Goal: Task Accomplishment & Management: Manage account settings

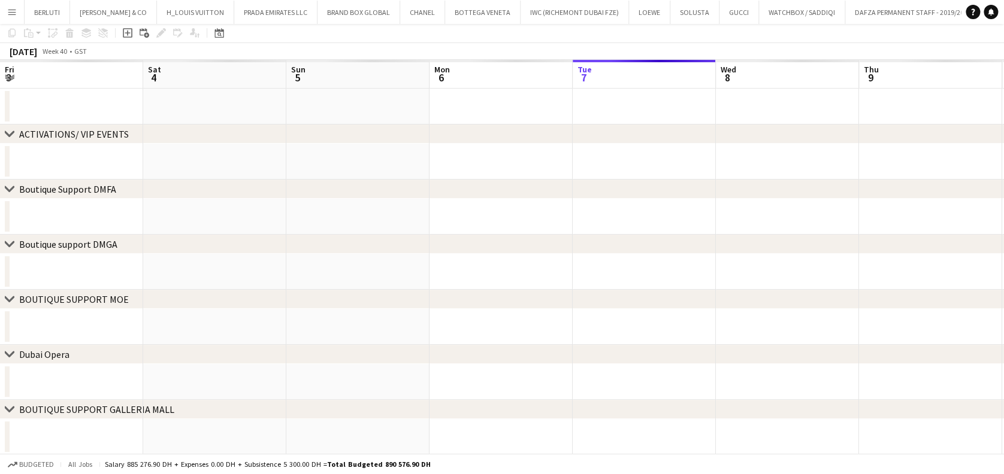
scroll to position [0, 290]
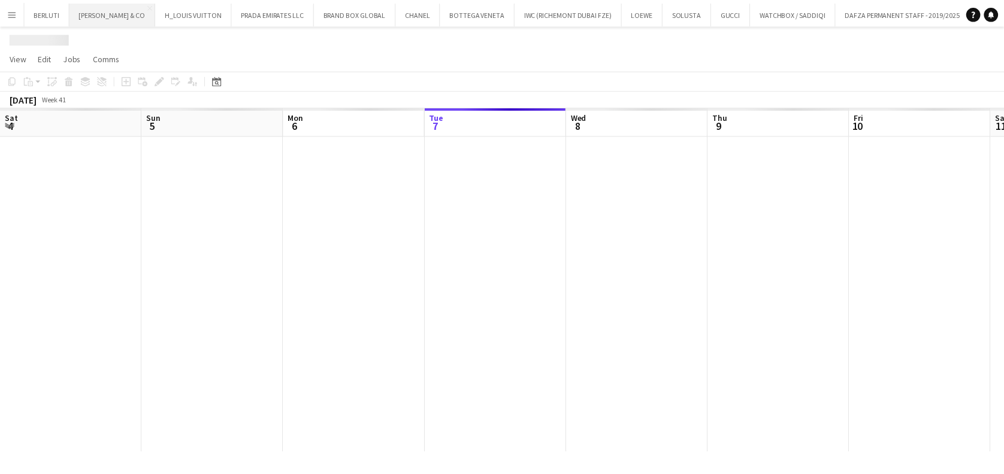
scroll to position [0, 286]
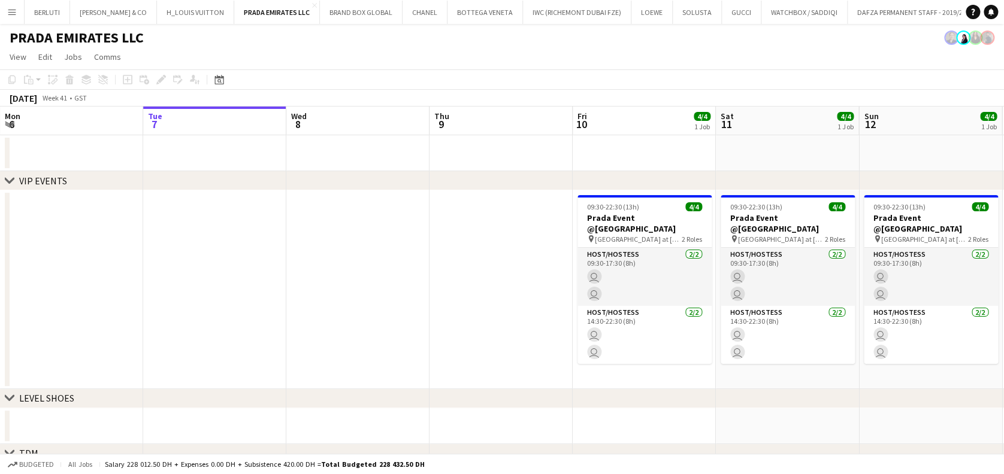
click at [10, 14] on app-icon "Menu" at bounding box center [12, 12] width 10 height 10
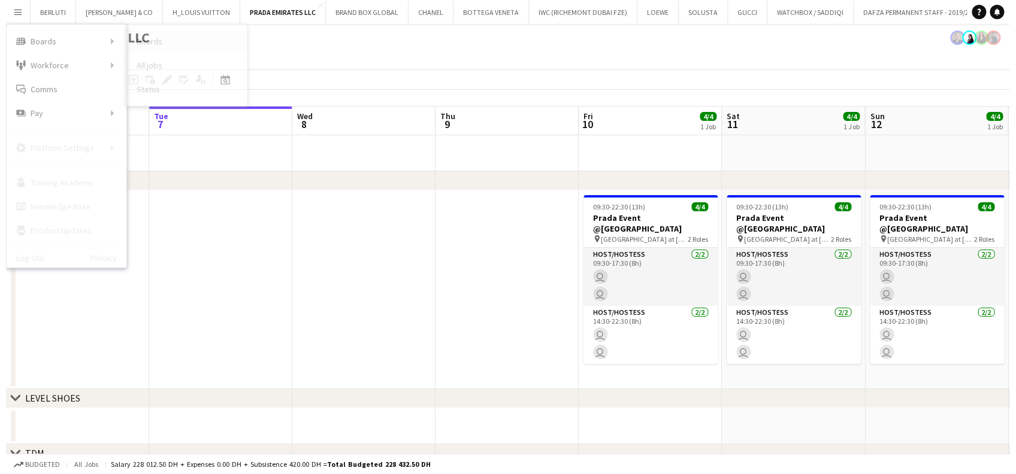
scroll to position [0, 0]
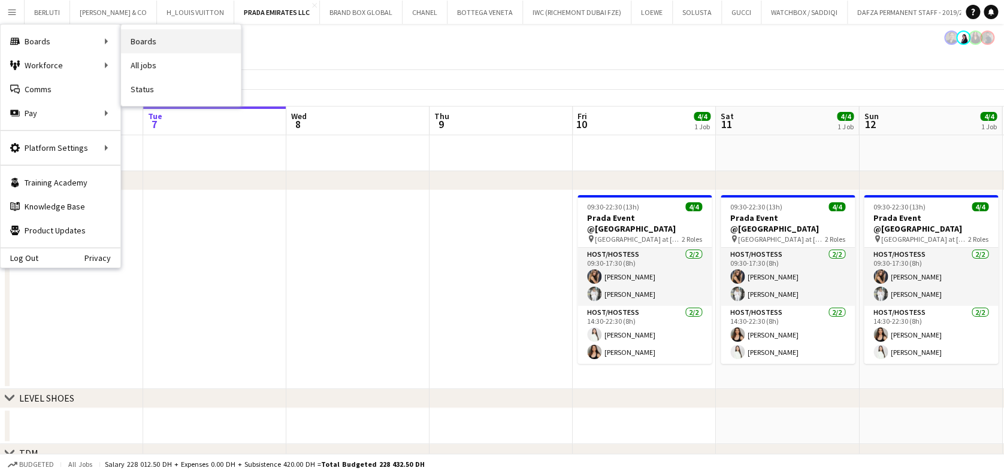
click at [153, 38] on link "Boards" at bounding box center [181, 41] width 120 height 24
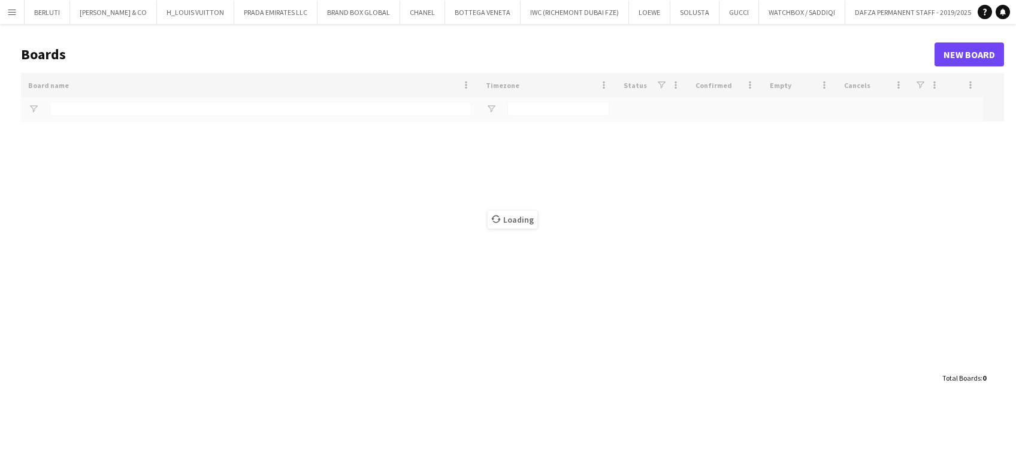
type input "*****"
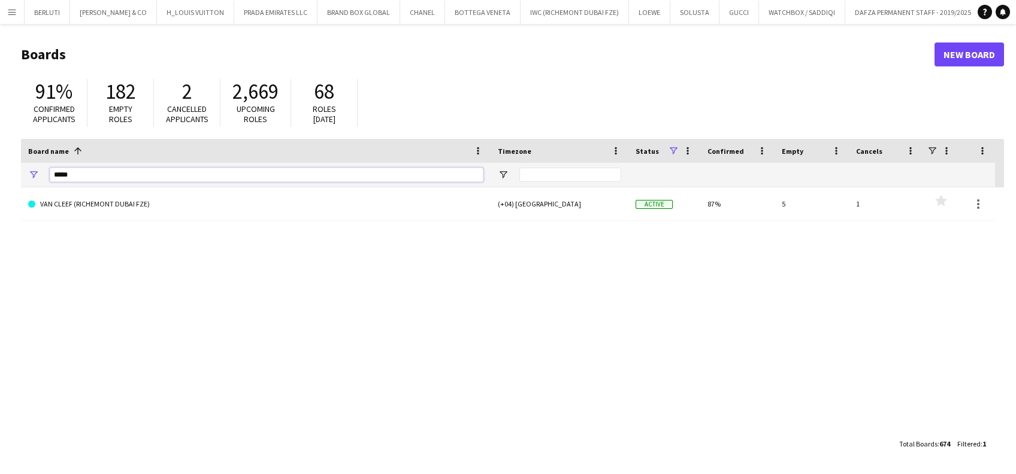
drag, startPoint x: 114, startPoint y: 175, endPoint x: -4, endPoint y: 175, distance: 118.0
click at [0, 175] on html "Menu Boards Boards Boards All jobs Status Workforce Workforce My Workforce Recr…" at bounding box center [508, 237] width 1016 height 474
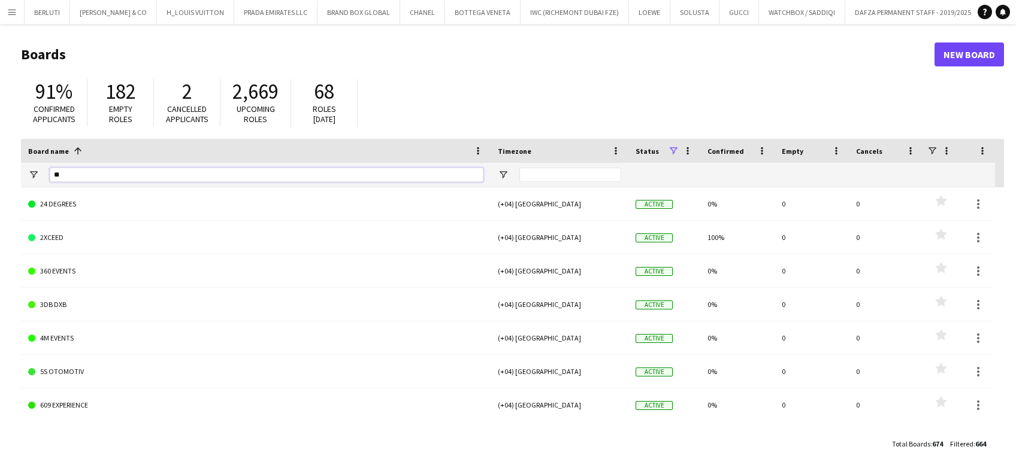
type input "*"
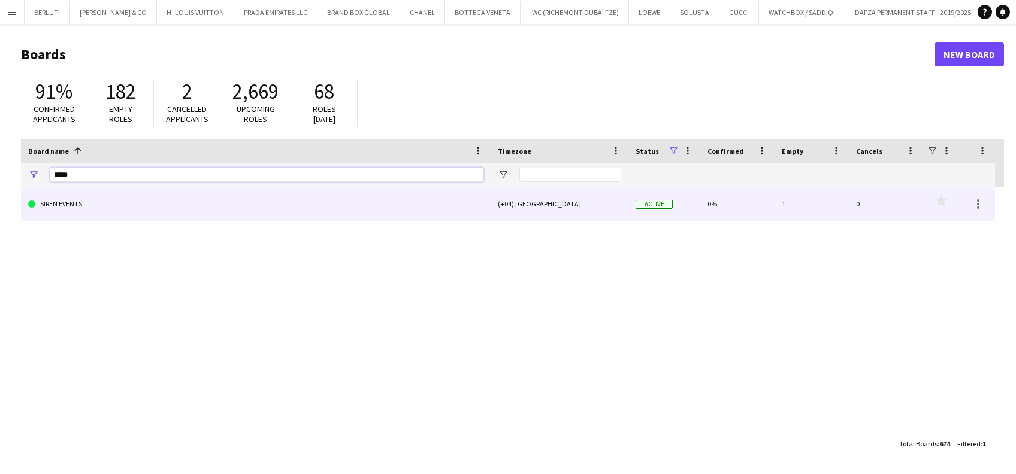
type input "*****"
click at [85, 210] on link "SIREN EVENTS" at bounding box center [255, 204] width 455 height 34
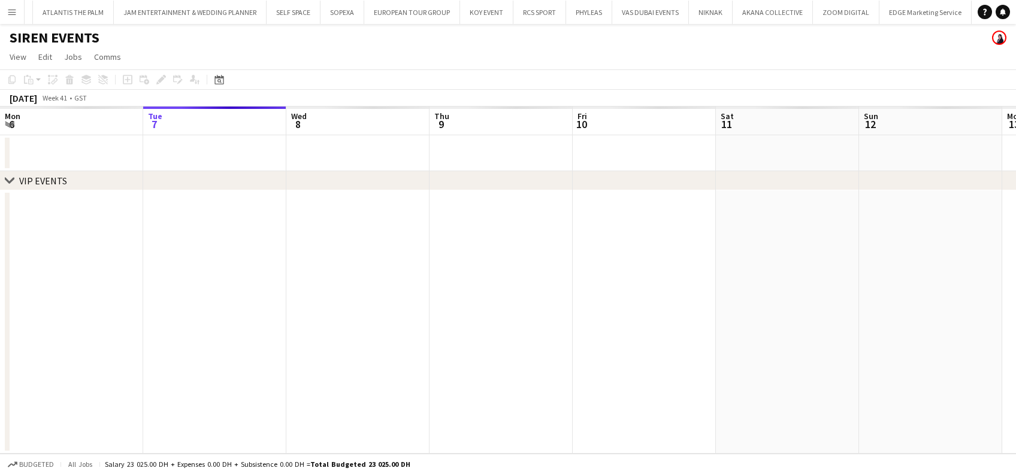
scroll to position [0, 9806]
click at [327, 287] on app-calendar-viewport "Sat 4 Sun 5 Mon 6 Tue 7 Wed 8 Thu 9 Fri 10 Sat 11 Sun 12 Mon 13 Tue 14 Wed 15 T…" at bounding box center [508, 280] width 1016 height 347
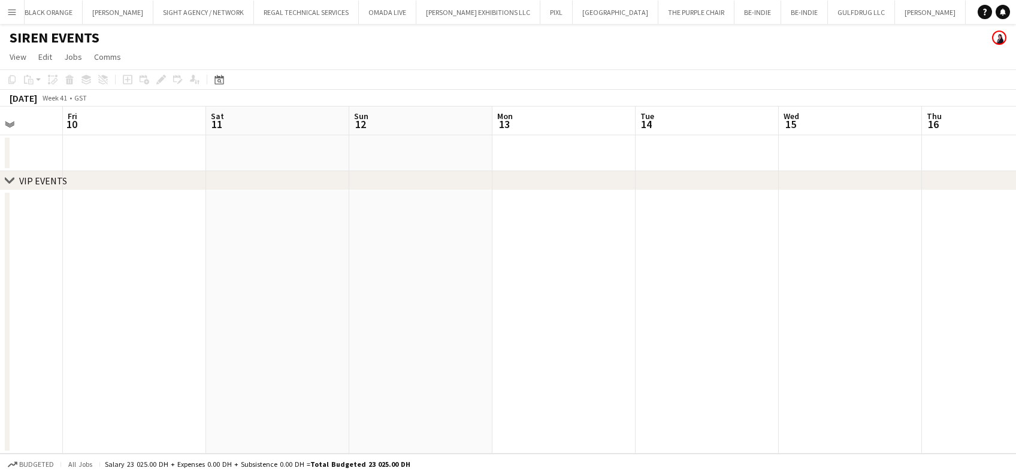
click at [44, 273] on app-calendar-viewport "Tue 7 Wed 8 Thu 9 Fri 10 Sat 11 Sun 12 Mon 13 Tue 14 Wed 15 Thu 16 Fri 17 Sat 1…" at bounding box center [508, 280] width 1016 height 347
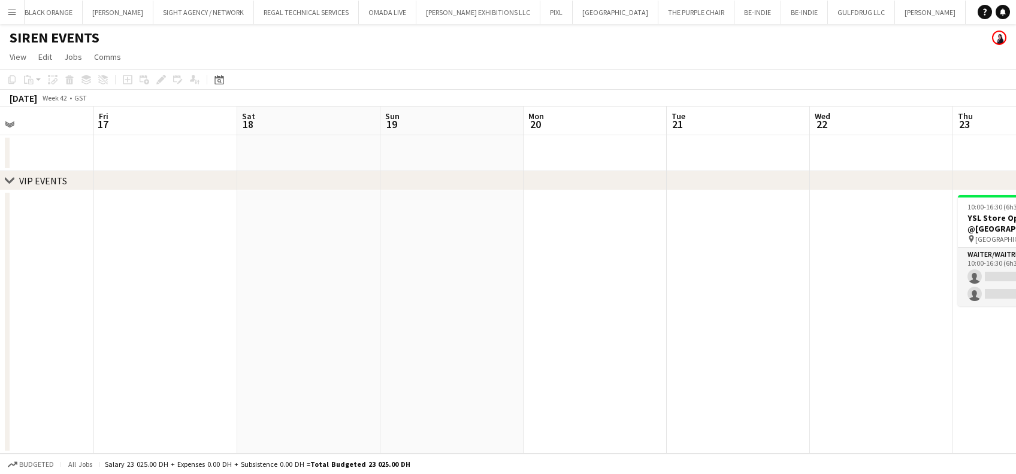
drag, startPoint x: 105, startPoint y: 290, endPoint x: 72, endPoint y: 290, distance: 33.5
click at [72, 290] on app-calendar-viewport "Tue 14 Wed 15 Thu 16 Fri 17 Sat 18 Sun 19 Mon 20 Tue 21 Wed 22 Thu 23 0/2 1 Job…" at bounding box center [508, 280] width 1016 height 347
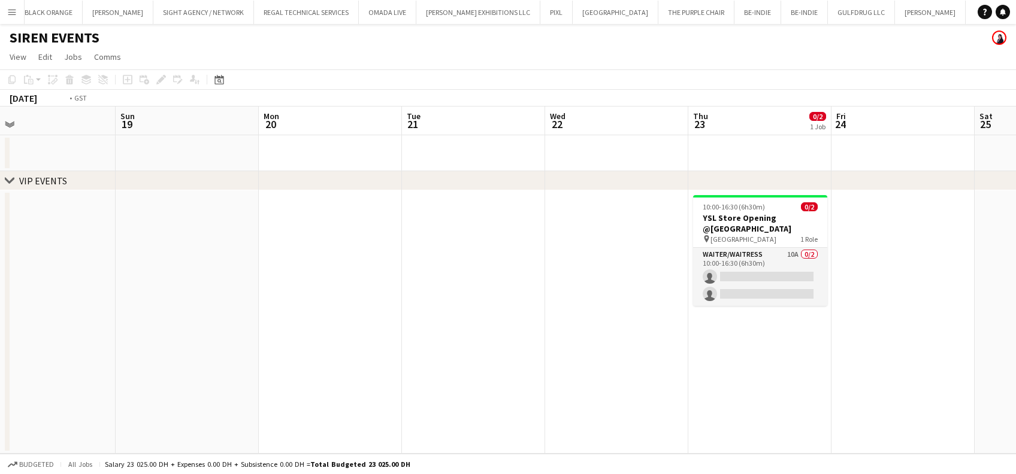
drag, startPoint x: 219, startPoint y: 292, endPoint x: 258, endPoint y: 257, distance: 53.0
click at [204, 292] on app-calendar-viewport "Tue 14 Wed 15 Thu 16 Fri 17 Sat 18 Sun 19 Mon 20 Tue 21 Wed 22 Thu 23 0/2 1 Job…" at bounding box center [508, 280] width 1016 height 347
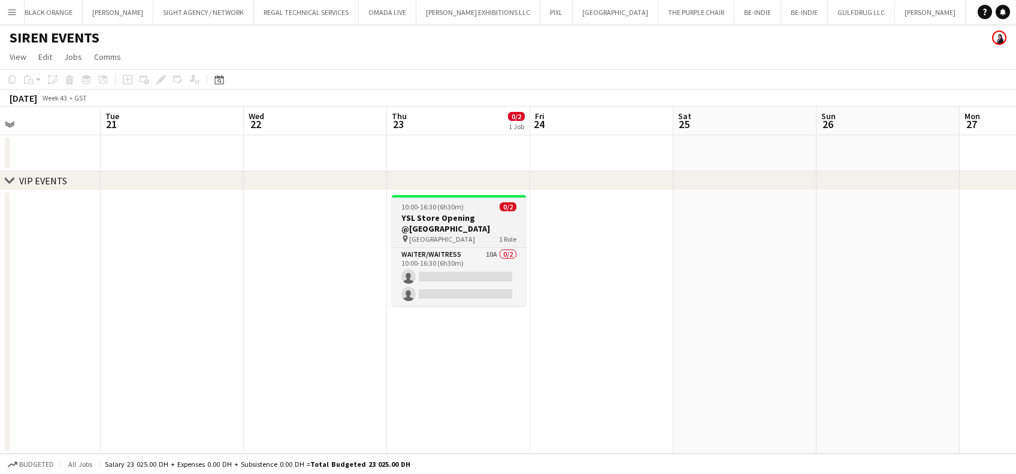
click at [438, 229] on h3 "YSL Store Opening @Dubai Mall" at bounding box center [459, 224] width 134 height 22
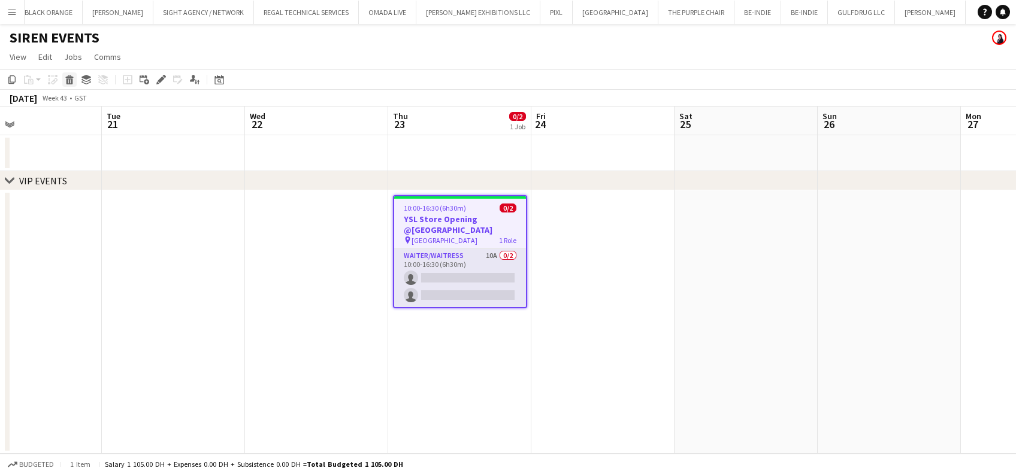
click at [62, 79] on div "Delete" at bounding box center [69, 79] width 14 height 14
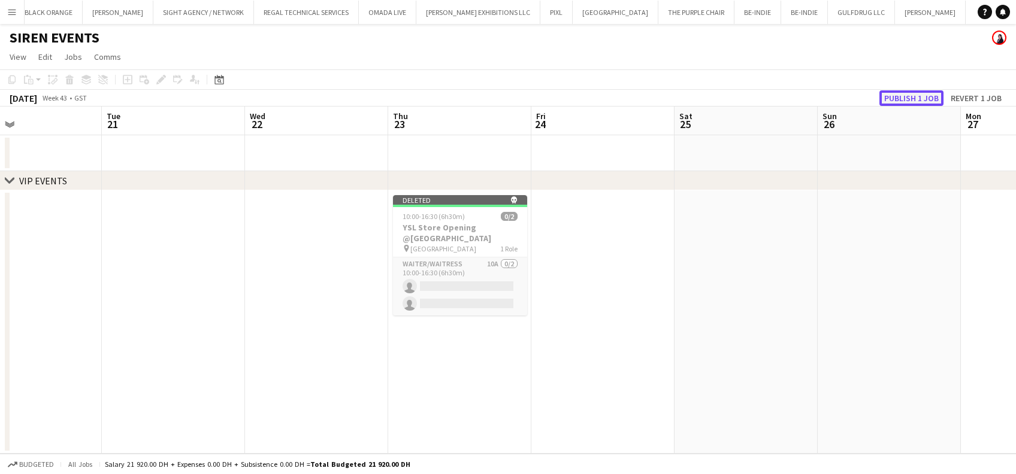
drag, startPoint x: 895, startPoint y: 101, endPoint x: 883, endPoint y: 126, distance: 27.9
click at [894, 100] on button "Publish 1 job" at bounding box center [911, 98] width 64 height 16
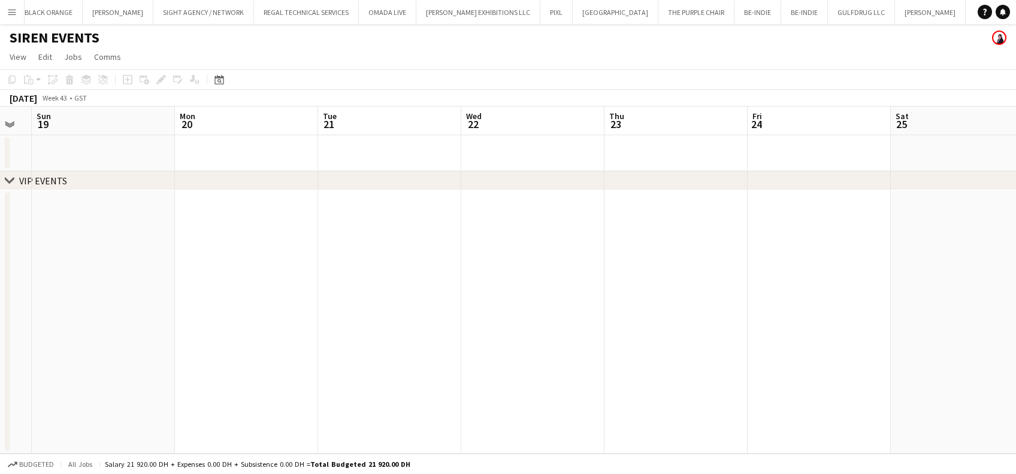
drag, startPoint x: 434, startPoint y: 383, endPoint x: 273, endPoint y: 359, distance: 163.4
click at [258, 359] on app-calendar-viewport "Thu 16 Fri 17 Sat 18 Sun 19 Mon 20 Tue 21 Wed 22 Thu 23 Fri 24 Sat 25 Sun 26 Mo…" at bounding box center [508, 280] width 1016 height 347
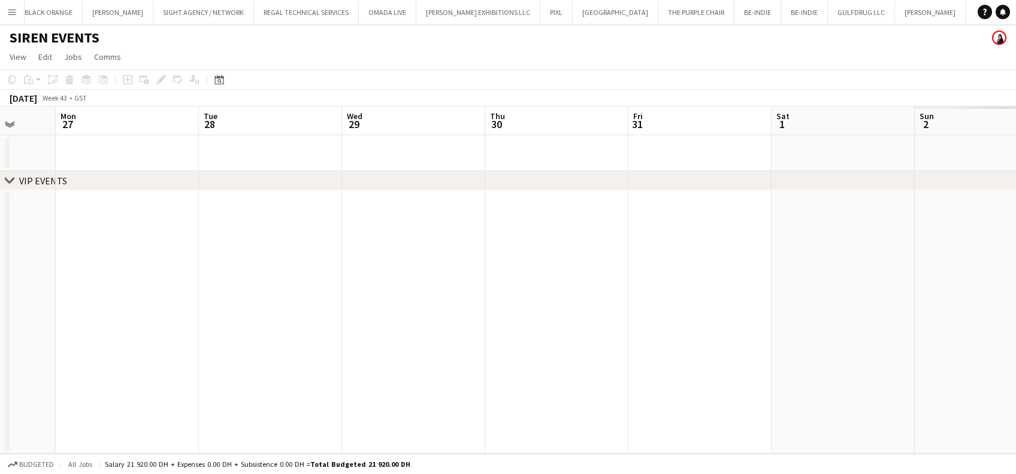
drag, startPoint x: 594, startPoint y: 327, endPoint x: 366, endPoint y: 290, distance: 231.2
click at [238, 283] on app-calendar-viewport "Thu 23 Fri 24 Sat 25 Sun 26 Mon 27 Tue 28 Wed 29 Thu 30 Fri 31 Sat 1 Sun 2 Mon …" at bounding box center [508, 280] width 1016 height 347
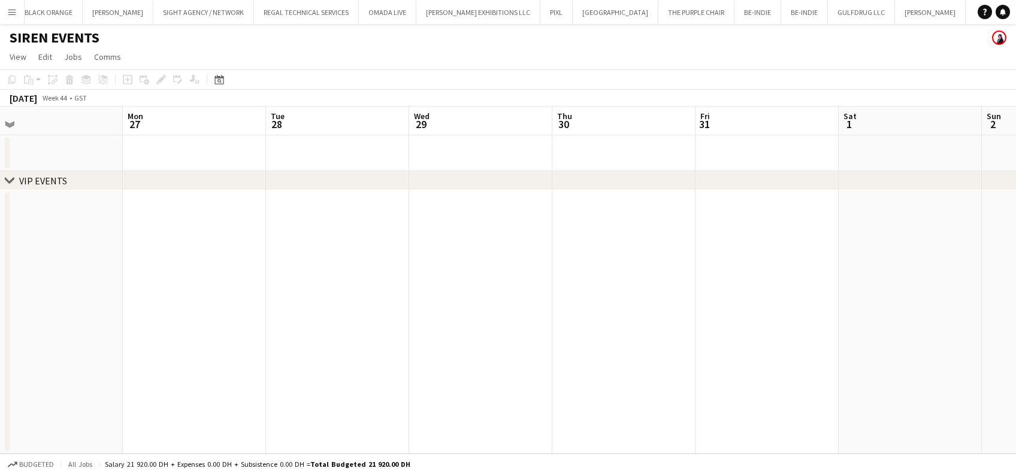
drag, startPoint x: 649, startPoint y: 287, endPoint x: 481, endPoint y: 310, distance: 169.8
click at [213, 287] on app-calendar-viewport "Thu 23 Fri 24 Sat 25 Sun 26 Mon 27 Tue 28 Wed 29 Thu 30 Fri 31 Sat 1 Sun 2 Mon …" at bounding box center [508, 280] width 1016 height 347
drag, startPoint x: 570, startPoint y: 311, endPoint x: 477, endPoint y: 299, distance: 92.9
click at [338, 292] on app-calendar-viewport "Tue 28 Wed 29 Thu 30 Fri 31 Sat 1 Sun 2 Mon 3 Tue 4 Wed 5 Thu 6 Fri 7 Sat 8 Sun…" at bounding box center [508, 280] width 1016 height 347
drag, startPoint x: 552, startPoint y: 291, endPoint x: 293, endPoint y: 246, distance: 262.6
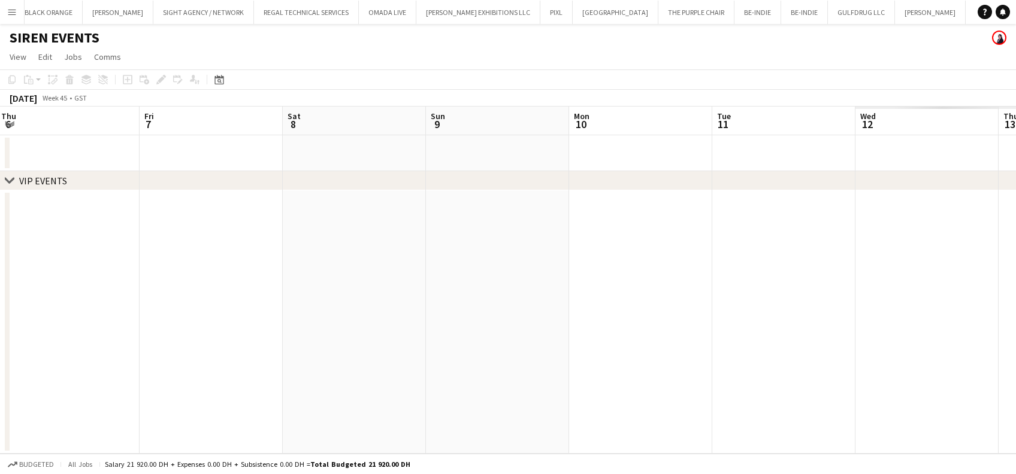
click at [293, 246] on app-calendar-viewport "Tue 4 Wed 5 Thu 6 Fri 7 Sat 8 Sun 9 Mon 10 Tue 11 Wed 12 Thu 13 Fri 14 Sat 15 S…" at bounding box center [508, 280] width 1016 height 347
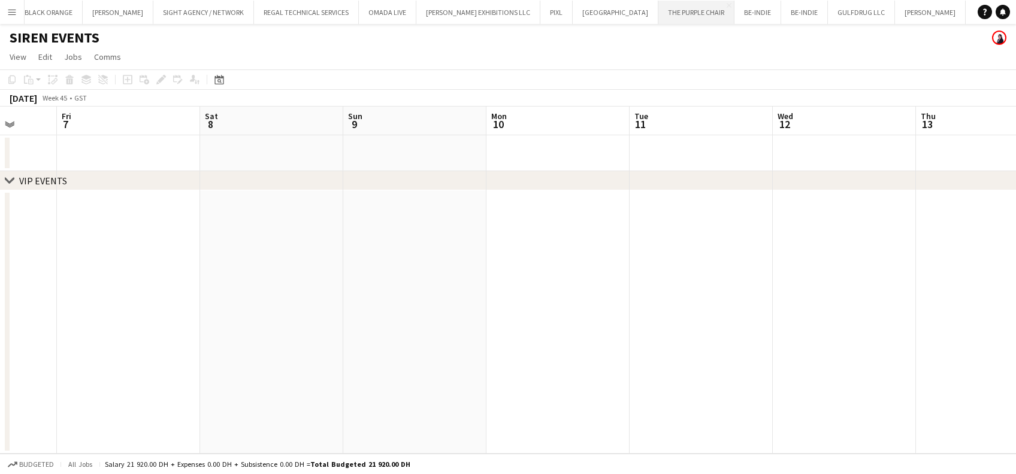
scroll to position [0, 398]
drag, startPoint x: 652, startPoint y: 279, endPoint x: 268, endPoint y: 14, distance: 466.2
click at [302, 230] on app-calendar-viewport "Tue 4 Wed 5 Thu 6 Fri 7 Sat 8 Sun 9 Mon 10 Tue 11 Wed 12 Thu 13 Fri 14 Sat 15 S…" at bounding box center [508, 280] width 1016 height 347
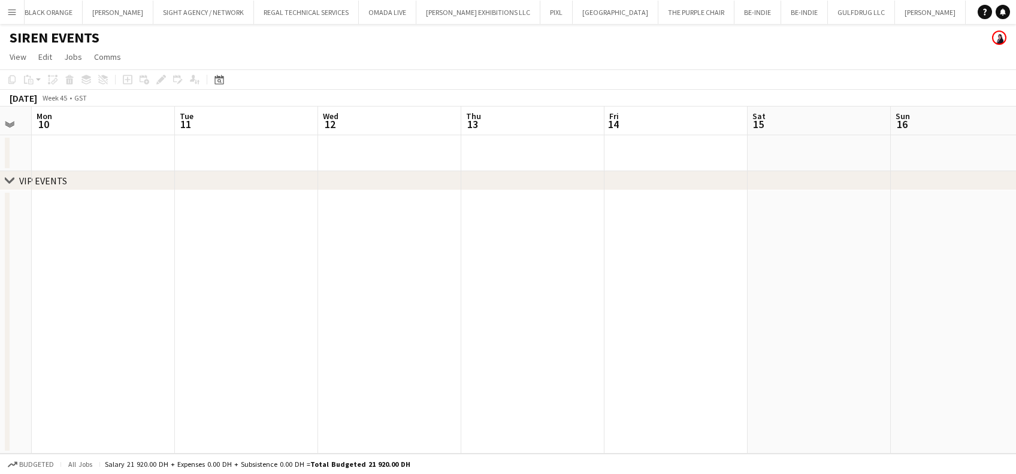
click at [14, 10] on app-icon "Menu" at bounding box center [12, 12] width 10 height 10
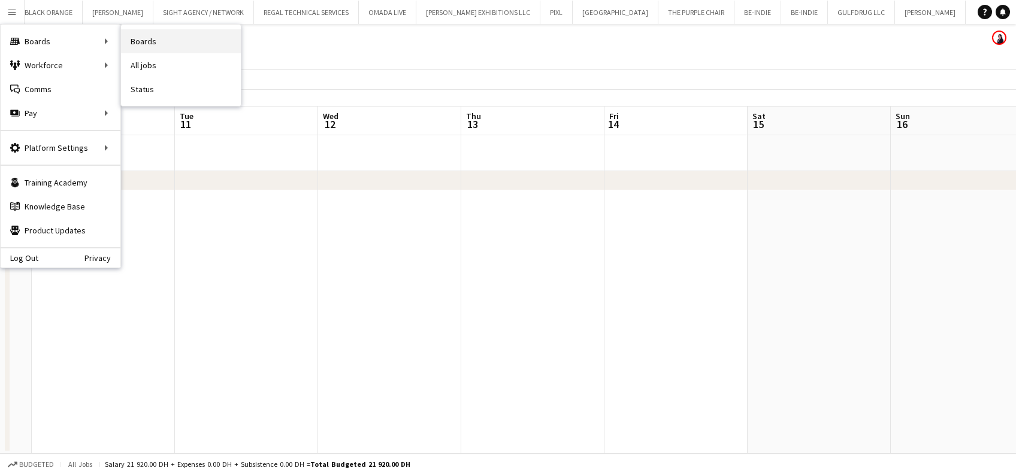
click at [165, 44] on link "Boards" at bounding box center [181, 41] width 120 height 24
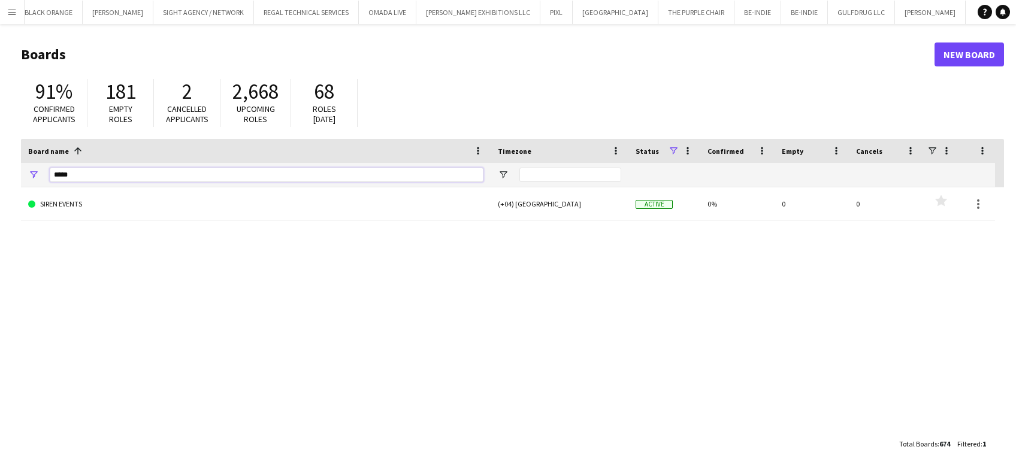
drag, startPoint x: 97, startPoint y: 173, endPoint x: 90, endPoint y: 174, distance: 7.2
click at [93, 172] on input "*****" at bounding box center [267, 175] width 434 height 14
type input "*"
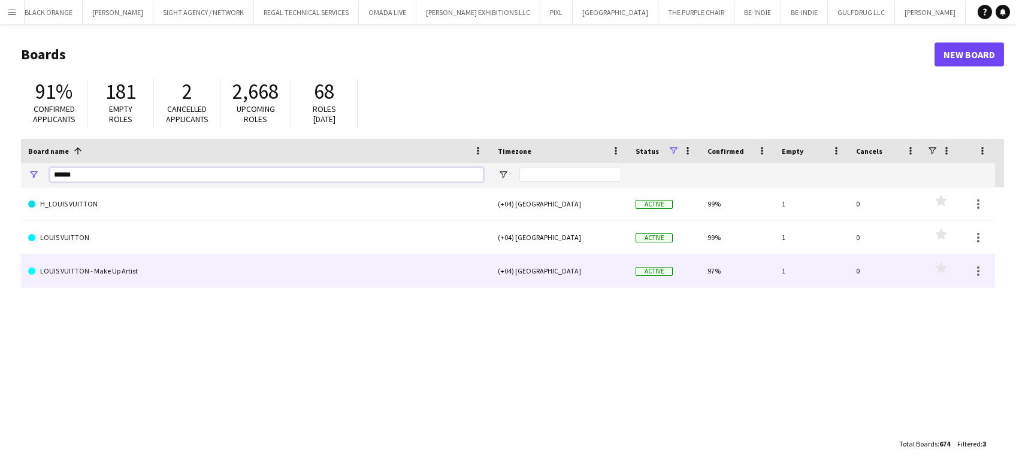
type input "*****"
click at [165, 264] on link "LOUIS VUITTON - Make Up Artist" at bounding box center [255, 272] width 455 height 34
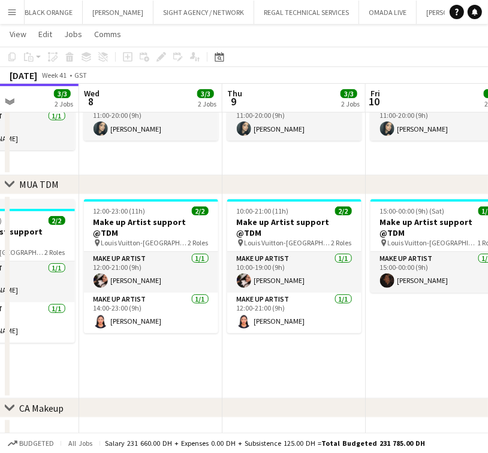
scroll to position [0, 555]
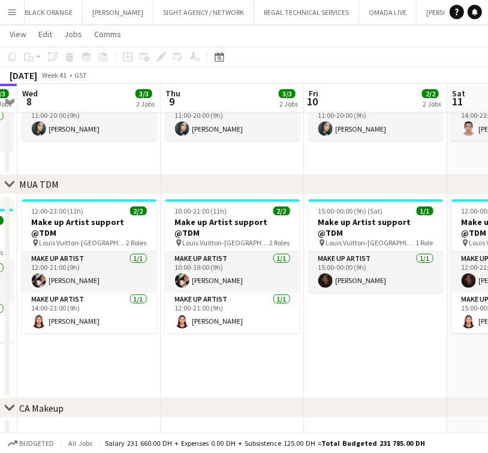
drag, startPoint x: 335, startPoint y: 341, endPoint x: 90, endPoint y: 328, distance: 245.3
click at [90, 328] on app-calendar-viewport "Sat 4 4/4 2 Jobs Sun 5 3/3 2 Jobs Mon 6 2/2 2 Jobs Tue 7 3/3 2 Jobs Wed 8 3/3 2…" at bounding box center [244, 177] width 488 height 554
click at [356, 344] on app-date-cell "15:00-00:00 (9h) (Sat) 1/1 Make up Artist support @TDM pin Louis Vuitton-Fashio…" at bounding box center [375, 297] width 143 height 205
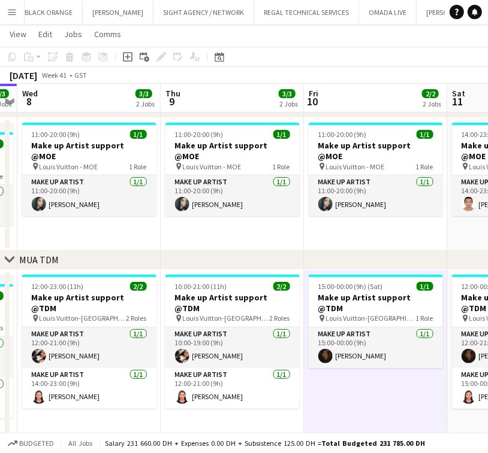
scroll to position [0, 0]
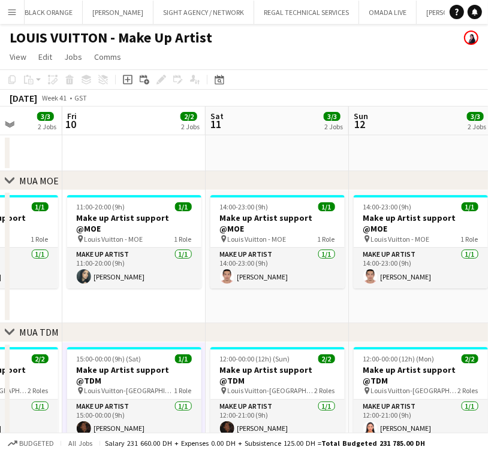
drag, startPoint x: 249, startPoint y: 296, endPoint x: 135, endPoint y: 296, distance: 113.8
click at [135, 296] on app-calendar-viewport "Mon 6 2/2 2 Jobs Tue 7 3/3 2 Jobs Wed 8 3/3 2 Jobs Thu 9 3/3 2 Jobs Fri 10 2/2 …" at bounding box center [244, 354] width 488 height 495
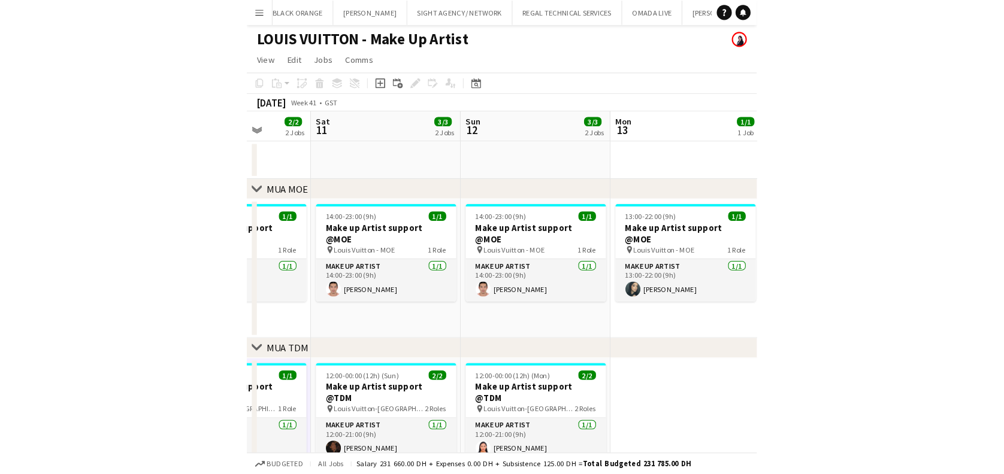
scroll to position [0, 516]
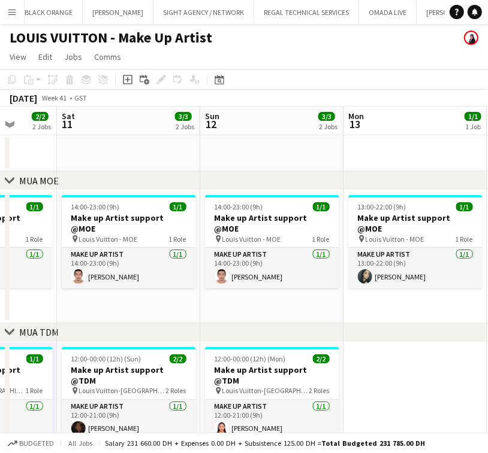
drag, startPoint x: 283, startPoint y: 289, endPoint x: 216, endPoint y: 289, distance: 67.1
click at [216, 289] on app-calendar-viewport "Tue 7 3/3 2 Jobs Wed 8 3/3 2 Jobs Thu 9 3/3 2 Jobs Fri 10 2/2 2 Jobs Sat 11 3/3…" at bounding box center [244, 354] width 488 height 495
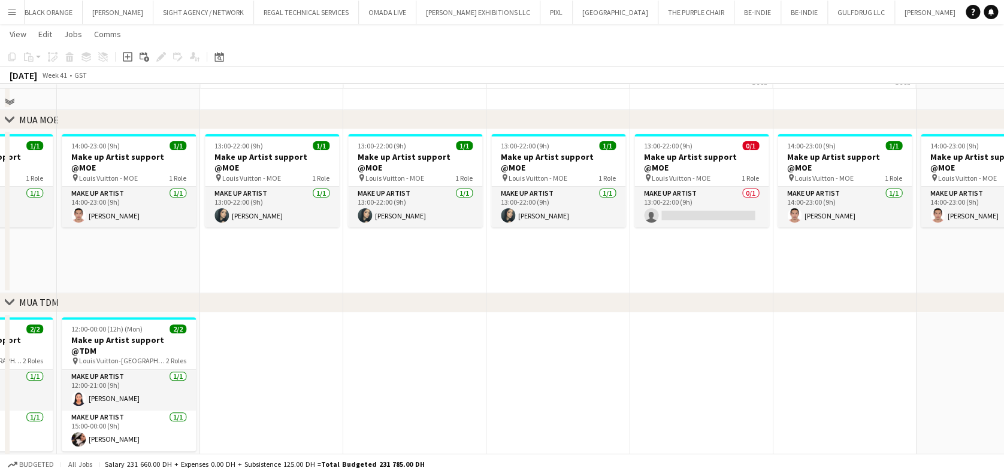
scroll to position [80, 0]
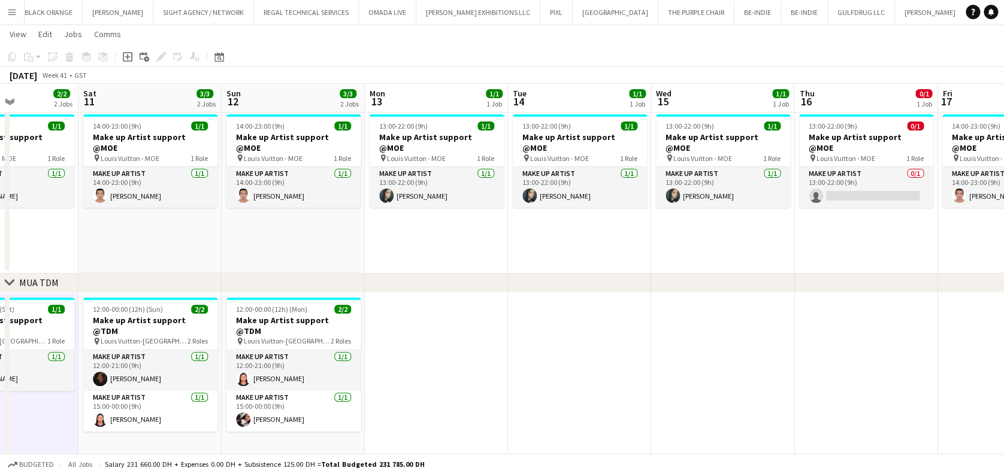
drag, startPoint x: 349, startPoint y: 204, endPoint x: 562, endPoint y: 254, distance: 219.7
click at [561, 254] on app-calendar-viewport "Wed 8 3/3 2 Jobs Thu 9 3/3 2 Jobs Fri 10 2/2 2 Jobs Sat 11 3/3 2 Jobs Sun 12 3/…" at bounding box center [502, 259] width 1004 height 585
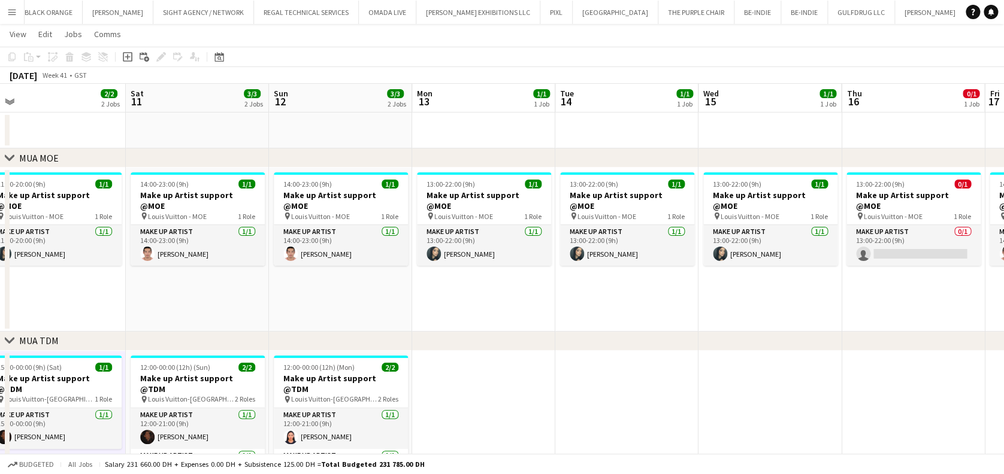
scroll to position [0, 0]
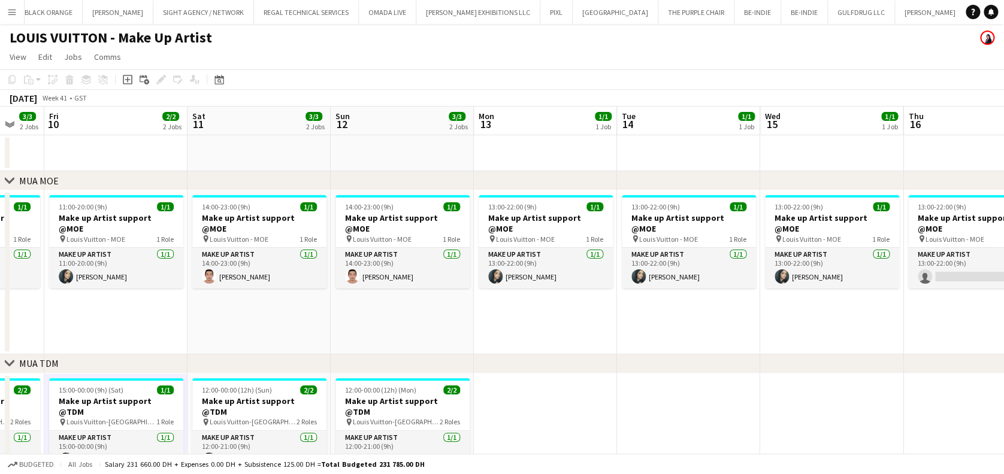
drag, startPoint x: 322, startPoint y: 273, endPoint x: 698, endPoint y: 351, distance: 384.1
click at [689, 351] on app-calendar-viewport "Wed 8 3/3 2 Jobs Thu 9 3/3 2 Jobs Fri 10 2/2 2 Jobs Sat 11 3/3 2 Jobs Sun 12 3/…" at bounding box center [502, 370] width 1004 height 526
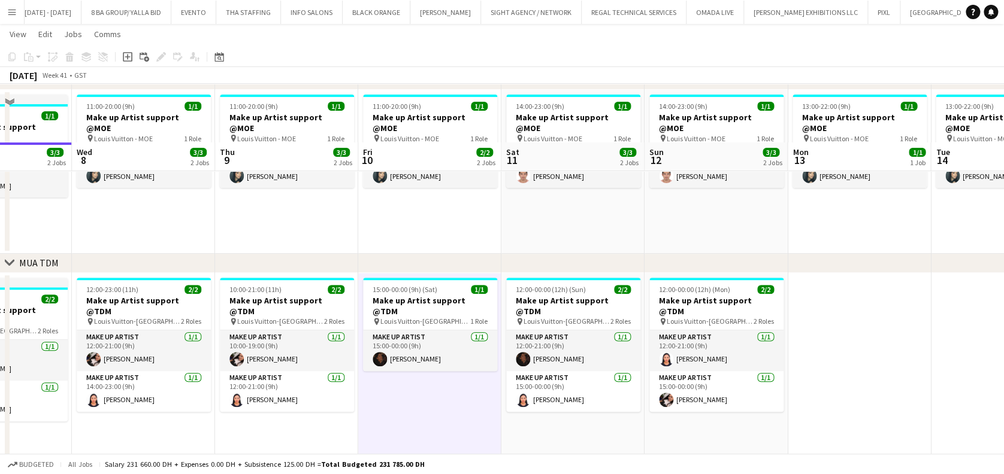
scroll to position [80, 0]
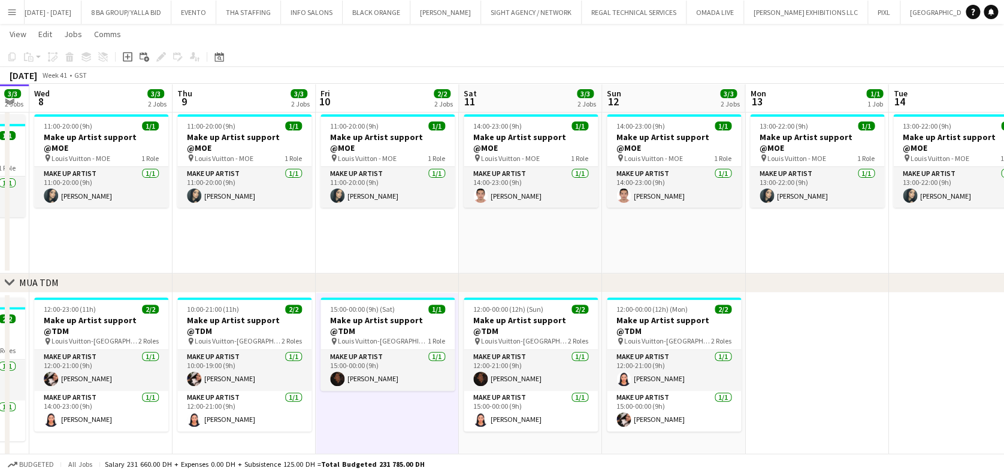
drag, startPoint x: 391, startPoint y: 210, endPoint x: 201, endPoint y: 216, distance: 190.0
click at [201, 216] on app-calendar-viewport "Sun 5 3/3 2 Jobs Mon 6 2/2 2 Jobs Tue 7 3/3 2 Jobs Wed 8 3/3 2 Jobs Thu 9 3/3 2…" at bounding box center [502, 259] width 1004 height 585
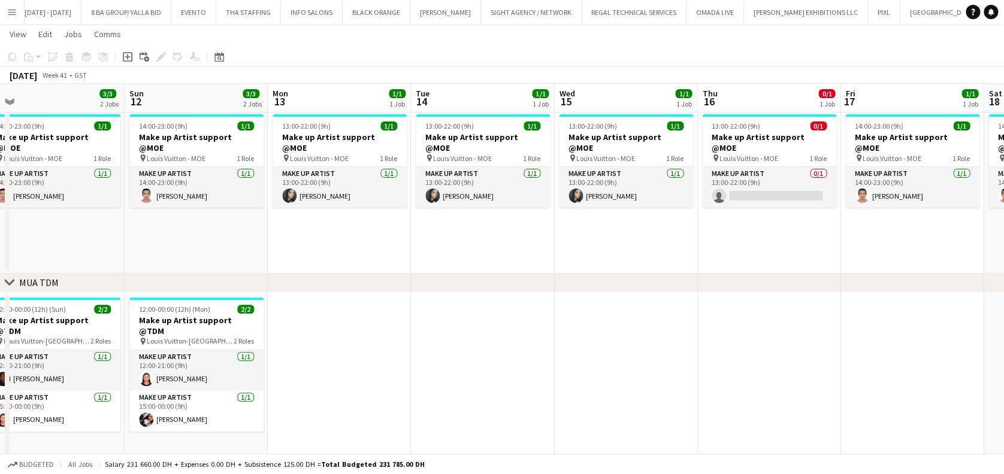
scroll to position [0, 592]
click at [196, 219] on app-calendar-viewport "Tue 7 3/3 2 Jobs Wed 8 3/3 2 Jobs Thu 9 3/3 2 Jobs Fri 10 2/2 2 Jobs Sat 11 3/3…" at bounding box center [502, 259] width 1004 height 585
click at [494, 167] on app-card-role "Make up artist [DATE] 13:00-22:00 (9h) [PERSON_NAME]" at bounding box center [482, 187] width 134 height 41
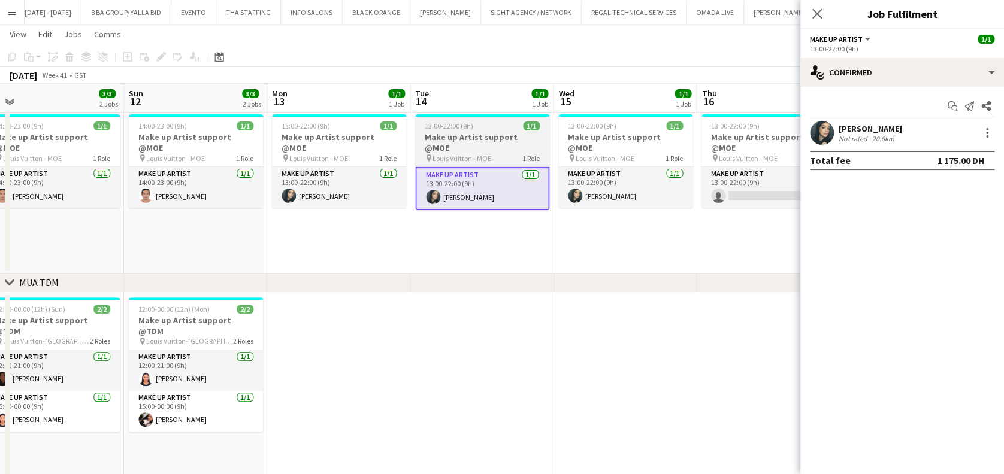
click at [494, 141] on h3 "Make up Artist support @MOE" at bounding box center [482, 143] width 134 height 22
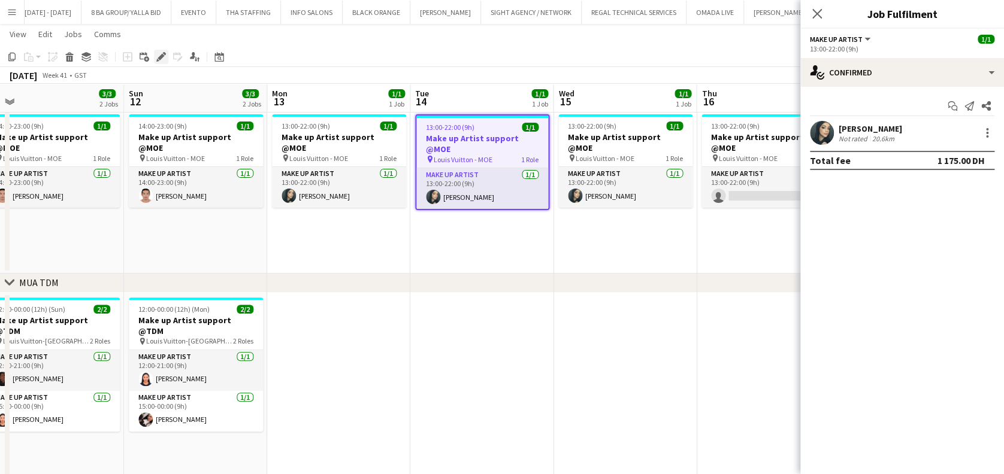
click at [156, 55] on icon "Edit" at bounding box center [161, 57] width 10 height 10
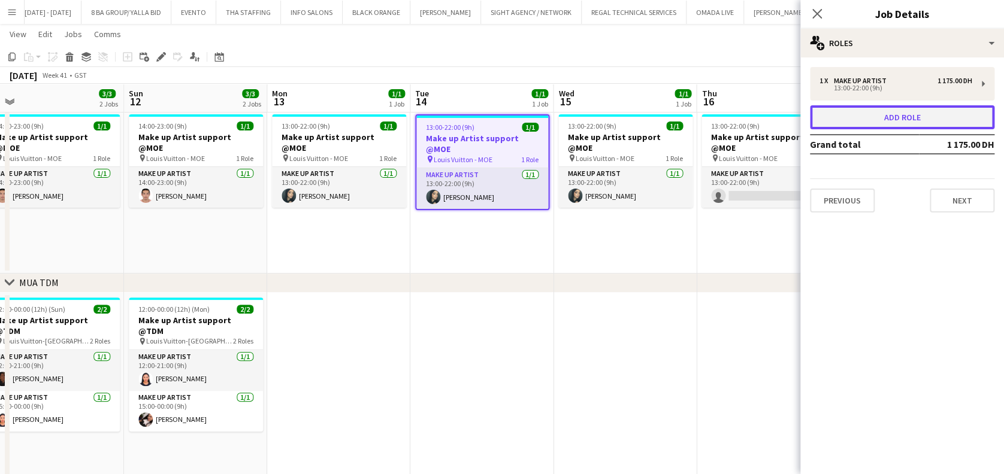
click at [880, 117] on button "Add role" at bounding box center [902, 117] width 184 height 24
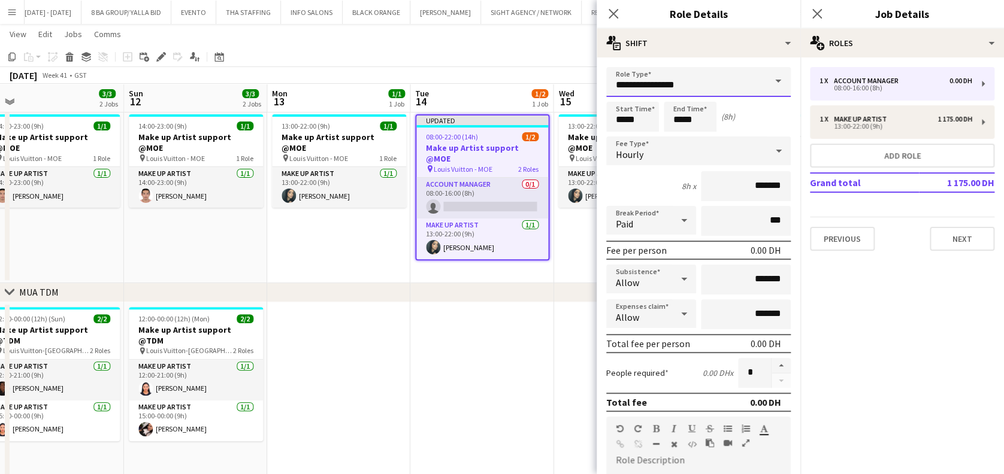
drag, startPoint x: 730, startPoint y: 87, endPoint x: 468, endPoint y: 23, distance: 268.9
click at [468, 23] on body "Menu Boards Boards Boards All jobs Status Workforce Workforce My Workforce Recr…" at bounding box center [502, 251] width 1004 height 662
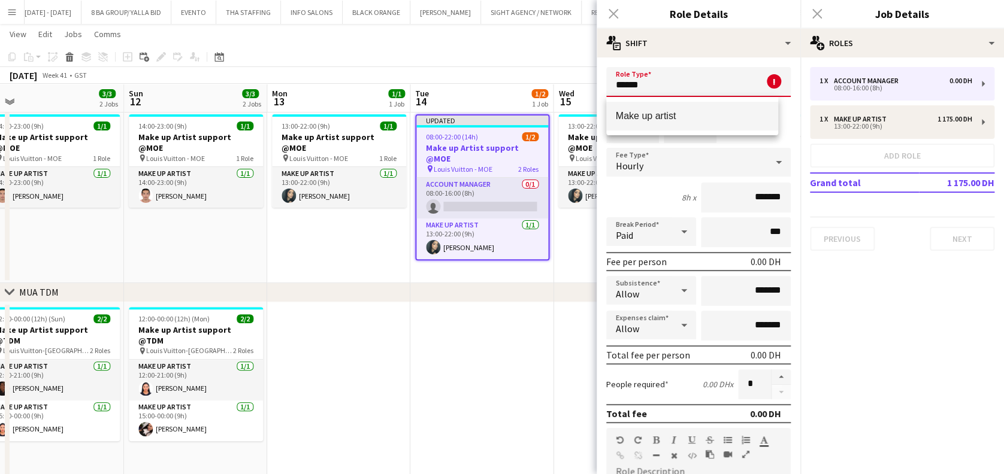
click at [656, 105] on mat-option "Make up artist" at bounding box center [692, 116] width 172 height 29
type input "**********"
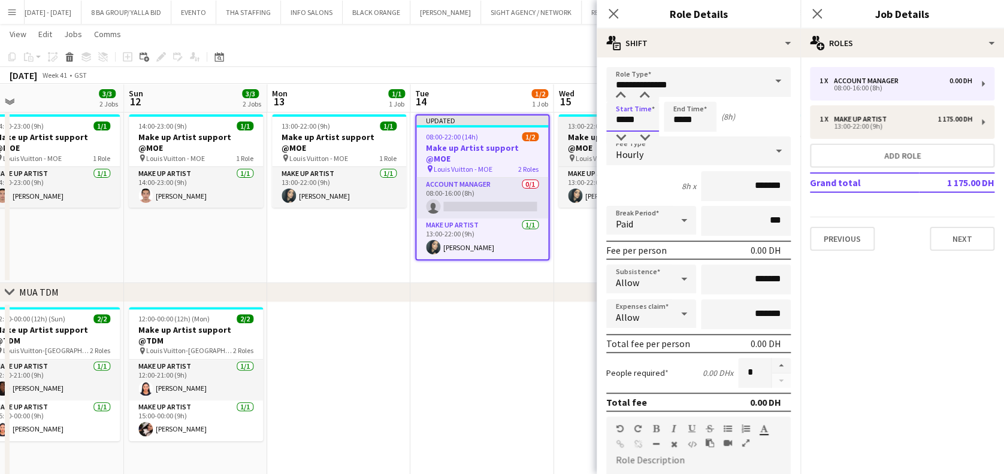
drag, startPoint x: 643, startPoint y: 117, endPoint x: 567, endPoint y: 120, distance: 76.1
click at [570, 120] on body "Menu Boards Boards Boards All jobs Status Workforce Workforce My Workforce Recr…" at bounding box center [502, 251] width 1004 height 662
type input "*****"
drag, startPoint x: 696, startPoint y: 113, endPoint x: 631, endPoint y: 133, distance: 67.8
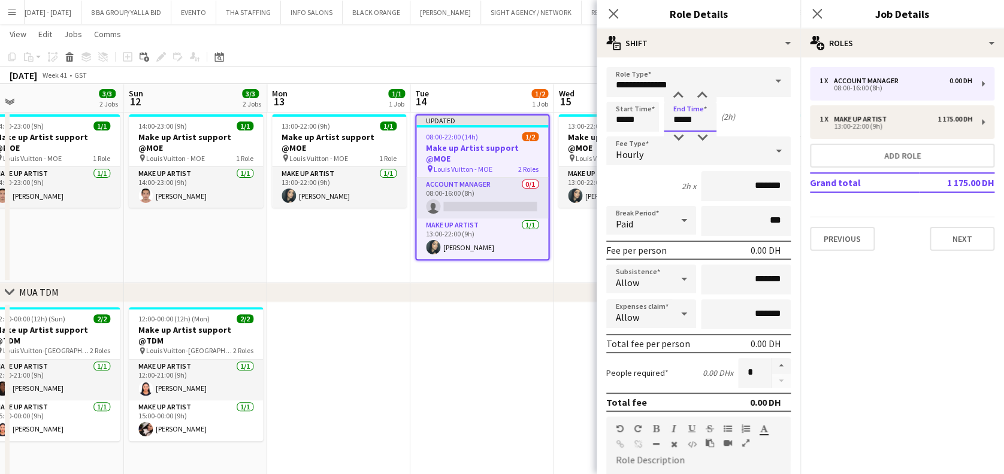
click at [631, 133] on form "**********" at bounding box center [699, 408] width 204 height 683
type input "*****"
click at [701, 174] on input "*******" at bounding box center [746, 186] width 90 height 30
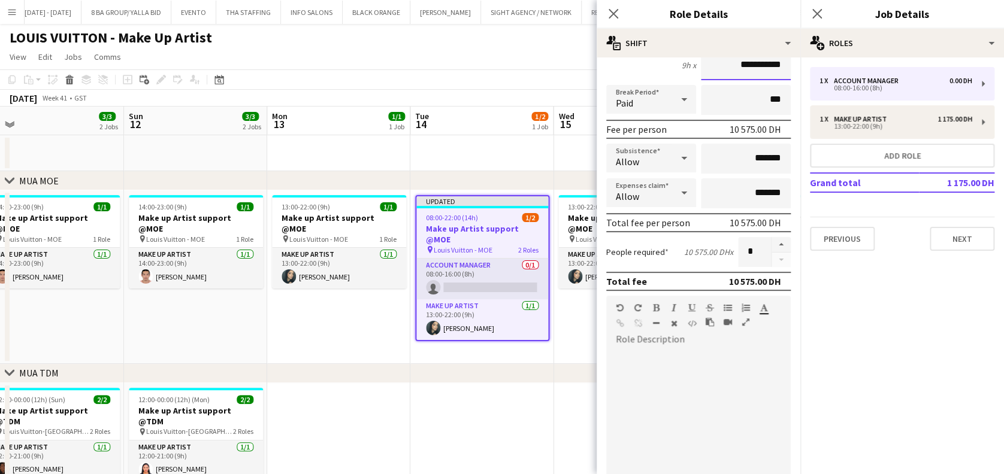
scroll to position [0, 0]
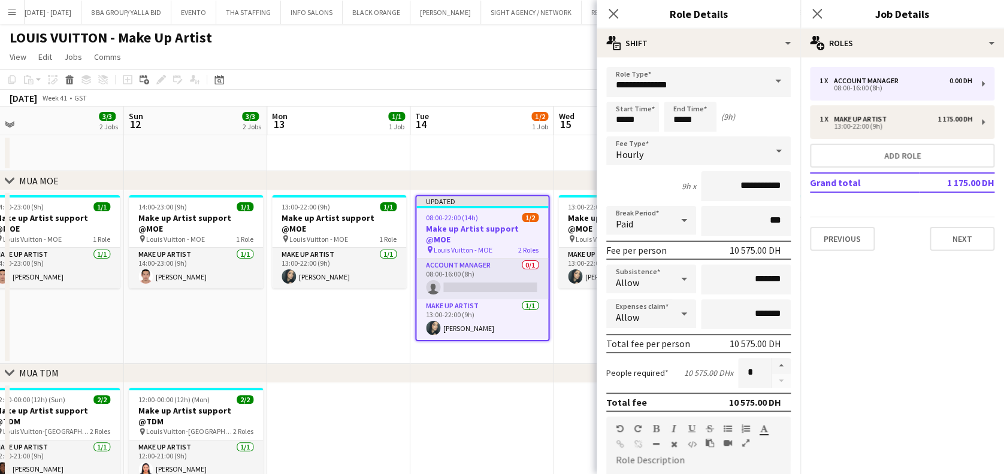
click at [771, 153] on icon at bounding box center [778, 151] width 14 height 24
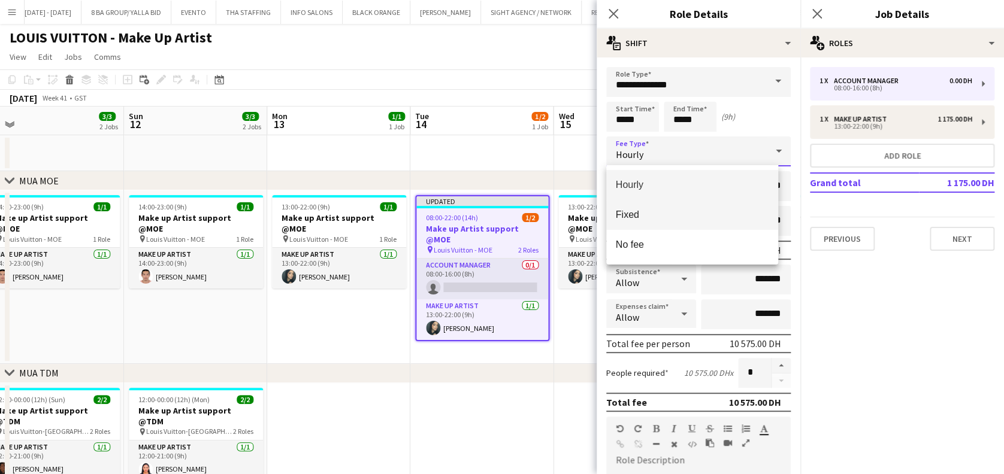
click at [721, 213] on span "Fixed" at bounding box center [692, 214] width 153 height 11
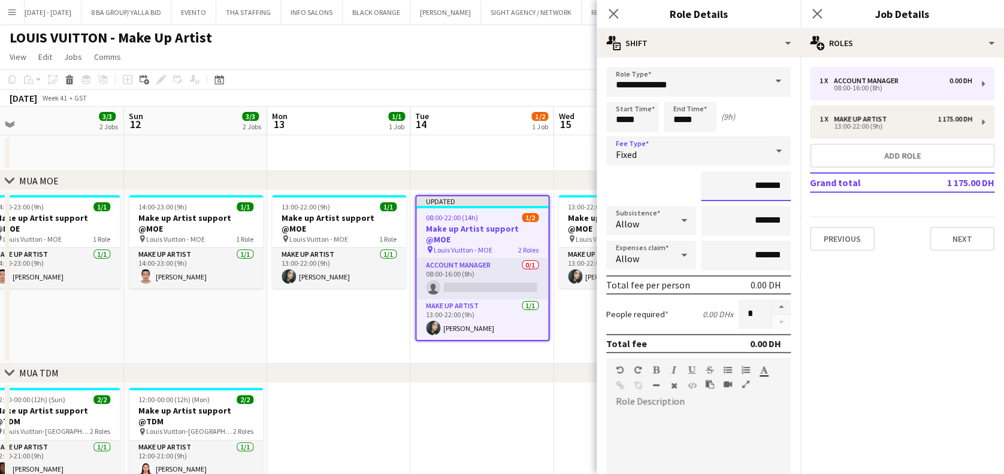
click at [733, 195] on input "*******" at bounding box center [746, 186] width 90 height 30
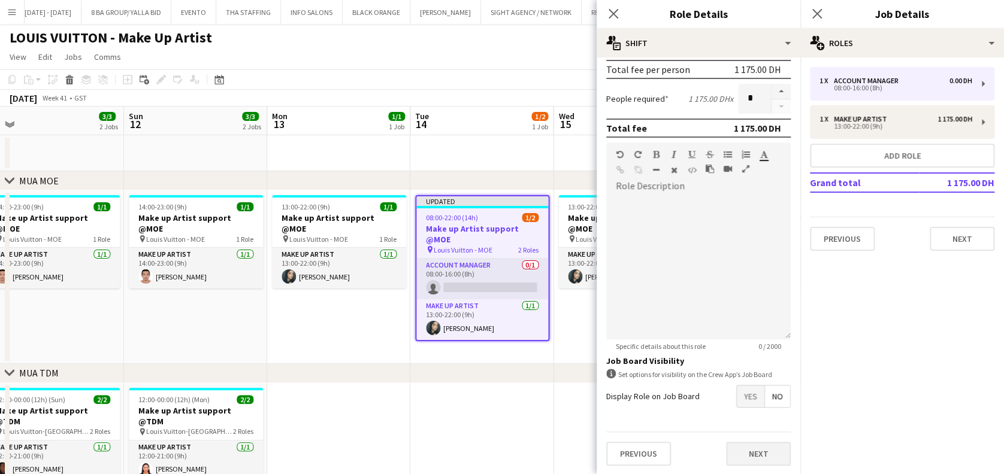
type input "**********"
click at [749, 450] on button "Next" at bounding box center [758, 454] width 65 height 24
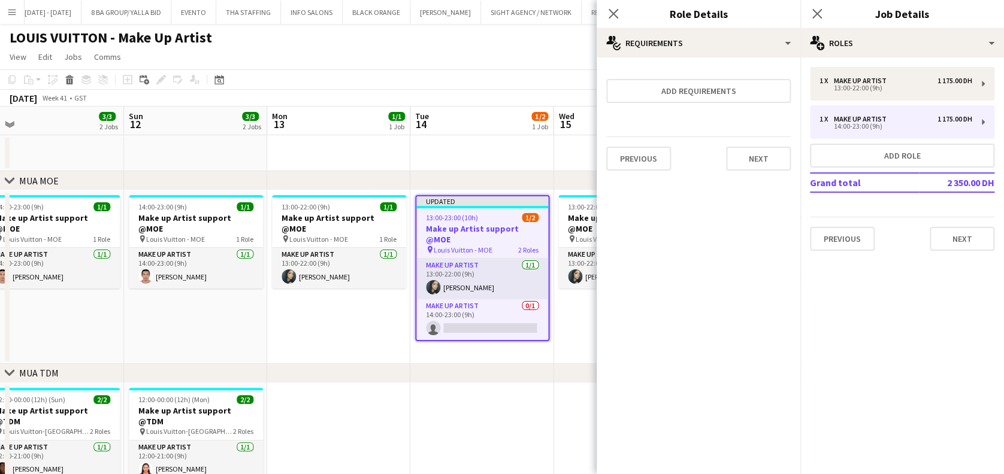
click at [532, 339] on app-date-cell "Updated 13:00-23:00 (10h) 1/2 Make up Artist support @MOE pin Louis Vuitton - M…" at bounding box center [481, 277] width 143 height 174
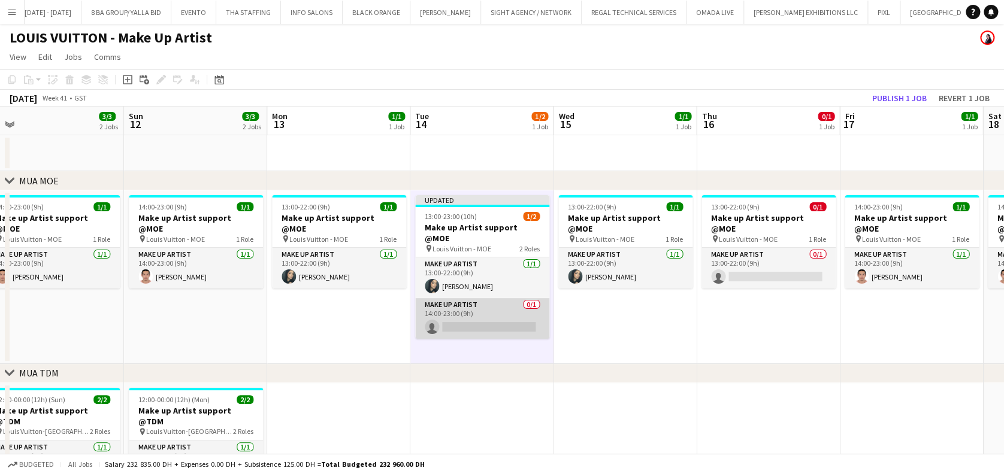
click at [471, 304] on app-card-role "Make up artist 0/1 14:00-23:00 (9h) single-neutral-actions" at bounding box center [482, 318] width 134 height 41
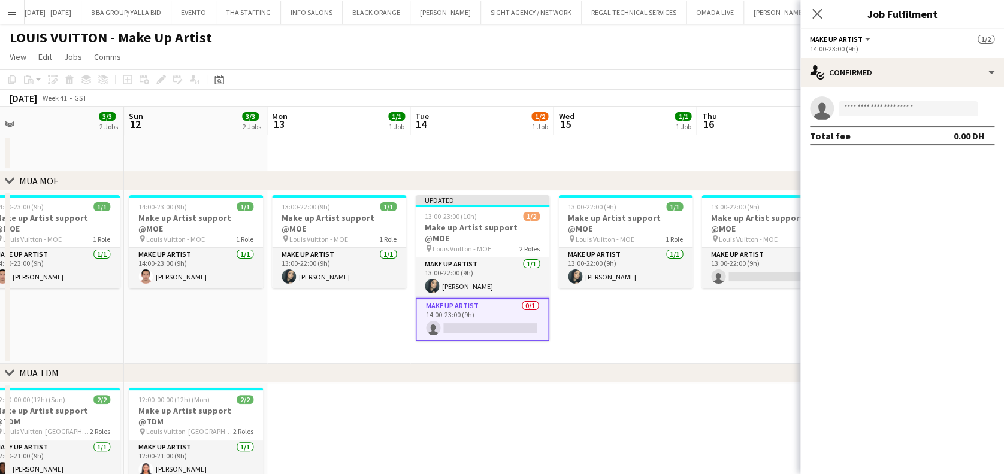
click at [918, 116] on app-invite-slot "single-neutral-actions" at bounding box center [902, 108] width 204 height 24
click at [918, 104] on input at bounding box center [908, 108] width 139 height 14
drag, startPoint x: 473, startPoint y: 297, endPoint x: 484, endPoint y: 288, distance: 14.0
click at [474, 298] on app-card-role "Make up artist 0/1 14:00-23:00 (9h) single-neutral-actions" at bounding box center [482, 319] width 134 height 43
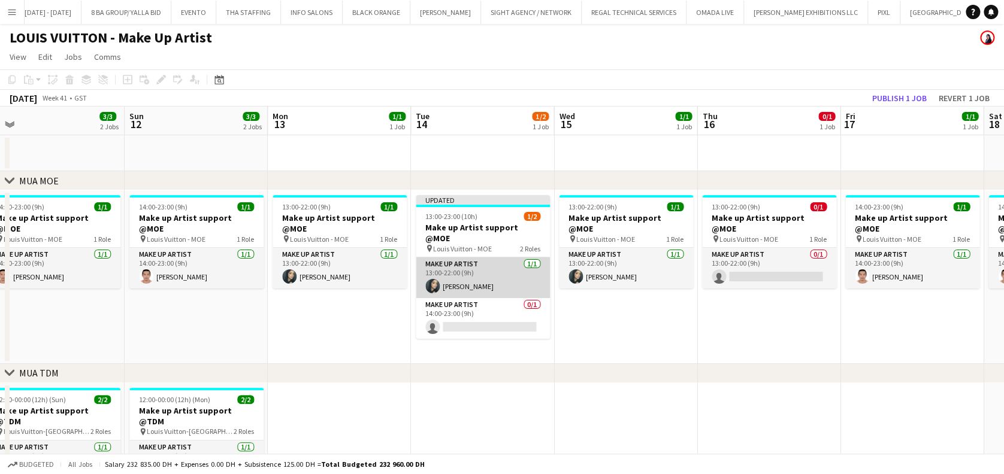
click at [471, 273] on app-card-role "Make up artist [DATE] 13:00-22:00 (9h) [PERSON_NAME]" at bounding box center [483, 278] width 134 height 41
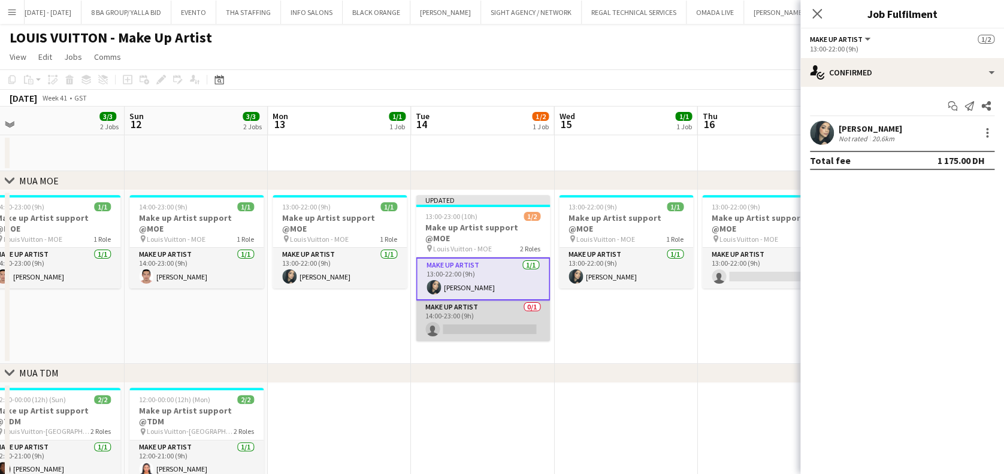
click at [480, 305] on app-card-role "Make up artist 0/1 14:00-23:00 (9h) single-neutral-actions" at bounding box center [483, 321] width 134 height 41
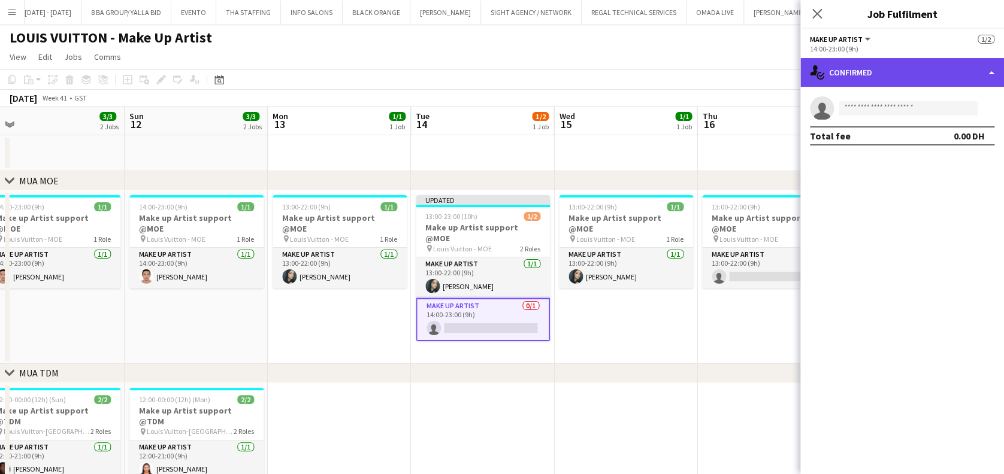
click at [930, 75] on div "single-neutral-actions-check-2 Confirmed" at bounding box center [902, 72] width 204 height 29
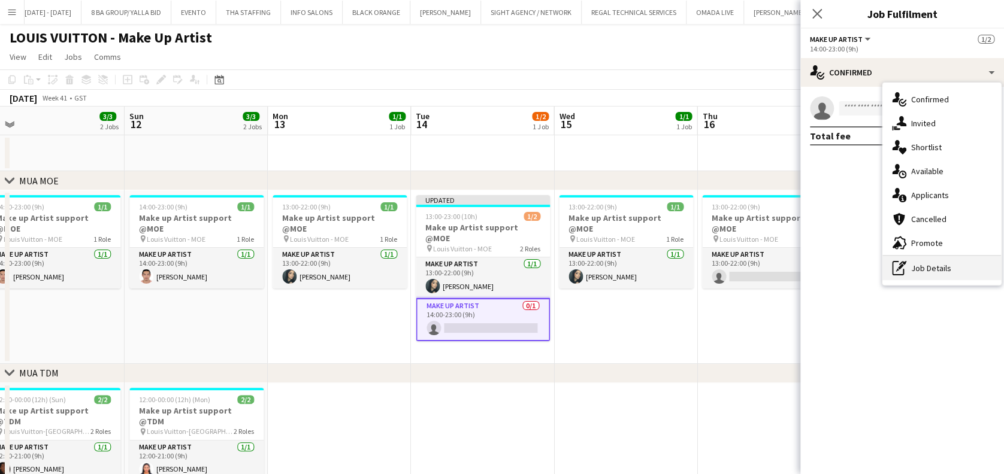
click at [939, 260] on div "pen-write Job Details" at bounding box center [941, 268] width 119 height 24
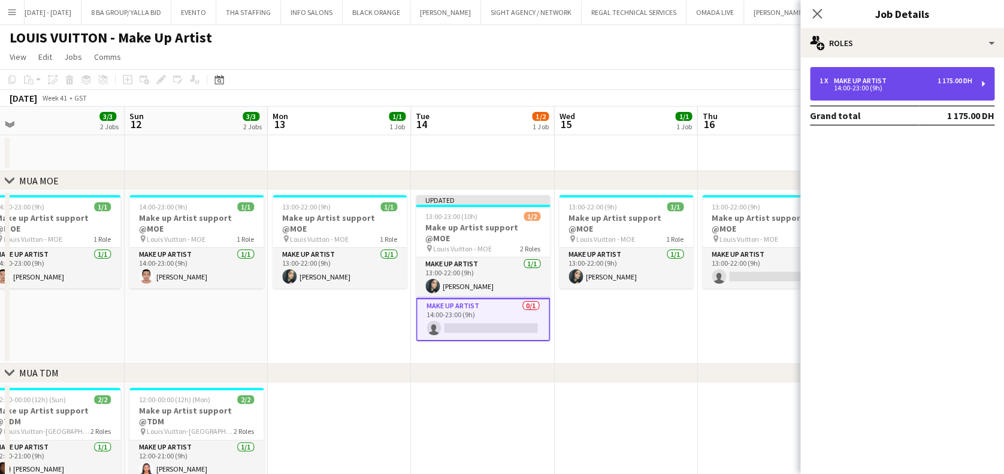
click at [892, 89] on div "14:00-23:00 (9h)" at bounding box center [895, 88] width 153 height 6
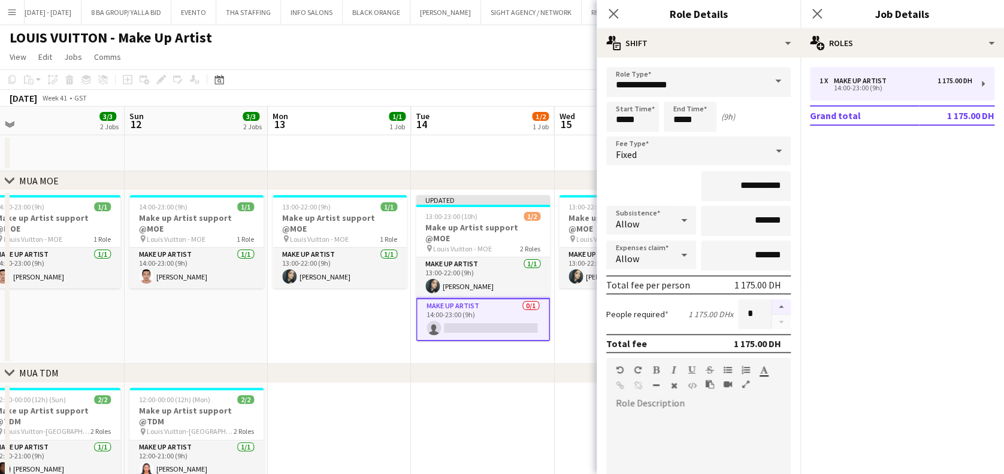
click at [776, 303] on button "button" at bounding box center [780, 307] width 19 height 16
type input "*"
click at [448, 328] on app-card-role "Make up artist 0/1 14:00-23:00 (9h) single-neutral-actions" at bounding box center [483, 319] width 134 height 43
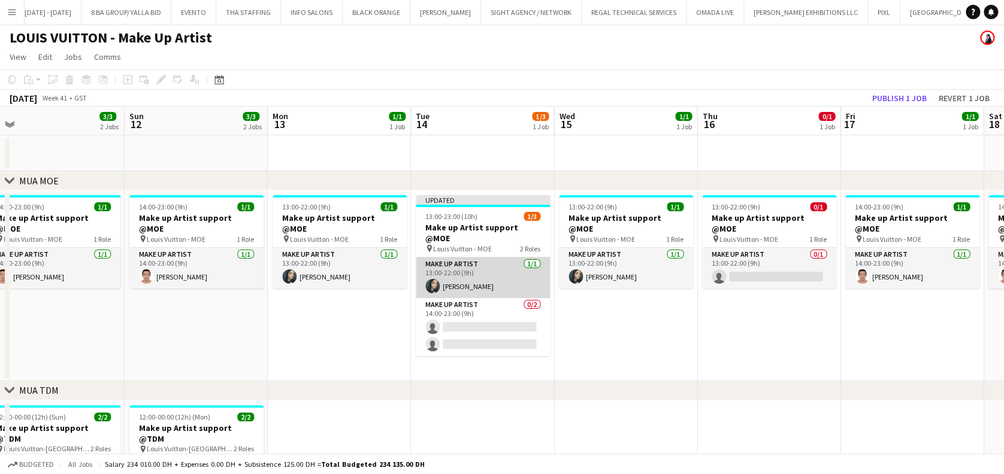
click at [446, 265] on app-card-role "Make up artist [DATE] 13:00-22:00 (9h) [PERSON_NAME]" at bounding box center [483, 278] width 134 height 41
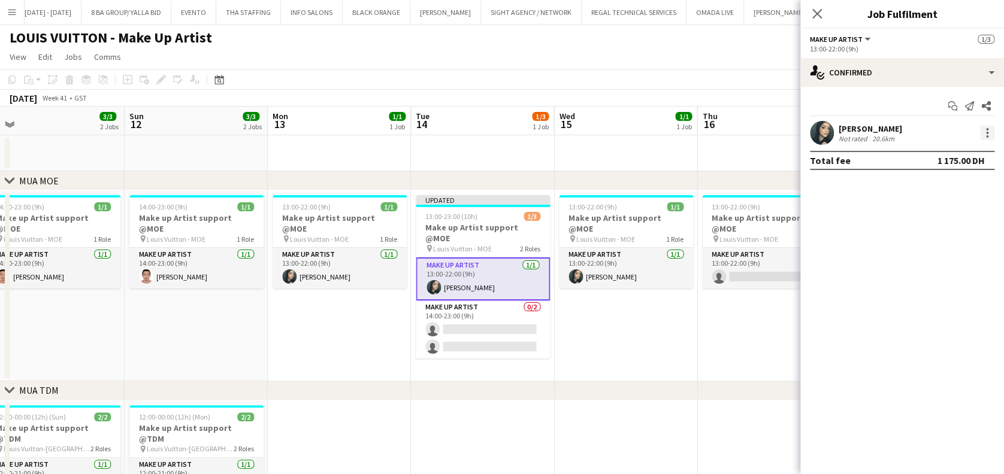
click at [992, 126] on div at bounding box center [987, 133] width 14 height 14
drag, startPoint x: 955, startPoint y: 186, endPoint x: 867, endPoint y: 208, distance: 90.8
click at [956, 186] on span "Switch crew" at bounding box center [935, 183] width 51 height 10
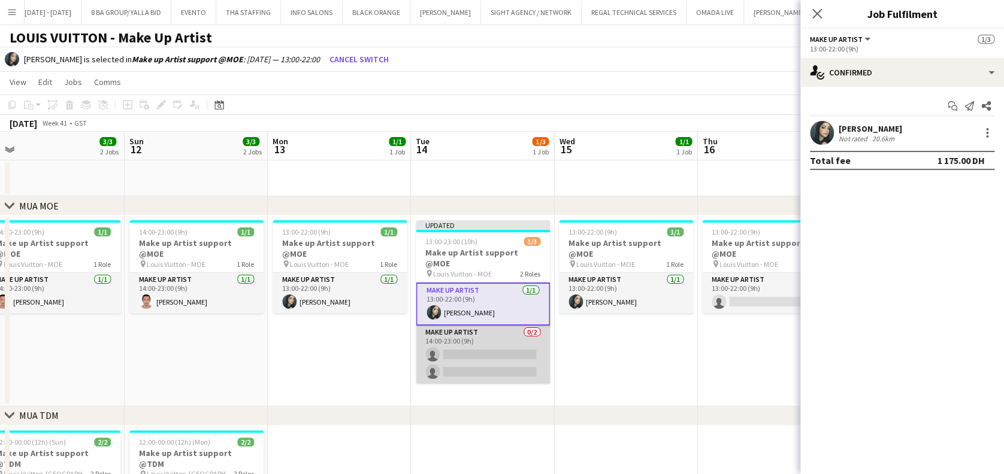
click at [520, 338] on app-card-role "Make up artist 0/2 14:00-23:00 (9h) single-neutral-actions single-neutral-actio…" at bounding box center [483, 355] width 134 height 58
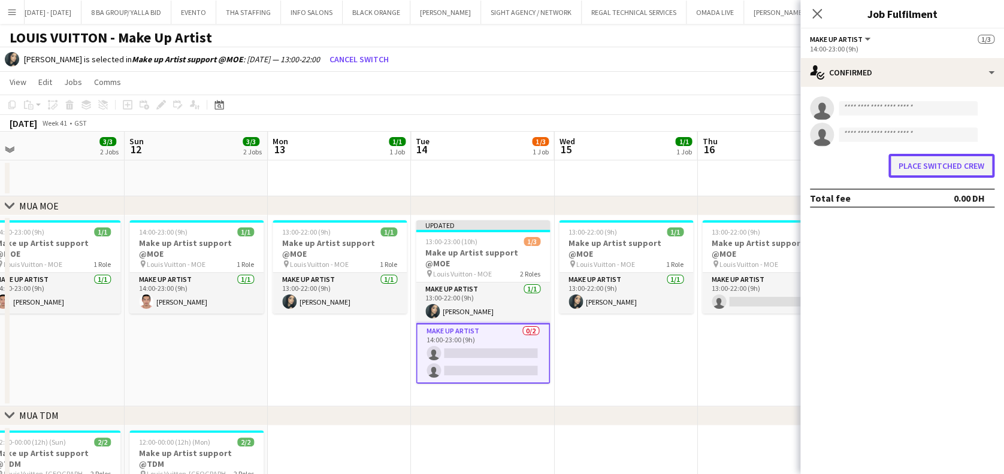
click at [952, 172] on button "Place switched crew" at bounding box center [941, 166] width 106 height 24
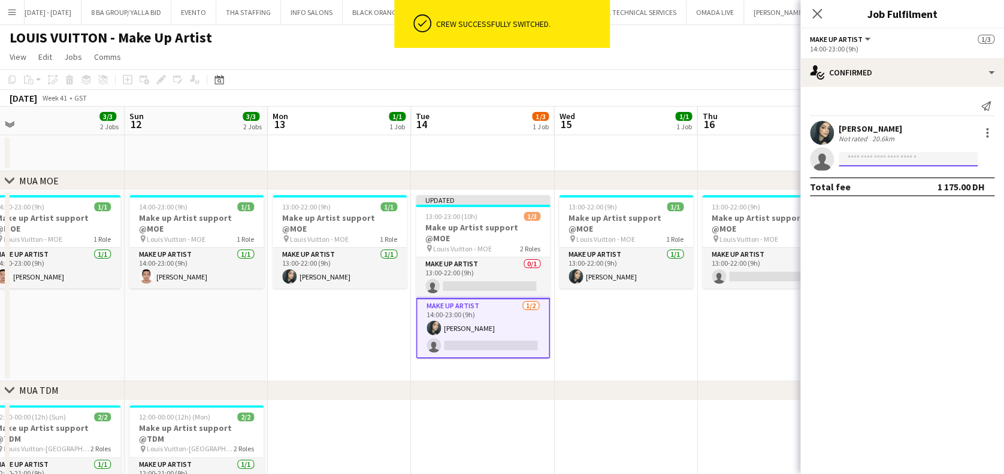
click at [886, 164] on input at bounding box center [908, 159] width 139 height 14
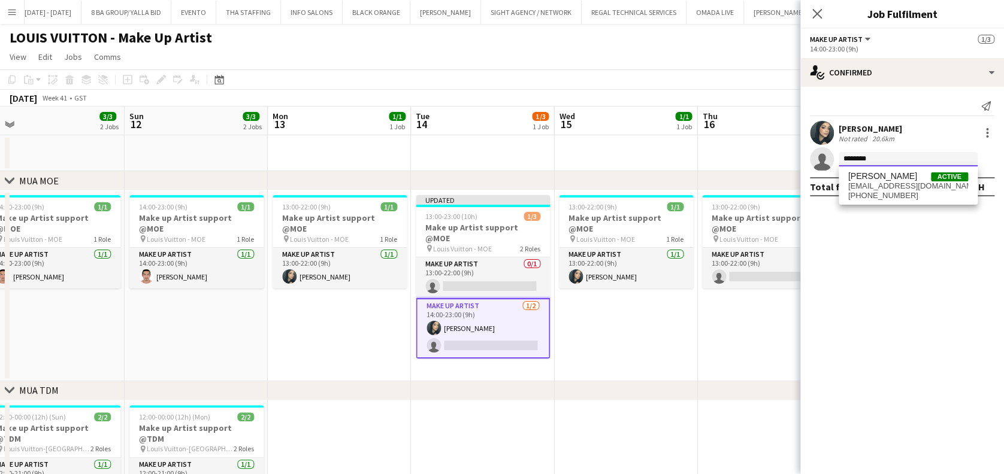
type input "*******"
click at [898, 195] on span "+971561660712" at bounding box center [908, 196] width 120 height 10
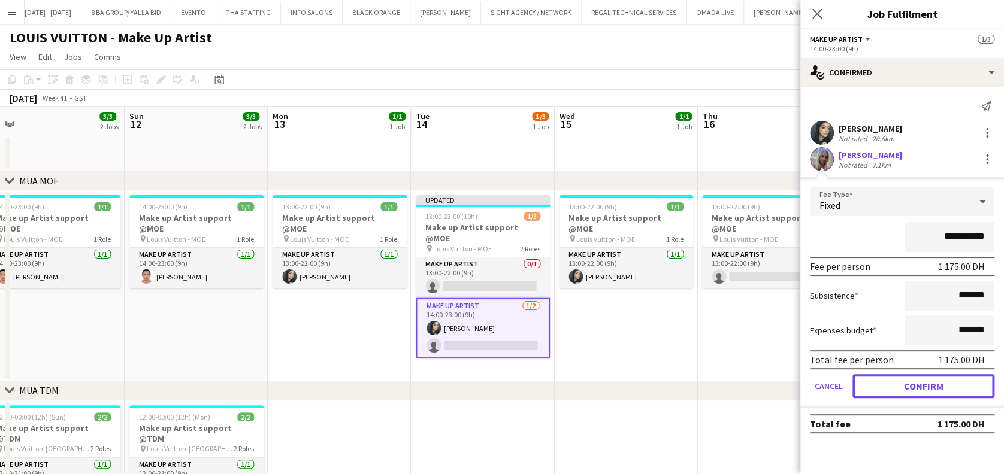
click at [942, 380] on button "Confirm" at bounding box center [923, 386] width 142 height 24
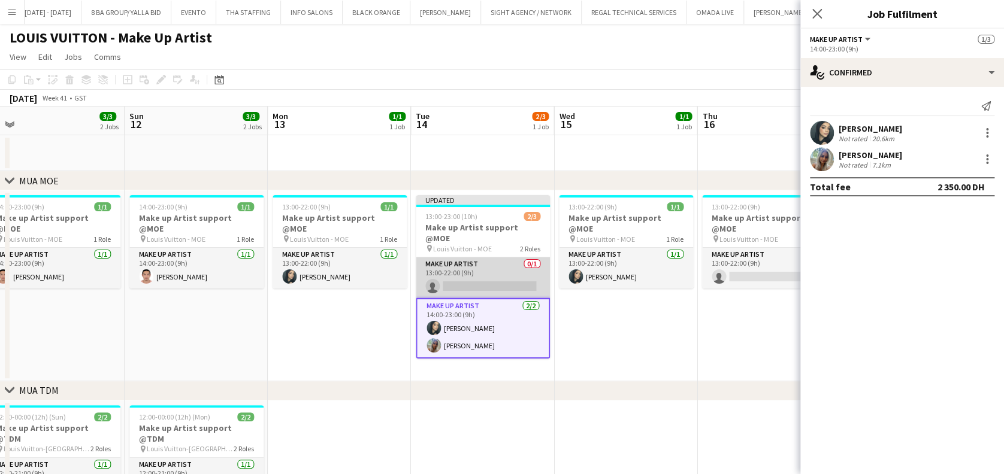
click at [488, 271] on app-card-role "Make up artist 0/1 13:00-22:00 (9h) single-neutral-actions" at bounding box center [483, 278] width 134 height 41
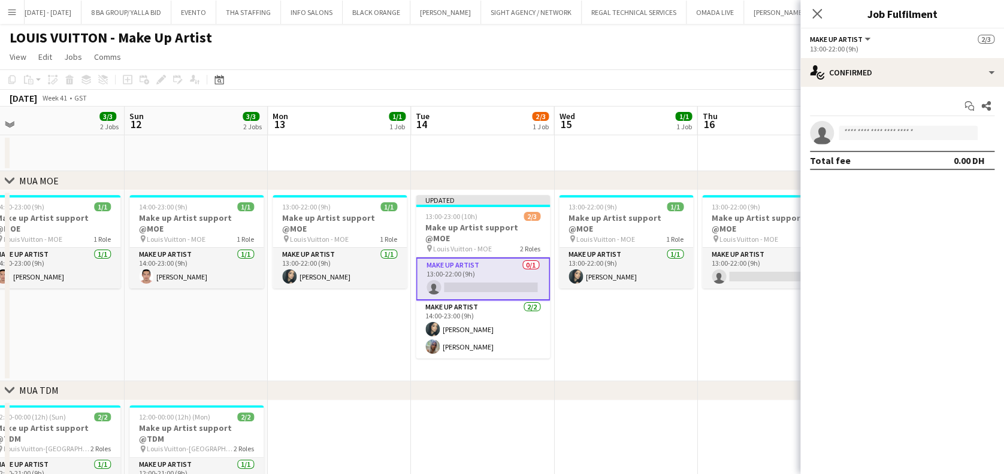
click at [942, 87] on div "Start chat Share single-neutral-actions Total fee 0.00 DH" at bounding box center [902, 133] width 204 height 93
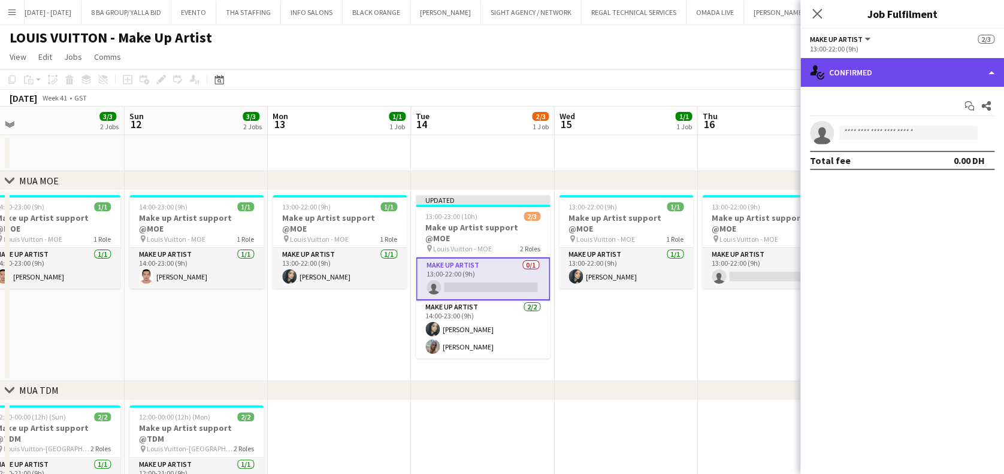
click at [943, 68] on div "single-neutral-actions-check-2 Confirmed" at bounding box center [902, 72] width 204 height 29
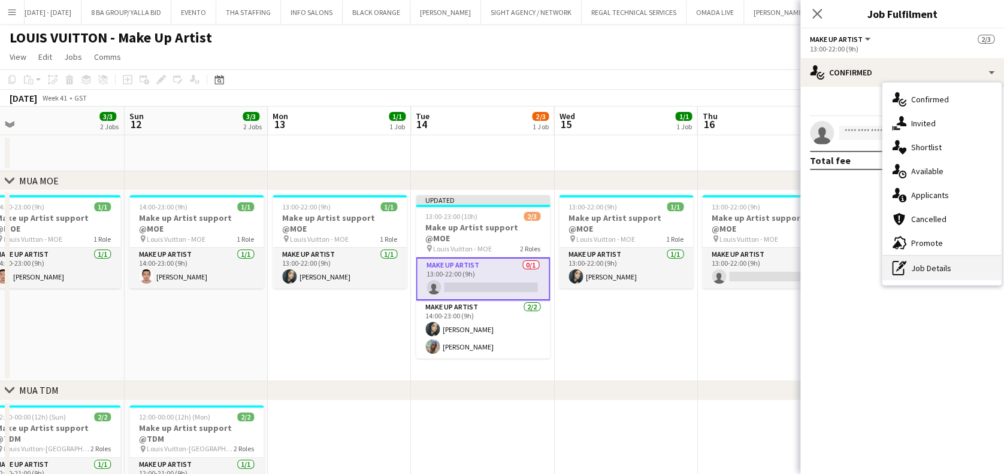
click at [949, 271] on div "pen-write Job Details" at bounding box center [941, 268] width 119 height 24
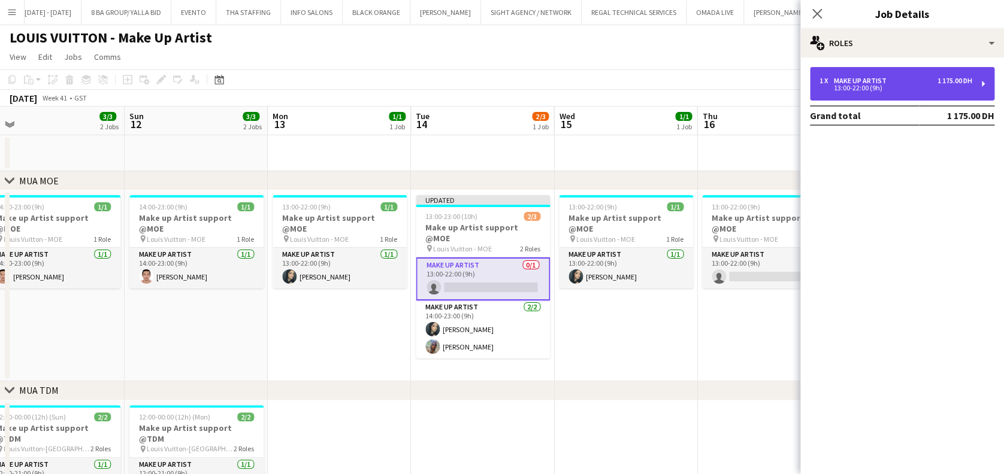
click at [906, 95] on div "1 x Make up artist 1 175.00 DH 13:00-22:00 (9h)" at bounding box center [902, 84] width 184 height 34
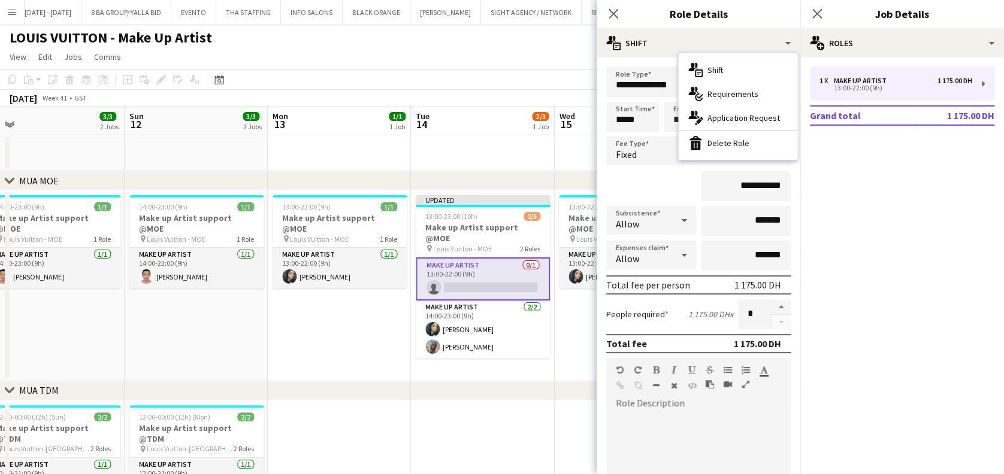
drag, startPoint x: 731, startPoint y: 144, endPoint x: 698, endPoint y: 177, distance: 46.6
click at [733, 144] on div "bin-2 Delete Role" at bounding box center [738, 143] width 119 height 24
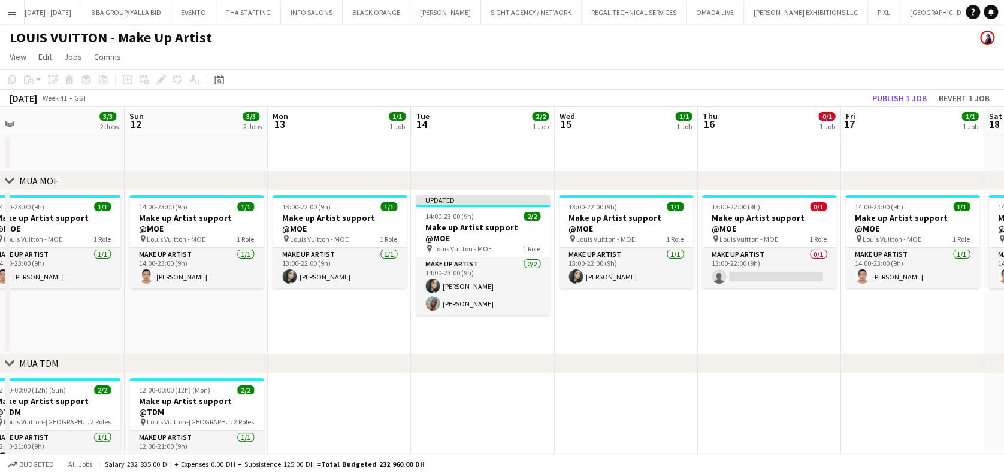
click at [587, 319] on app-date-cell "13:00-22:00 (9h) 1/1 Make up Artist support @MOE pin Louis Vuitton - MOE 1 Role…" at bounding box center [625, 272] width 143 height 164
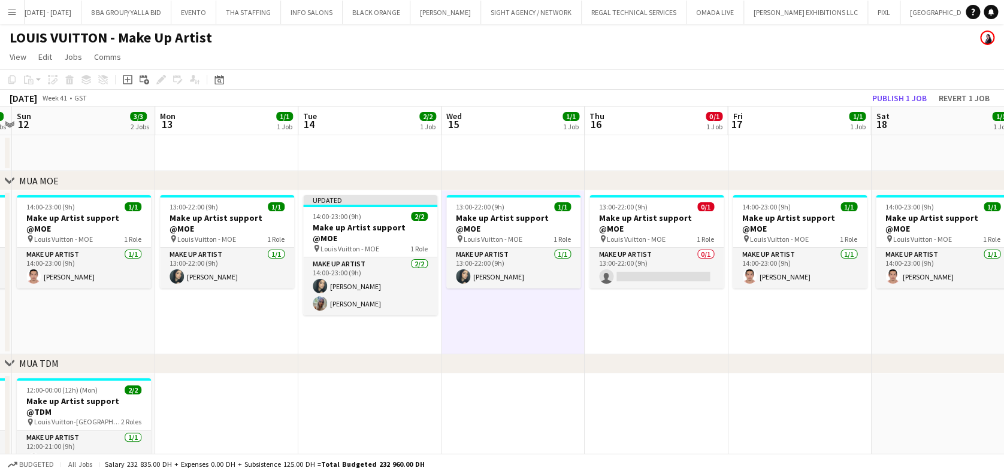
scroll to position [0, 481]
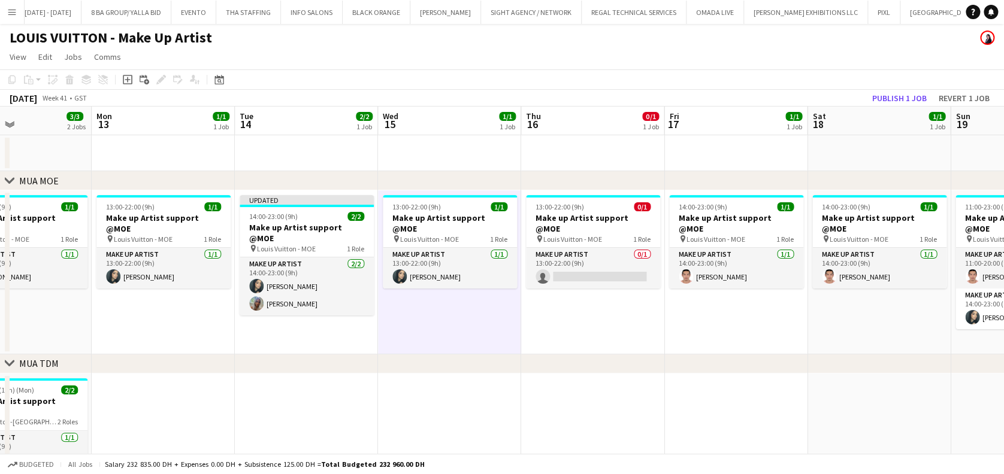
drag, startPoint x: 594, startPoint y: 283, endPoint x: 417, endPoint y: 283, distance: 176.7
click at [417, 283] on app-calendar-viewport "Thu 9 3/3 2 Jobs Fri 10 2/2 2 Jobs Sat 11 3/3 2 Jobs Sun 12 3/3 2 Jobs Mon 13 1…" at bounding box center [502, 370] width 1004 height 526
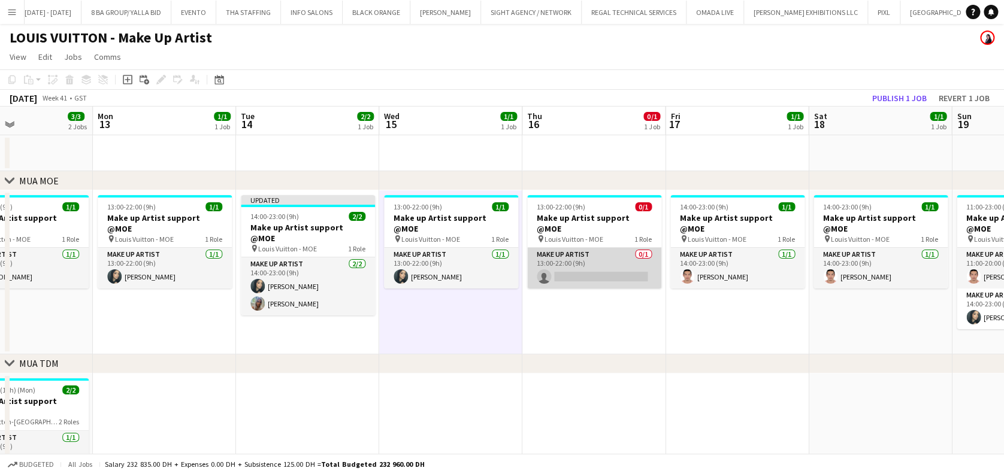
click at [586, 253] on app-card-role "Make up artist 0/1 13:00-22:00 (9h) single-neutral-actions" at bounding box center [594, 268] width 134 height 41
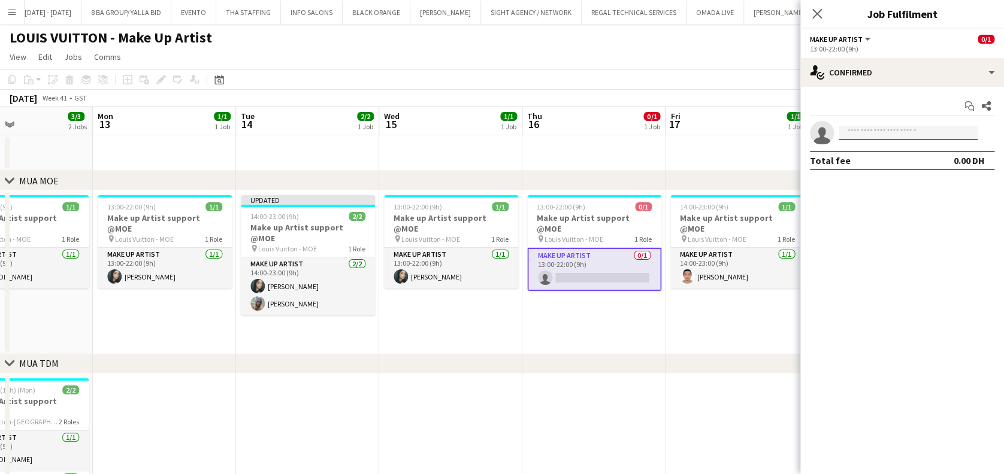
click at [859, 129] on input at bounding box center [908, 133] width 139 height 14
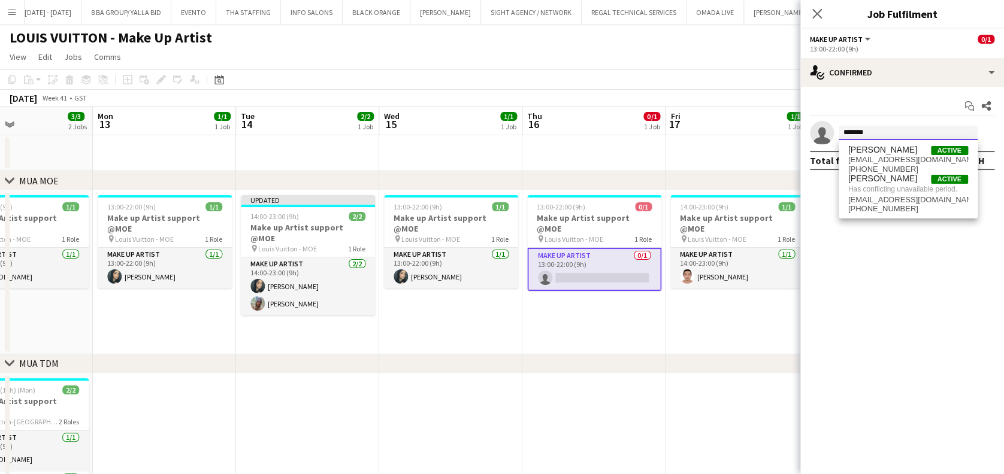
type input "******"
click at [637, 294] on app-date-cell "13:00-22:00 (9h) 0/1 Make up Artist support @MOE pin Louis Vuitton - MOE 1 Role…" at bounding box center [593, 272] width 143 height 164
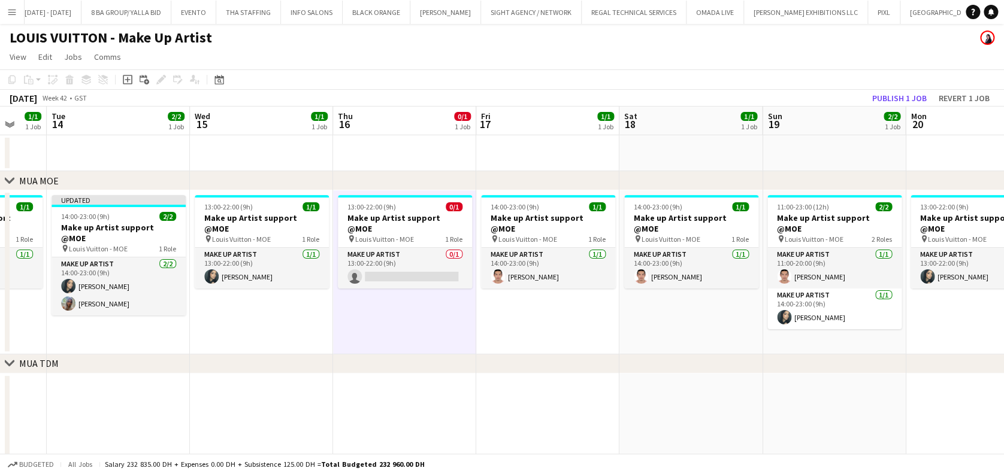
scroll to position [0, 392]
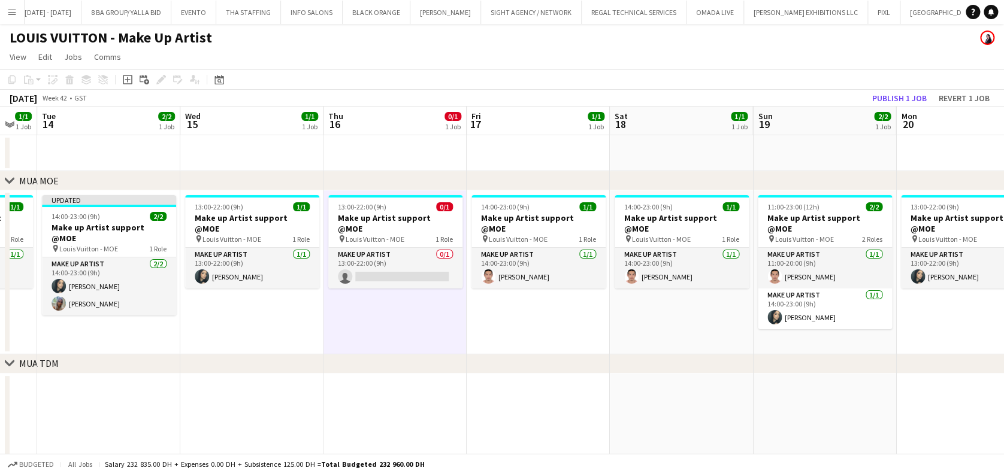
drag, startPoint x: 713, startPoint y: 284, endPoint x: 514, endPoint y: 285, distance: 198.3
click at [514, 285] on app-calendar-viewport "Sat 11 3/3 2 Jobs Sun 12 3/3 2 Jobs Mon 13 1/1 1 Job Tue 14 2/2 1 Job Wed 15 1/…" at bounding box center [502, 370] width 1004 height 526
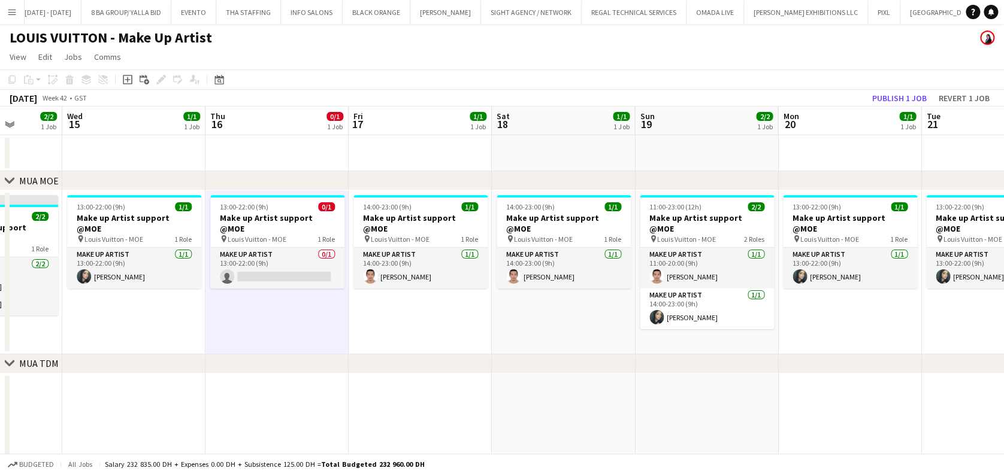
drag, startPoint x: 683, startPoint y: 273, endPoint x: 564, endPoint y: 278, distance: 119.3
click at [564, 278] on app-calendar-viewport "Sat 11 3/3 2 Jobs Sun 12 3/3 2 Jobs Mon 13 1/1 1 Job Tue 14 2/2 1 Job Wed 15 1/…" at bounding box center [502, 370] width 1004 height 526
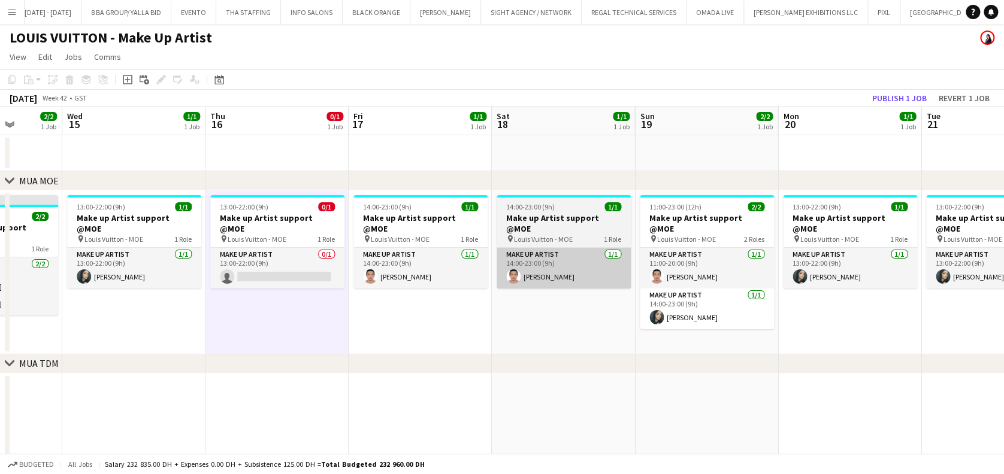
scroll to position [0, 512]
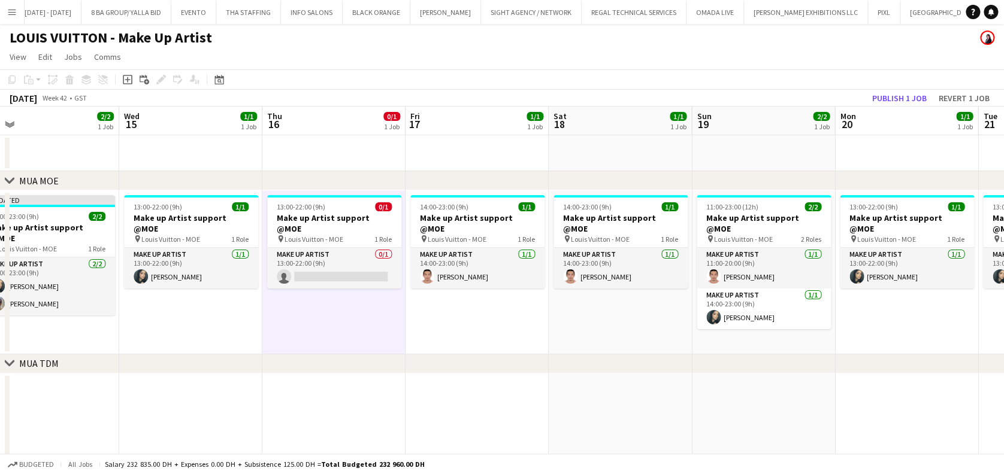
drag, startPoint x: 771, startPoint y: 334, endPoint x: 614, endPoint y: 283, distance: 165.5
click at [577, 287] on app-calendar-viewport "Sat 11 3/3 2 Jobs Sun 12 3/3 2 Jobs Mon 13 1/1 1 Job Tue 14 2/2 1 Job Wed 15 1/…" at bounding box center [502, 370] width 1004 height 526
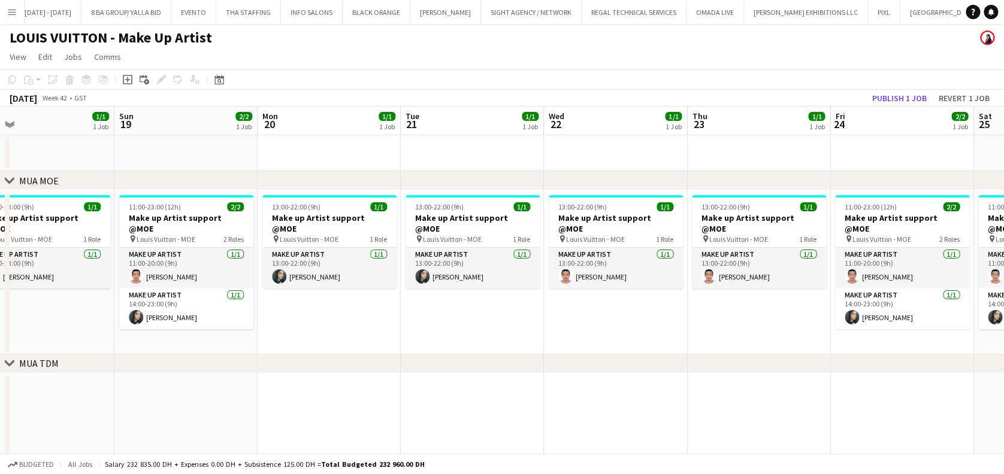
drag, startPoint x: 498, startPoint y: 283, endPoint x: 489, endPoint y: 283, distance: 9.0
click at [489, 283] on app-calendar-viewport "Wed 15 1/1 1 Job Thu 16 0/1 1 Job Fri 17 1/1 1 Job Sat 18 1/1 1 Job Sun 19 2/2 …" at bounding box center [502, 370] width 1004 height 526
drag, startPoint x: 612, startPoint y: 321, endPoint x: 496, endPoint y: 296, distance: 118.8
click at [495, 297] on div "chevron-right MUA MOE chevron-right MUA TDM chevron-right CA Makeup Wed 15 1/1 …" at bounding box center [502, 370] width 1004 height 526
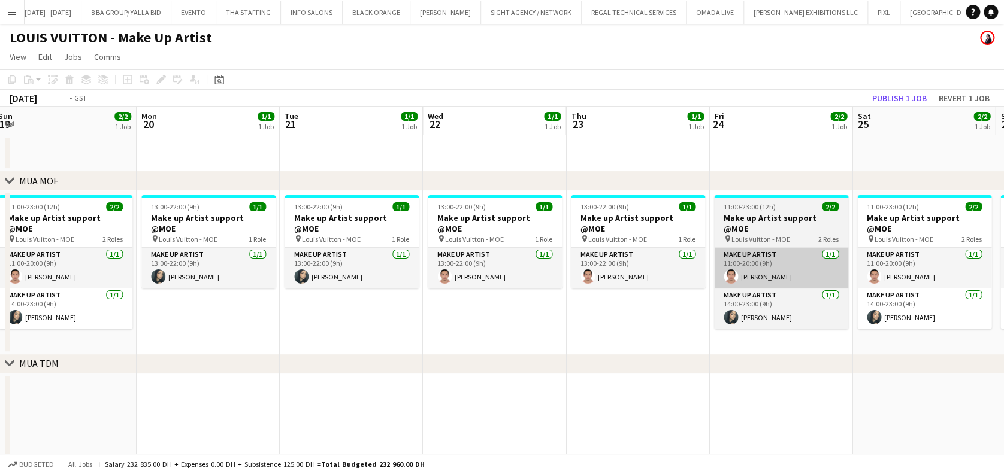
drag, startPoint x: 692, startPoint y: 291, endPoint x: 474, endPoint y: 259, distance: 220.4
click at [311, 267] on app-calendar-viewport "Wed 15 1/1 1 Job Thu 16 0/1 1 Job Fri 17 1/1 1 Job Sat 18 1/1 1 Job Sun 19 2/2 …" at bounding box center [502, 370] width 1004 height 526
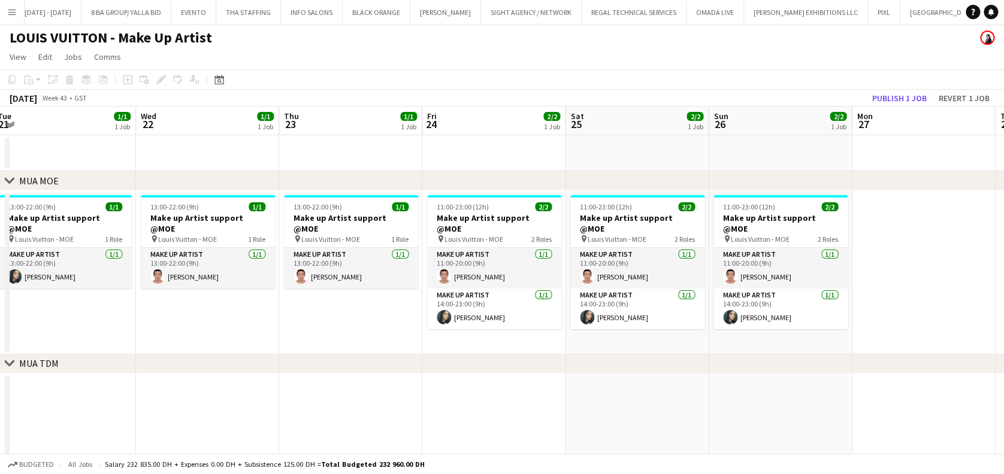
click at [357, 321] on app-date-cell "13:00-22:00 (9h) 1/1 Make up Artist support @MOE pin Louis Vuitton - MOE 1 Role…" at bounding box center [350, 272] width 143 height 164
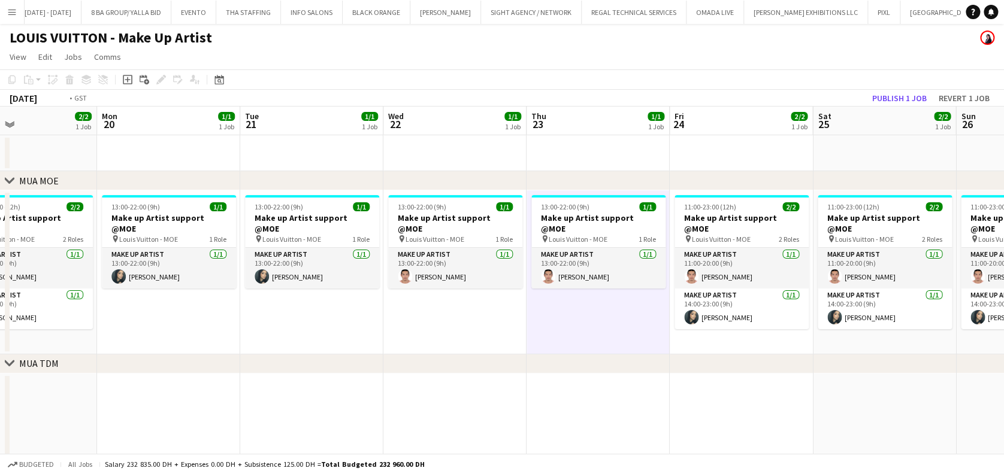
drag, startPoint x: 310, startPoint y: 274, endPoint x: 650, endPoint y: 274, distance: 340.8
click at [650, 274] on app-calendar-viewport "Fri 17 1/1 1 Job Sat 18 1/1 1 Job Sun 19 2/2 1 Job Mon 20 1/1 1 Job Tue 21 1/1 …" at bounding box center [502, 370] width 1004 height 526
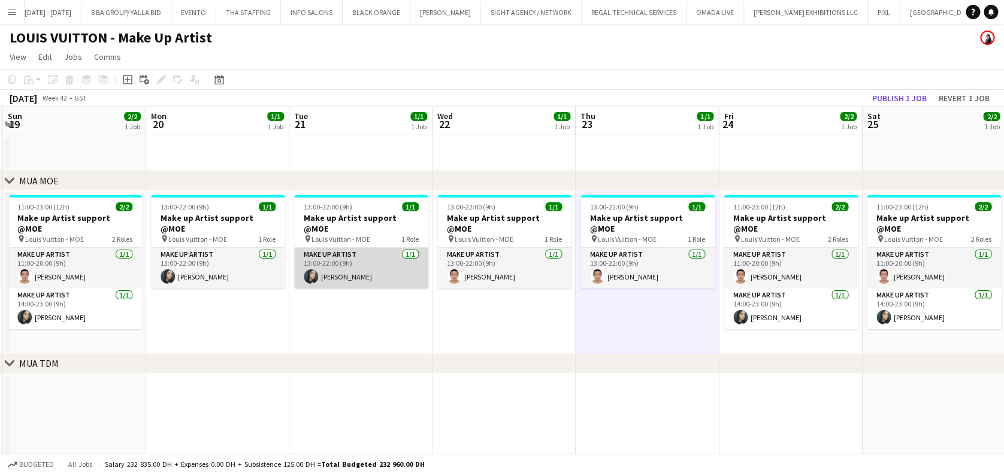
drag, startPoint x: 419, startPoint y: 274, endPoint x: 765, endPoint y: 274, distance: 346.8
click at [721, 274] on app-calendar-viewport "Thu 16 0/1 1 Job Fri 17 1/1 1 Job Sat 18 1/1 1 Job Sun 19 2/2 1 Job Mon 20 1/1 …" at bounding box center [502, 370] width 1004 height 526
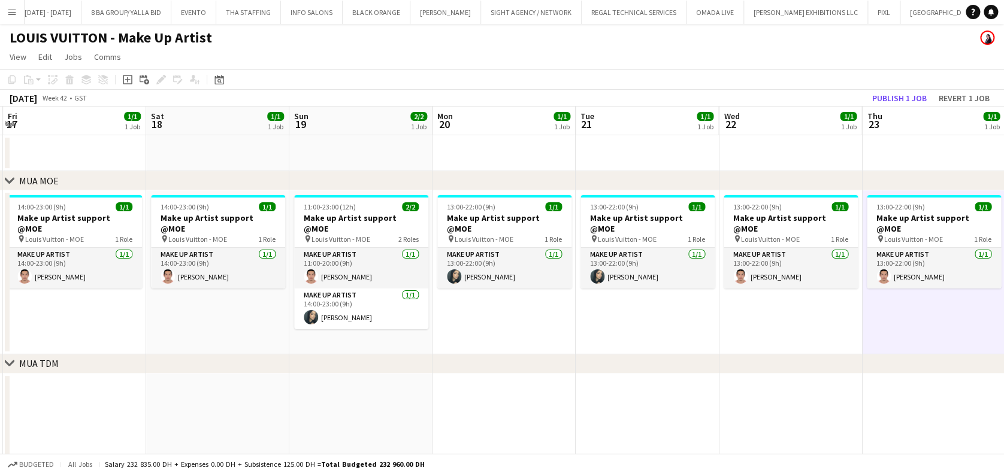
scroll to position [0, 359]
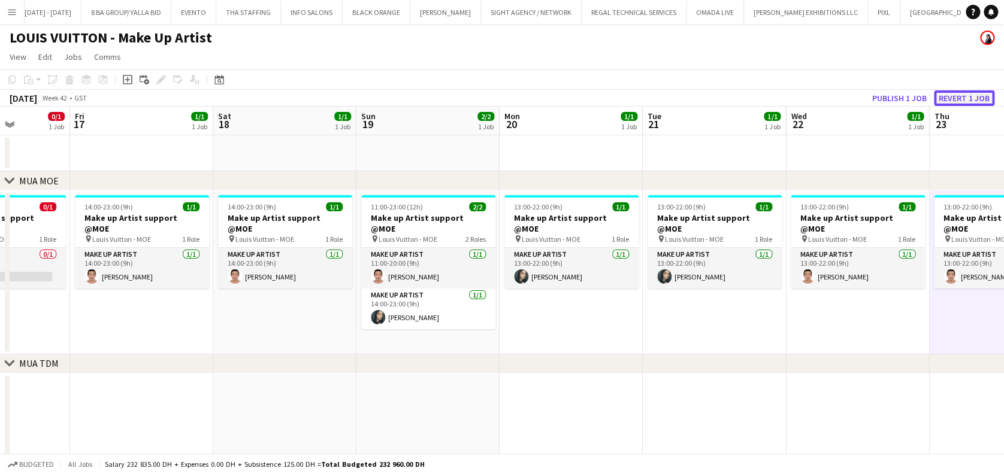
click at [970, 101] on button "Revert 1 job" at bounding box center [964, 98] width 60 height 16
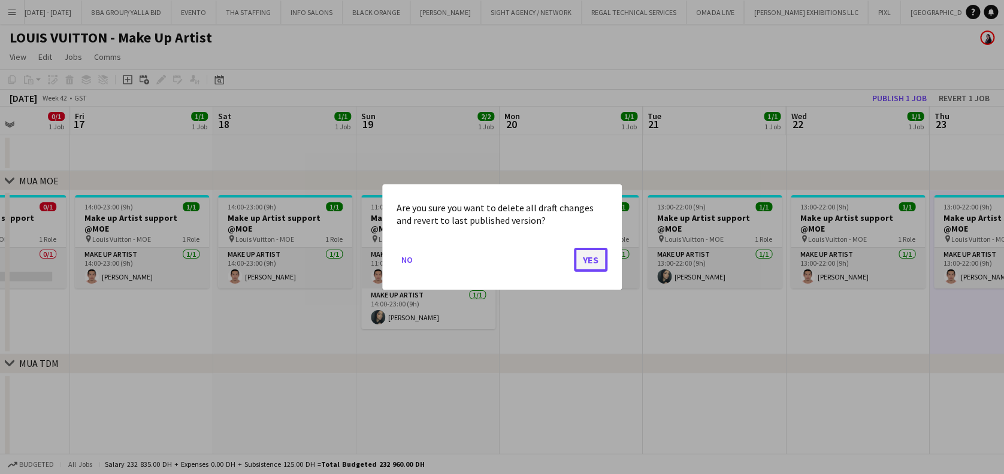
click at [585, 255] on button "Yes" at bounding box center [591, 260] width 34 height 24
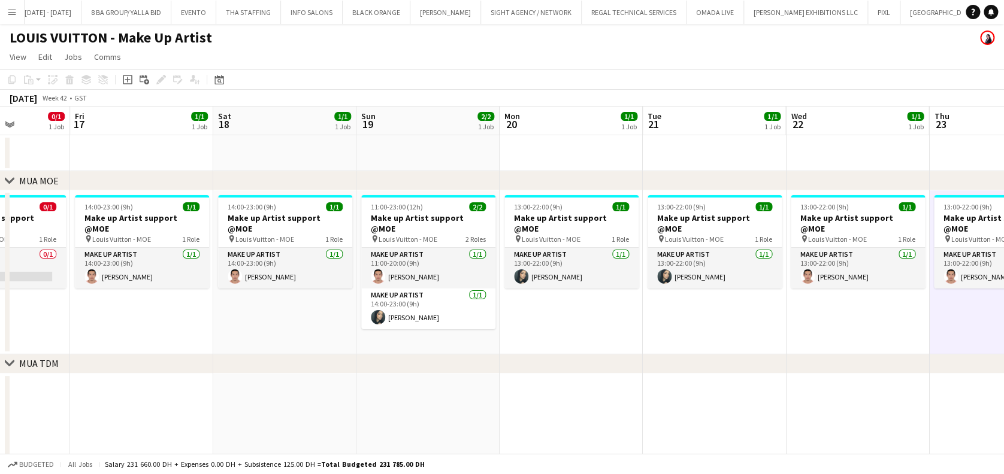
click at [622, 292] on app-date-cell "13:00-22:00 (9h) 1/1 Make up Artist support @MOE pin Louis Vuitton - MOE 1 Role…" at bounding box center [571, 272] width 143 height 164
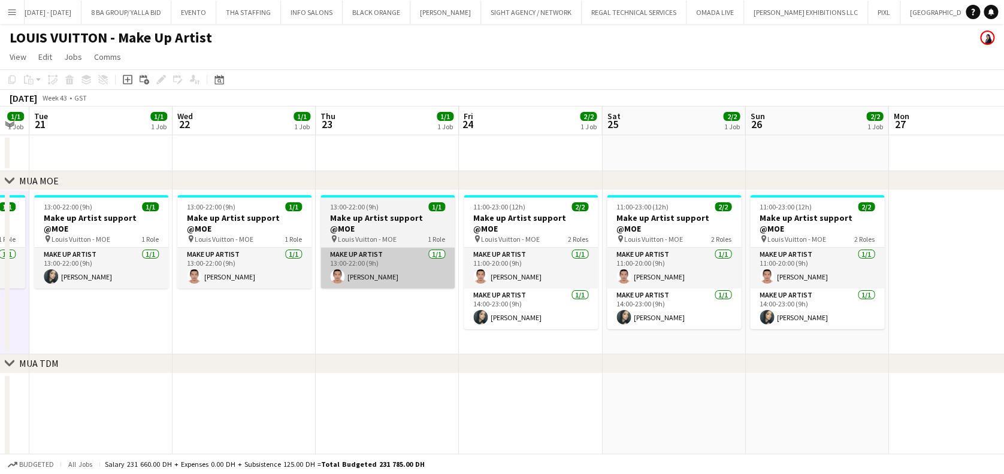
drag, startPoint x: 320, startPoint y: 308, endPoint x: 316, endPoint y: 273, distance: 36.1
click at [84, 271] on app-calendar-viewport "Fri 17 1/1 1 Job Sat 18 1/1 1 Job Sun 19 2/2 1 Job Mon 20 1/1 1 Job Tue 21 1/1 …" at bounding box center [502, 370] width 1004 height 526
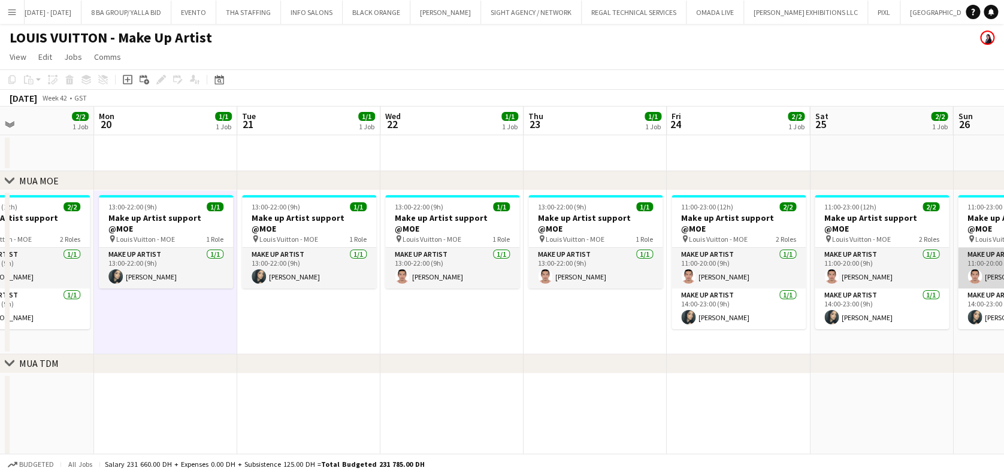
drag, startPoint x: 393, startPoint y: 259, endPoint x: 405, endPoint y: 258, distance: 12.0
click at [391, 258] on app-calendar-viewport "Fri 17 1/1 1 Job Sat 18 1/1 1 Job Sun 19 2/2 1 Job Mon 20 1/1 1 Job Tue 21 1/1 …" at bounding box center [502, 370] width 1004 height 526
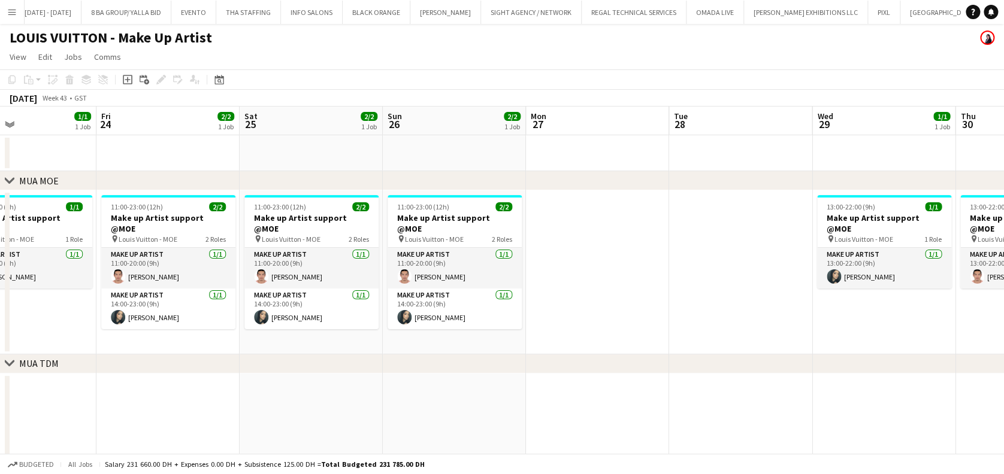
scroll to position [0, 362]
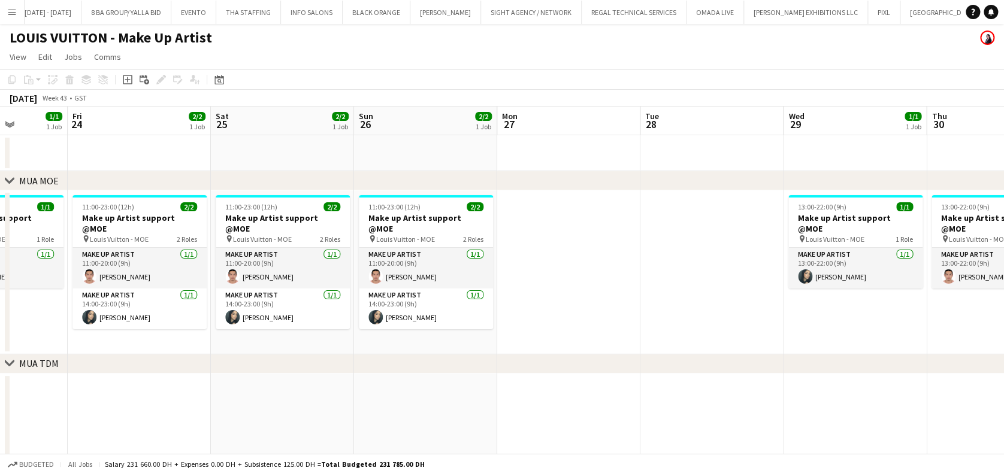
drag, startPoint x: 507, startPoint y: 287, endPoint x: 388, endPoint y: 287, distance: 119.8
click at [388, 287] on app-calendar-viewport "Tue 21 1/1 1 Job Wed 22 1/1 1 Job Thu 23 1/1 1 Job Fri 24 2/2 1 Job Sat 25 2/2 …" at bounding box center [502, 370] width 1004 height 526
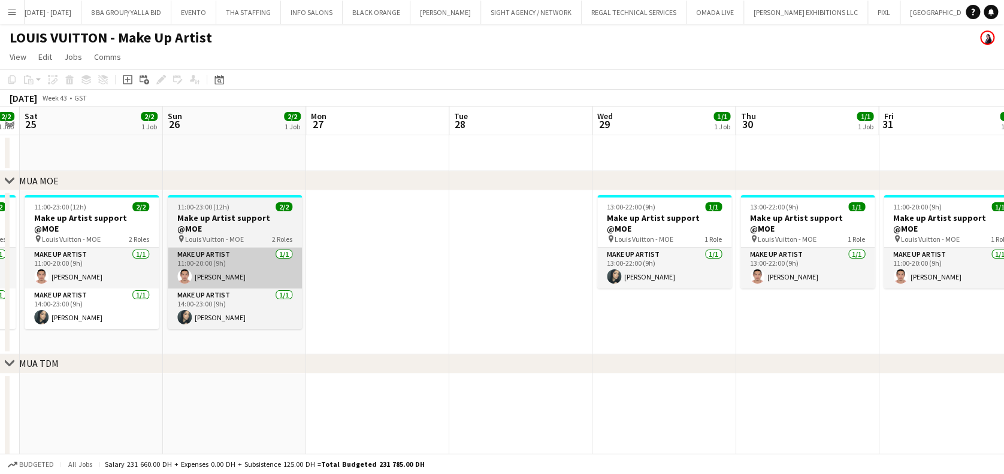
drag, startPoint x: 450, startPoint y: 240, endPoint x: 709, endPoint y: 255, distance: 258.6
click at [724, 250] on app-calendar-viewport "Wed 22 1/1 1 Job Thu 23 1/1 1 Job Fri 24 2/2 1 Job Sat 25 2/2 1 Job Sun 26 2/2 …" at bounding box center [502, 370] width 1004 height 526
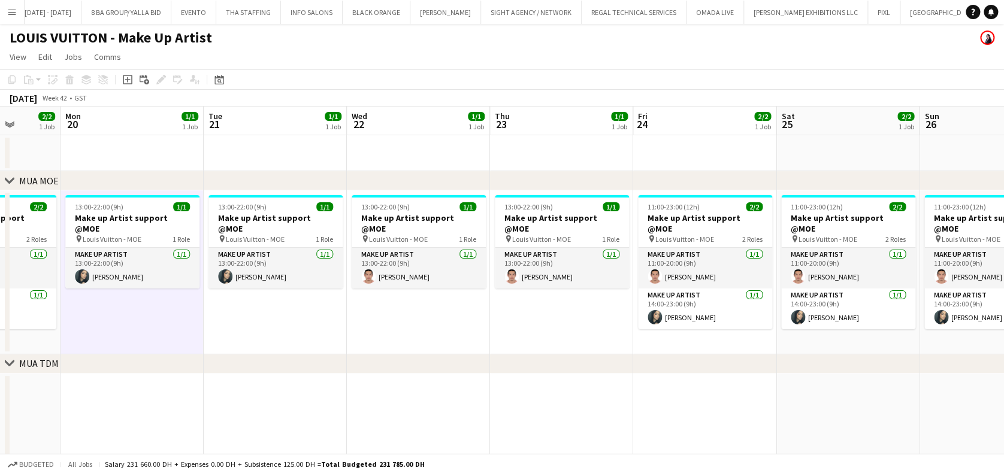
drag, startPoint x: 530, startPoint y: 264, endPoint x: 894, endPoint y: 264, distance: 364.2
click at [894, 264] on app-calendar-viewport "Fri 17 1/1 1 Job Sat 18 1/1 1 Job Sun 19 2/2 1 Job Mon 20 1/1 1 Job Tue 21 1/1 …" at bounding box center [502, 370] width 1004 height 526
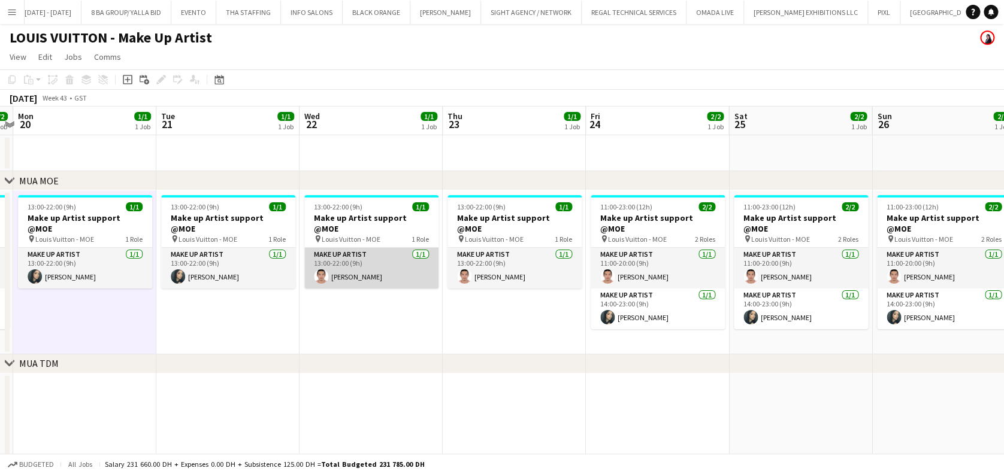
click at [939, 270] on app-calendar-viewport "Fri 17 1/1 1 Job Sat 18 1/1 1 Job Sun 19 2/2 1 Job Mon 20 1/1 1 Job Tue 21 1/1 …" at bounding box center [502, 370] width 1004 height 526
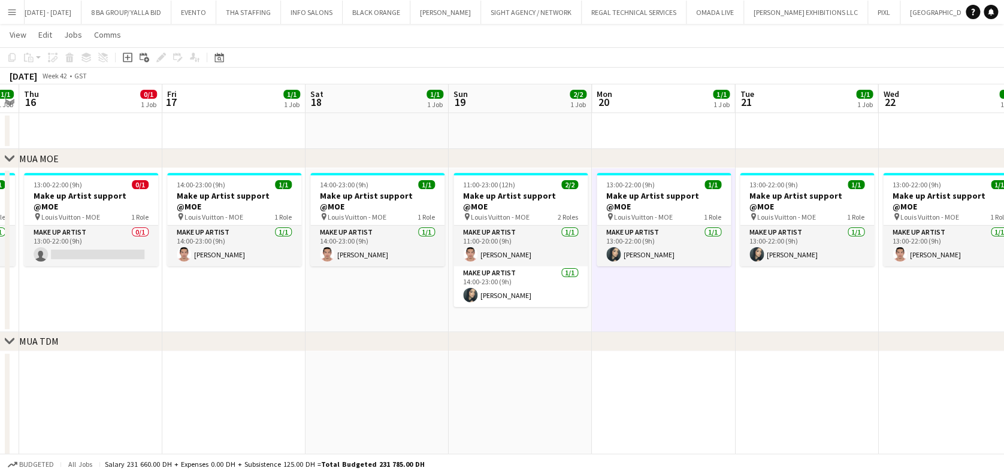
scroll to position [0, 0]
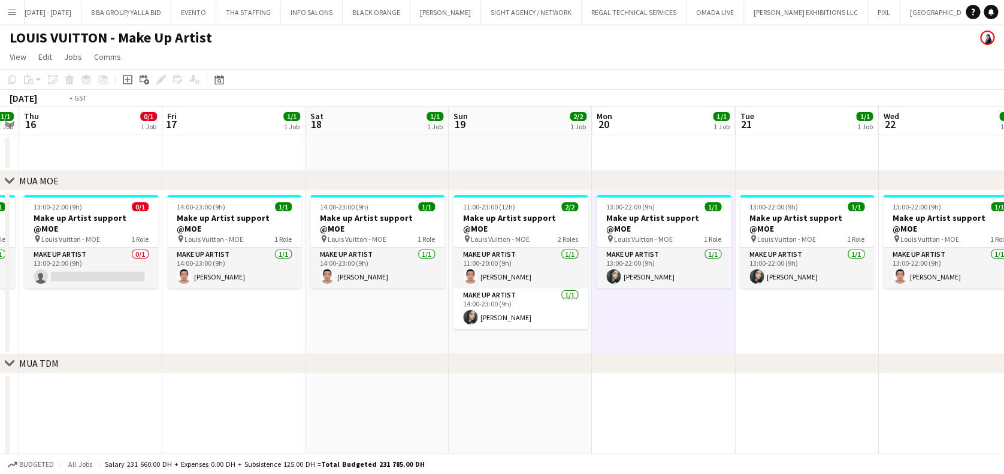
drag, startPoint x: 264, startPoint y: 280, endPoint x: 821, endPoint y: 325, distance: 559.5
click at [821, 325] on app-calendar-viewport "Mon 13 1/1 1 Job Tue 14 1/1 1 Job Wed 15 1/1 1 Job Thu 16 0/1 1 Job Fri 17 1/1 …" at bounding box center [502, 370] width 1004 height 526
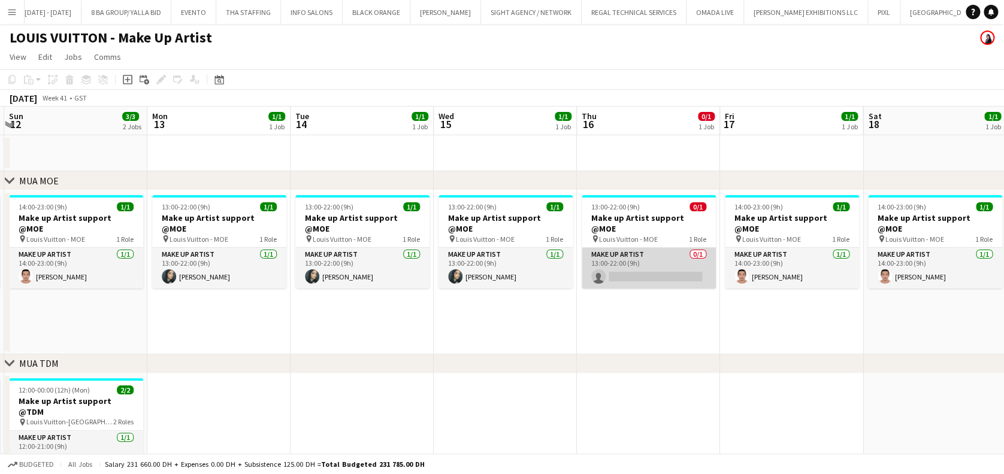
click at [662, 268] on app-card-role "Make up artist 0/1 13:00-22:00 (9h) single-neutral-actions" at bounding box center [649, 268] width 134 height 41
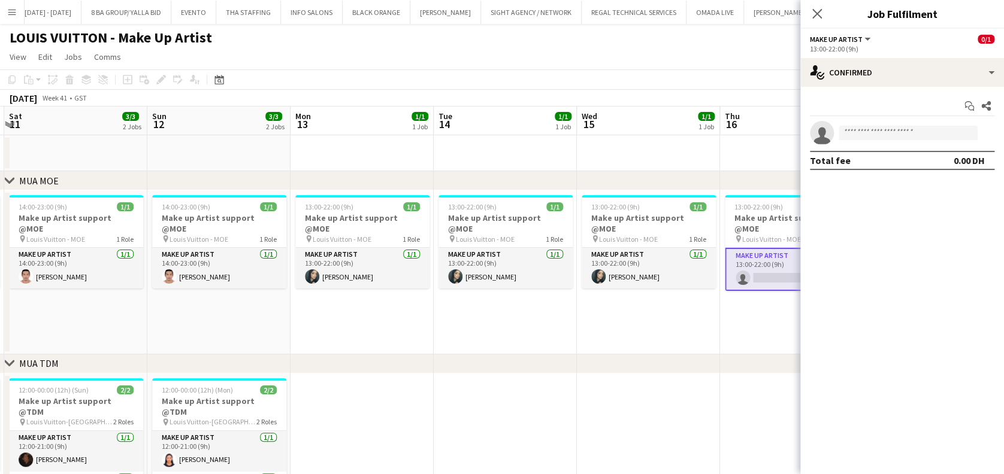
drag, startPoint x: 352, startPoint y: 298, endPoint x: 649, endPoint y: 298, distance: 297.1
click at [649, 298] on app-calendar-viewport "Thu 9 3/3 2 Jobs Fri 10 2/2 2 Jobs Sat 11 3/3 2 Jobs Sun 12 3/3 2 Jobs Mon 13 1…" at bounding box center [502, 370] width 1004 height 526
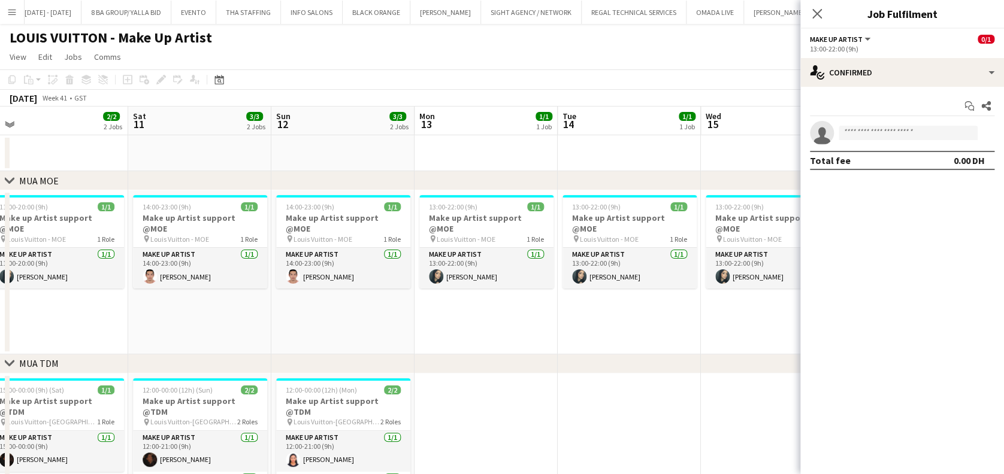
click at [730, 307] on app-calendar-viewport "Wed 8 3/3 2 Jobs Thu 9 3/3 2 Jobs Fri 10 2/2 2 Jobs Sat 11 3/3 2 Jobs Sun 12 3/…" at bounding box center [502, 370] width 1004 height 526
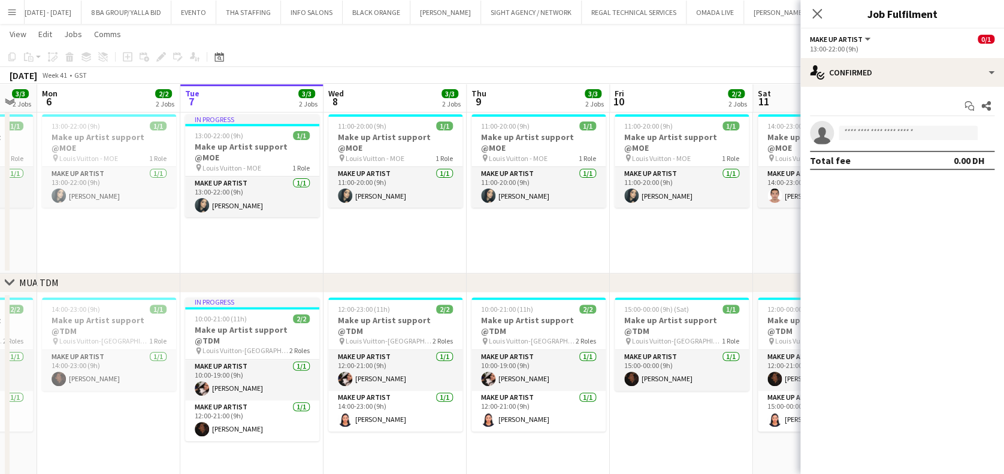
scroll to position [0, 319]
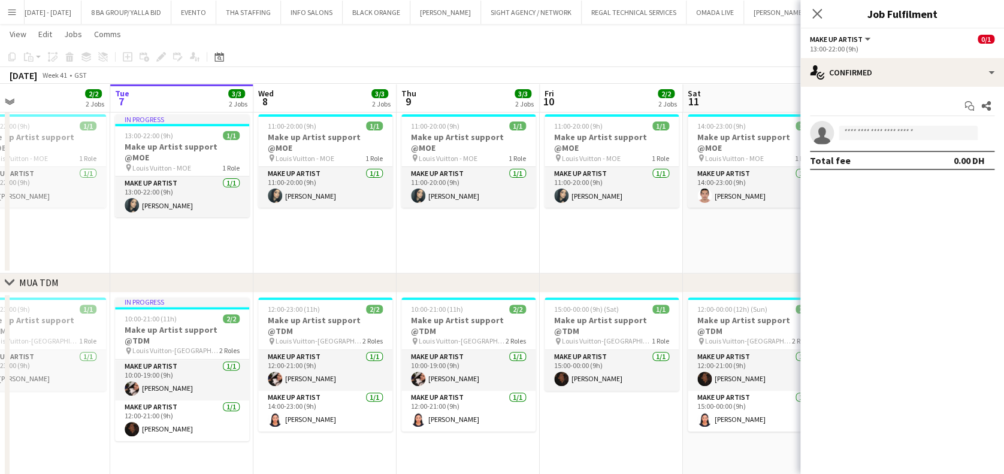
drag, startPoint x: 541, startPoint y: 233, endPoint x: 556, endPoint y: 235, distance: 15.7
click at [556, 235] on app-calendar-viewport "Sat 4 4/4 2 Jobs Sun 5 3/3 2 Jobs Mon 6 2/2 2 Jobs Tue 7 3/3 2 Jobs Wed 8 3/3 2…" at bounding box center [502, 259] width 1004 height 585
click at [516, 226] on app-date-cell "11:00-20:00 (9h) 1/1 Make up Artist support @MOE pin Louis Vuitton - MOE 1 Role…" at bounding box center [468, 192] width 143 height 164
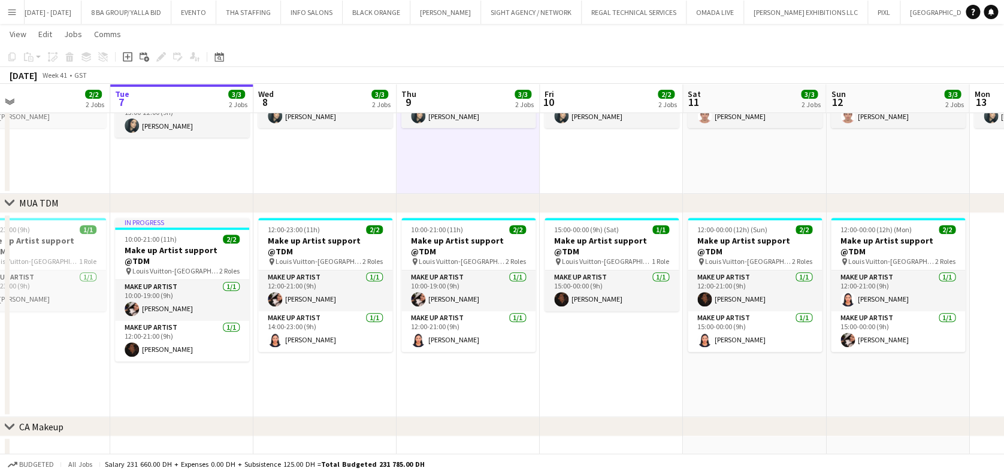
scroll to position [0, 385]
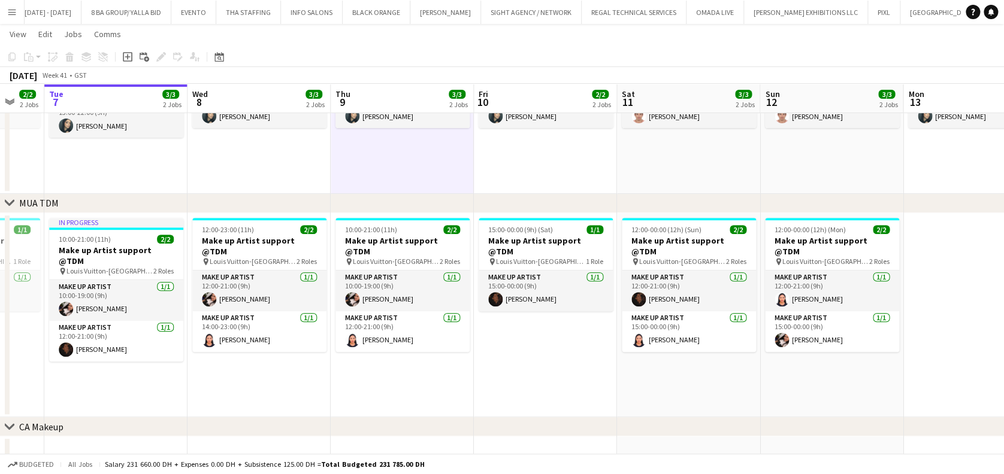
click at [340, 354] on app-calendar-viewport "Sat 4 4/4 2 Jobs Sun 5 3/3 2 Jobs Mon 6 2/2 2 Jobs Tue 7 3/3 2 Jobs Wed 8 3/3 2…" at bounding box center [502, 179] width 1004 height 585
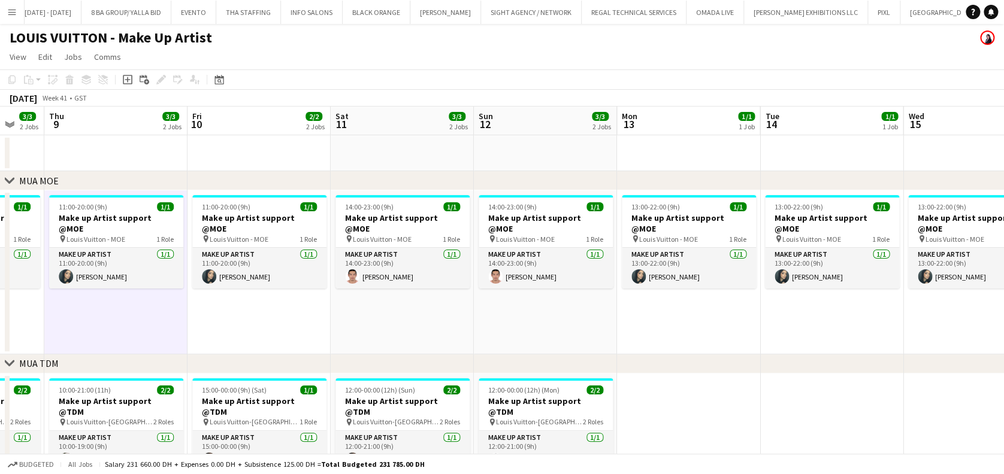
scroll to position [0, 436]
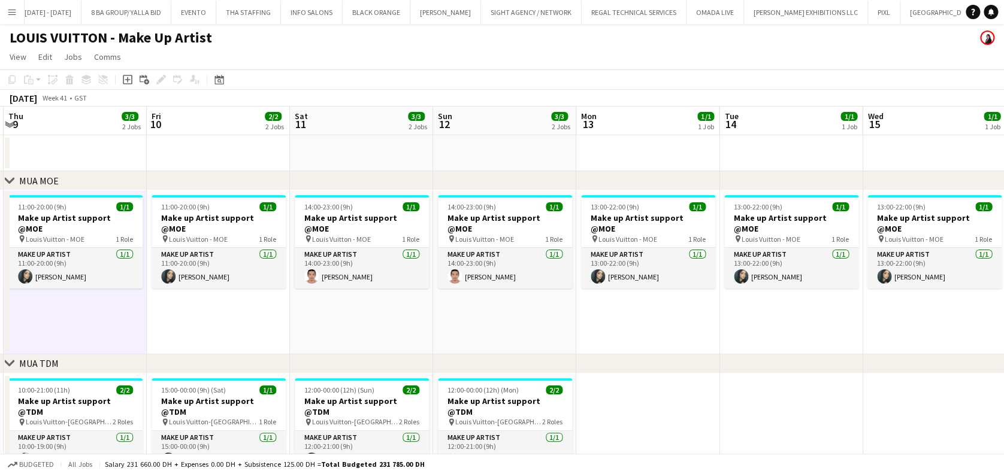
drag, startPoint x: 661, startPoint y: 298, endPoint x: 329, endPoint y: 298, distance: 332.4
click at [329, 298] on app-calendar-viewport "Mon 6 2/2 2 Jobs Tue 7 3/3 2 Jobs Wed 8 3/3 2 Jobs Thu 9 3/3 2 Jobs Fri 10 2/2 …" at bounding box center [502, 370] width 1004 height 526
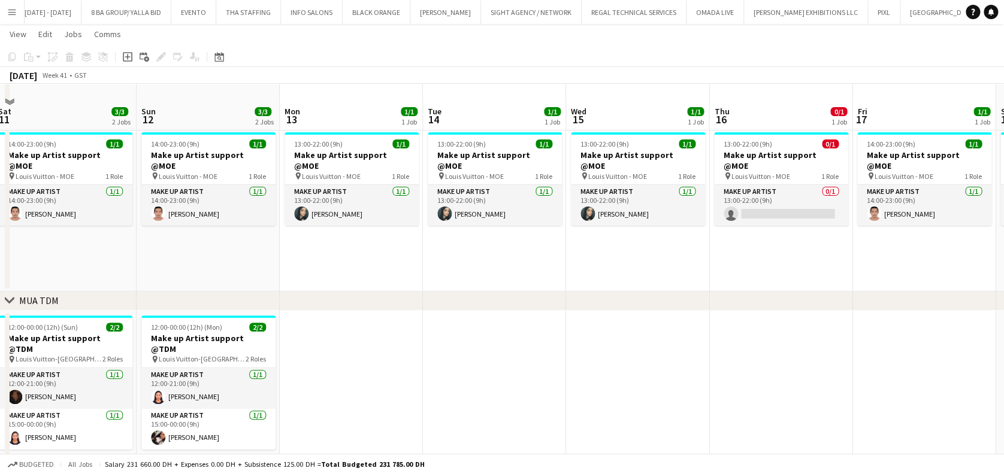
scroll to position [80, 0]
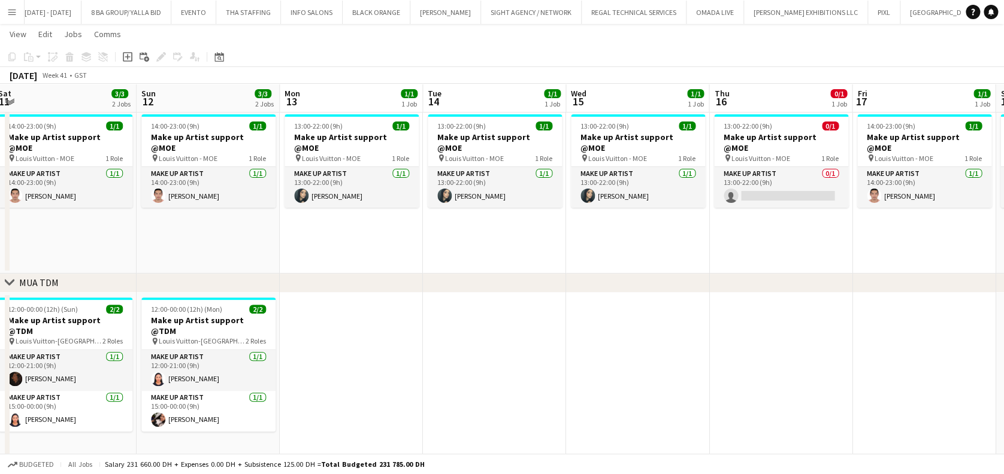
click at [565, 362] on app-calendar-viewport "Wed 8 3/3 2 Jobs Thu 9 3/3 2 Jobs Fri 10 2/2 2 Jobs Sat 11 3/3 2 Jobs Sun 12 3/…" at bounding box center [502, 259] width 1004 height 585
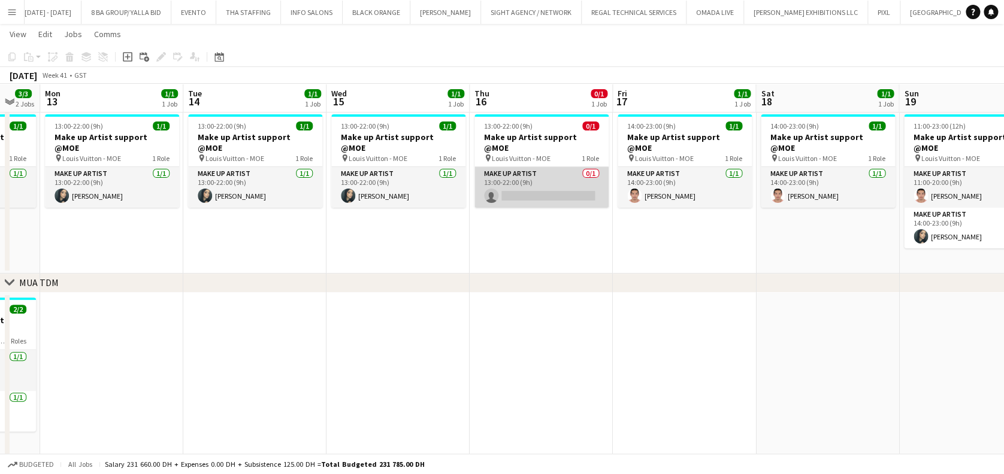
click at [566, 181] on app-card-role "Make up artist 0/1 13:00-22:00 (9h) single-neutral-actions" at bounding box center [541, 187] width 134 height 41
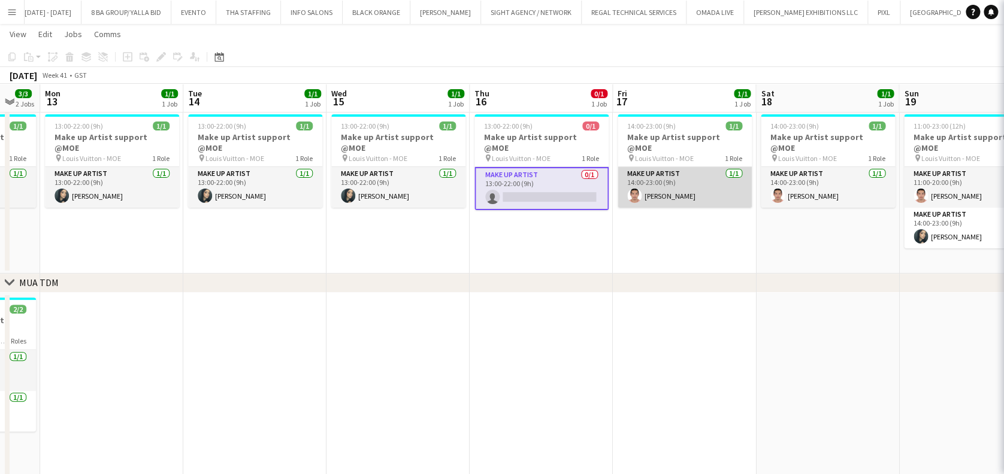
click at [680, 188] on app-card-role "Make up artist 1/1 14:00-23:00 (9h) Miguel Gabriel Trinidad" at bounding box center [685, 187] width 134 height 41
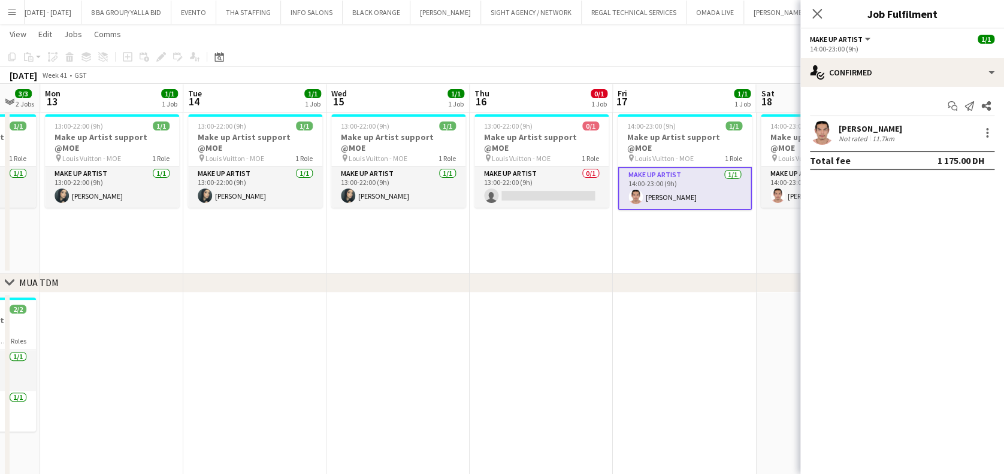
click at [643, 335] on app-date-cell at bounding box center [684, 395] width 143 height 205
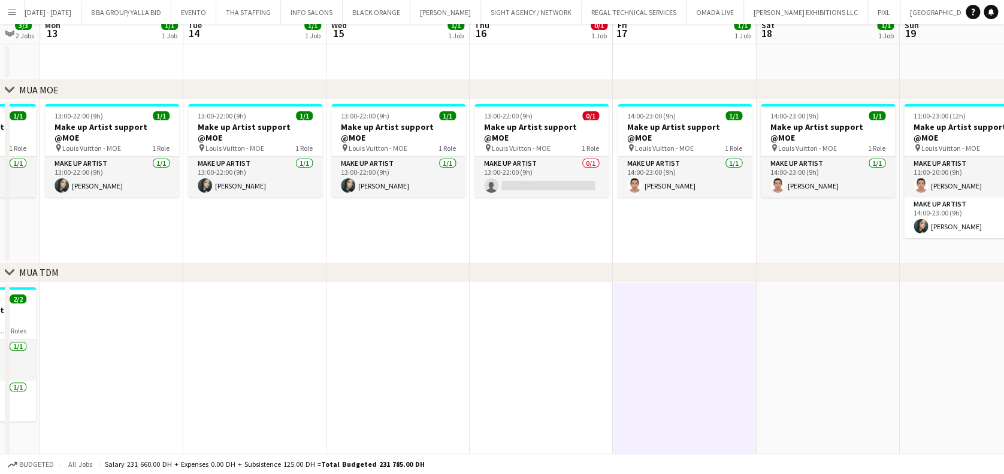
scroll to position [0, 0]
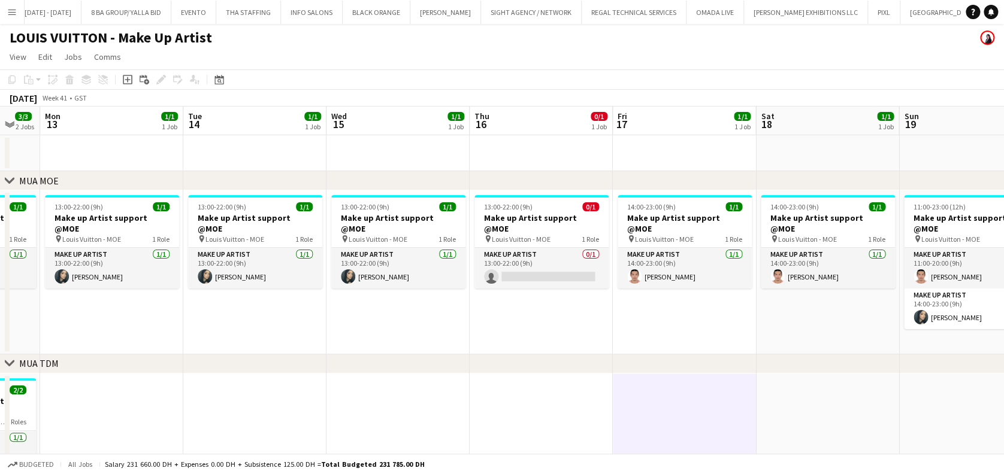
click at [593, 331] on app-calendar-viewport "Fri 10 2/2 2 Jobs Sat 11 3/3 2 Jobs Sun 12 3/3 2 Jobs Mon 13 1/1 1 Job Tue 14 1…" at bounding box center [502, 370] width 1004 height 526
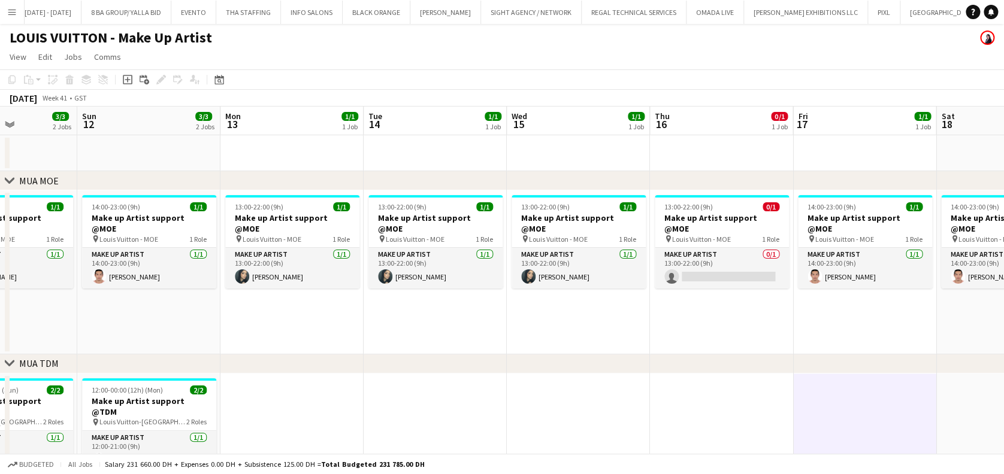
scroll to position [177, 0]
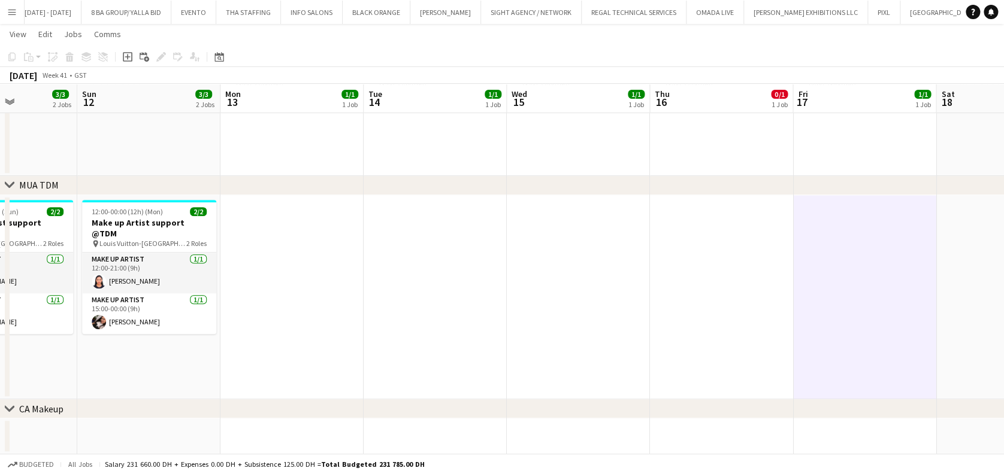
click at [284, 262] on app-date-cell at bounding box center [291, 297] width 143 height 205
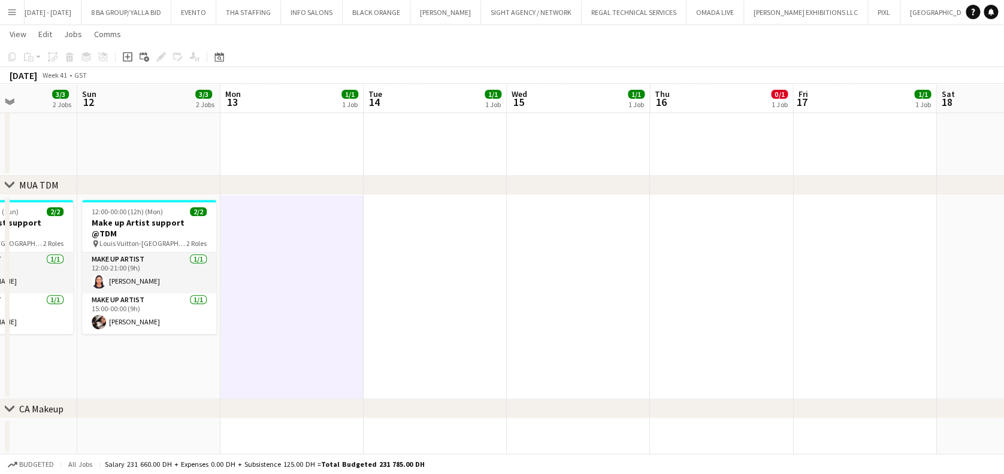
click at [421, 276] on app-date-cell at bounding box center [435, 297] width 143 height 205
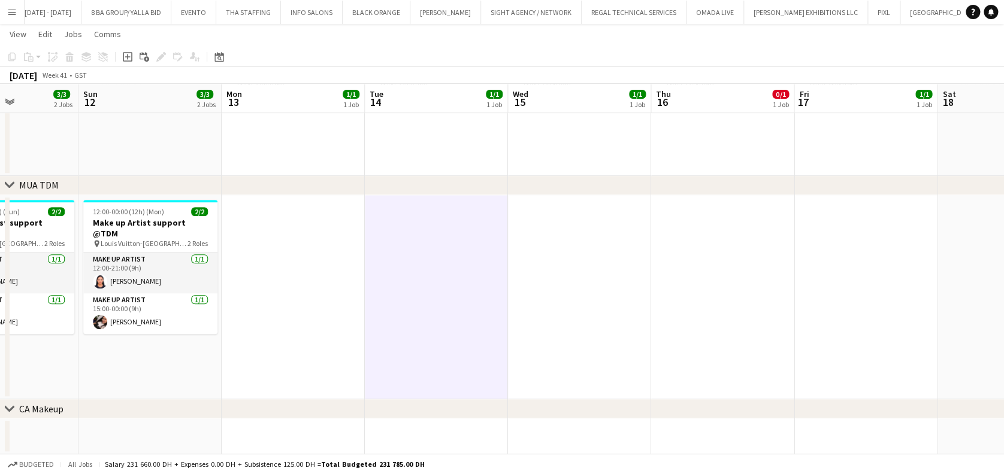
click at [647, 279] on app-date-cell at bounding box center [579, 297] width 143 height 205
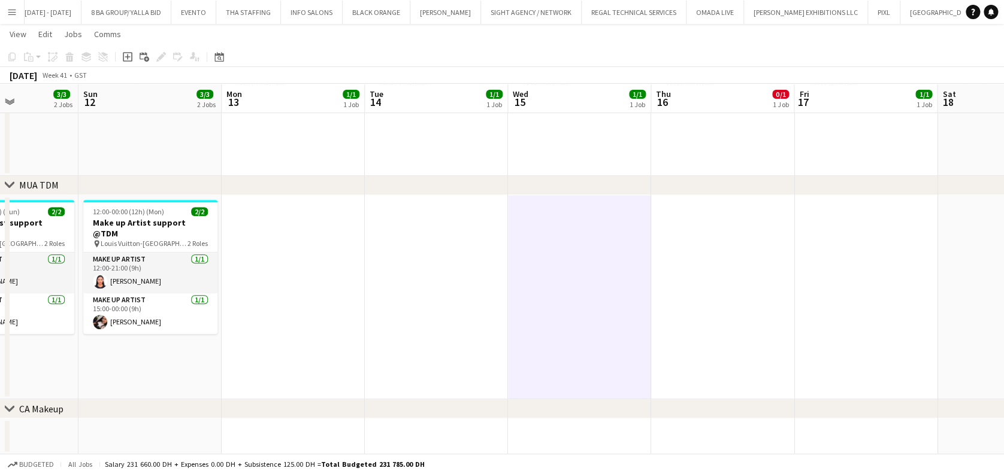
click at [772, 286] on app-date-cell at bounding box center [722, 297] width 143 height 205
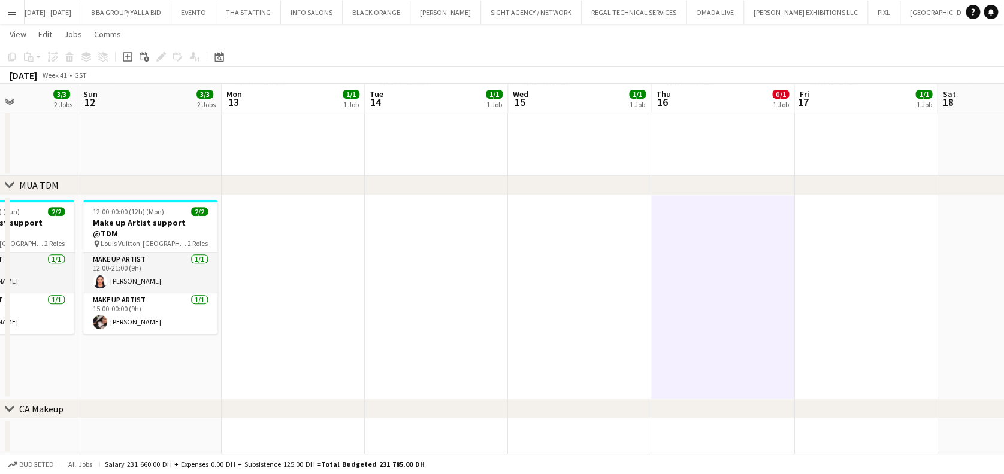
click at [900, 298] on app-date-cell at bounding box center [865, 297] width 143 height 205
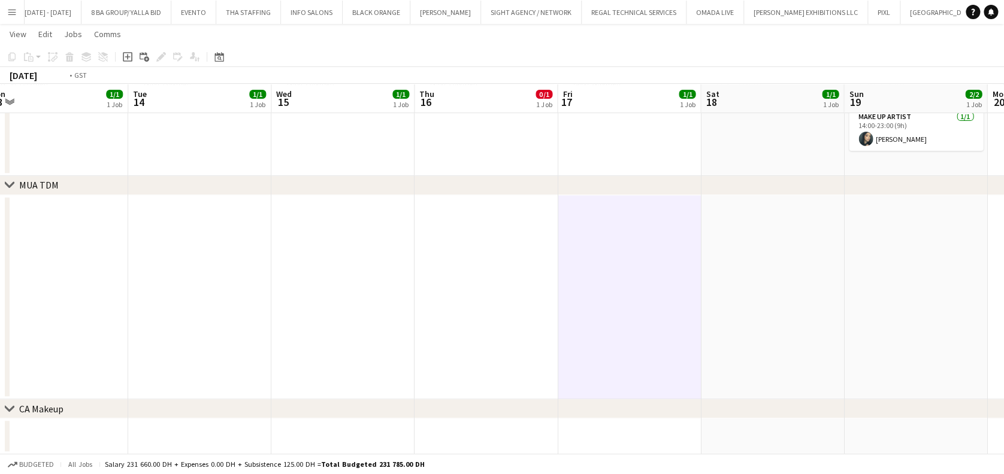
drag, startPoint x: 758, startPoint y: 302, endPoint x: 646, endPoint y: 302, distance: 112.6
click at [646, 302] on app-calendar-viewport "Thu 9 3/3 2 Jobs Fri 10 2/2 2 Jobs Sat 11 3/3 2 Jobs Sun 12 3/3 2 Jobs Mon 13 1…" at bounding box center [502, 161] width 1004 height 585
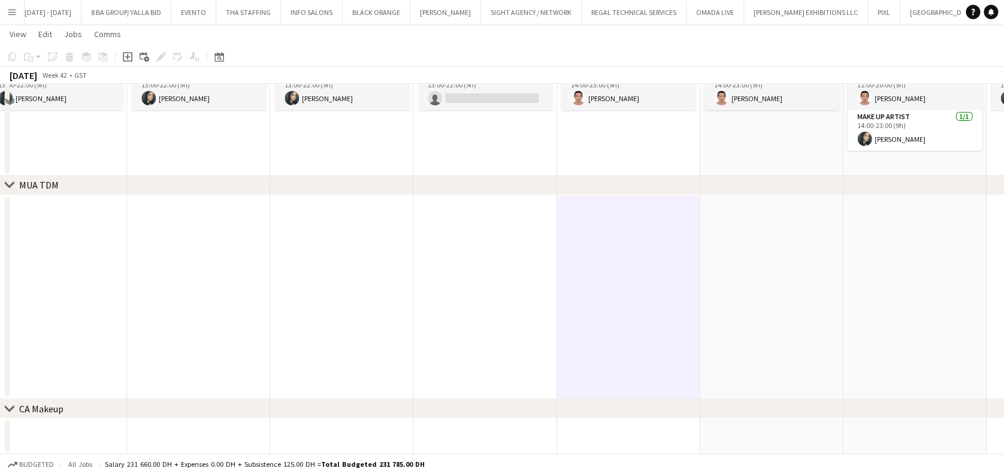
scroll to position [0, 0]
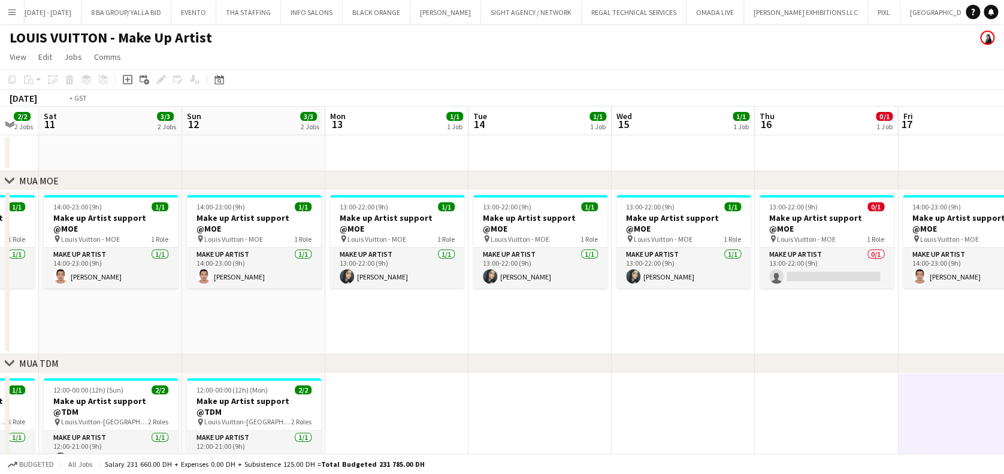
drag, startPoint x: 277, startPoint y: 302, endPoint x: 659, endPoint y: 307, distance: 381.6
click at [650, 307] on app-calendar-viewport "Thu 9 3/3 2 Jobs Fri 10 2/2 2 Jobs Sat 11 3/3 2 Jobs Sun 12 3/3 2 Jobs Mon 13 1…" at bounding box center [502, 370] width 1004 height 526
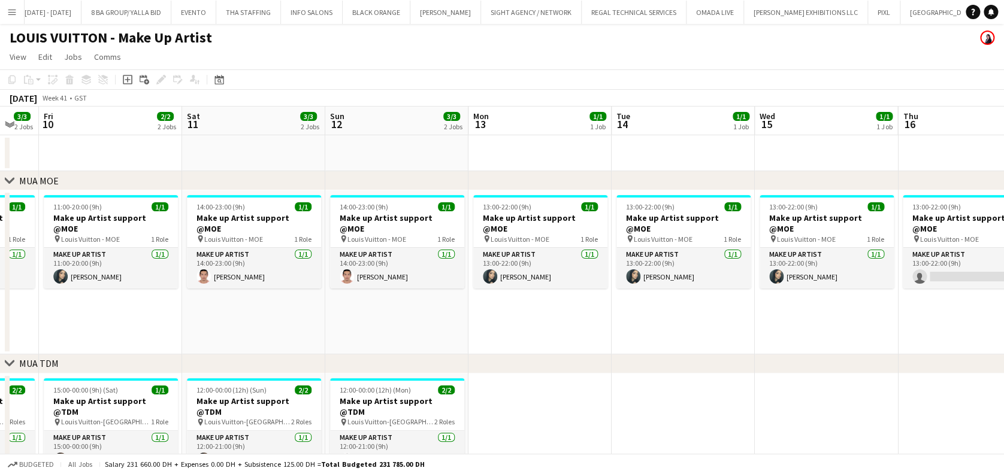
scroll to position [0, 359]
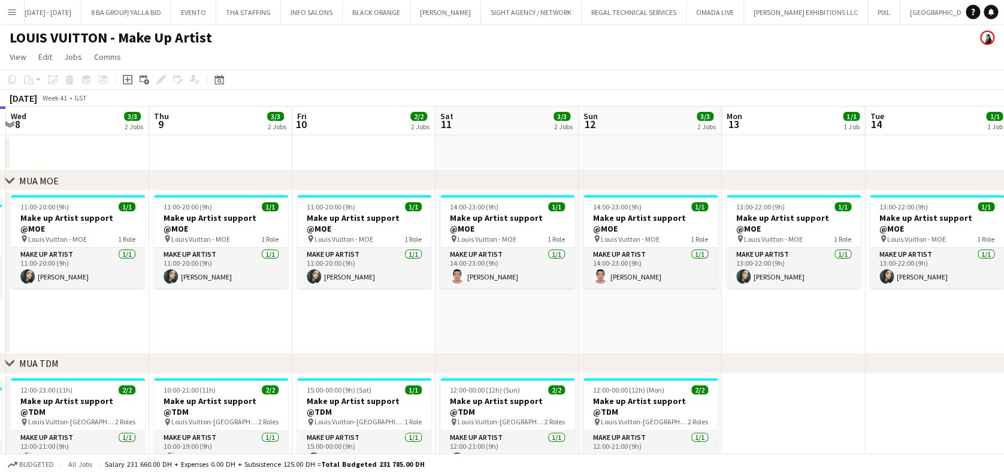
drag, startPoint x: 656, startPoint y: 343, endPoint x: 667, endPoint y: 346, distance: 11.0
click at [667, 346] on app-calendar-viewport "Mon 6 2/2 2 Jobs Tue 7 3/3 2 Jobs Wed 8 3/3 2 Jobs Thu 9 3/3 2 Jobs Fri 10 2/2 …" at bounding box center [502, 370] width 1004 height 526
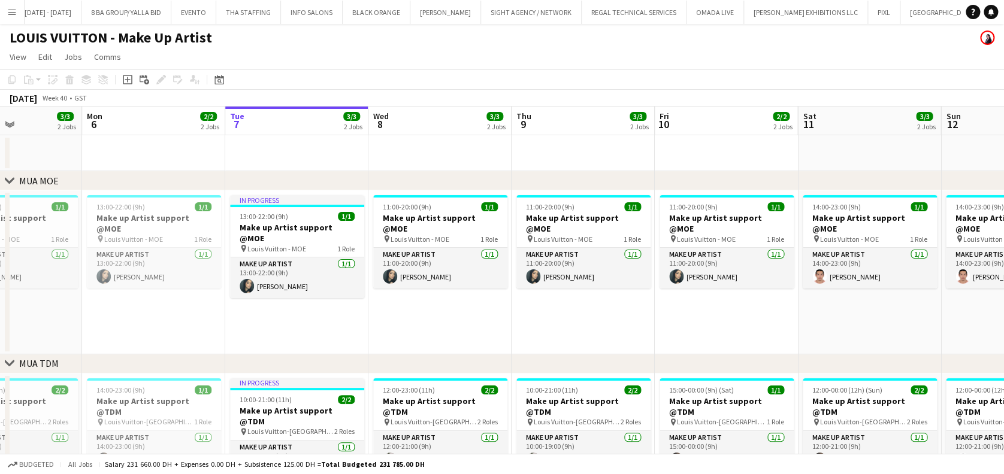
drag, startPoint x: 710, startPoint y: 358, endPoint x: 741, endPoint y: 362, distance: 31.4
click at [741, 362] on div "chevron-right MUA MOE chevron-right MUA TDM chevron-right CA Makeup Fri 3 Sat 4…" at bounding box center [502, 370] width 1004 height 526
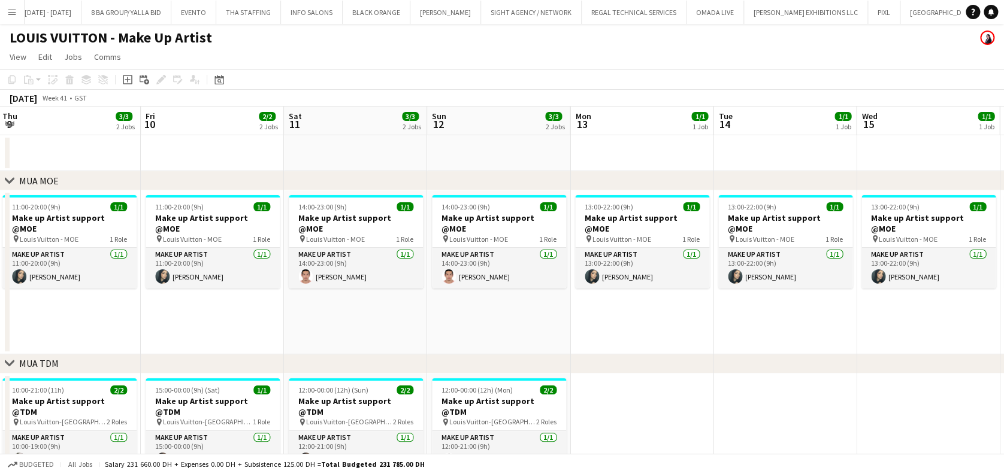
drag, startPoint x: 751, startPoint y: 312, endPoint x: 237, endPoint y: 237, distance: 519.3
click at [237, 237] on app-calendar-viewport "Sun 5 3/3 2 Jobs Mon 6 2/2 2 Jobs Tue 7 3/3 2 Jobs Wed 8 3/3 2 Jobs Thu 9 3/3 2…" at bounding box center [502, 370] width 1004 height 526
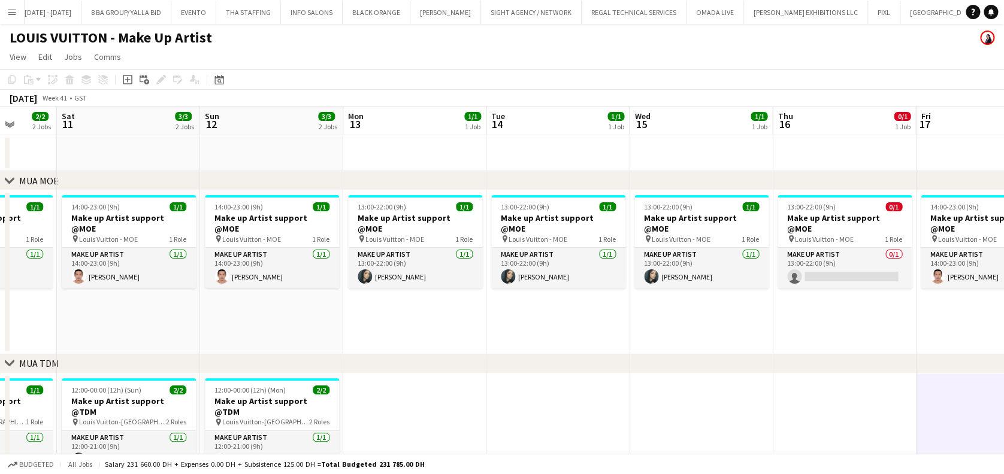
drag, startPoint x: 450, startPoint y: 249, endPoint x: 286, endPoint y: 211, distance: 168.5
click at [287, 211] on app-calendar-viewport "Tue 7 3/3 2 Jobs Wed 8 3/3 2 Jobs Thu 9 3/3 2 Jobs Fri 10 2/2 2 Jobs Sat 11 3/3…" at bounding box center [502, 370] width 1004 height 526
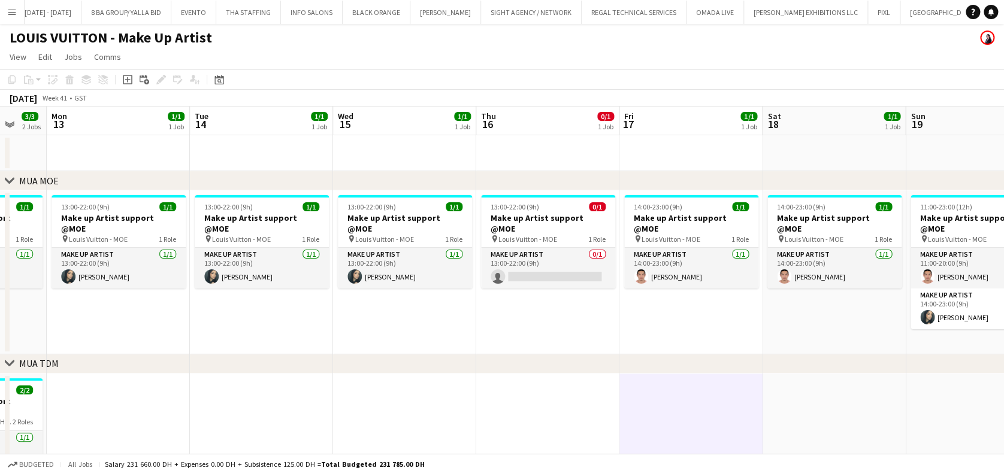
drag, startPoint x: 470, startPoint y: 242, endPoint x: 206, endPoint y: 232, distance: 264.3
click at [206, 232] on app-calendar-viewport "Fri 10 2/2 2 Jobs Sat 11 3/3 2 Jobs Sun 12 3/3 2 Jobs Mon 13 1/1 1 Job Tue 14 1…" at bounding box center [502, 370] width 1004 height 526
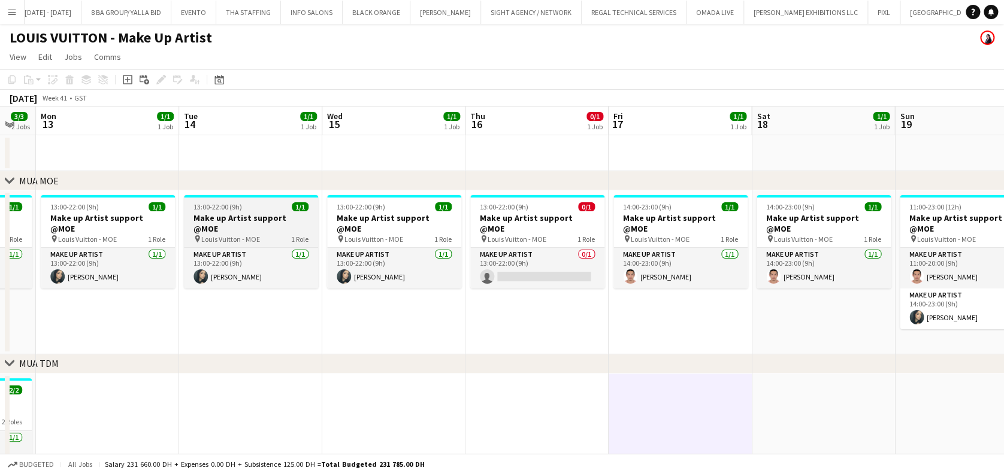
click at [259, 234] on div "pin Louis Vuitton - MOE 1 Role" at bounding box center [251, 239] width 134 height 10
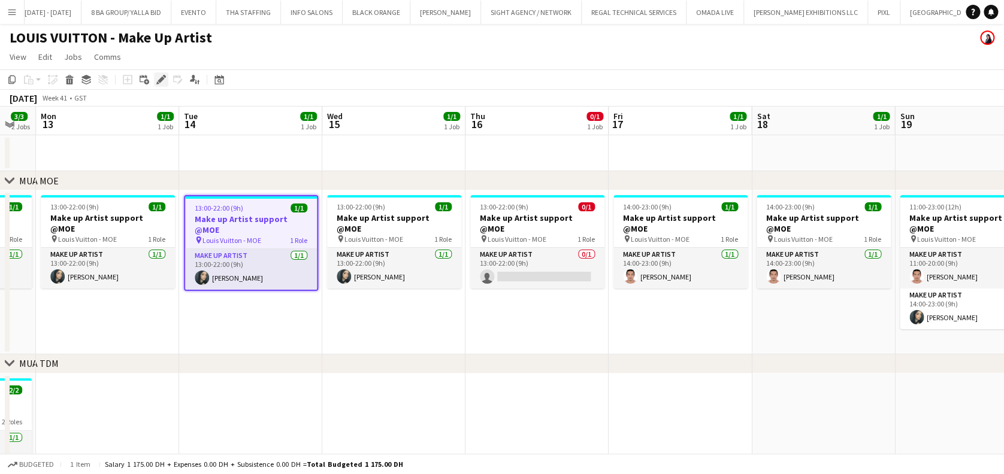
click at [165, 80] on div "Edit" at bounding box center [161, 79] width 14 height 14
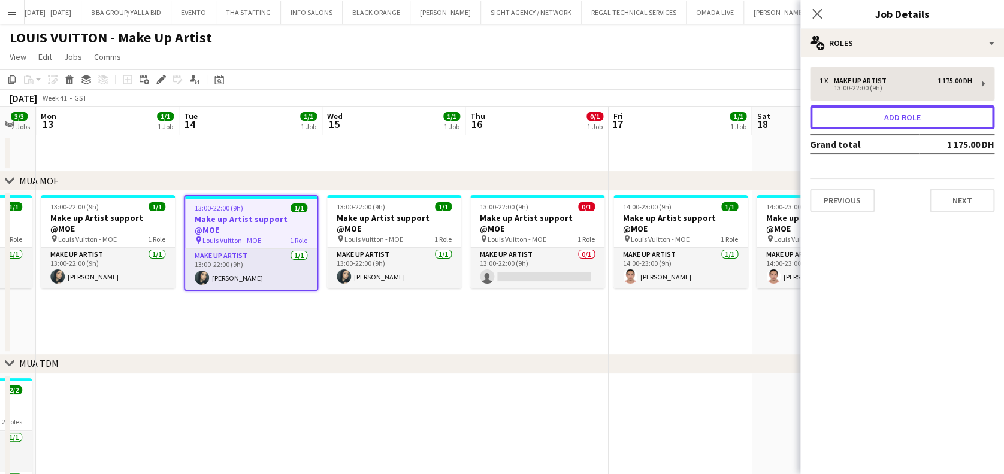
click at [906, 119] on button "Add role" at bounding box center [902, 117] width 184 height 24
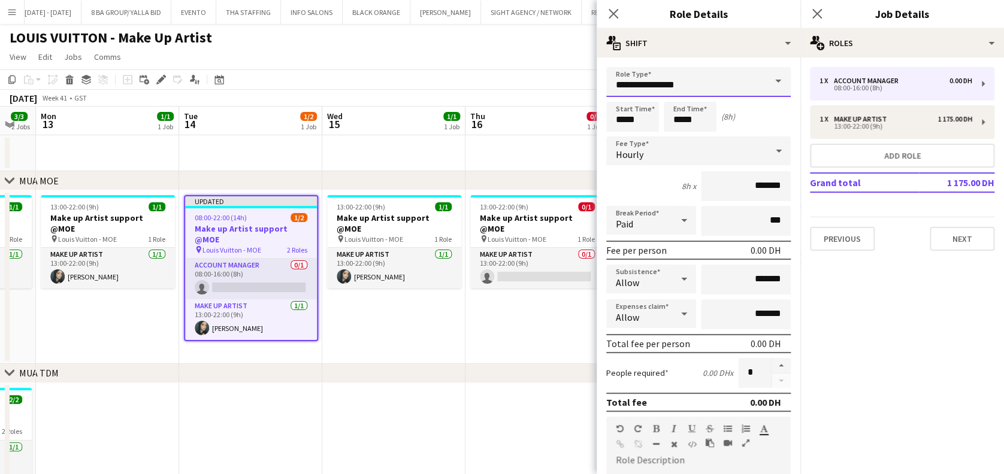
drag, startPoint x: 727, startPoint y: 92, endPoint x: 417, endPoint y: 62, distance: 311.6
click at [417, 62] on body "Menu Boards Boards Boards All jobs Status Workforce Workforce My Workforce Recr…" at bounding box center [502, 331] width 1004 height 663
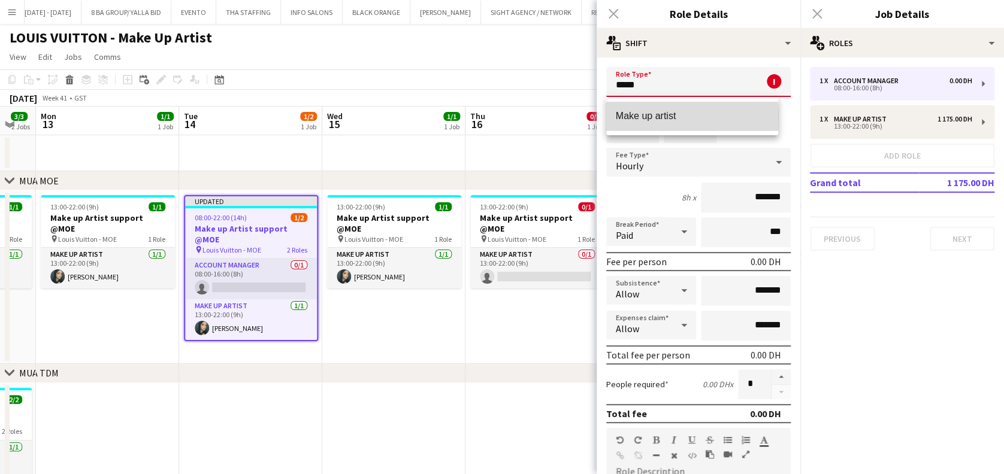
click at [634, 119] on span "Make up artist" at bounding box center [692, 115] width 153 height 11
type input "**********"
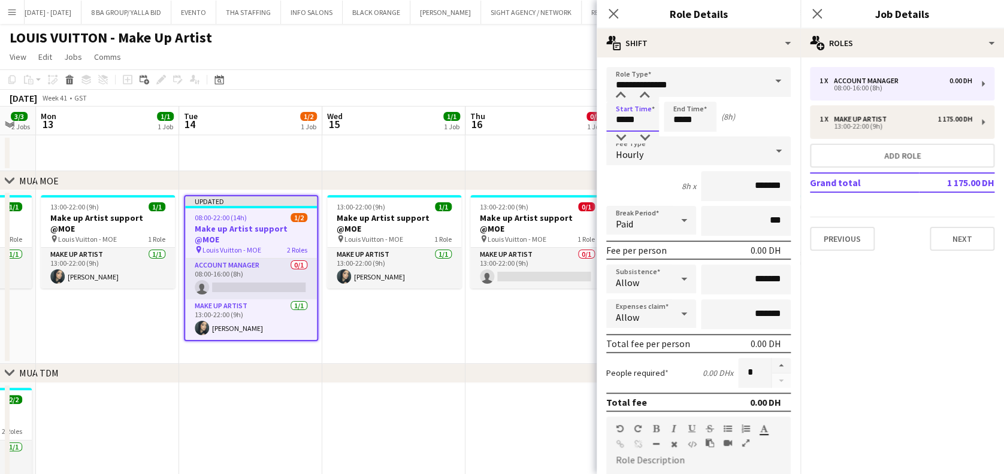
drag, startPoint x: 646, startPoint y: 111, endPoint x: 598, endPoint y: 117, distance: 48.3
click at [598, 117] on form "**********" at bounding box center [699, 408] width 204 height 683
type input "*****"
drag, startPoint x: 700, startPoint y: 125, endPoint x: 646, endPoint y: 119, distance: 54.8
click at [647, 120] on div "Start Time ***** End Time ***** (2h)" at bounding box center [698, 117] width 184 height 30
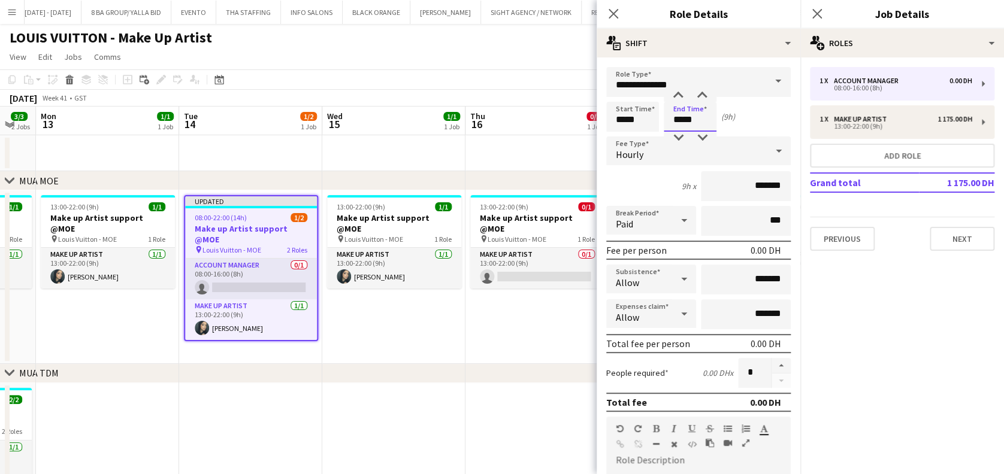
type input "*****"
click at [724, 188] on input "*******" at bounding box center [746, 186] width 90 height 30
type input "****"
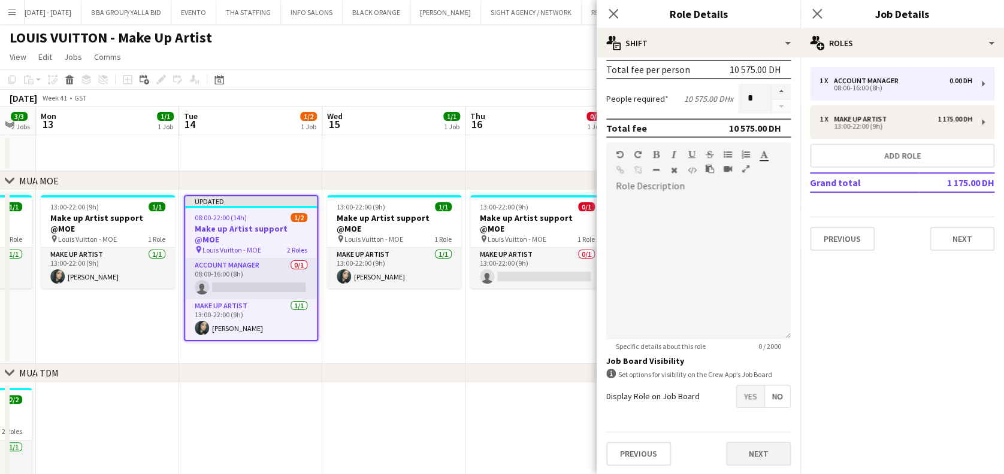
type input "**********"
click at [752, 459] on button "Next" at bounding box center [758, 454] width 65 height 24
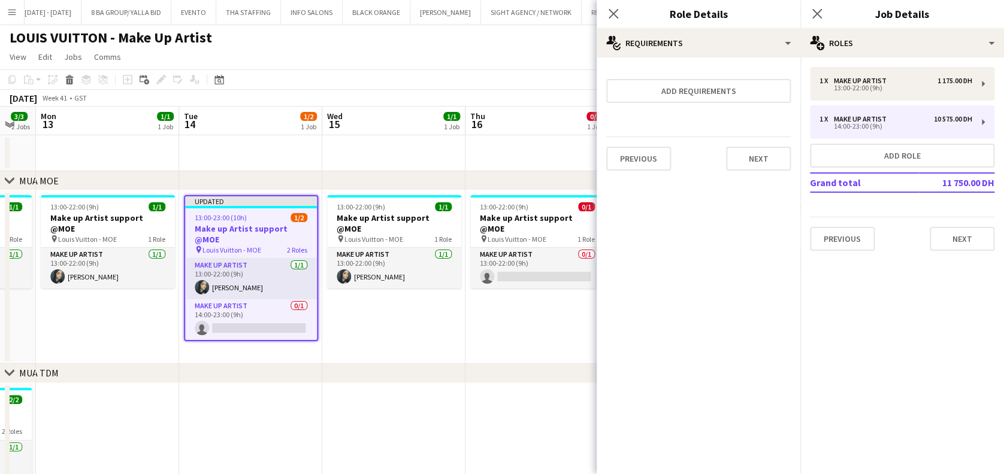
click at [471, 330] on app-date-cell "13:00-22:00 (9h) 0/1 Make up Artist support @MOE pin Louis Vuitton - MOE 1 Role…" at bounding box center [536, 277] width 143 height 174
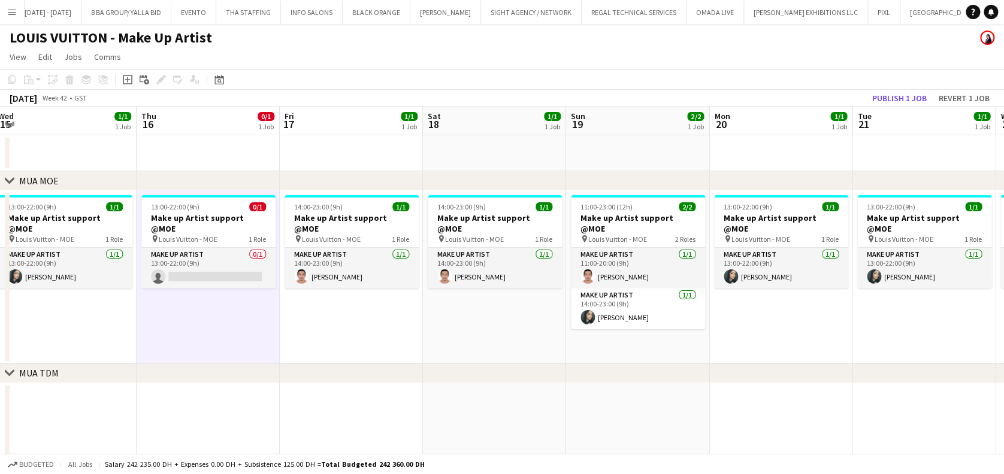
drag, startPoint x: 773, startPoint y: 314, endPoint x: 444, endPoint y: 311, distance: 328.8
click at [444, 311] on app-calendar-viewport "Sun 12 3/3 2 Jobs Mon 13 1/1 1 Job Tue 14 1/2 1 Job Wed 15 1/1 1 Job Thu 16 0/1…" at bounding box center [502, 375] width 1004 height 536
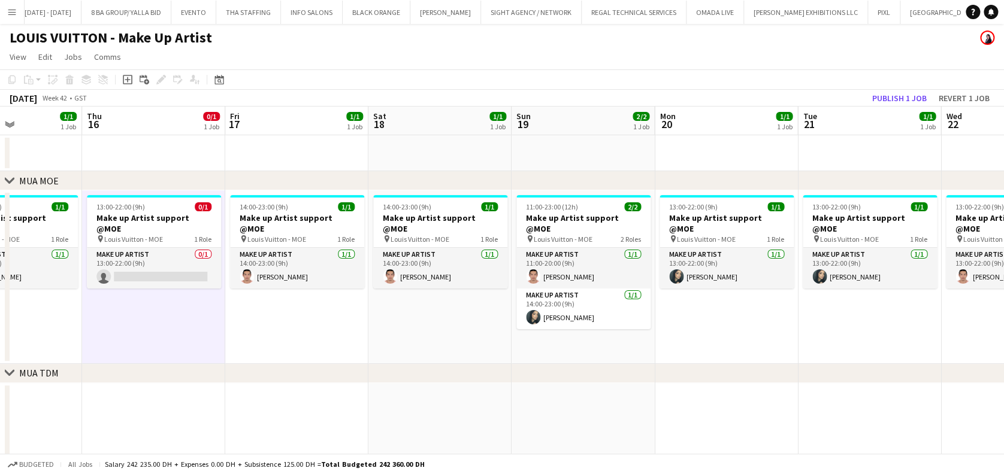
drag, startPoint x: 574, startPoint y: 322, endPoint x: 517, endPoint y: 328, distance: 57.2
click at [517, 328] on app-calendar-viewport "Sun 12 3/3 2 Jobs Mon 13 1/1 1 Job Tue 14 1/2 1 Job Wed 15 1/1 1 Job Thu 16 0/1…" at bounding box center [502, 375] width 1004 height 536
click at [483, 235] on span "1 Role" at bounding box center [488, 239] width 17 height 9
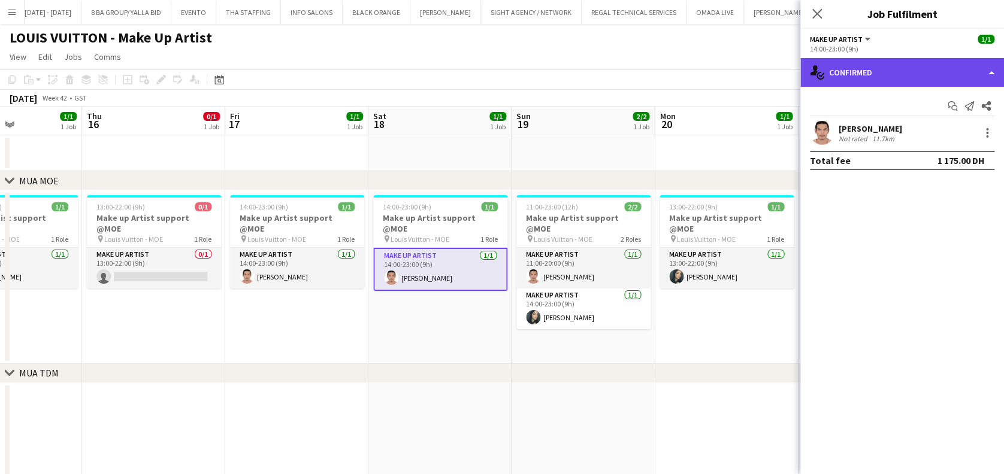
click at [851, 69] on div "single-neutral-actions-check-2 Confirmed" at bounding box center [902, 72] width 204 height 29
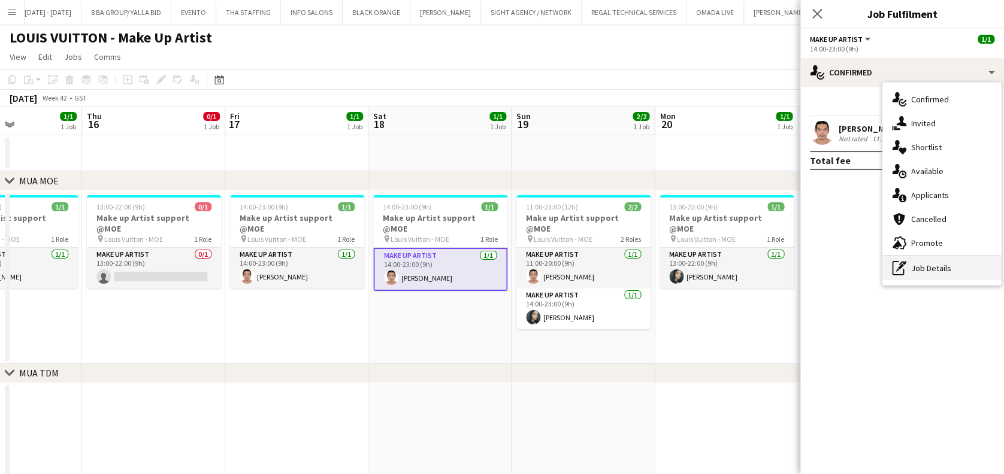
click at [974, 269] on div "pen-write Job Details" at bounding box center [941, 268] width 119 height 24
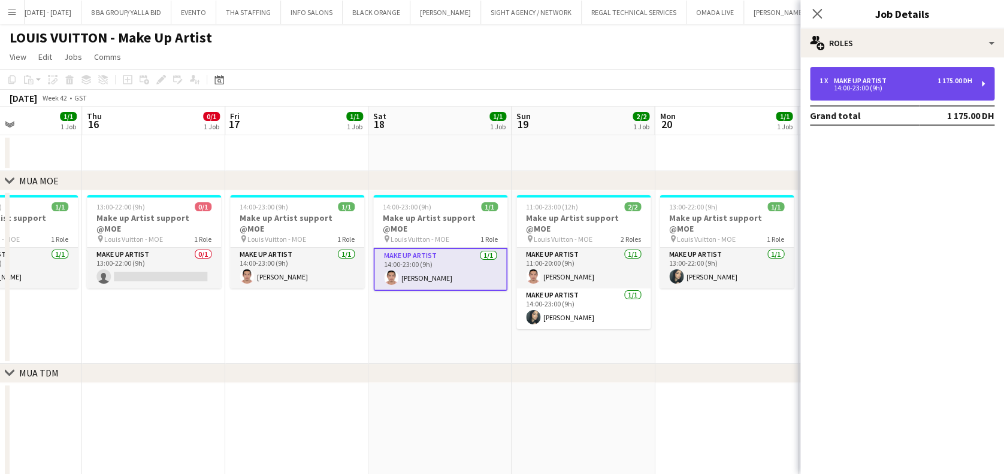
click at [894, 87] on div "14:00-23:00 (9h)" at bounding box center [895, 88] width 153 height 6
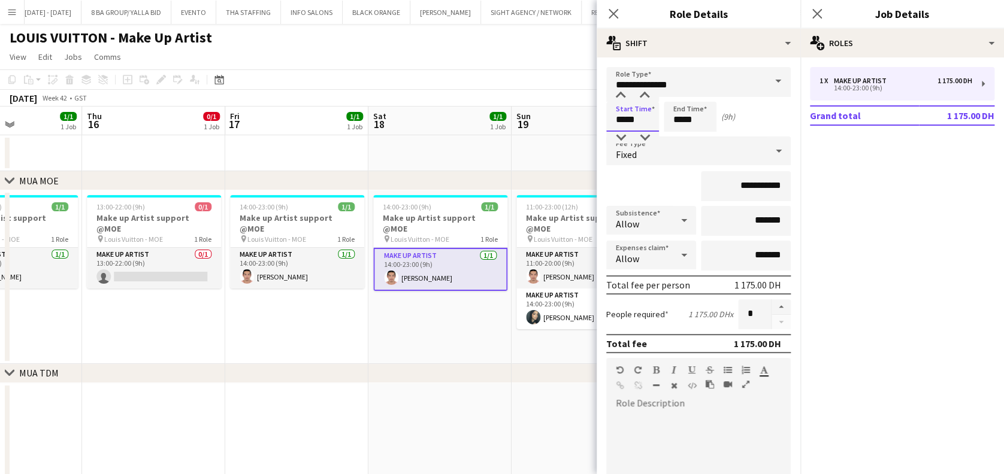
drag, startPoint x: 644, startPoint y: 117, endPoint x: 572, endPoint y: 113, distance: 72.6
click at [572, 113] on body "Menu Boards Boards Boards All jobs Status Workforce Workforce My Workforce Recr…" at bounding box center [502, 331] width 1004 height 663
click at [632, 119] on input "*****" at bounding box center [632, 117] width 53 height 30
type input "*****"
click at [718, 125] on div "Start Time ***** End Time ***** (11h)" at bounding box center [698, 117] width 184 height 30
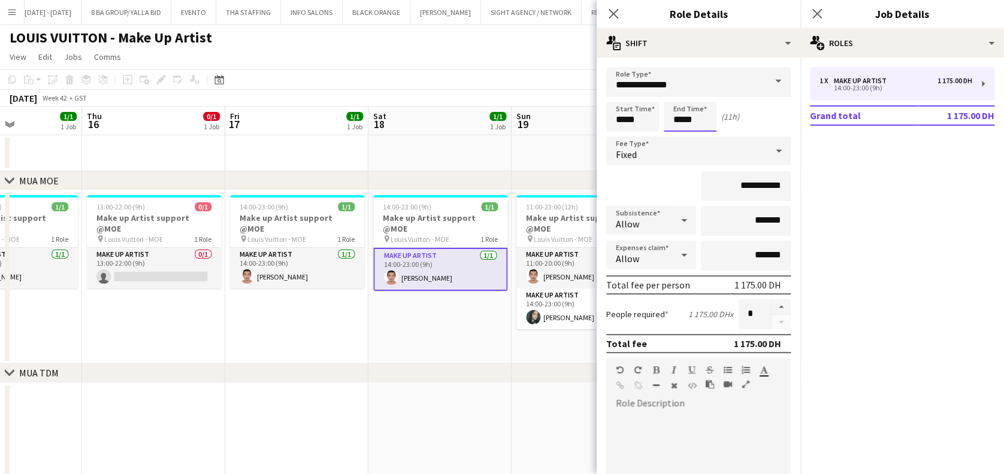
drag, startPoint x: 707, startPoint y: 120, endPoint x: 647, endPoint y: 128, distance: 59.9
click at [653, 128] on div "Start Time ***** End Time ***** (11h)" at bounding box center [698, 117] width 184 height 30
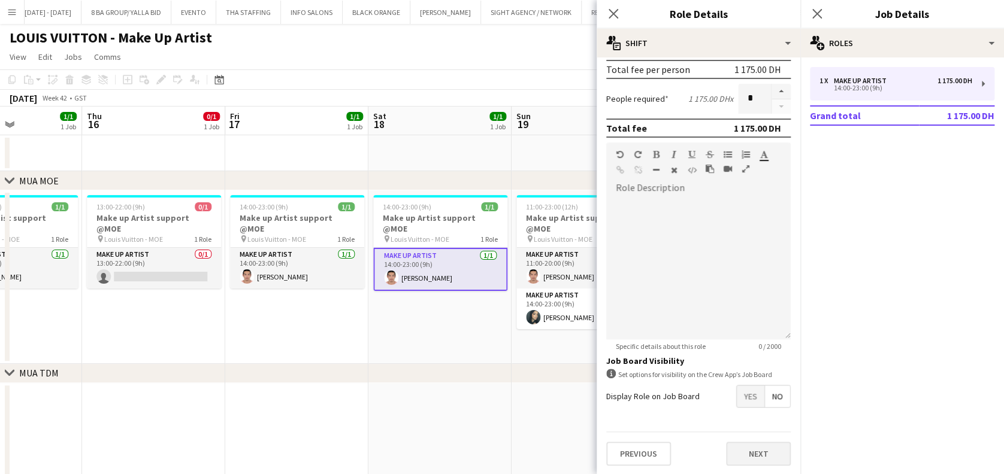
type input "*****"
click at [768, 453] on button "Next" at bounding box center [758, 454] width 65 height 24
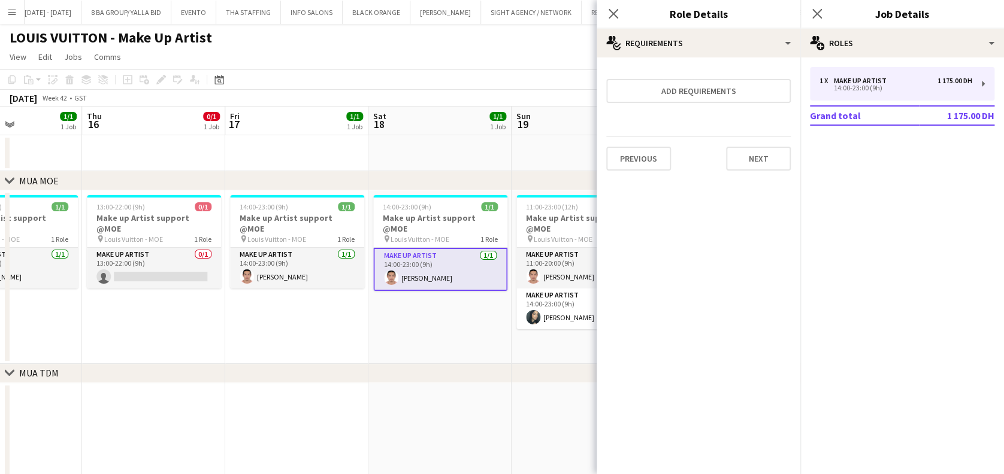
scroll to position [0, 0]
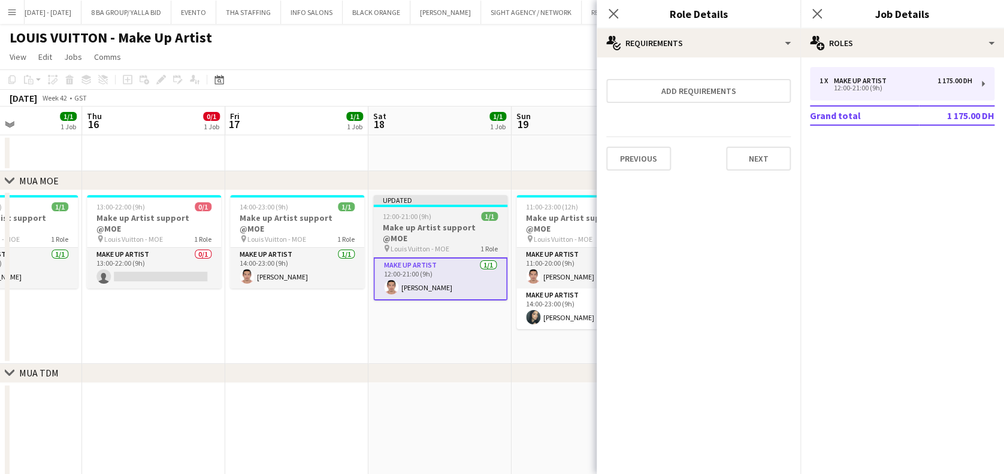
click at [465, 244] on div "pin Louis Vuitton - MOE 1 Role" at bounding box center [440, 249] width 134 height 10
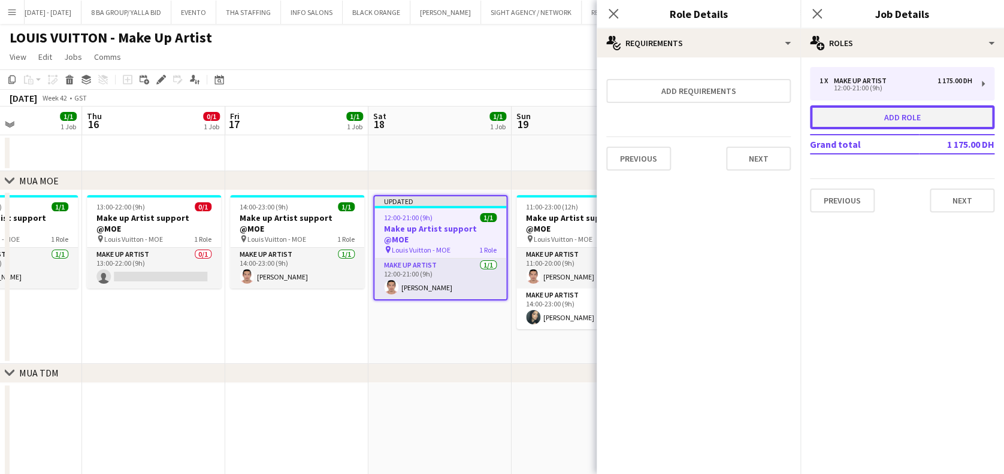
click at [840, 113] on button "Add role" at bounding box center [902, 117] width 184 height 24
type input "**********"
type input "*****"
type input "*******"
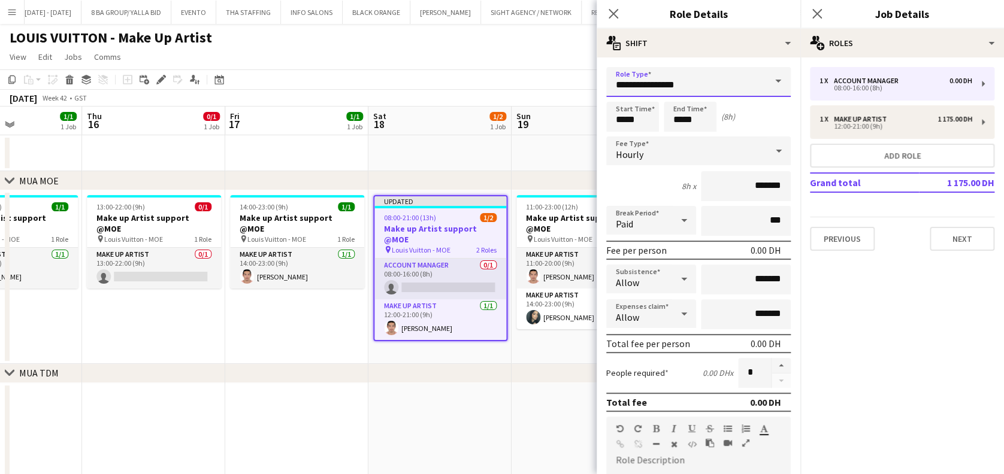
drag, startPoint x: 705, startPoint y: 96, endPoint x: 571, endPoint y: 95, distance: 133.6
click at [580, 95] on body "Menu Boards Boards Boards All jobs Status Workforce Workforce My Workforce Recr…" at bounding box center [502, 331] width 1004 height 663
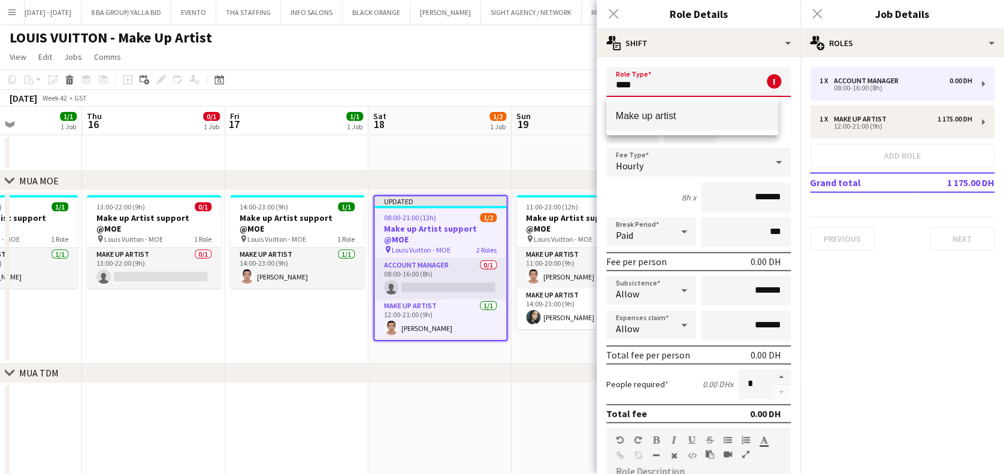
click at [656, 112] on span "Make up artist" at bounding box center [692, 115] width 153 height 11
type input "**********"
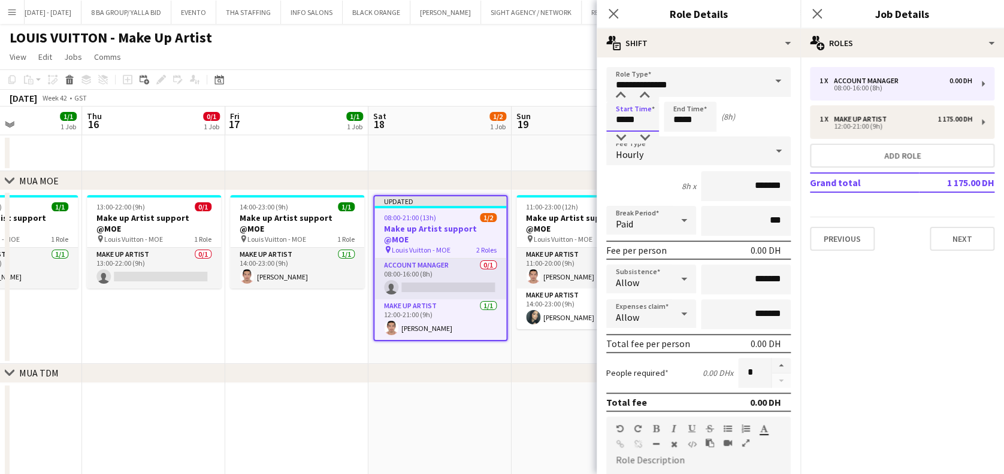
drag, startPoint x: 643, startPoint y: 115, endPoint x: 565, endPoint y: 125, distance: 77.9
click at [565, 125] on body "Menu Boards Boards Boards All jobs Status Workforce Workforce My Workforce Recr…" at bounding box center [502, 331] width 1004 height 663
type input "*****"
click at [657, 127] on div "Start Time ***** End Time ***** (2h)" at bounding box center [698, 117] width 184 height 30
type input "*****"
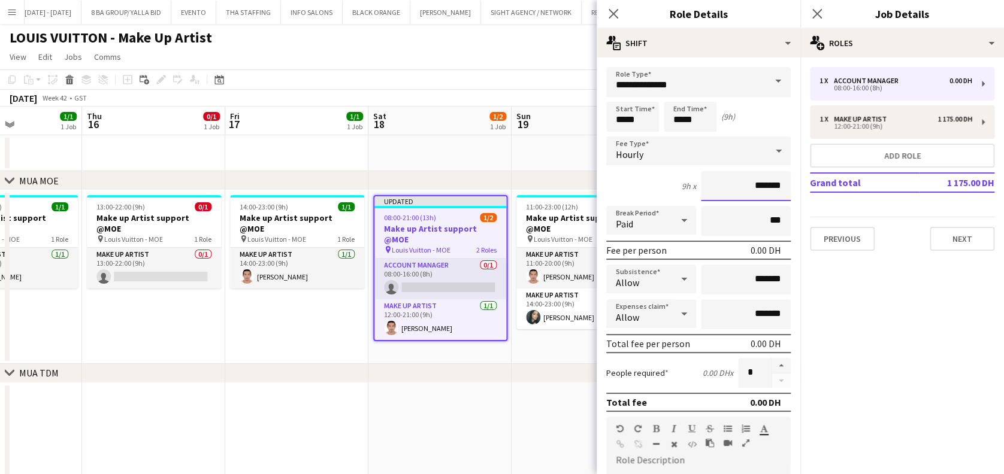
click at [711, 180] on input "*******" at bounding box center [746, 186] width 90 height 30
click at [712, 168] on form "**********" at bounding box center [699, 408] width 204 height 683
click at [719, 146] on div "Hourly" at bounding box center [686, 151] width 161 height 29
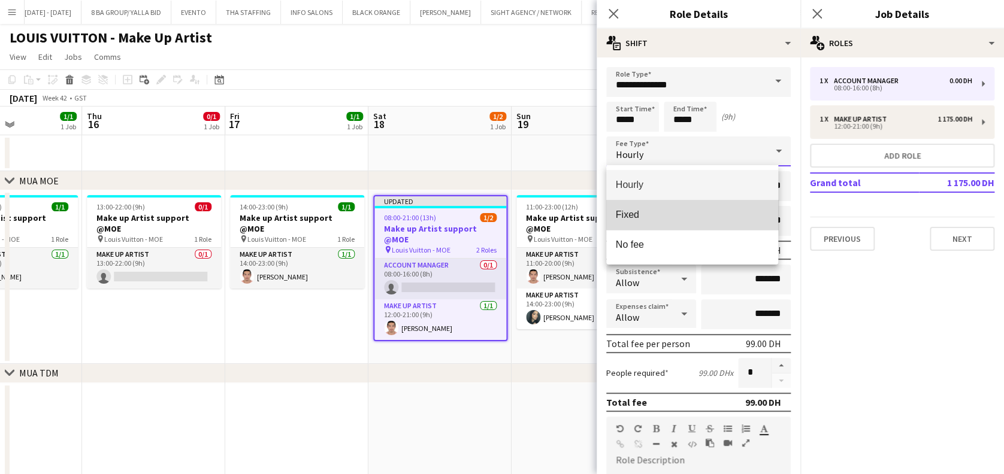
click at [721, 201] on mat-option "Fixed" at bounding box center [692, 215] width 172 height 30
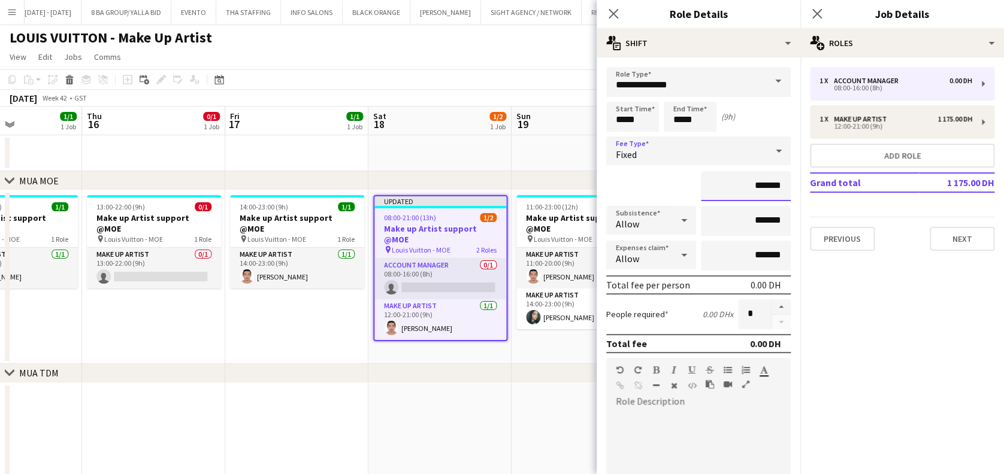
click at [740, 187] on input "*******" at bounding box center [746, 186] width 90 height 30
click at [722, 184] on input "*******" at bounding box center [746, 186] width 90 height 30
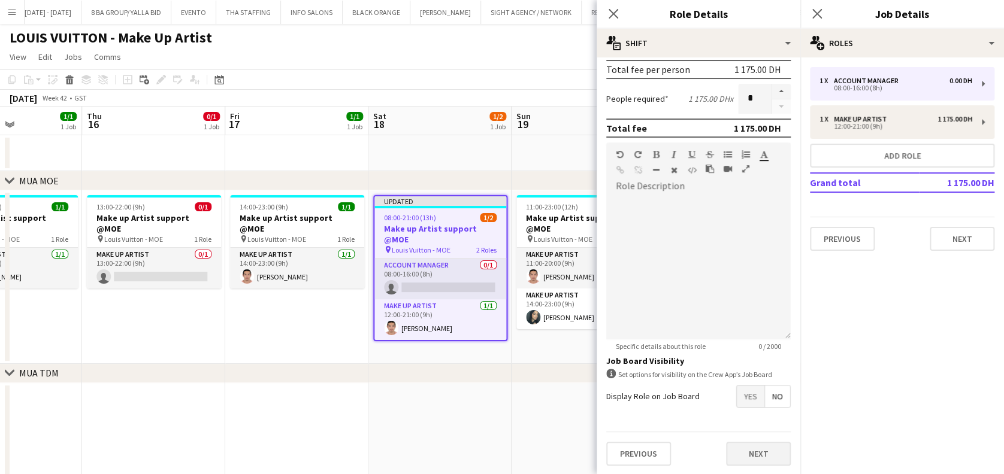
type input "**********"
click at [755, 443] on button "Next" at bounding box center [758, 454] width 65 height 24
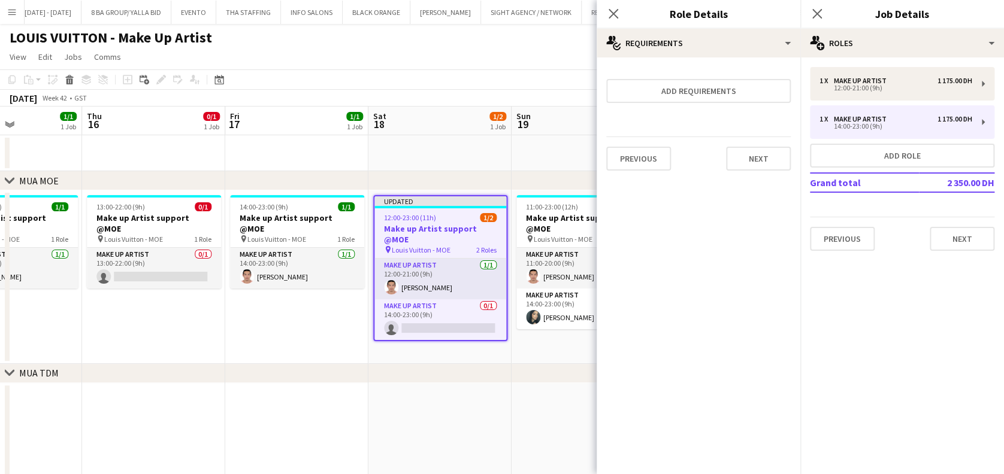
click at [298, 292] on app-date-cell "14:00-23:00 (9h) 1/1 Make up Artist support @MOE pin [PERSON_NAME] - [PERSON_NA…" at bounding box center [296, 277] width 143 height 174
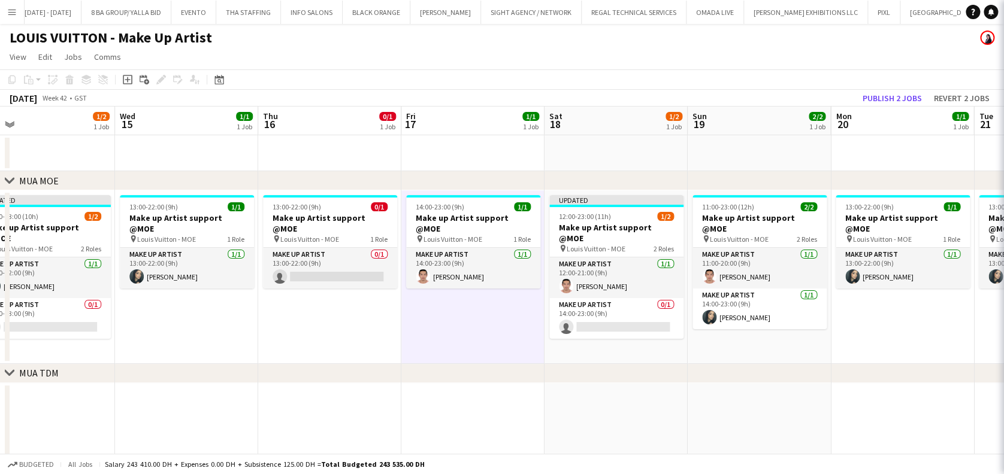
drag, startPoint x: 282, startPoint y: 293, endPoint x: 455, endPoint y: 289, distance: 173.1
click at [458, 290] on app-calendar-viewport "Sun 12 3/3 2 Jobs Mon 13 1/1 1 Job Tue 14 1/2 1 Job Wed 15 1/1 1 Job Thu 16 0/1…" at bounding box center [502, 375] width 1004 height 536
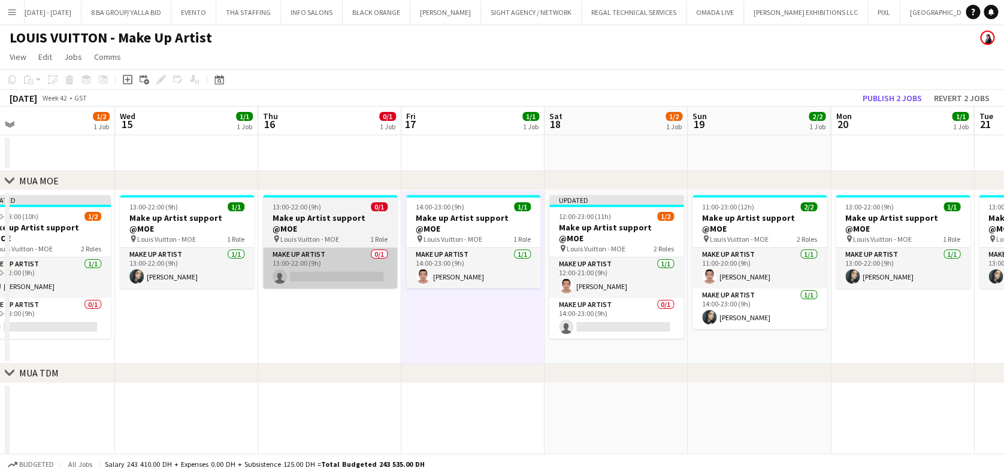
scroll to position [0, 321]
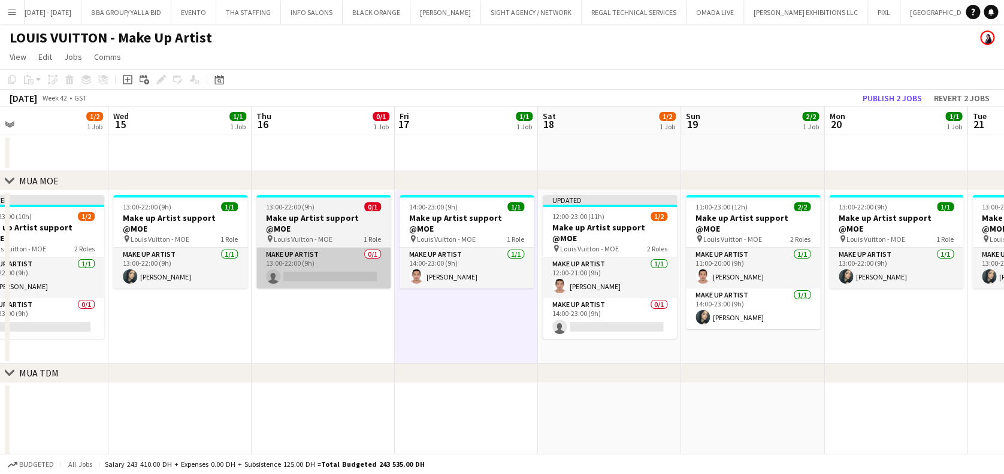
drag, startPoint x: 308, startPoint y: 293, endPoint x: 440, endPoint y: 273, distance: 133.3
click at [444, 273] on app-calendar-viewport "Sun 12 3/3 2 Jobs Mon 13 1/1 1 Job Tue 14 1/2 1 Job Wed 15 1/1 1 Job Thu 16 0/1…" at bounding box center [502, 375] width 1004 height 536
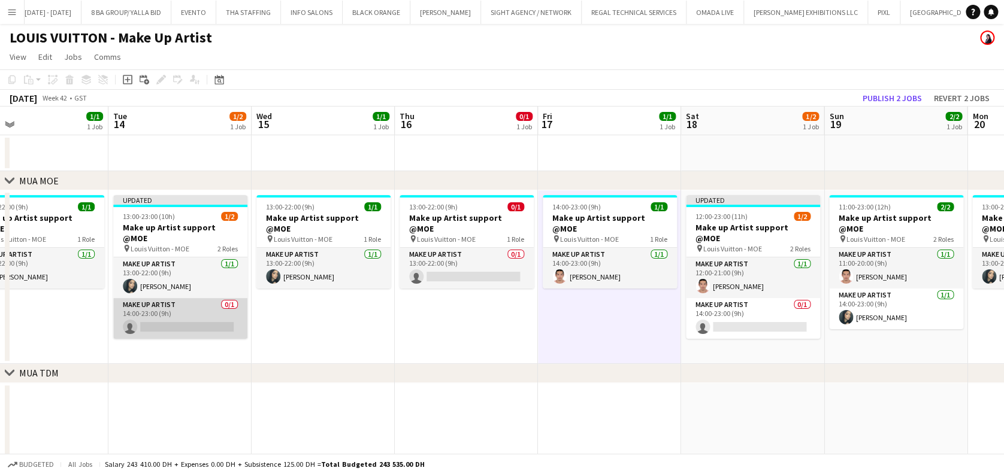
click at [199, 302] on app-card-role "Make up artist 0/1 14:00-23:00 (9h) single-neutral-actions" at bounding box center [180, 318] width 134 height 41
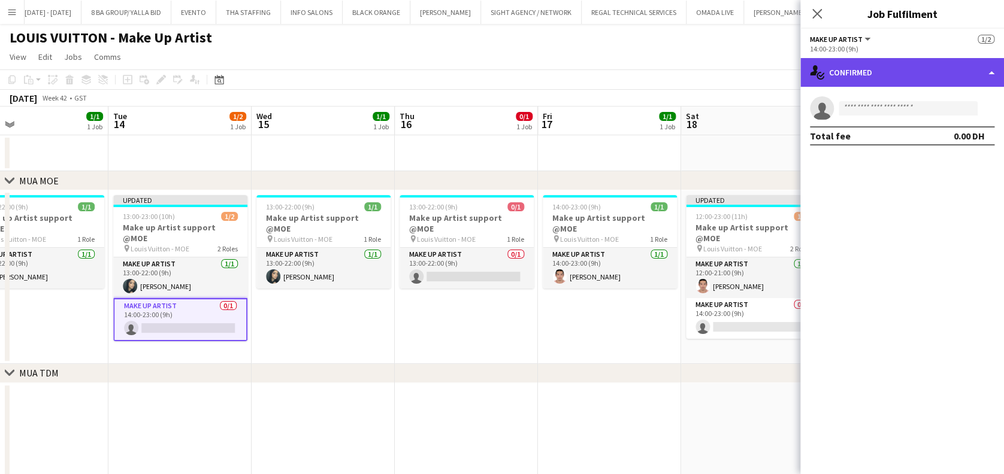
click at [909, 77] on div "single-neutral-actions-check-2 Confirmed" at bounding box center [902, 72] width 204 height 29
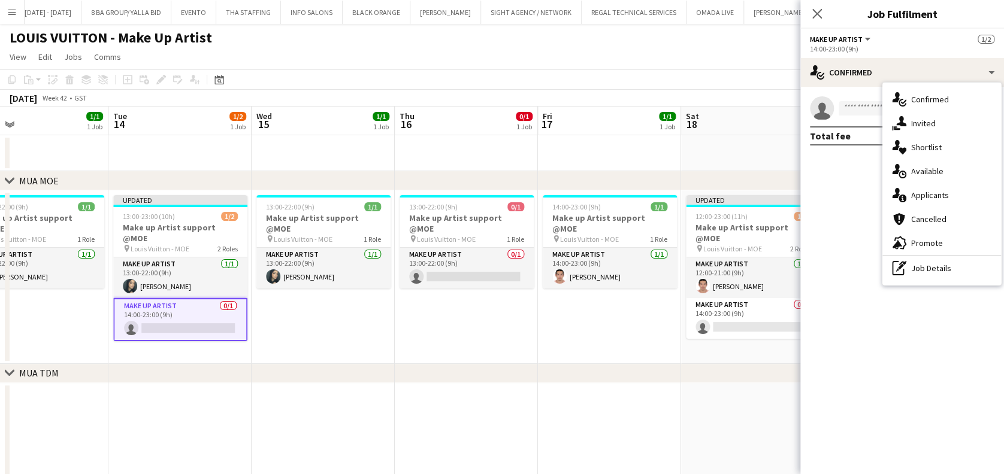
click at [939, 265] on div "pen-write Job Details" at bounding box center [941, 268] width 119 height 24
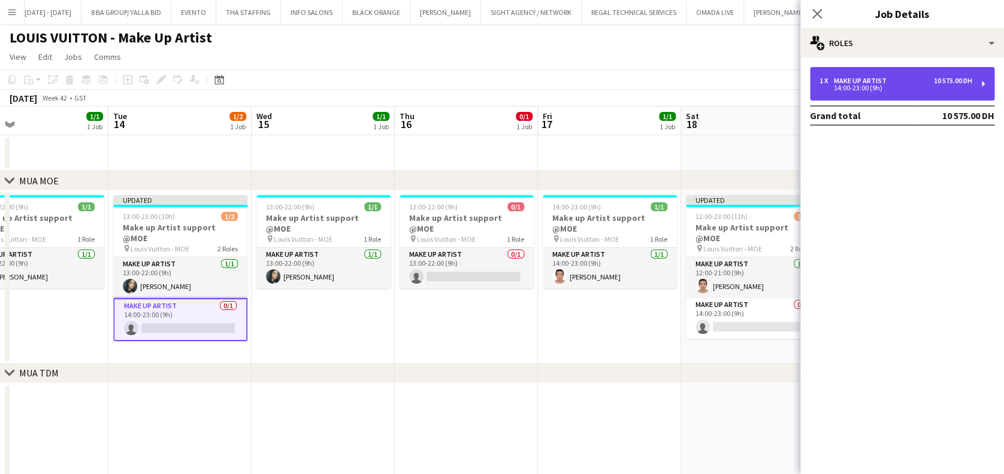
click at [902, 80] on div "1 x Make up artist 10 575.00 DH" at bounding box center [895, 81] width 153 height 8
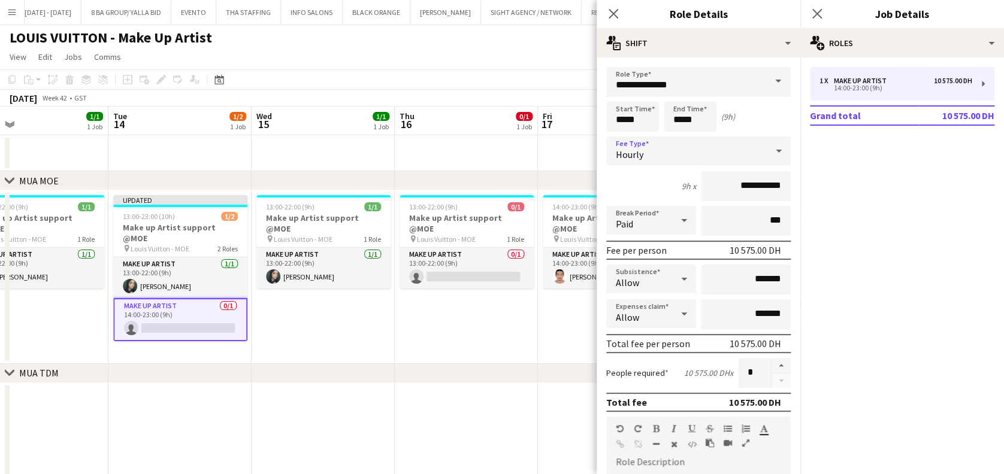
click at [713, 148] on div "Hourly" at bounding box center [686, 151] width 161 height 29
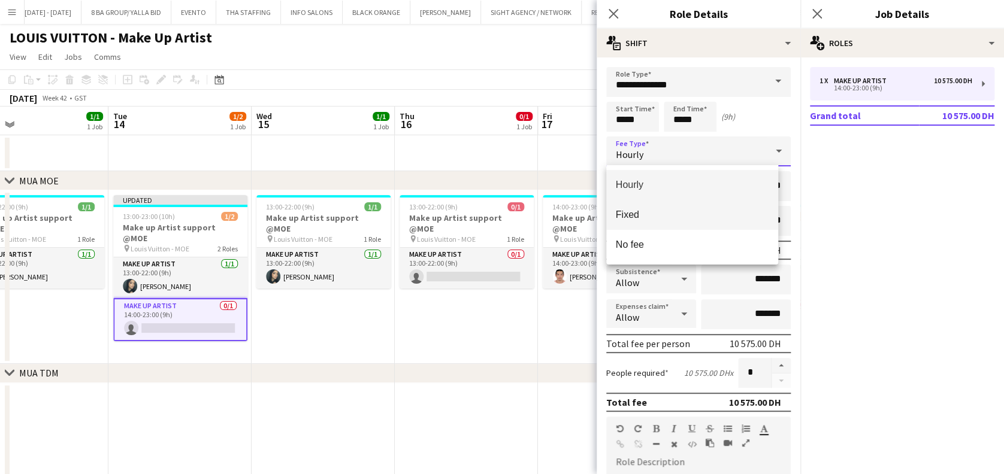
click at [710, 215] on span "Fixed" at bounding box center [692, 214] width 153 height 11
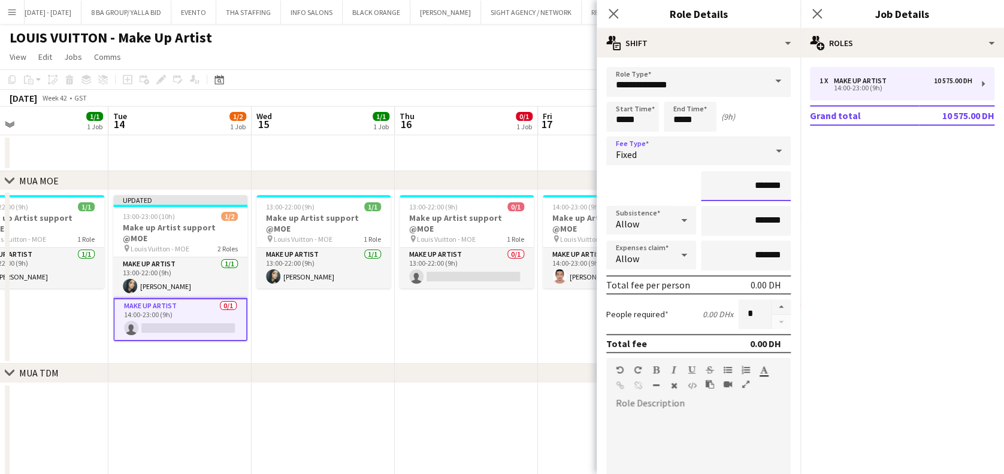
click at [712, 196] on input "*******" at bounding box center [746, 186] width 90 height 30
type input "****"
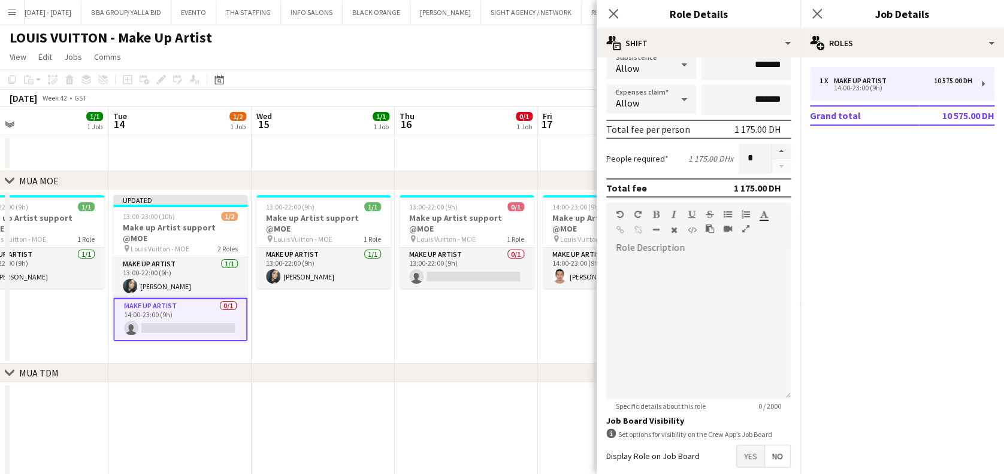
scroll to position [216, 0]
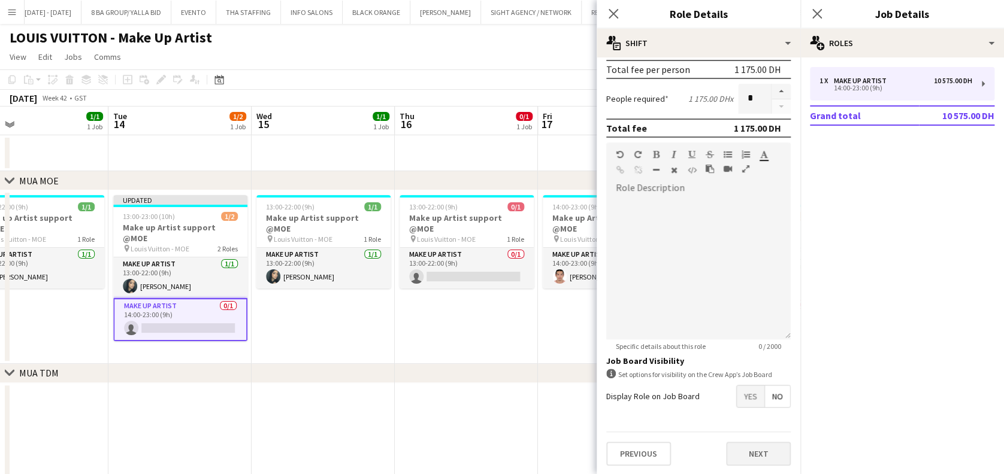
type input "**********"
click at [765, 447] on button "Next" at bounding box center [758, 454] width 65 height 24
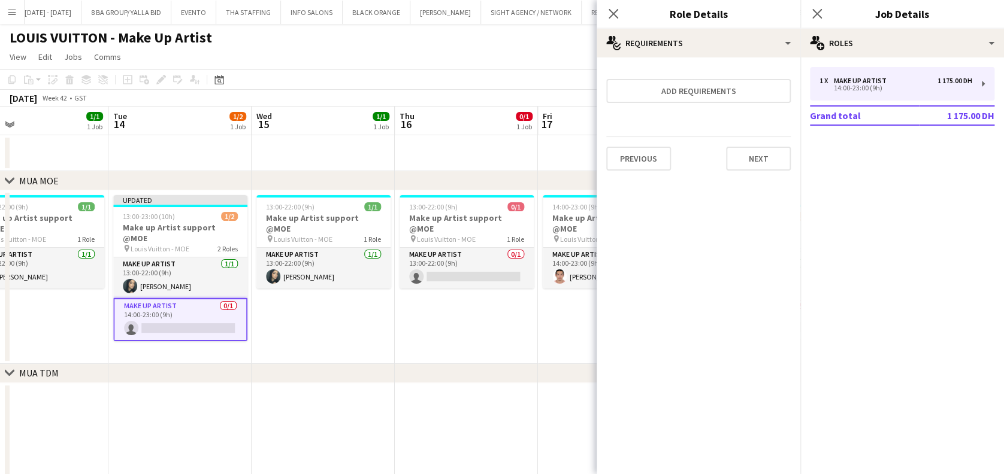
click at [501, 318] on app-date-cell "13:00-22:00 (9h) 0/1 Make up Artist support @MOE pin Louis Vuitton - MOE 1 Role…" at bounding box center [466, 277] width 143 height 174
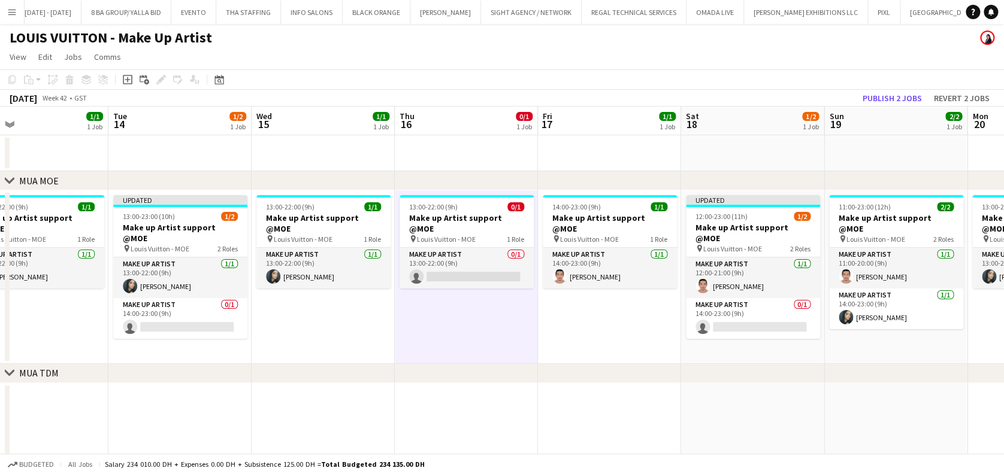
scroll to position [0, 543]
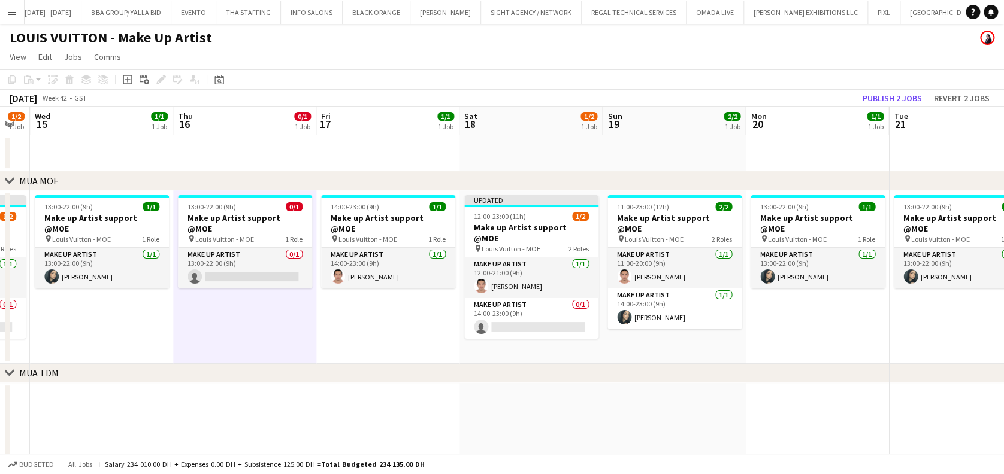
click at [406, 329] on app-calendar-viewport "Sat 11 3/3 2 Jobs Sun 12 3/3 2 Jobs Mon 13 1/1 1 Job Tue 14 1/2 1 Job Wed 15 1/…" at bounding box center [502, 375] width 1004 height 536
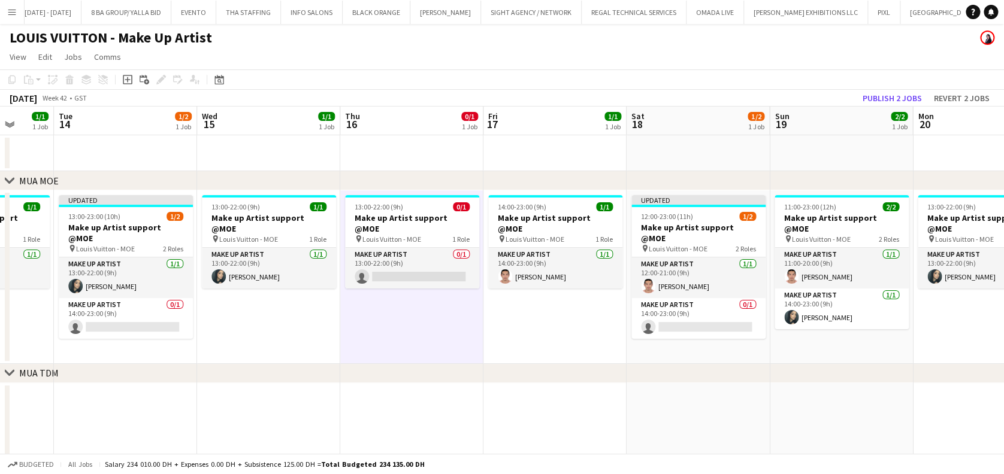
drag, startPoint x: 584, startPoint y: 308, endPoint x: 465, endPoint y: 317, distance: 119.5
click at [465, 317] on app-calendar-viewport "Sat 11 3/3 2 Jobs Sun 12 3/3 2 Jobs Mon 13 1/1 1 Job Tue 14 1/2 1 Job Wed 15 1/…" at bounding box center [502, 375] width 1004 height 536
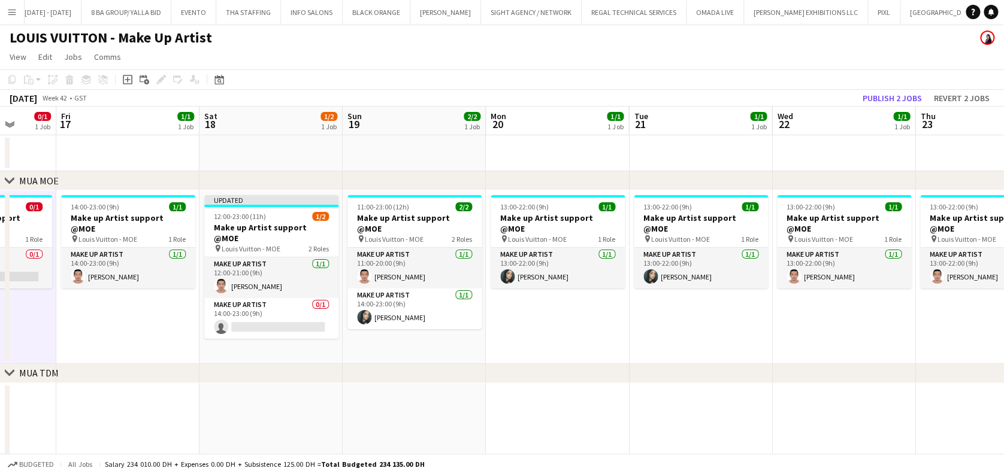
scroll to position [0, 528]
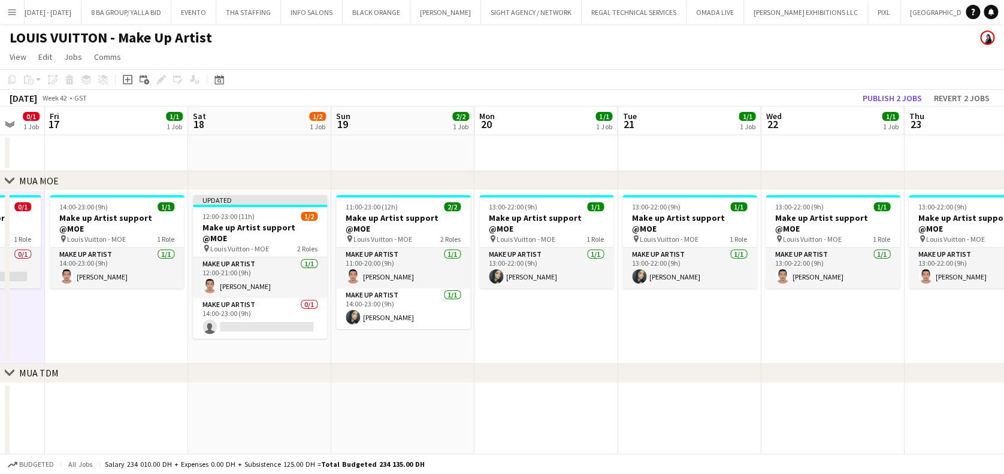
drag, startPoint x: 684, startPoint y: 287, endPoint x: 537, endPoint y: 297, distance: 147.7
click at [537, 297] on app-calendar-viewport "Mon 13 1/1 1 Job Tue 14 1/2 1 Job Wed 15 1/1 1 Job Thu 16 0/1 1 Job Fri 17 1/1 …" at bounding box center [502, 375] width 1004 height 536
click at [562, 214] on h3 "Make up Artist support @MOE" at bounding box center [546, 224] width 134 height 22
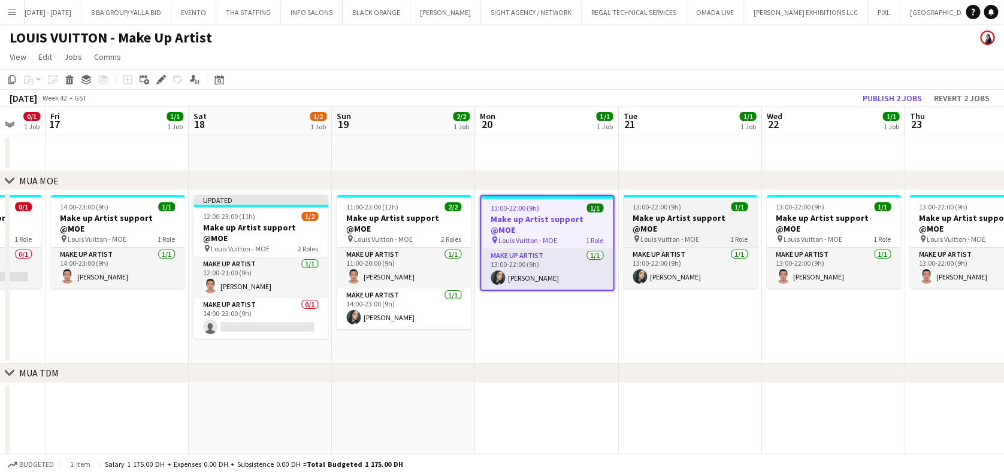
click at [647, 204] on span "13:00-22:00 (9h)" at bounding box center [656, 206] width 49 height 9
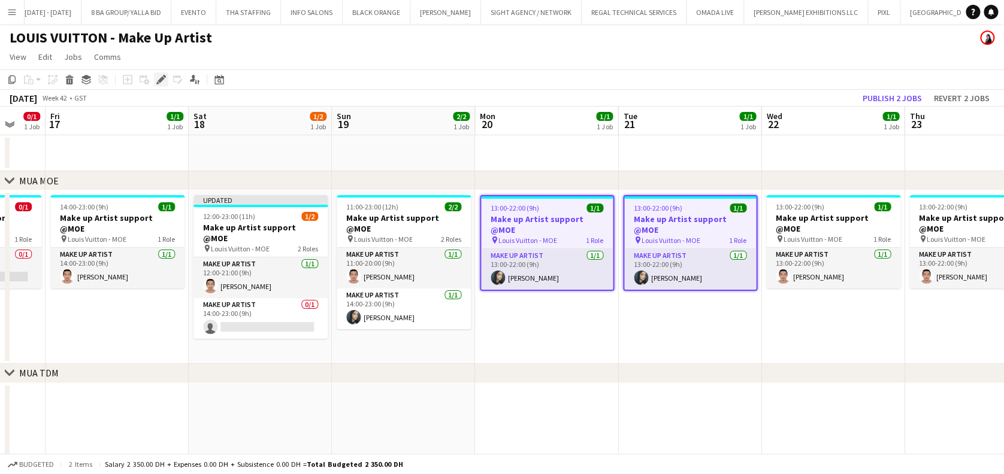
drag, startPoint x: 164, startPoint y: 77, endPoint x: 256, endPoint y: 78, distance: 92.8
click at [164, 78] on icon "Edit" at bounding box center [161, 80] width 10 height 10
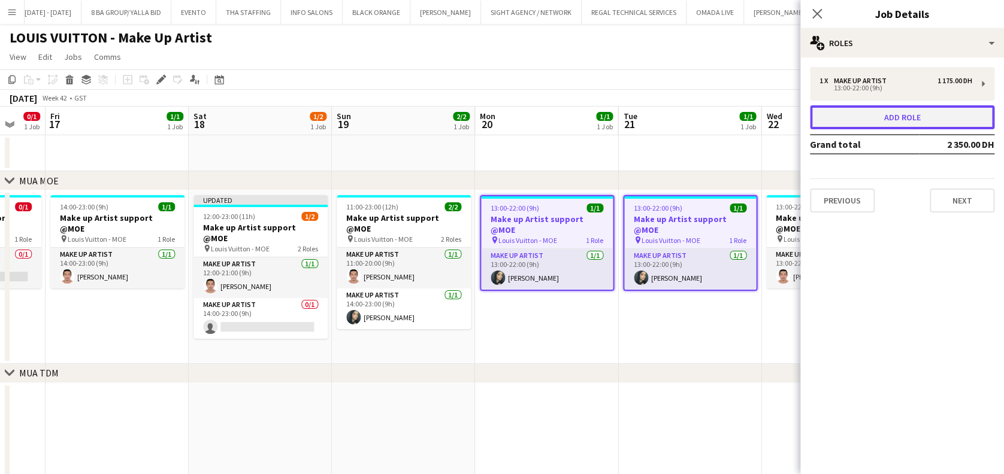
click at [875, 117] on button "Add role" at bounding box center [902, 117] width 184 height 24
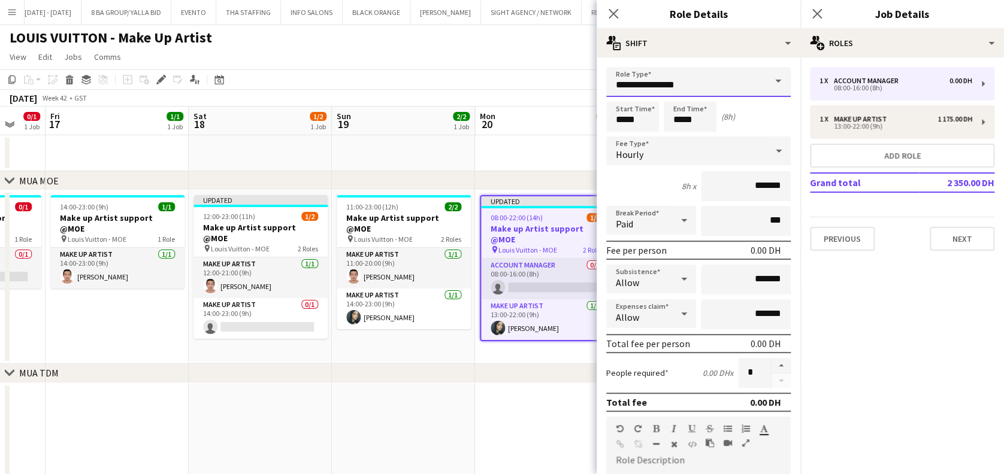
drag, startPoint x: 701, startPoint y: 81, endPoint x: 441, endPoint y: 61, distance: 260.7
click at [432, 81] on body "Menu Boards Boards Boards All jobs Status Workforce Workforce My Workforce Recr…" at bounding box center [502, 331] width 1004 height 663
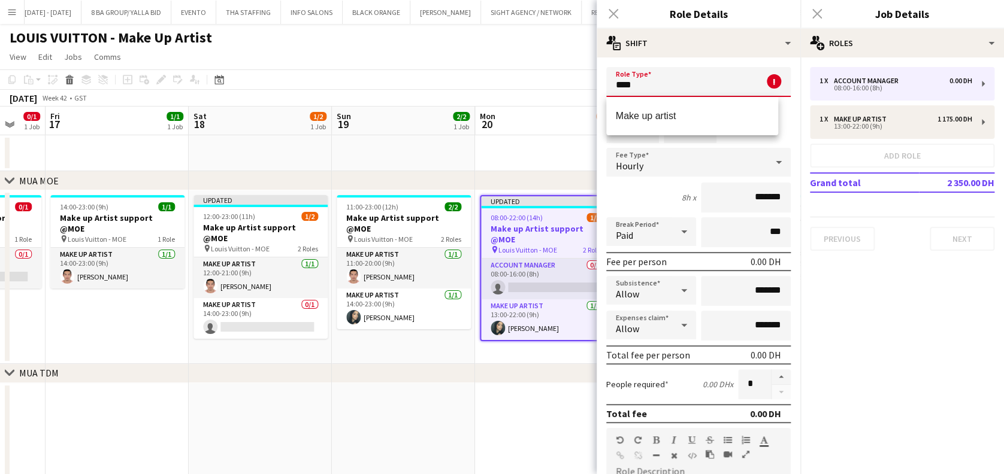
click at [692, 106] on mat-option "Make up artist" at bounding box center [692, 116] width 172 height 29
type input "**********"
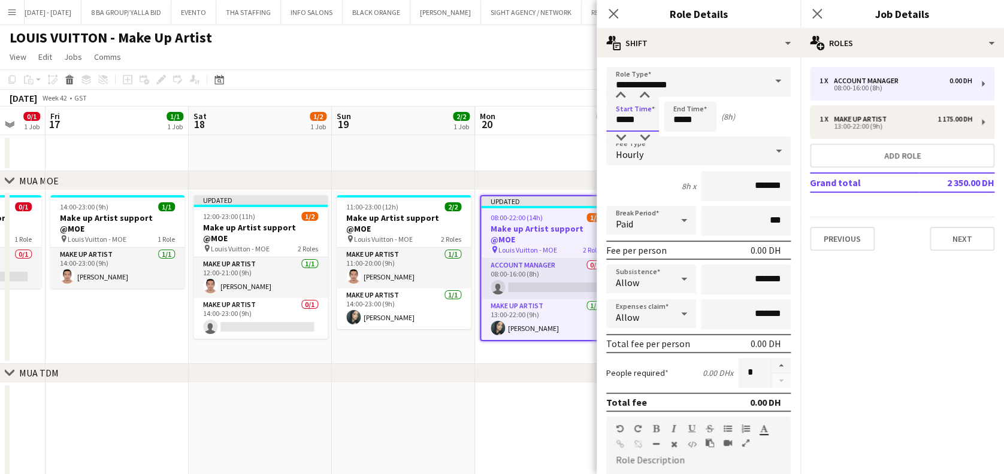
drag, startPoint x: 650, startPoint y: 121, endPoint x: 523, endPoint y: 123, distance: 127.6
click at [523, 123] on body "Menu Boards Boards Boards All jobs Status Workforce Workforce My Workforce Recr…" at bounding box center [502, 331] width 1004 height 663
type input "*****"
drag, startPoint x: 656, startPoint y: 121, endPoint x: 632, endPoint y: 92, distance: 37.4
click at [639, 121] on div "Start Time ***** End Time ***** (2h)" at bounding box center [698, 117] width 184 height 30
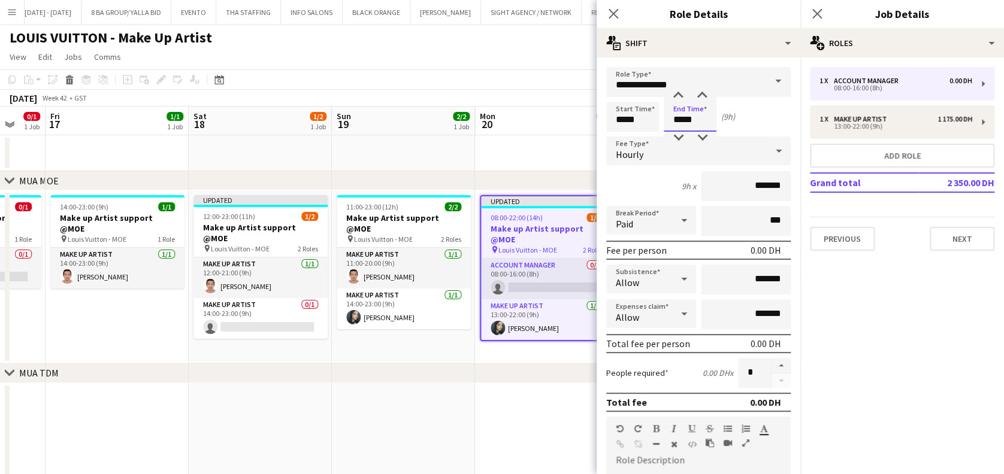
type input "*****"
click at [729, 190] on input "*******" at bounding box center [746, 186] width 90 height 30
click at [753, 159] on div "Hourly" at bounding box center [686, 151] width 161 height 29
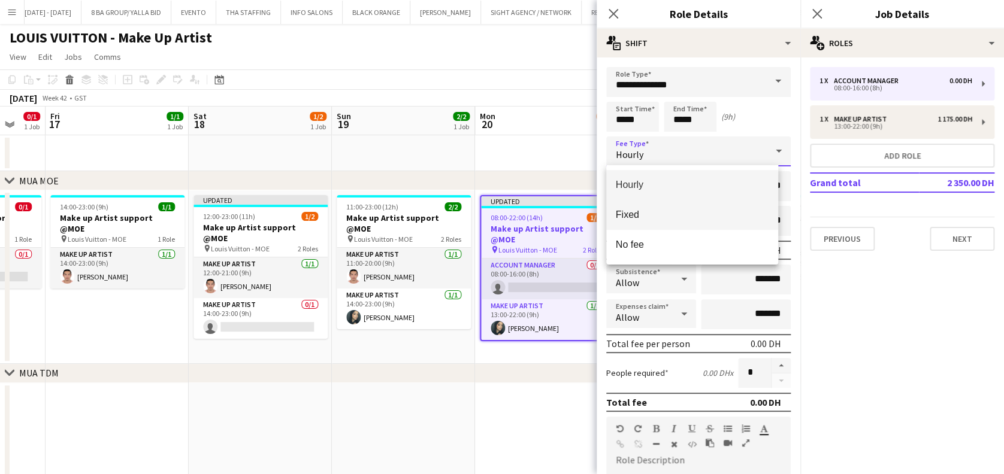
click at [736, 203] on mat-option "Fixed" at bounding box center [692, 215] width 172 height 30
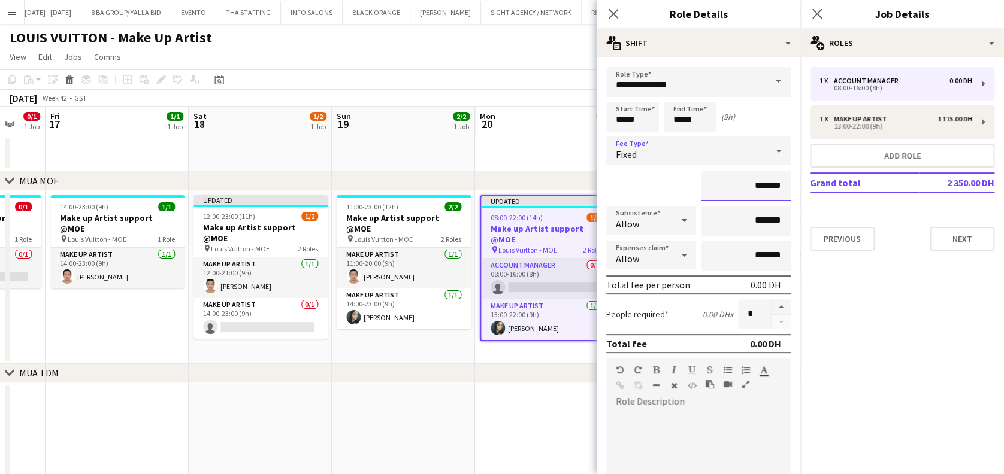
click at [727, 175] on input "*******" at bounding box center [746, 186] width 90 height 30
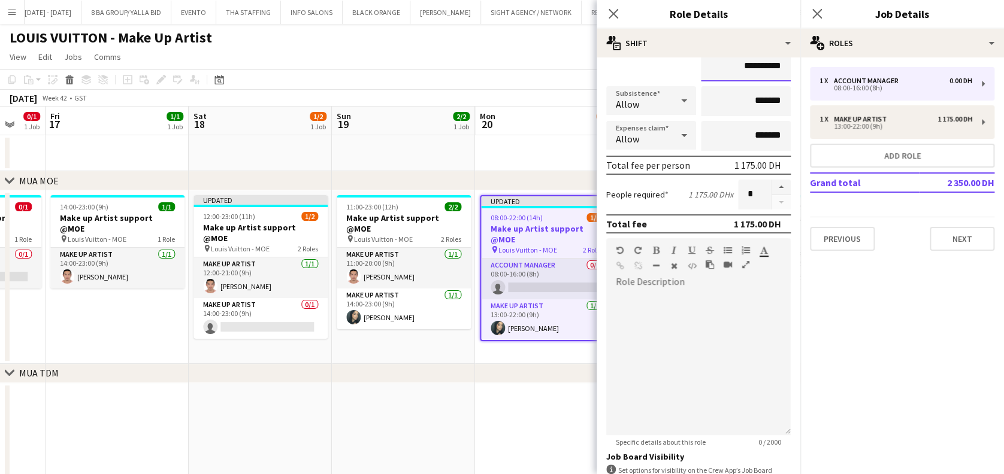
scroll to position [216, 0]
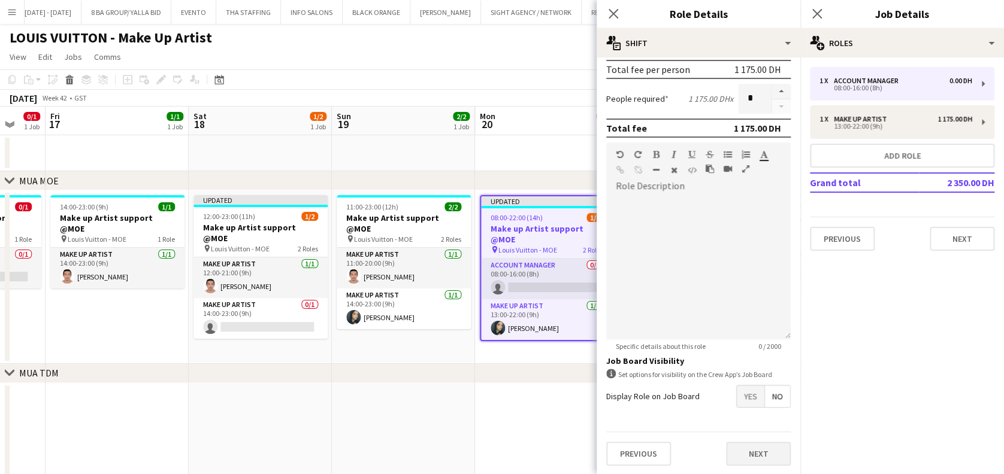
type input "**********"
click at [750, 450] on button "Next" at bounding box center [758, 454] width 65 height 24
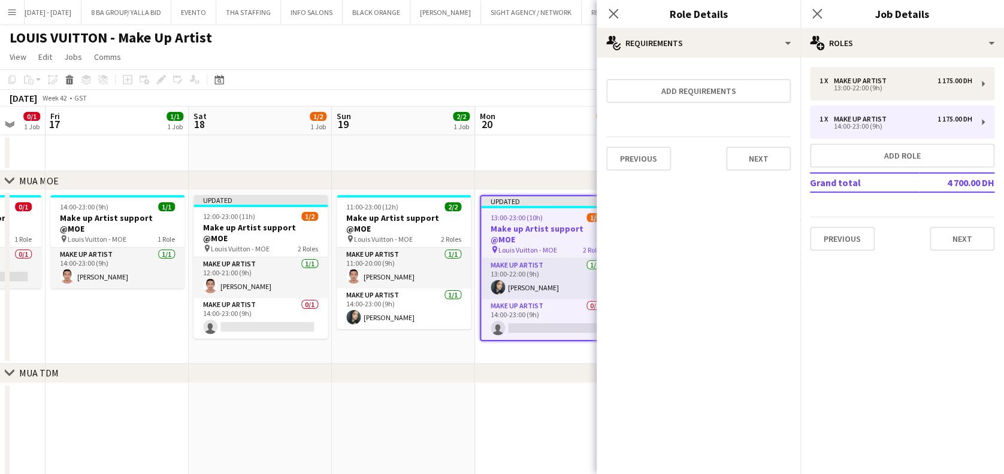
click at [556, 345] on app-date-cell "Updated 13:00-23:00 (10h) 1/2 Make up Artist support @MOE pin Louis Vuitton - M…" at bounding box center [546, 277] width 143 height 174
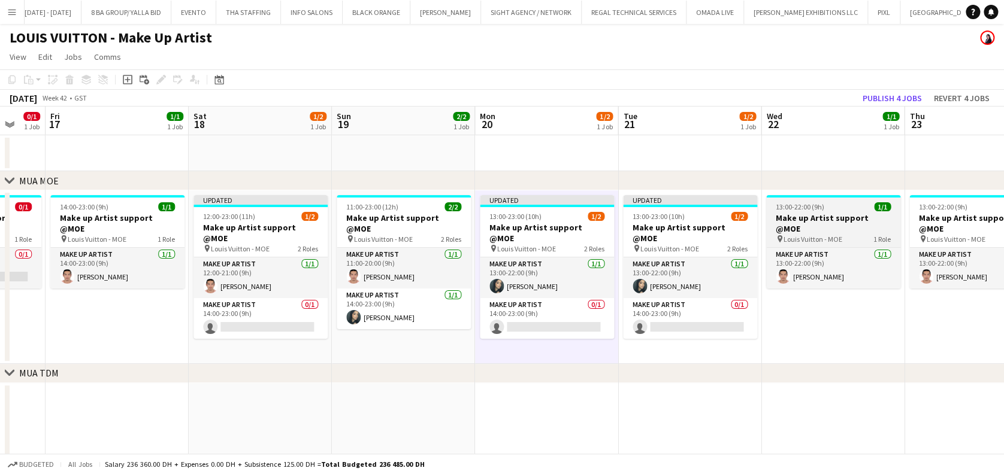
click at [816, 221] on h3 "Make up Artist support @MOE" at bounding box center [833, 224] width 134 height 22
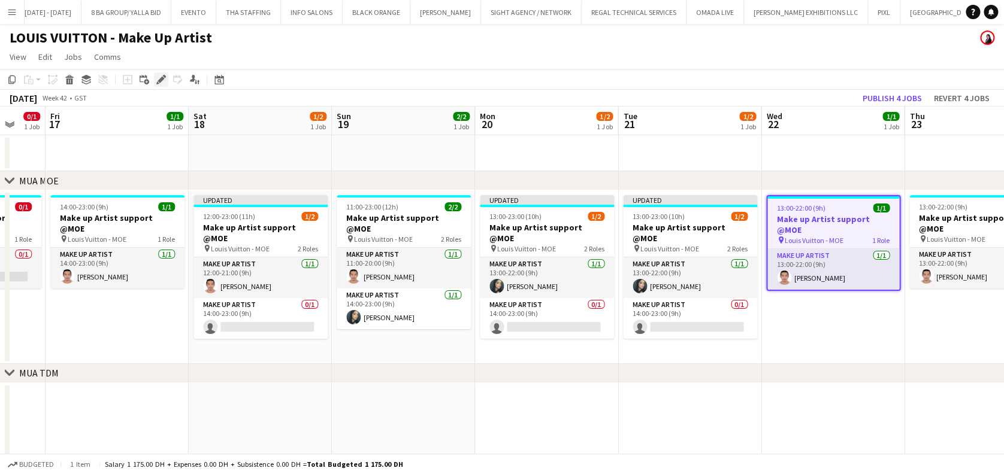
click at [156, 75] on icon "Edit" at bounding box center [161, 80] width 10 height 10
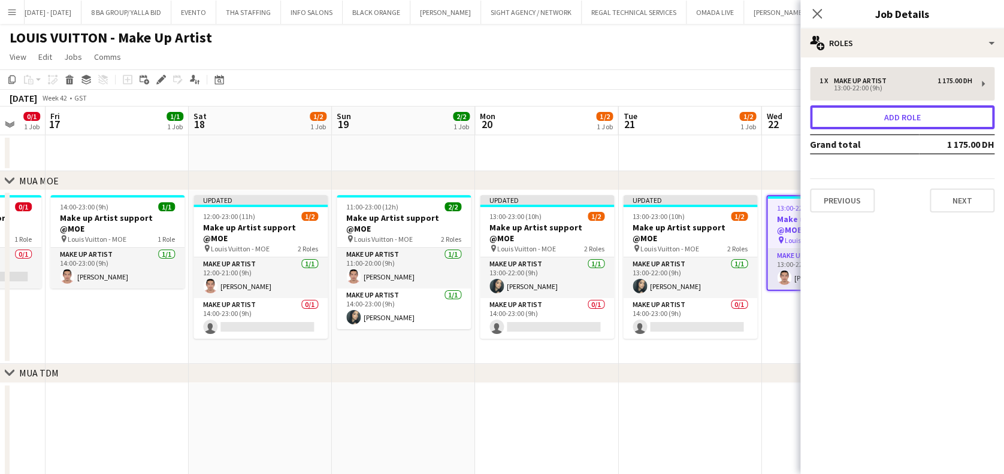
click at [849, 110] on button "Add role" at bounding box center [902, 117] width 184 height 24
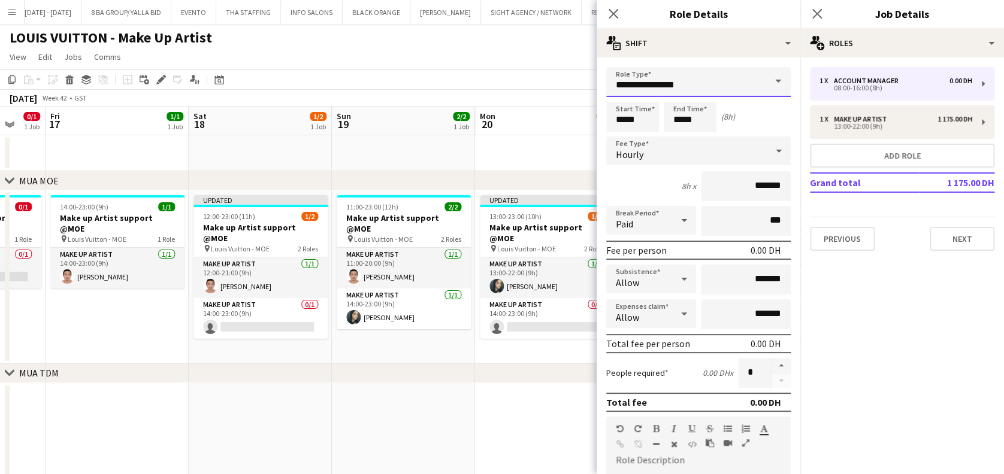
drag, startPoint x: 721, startPoint y: 88, endPoint x: 486, endPoint y: 63, distance: 236.1
click at [520, 72] on body "Menu Boards Boards Boards All jobs Status Workforce Workforce My Workforce Recr…" at bounding box center [502, 331] width 1004 height 663
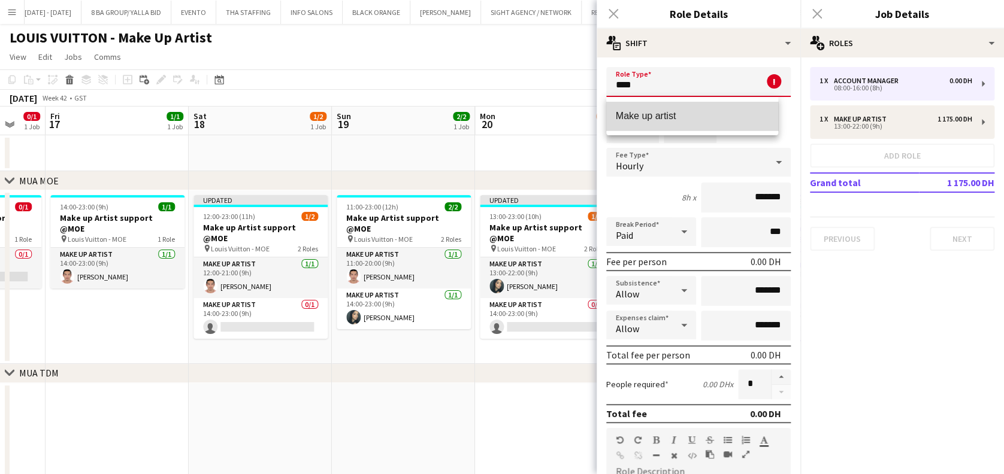
click at [743, 111] on span "Make up artist" at bounding box center [692, 115] width 153 height 11
type input "**********"
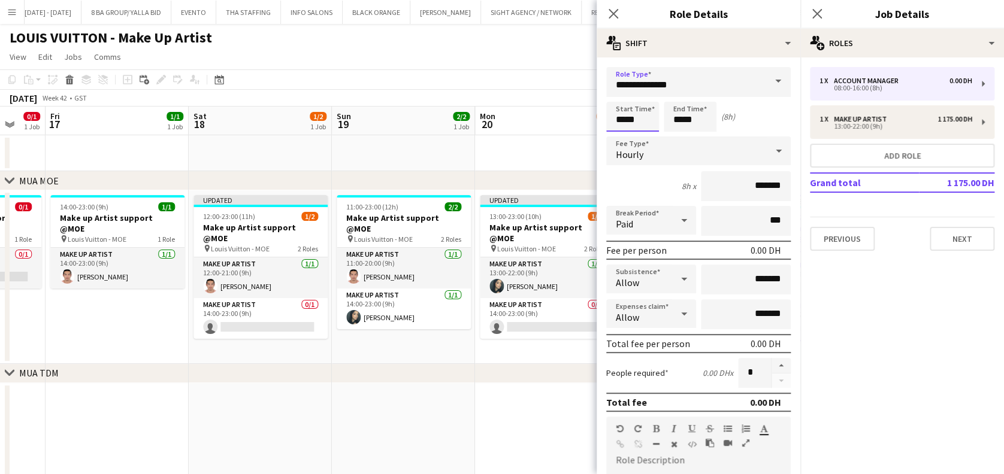
drag, startPoint x: 643, startPoint y: 115, endPoint x: 526, endPoint y: 71, distance: 124.9
click at [573, 110] on body "Menu Boards Boards Boards All jobs Status Workforce Workforce My Workforce Recr…" at bounding box center [502, 331] width 1004 height 663
type input "*****"
drag, startPoint x: 713, startPoint y: 130, endPoint x: 682, endPoint y: 129, distance: 31.2
click at [682, 129] on input "*****" at bounding box center [690, 117] width 53 height 30
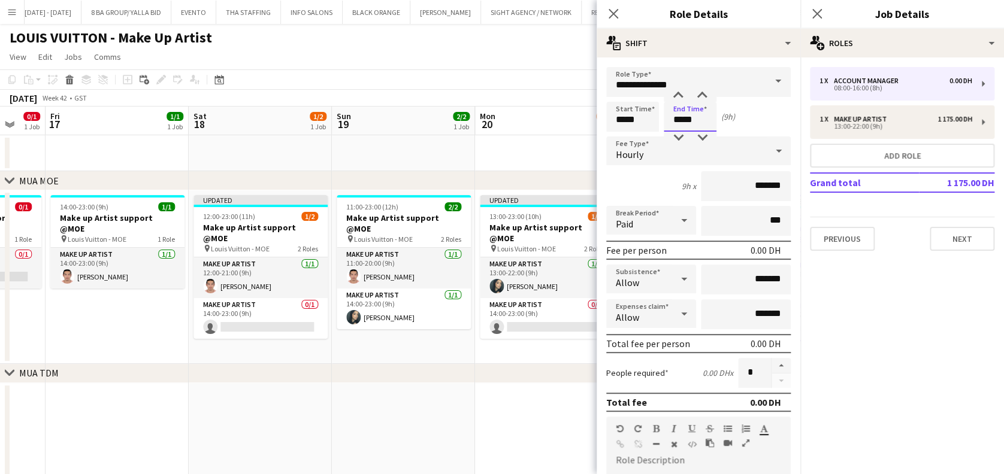
type input "*****"
click at [725, 184] on input "*******" at bounding box center [746, 186] width 90 height 30
click at [771, 156] on icon at bounding box center [778, 151] width 14 height 24
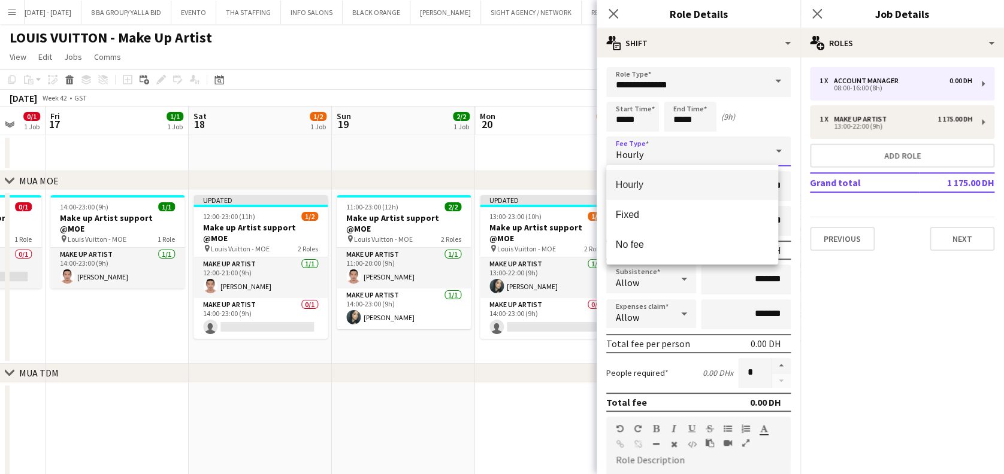
click at [746, 204] on mat-option "Fixed" at bounding box center [692, 215] width 172 height 30
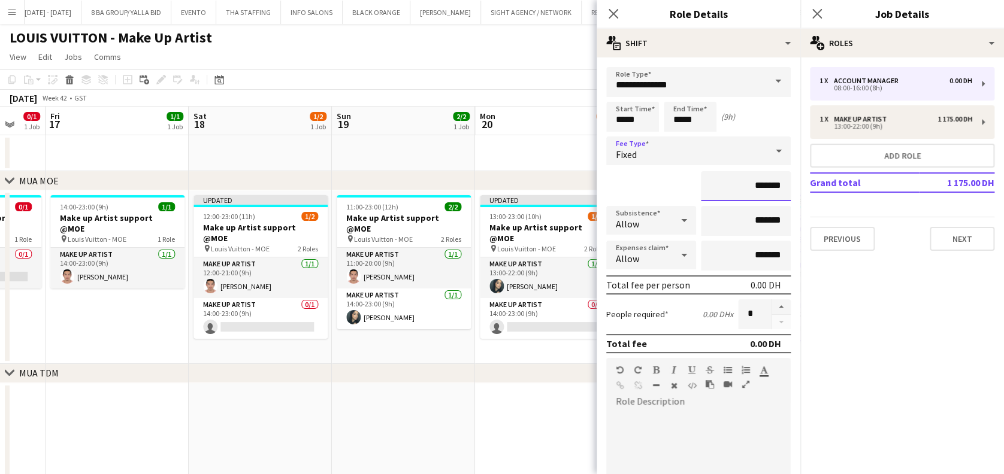
click at [739, 187] on input "*******" at bounding box center [746, 186] width 90 height 30
type input "**********"
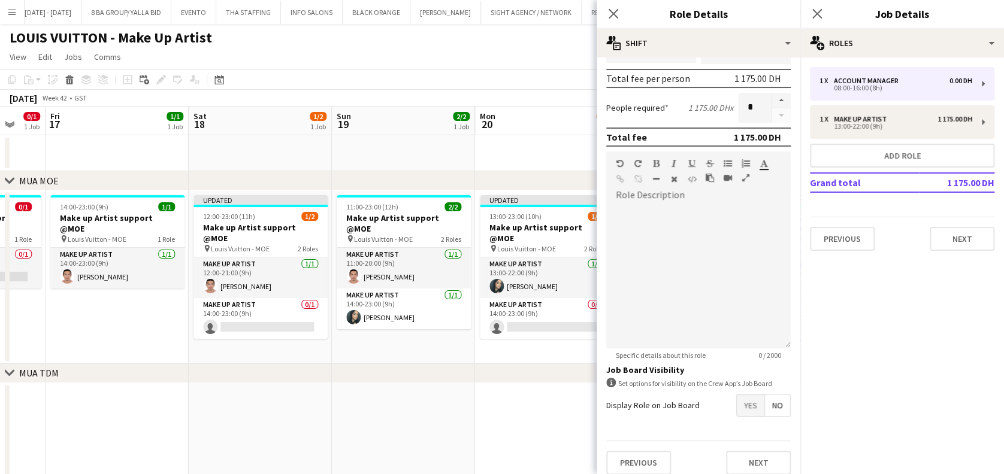
scroll to position [216, 0]
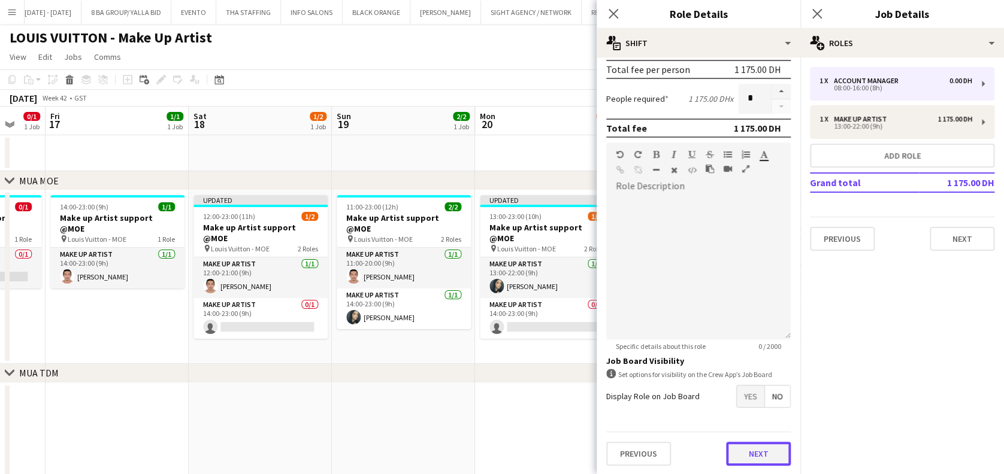
click at [739, 460] on button "Next" at bounding box center [758, 454] width 65 height 24
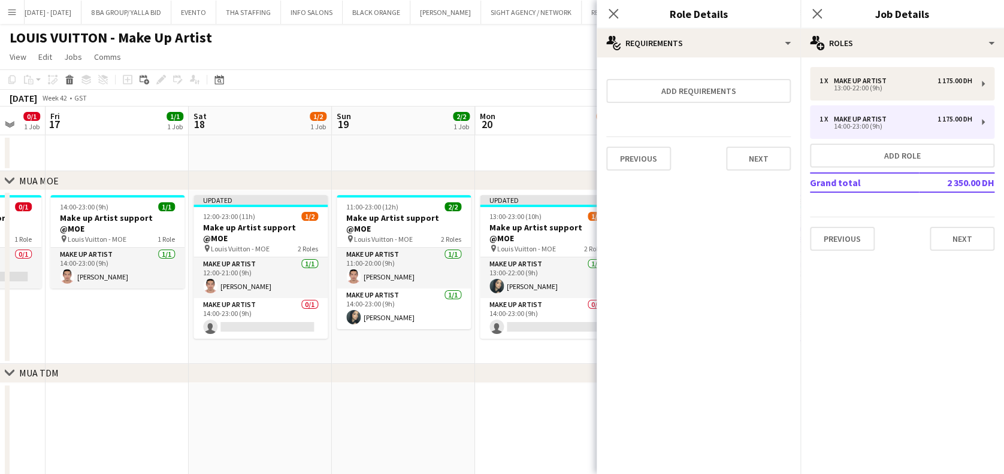
scroll to position [0, 0]
click at [563, 340] on app-date-cell "Updated 13:00-23:00 (10h) 1/2 Make up Artist support @MOE pin Louis Vuitton - M…" at bounding box center [546, 277] width 143 height 174
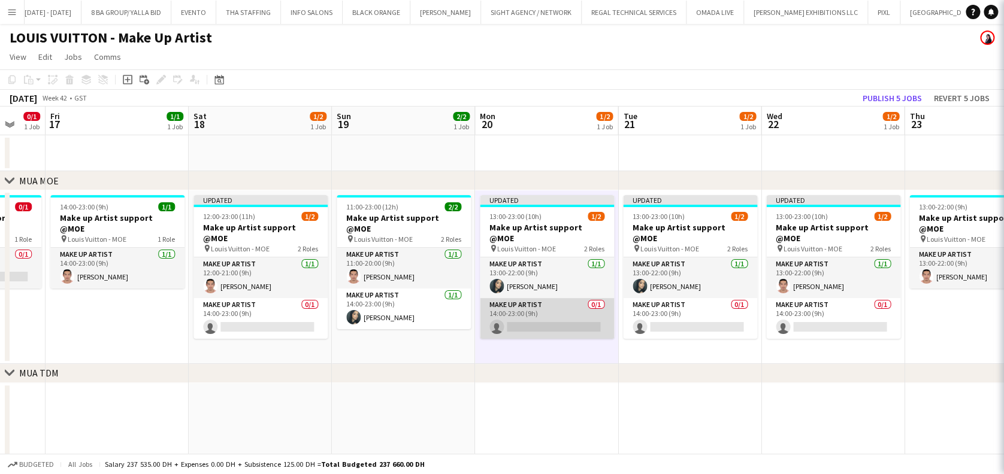
click at [556, 320] on app-card-role "Make up artist 0/1 14:00-23:00 (9h) single-neutral-actions" at bounding box center [547, 318] width 134 height 41
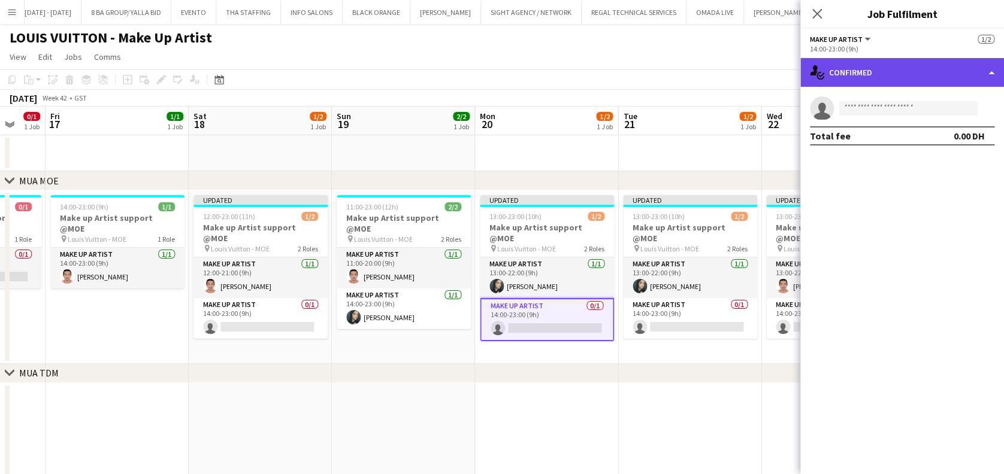
click at [901, 67] on div "single-neutral-actions-check-2 Confirmed" at bounding box center [902, 72] width 204 height 29
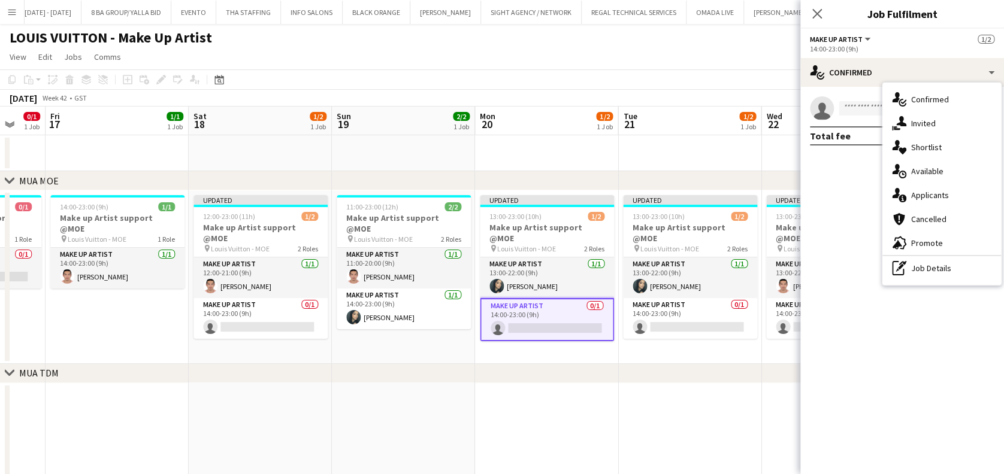
click at [915, 273] on div "pen-write Job Details" at bounding box center [941, 268] width 119 height 24
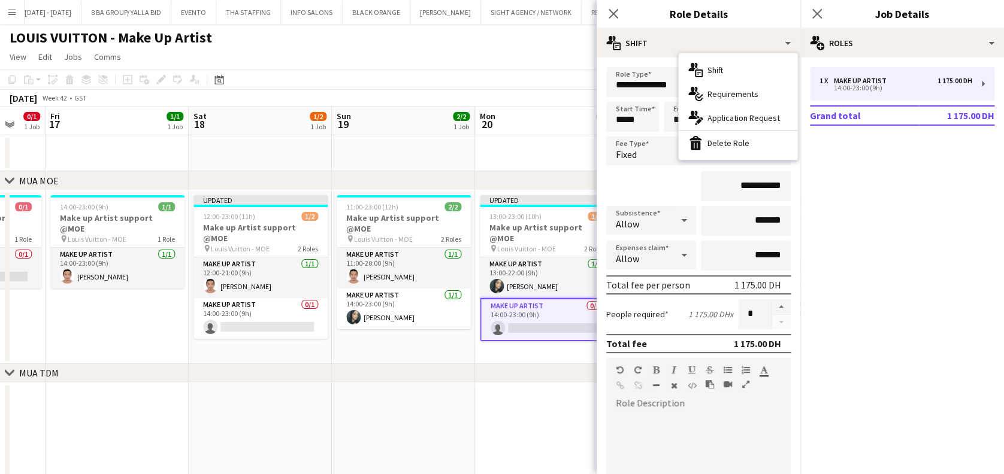
click at [759, 149] on div "bin-2 Delete Role" at bounding box center [738, 143] width 119 height 24
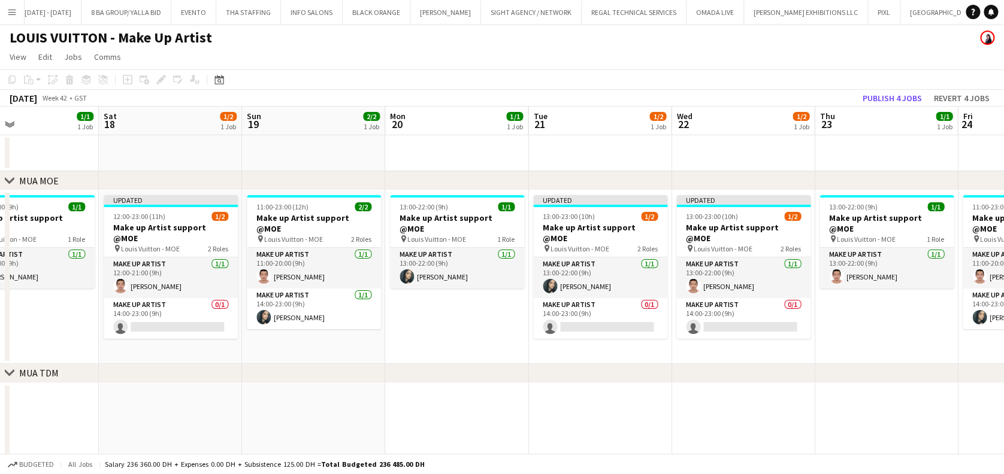
scroll to position [0, 346]
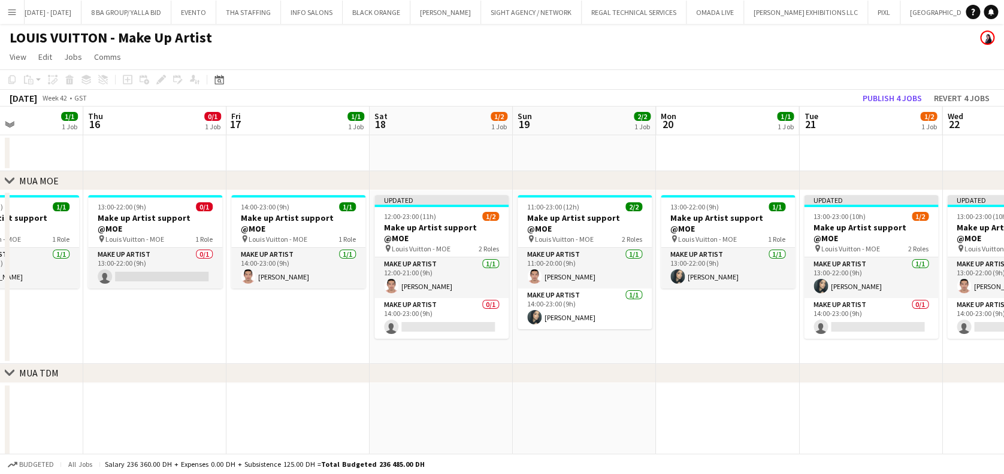
drag, startPoint x: 680, startPoint y: 317, endPoint x: 582, endPoint y: 319, distance: 98.8
click at [582, 319] on app-calendar-viewport "Mon 13 1/1 1 Job Tue 14 1/2 1 Job Wed 15 1/1 1 Job Thu 16 0/1 1 Job Fri 17 1/1 …" at bounding box center [502, 375] width 1004 height 536
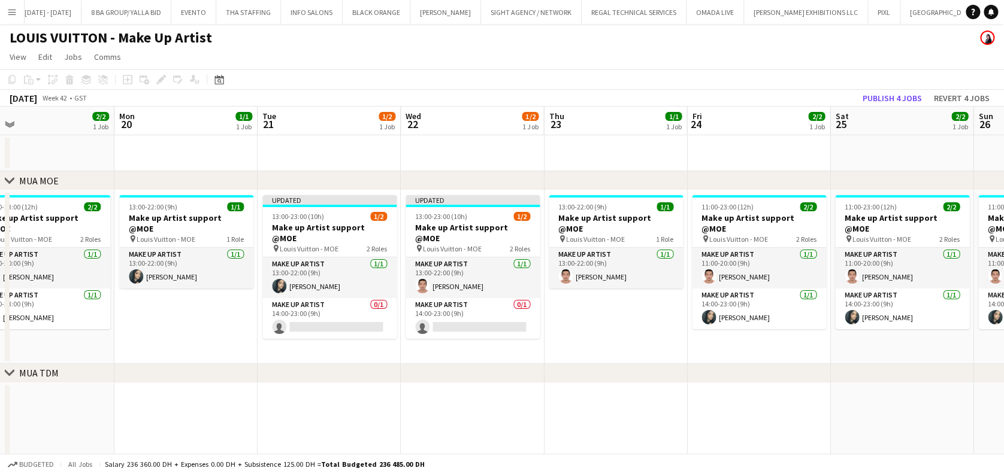
scroll to position [0, 609]
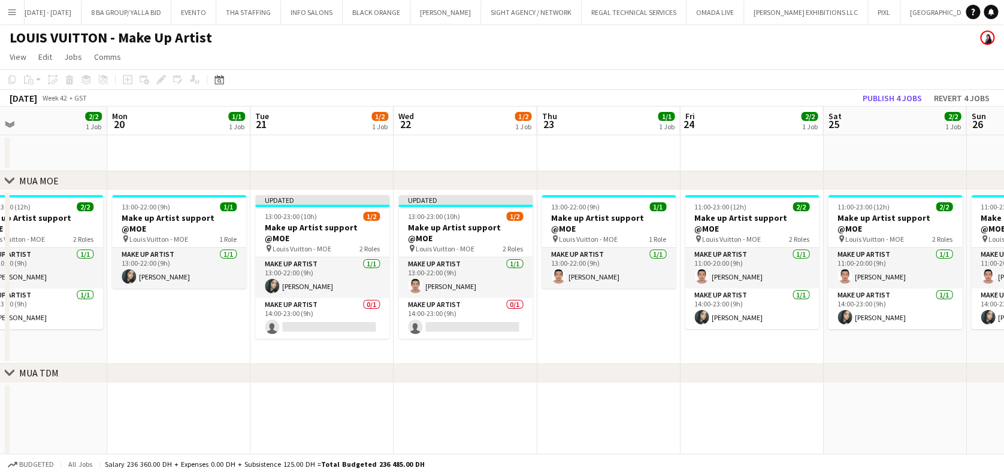
drag, startPoint x: 718, startPoint y: 317, endPoint x: 462, endPoint y: 320, distance: 255.2
click at [462, 320] on app-calendar-viewport "Wed 15 1/1 1 Job Thu 16 0/1 1 Job Fri 17 1/1 1 Job Sat 18 1/2 1 Job Sun 19 2/2 …" at bounding box center [502, 375] width 1004 height 536
drag, startPoint x: 345, startPoint y: 278, endPoint x: 388, endPoint y: 270, distance: 43.3
click at [343, 278] on app-card-role "Make up artist [DATE] 13:00-22:00 (9h) [PERSON_NAME]" at bounding box center [322, 278] width 134 height 41
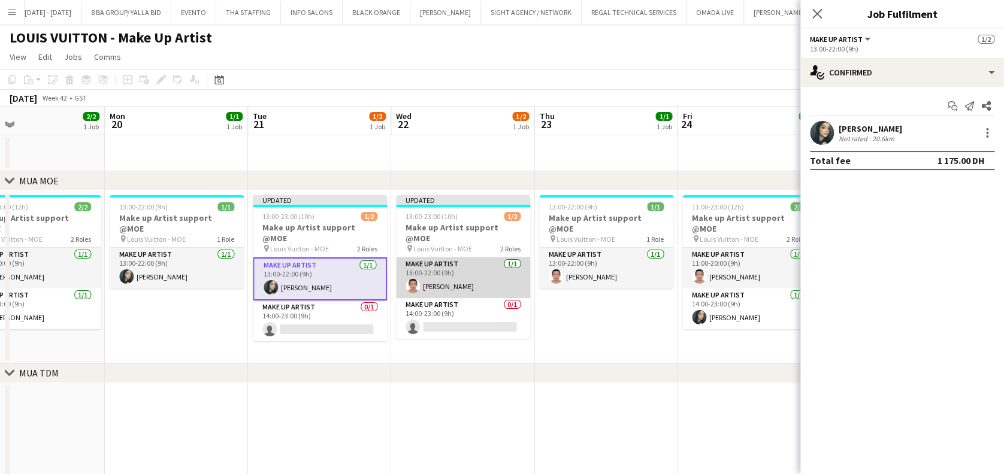
click at [456, 273] on app-card-role "Make up artist 1/1 13:00-22:00 (9h) Miguel Gabriel Trinidad" at bounding box center [463, 278] width 134 height 41
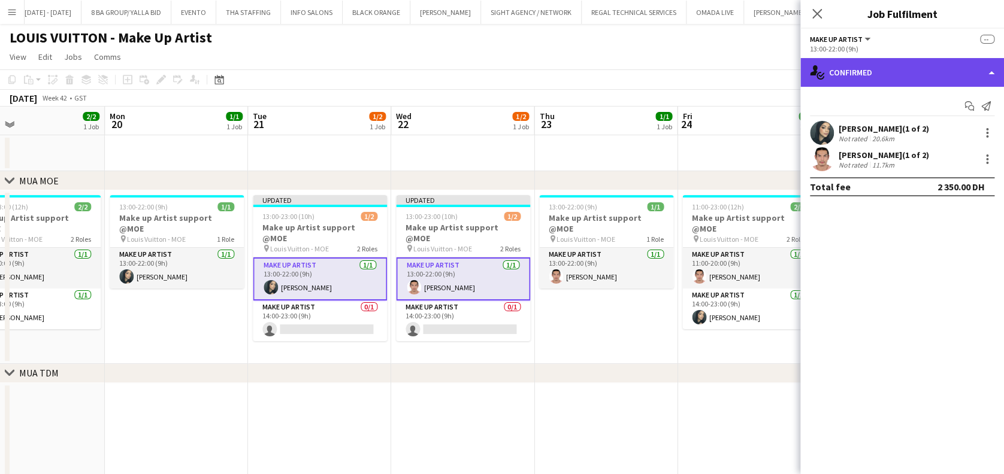
click at [883, 77] on div "single-neutral-actions-check-2 Confirmed" at bounding box center [902, 72] width 204 height 29
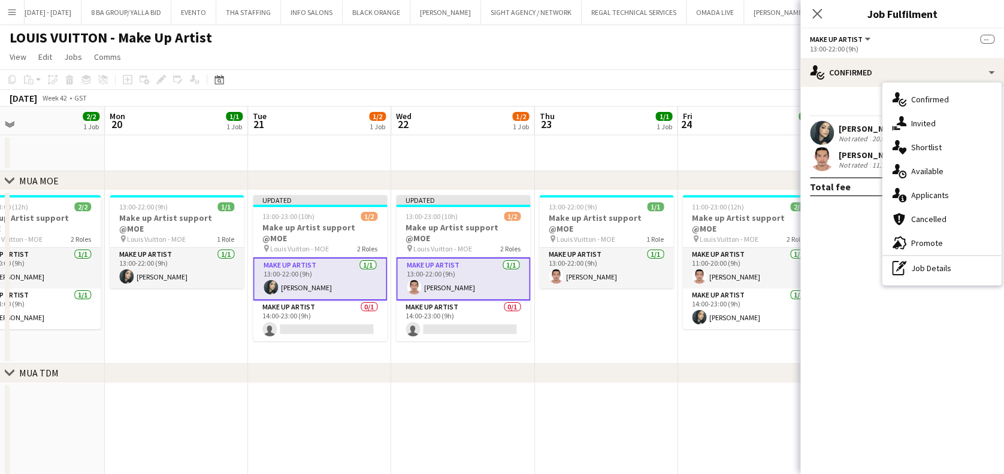
click at [921, 262] on div "pen-write Job Details" at bounding box center [941, 268] width 119 height 24
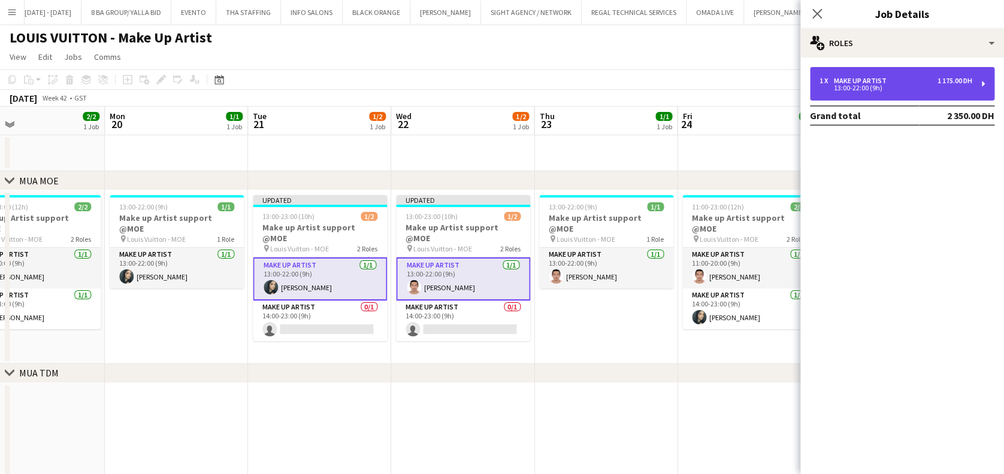
click at [869, 86] on div "13:00-22:00 (9h)" at bounding box center [895, 88] width 153 height 6
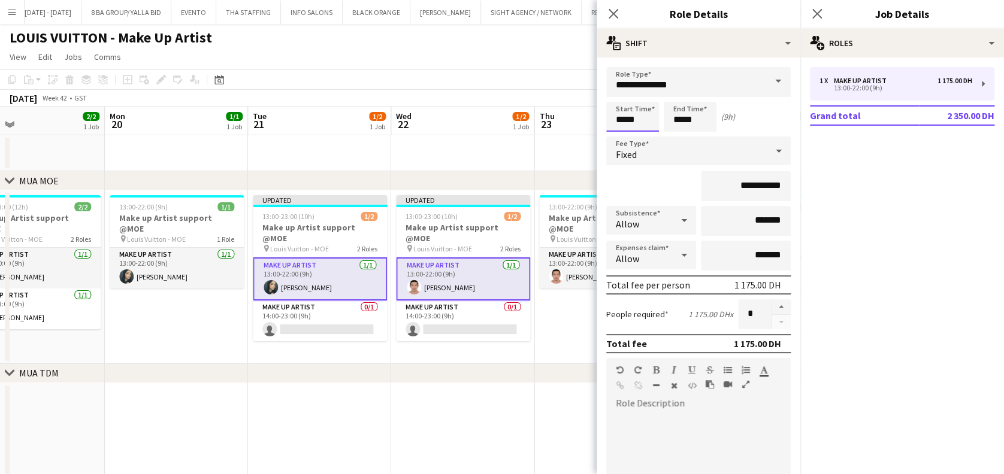
click at [625, 115] on input "*****" at bounding box center [632, 117] width 53 height 30
type input "*****"
click at [685, 120] on input "*****" at bounding box center [690, 117] width 53 height 30
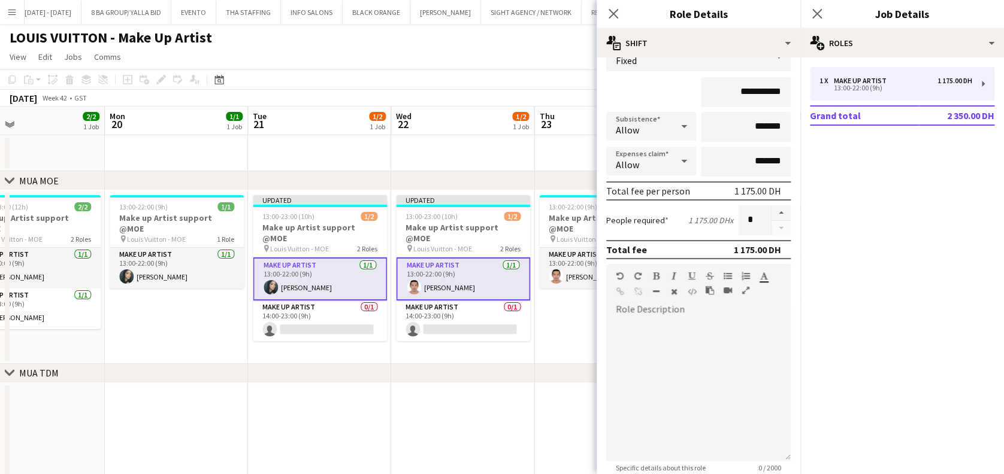
scroll to position [216, 0]
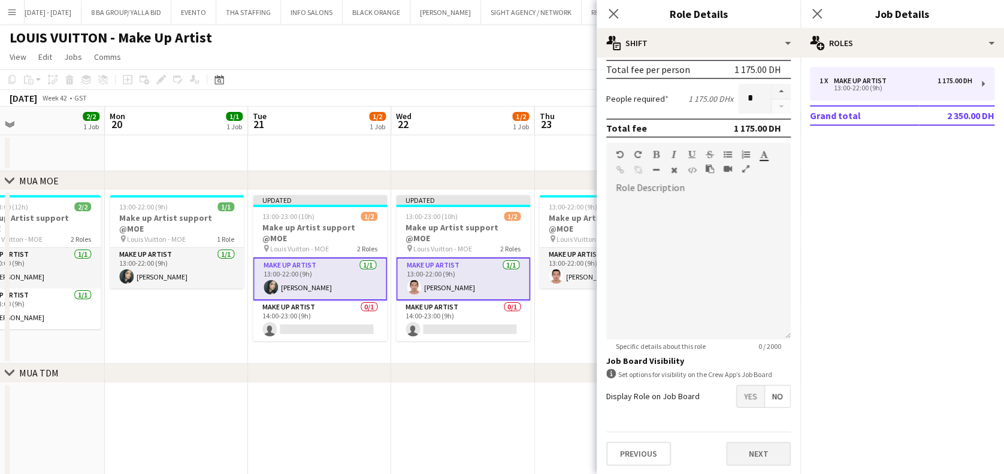
type input "*****"
click at [743, 457] on button "Next" at bounding box center [758, 454] width 65 height 24
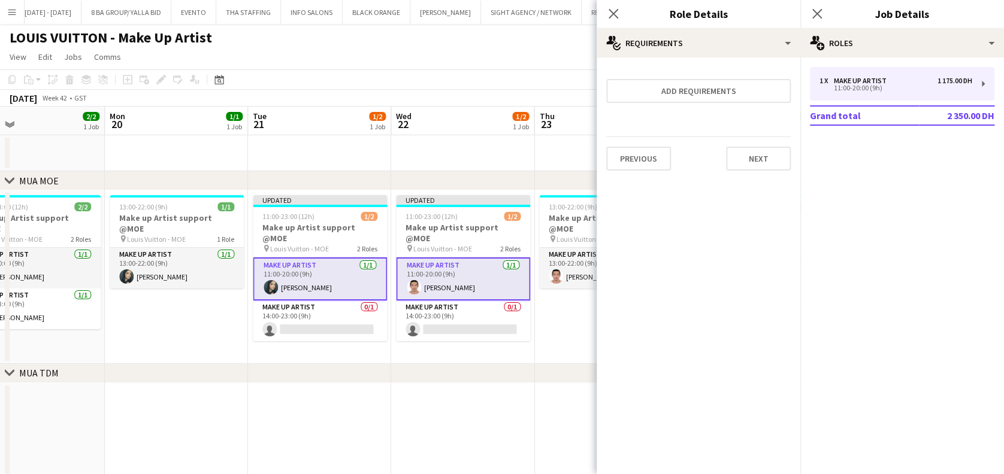
scroll to position [0, 0]
click at [568, 325] on app-date-cell "13:00-22:00 (9h) 1/1 Make up Artist support @MOE pin Louis Vuitton - MOE 1 Role…" at bounding box center [605, 277] width 143 height 174
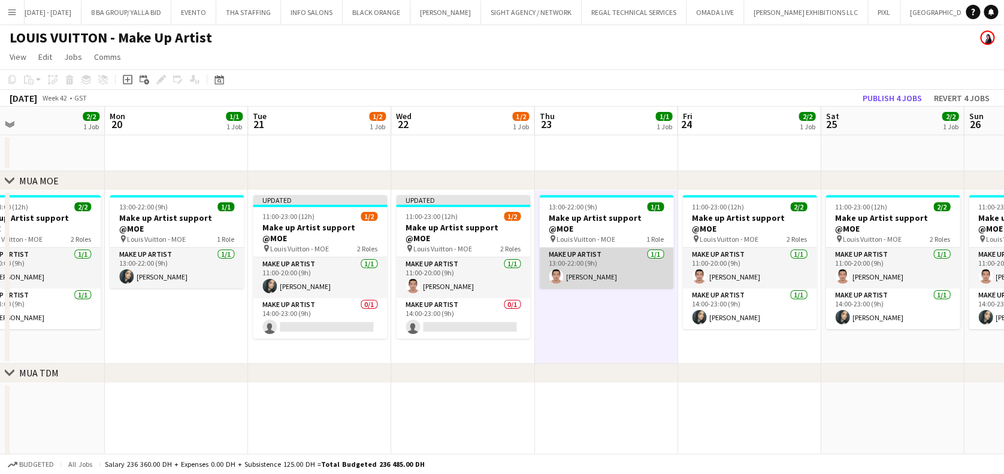
drag, startPoint x: 601, startPoint y: 259, endPoint x: 593, endPoint y: 256, distance: 9.1
click at [598, 259] on app-card-role "Make up artist 1/1 13:00-22:00 (9h) Miguel Gabriel Trinidad" at bounding box center [606, 268] width 134 height 41
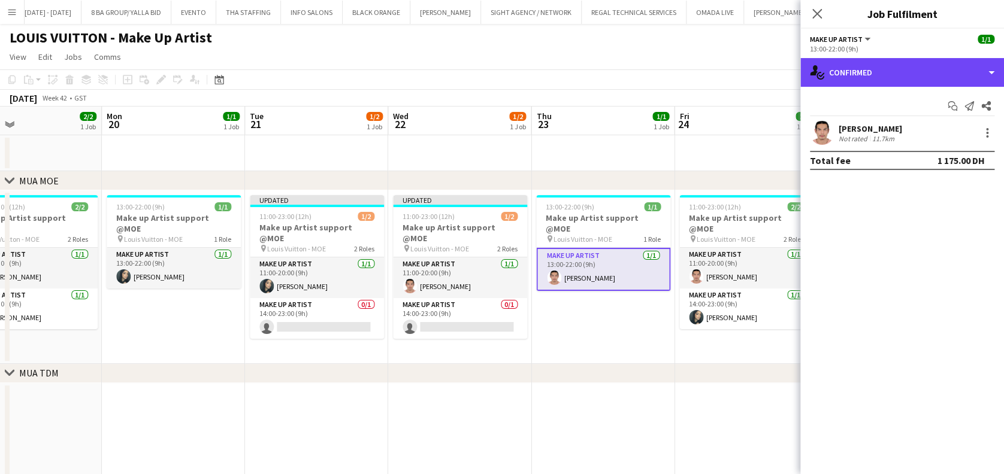
click at [880, 81] on div "single-neutral-actions-check-2 Confirmed" at bounding box center [902, 72] width 204 height 29
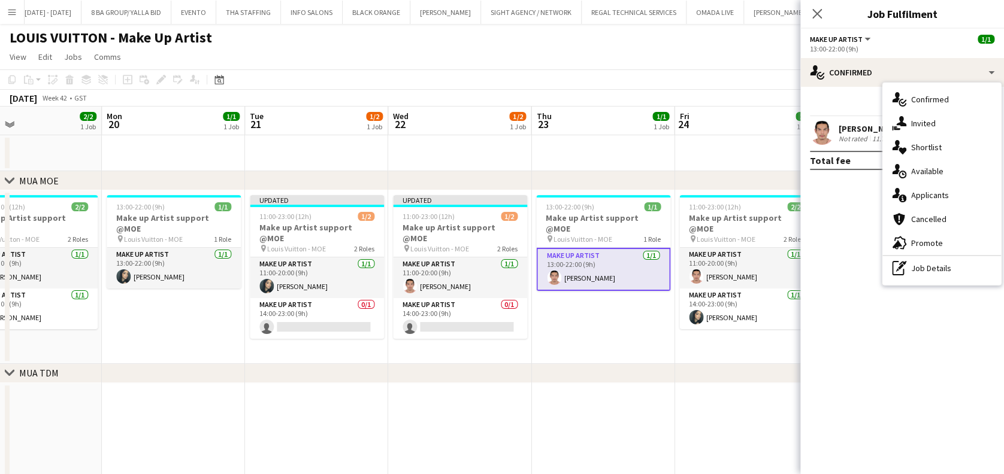
click at [904, 272] on icon "pen-write" at bounding box center [899, 268] width 14 height 14
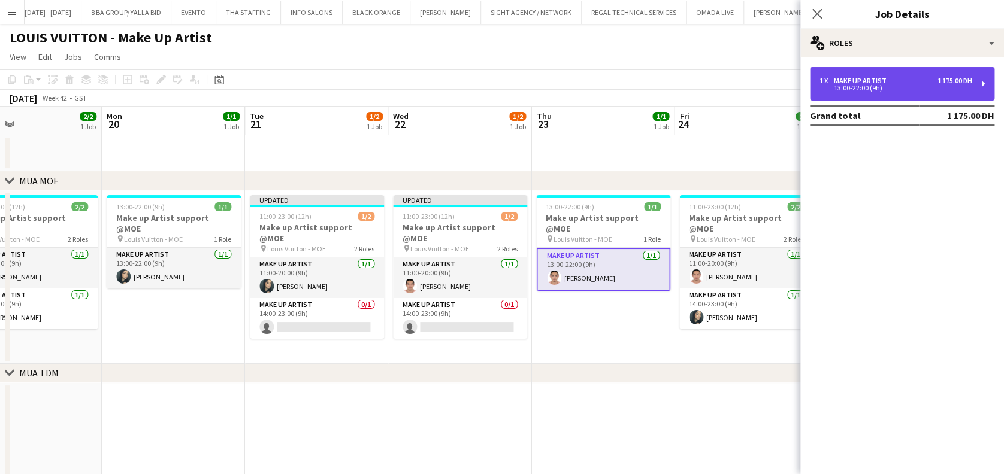
drag, startPoint x: 872, startPoint y: 83, endPoint x: 864, endPoint y: 86, distance: 8.6
click at [873, 83] on div "Make up artist" at bounding box center [862, 81] width 57 height 8
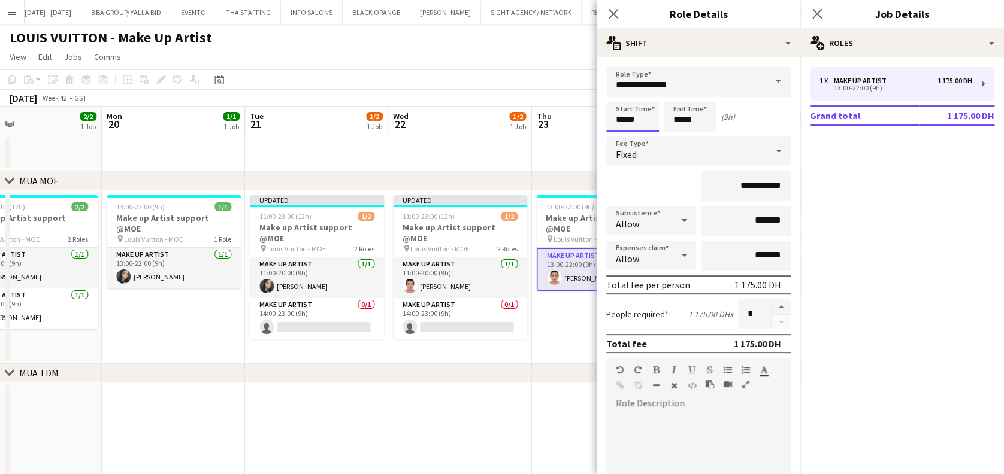
click at [623, 118] on input "*****" at bounding box center [632, 117] width 53 height 30
type input "*****"
click at [680, 120] on input "*****" at bounding box center [690, 117] width 53 height 30
type input "*****"
click at [552, 302] on app-date-cell "13:00-22:00 (9h) 1/1 Make up Artist support @MOE pin Louis Vuitton - MOE 1 Role…" at bounding box center [602, 277] width 143 height 174
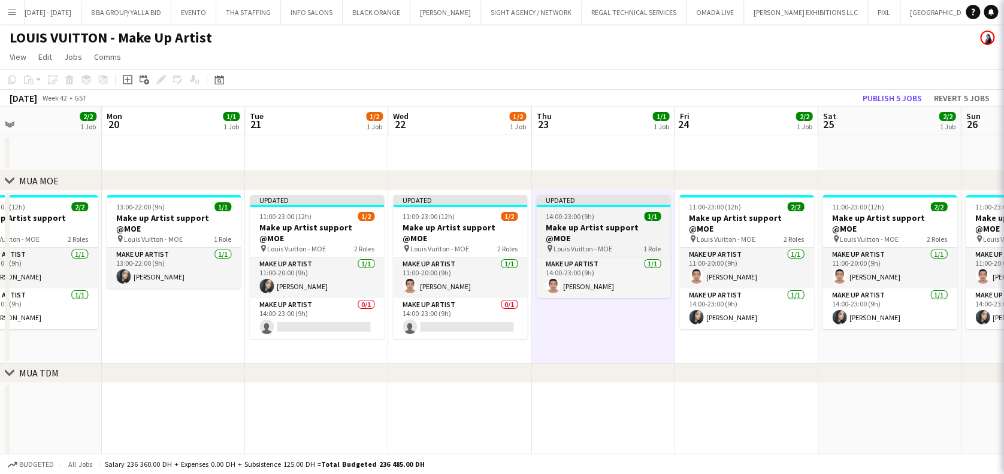
click at [562, 207] on app-job-card "Updated 14:00-23:00 (9h) 1/1 Make up Artist support @MOE pin Louis Vuitton - MO…" at bounding box center [603, 246] width 134 height 103
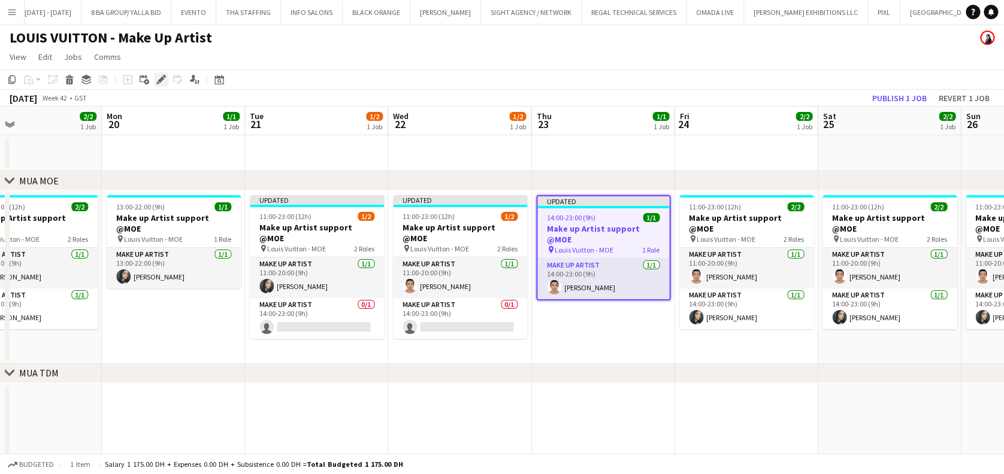
click at [154, 77] on div "Edit" at bounding box center [161, 79] width 14 height 14
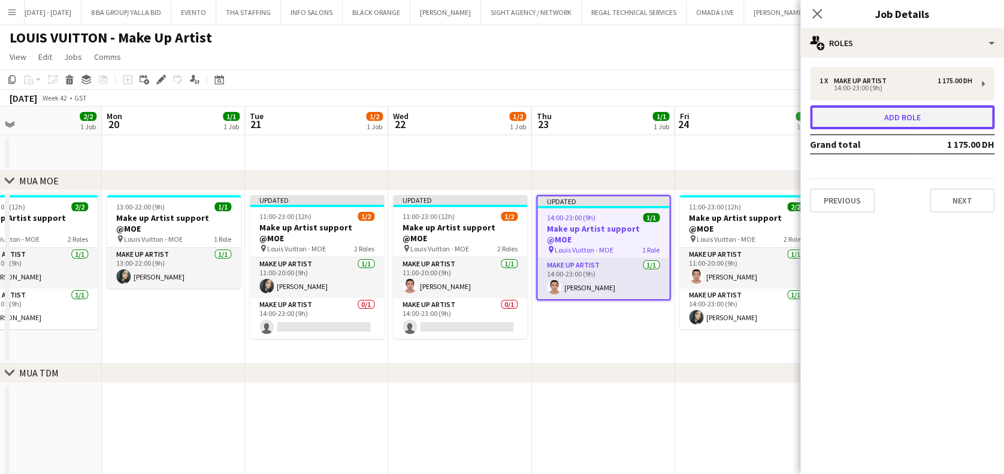
click at [891, 120] on button "Add role" at bounding box center [902, 117] width 184 height 24
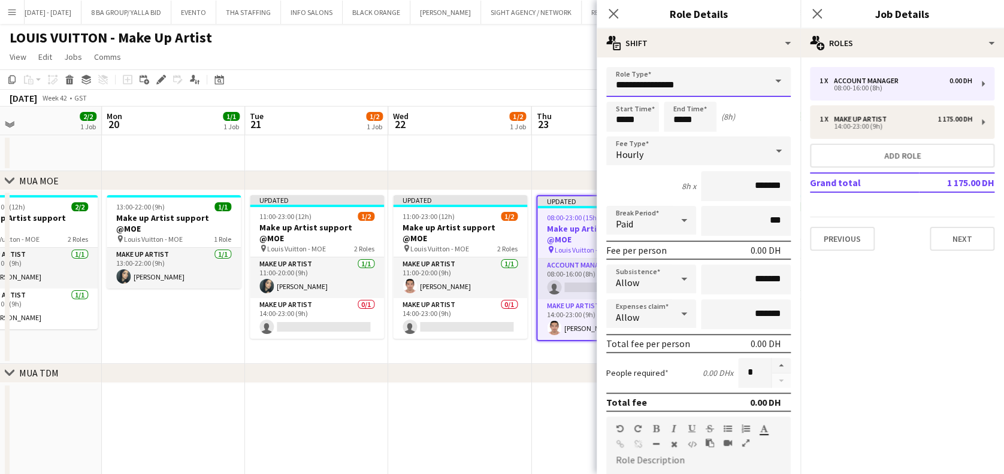
click at [514, 79] on body "Menu Boards Boards Boards All jobs Status Workforce Workforce My Workforce Recr…" at bounding box center [502, 331] width 1004 height 663
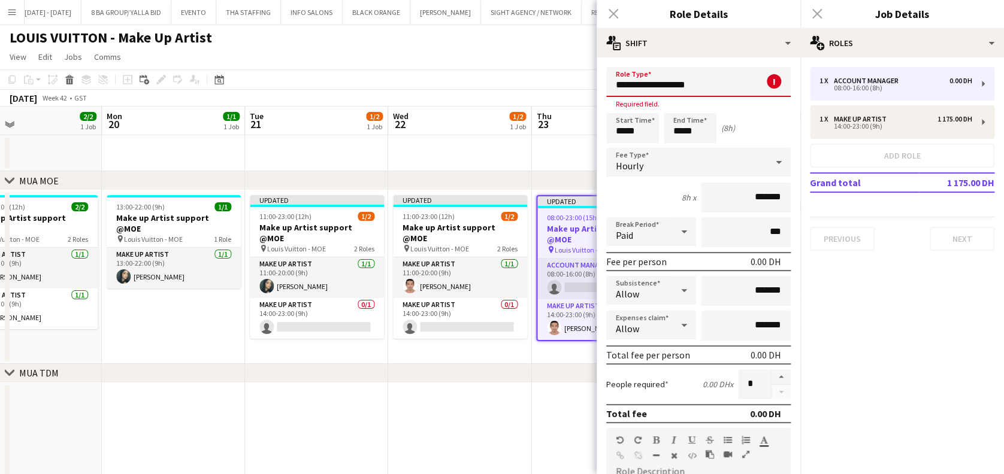
type input "**********"
drag, startPoint x: 721, startPoint y: 81, endPoint x: 600, endPoint y: 11, distance: 139.8
click at [608, 83] on input "**********" at bounding box center [698, 82] width 184 height 30
click at [676, 120] on span "Make up artist" at bounding box center [692, 115] width 153 height 11
type input "**********"
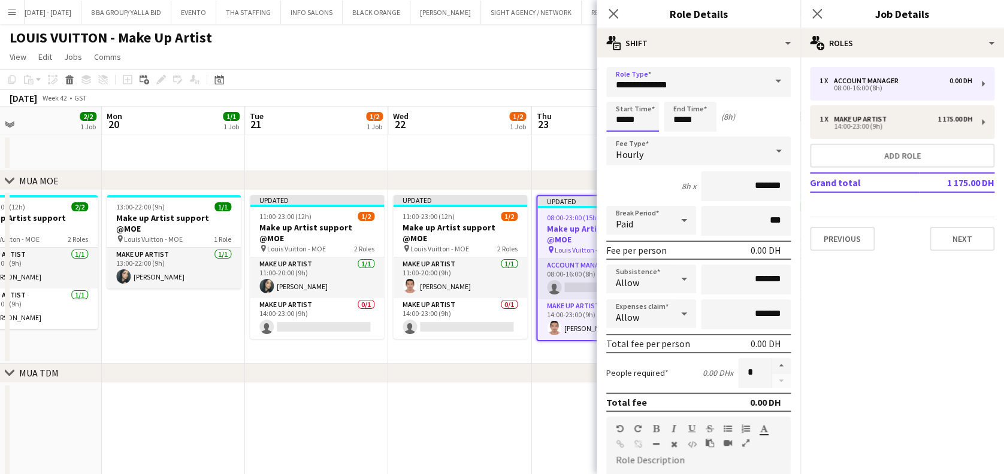
click at [597, 115] on form "**********" at bounding box center [699, 408] width 204 height 683
type input "*****"
drag, startPoint x: 689, startPoint y: 121, endPoint x: 676, endPoint y: 120, distance: 13.2
click at [674, 131] on input "*****" at bounding box center [690, 117] width 53 height 30
click at [697, 141] on div at bounding box center [702, 138] width 24 height 12
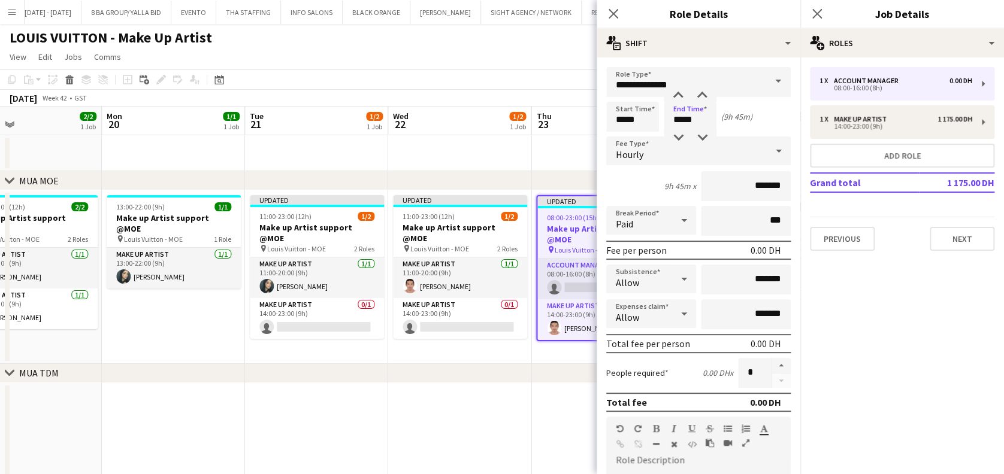
click at [767, 144] on div at bounding box center [779, 151] width 24 height 24
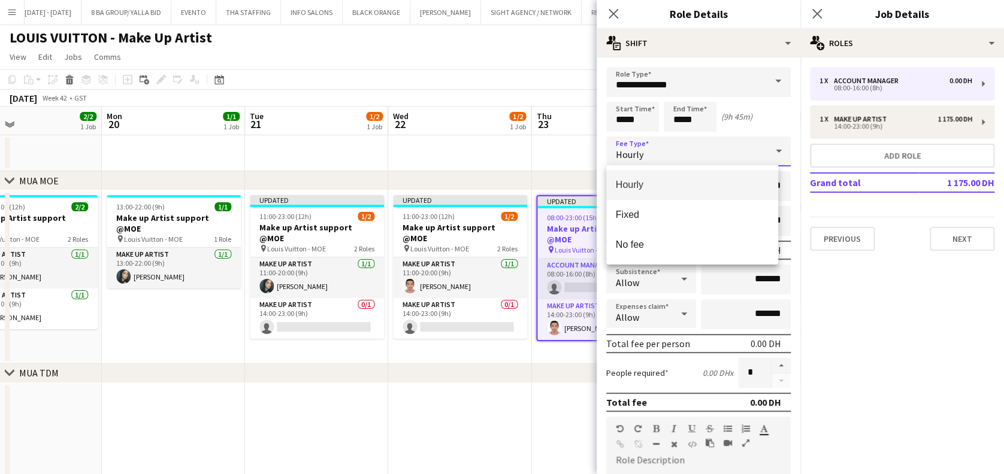
click at [711, 113] on div at bounding box center [502, 237] width 1004 height 474
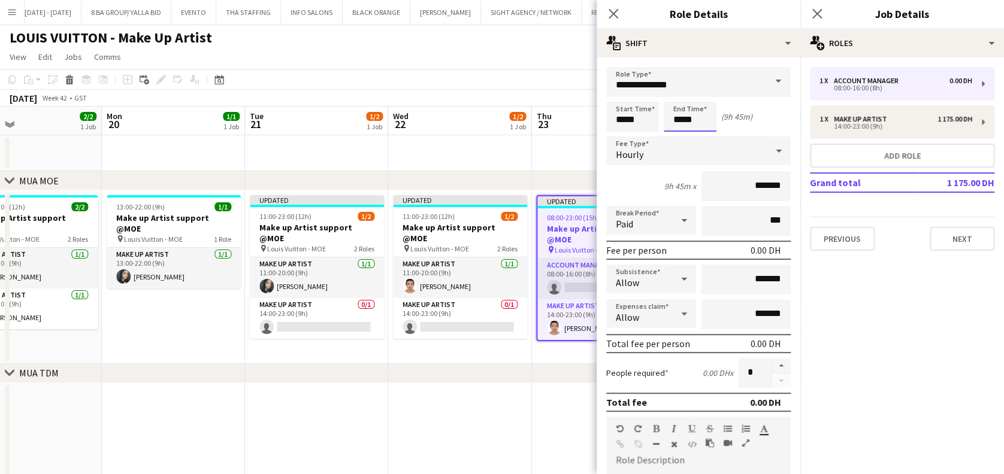
click at [703, 122] on input "*****" at bounding box center [690, 117] width 53 height 30
type input "*****"
click at [743, 162] on div "Hourly" at bounding box center [686, 151] width 161 height 29
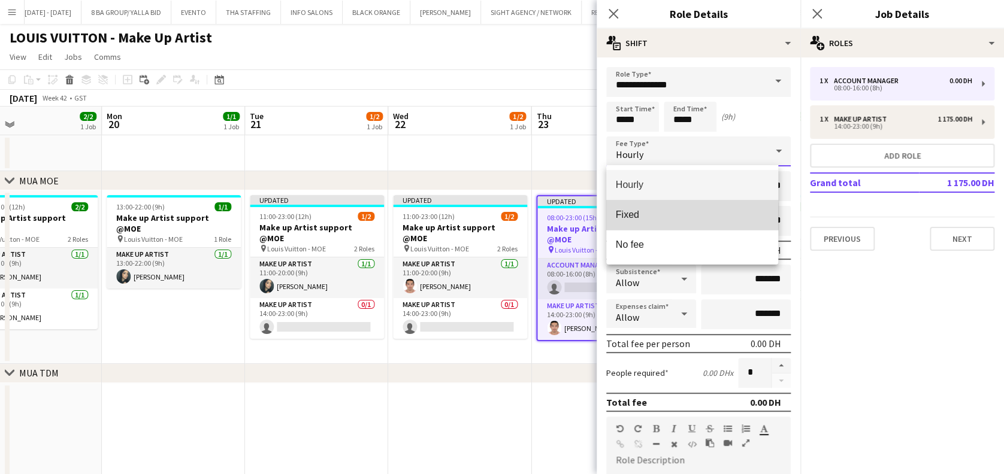
drag, startPoint x: 658, startPoint y: 216, endPoint x: 658, endPoint y: 207, distance: 9.0
click at [658, 215] on span "Fixed" at bounding box center [692, 214] width 153 height 11
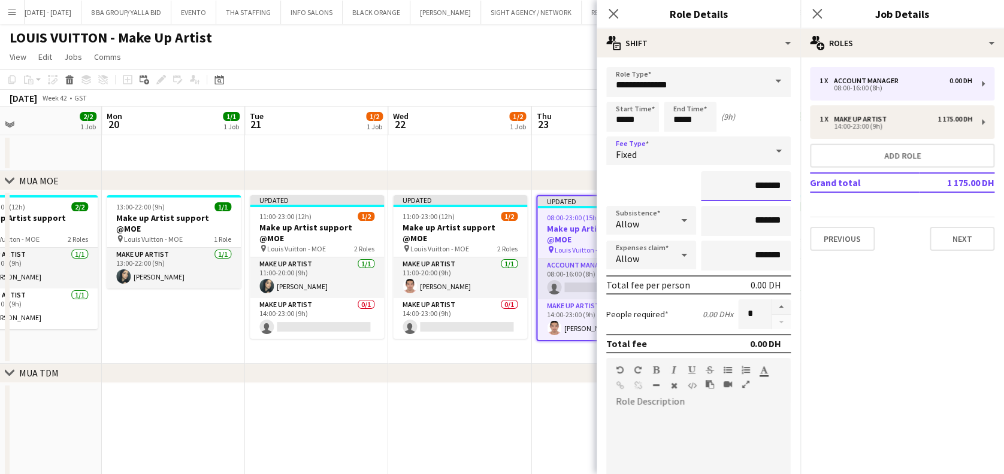
click at [718, 187] on input "*******" at bounding box center [746, 186] width 90 height 30
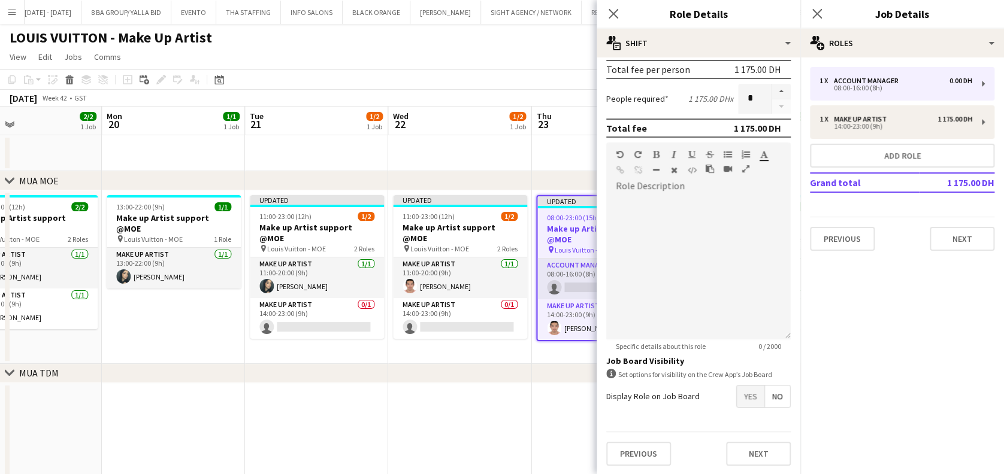
type input "**********"
click at [732, 445] on button "Next" at bounding box center [758, 454] width 65 height 24
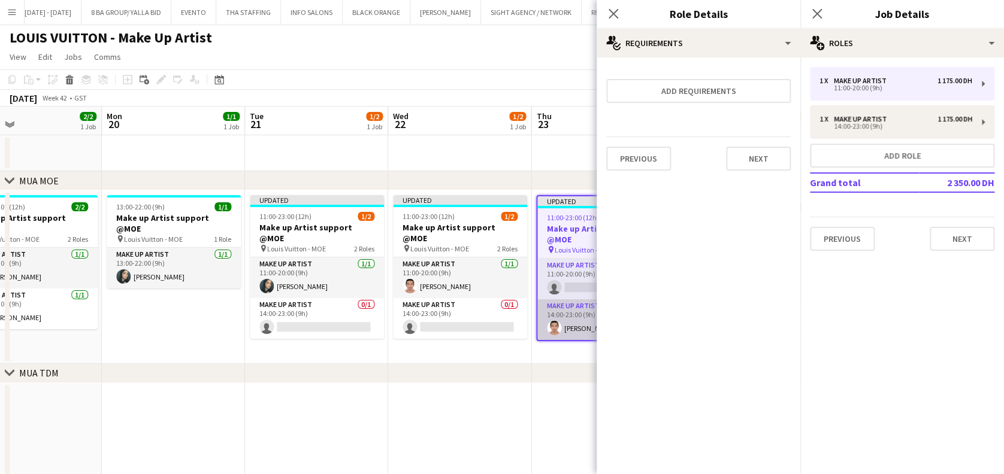
drag, startPoint x: 557, startPoint y: 331, endPoint x: 552, endPoint y: 320, distance: 11.8
click at [556, 331] on app-date-cell "Updated 11:00-23:00 (12h) 1/2 Make up Artist support @MOE pin Louis Vuitton - M…" at bounding box center [602, 277] width 143 height 174
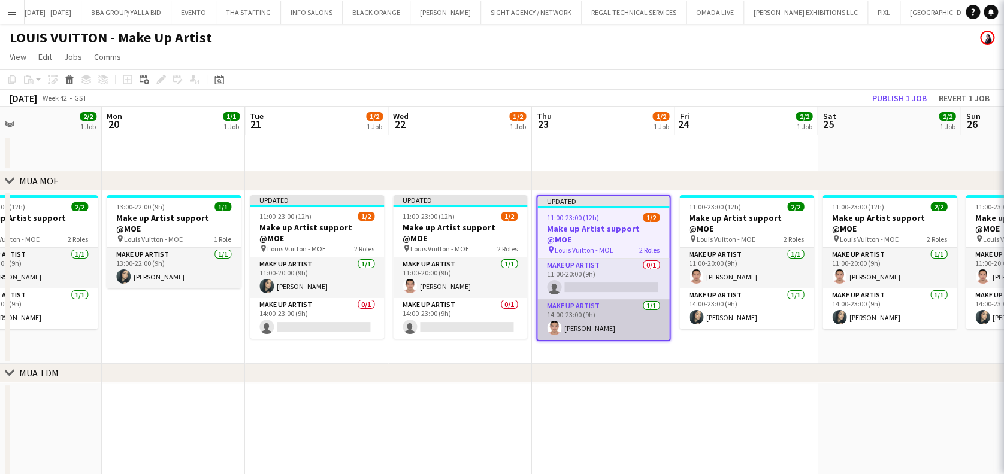
scroll to position [0, 615]
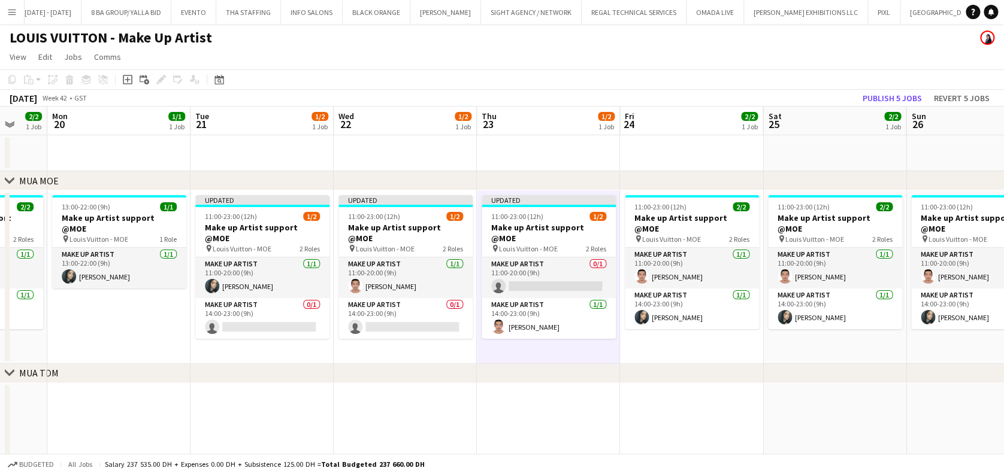
drag, startPoint x: 644, startPoint y: 278, endPoint x: 599, endPoint y: 279, distance: 44.9
click at [599, 279] on app-calendar-viewport "Fri 17 1/1 1 Job Sat 18 1/2 1 Job Sun 19 2/2 1 Job Mon 20 1/1 1 Job Tue 21 1/2 …" at bounding box center [502, 375] width 1004 height 536
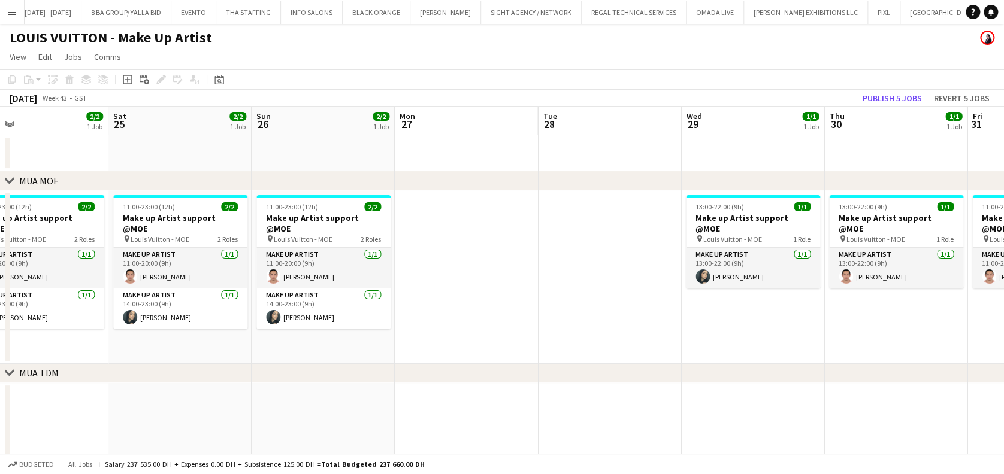
scroll to position [0, 432]
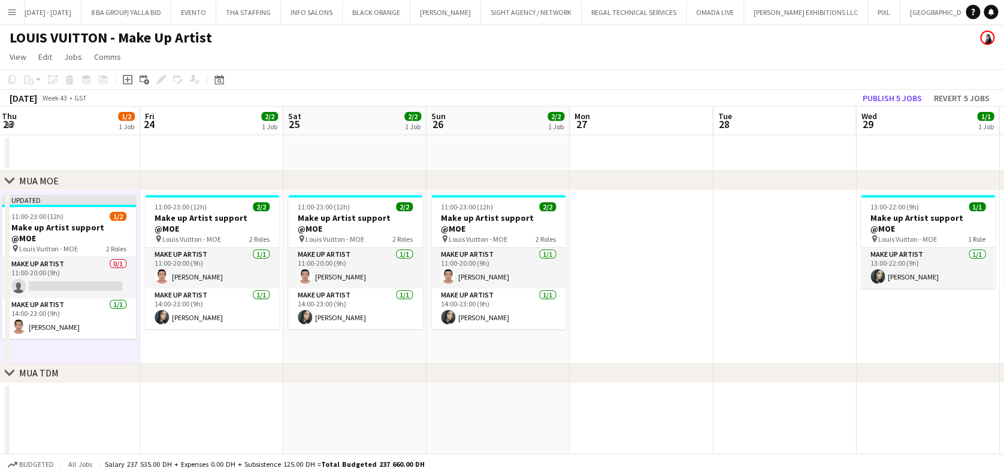
drag, startPoint x: 581, startPoint y: 343, endPoint x: 419, endPoint y: 328, distance: 162.9
click at [419, 328] on app-calendar-viewport "Mon 20 1/1 1 Job Tue 21 1/2 1 Job Wed 22 1/2 1 Job Thu 23 1/2 1 Job Fri 24 2/2 …" at bounding box center [502, 375] width 1004 height 536
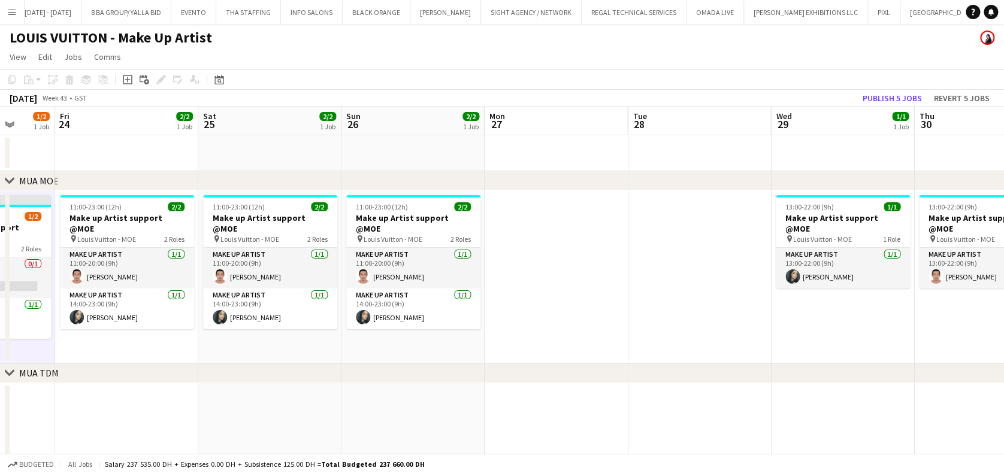
scroll to position [0, 517]
drag, startPoint x: 555, startPoint y: 323, endPoint x: 537, endPoint y: 323, distance: 18.0
click at [537, 323] on app-calendar-viewport "Mon 20 1/1 1 Job Tue 21 1/2 1 Job Wed 22 1/2 1 Job Thu 23 1/2 1 Job Fri 24 2/2 …" at bounding box center [502, 375] width 1004 height 536
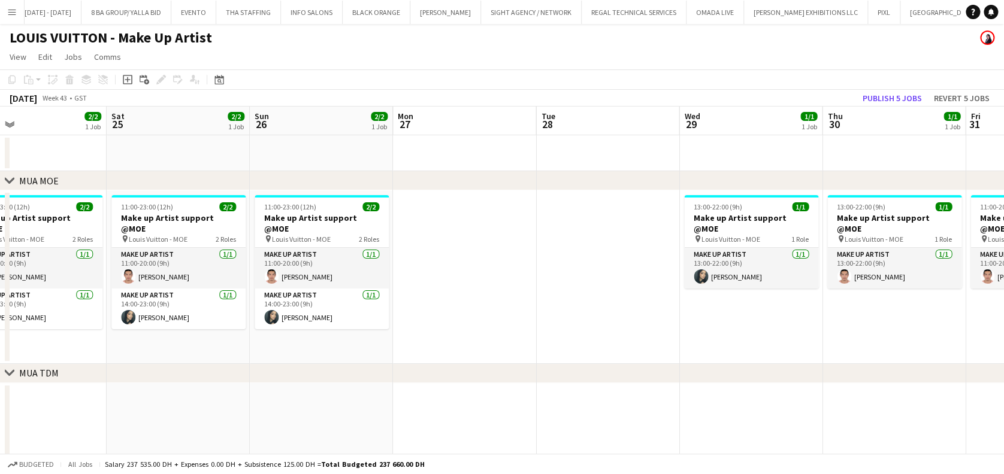
drag, startPoint x: 646, startPoint y: 349, endPoint x: 361, endPoint y: 350, distance: 285.7
click at [359, 350] on app-calendar-viewport "Mon 20 1/1 1 Job Tue 21 1/2 1 Job Wed 22 1/2 1 Job Thu 23 1/2 1 Job Fri 24 2/2 …" at bounding box center [502, 375] width 1004 height 536
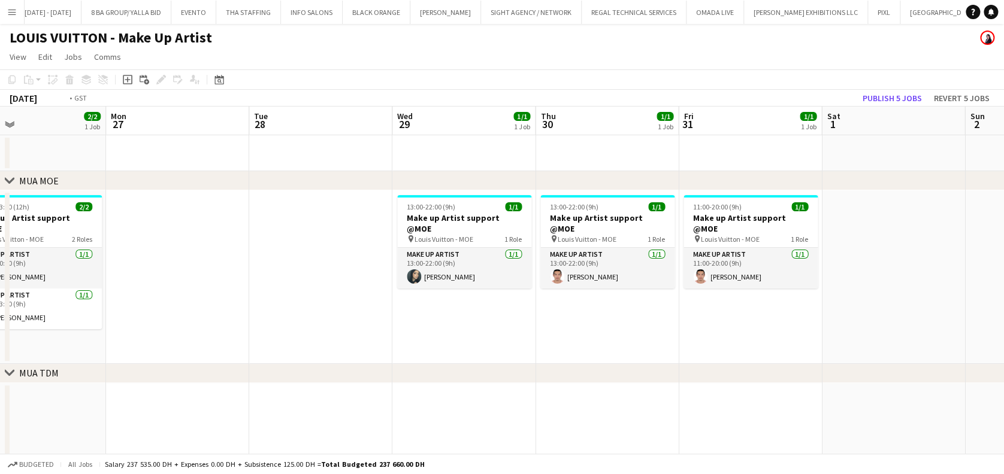
drag, startPoint x: 332, startPoint y: 280, endPoint x: 512, endPoint y: 284, distance: 179.7
click at [192, 280] on app-calendar-viewport "Wed 22 1/2 1 Job Thu 23 1/2 1 Job Fri 24 2/2 1 Job Sat 25 2/2 1 Job Sun 26 2/2 …" at bounding box center [502, 375] width 1004 height 536
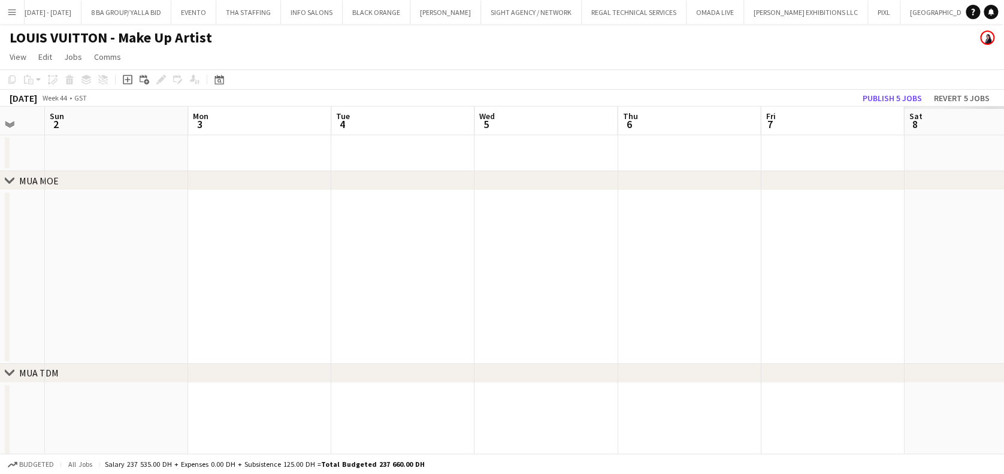
drag, startPoint x: 759, startPoint y: 343, endPoint x: 187, endPoint y: 282, distance: 575.8
click at [181, 283] on app-calendar-viewport "Wed 29 1/1 1 Job Thu 30 1/1 1 Job Fri 31 1/1 1 Job Sat 1 Sun 2 Mon 3 Tue 4 Wed …" at bounding box center [502, 375] width 1004 height 536
drag, startPoint x: 728, startPoint y: 263, endPoint x: 961, endPoint y: 274, distance: 233.3
click at [1004, 273] on html "Menu Boards Boards Boards All jobs Status Workforce Workforce My Workforce Recr…" at bounding box center [502, 331] width 1004 height 663
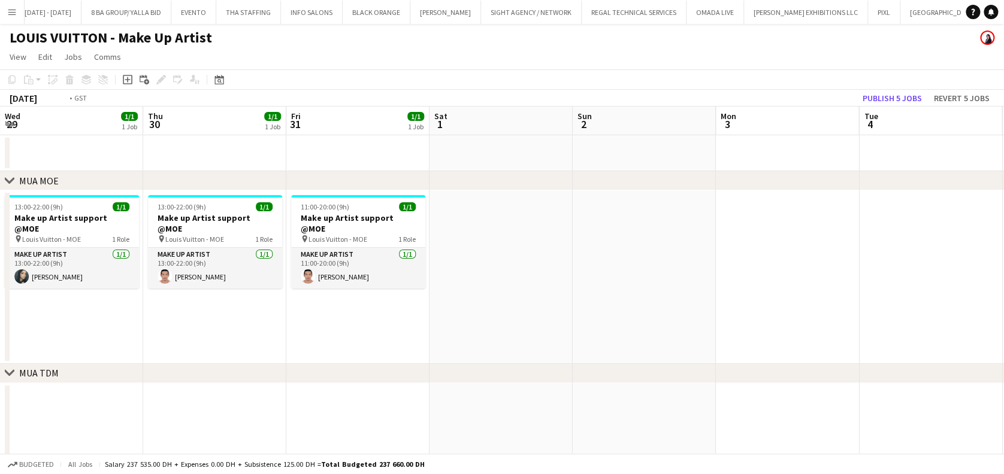
drag, startPoint x: 587, startPoint y: 296, endPoint x: 913, endPoint y: 296, distance: 325.8
click at [913, 296] on app-calendar-viewport "Mon 27 Tue 28 Wed 29 1/1 1 Job Thu 30 1/1 1 Job Fri 31 1/1 1 Job Sat 1 Sun 2 Mo…" at bounding box center [502, 375] width 1004 height 536
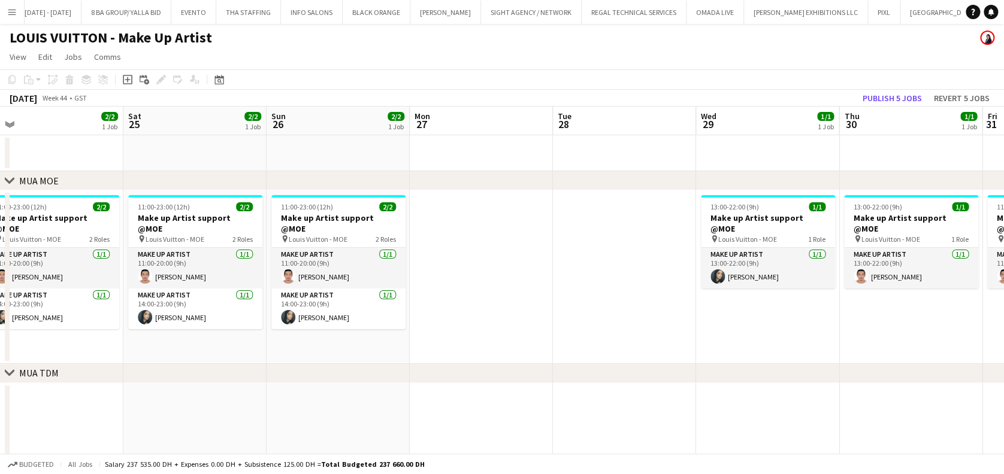
click at [979, 246] on app-calendar-viewport "Wed 22 1/2 1 Job Thu 23 1/2 1 Job Fri 24 2/2 1 Job Sat 25 2/2 1 Job Sun 26 2/2 …" at bounding box center [502, 375] width 1004 height 536
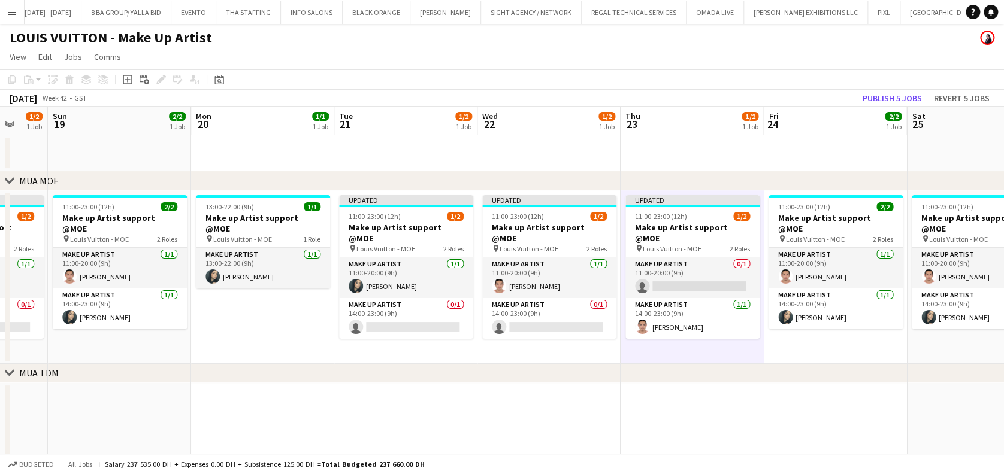
drag, startPoint x: 840, startPoint y: 262, endPoint x: 981, endPoint y: 268, distance: 141.5
click at [1004, 268] on html "Menu Boards Boards Boards All jobs Status Workforce Workforce My Workforce Recr…" at bounding box center [502, 331] width 1004 height 663
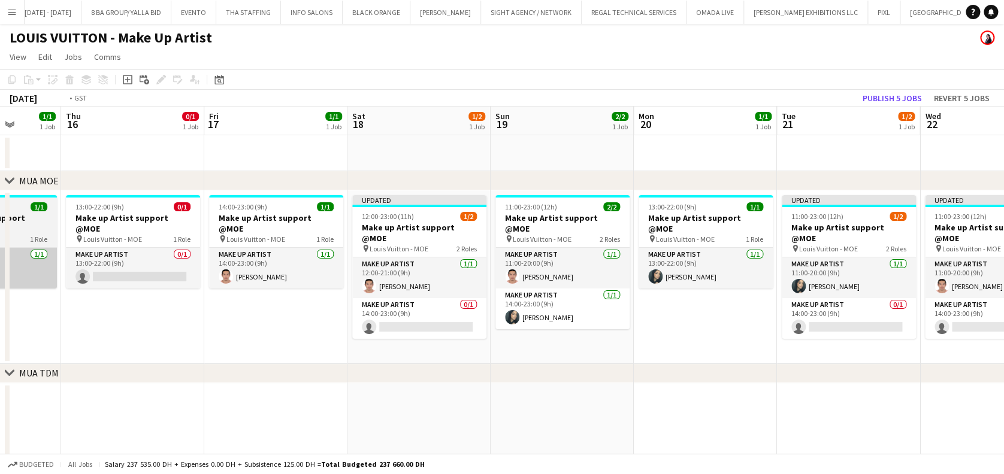
drag, startPoint x: 419, startPoint y: 265, endPoint x: 509, endPoint y: 238, distance: 93.6
click at [931, 279] on app-calendar-viewport "Tue 14 1/2 1 Job Wed 15 1/1 1 Job Thu 16 0/1 1 Job Fri 17 1/1 1 Job Sat 18 1/2 …" at bounding box center [502, 375] width 1004 height 536
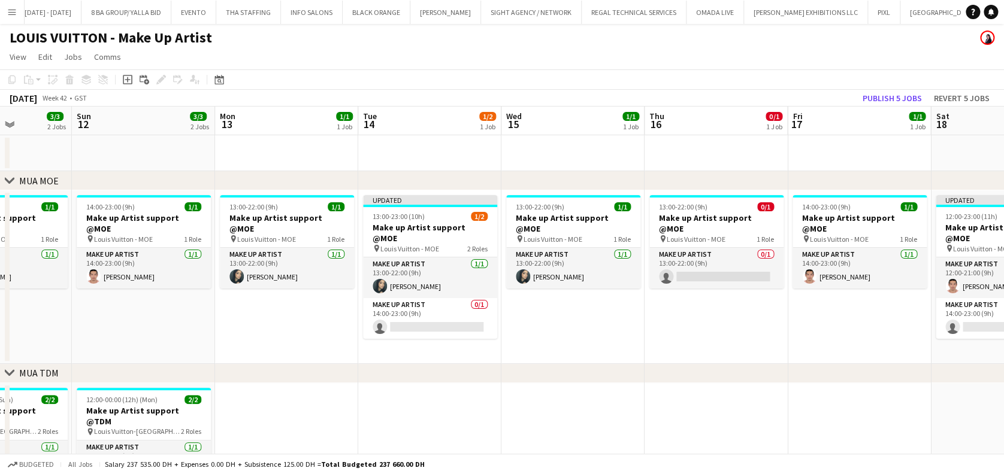
drag, startPoint x: 818, startPoint y: 250, endPoint x: 394, endPoint y: 231, distance: 424.5
click at [828, 250] on app-calendar-viewport "Thu 9 3/3 2 Jobs Fri 10 2/2 2 Jobs Sat 11 3/3 2 Jobs Sun 12 3/3 2 Jobs Mon 13 1…" at bounding box center [502, 375] width 1004 height 536
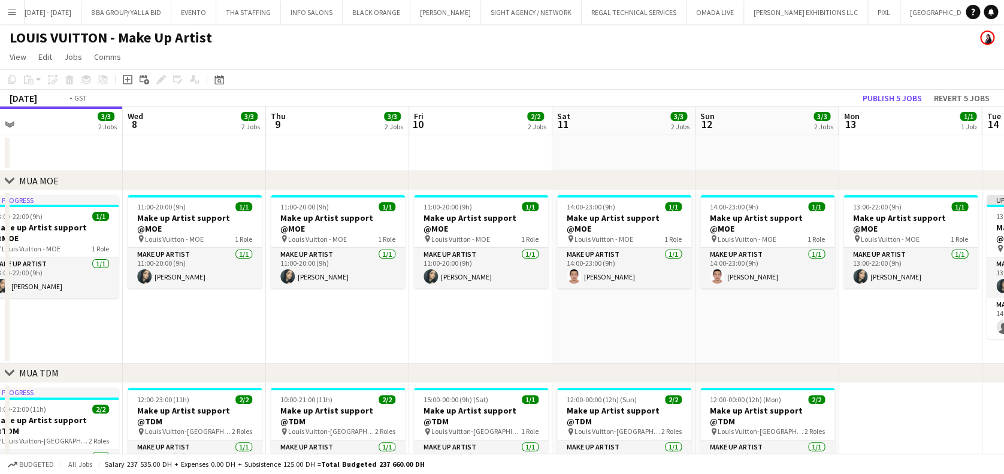
click at [952, 243] on app-calendar-viewport "Sun 5 3/3 2 Jobs Mon 6 2/2 2 Jobs Tue 7 3/3 2 Jobs Wed 8 3/3 2 Jobs Thu 9 3/3 2…" at bounding box center [502, 375] width 1004 height 536
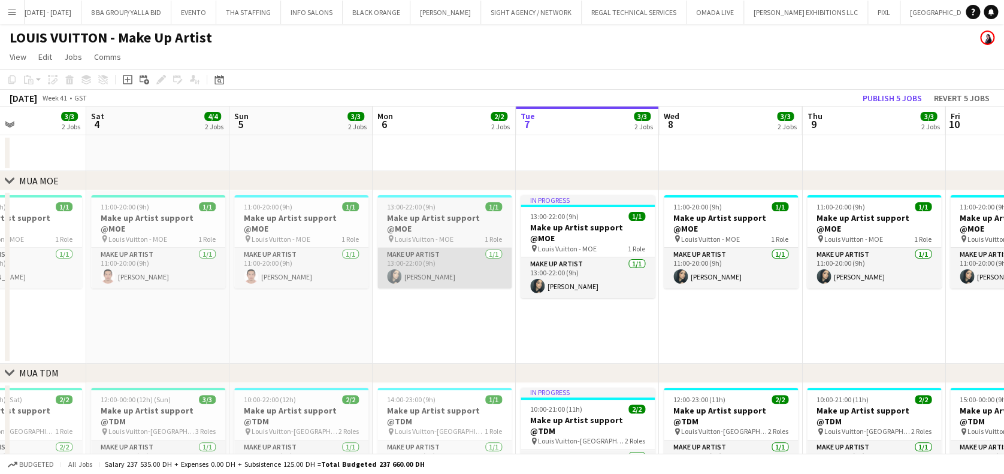
click at [888, 273] on app-calendar-viewport "Wed 1 Thu 2 Fri 3 3/3 2 Jobs Sat 4 4/4 2 Jobs Sun 5 3/3 2 Jobs Mon 6 2/2 2 Jobs…" at bounding box center [502, 375] width 1004 height 536
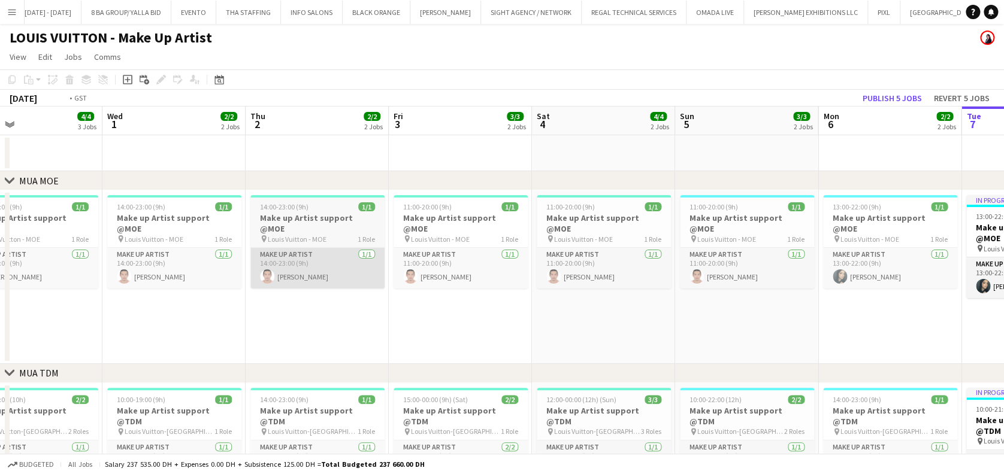
drag, startPoint x: 556, startPoint y: 264, endPoint x: 690, endPoint y: 264, distance: 133.6
click at [829, 264] on app-calendar-viewport "Sun 28 4/4 3 Jobs Mon 29 3/3 3 Jobs Tue 30 4/4 3 Jobs Wed 1 2/2 2 Jobs Thu 2 2/…" at bounding box center [502, 419] width 1004 height 624
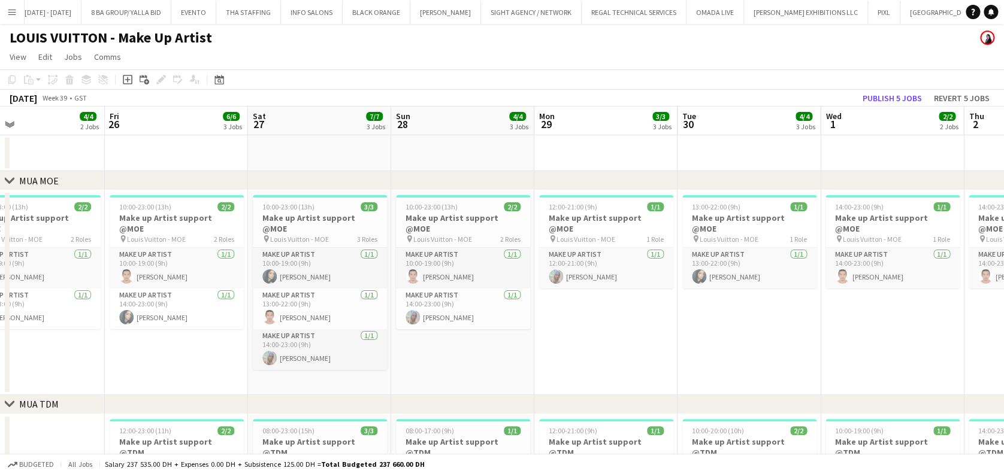
click at [846, 274] on app-calendar-viewport "Tue 23 Wed 24 Thu 25 4/4 2 Jobs Fri 26 6/6 3 Jobs Sat 27 7/7 3 Jobs Sun 28 4/4 …" at bounding box center [502, 454] width 1004 height 695
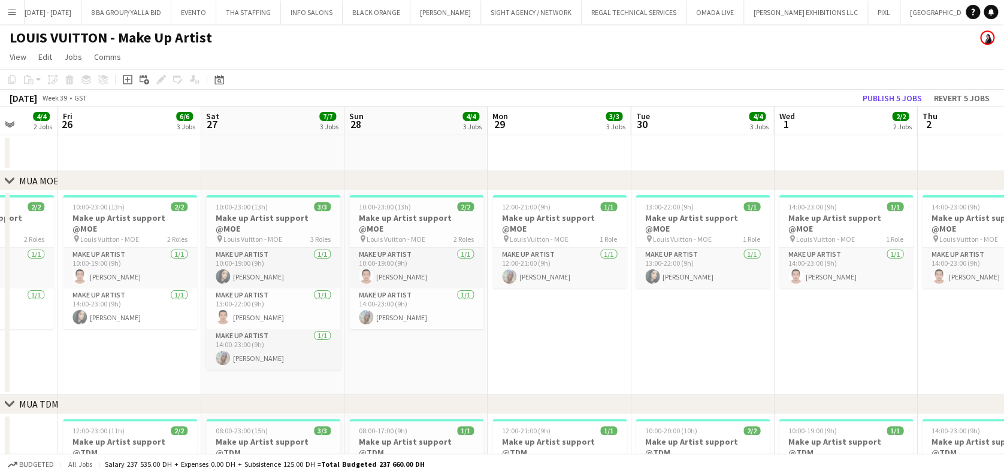
drag, startPoint x: 352, startPoint y: 316, endPoint x: 464, endPoint y: 317, distance: 112.0
click at [355, 317] on app-calendar-viewport "Mon 22 4/4 3 Jobs Tue 23 5/5 3 Jobs Wed 24 4/4 3 Jobs Thu 25 4/4 2 Jobs Fri 26 …" at bounding box center [502, 454] width 1004 height 695
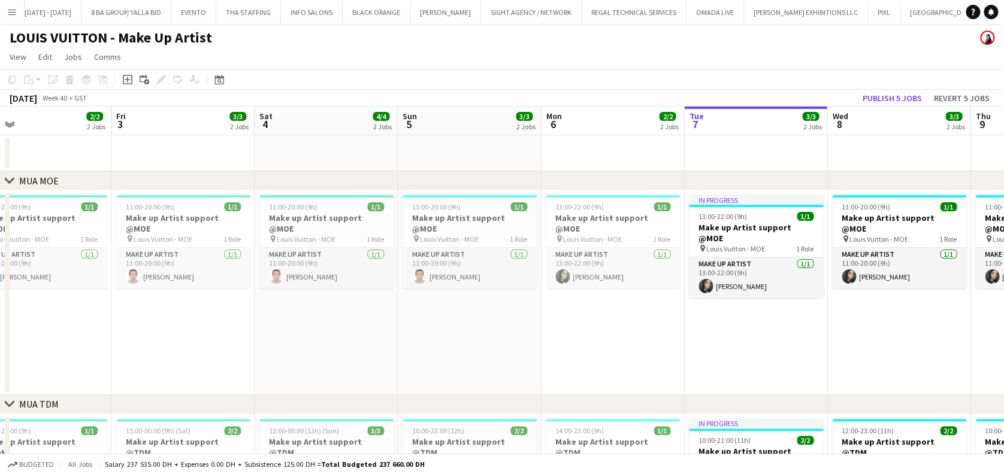
drag, startPoint x: 222, startPoint y: 284, endPoint x: 507, endPoint y: 283, distance: 285.1
click at [155, 282] on app-calendar-viewport "Sun 28 4/4 3 Jobs Mon 29 3/3 3 Jobs Tue 30 4/4 3 Jobs Wed 1 2/2 2 Jobs Thu 2 2/…" at bounding box center [502, 454] width 1004 height 695
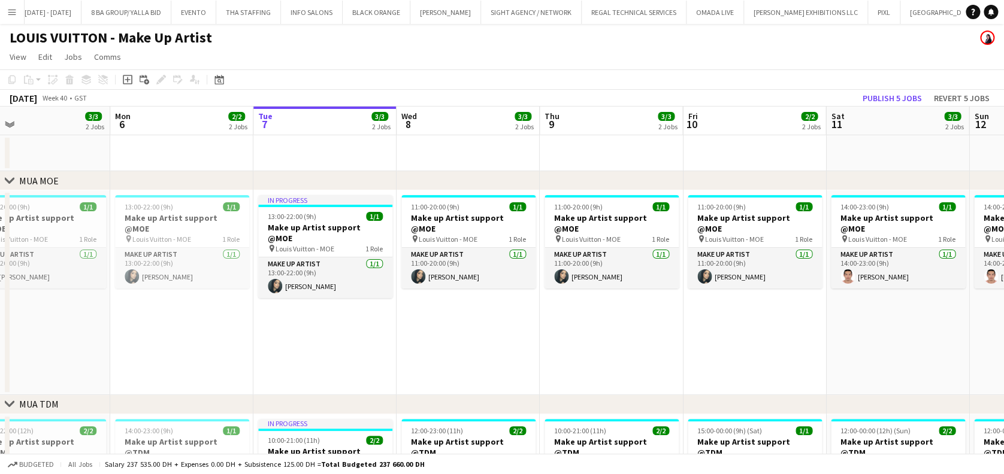
scroll to position [0, 460]
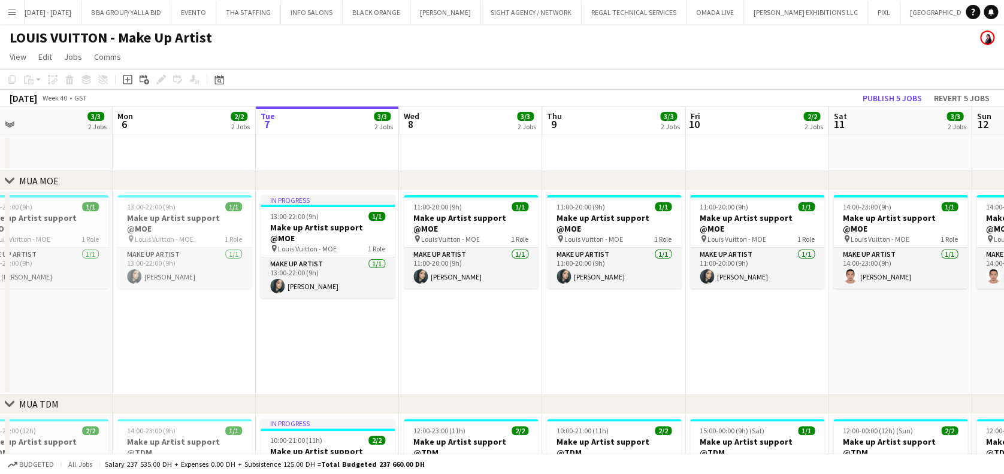
drag, startPoint x: 538, startPoint y: 291, endPoint x: 280, endPoint y: 283, distance: 258.3
click at [280, 283] on app-calendar-viewport "Thu 2 2/2 2 Jobs Fri 3 3/3 2 Jobs Sat 4 4/4 2 Jobs Sun 5 3/3 2 Jobs Mon 6 2/2 2…" at bounding box center [502, 454] width 1004 height 695
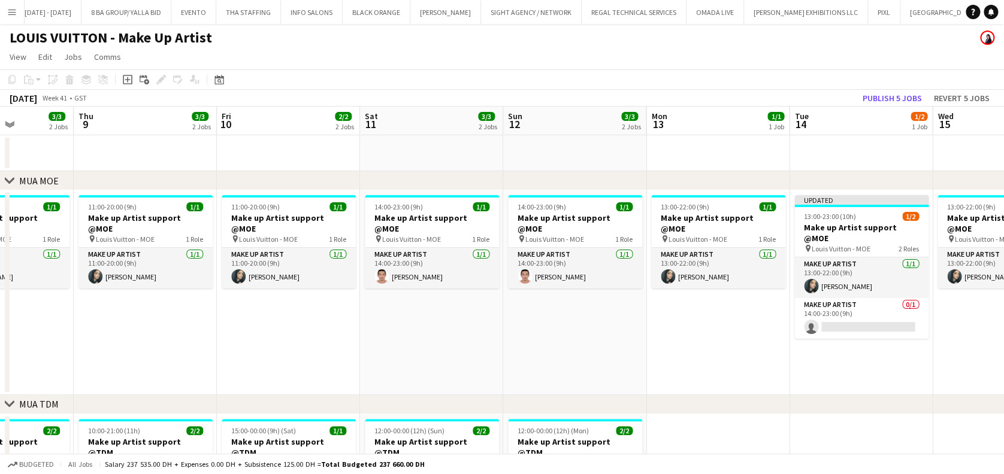
drag, startPoint x: 383, startPoint y: 307, endPoint x: 432, endPoint y: 313, distance: 49.4
click at [253, 311] on app-calendar-viewport "Sun 5 3/3 2 Jobs Mon 6 2/2 2 Jobs Tue 7 3/3 2 Jobs Wed 8 3/3 2 Jobs Thu 9 3/3 2…" at bounding box center [502, 454] width 1004 height 695
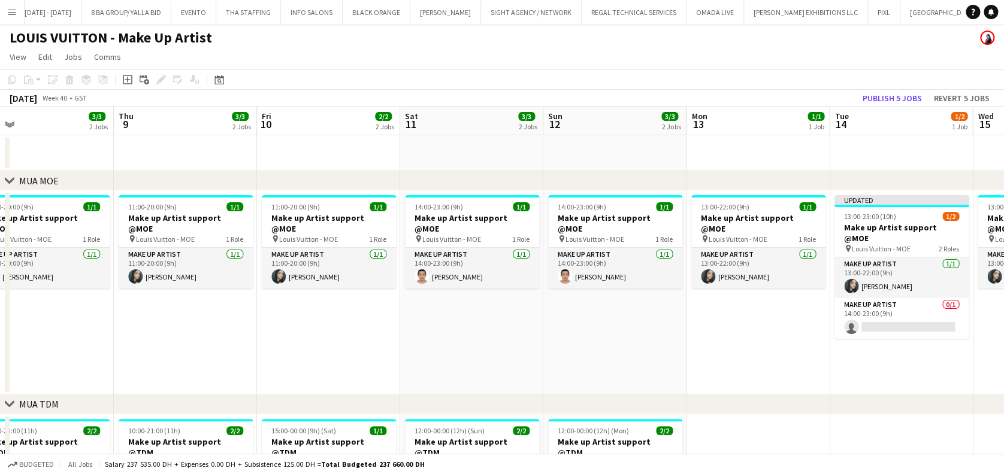
drag, startPoint x: 781, startPoint y: 344, endPoint x: 307, endPoint y: 342, distance: 473.8
click at [283, 345] on app-calendar-viewport "Sun 5 3/3 2 Jobs Mon 6 2/2 2 Jobs Tue 7 3/3 2 Jobs Wed 8 3/3 2 Jobs Thu 9 3/3 2…" at bounding box center [502, 454] width 1004 height 695
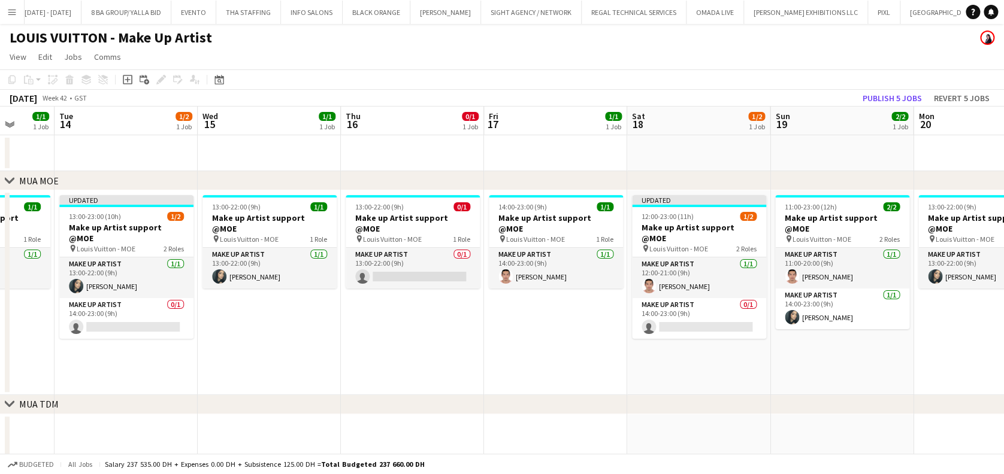
drag, startPoint x: 399, startPoint y: 323, endPoint x: 389, endPoint y: 322, distance: 10.8
click at [390, 323] on app-calendar-viewport "Sat 11 3/3 2 Jobs Sun 12 3/3 2 Jobs Mon 13 1/1 1 Job Tue 14 1/2 1 Job Wed 15 1/…" at bounding box center [502, 454] width 1004 height 695
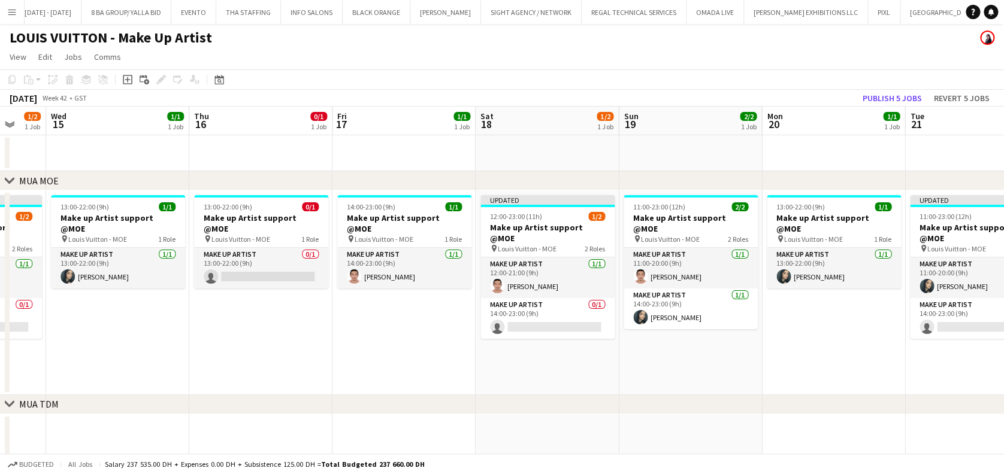
drag, startPoint x: 420, startPoint y: 314, endPoint x: 366, endPoint y: 316, distance: 54.6
click at [362, 314] on app-calendar-viewport "Sat 11 3/3 2 Jobs Sun 12 3/3 2 Jobs Mon 13 1/1 1 Job Tue 14 1/2 1 Job Wed 15 1/…" at bounding box center [502, 454] width 1004 height 695
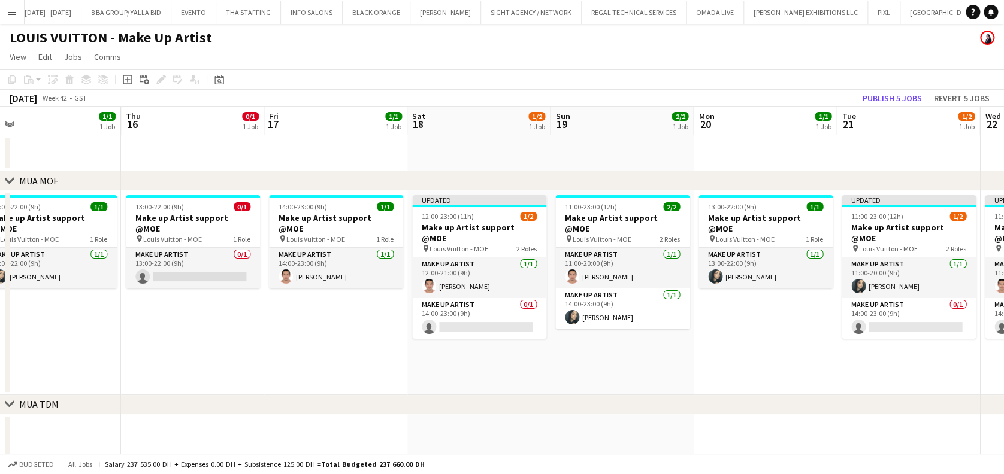
drag, startPoint x: 137, startPoint y: 349, endPoint x: 230, endPoint y: 342, distance: 93.1
click at [120, 349] on app-calendar-viewport "Sat 11 3/3 2 Jobs Sun 12 3/3 2 Jobs Mon 13 1/1 1 Job Tue 14 1/2 1 Job Wed 15 1/…" at bounding box center [502, 454] width 1004 height 695
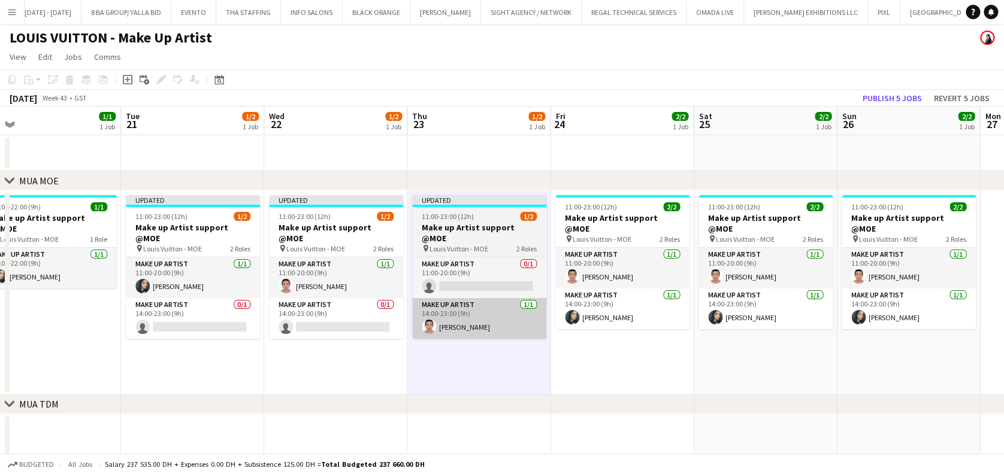
scroll to position [0, 423]
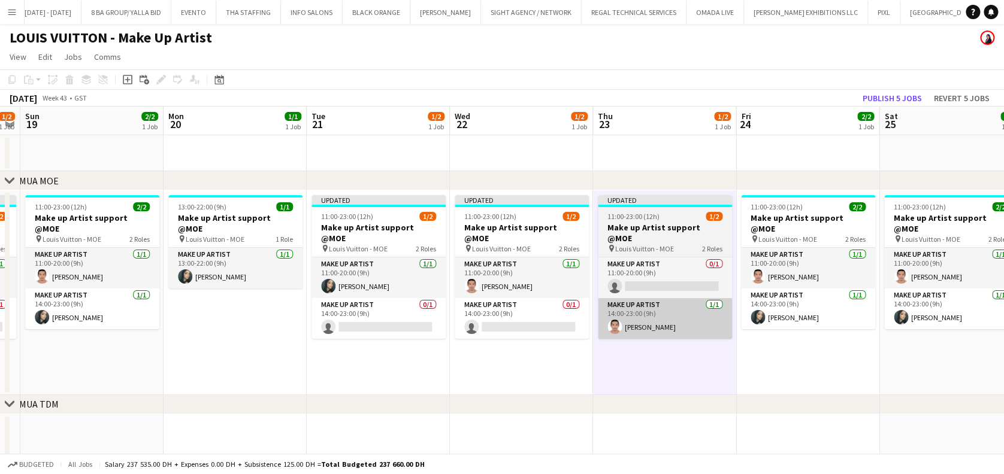
drag, startPoint x: 402, startPoint y: 342, endPoint x: 402, endPoint y: 323, distance: 19.2
click at [286, 323] on app-calendar-viewport "Thu 16 0/1 1 Job Fri 17 1/1 1 Job Sat 18 1/2 1 Job Sun 19 2/2 1 Job Mon 20 1/1 …" at bounding box center [502, 454] width 1004 height 695
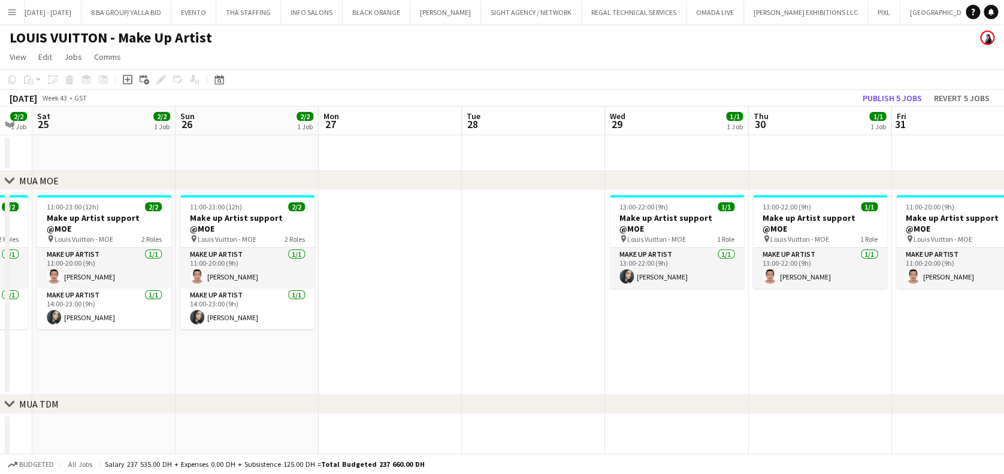
scroll to position [0, 398]
drag, startPoint x: 819, startPoint y: 345, endPoint x: 304, endPoint y: 353, distance: 515.2
click at [304, 353] on app-calendar-viewport "Wed 22 1/2 1 Job Thu 23 1/2 1 Job Fri 24 2/2 1 Job Sat 25 2/2 1 Job Sun 26 2/2 …" at bounding box center [502, 454] width 1004 height 695
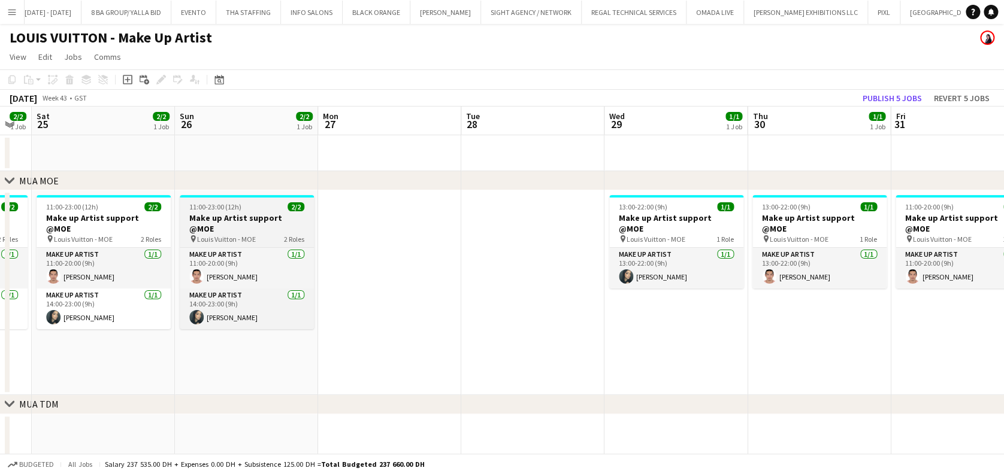
click at [270, 220] on h3 "Make up Artist support @MOE" at bounding box center [247, 224] width 134 height 22
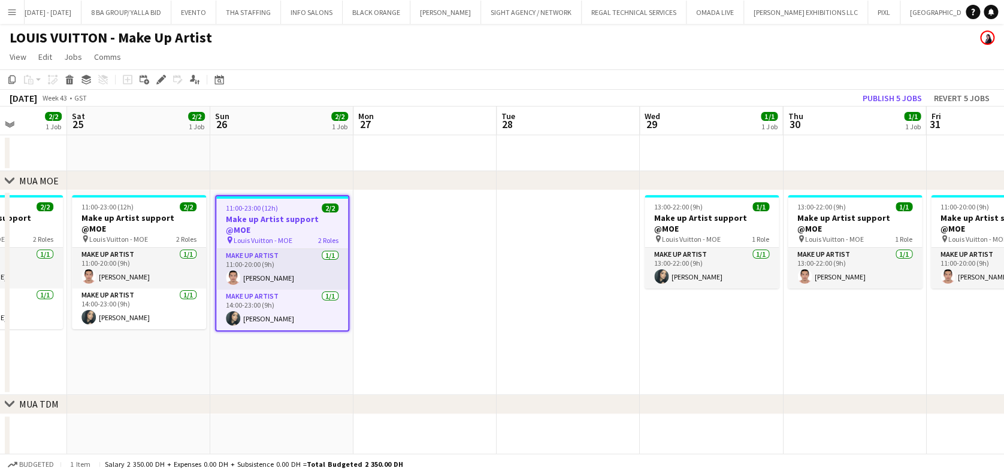
drag, startPoint x: 175, startPoint y: 319, endPoint x: 543, endPoint y: 349, distance: 369.0
click at [543, 349] on app-calendar-viewport "Wed 22 1/2 1 Job Thu 23 1/2 1 Job Fri 24 2/2 1 Job Sat 25 2/2 1 Job Sun 26 2/2 …" at bounding box center [502, 454] width 1004 height 695
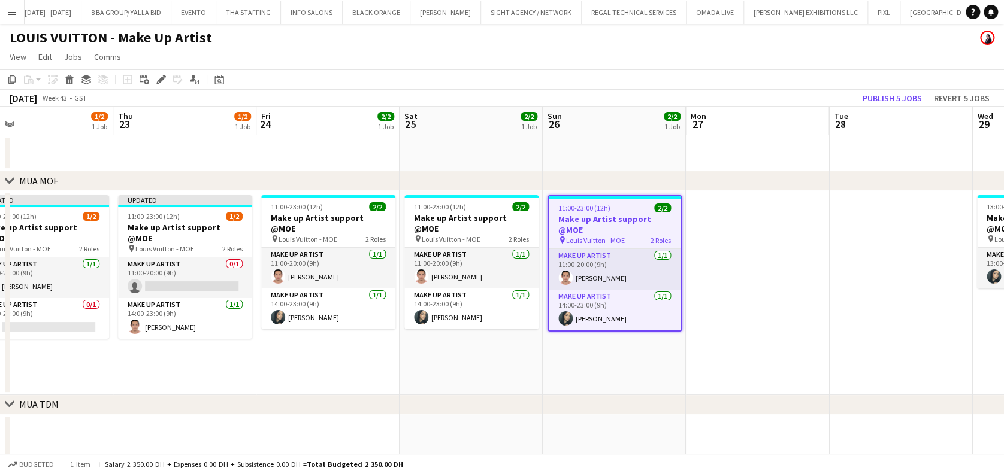
scroll to position [0, 260]
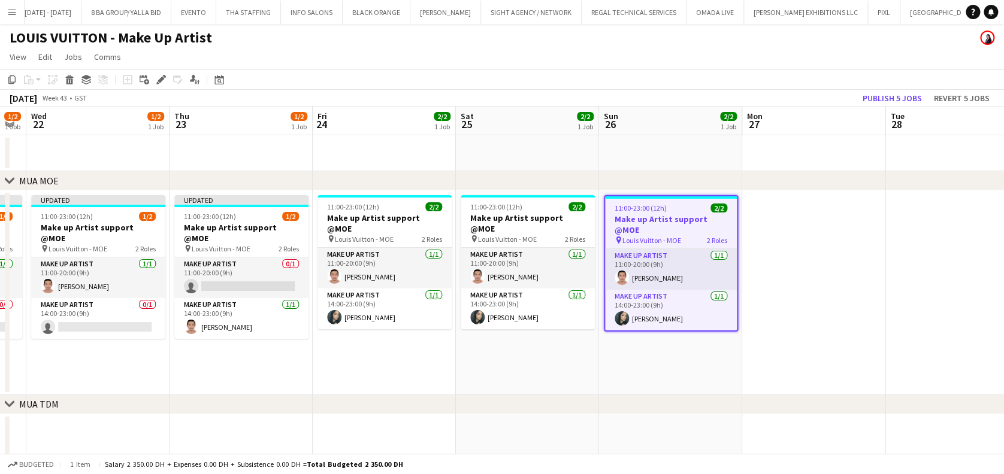
drag, startPoint x: 299, startPoint y: 277, endPoint x: 358, endPoint y: 281, distance: 58.8
click at [358, 281] on app-calendar-viewport "Mon 20 1/1 1 Job Tue 21 1/2 1 Job Wed 22 1/2 1 Job Thu 23 1/2 1 Job Fri 24 2/2 …" at bounding box center [502, 454] width 1004 height 695
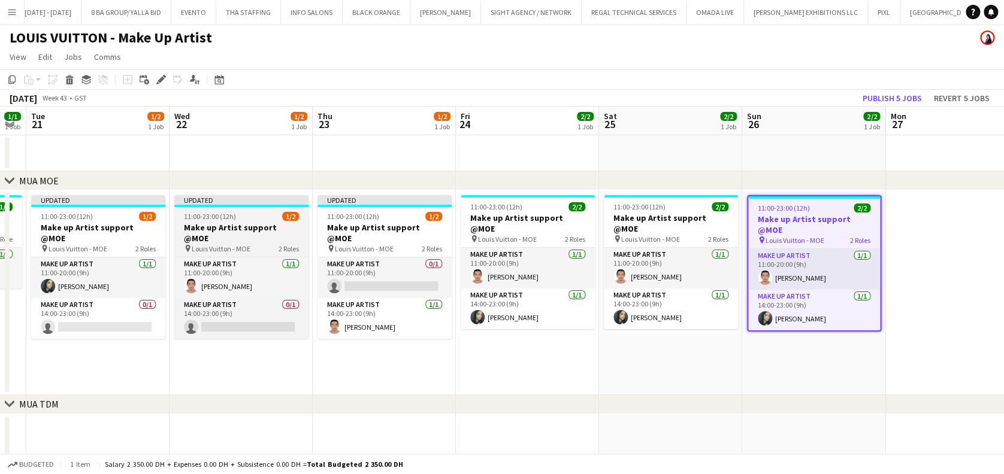
click at [247, 226] on h3 "Make up Artist support @MOE" at bounding box center [241, 233] width 134 height 22
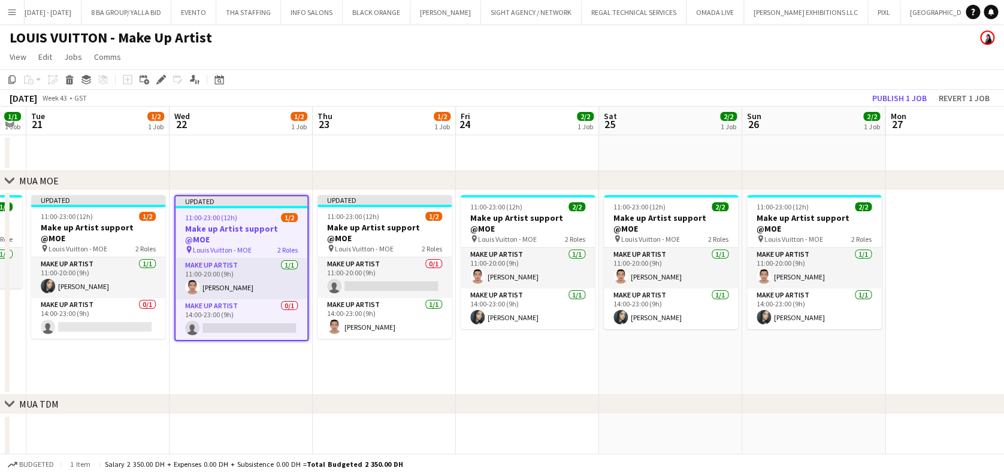
scroll to position [0, 249]
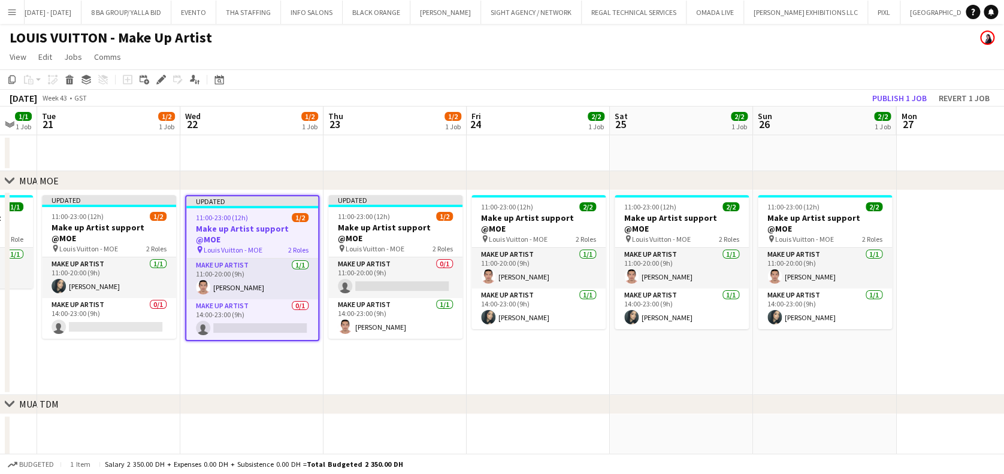
drag, startPoint x: 180, startPoint y: 235, endPoint x: 192, endPoint y: 235, distance: 11.4
click at [192, 235] on app-calendar-viewport "Sun 19 2/2 1 Job Mon 20 1/1 1 Job Tue 21 1/2 1 Job Wed 22 1/2 1 Job Thu 23 1/2 …" at bounding box center [502, 454] width 1004 height 695
click at [10, 76] on icon "Copy" at bounding box center [12, 80] width 10 height 10
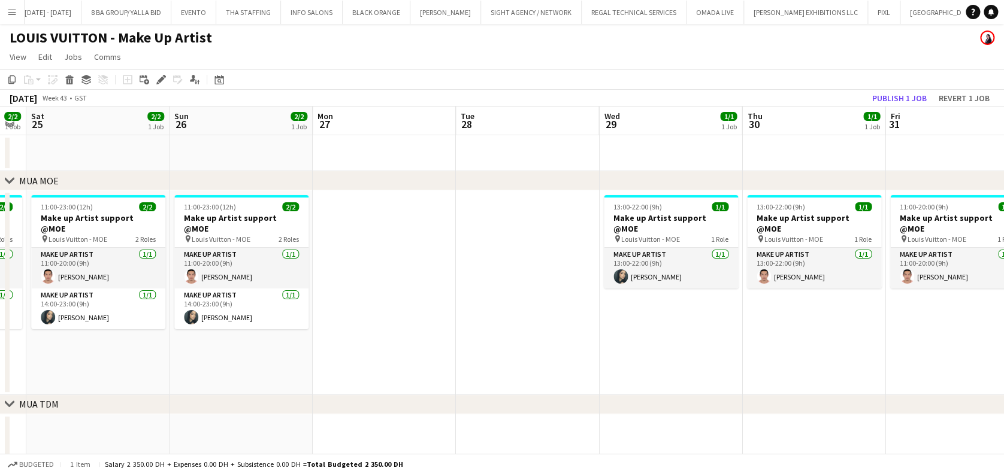
drag, startPoint x: 778, startPoint y: 272, endPoint x: 194, endPoint y: 222, distance: 586.1
click at [194, 222] on app-calendar-viewport "Tue 21 1/2 1 Job Wed 22 1/2 1 Job Thu 23 1/2 1 Job Fri 24 2/2 1 Job Sat 25 2/2 …" at bounding box center [502, 454] width 1004 height 695
click at [373, 188] on div "chevron-right MUA MOE" at bounding box center [502, 180] width 1004 height 19
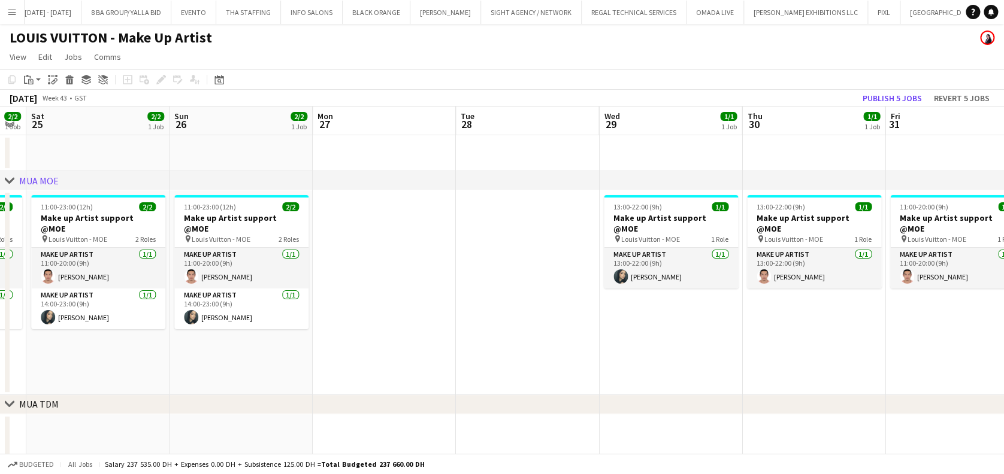
click at [387, 231] on app-date-cell at bounding box center [384, 292] width 143 height 205
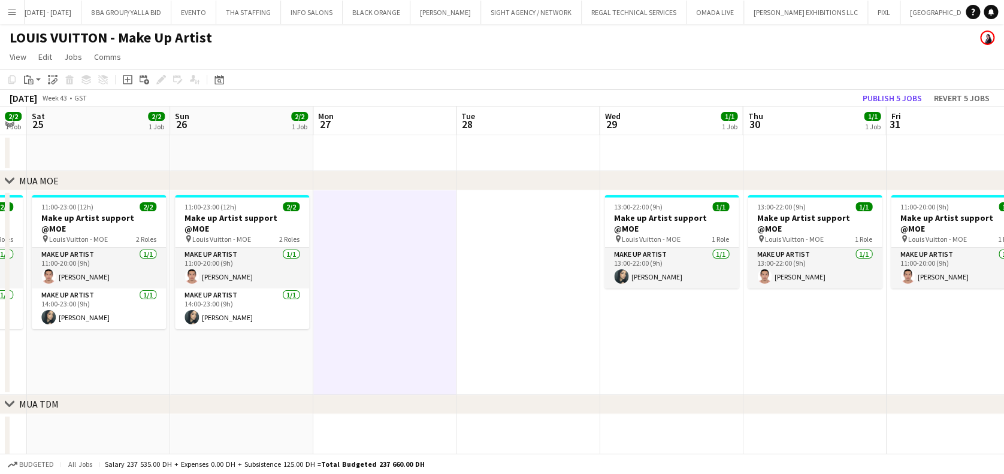
click at [517, 235] on app-date-cell at bounding box center [527, 292] width 143 height 205
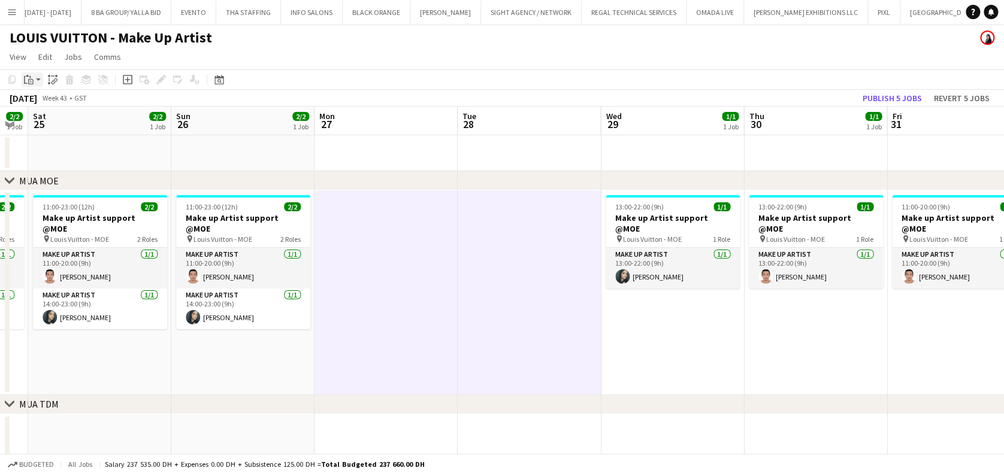
click at [34, 79] on div "Paste" at bounding box center [29, 79] width 14 height 14
click at [51, 102] on link "Paste Ctrl+V" at bounding box center [88, 102] width 113 height 11
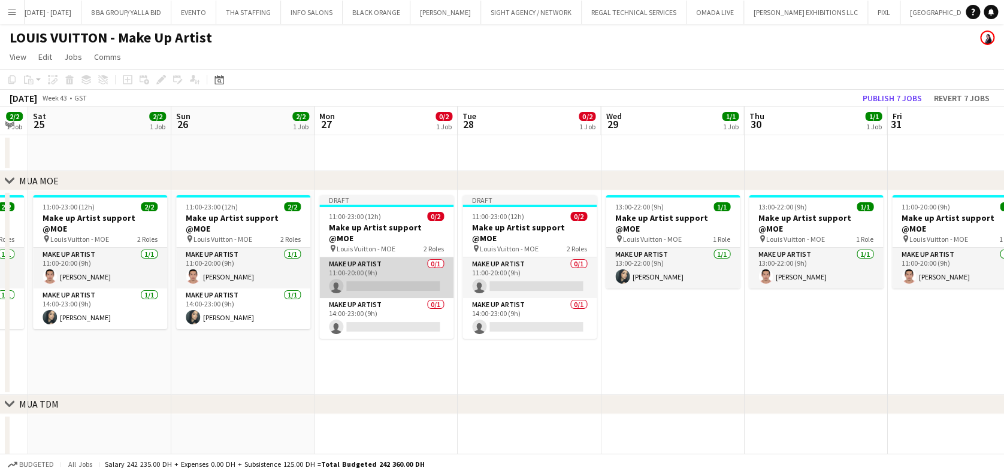
click at [380, 266] on app-card-role "Make up artist 0/1 11:00-20:00 (9h) single-neutral-actions" at bounding box center [386, 278] width 134 height 41
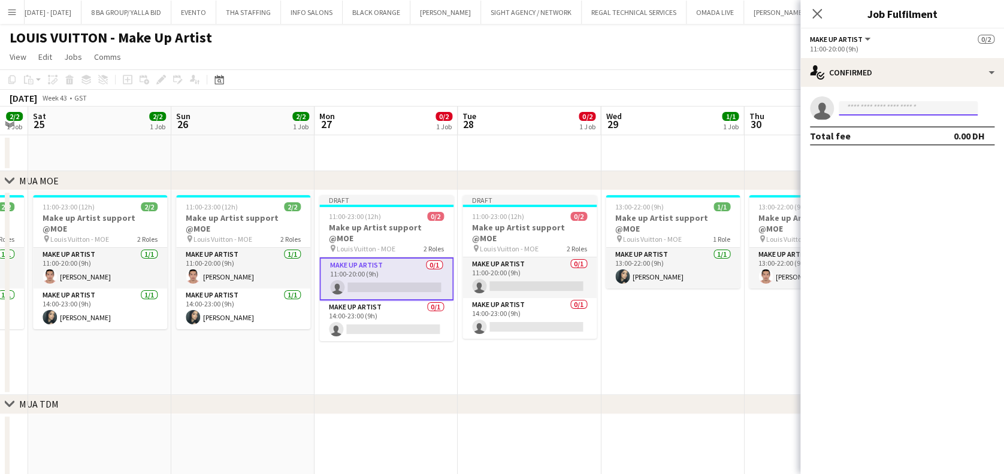
click at [880, 102] on input at bounding box center [908, 108] width 139 height 14
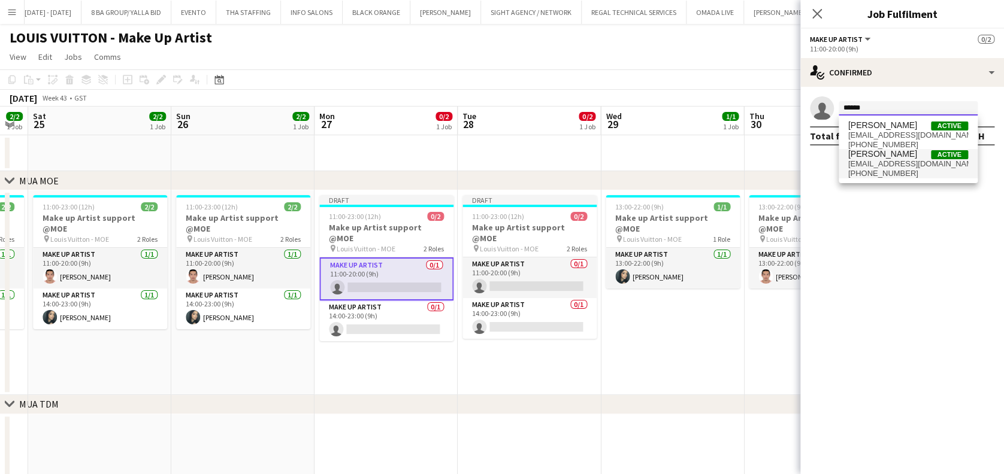
type input "******"
click at [928, 165] on span "[EMAIL_ADDRESS][DOMAIN_NAME]" at bounding box center [908, 164] width 120 height 10
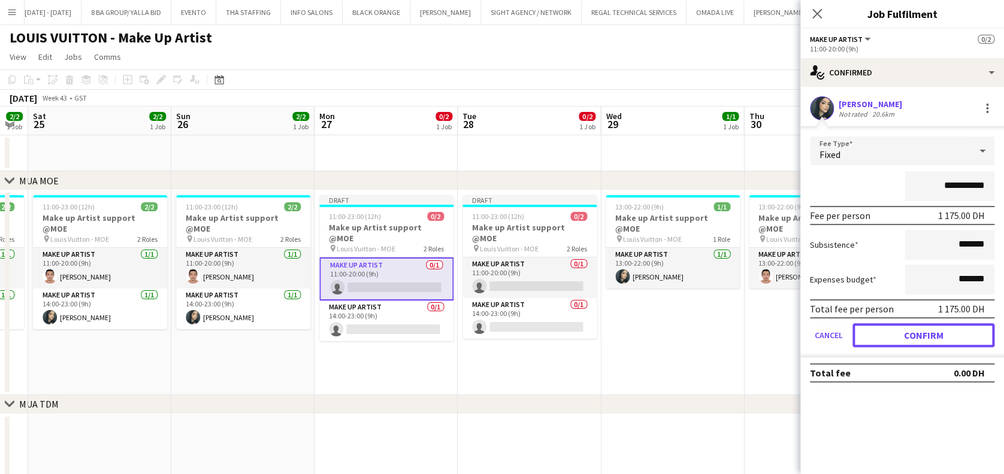
drag, startPoint x: 912, startPoint y: 333, endPoint x: 870, endPoint y: 333, distance: 41.9
click at [913, 333] on button "Confirm" at bounding box center [923, 335] width 142 height 24
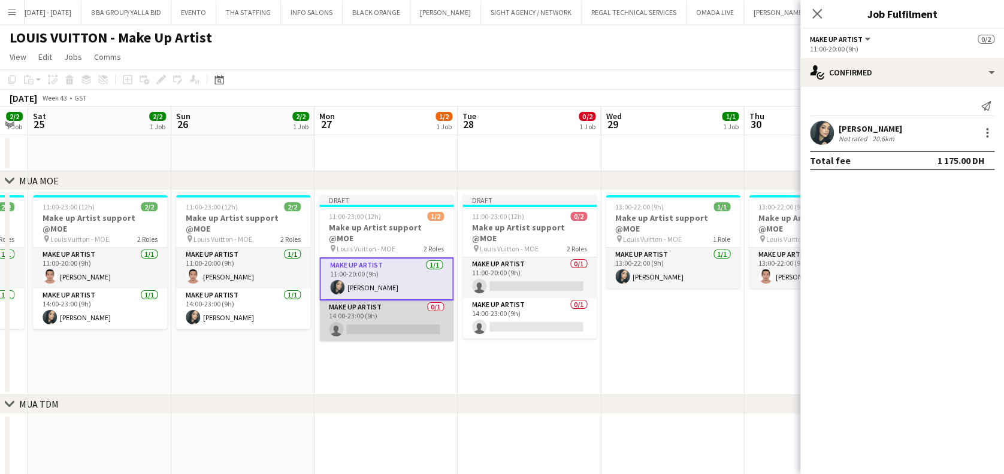
click at [379, 307] on app-card-role "Make up artist 0/1 14:00-23:00 (9h) single-neutral-actions" at bounding box center [386, 321] width 134 height 41
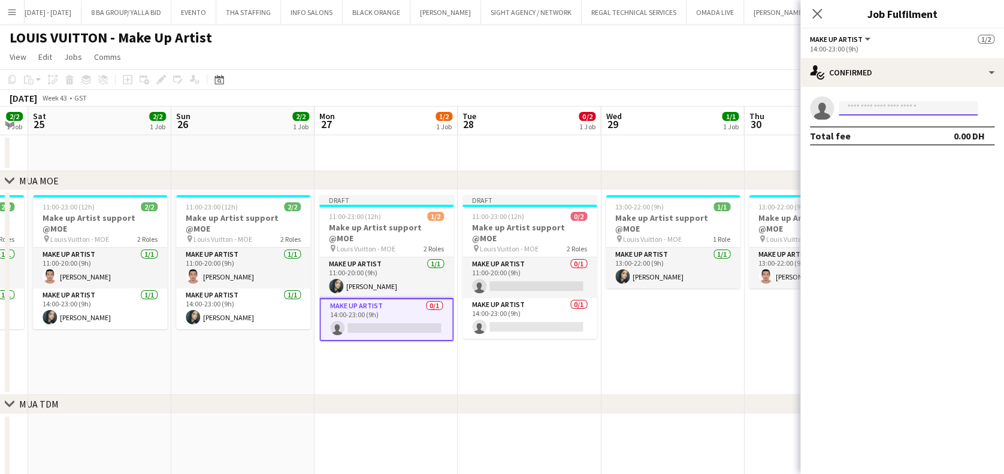
click at [861, 107] on input at bounding box center [908, 108] width 139 height 14
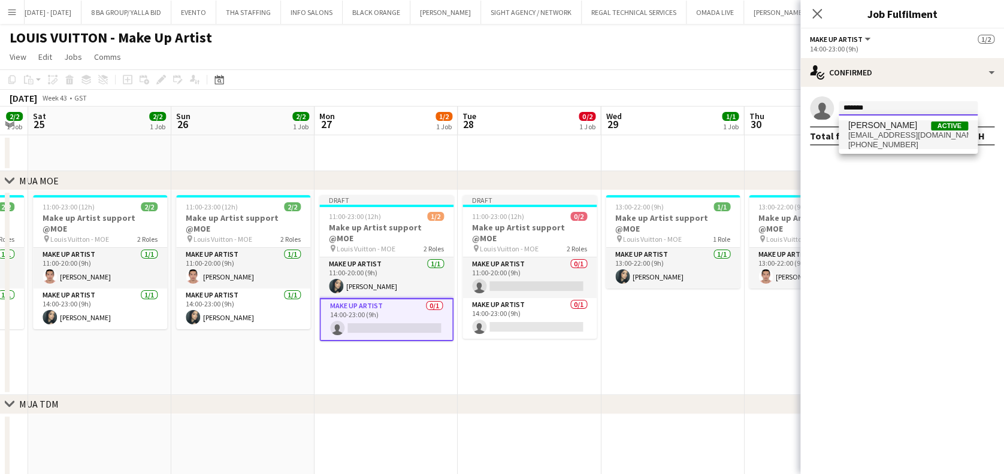
type input "*******"
click at [910, 141] on span "+971561660712" at bounding box center [908, 145] width 120 height 10
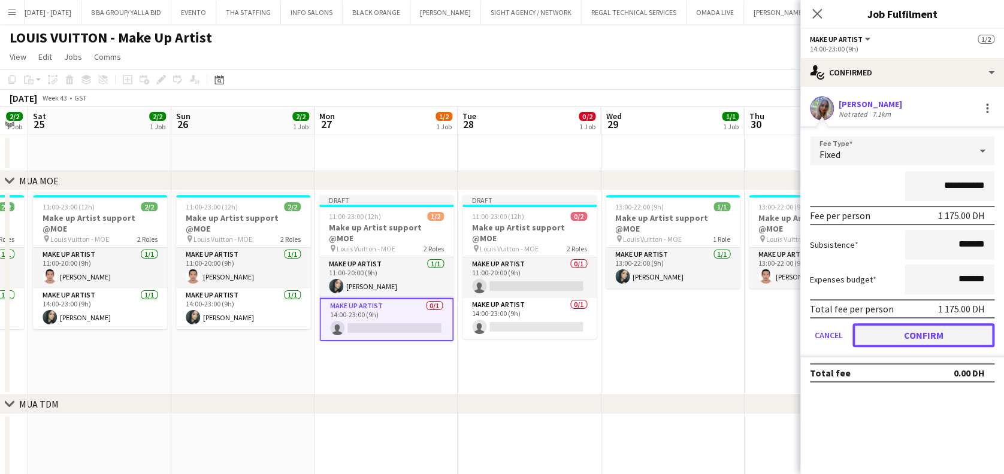
click at [918, 328] on button "Confirm" at bounding box center [923, 335] width 142 height 24
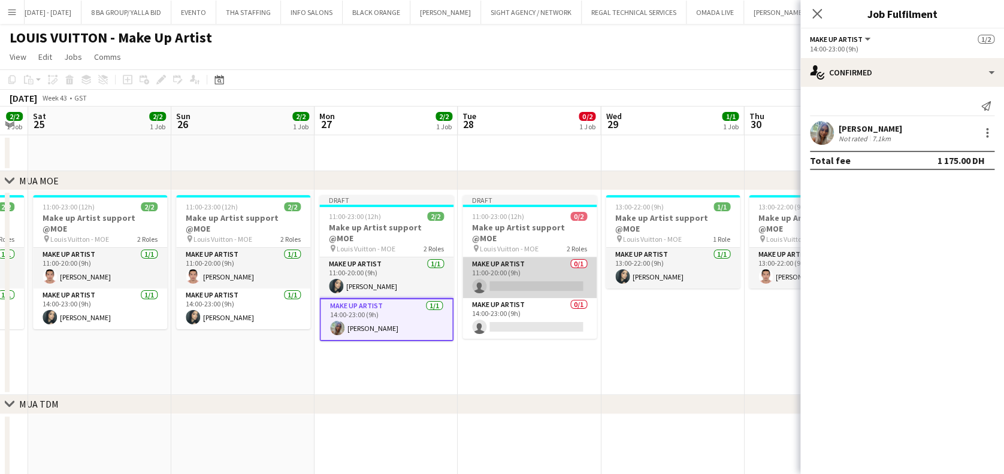
click at [574, 258] on app-card-role "Make up artist 0/1 11:00-20:00 (9h) single-neutral-actions" at bounding box center [529, 278] width 134 height 41
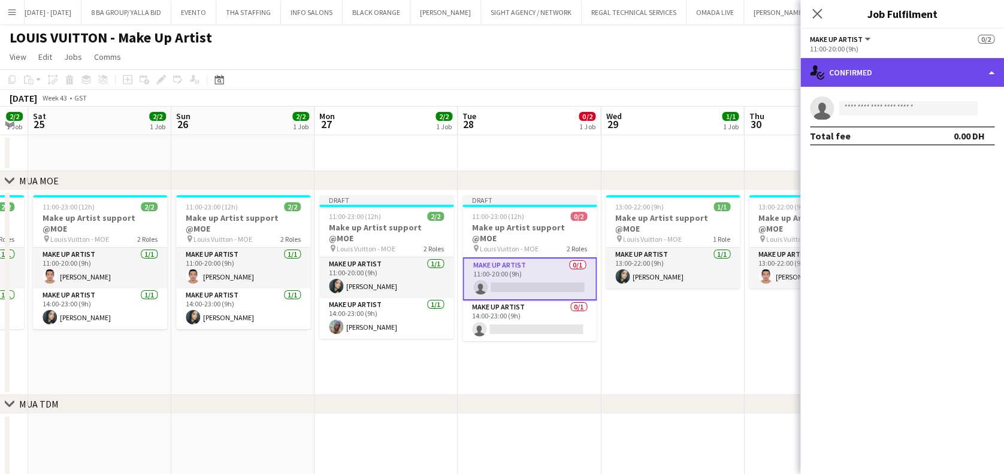
click at [885, 81] on div "single-neutral-actions-check-2 Confirmed" at bounding box center [902, 72] width 204 height 29
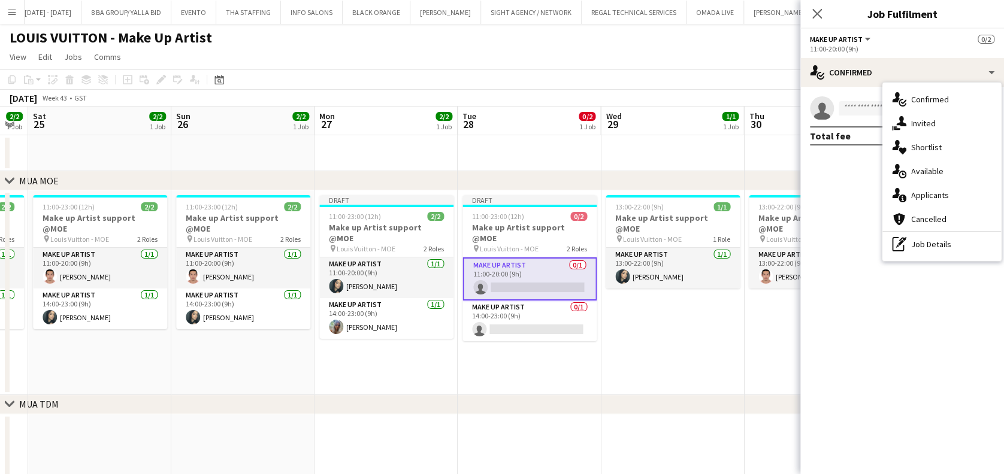
click at [917, 248] on div "pen-write Job Details" at bounding box center [941, 244] width 119 height 24
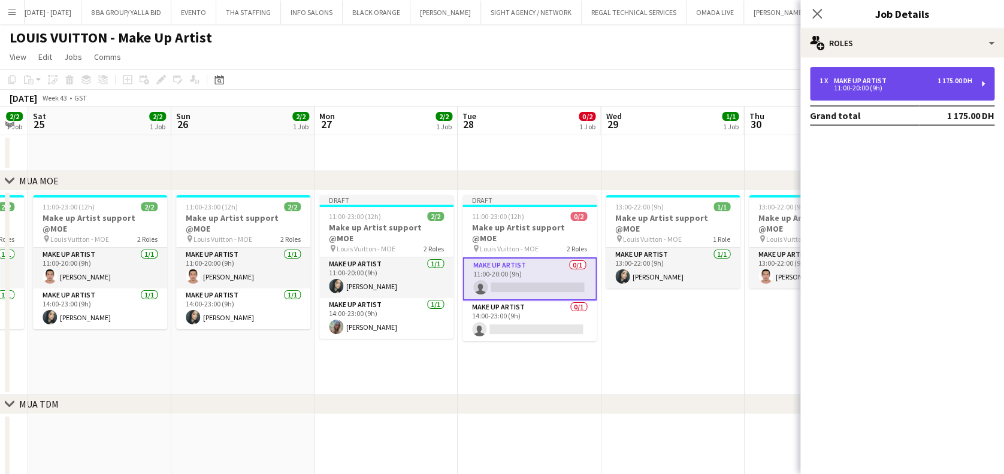
click at [910, 81] on div "1 x Make up artist 1 175.00 DH" at bounding box center [895, 81] width 153 height 8
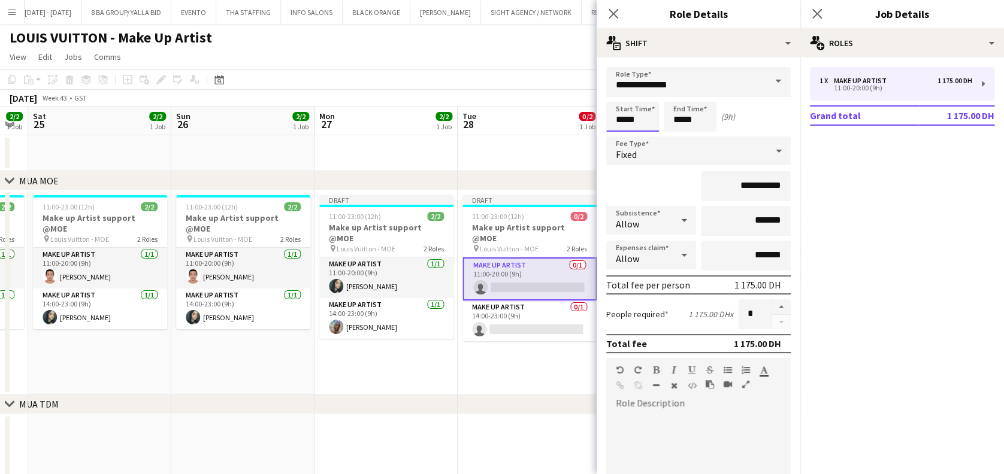
click at [622, 119] on input "*****" at bounding box center [632, 117] width 53 height 30
type input "*****"
drag, startPoint x: 696, startPoint y: 116, endPoint x: 666, endPoint y: 84, distance: 43.2
click at [680, 119] on input "*****" at bounding box center [690, 117] width 53 height 30
type input "*****"
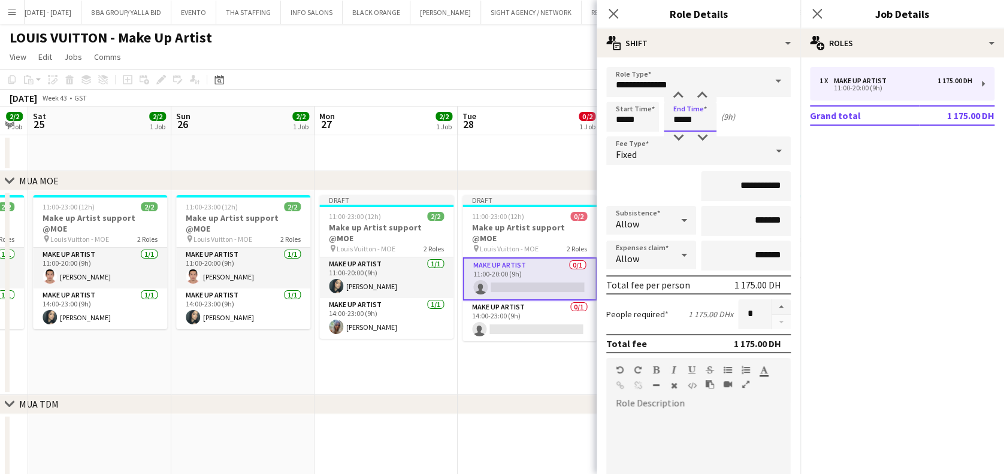
type input "*****"
click at [533, 340] on app-date-cell "Draft 11:00-23:00 (12h) 0/2 Make up Artist support @MOE pin Louis Vuitton - MOE…" at bounding box center [529, 292] width 143 height 205
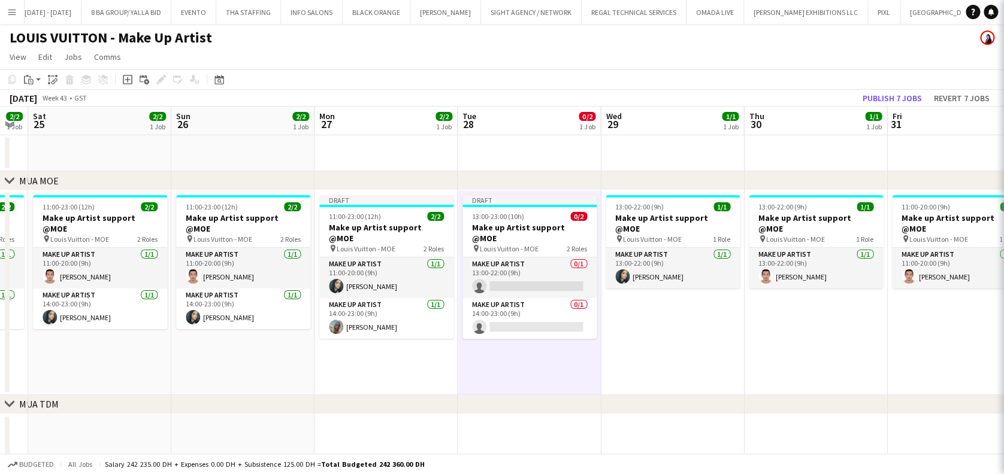
scroll to position [0, 543]
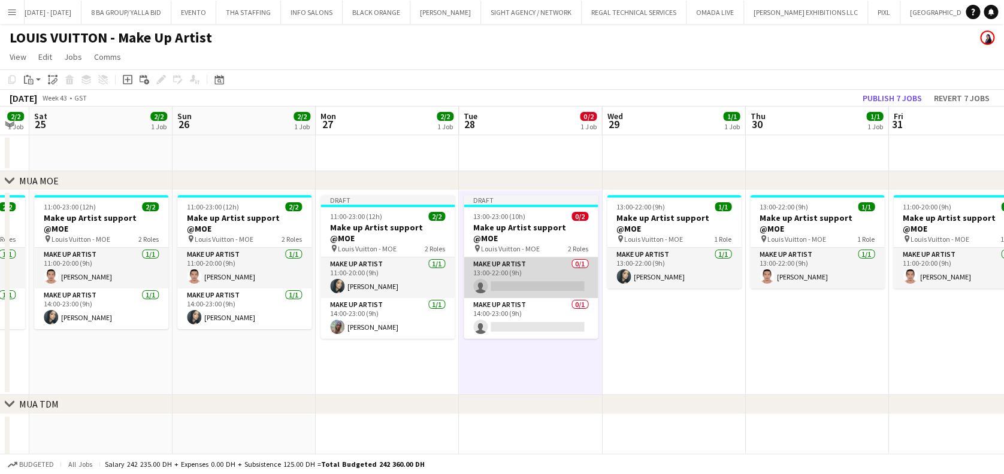
click at [549, 268] on app-card-role "Make up artist 0/1 13:00-22:00 (9h) single-neutral-actions" at bounding box center [531, 278] width 134 height 41
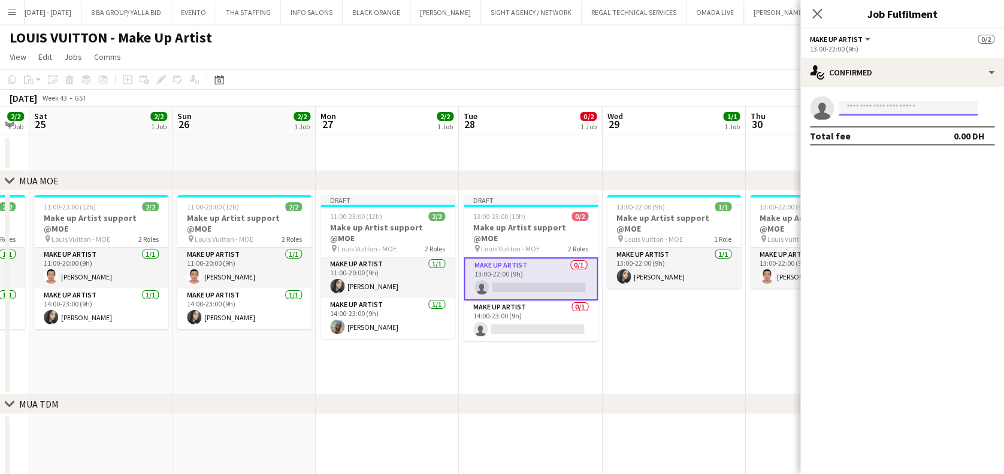
click at [895, 105] on input at bounding box center [908, 108] width 139 height 14
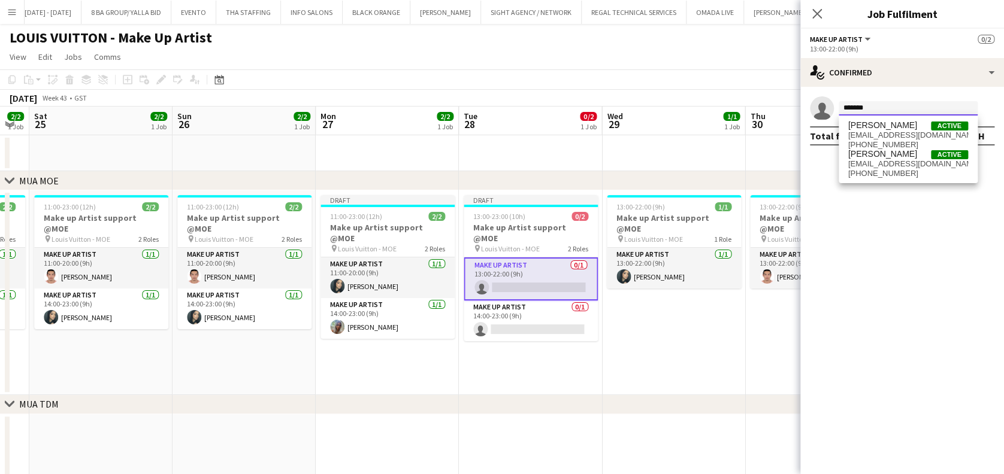
type input "******"
click at [951, 162] on span "[EMAIL_ADDRESS][DOMAIN_NAME]" at bounding box center [908, 164] width 120 height 10
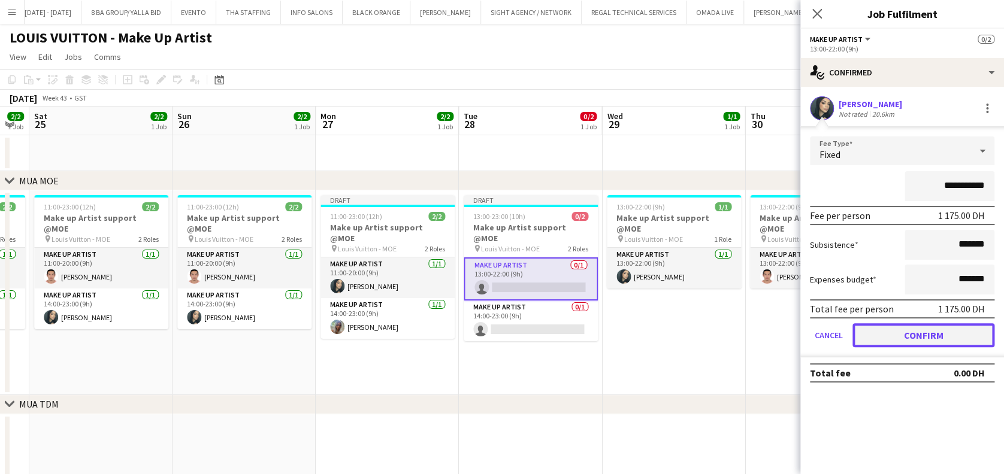
click at [926, 329] on button "Confirm" at bounding box center [923, 335] width 142 height 24
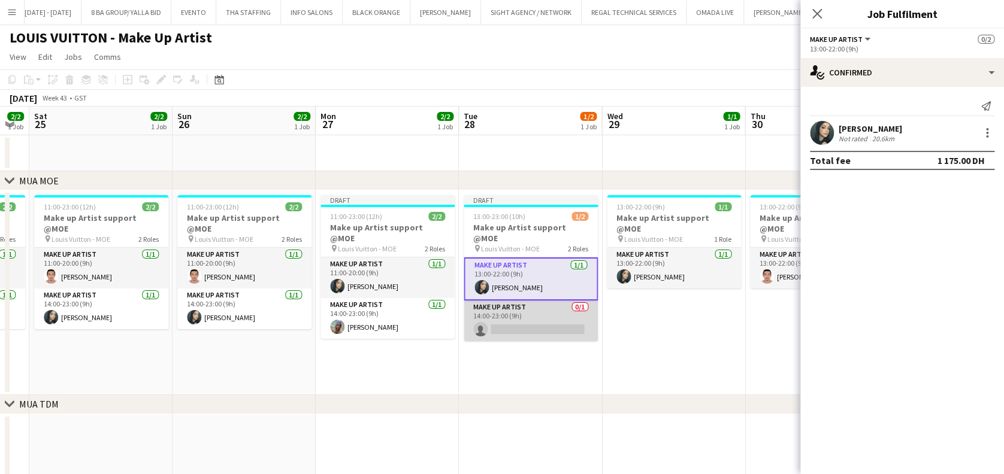
click at [551, 314] on app-card-role "Make up artist 0/1 14:00-23:00 (9h) single-neutral-actions" at bounding box center [531, 321] width 134 height 41
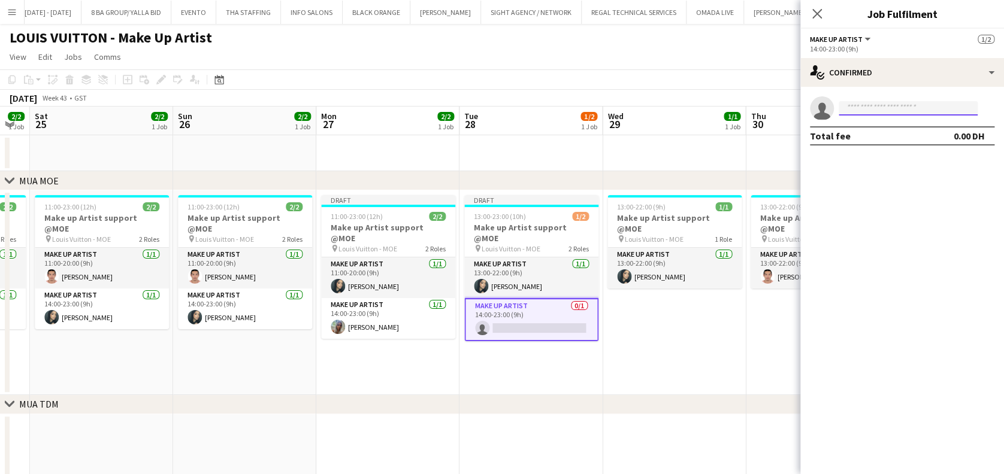
click at [865, 114] on input at bounding box center [908, 108] width 139 height 14
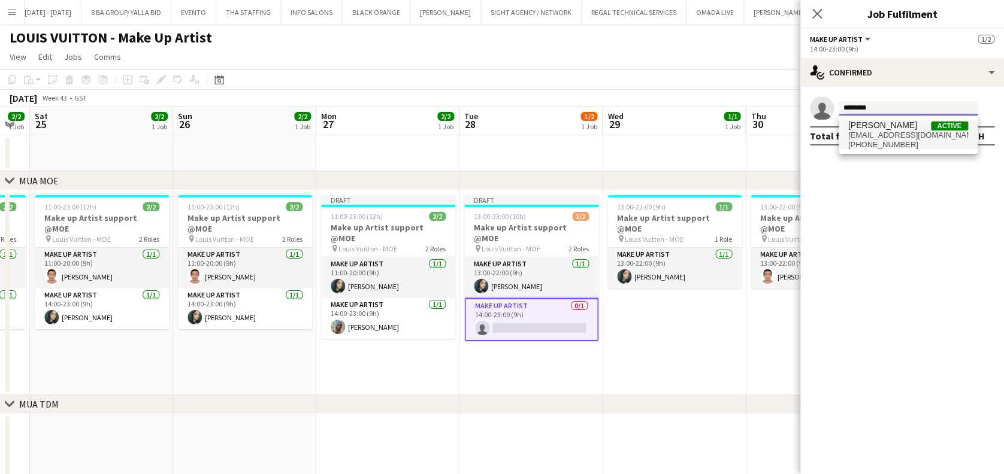
type input "*******"
click at [949, 144] on span "+971561660712" at bounding box center [908, 145] width 120 height 10
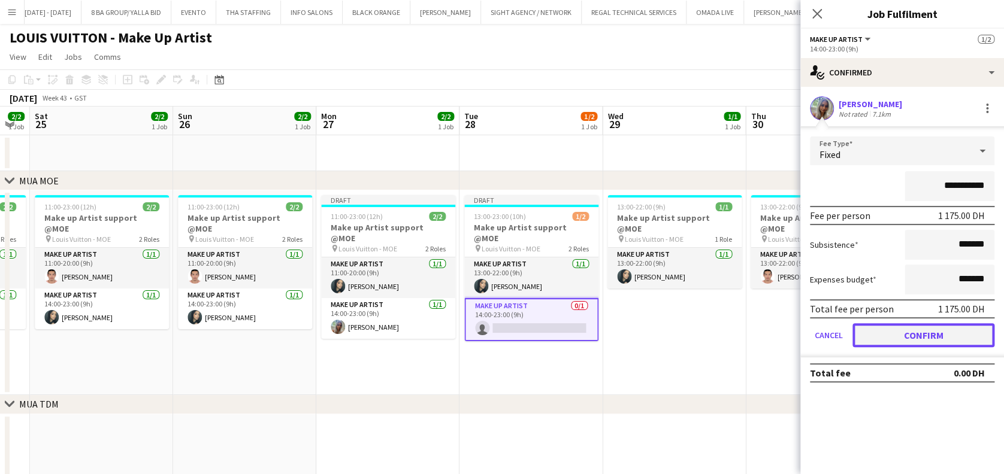
click at [928, 344] on button "Confirm" at bounding box center [923, 335] width 142 height 24
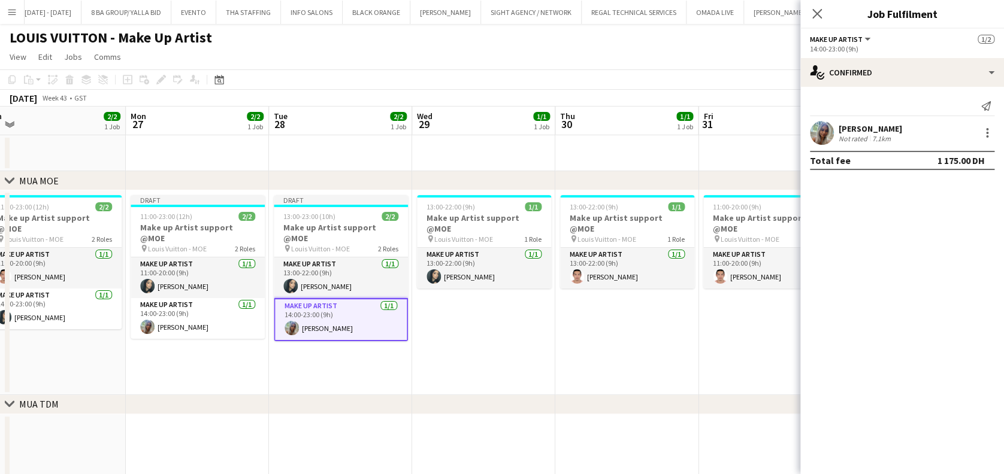
scroll to position [0, 486]
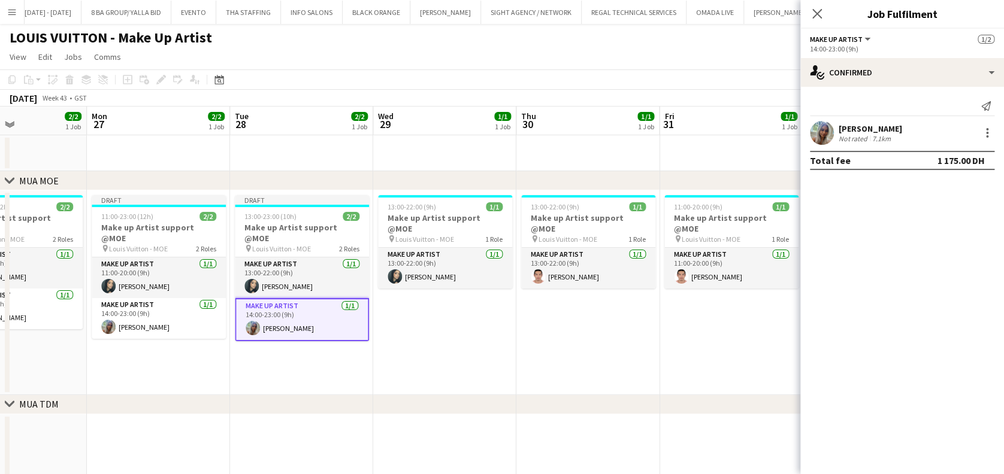
drag, startPoint x: 680, startPoint y: 293, endPoint x: 473, endPoint y: 319, distance: 208.8
click at [473, 319] on app-calendar-viewport "Thu 23 1/2 1 Job Fri 24 2/2 1 Job Sat 25 2/2 1 Job Sun 26 2/2 1 Job Mon 27 2/2 …" at bounding box center [502, 454] width 1004 height 695
click at [473, 222] on h3 "Make up Artist support @MOE" at bounding box center [445, 224] width 134 height 22
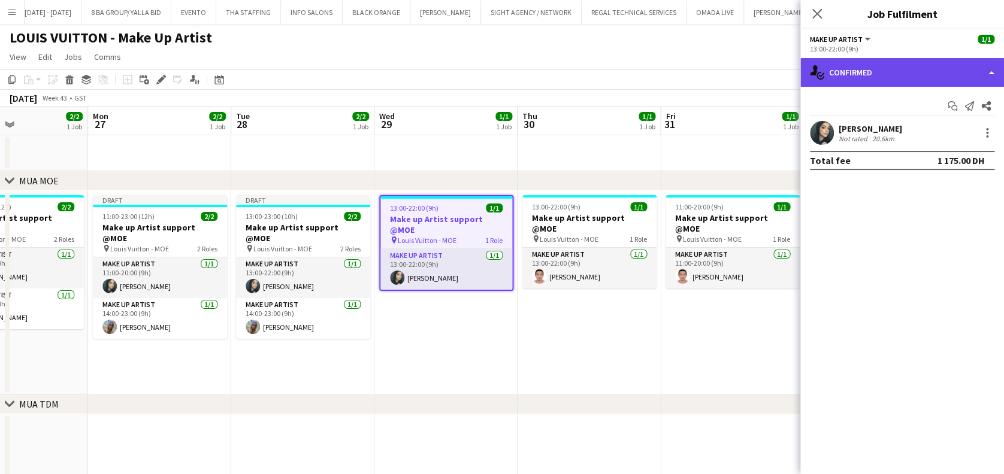
click at [872, 75] on div "single-neutral-actions-check-2 Confirmed" at bounding box center [902, 72] width 204 height 29
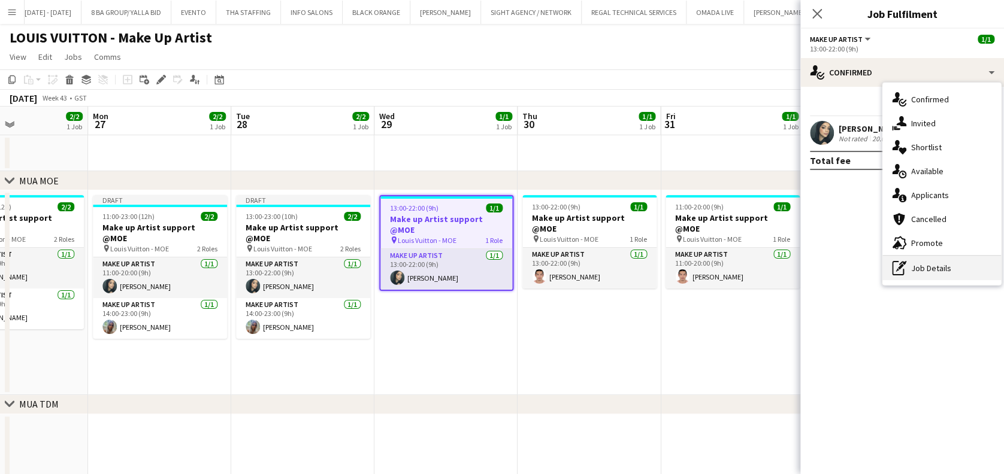
click at [925, 268] on div "pen-write Job Details" at bounding box center [941, 268] width 119 height 24
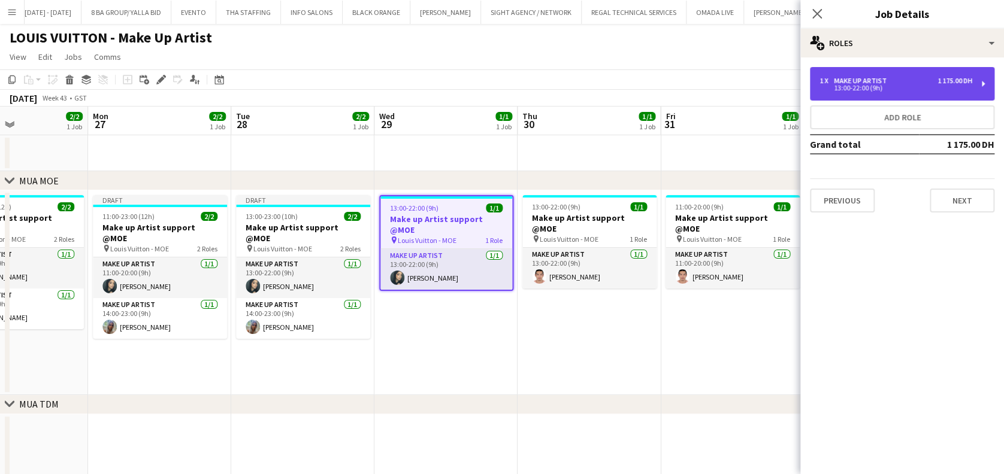
click at [862, 81] on div "Make up artist" at bounding box center [862, 81] width 57 height 8
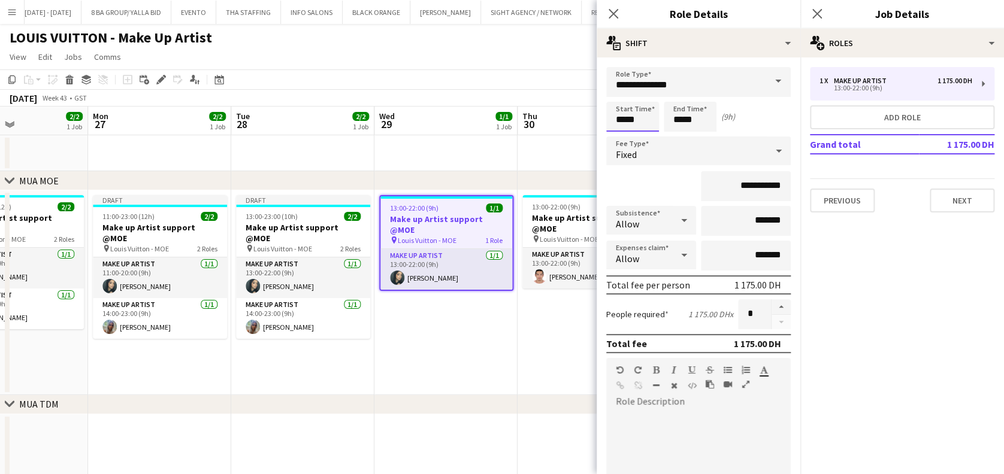
click at [628, 119] on input "*****" at bounding box center [632, 117] width 53 height 30
type input "*****"
click at [677, 117] on input "*****" at bounding box center [690, 117] width 53 height 30
click at [680, 121] on input "*****" at bounding box center [690, 117] width 53 height 30
type input "*****"
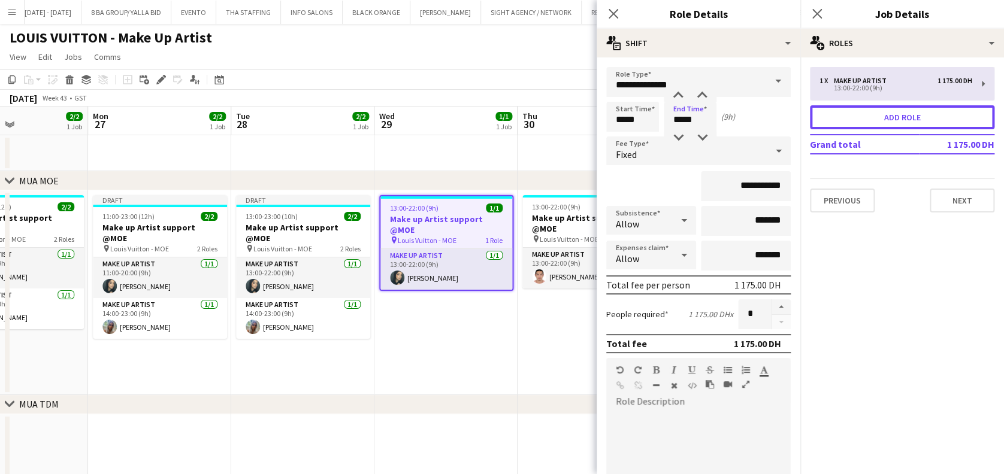
click at [946, 127] on button "Add role" at bounding box center [902, 117] width 184 height 24
type input "**********"
type input "*****"
type input "*******"
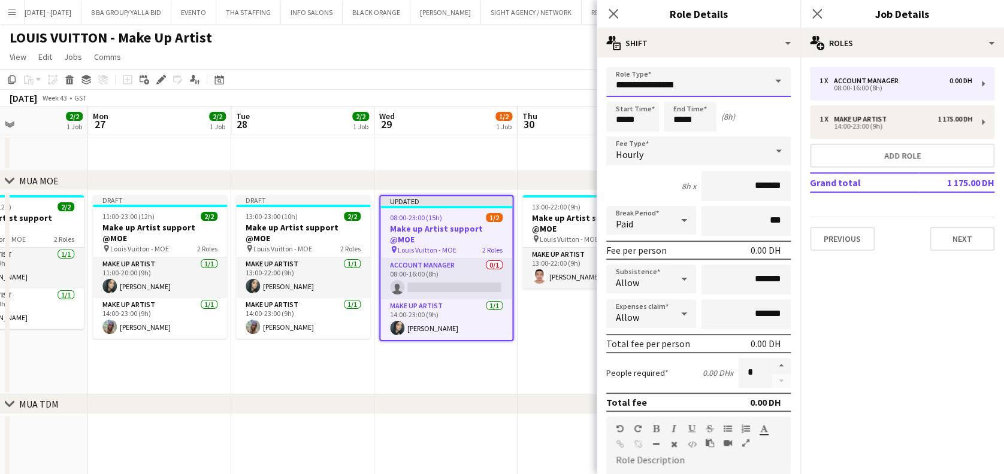
drag, startPoint x: 667, startPoint y: 83, endPoint x: 506, endPoint y: 54, distance: 164.3
click at [503, 83] on body "Menu Boards Boards Boards All jobs Status Workforce Workforce My Workforce Recr…" at bounding box center [502, 411] width 1004 height 822
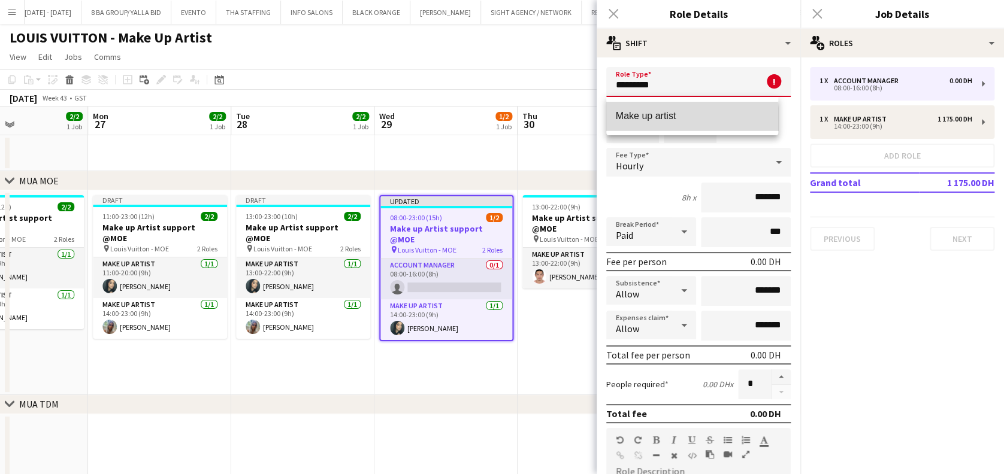
click at [673, 123] on mat-option "Make up artist" at bounding box center [692, 116] width 172 height 29
type input "**********"
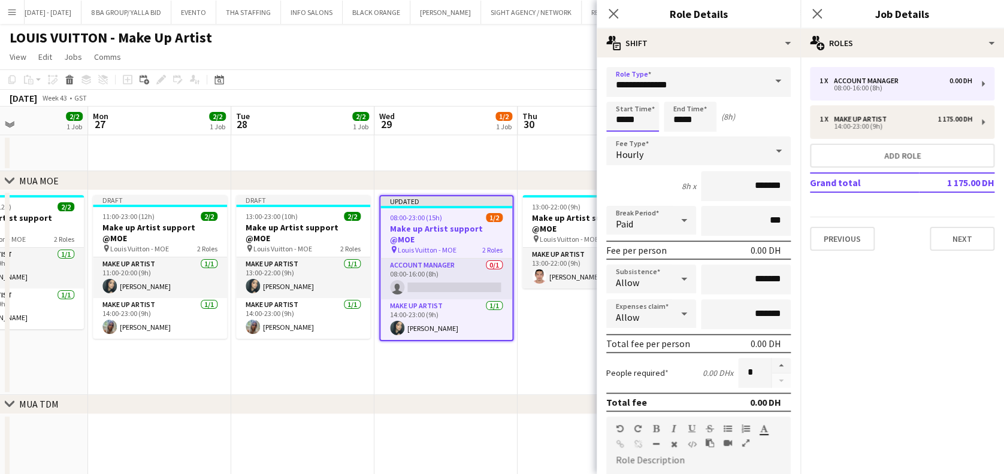
click at [551, 123] on body "Menu Boards Boards Boards All jobs Status Workforce Workforce My Workforce Recr…" at bounding box center [502, 411] width 1004 height 822
type input "*****"
click at [597, 122] on form "**********" at bounding box center [699, 408] width 204 height 683
type input "*****"
click at [750, 159] on div "Hourly" at bounding box center [686, 151] width 161 height 29
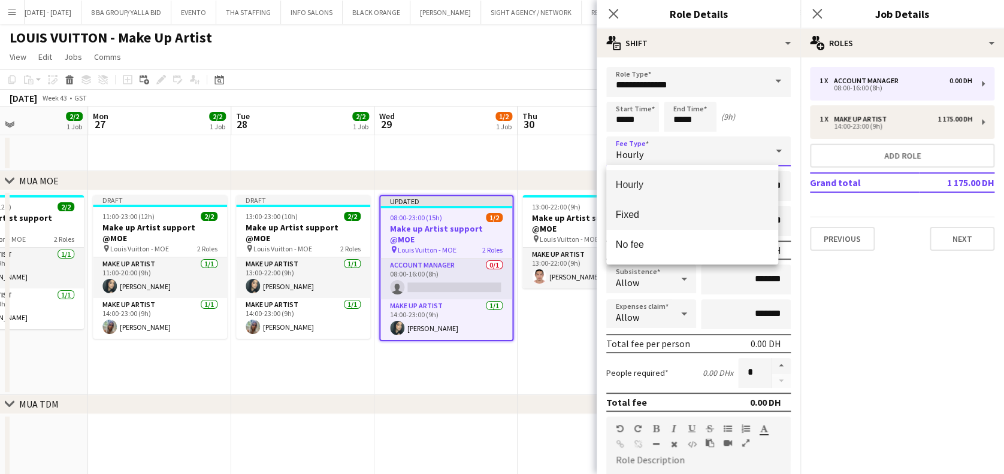
click at [737, 201] on mat-option "Fixed" at bounding box center [692, 215] width 172 height 30
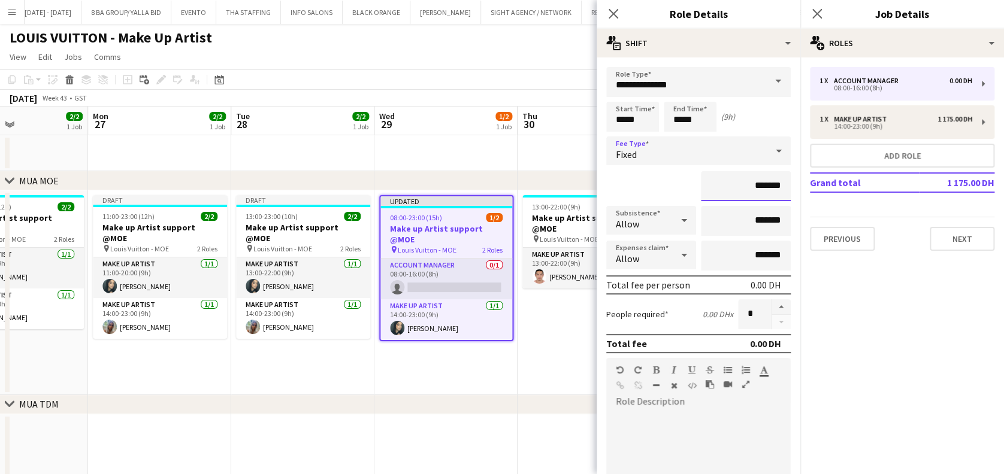
click at [724, 171] on input "*******" at bounding box center [746, 186] width 90 height 30
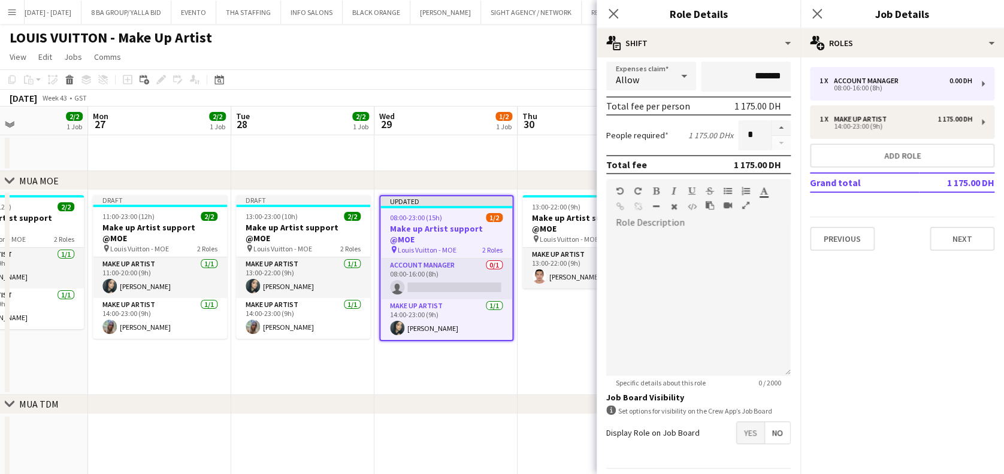
scroll to position [216, 0]
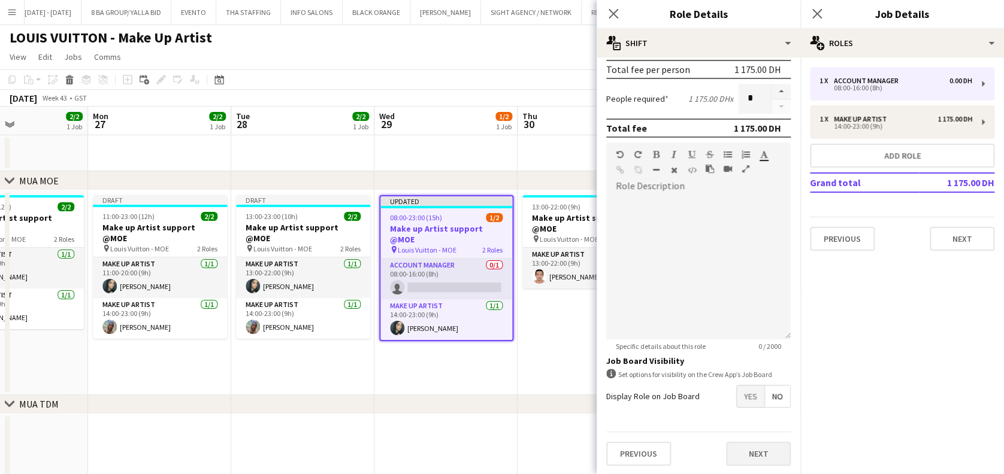
type input "**********"
drag, startPoint x: 757, startPoint y: 447, endPoint x: 606, endPoint y: 358, distance: 175.9
click at [755, 447] on button "Next" at bounding box center [758, 454] width 65 height 24
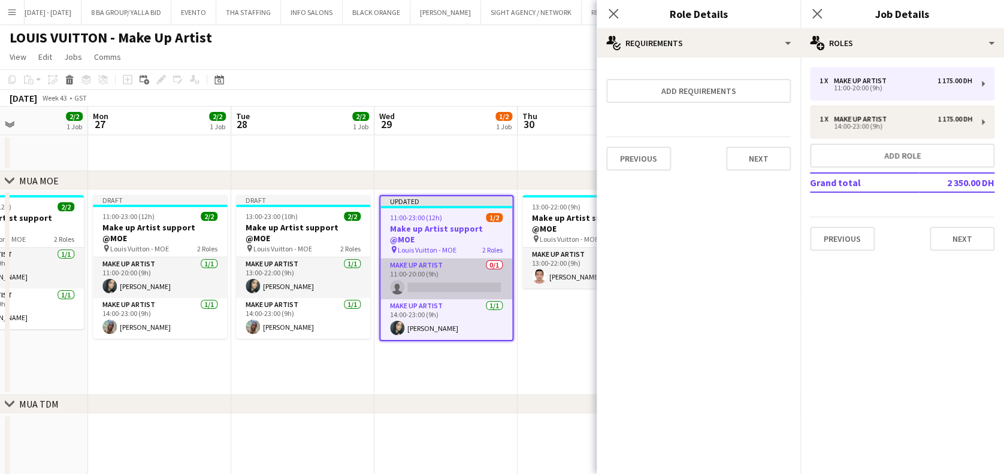
click at [462, 271] on app-card-role "Make up artist 0/1 11:00-20:00 (9h) single-neutral-actions" at bounding box center [446, 279] width 132 height 41
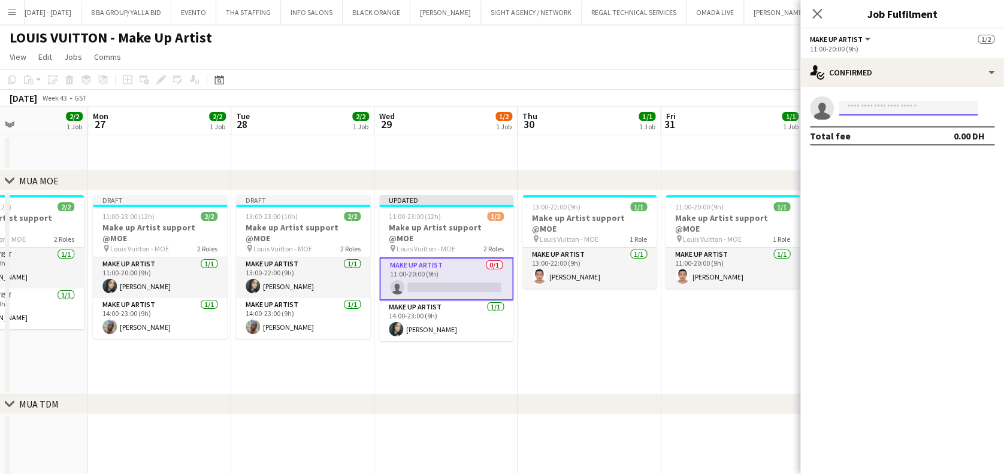
drag, startPoint x: 886, startPoint y: 108, endPoint x: 881, endPoint y: 102, distance: 8.1
click at [886, 107] on input at bounding box center [908, 108] width 139 height 14
type input "*"
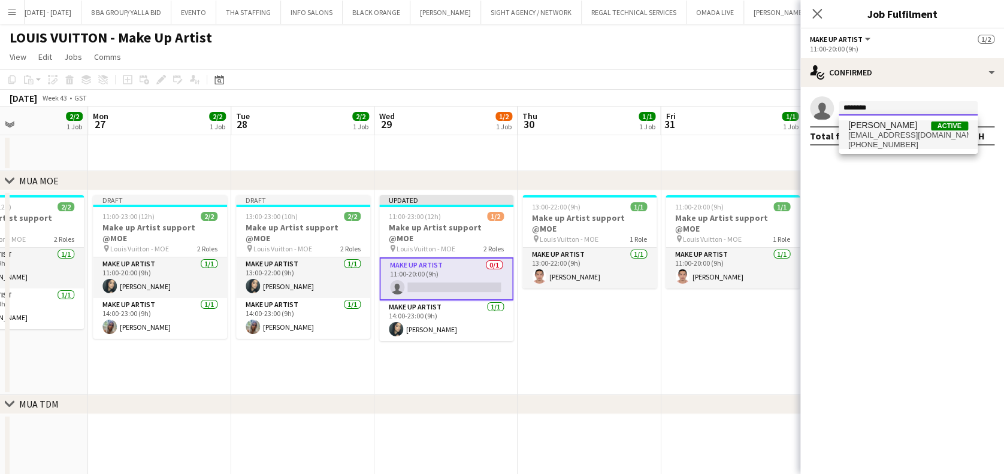
type input "*******"
click at [906, 129] on span "Valerie Lopez Active" at bounding box center [908, 125] width 120 height 10
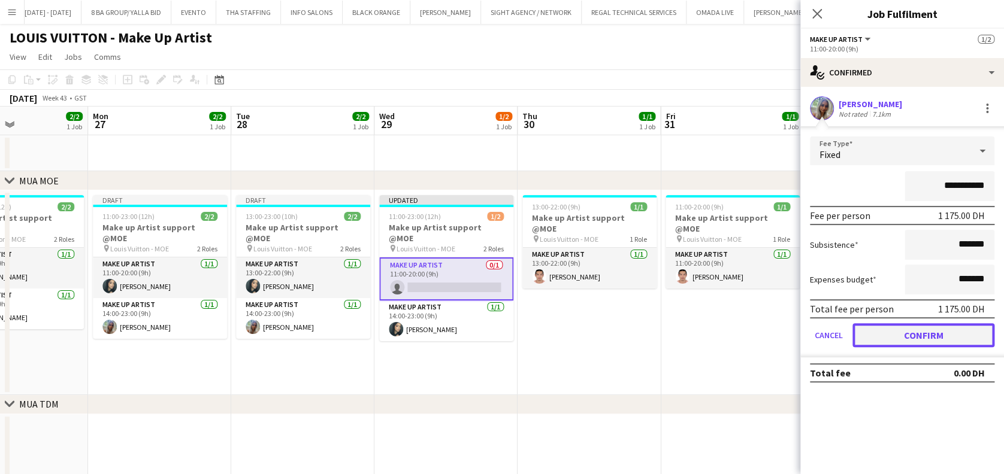
click at [923, 331] on button "Confirm" at bounding box center [923, 335] width 142 height 24
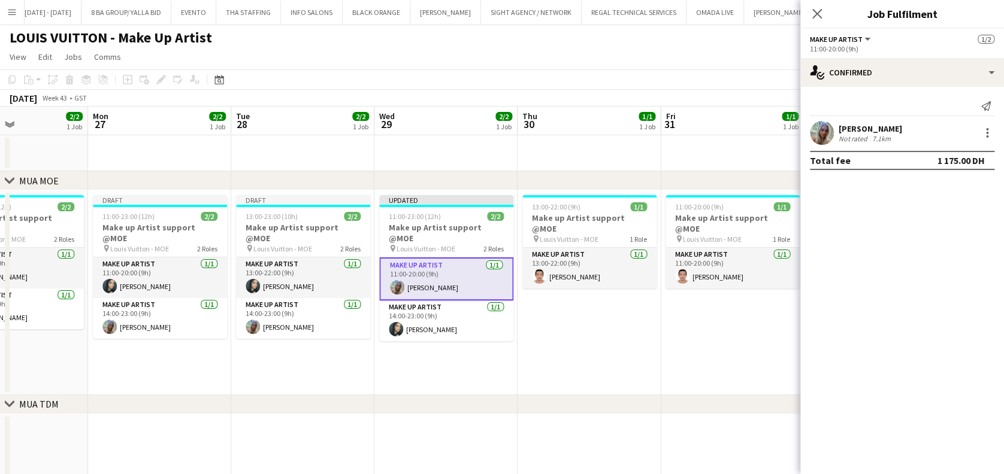
scroll to position [0, 558]
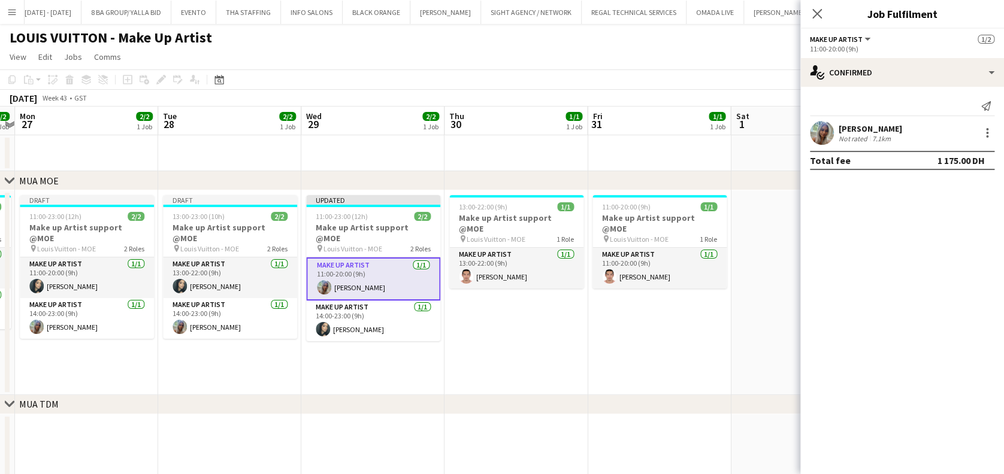
drag, startPoint x: 573, startPoint y: 304, endPoint x: 532, endPoint y: 304, distance: 40.1
click at [532, 304] on app-calendar-viewport "Thu 23 1/2 1 Job Fri 24 2/2 1 Job Sat 25 2/2 1 Job Sun 26 2/2 1 Job Mon 27 2/2 …" at bounding box center [502, 454] width 1004 height 695
click at [517, 216] on h3 "Make up Artist support @MOE" at bounding box center [516, 224] width 134 height 22
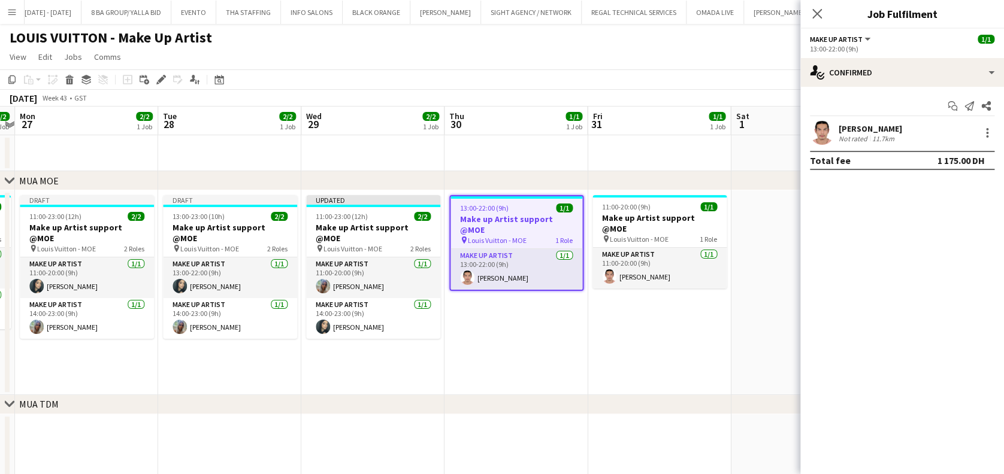
click at [152, 78] on div "Add job Add linked Job Edit Edit linked Job Applicants" at bounding box center [156, 79] width 92 height 14
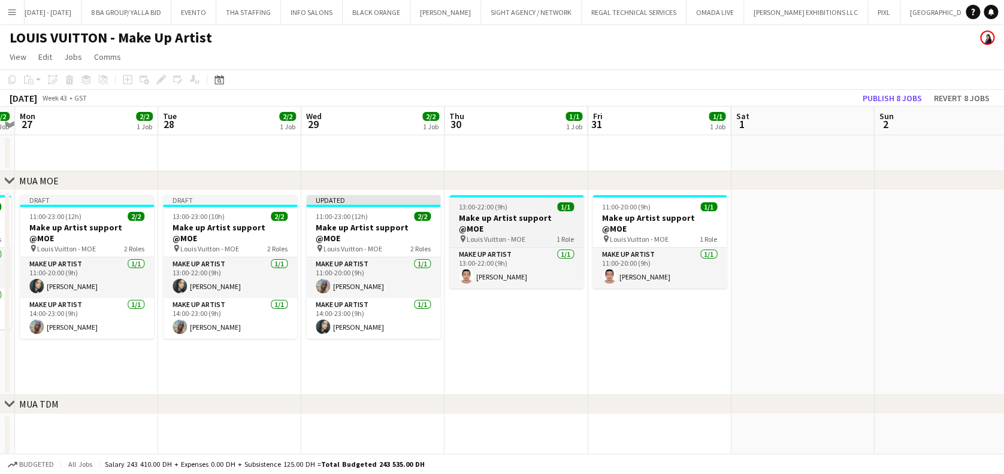
click at [545, 196] on div at bounding box center [516, 196] width 134 height 2
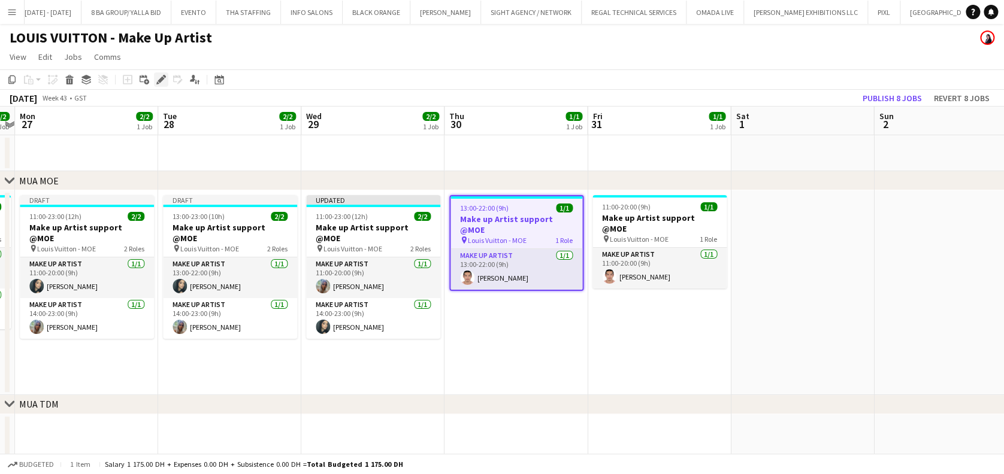
click at [162, 78] on icon at bounding box center [161, 80] width 7 height 7
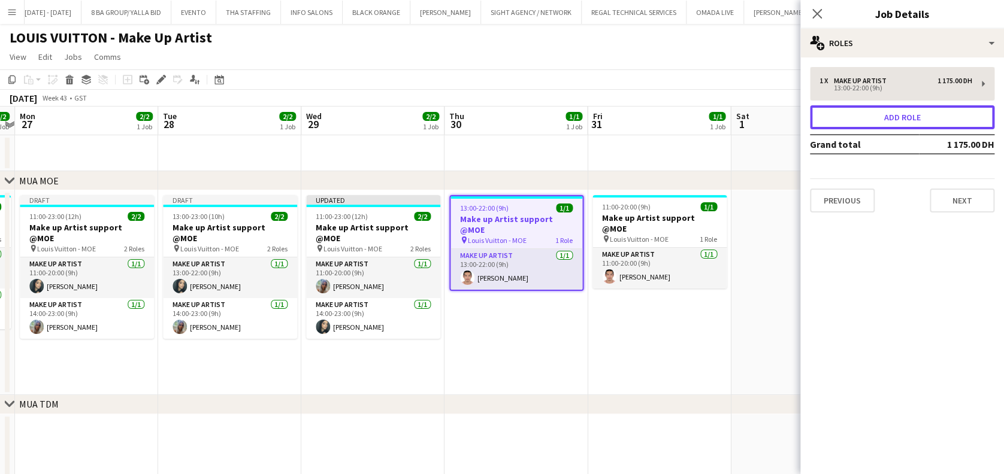
drag, startPoint x: 834, startPoint y: 125, endPoint x: 811, endPoint y: 118, distance: 24.4
click at [835, 125] on button "Add role" at bounding box center [902, 117] width 184 height 24
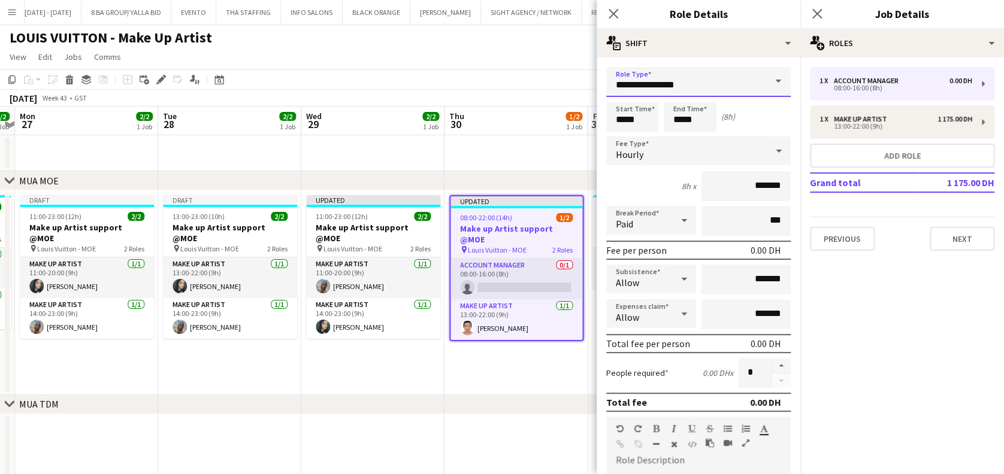
drag, startPoint x: 734, startPoint y: 84, endPoint x: 488, endPoint y: 82, distance: 245.6
click at [488, 82] on body "Menu Boards Boards Boards All jobs Status Workforce Workforce My Workforce Recr…" at bounding box center [502, 411] width 1004 height 822
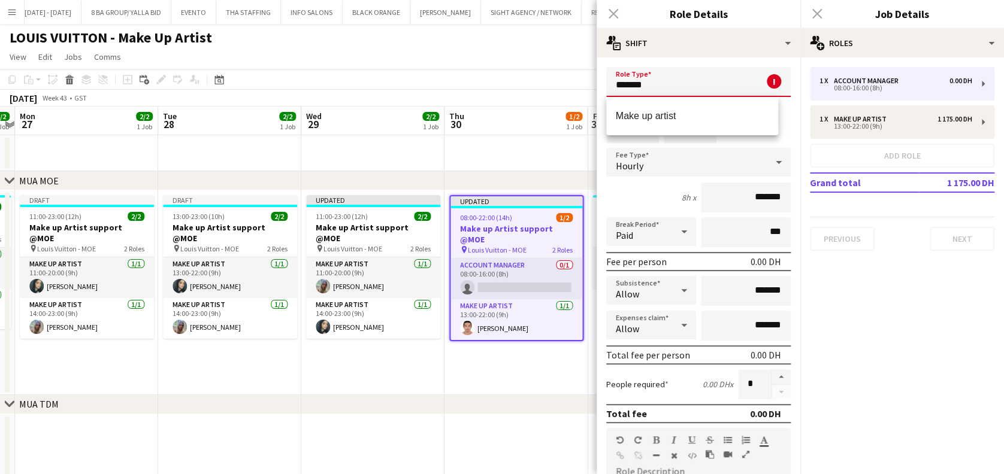
drag, startPoint x: 724, startPoint y: 111, endPoint x: 700, endPoint y: 115, distance: 24.3
click at [725, 111] on span "Make up artist" at bounding box center [692, 115] width 153 height 11
type input "**********"
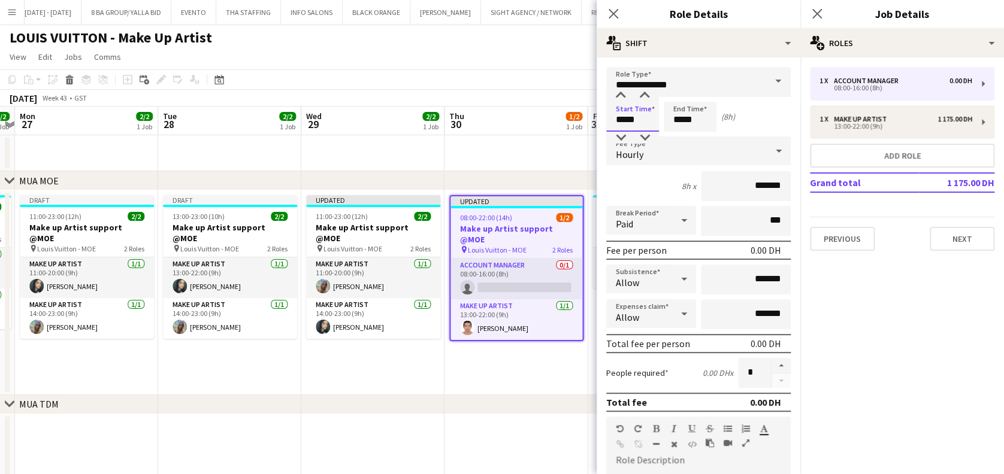
drag, startPoint x: 616, startPoint y: 123, endPoint x: 599, endPoint y: 122, distance: 17.4
click at [604, 123] on form "**********" at bounding box center [699, 408] width 204 height 683
type input "*****"
click at [669, 125] on input "*****" at bounding box center [690, 117] width 53 height 30
type input "*****"
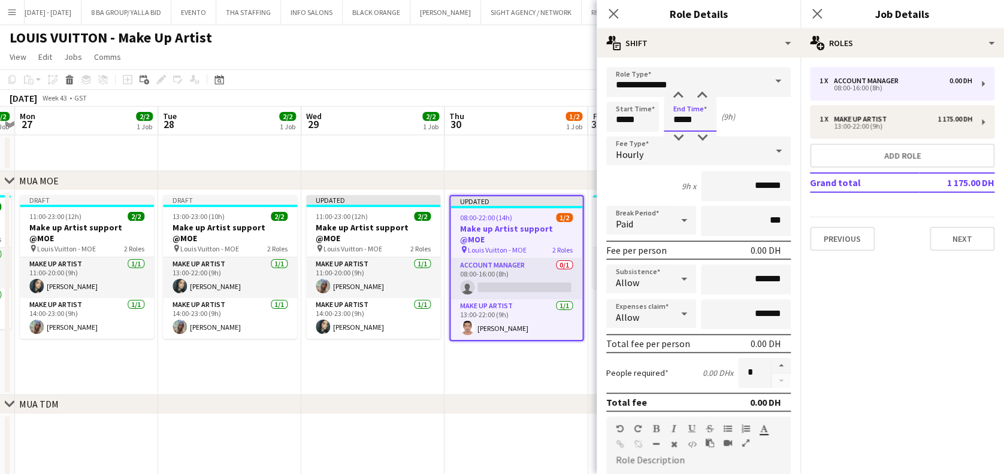
type input "*****"
click at [729, 152] on div "Hourly" at bounding box center [686, 151] width 161 height 29
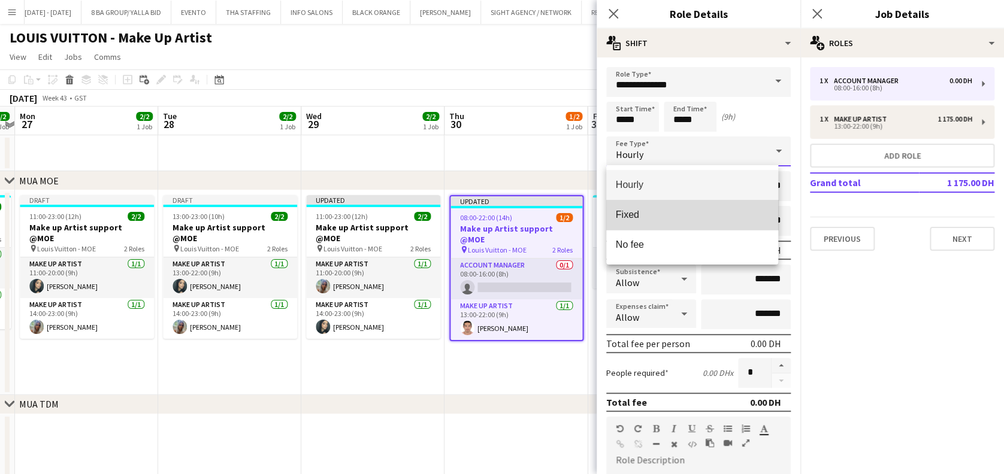
click at [733, 228] on mat-option "Fixed" at bounding box center [692, 215] width 172 height 30
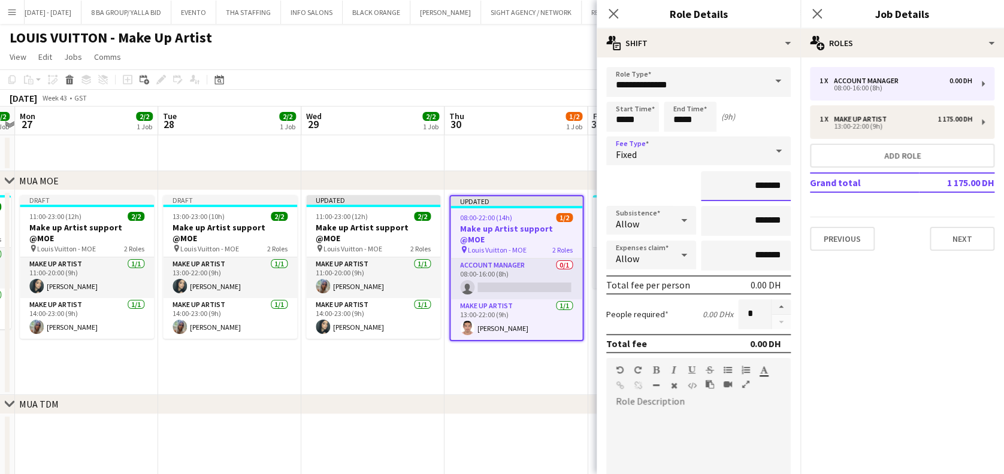
click at [733, 186] on input "*******" at bounding box center [746, 186] width 90 height 30
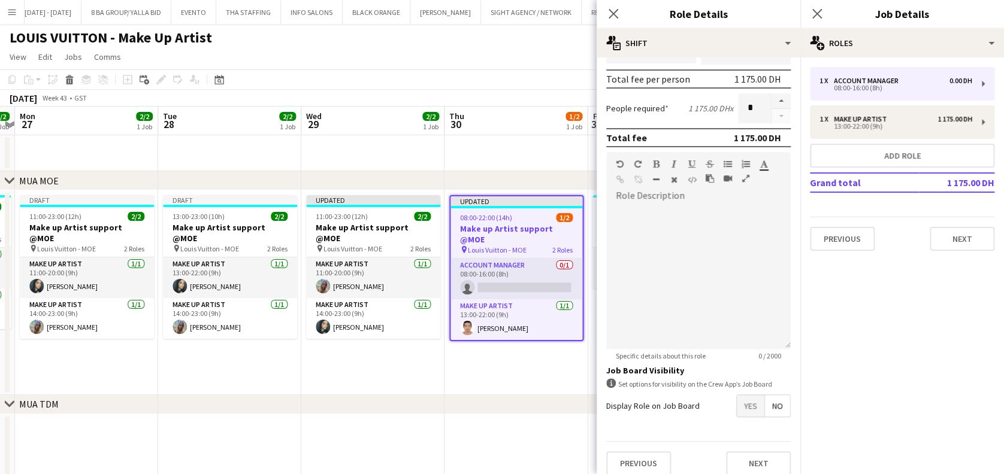
scroll to position [216, 0]
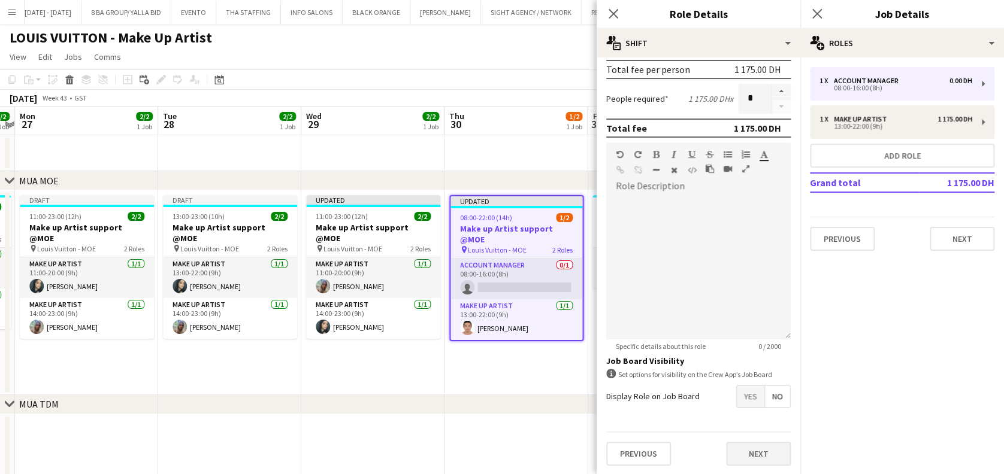
type input "**********"
click at [735, 449] on button "Next" at bounding box center [758, 454] width 65 height 24
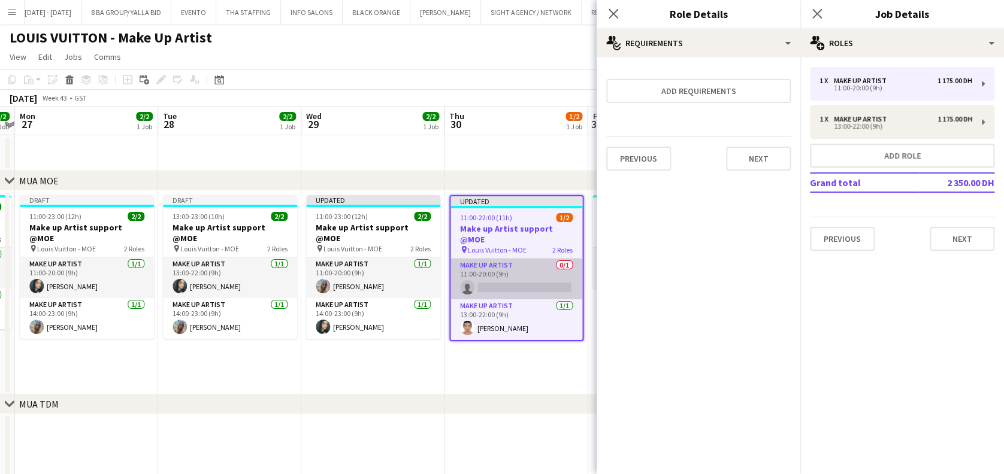
drag, startPoint x: 547, startPoint y: 360, endPoint x: 532, endPoint y: 279, distance: 82.2
click at [546, 359] on app-date-cell "Updated 11:00-22:00 (11h) 1/2 Make up Artist support @MOE pin Louis Vuitton - M…" at bounding box center [515, 292] width 143 height 205
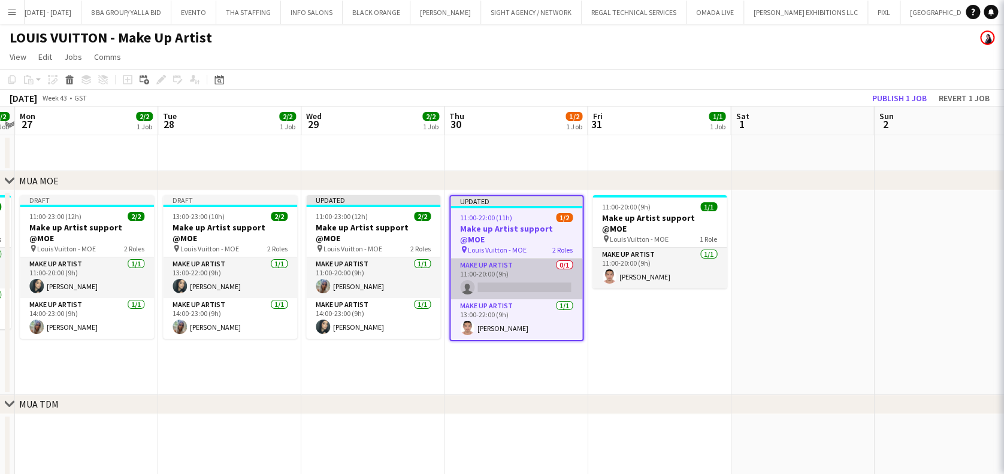
scroll to position [0, 558]
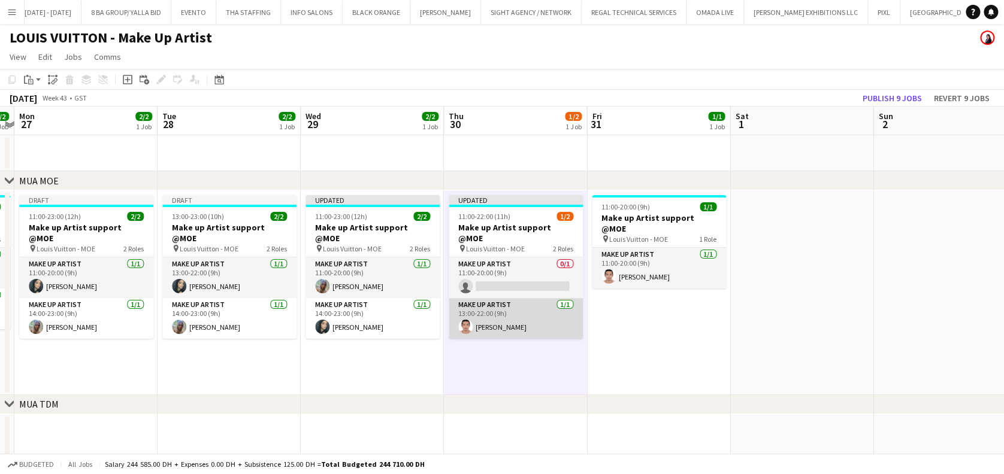
click at [519, 305] on app-card-role "Make up artist 1/1 13:00-22:00 (9h) Miguel Gabriel Trinidad" at bounding box center [516, 318] width 134 height 41
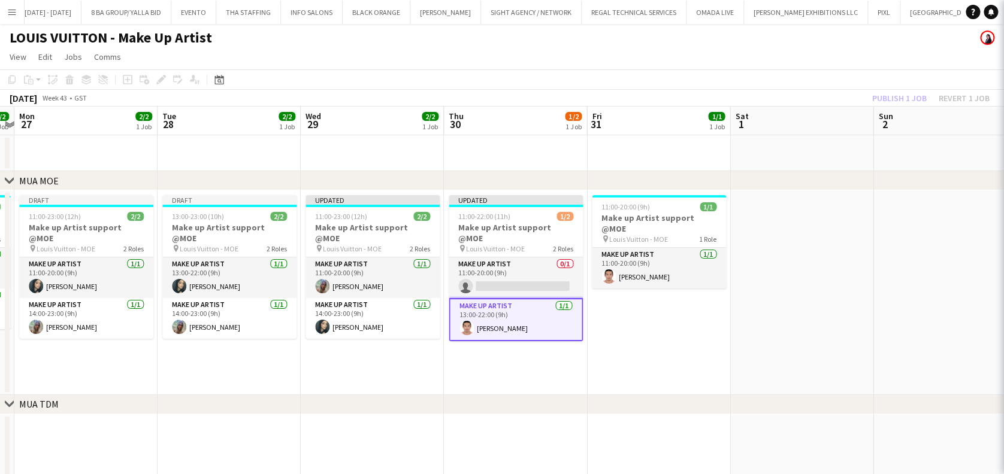
scroll to position [0, 558]
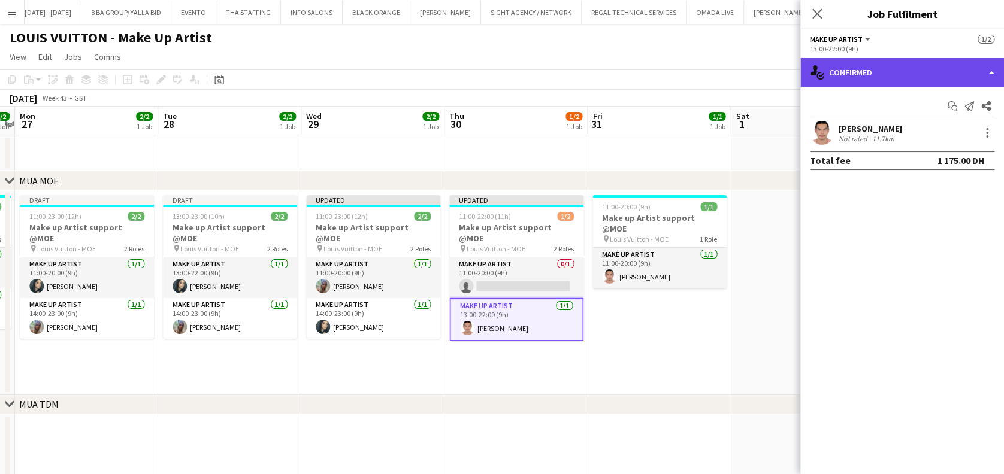
click at [862, 63] on div "single-neutral-actions-check-2 Confirmed" at bounding box center [902, 72] width 204 height 29
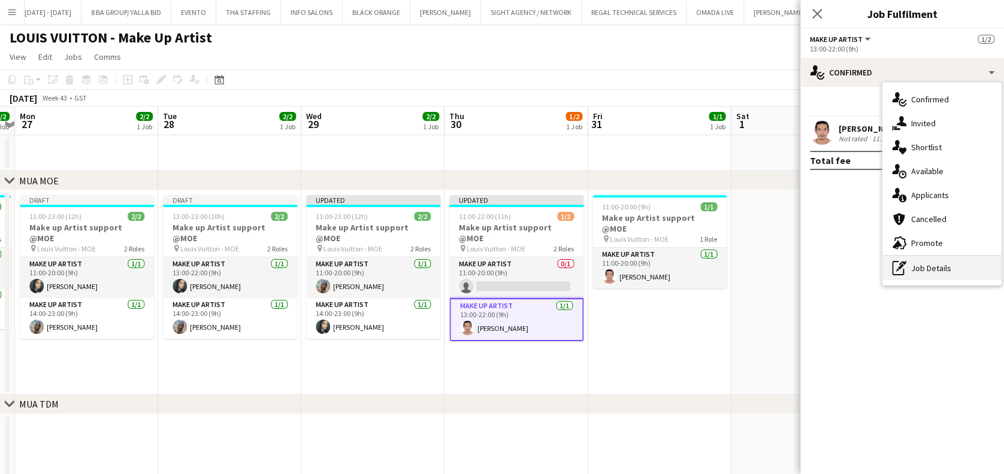
click at [951, 270] on div "pen-write Job Details" at bounding box center [941, 268] width 119 height 24
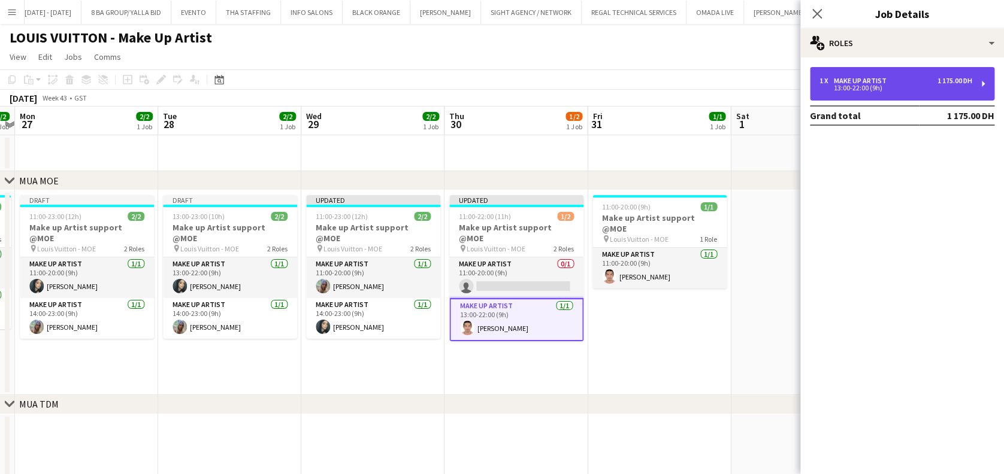
click at [914, 88] on div "13:00-22:00 (9h)" at bounding box center [895, 88] width 153 height 6
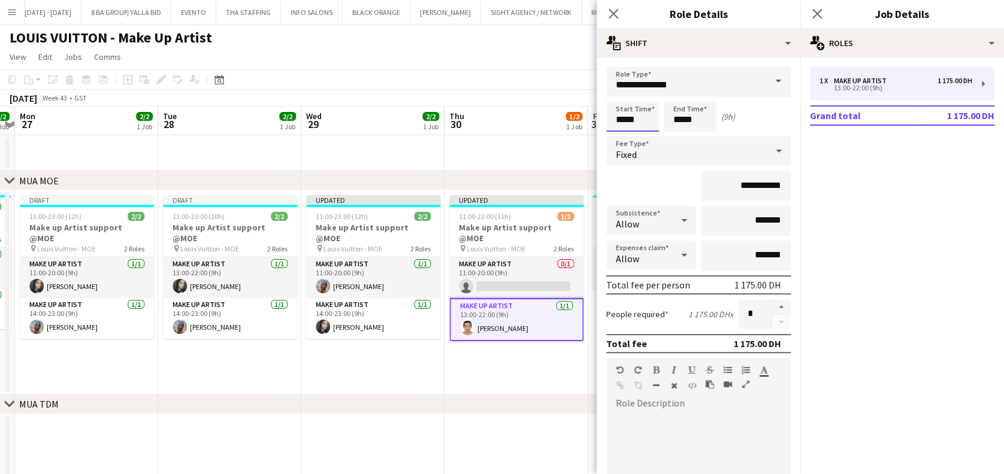
click at [626, 121] on input "*****" at bounding box center [632, 117] width 53 height 30
type input "*****"
click at [682, 120] on input "*****" at bounding box center [690, 117] width 53 height 30
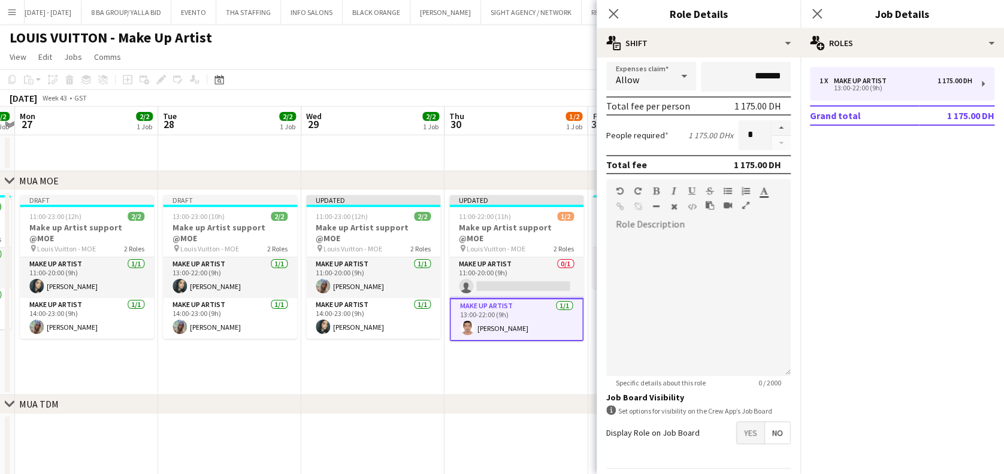
scroll to position [216, 0]
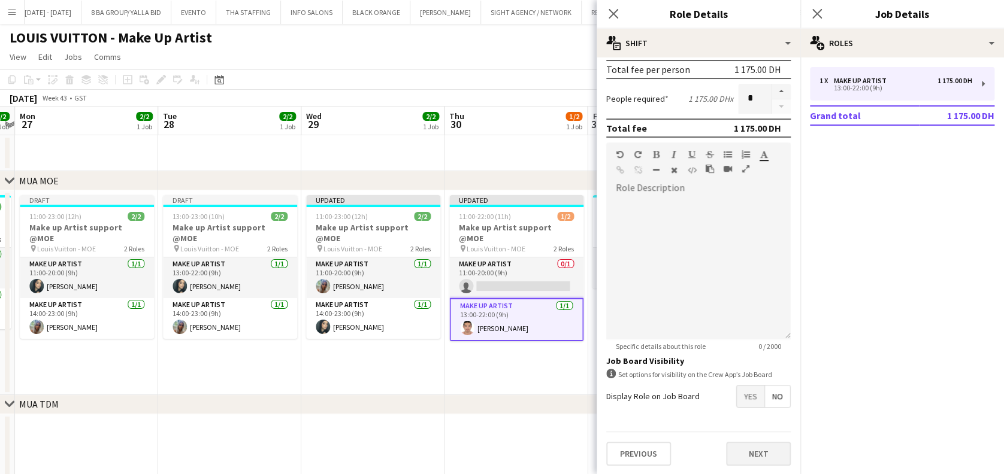
type input "*****"
click at [747, 450] on button "Next" at bounding box center [758, 454] width 65 height 24
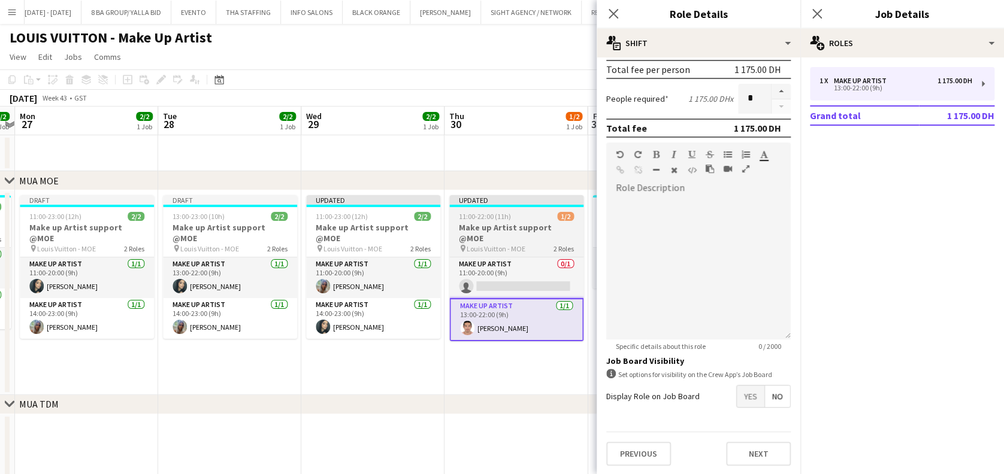
scroll to position [0, 0]
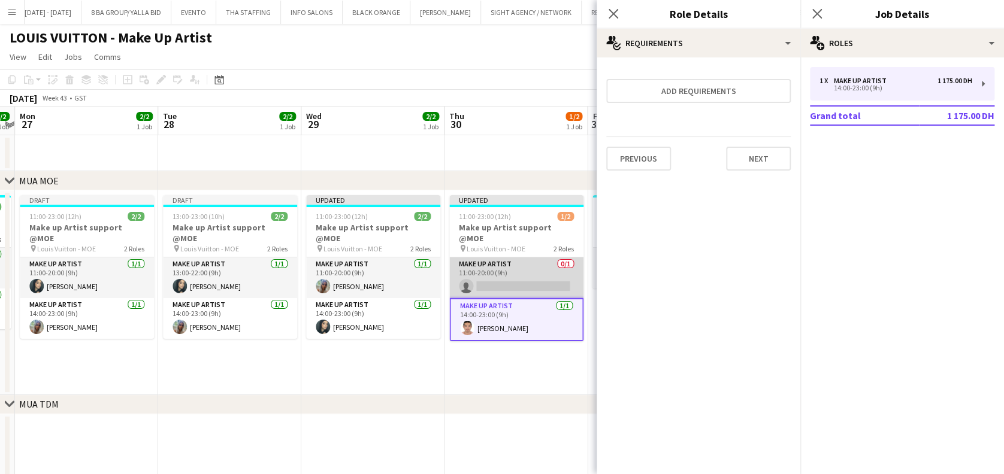
click at [504, 261] on app-card-role "Make up artist 0/1 11:00-20:00 (9h) single-neutral-actions" at bounding box center [516, 278] width 134 height 41
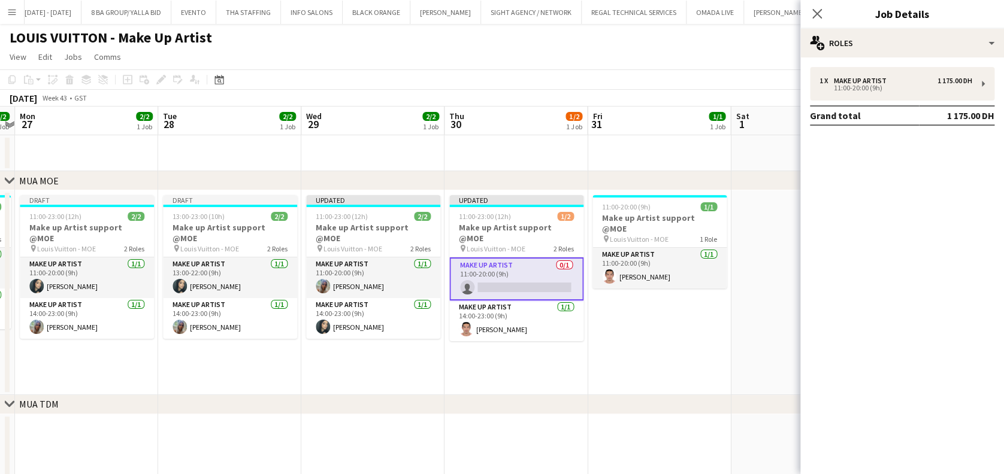
drag, startPoint x: 655, startPoint y: 372, endPoint x: 643, endPoint y: 355, distance: 20.6
click at [654, 369] on app-date-cell "11:00-20:00 (9h) 1/1 Make up Artist support @MOE pin Louis Vuitton - MOE 1 Role…" at bounding box center [659, 292] width 143 height 205
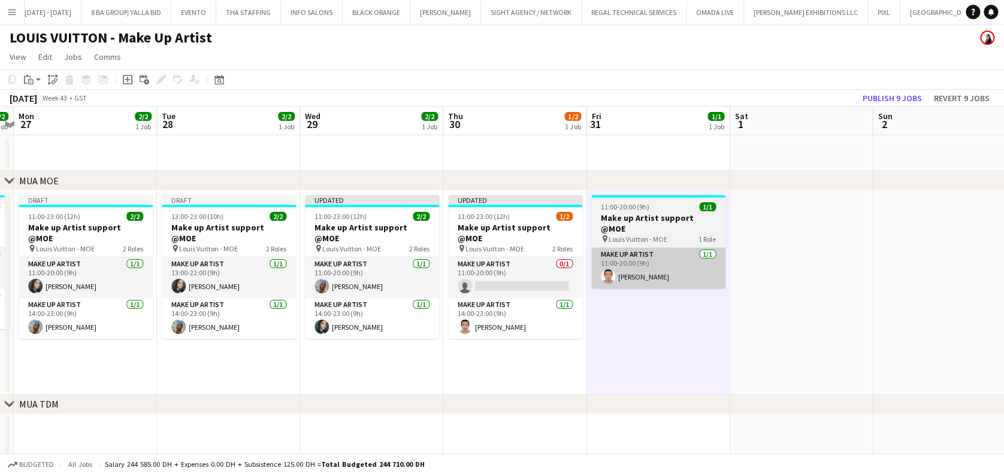
drag, startPoint x: 543, startPoint y: 278, endPoint x: 671, endPoint y: 243, distance: 132.8
click at [543, 278] on app-card-role "Make up artist 0/1 11:00-20:00 (9h) single-neutral-actions" at bounding box center [515, 278] width 134 height 41
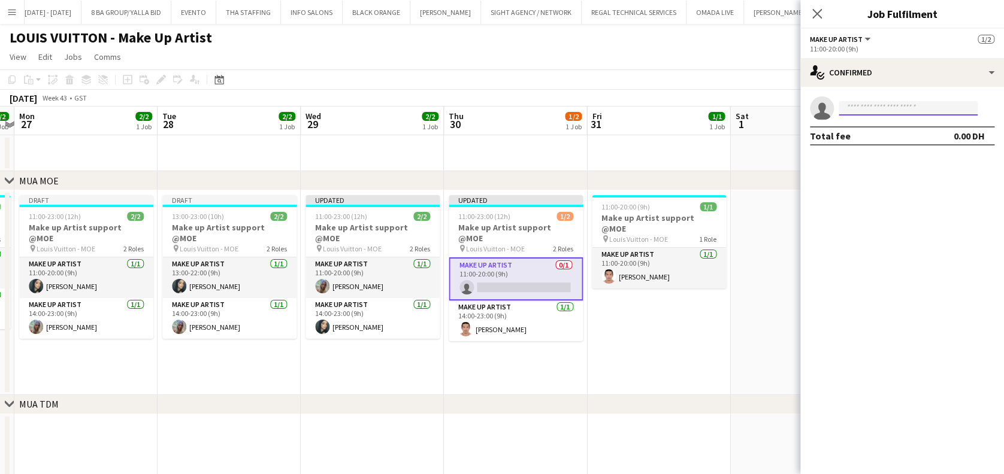
click at [876, 112] on input at bounding box center [908, 108] width 139 height 14
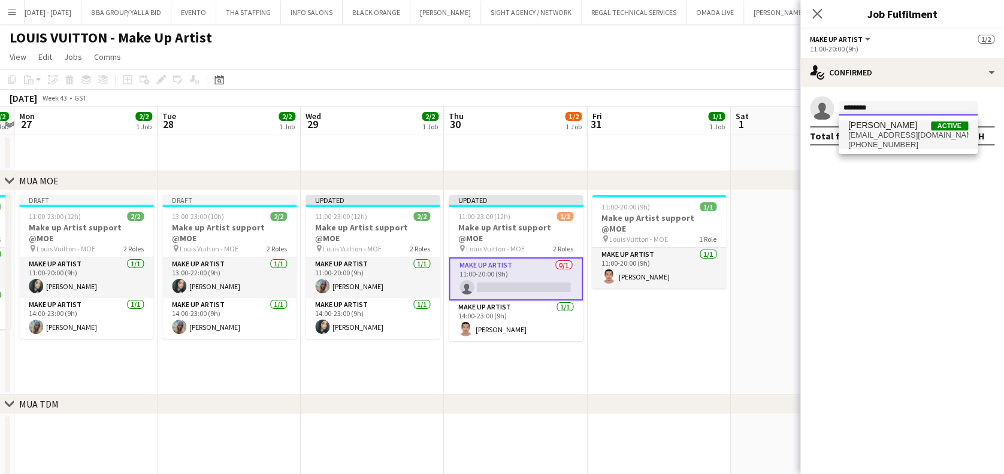
type input "*******"
click at [906, 129] on span "Valerie Lopez Active" at bounding box center [908, 125] width 120 height 10
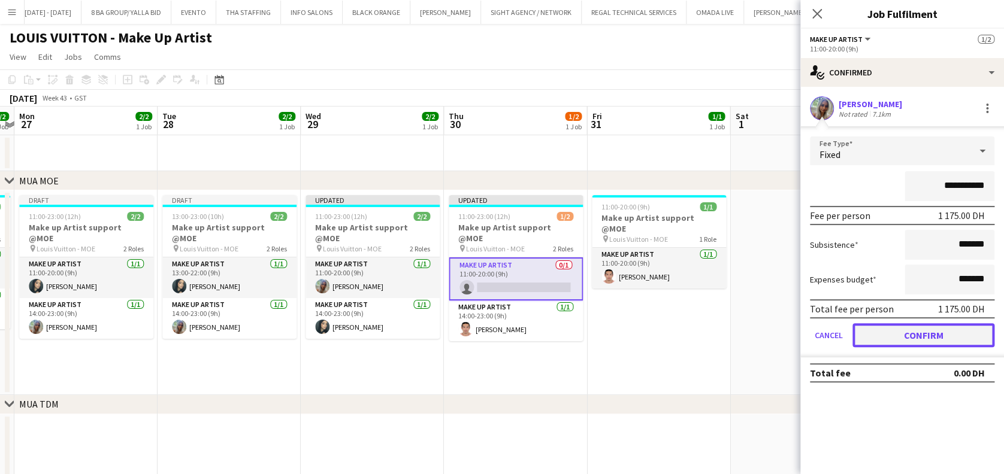
click at [939, 330] on button "Confirm" at bounding box center [923, 335] width 142 height 24
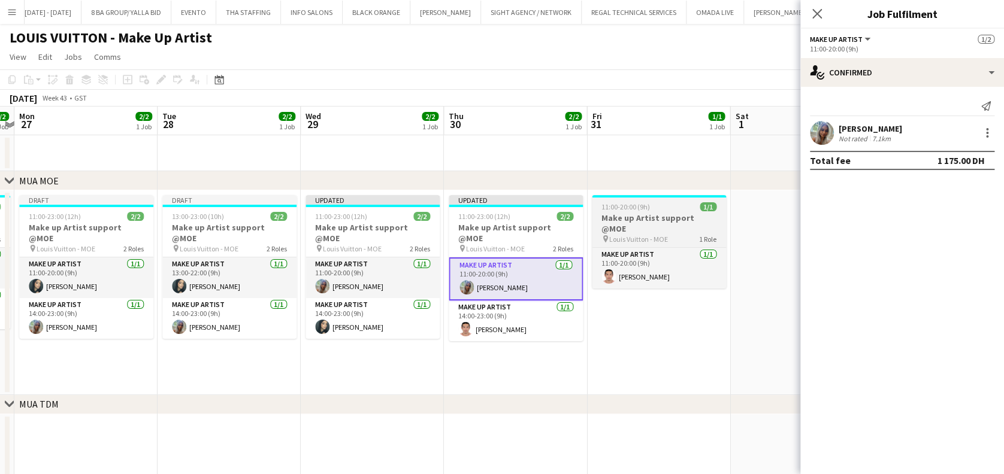
click at [638, 216] on h3 "Make up Artist support @MOE" at bounding box center [659, 224] width 134 height 22
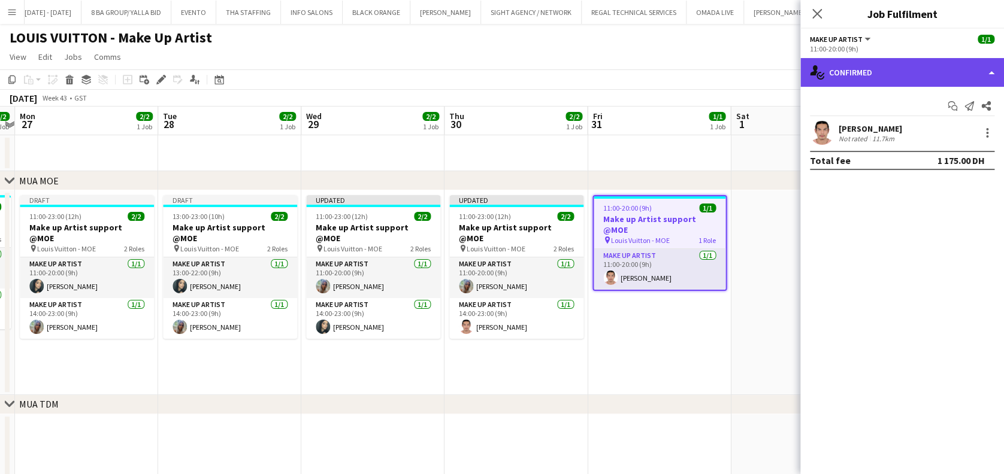
click at [904, 61] on div "single-neutral-actions-check-2 Confirmed" at bounding box center [902, 72] width 204 height 29
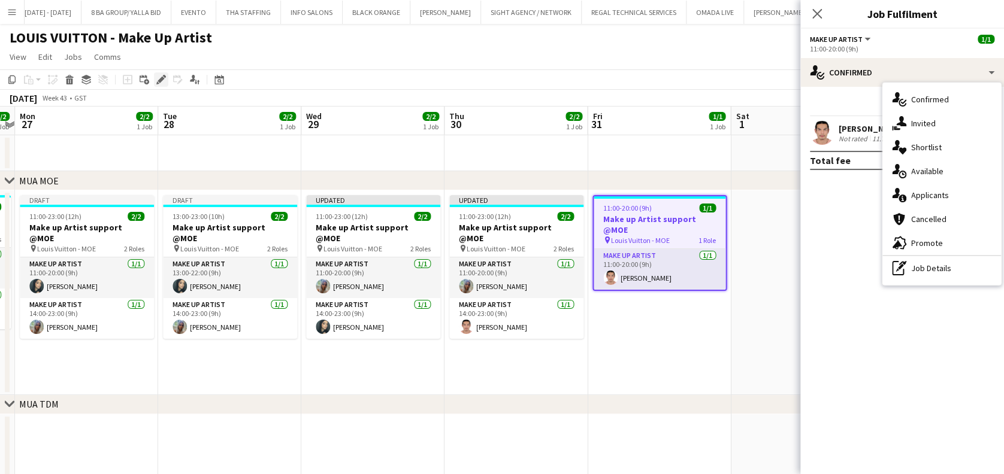
drag, startPoint x: 158, startPoint y: 80, endPoint x: 164, endPoint y: 75, distance: 6.8
click at [161, 77] on icon at bounding box center [161, 80] width 7 height 7
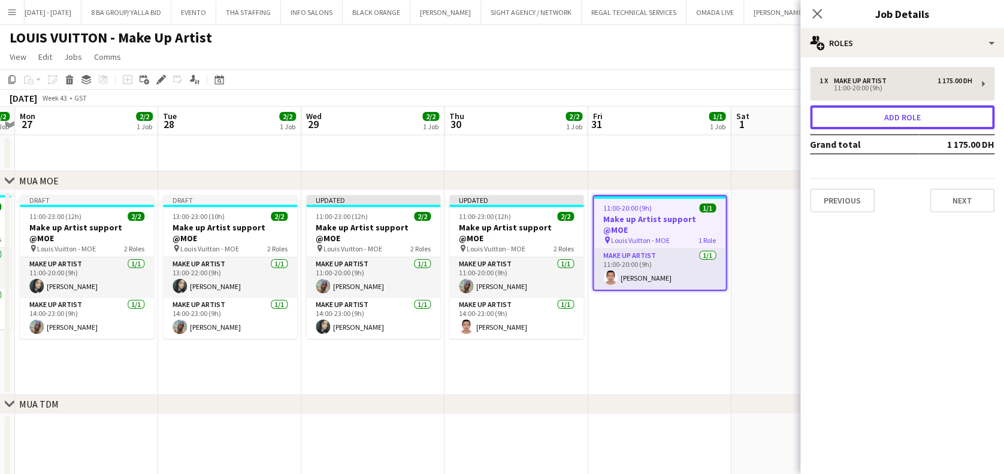
drag, startPoint x: 915, startPoint y: 126, endPoint x: 906, endPoint y: 128, distance: 9.7
click at [916, 126] on button "Add role" at bounding box center [902, 117] width 184 height 24
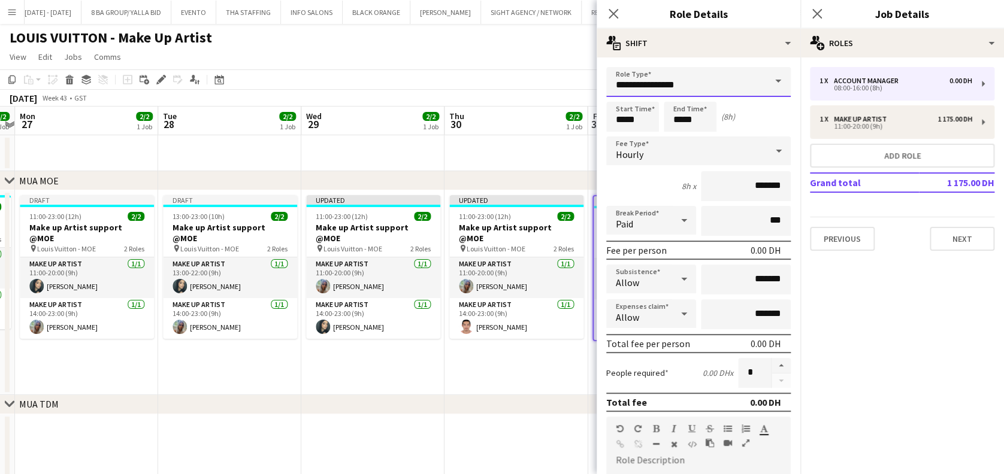
click at [543, 92] on body "Menu Boards Boards Boards All jobs Status Workforce Workforce My Workforce Recr…" at bounding box center [502, 411] width 1004 height 822
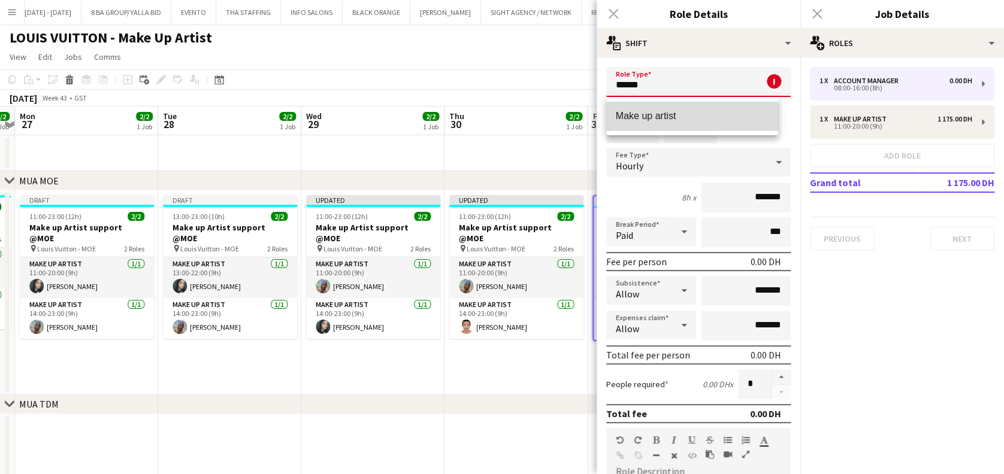
click at [635, 120] on span "Make up artist" at bounding box center [692, 115] width 153 height 11
type input "**********"
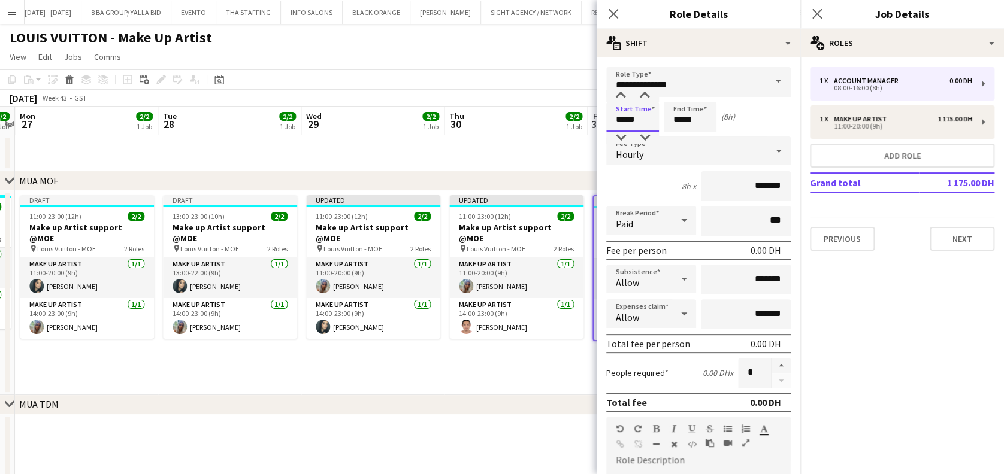
drag, startPoint x: 610, startPoint y: 124, endPoint x: 589, endPoint y: 123, distance: 20.4
click at [594, 125] on body "Menu Boards Boards Boards All jobs Status Workforce Workforce My Workforce Recr…" at bounding box center [502, 411] width 1004 height 822
type input "*****"
drag, startPoint x: 707, startPoint y: 125, endPoint x: 638, endPoint y: 130, distance: 68.4
click at [638, 130] on div "Start Time ***** End Time ***** (2h)" at bounding box center [698, 117] width 184 height 30
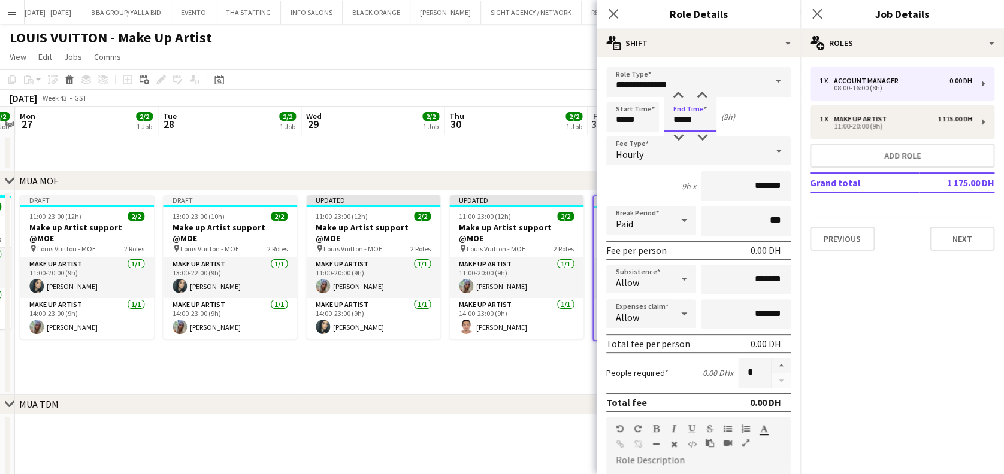
type input "*****"
click at [719, 157] on div "Hourly" at bounding box center [686, 151] width 161 height 29
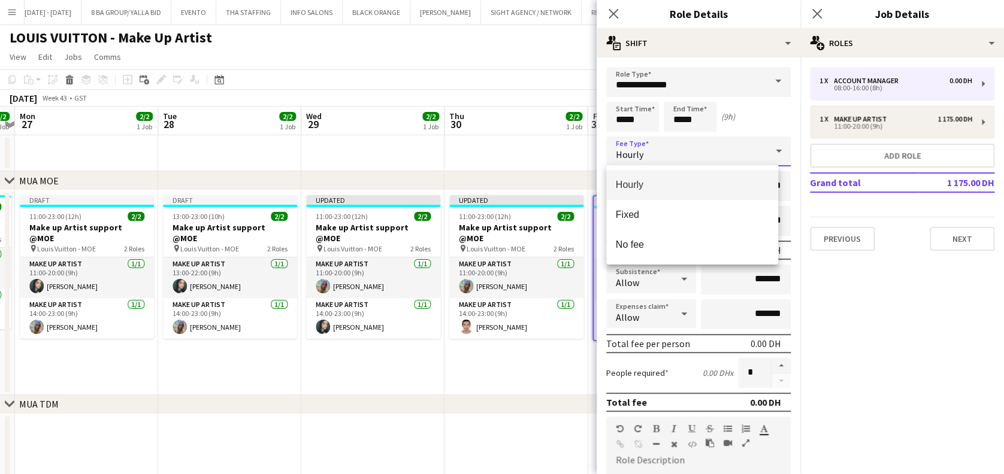
click at [704, 202] on mat-option "Fixed" at bounding box center [692, 215] width 172 height 30
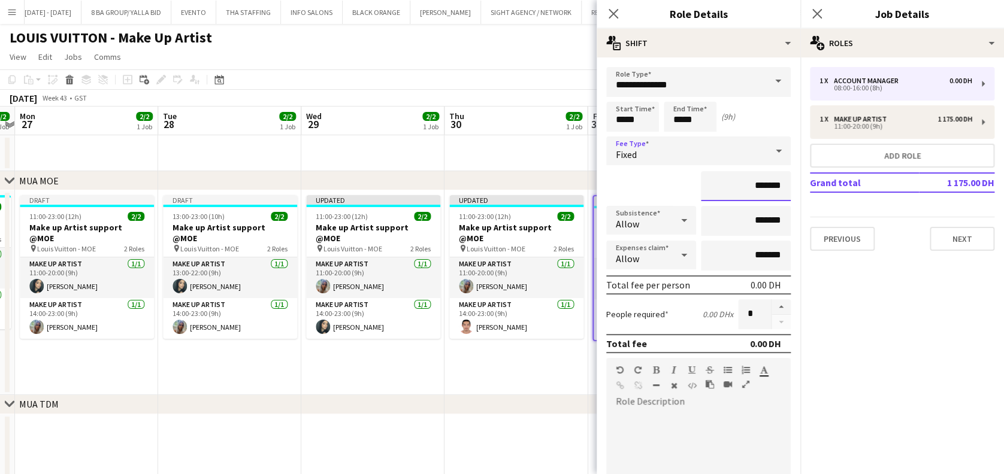
click at [714, 186] on input "*******" at bounding box center [746, 186] width 90 height 30
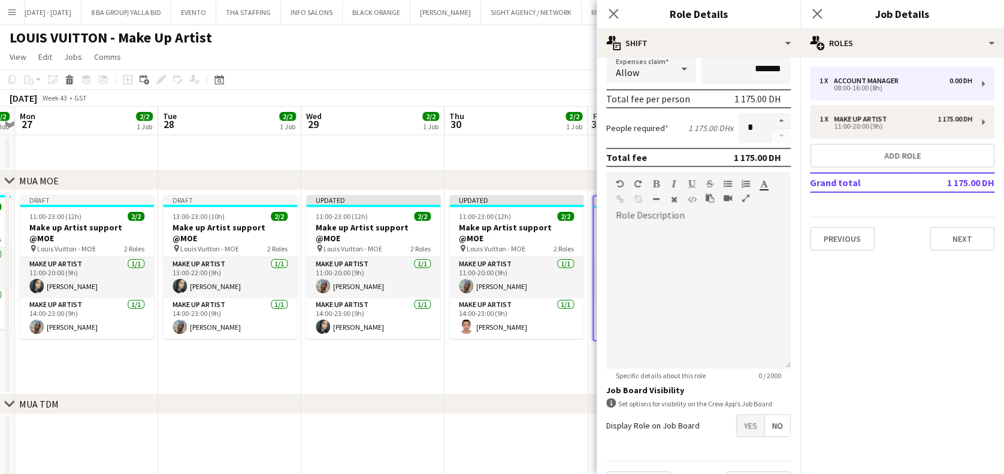
scroll to position [216, 0]
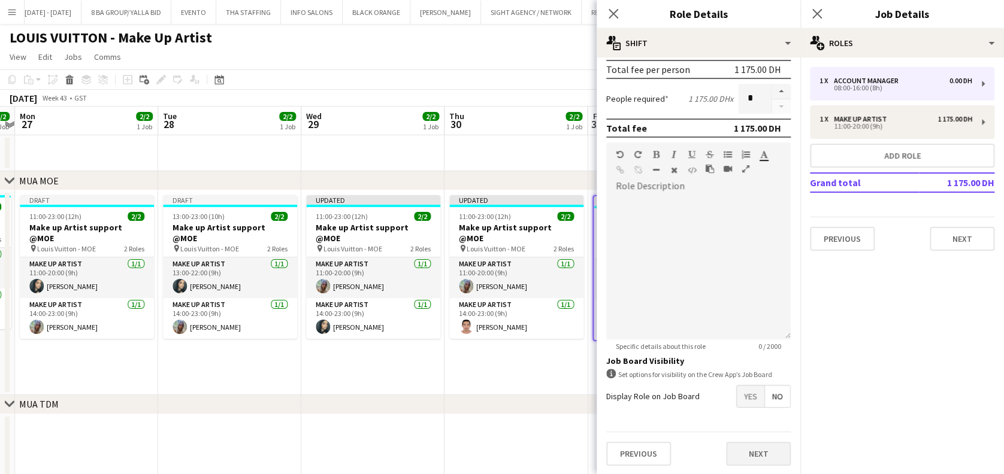
type input "**********"
click at [743, 462] on button "Next" at bounding box center [758, 454] width 65 height 24
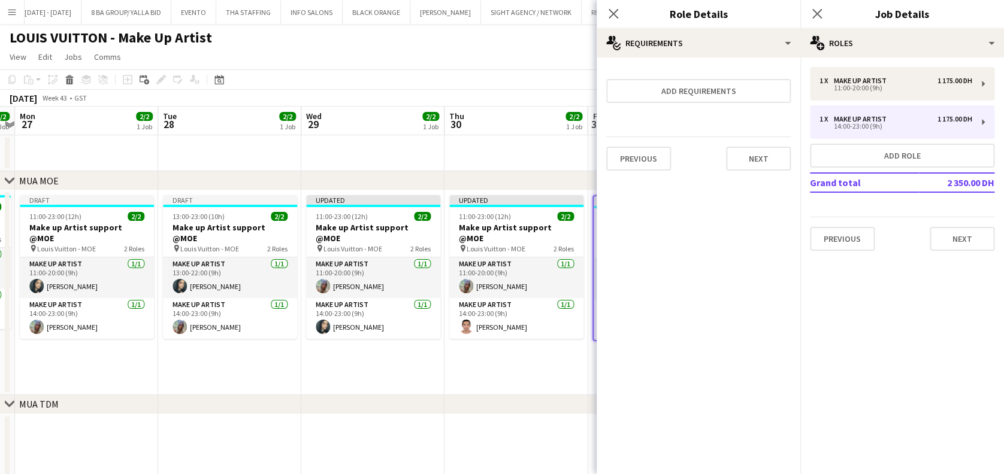
click at [516, 367] on app-date-cell "Updated 11:00-23:00 (12h) 2/2 Make up Artist support @MOE pin Louis Vuitton - M…" at bounding box center [515, 292] width 143 height 205
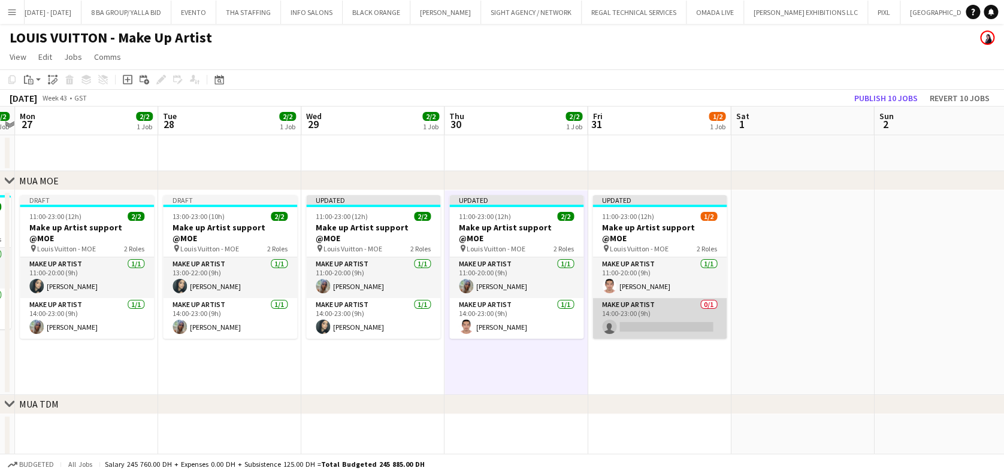
click at [652, 307] on app-card-role "Make up artist 0/1 14:00-23:00 (9h) single-neutral-actions" at bounding box center [659, 318] width 134 height 41
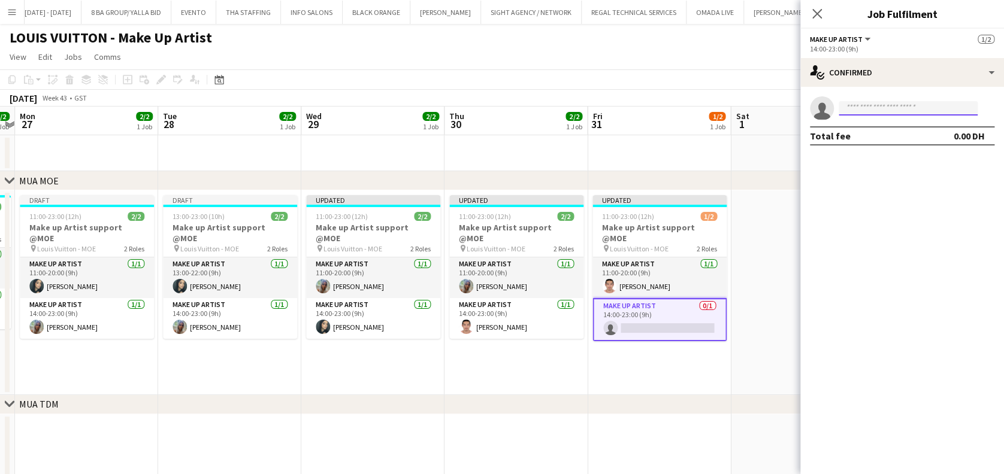
click at [866, 105] on input at bounding box center [908, 108] width 139 height 14
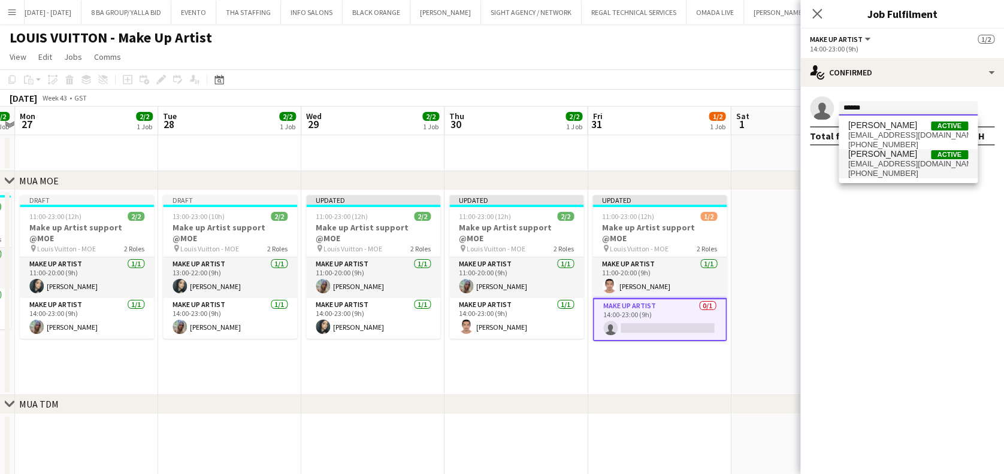
type input "******"
click at [906, 165] on span "[EMAIL_ADDRESS][DOMAIN_NAME]" at bounding box center [908, 164] width 120 height 10
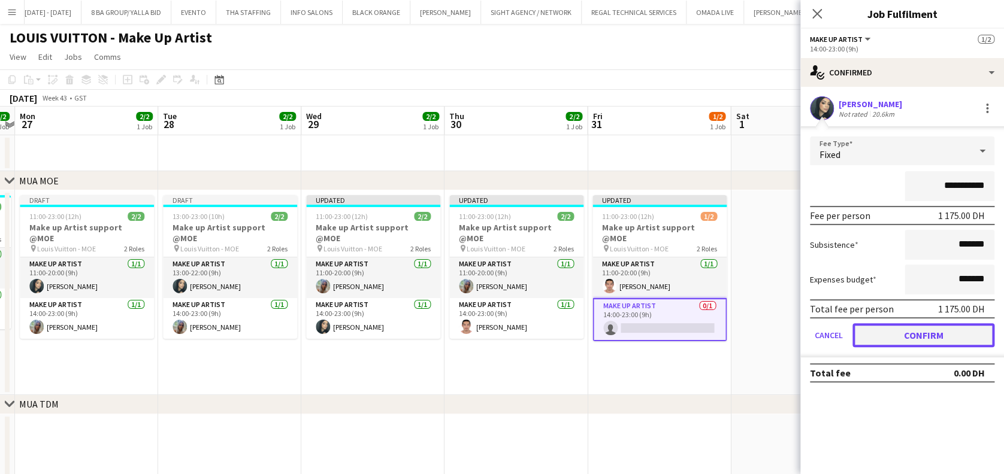
click at [919, 334] on button "Confirm" at bounding box center [923, 335] width 142 height 24
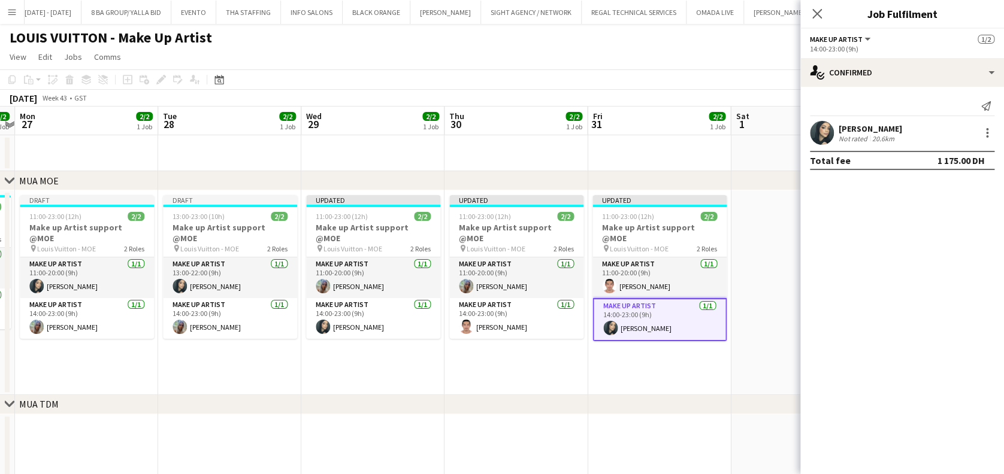
click at [531, 367] on app-date-cell "Updated 11:00-23:00 (12h) 2/2 Make up Artist support @MOE pin Louis Vuitton - M…" at bounding box center [515, 292] width 143 height 205
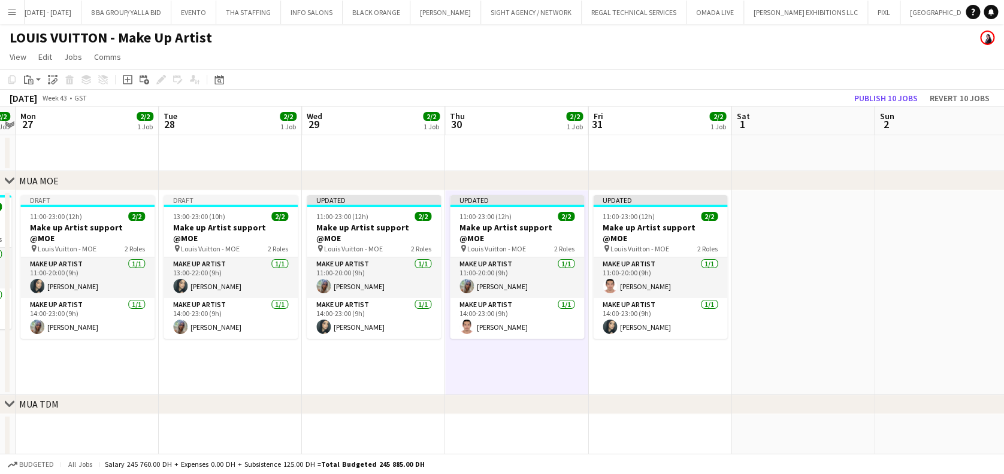
scroll to position [0, 366]
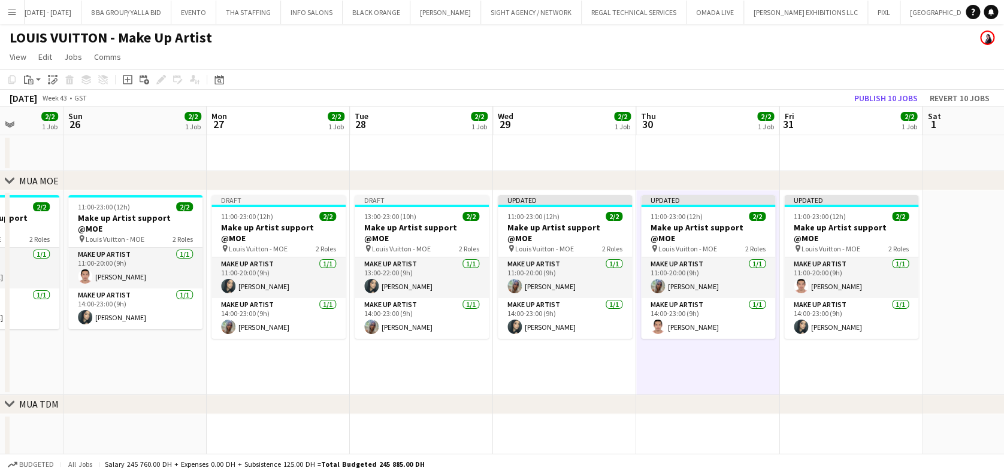
click at [630, 287] on app-calendar-viewport "Thu 23 1/2 1 Job Fri 24 2/2 1 Job Sat 25 2/2 1 Job Sun 26 2/2 1 Job Mon 27 2/2 …" at bounding box center [502, 454] width 1004 height 695
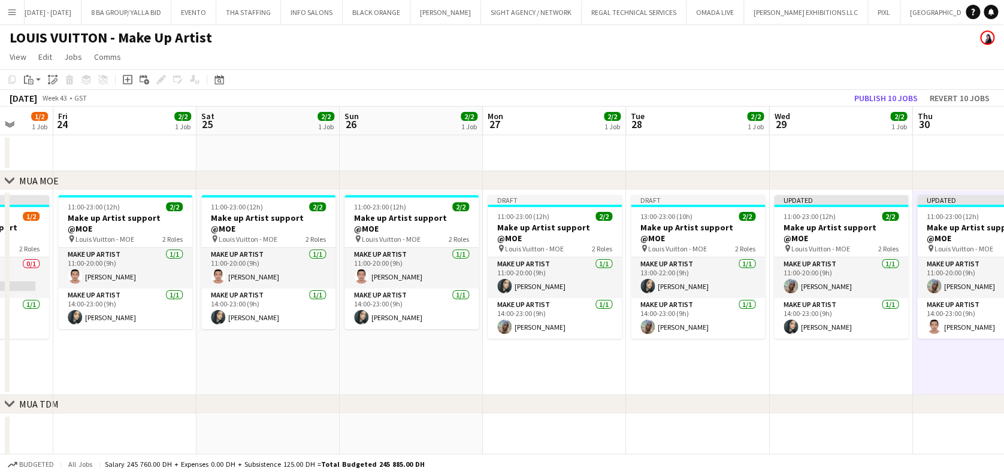
drag, startPoint x: 627, startPoint y: 381, endPoint x: 606, endPoint y: 381, distance: 21.0
click at [649, 381] on app-calendar-viewport "Tue 21 1/2 1 Job Wed 22 1/2 1 Job Thu 23 1/2 1 Job Fri 24 2/2 1 Job Sat 25 2/2 …" at bounding box center [502, 454] width 1004 height 695
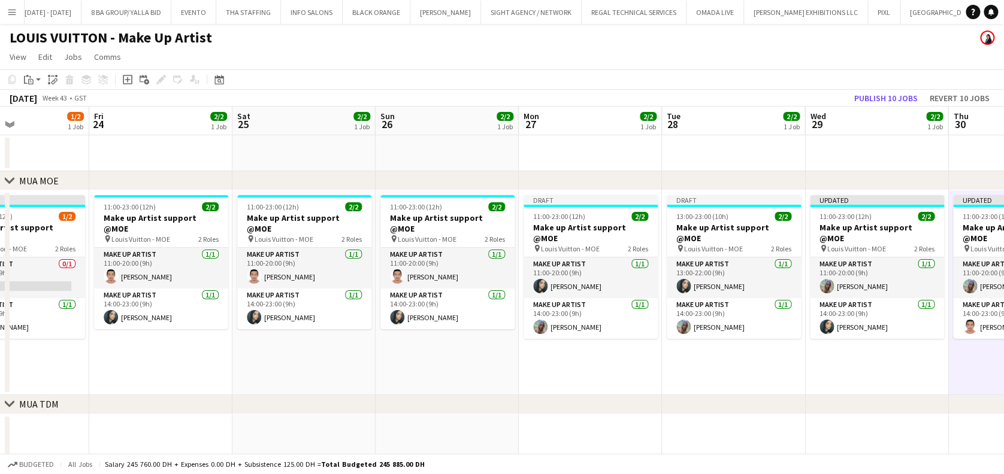
scroll to position [0, 377]
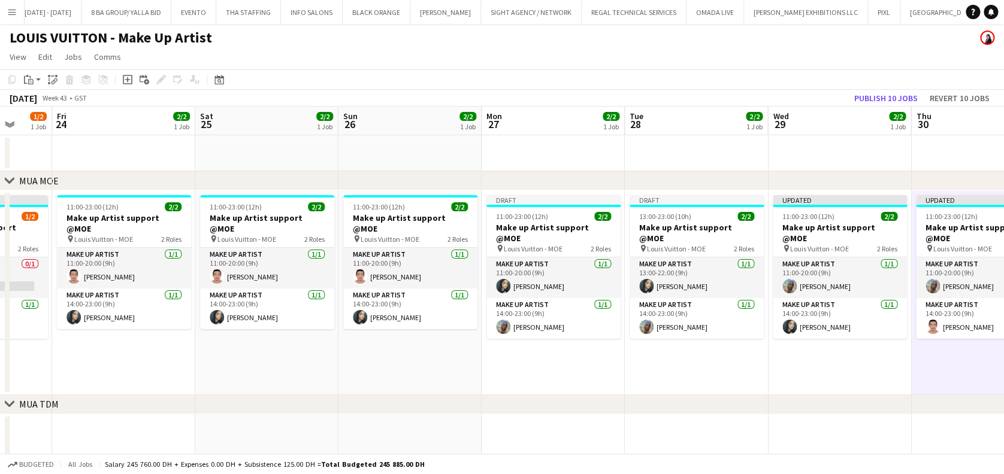
drag, startPoint x: 508, startPoint y: 352, endPoint x: 537, endPoint y: 353, distance: 29.4
click at [537, 353] on app-calendar-viewport "Tue 21 1/2 1 Job Wed 22 1/2 1 Job Thu 23 1/2 1 Job Fri 24 2/2 1 Job Sat 25 2/2 …" at bounding box center [502, 454] width 1004 height 695
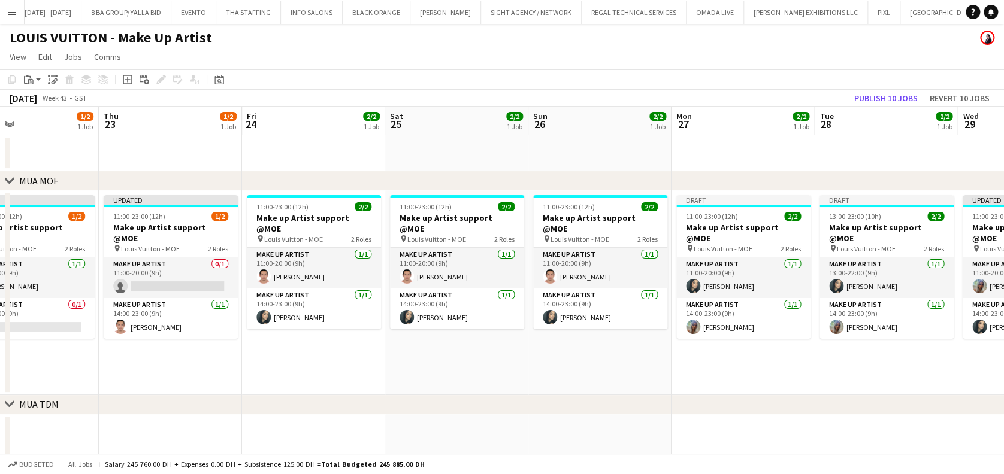
scroll to position [0, 326]
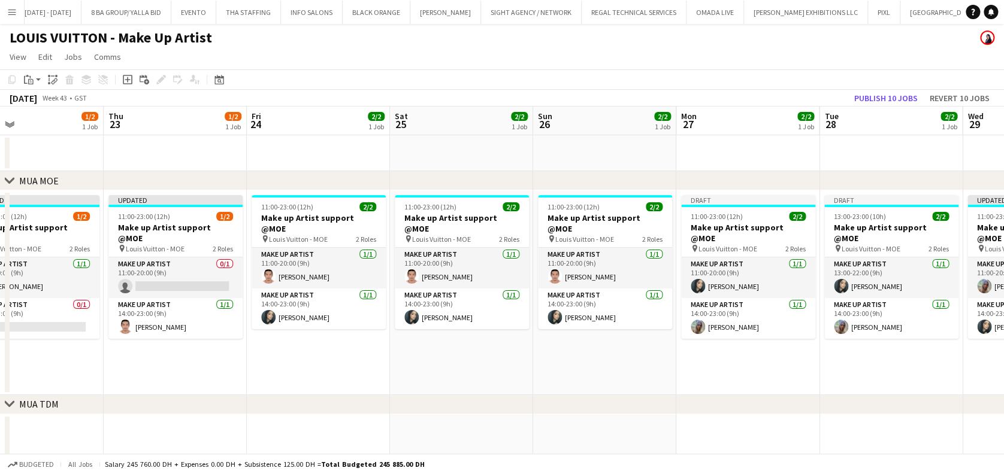
drag, startPoint x: 372, startPoint y: 336, endPoint x: 377, endPoint y: 331, distance: 7.2
click at [377, 331] on app-calendar-viewport "Mon 20 1/1 1 Job Tue 21 1/2 1 Job Wed 22 1/2 1 Job Thu 23 1/2 1 Job Fri 24 2/2 …" at bounding box center [502, 454] width 1004 height 695
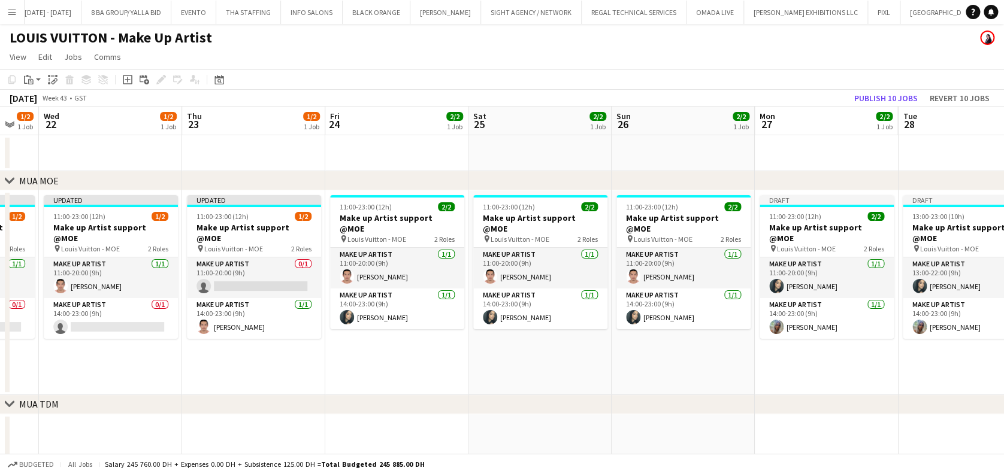
drag, startPoint x: 420, startPoint y: 340, endPoint x: 428, endPoint y: 336, distance: 8.3
click at [443, 338] on app-calendar-viewport "Mon 20 1/1 1 Job Tue 21 1/2 1 Job Wed 22 1/2 1 Job Thu 23 1/2 1 Job Fri 24 2/2 …" at bounding box center [502, 454] width 1004 height 695
click at [279, 258] on app-card-role "Make up artist 0/1 11:00-20:00 (9h) single-neutral-actions" at bounding box center [254, 278] width 134 height 41
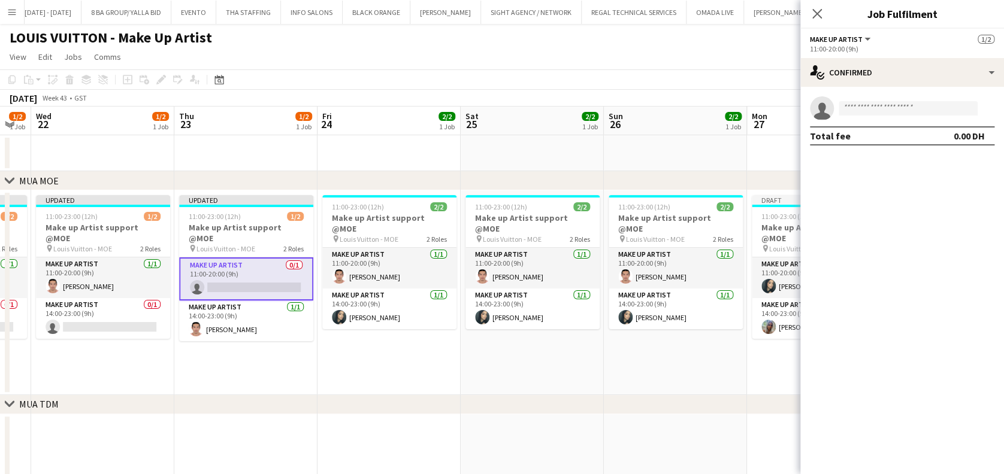
drag, startPoint x: 244, startPoint y: 291, endPoint x: 410, endPoint y: 301, distance: 166.8
click at [410, 301] on app-calendar-viewport "Mon 20 1/1 1 Job Tue 21 1/2 1 Job Wed 22 1/2 1 Job Thu 23 1/2 1 Job Fri 24 2/2 …" at bounding box center [502, 454] width 1004 height 695
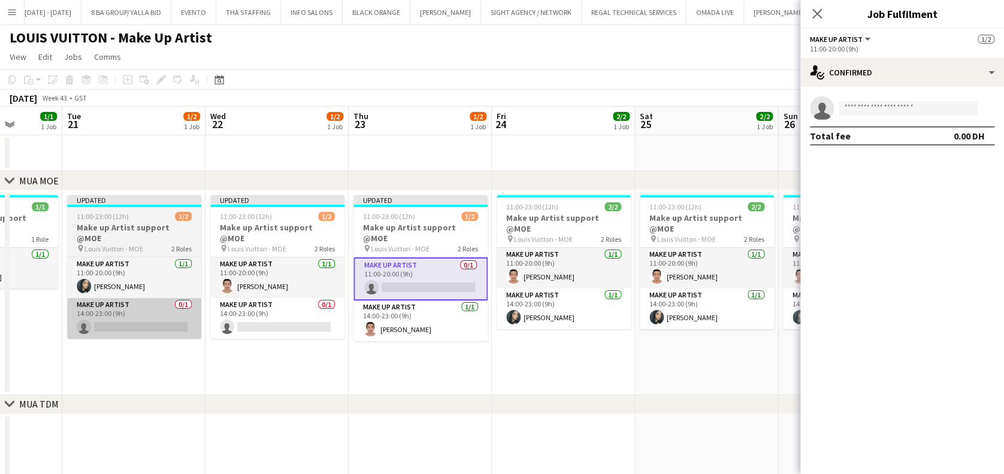
click at [232, 308] on app-card-role "Make up artist 0/1 14:00-23:00 (9h) single-neutral-actions" at bounding box center [277, 318] width 134 height 41
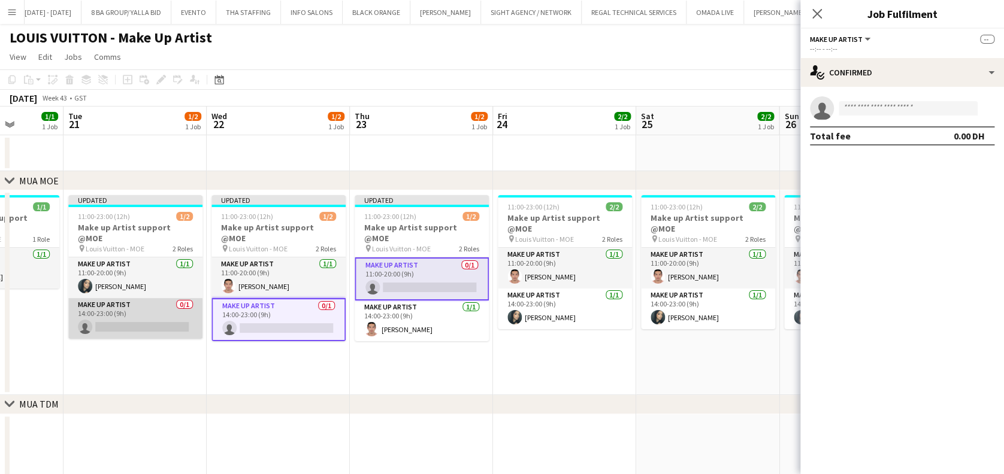
click at [150, 306] on app-card-role "Make up artist 0/1 14:00-23:00 (9h) single-neutral-actions" at bounding box center [135, 318] width 134 height 41
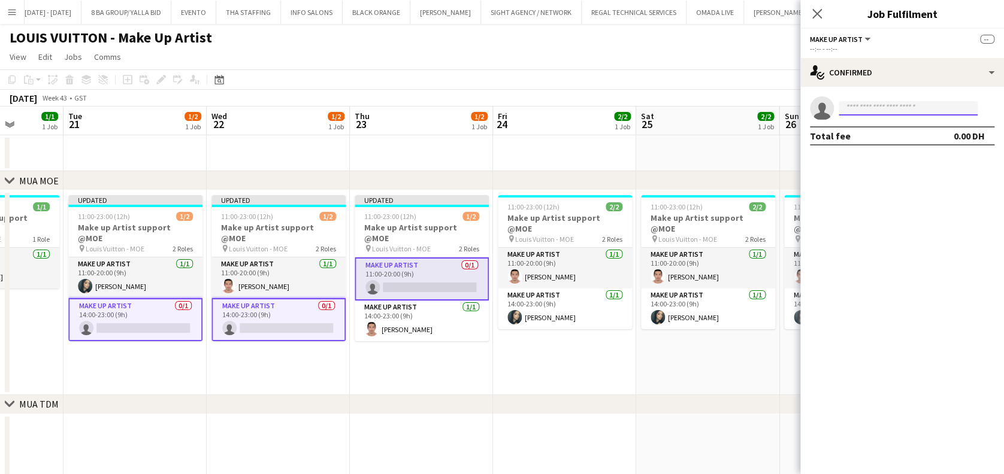
click at [871, 107] on input at bounding box center [908, 108] width 139 height 14
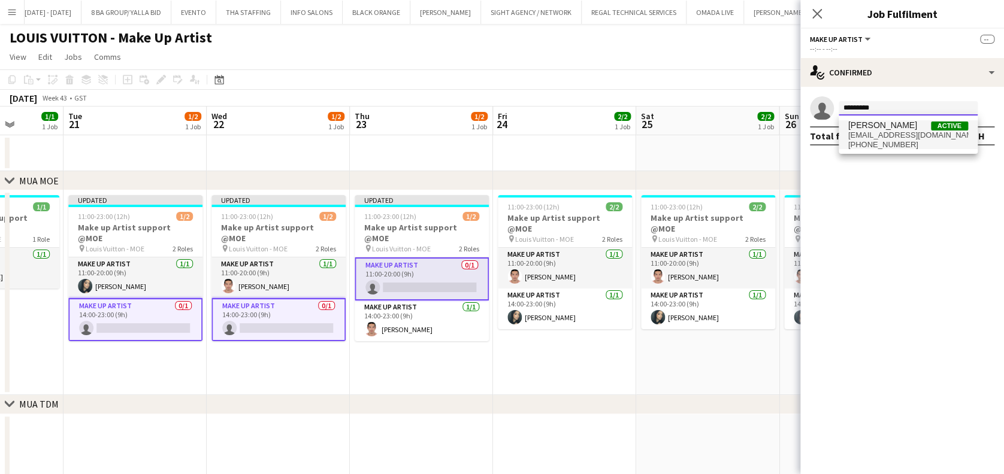
type input "*********"
drag, startPoint x: 901, startPoint y: 144, endPoint x: 916, endPoint y: 180, distance: 39.2
click at [901, 143] on span "+971561660712" at bounding box center [908, 145] width 120 height 10
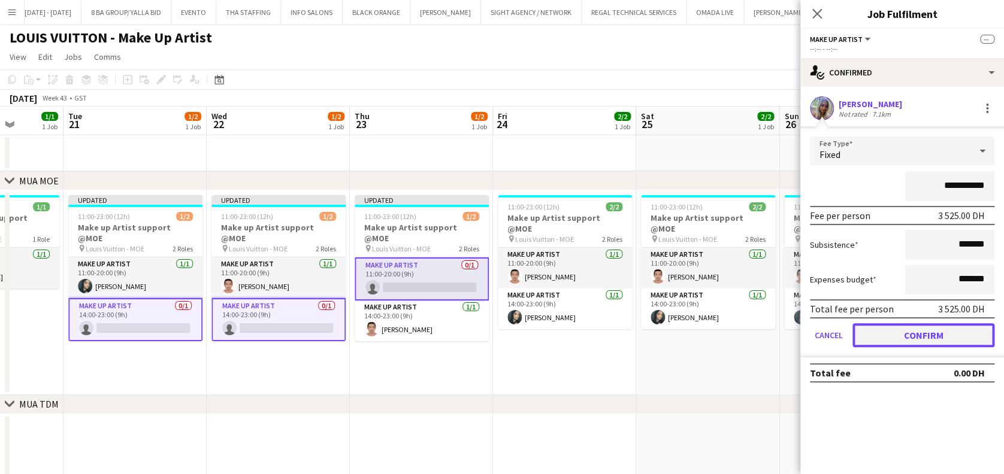
drag, startPoint x: 925, startPoint y: 335, endPoint x: 733, endPoint y: 334, distance: 192.3
click at [925, 335] on button "Confirm" at bounding box center [923, 335] width 142 height 24
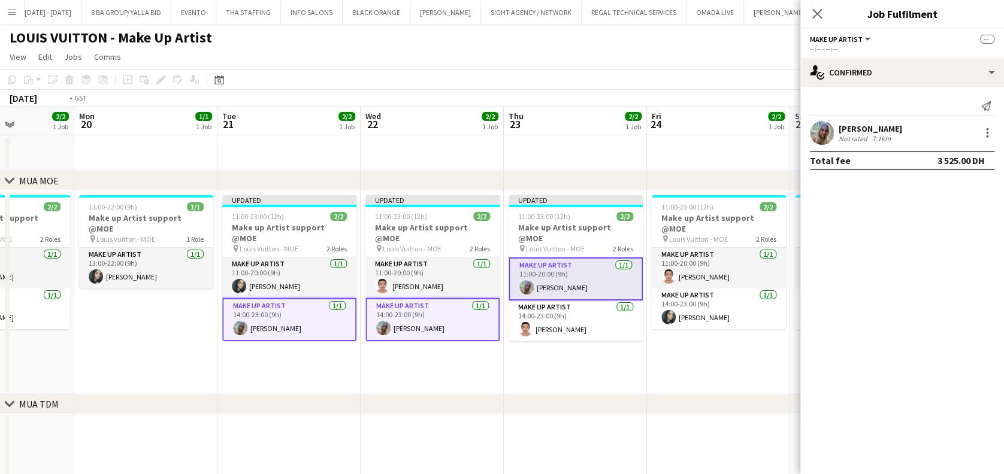
drag, startPoint x: 343, startPoint y: 328, endPoint x: 543, endPoint y: 328, distance: 200.0
click at [543, 328] on app-calendar-viewport "Sat 18 1/2 1 Job Sun 19 2/2 1 Job Mon 20 1/1 1 Job Tue 21 2/2 1 Job Wed 22 2/2 …" at bounding box center [502, 454] width 1004 height 695
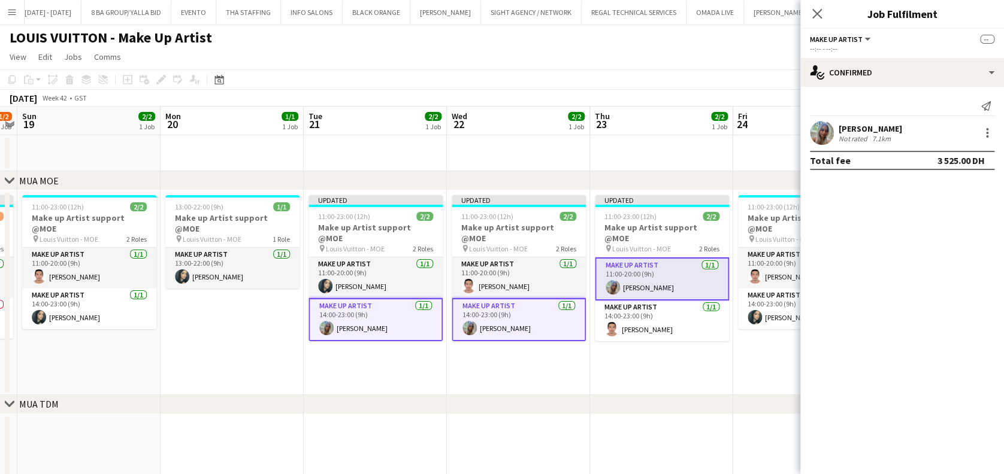
click at [289, 295] on app-calendar-viewport "Fri 17 1/1 1 Job Sat 18 1/2 1 Job Sun 19 2/2 1 Job Mon 20 1/1 1 Job Tue 21 2/2 …" at bounding box center [502, 454] width 1004 height 695
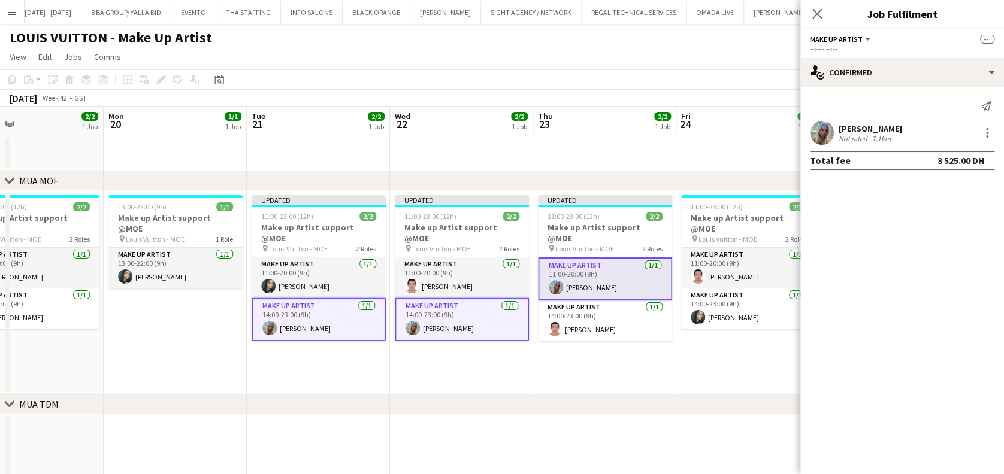
click at [322, 295] on app-calendar-viewport "Fri 17 1/1 1 Job Sat 18 1/2 1 Job Sun 19 2/2 1 Job Mon 20 1/1 1 Job Tue 21 2/2 …" at bounding box center [502, 454] width 1004 height 695
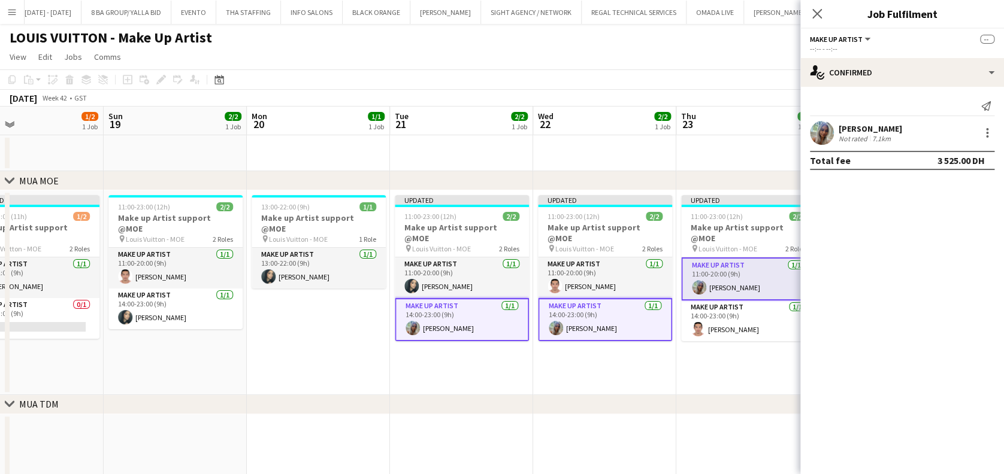
scroll to position [0, 255]
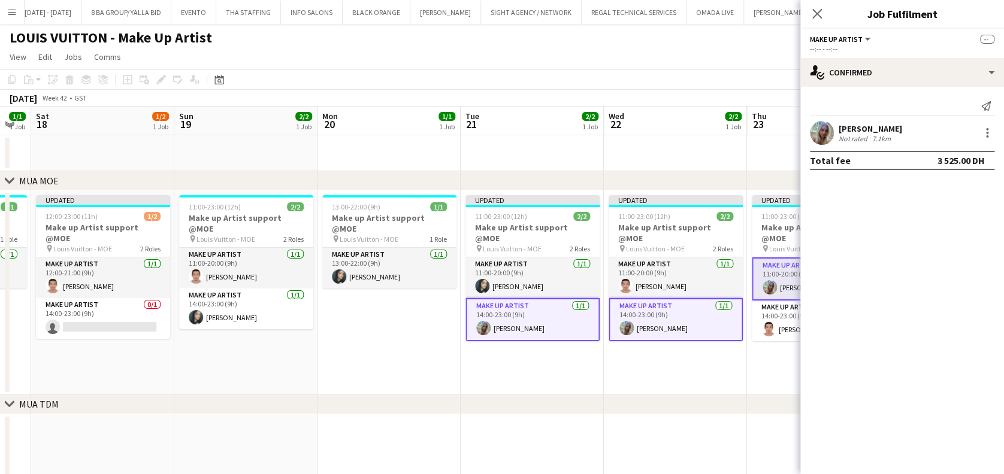
drag, startPoint x: 319, startPoint y: 297, endPoint x: 341, endPoint y: 298, distance: 22.2
click at [341, 298] on app-calendar-viewport "Thu 16 0/1 1 Job Fri 17 1/1 1 Job Sat 18 1/2 1 Job Sun 19 2/2 1 Job Mon 20 1/1 …" at bounding box center [502, 454] width 1004 height 695
click at [402, 222] on h3 "Make up Artist support @MOE" at bounding box center [390, 224] width 134 height 22
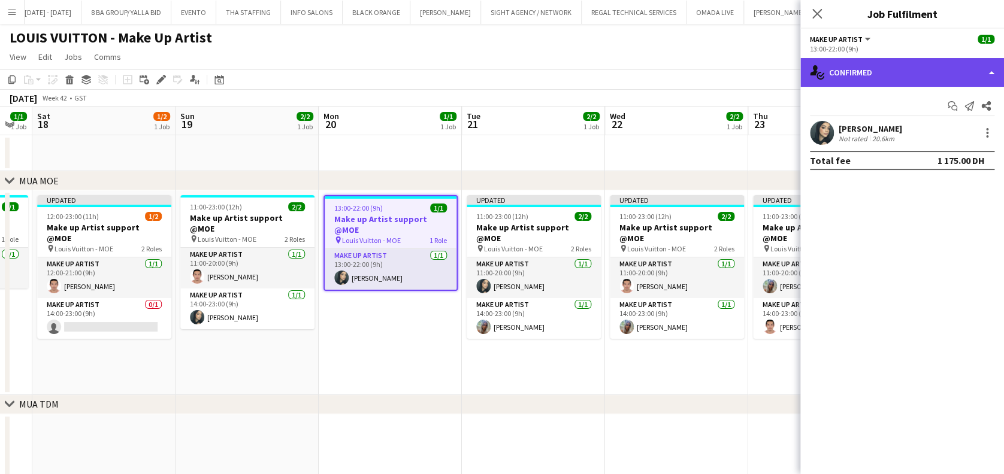
click at [841, 72] on div "single-neutral-actions-check-2 Confirmed" at bounding box center [902, 72] width 204 height 29
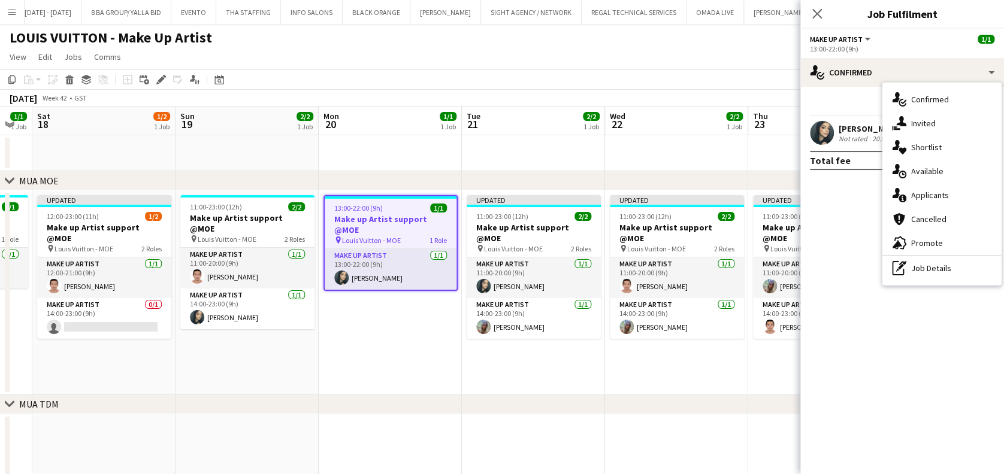
drag, startPoint x: 922, startPoint y: 279, endPoint x: 912, endPoint y: 239, distance: 41.3
click at [923, 279] on div "pen-write Job Details" at bounding box center [941, 268] width 119 height 24
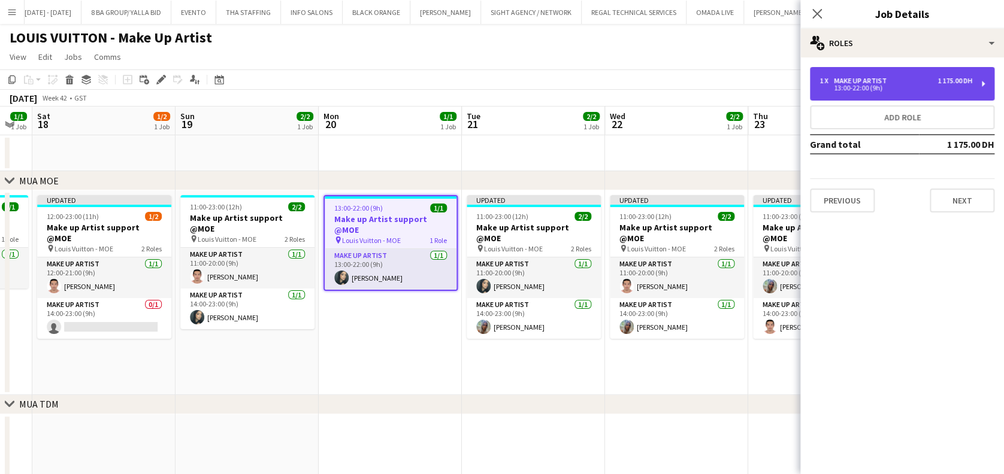
click at [889, 79] on div "1 x Make up artist 1 175.00 DH" at bounding box center [895, 81] width 153 height 8
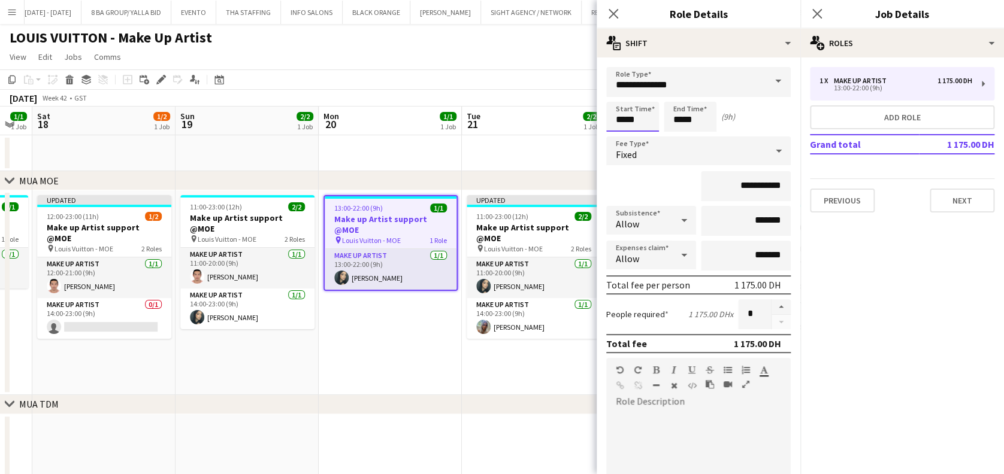
click at [625, 120] on input "*****" at bounding box center [632, 117] width 53 height 30
type input "*****"
click at [684, 123] on input "*****" at bounding box center [690, 117] width 53 height 30
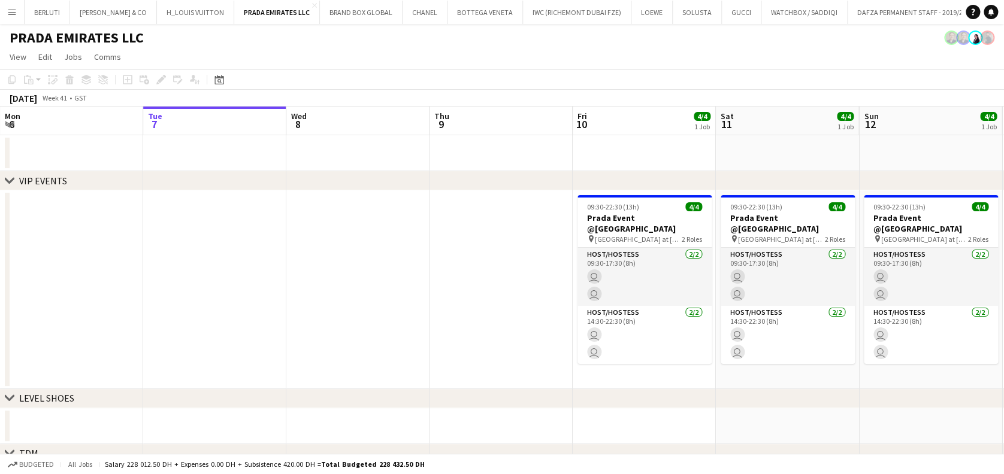
click at [16, 19] on button "Menu" at bounding box center [12, 12] width 24 height 24
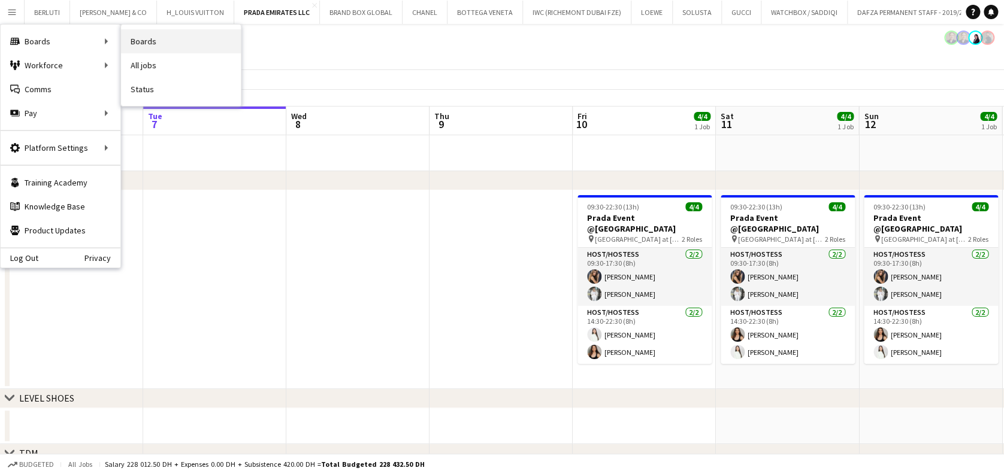
click at [174, 47] on link "Boards" at bounding box center [181, 41] width 120 height 24
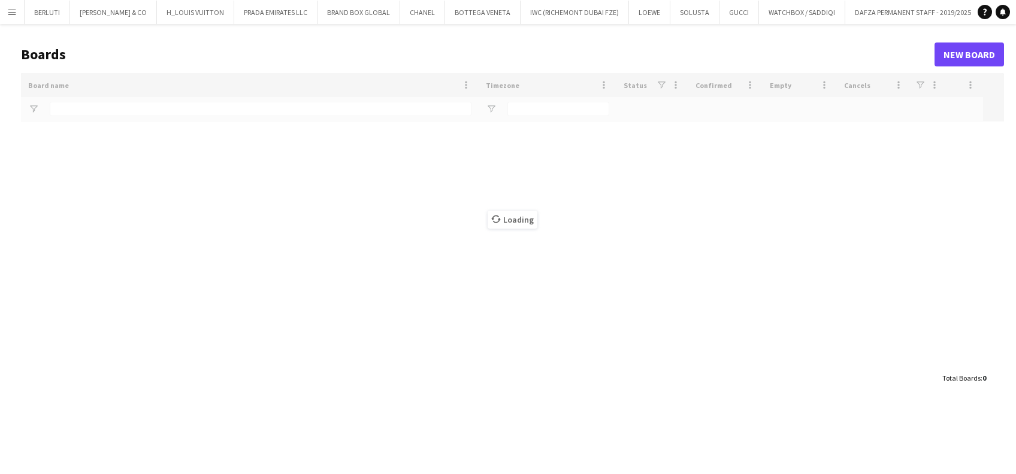
type input "*****"
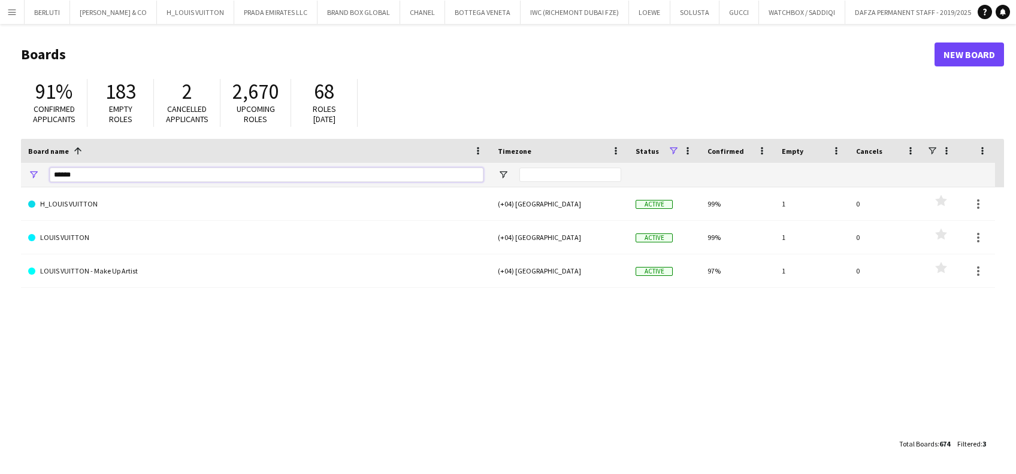
drag, startPoint x: 90, startPoint y: 175, endPoint x: 51, endPoint y: 167, distance: 40.5
click at [53, 169] on input "*****" at bounding box center [267, 175] width 434 height 14
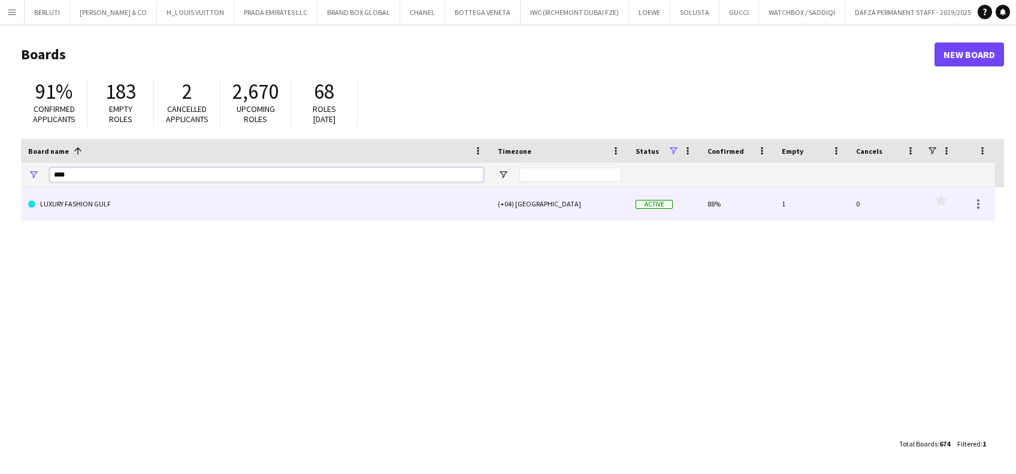
type input "****"
click at [115, 211] on link "LUXURY FASHION GULF" at bounding box center [255, 204] width 455 height 34
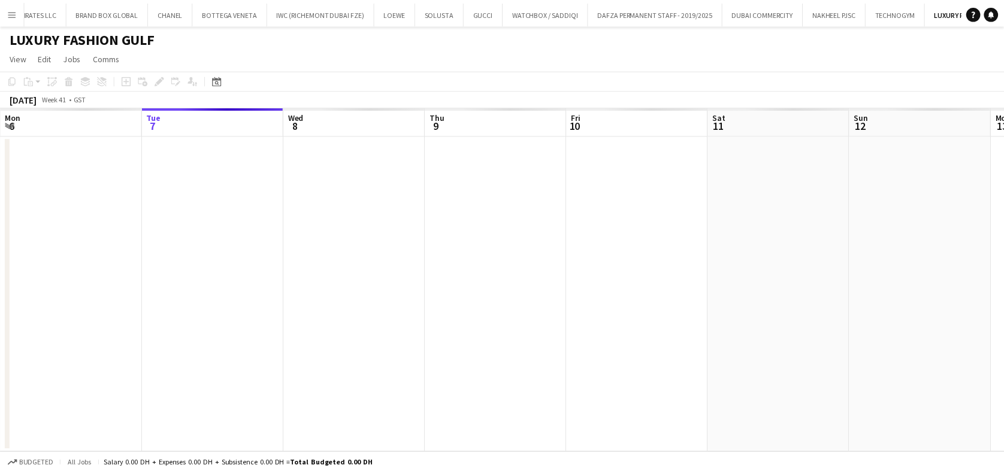
scroll to position [0, 261]
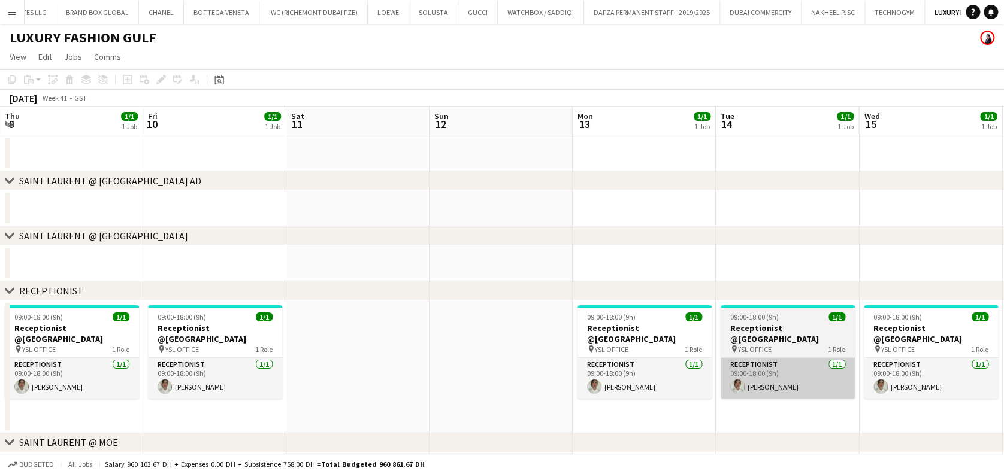
drag, startPoint x: 396, startPoint y: 372, endPoint x: 712, endPoint y: 352, distance: 316.9
click at [269, 372] on app-calendar-viewport "Tue 7 1/1 1 Job Wed 8 1/1 1 Job Thu 9 1/1 1 Job Fri 10 1/1 1 Job Sat 11 Sun 12 …" at bounding box center [502, 325] width 1004 height 437
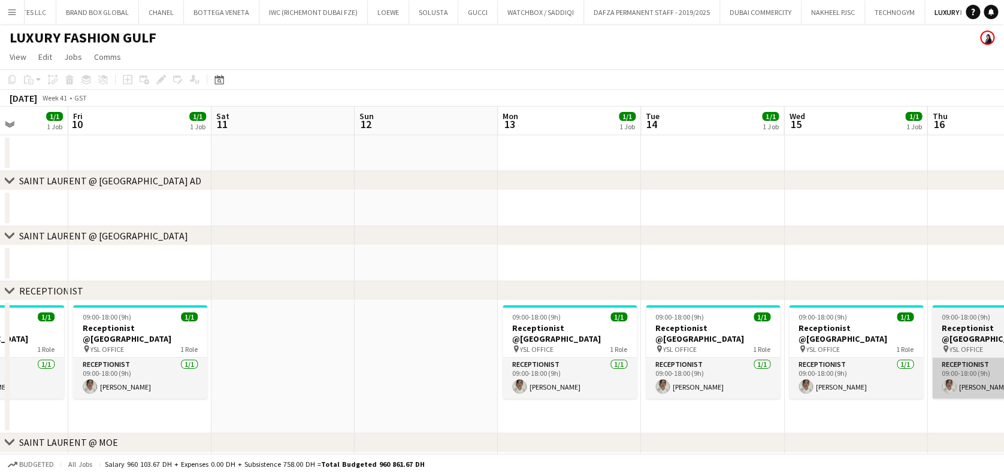
drag, startPoint x: 650, startPoint y: 356, endPoint x: 598, endPoint y: 356, distance: 51.5
click at [346, 356] on app-calendar-viewport "Tue 7 1/1 1 Job Wed 8 1/1 1 Job Thu 9 1/1 1 Job Fri 10 1/1 1 Job Sat 11 Sun 12 …" at bounding box center [502, 325] width 1004 height 437
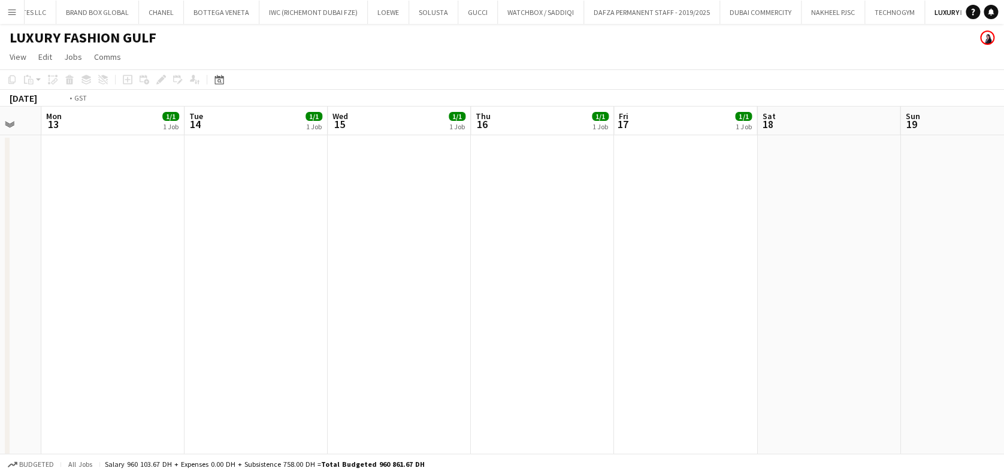
drag, startPoint x: 331, startPoint y: 362, endPoint x: 488, endPoint y: 367, distance: 156.4
click at [136, 364] on app-calendar-viewport "Fri 10 1/1 1 Job Sat 11 Sun 12 Mon 13 1/1 1 Job Tue 14 1/1 1 Job Wed 15 1/1 1 J…" at bounding box center [502, 469] width 1004 height 725
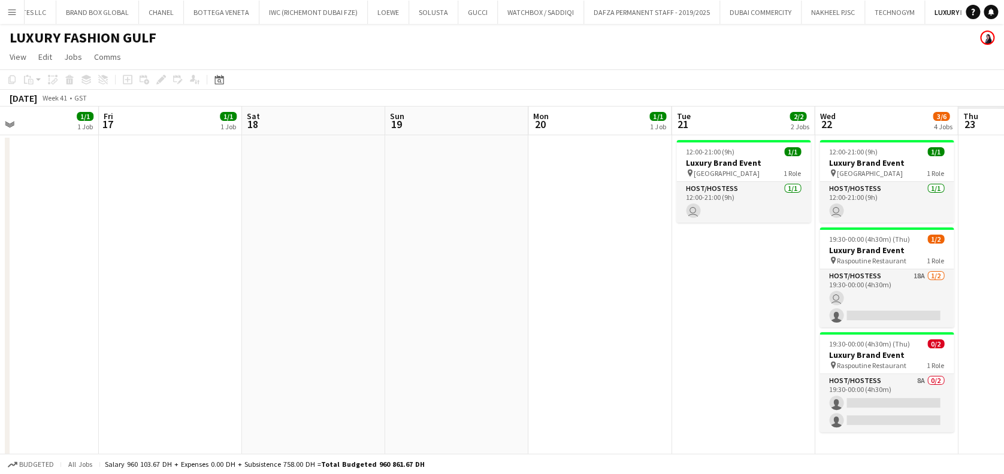
scroll to position [0, 484]
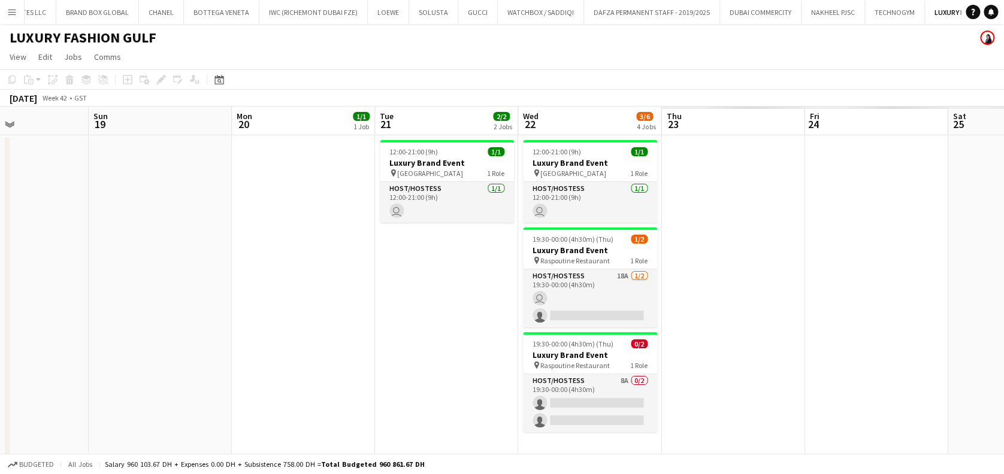
drag, startPoint x: 444, startPoint y: 376, endPoint x: 331, endPoint y: 376, distance: 113.8
click at [331, 376] on app-calendar-viewport "Wed 15 1/1 1 Job Thu 16 1/1 1 Job Fri 17 1/1 1 Job Sat 18 Sun 19 Mon 20 1/1 1 J…" at bounding box center [502, 469] width 1004 height 725
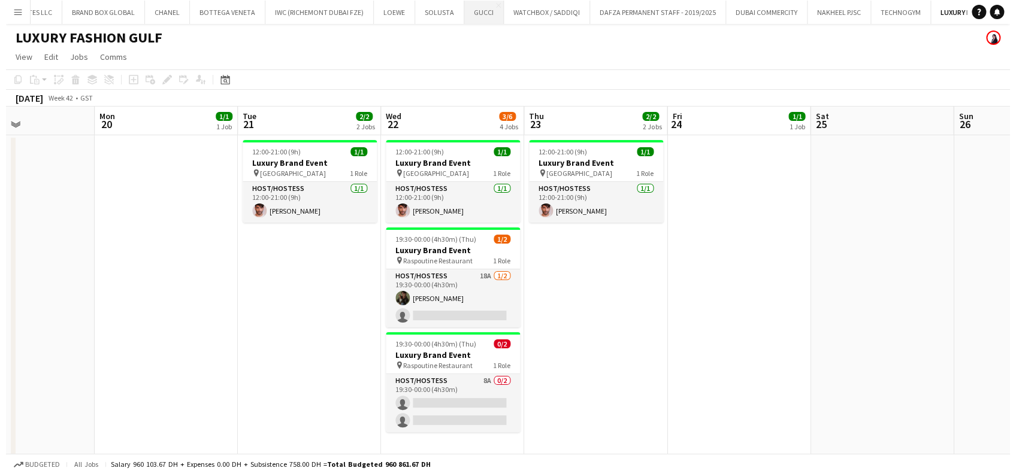
scroll to position [0, 485]
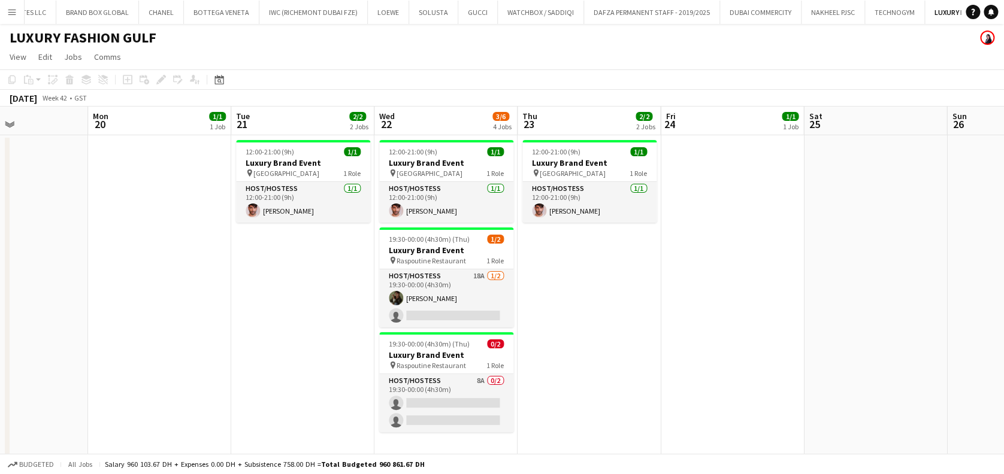
click at [19, 16] on button "Menu" at bounding box center [12, 12] width 24 height 24
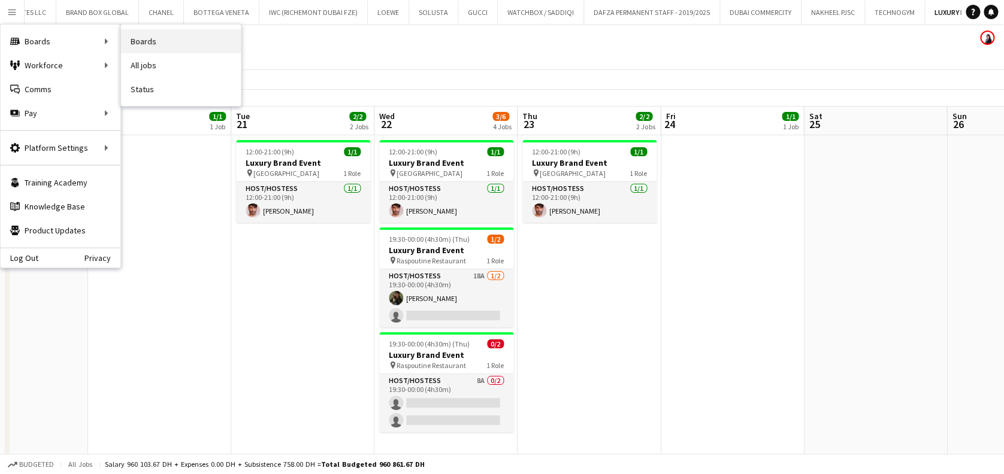
click at [177, 44] on link "Boards" at bounding box center [181, 41] width 120 height 24
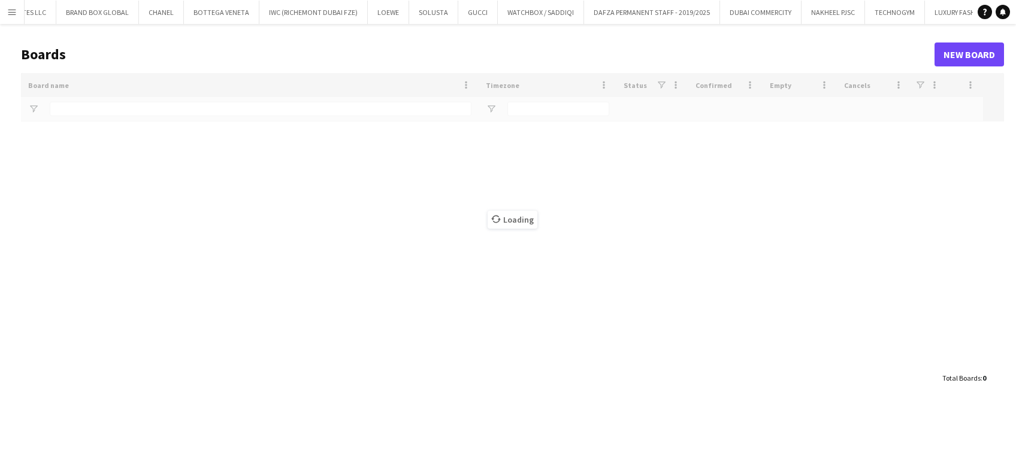
type input "****"
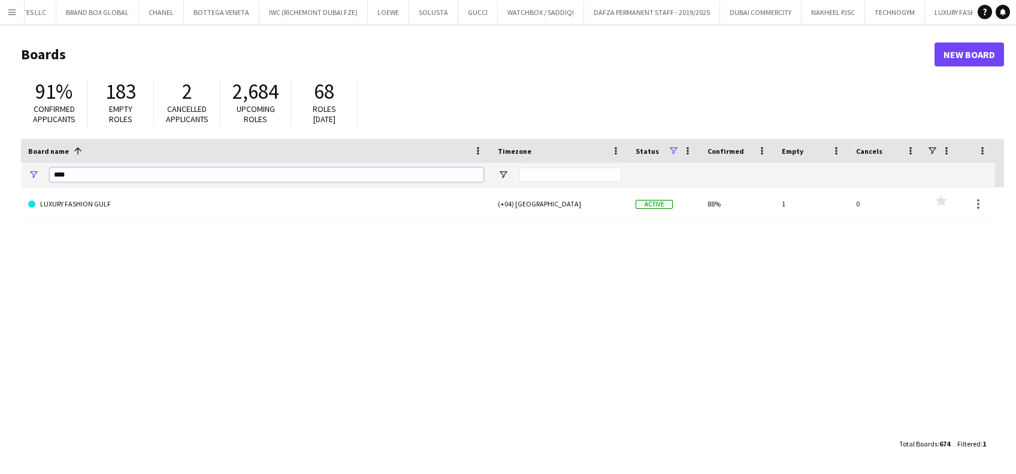
drag, startPoint x: 80, startPoint y: 174, endPoint x: 14, endPoint y: 177, distance: 66.0
click at [16, 177] on main "Boards New Board 91% Confirmed applicants 183 Empty roles 2 Cancelled applicant…" at bounding box center [508, 249] width 1016 height 450
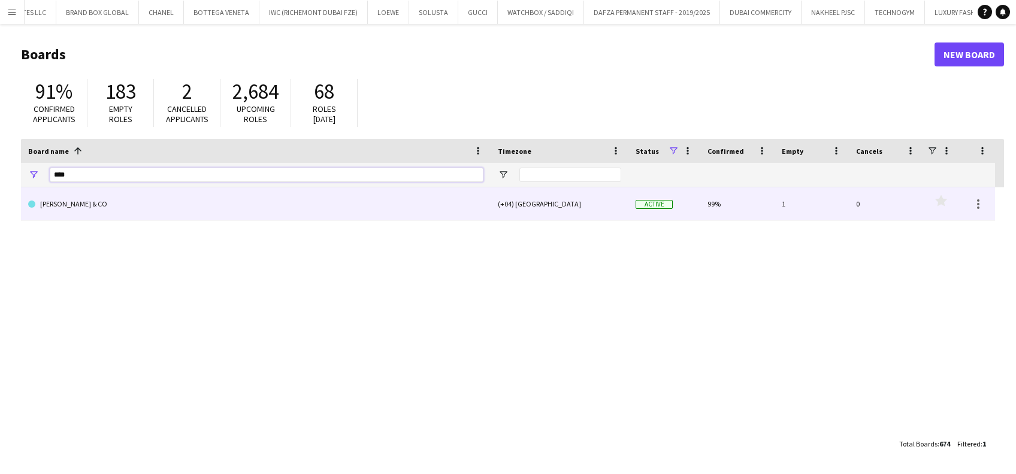
type input "****"
click at [105, 196] on link "[PERSON_NAME] & CO" at bounding box center [255, 204] width 455 height 34
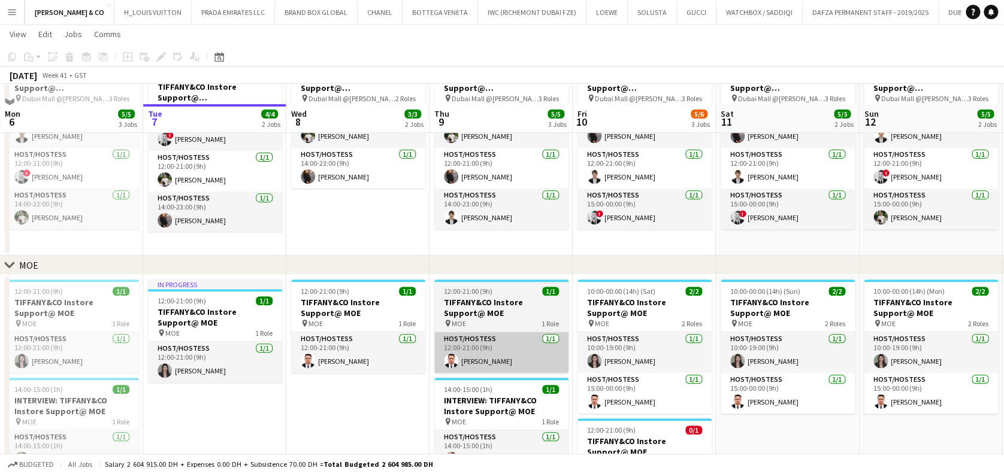
scroll to position [159, 0]
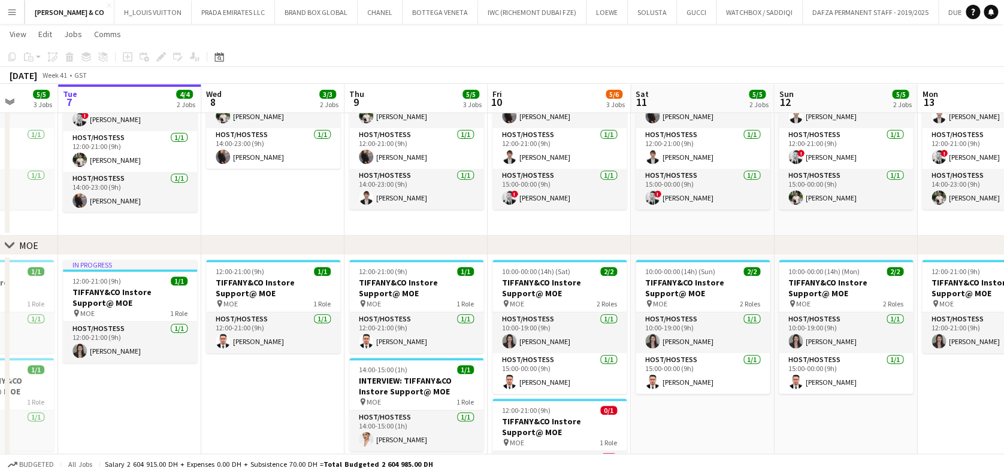
drag, startPoint x: 401, startPoint y: 358, endPoint x: 334, endPoint y: 358, distance: 67.7
click at [334, 358] on app-calendar-viewport "Sat 4 5/5 2 Jobs Sun 5 4/4 2 Jobs Mon 6 5/5 3 Jobs Tue 7 4/4 2 Jobs Wed 8 3/3 2…" at bounding box center [502, 230] width 1004 height 686
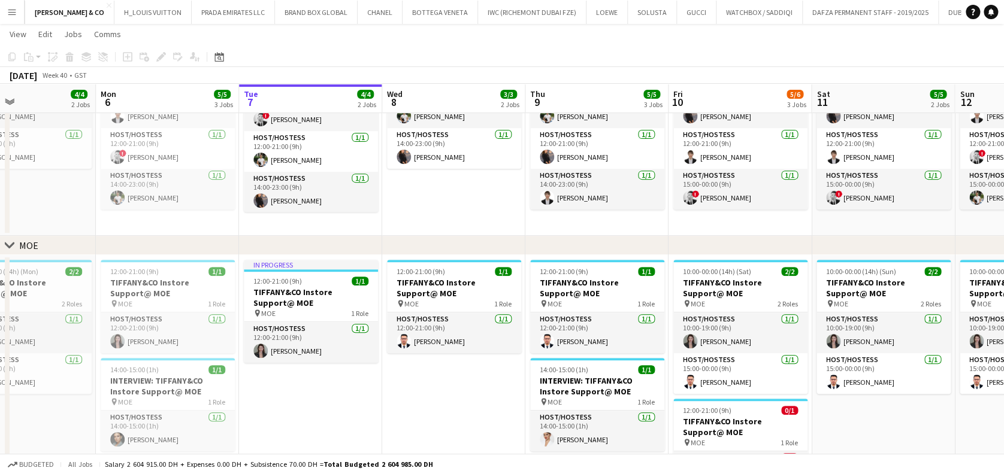
drag, startPoint x: 186, startPoint y: 398, endPoint x: 383, endPoint y: 385, distance: 196.9
click at [383, 385] on app-calendar-viewport "Fri 3 Sat 4 5/5 2 Jobs Sun 5 4/4 2 Jobs Mon 6 5/5 3 Jobs Tue 7 4/4 2 Jobs Wed 8…" at bounding box center [502, 230] width 1004 height 686
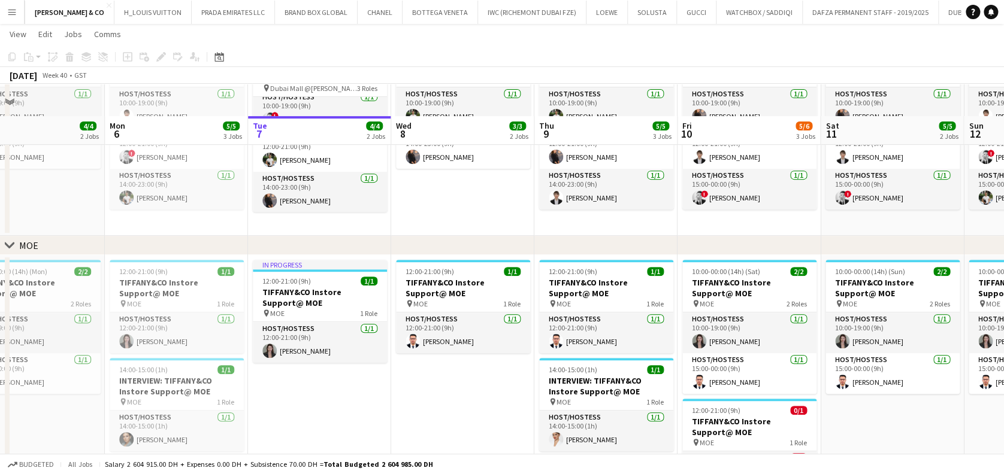
scroll to position [278, 0]
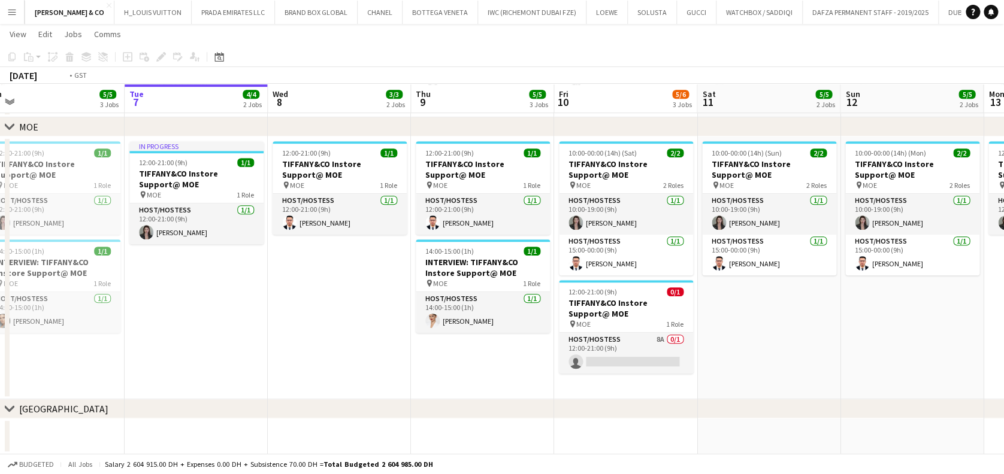
drag, startPoint x: 453, startPoint y: 255, endPoint x: 310, endPoint y: 273, distance: 144.9
click at [310, 273] on app-calendar-viewport "Fri 3 6/6 2 Jobs Sat 4 5/5 2 Jobs Sun 5 4/4 2 Jobs Mon 6 5/5 3 Jobs Tue 7 4/4 2…" at bounding box center [502, 112] width 1004 height 686
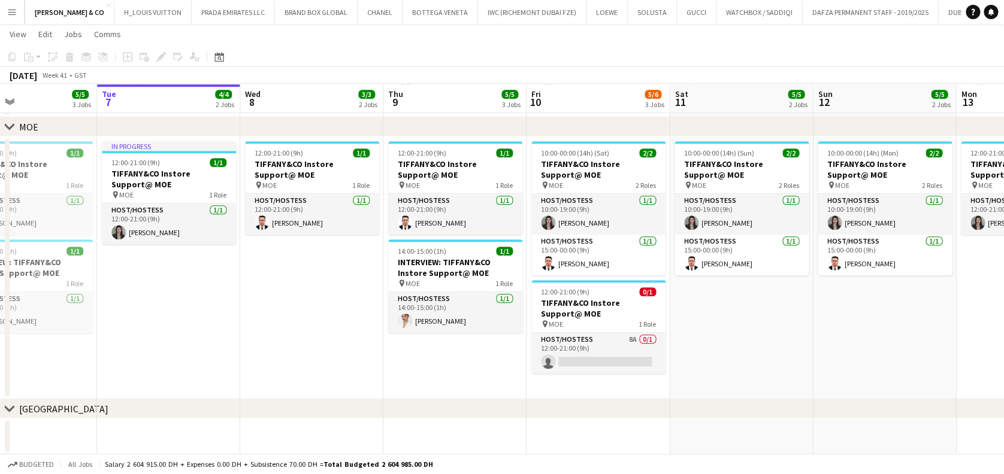
scroll to position [0, 522]
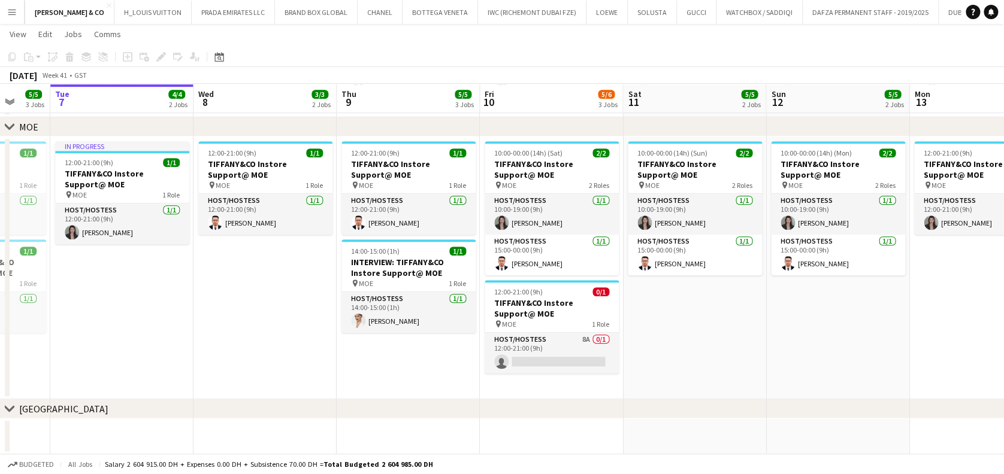
click at [238, 256] on app-calendar-viewport "Fri 3 6/6 2 Jobs Sat 4 5/5 2 Jobs Sun 5 4/4 2 Jobs Mon 6 5/5 3 Jobs Tue 7 4/4 2…" at bounding box center [502, 112] width 1004 height 686
click at [519, 219] on app-card-role "Host/Hostess [DATE] 10:00-19:00 (9h) [PERSON_NAME]" at bounding box center [552, 214] width 134 height 41
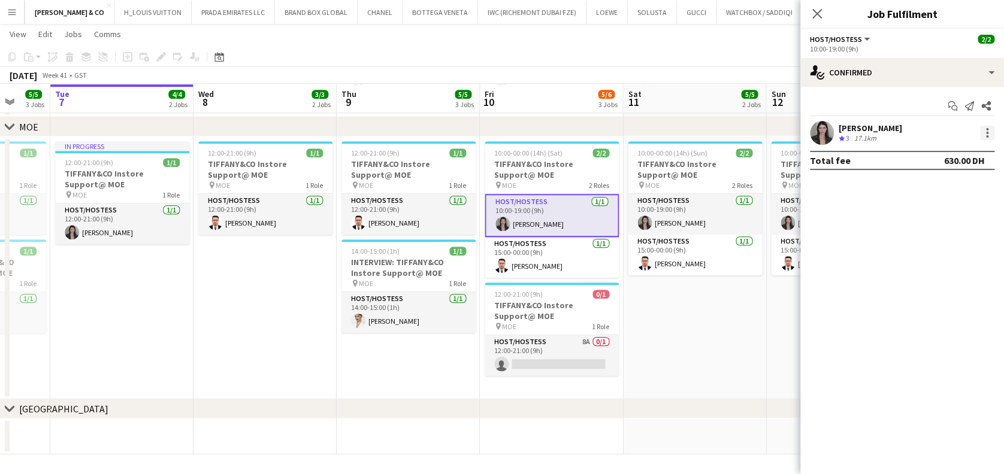
click at [988, 138] on div at bounding box center [987, 133] width 14 height 14
click at [970, 186] on span "Switch crew" at bounding box center [947, 183] width 74 height 11
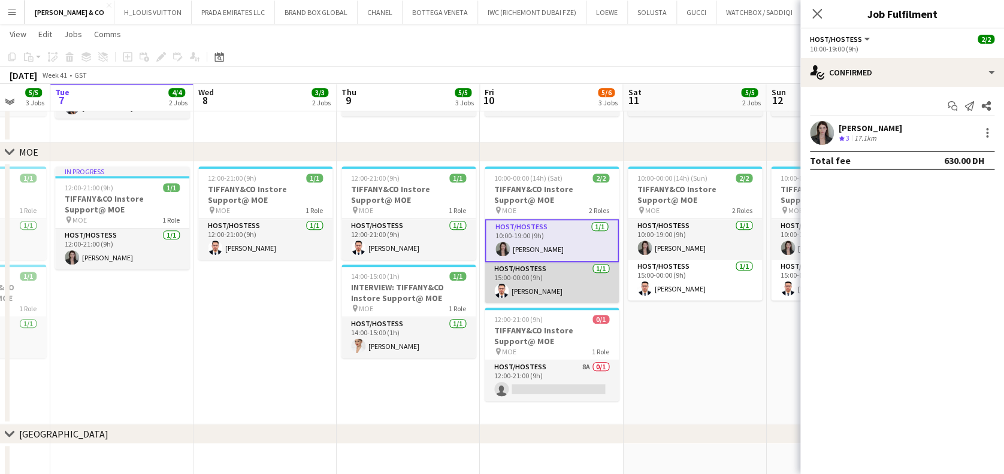
click at [604, 271] on app-card-role "Host/Hostess [DATE] 15:00-00:00 (9h) [PERSON_NAME]" at bounding box center [552, 282] width 134 height 41
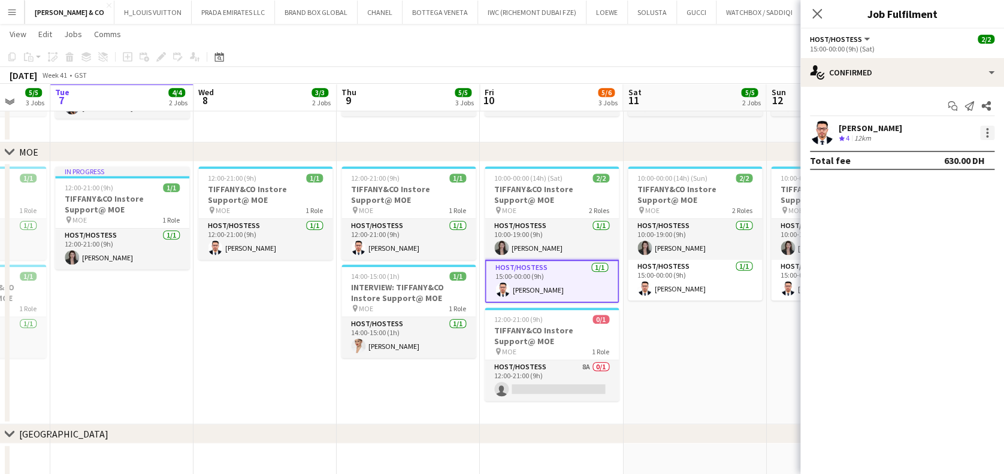
click at [982, 133] on div at bounding box center [987, 133] width 14 height 14
click at [980, 182] on span "Switch with" at bounding box center [947, 183] width 74 height 11
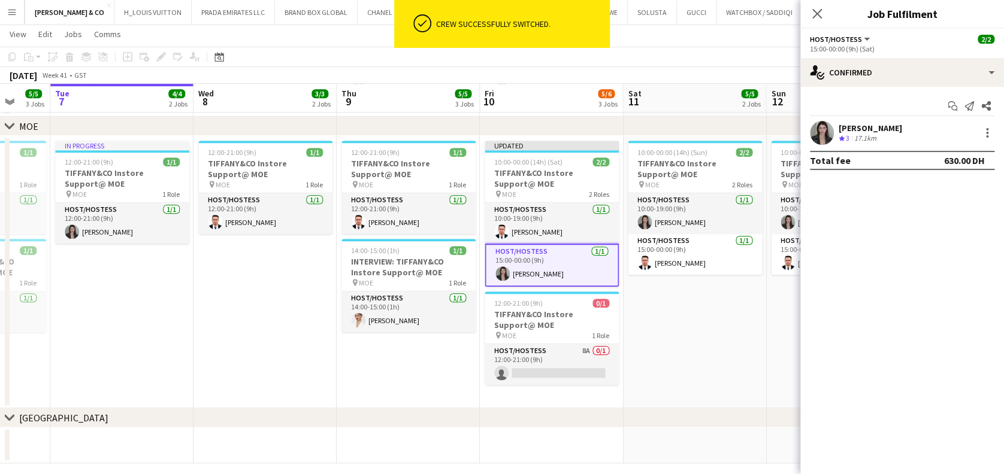
scroll to position [278, 0]
click at [683, 314] on app-date-cell "10:00-00:00 (14h) (Sun) 2/2 TIFFANY&CO Instore Support@ MOE pin MOE 2 Roles Hos…" at bounding box center [694, 273] width 143 height 273
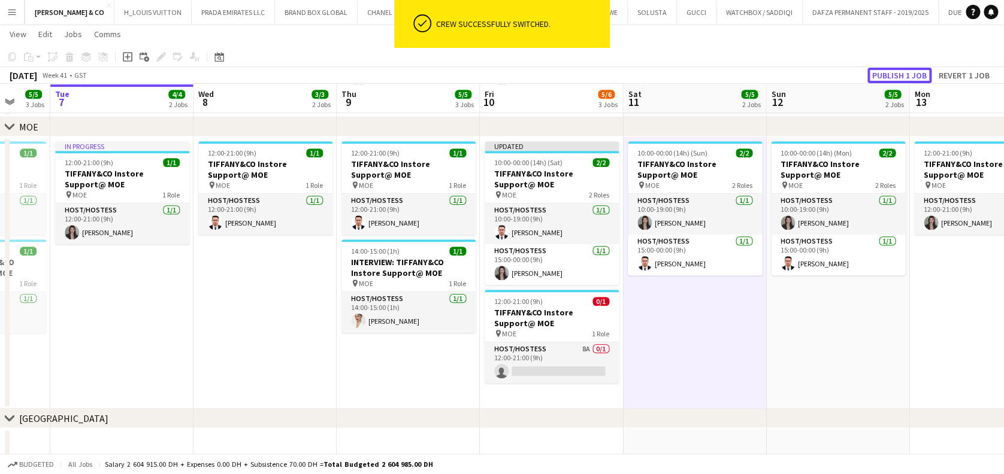
drag, startPoint x: 900, startPoint y: 67, endPoint x: 893, endPoint y: 73, distance: 9.4
click at [899, 68] on button "Publish 1 job" at bounding box center [899, 76] width 64 height 16
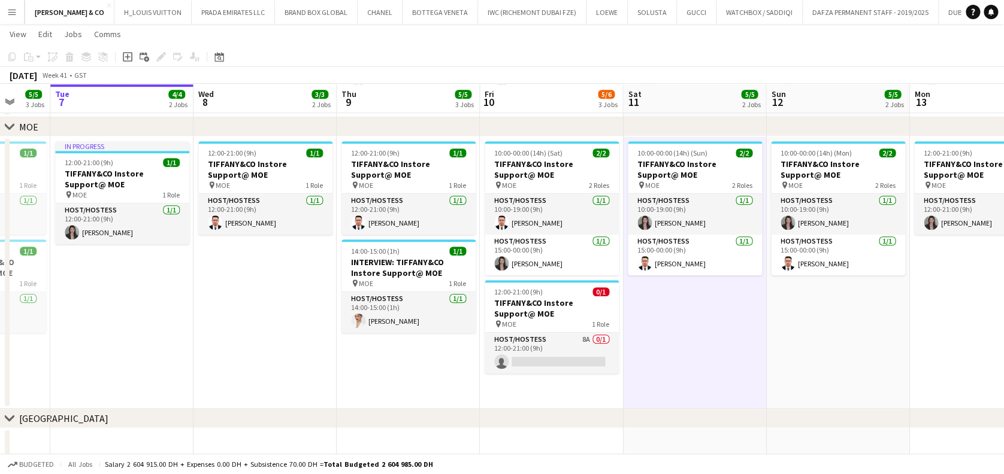
click at [266, 294] on app-date-cell "12:00-21:00 (9h) 1/1 TIFFANY&CO Instore Support@ MOE pin MOE 1 Role Host/Hostes…" at bounding box center [264, 273] width 143 height 273
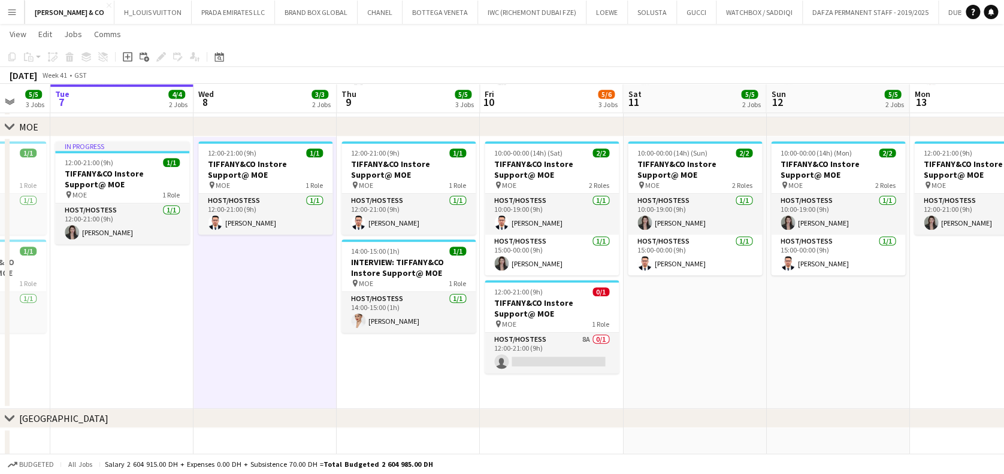
click at [11, 17] on button "Menu" at bounding box center [12, 12] width 24 height 24
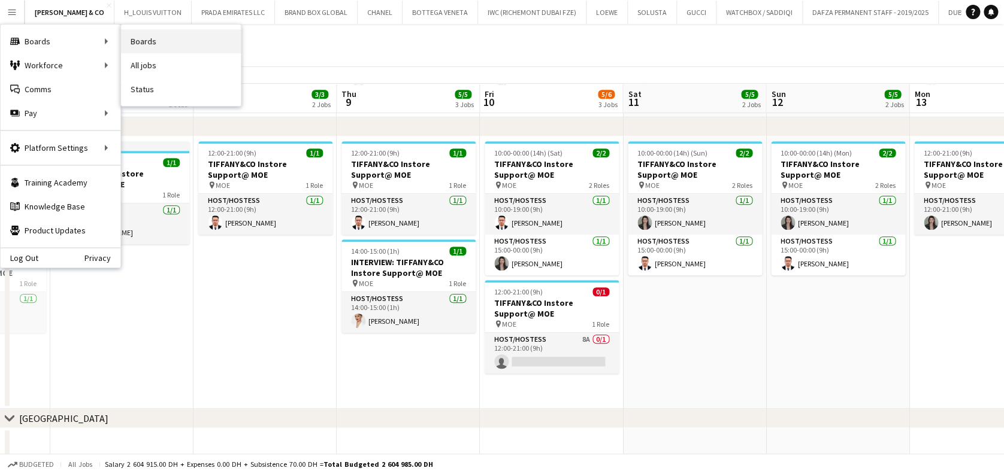
click at [123, 44] on link "Boards" at bounding box center [181, 41] width 120 height 24
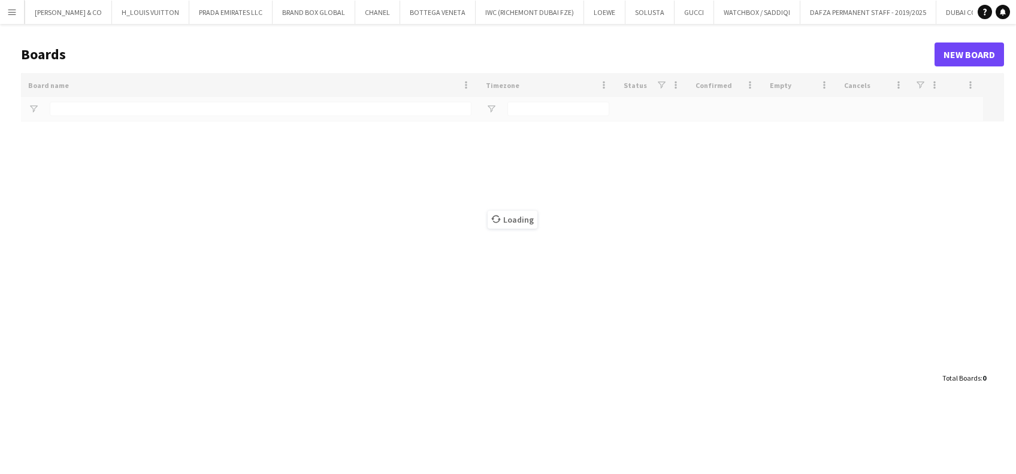
type input "*******"
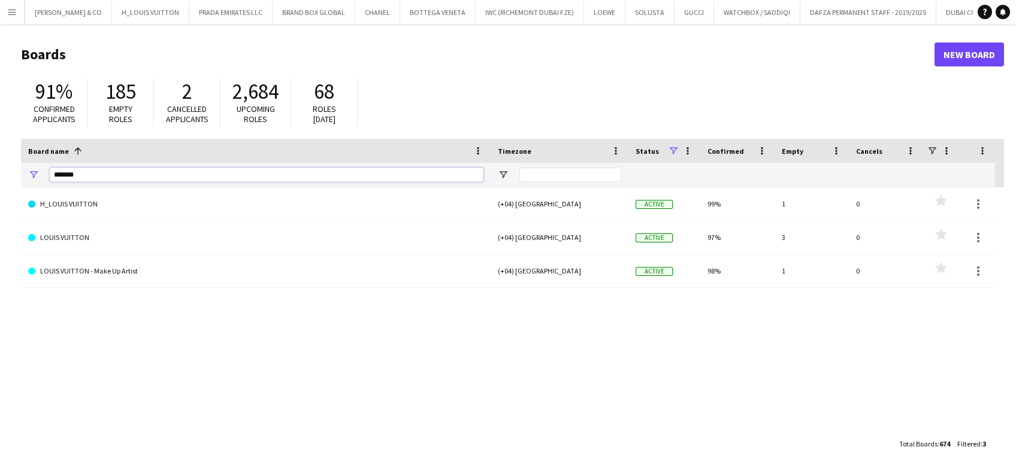
drag, startPoint x: 146, startPoint y: 177, endPoint x: 24, endPoint y: 177, distance: 121.6
click at [29, 177] on div "*******" at bounding box center [256, 175] width 470 height 24
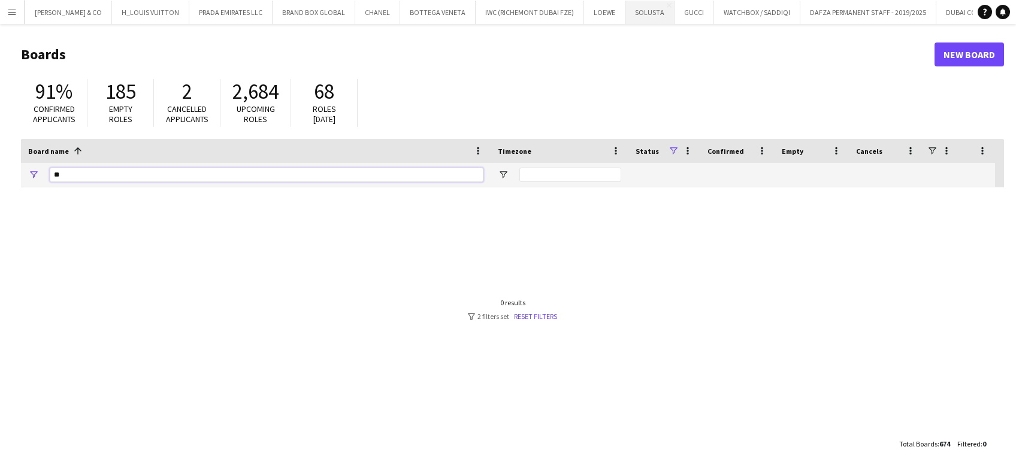
type input "*"
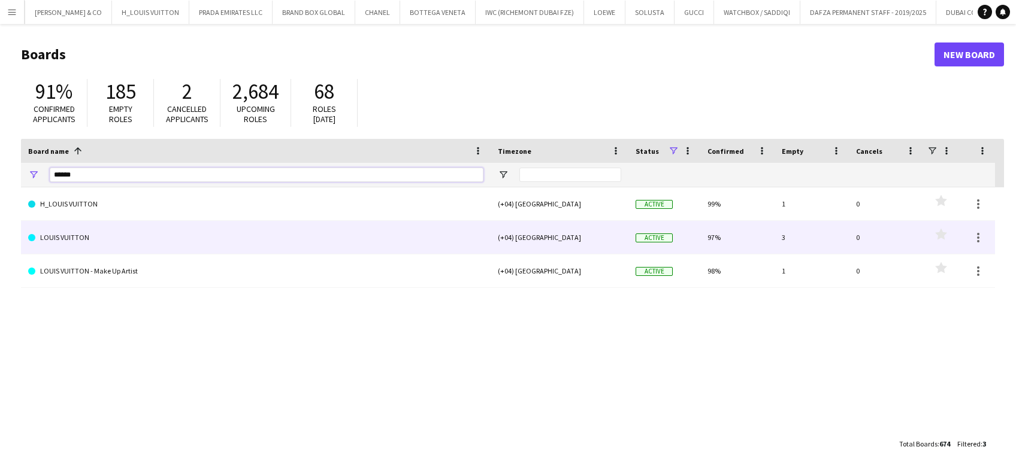
type input "*****"
click at [282, 240] on link "LOUIS VUITTON" at bounding box center [255, 238] width 455 height 34
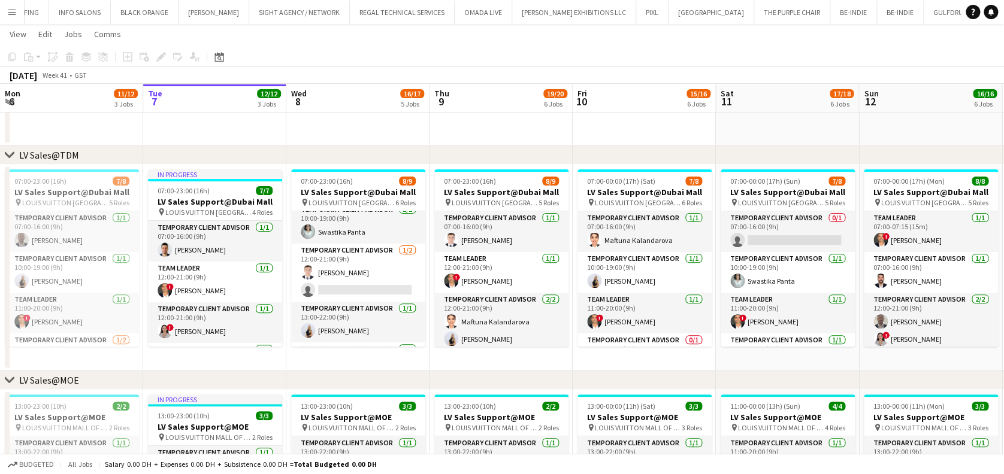
scroll to position [159, 0]
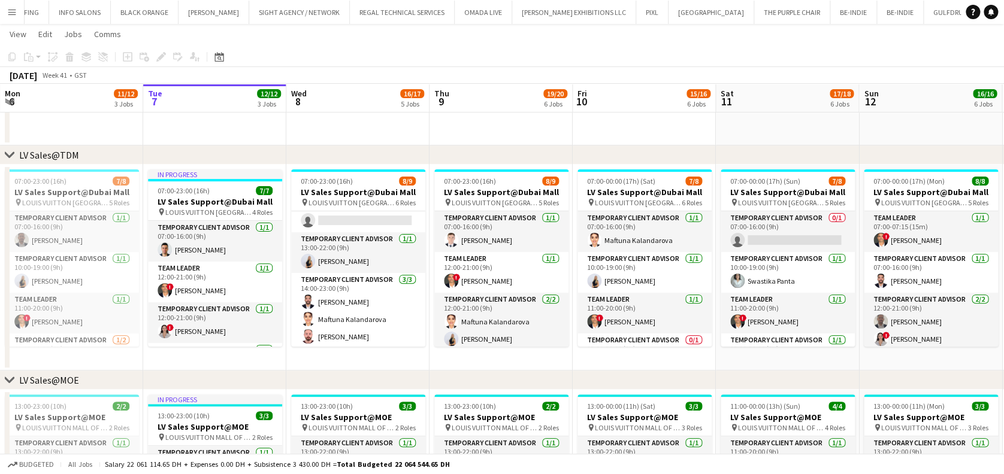
click at [11, 5] on button "Menu" at bounding box center [12, 12] width 24 height 24
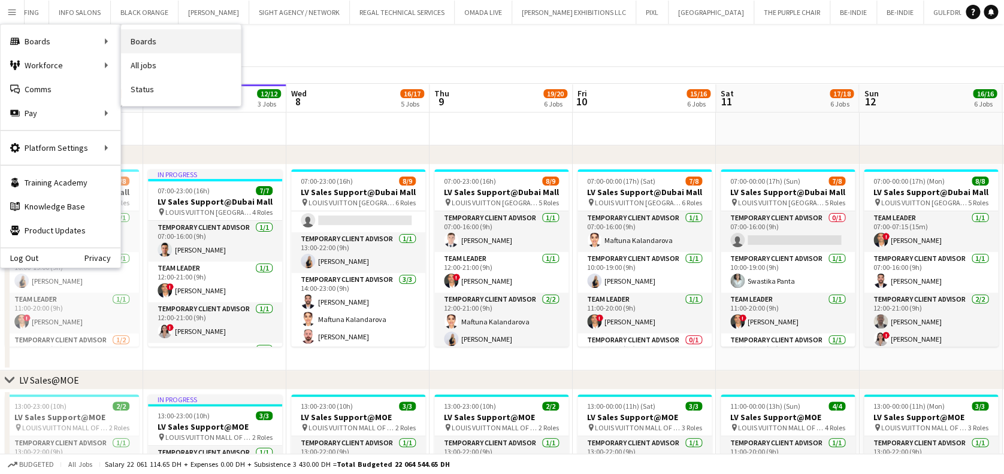
click at [145, 43] on link "Boards" at bounding box center [181, 41] width 120 height 24
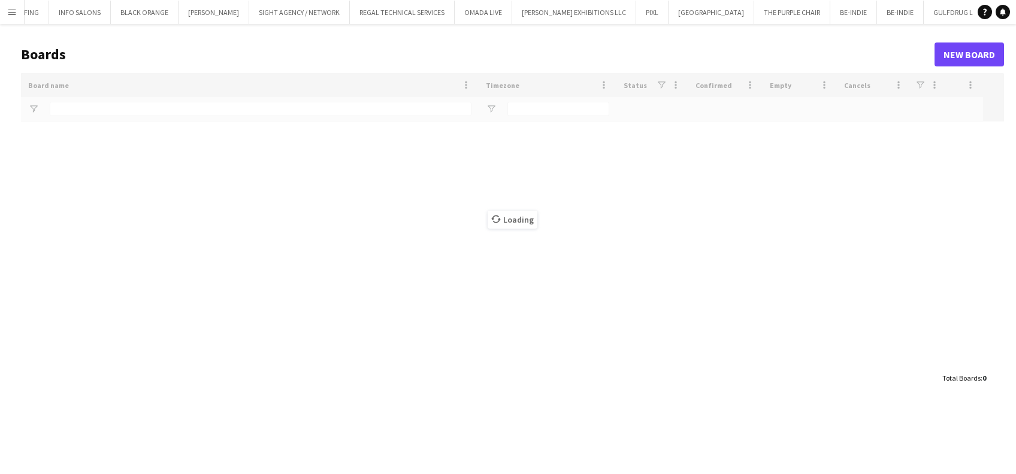
type input "*****"
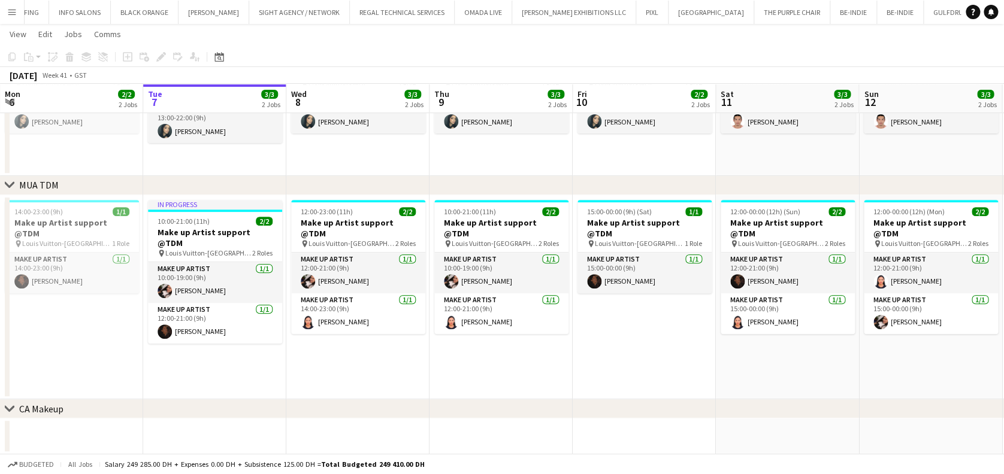
scroll to position [0, 395]
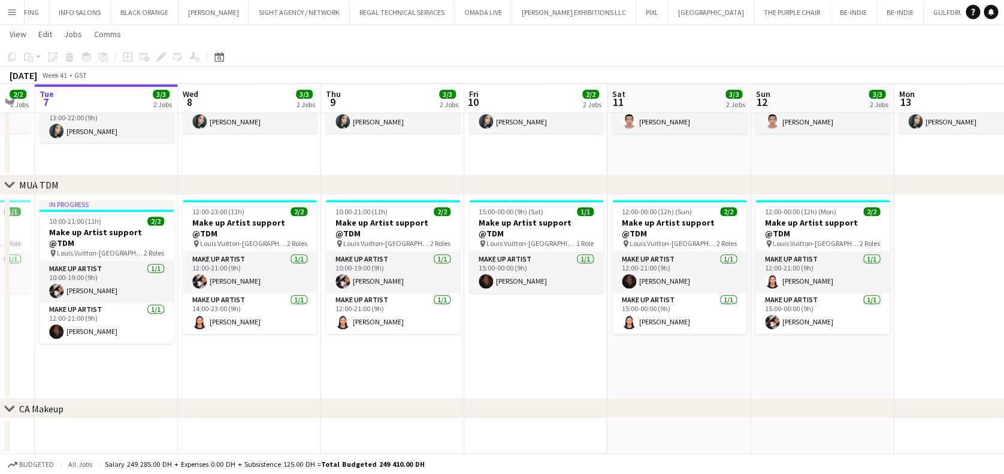
drag, startPoint x: 453, startPoint y: 340, endPoint x: 442, endPoint y: 340, distance: 11.4
click at [442, 340] on app-calendar-viewport "Sat 4 4/4 2 Jobs Sun 5 3/3 2 Jobs Mon 6 2/2 2 Jobs Tue 7 3/3 2 Jobs Wed 8 3/3 2…" at bounding box center [502, 174] width 1004 height 562
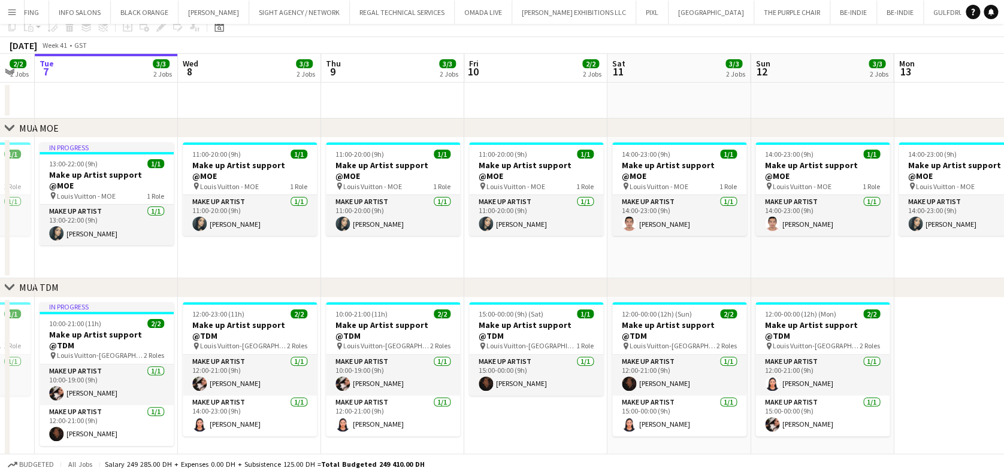
scroll to position [0, 0]
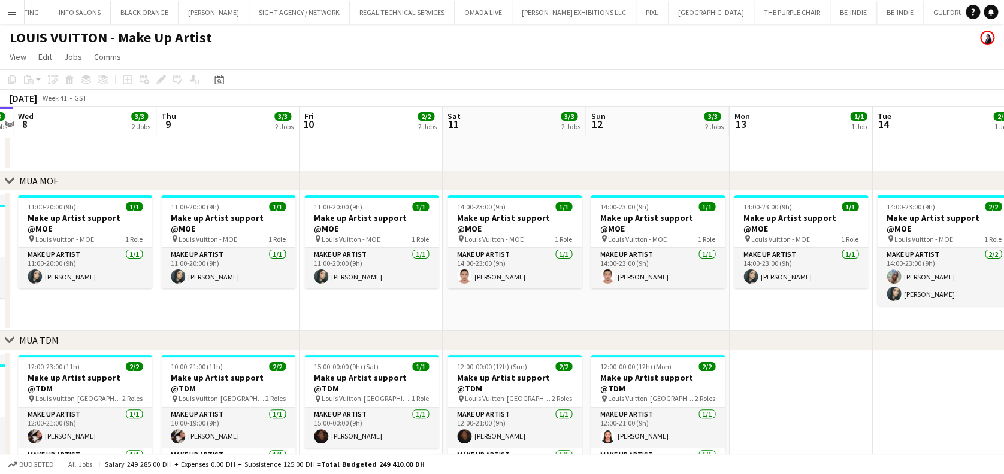
drag, startPoint x: 656, startPoint y: 237, endPoint x: 198, endPoint y: 240, distance: 458.2
click at [198, 240] on app-calendar-viewport "Sat 4 4/4 2 Jobs Sun 5 3/3 2 Jobs Mon 6 2/2 2 Jobs Tue 7 3/3 2 Jobs Wed 8 3/3 2…" at bounding box center [502, 358] width 1004 height 503
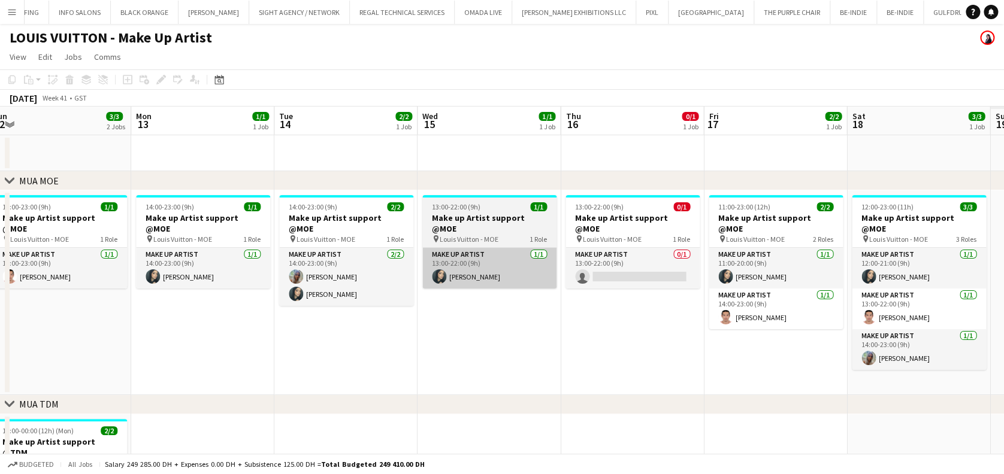
drag, startPoint x: 623, startPoint y: 274, endPoint x: 478, endPoint y: 273, distance: 144.9
click at [478, 274] on app-calendar-viewport "Wed 8 3/3 2 Jobs Thu 9 3/3 2 Jobs Fri 10 2/2 2 Jobs Sat 11 3/3 2 Jobs Sun 12 3/…" at bounding box center [502, 390] width 1004 height 567
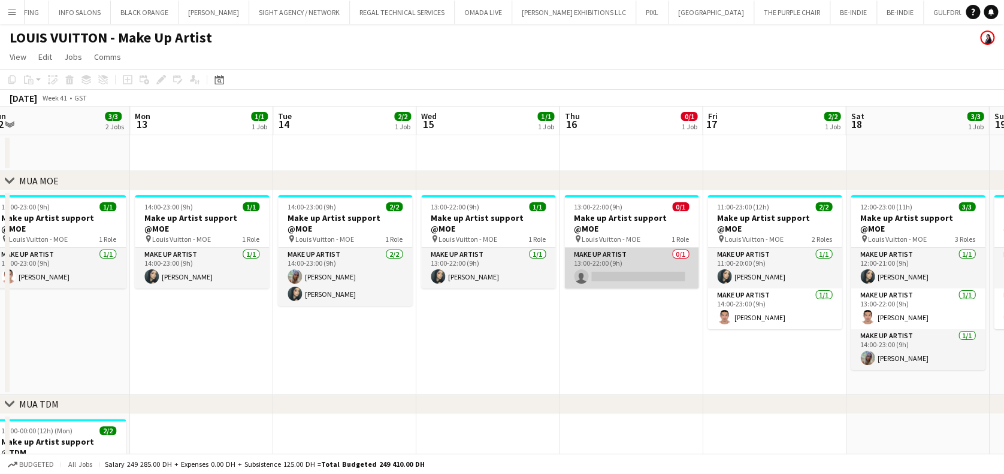
click at [585, 270] on app-card-role "Make up artist 0/1 13:00-22:00 (9h) single-neutral-actions" at bounding box center [631, 268] width 134 height 41
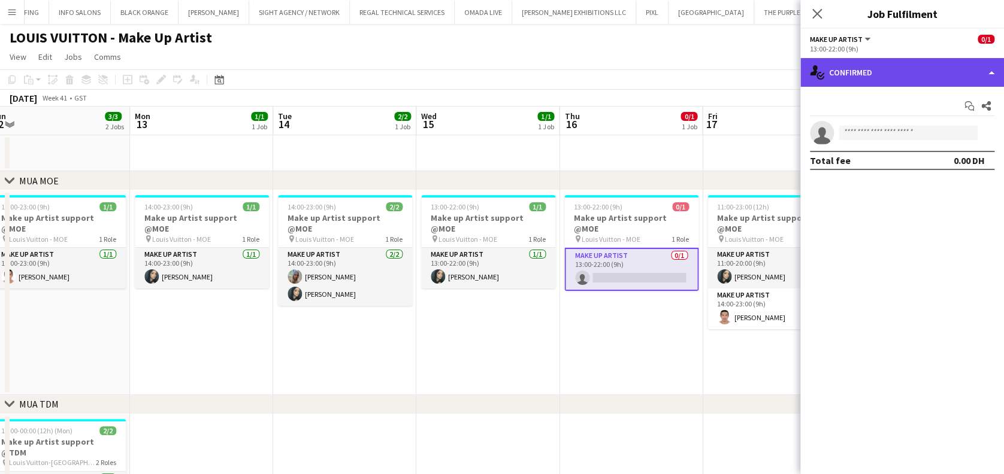
click at [921, 64] on div "single-neutral-actions-check-2 Confirmed" at bounding box center [902, 72] width 204 height 29
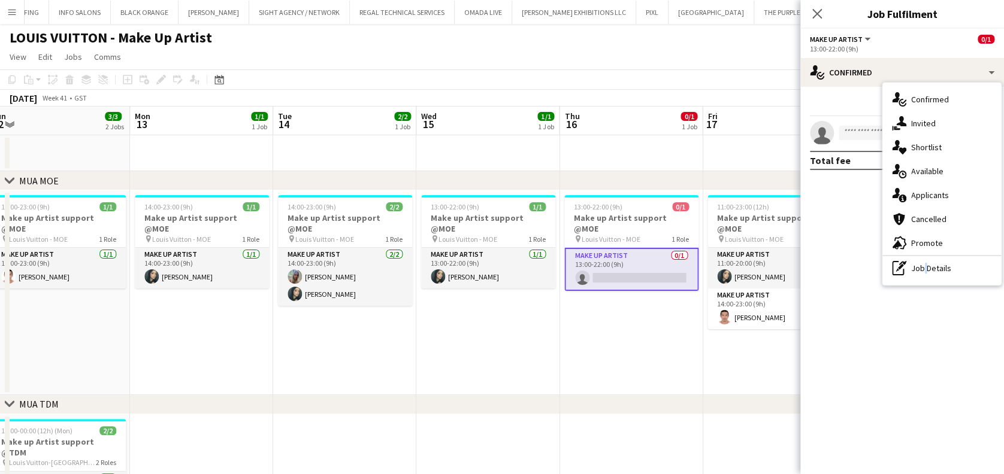
click at [922, 279] on div "pen-write Job Details" at bounding box center [941, 268] width 119 height 24
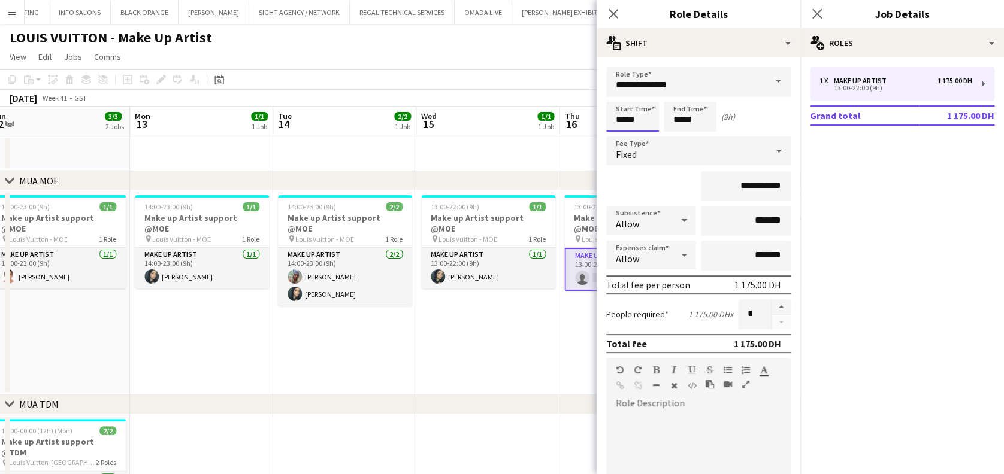
click at [623, 120] on input "*****" at bounding box center [632, 117] width 53 height 30
type input "*****"
click at [665, 129] on input "*****" at bounding box center [690, 117] width 53 height 30
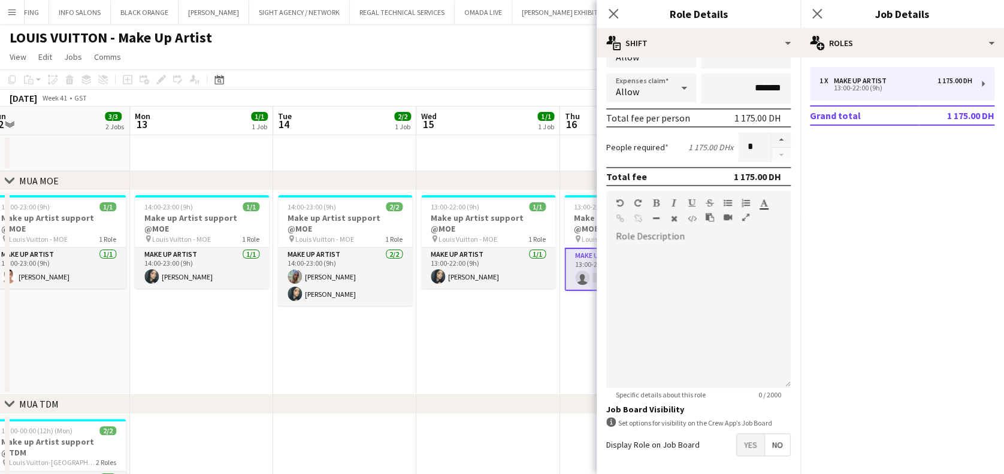
scroll to position [216, 0]
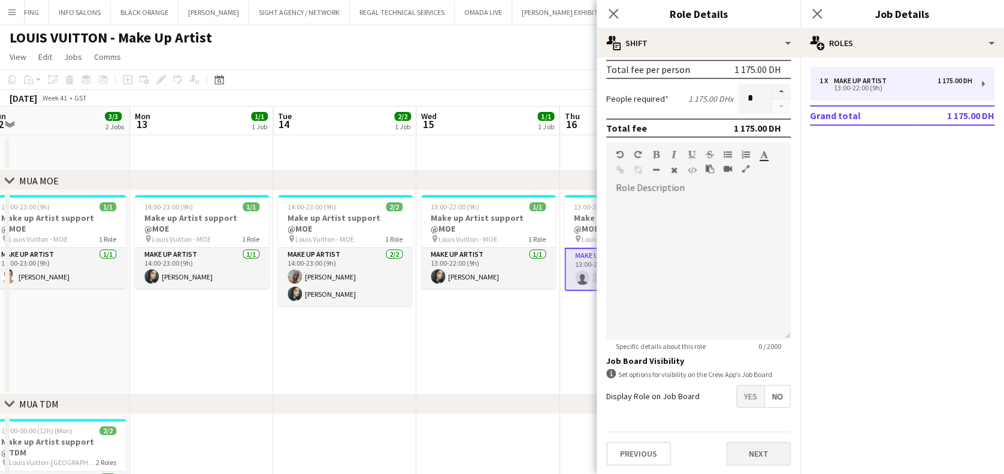
type input "*****"
click at [752, 455] on button "Next" at bounding box center [758, 454] width 65 height 24
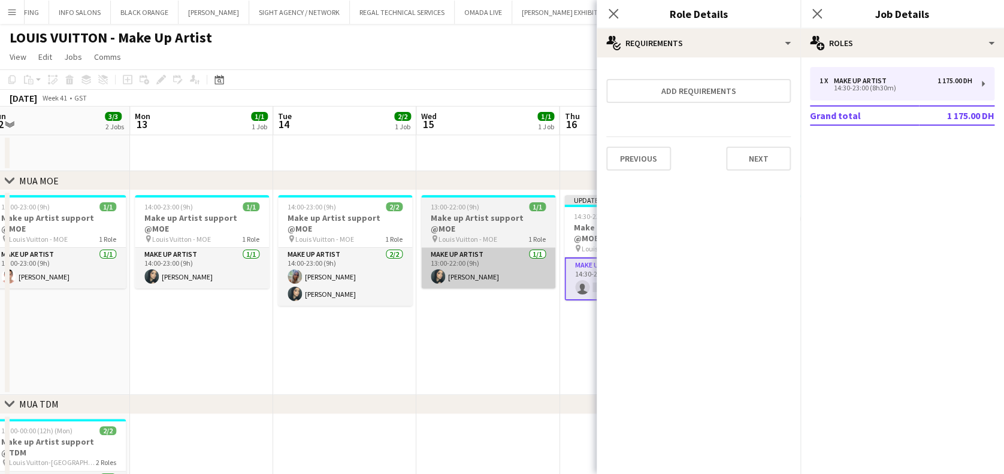
click at [467, 276] on app-card-role "Make up artist [DATE] 13:00-22:00 (9h) [PERSON_NAME]" at bounding box center [488, 268] width 134 height 41
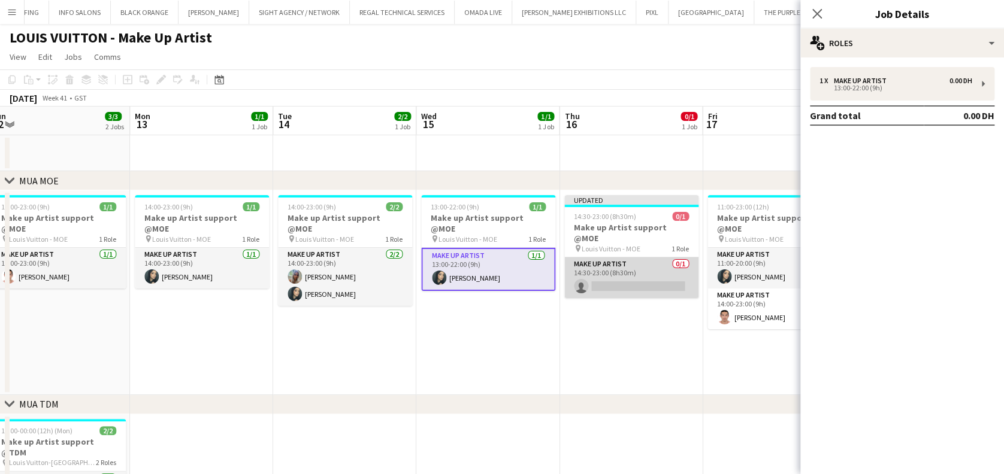
click at [574, 263] on app-card-role "Make up artist 0/1 14:30-23:00 (8h30m) single-neutral-actions" at bounding box center [631, 278] width 134 height 41
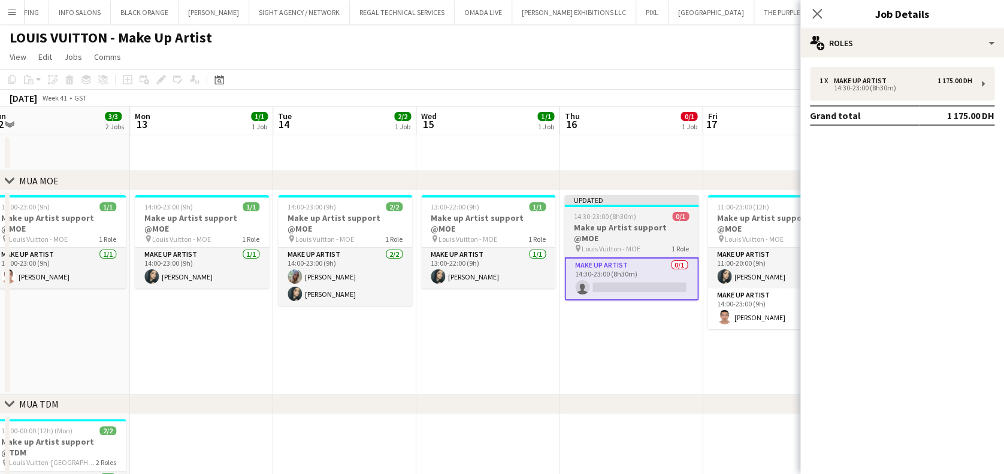
drag, startPoint x: 581, startPoint y: 343, endPoint x: 635, endPoint y: 259, distance: 100.5
click at [582, 340] on app-date-cell "Updated 14:30-23:00 (8h30m) 0/1 Make up Artist support @MOE pin Louis Vuitton -…" at bounding box center [630, 292] width 143 height 205
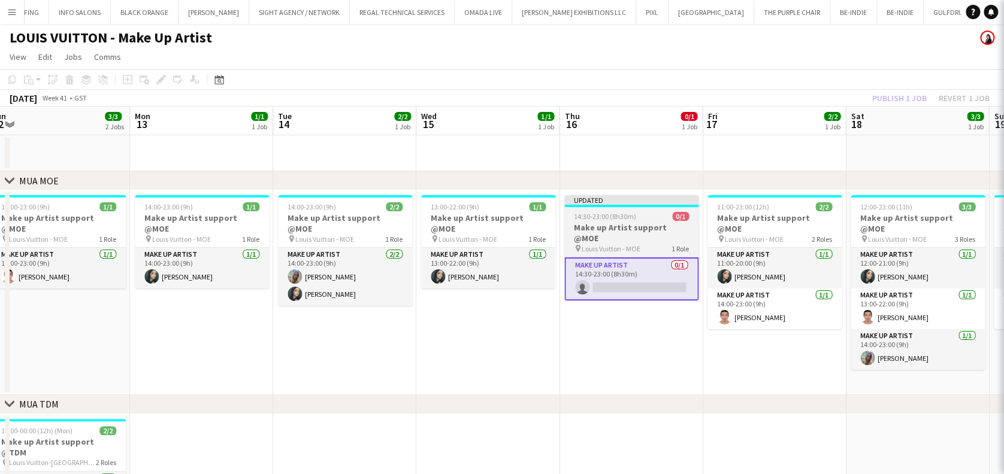
scroll to position [0, 585]
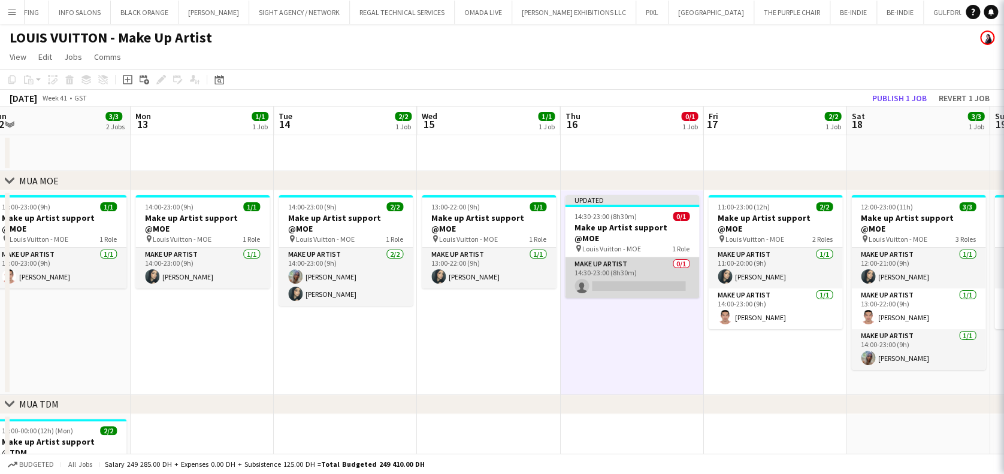
click at [637, 258] on app-card-role "Make up artist 0/1 14:30-23:00 (8h30m) single-neutral-actions" at bounding box center [632, 278] width 134 height 41
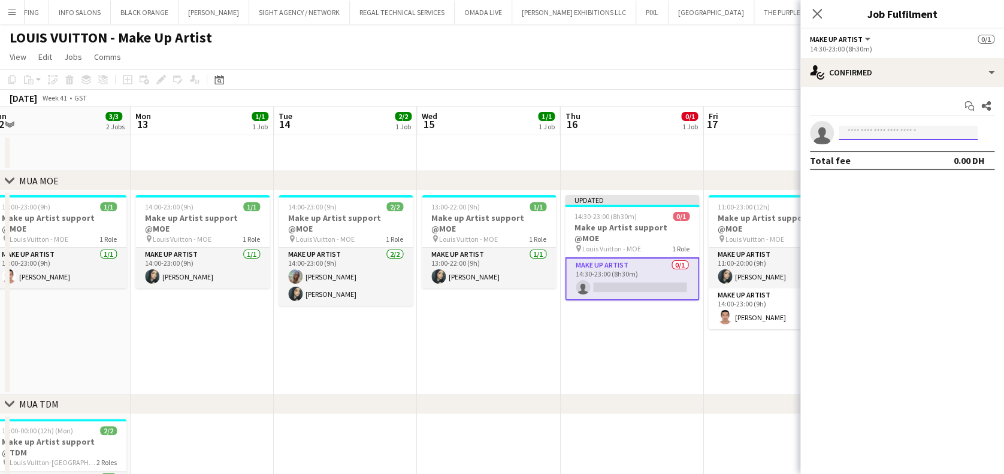
click at [915, 130] on input at bounding box center [908, 133] width 139 height 14
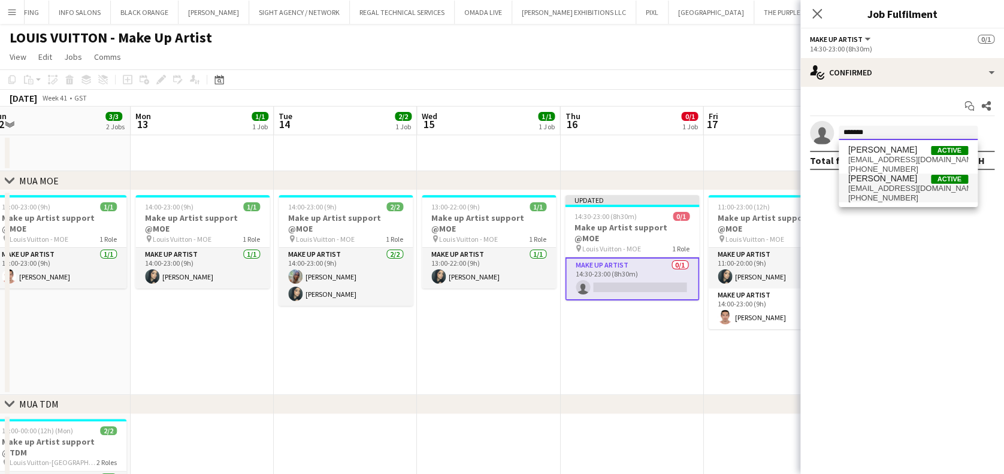
type input "******"
click at [915, 184] on span "[EMAIL_ADDRESS][DOMAIN_NAME]" at bounding box center [908, 189] width 120 height 10
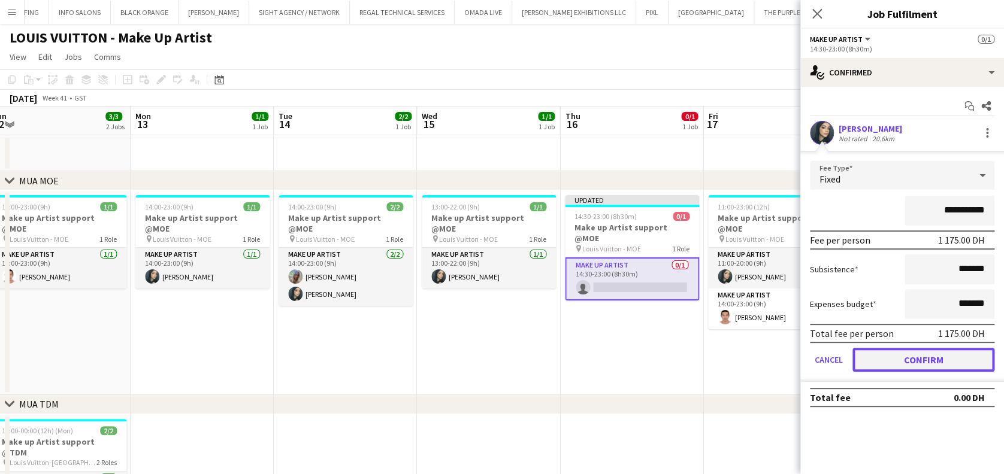
click at [902, 361] on button "Confirm" at bounding box center [923, 360] width 142 height 24
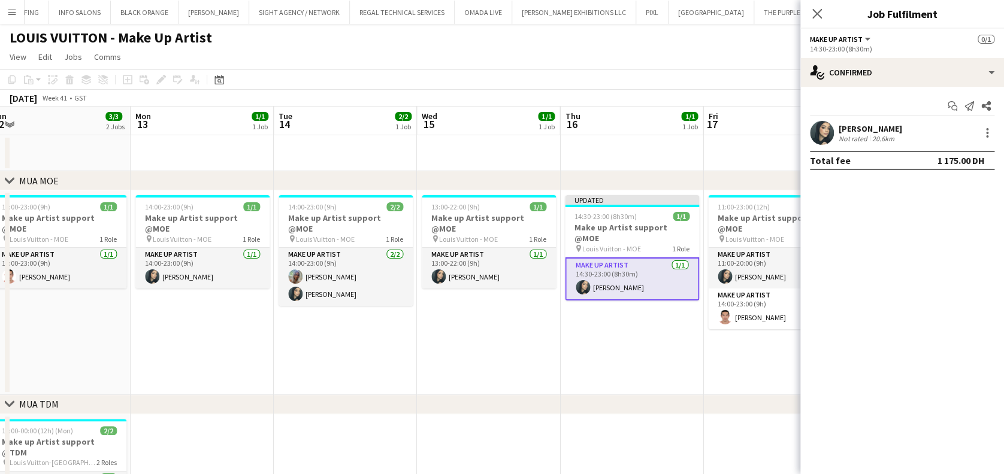
click at [624, 341] on app-date-cell "Updated 14:30-23:00 (8h30m) 1/1 Make up Artist support @MOE pin Louis Vuitton -…" at bounding box center [631, 292] width 143 height 205
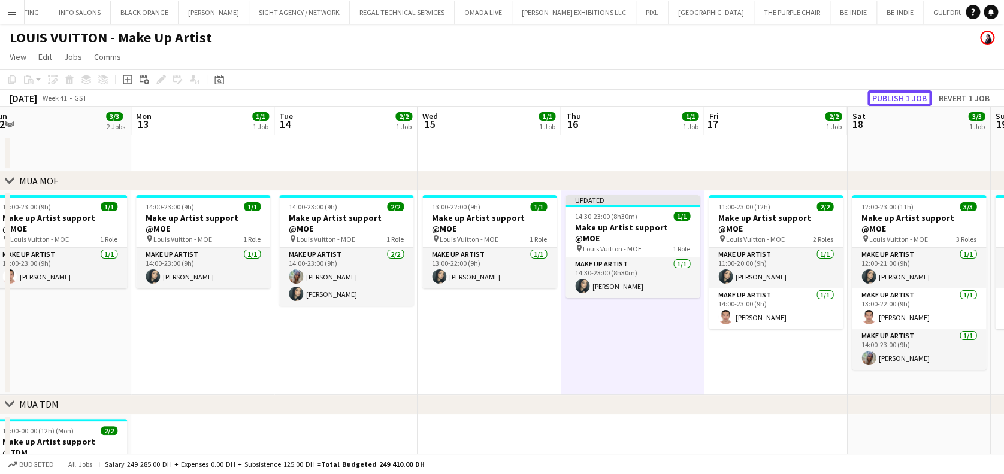
click at [900, 96] on button "Publish 1 job" at bounding box center [899, 98] width 64 height 16
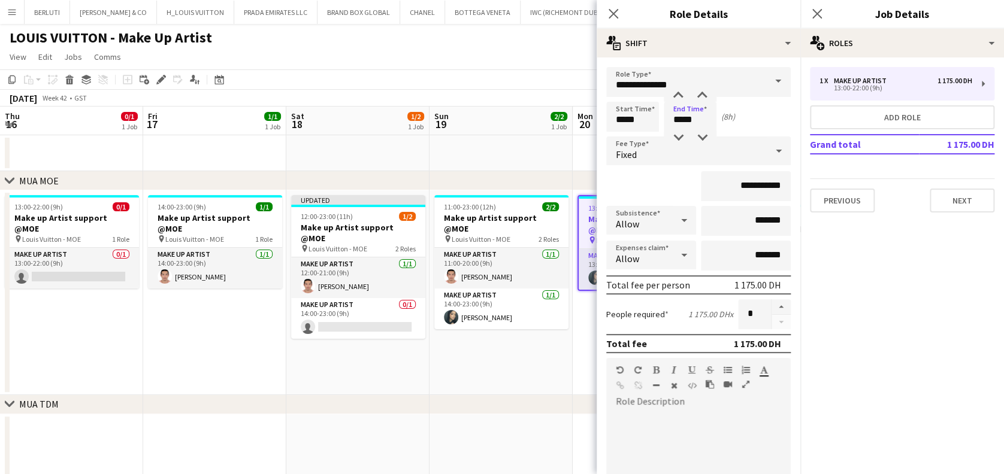
scroll to position [0, 254]
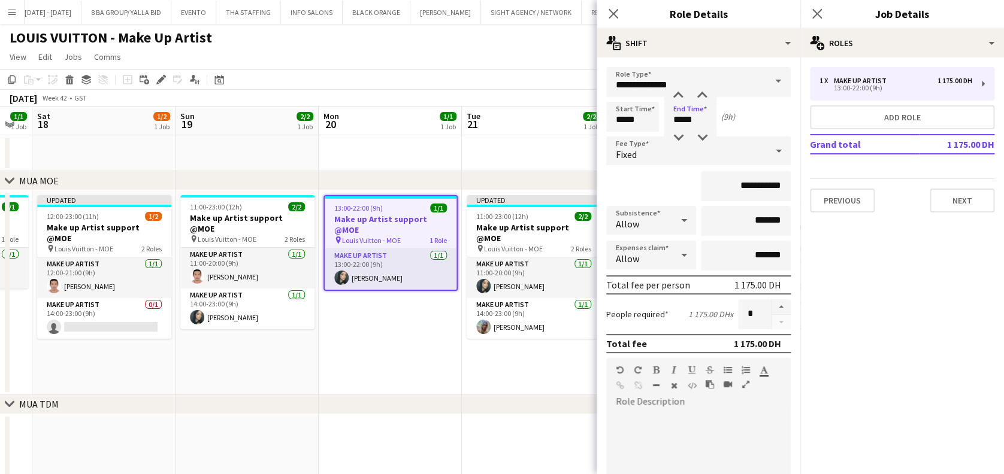
type input "*****"
click at [351, 214] on h3 "Make up Artist support @MOE" at bounding box center [391, 225] width 132 height 22
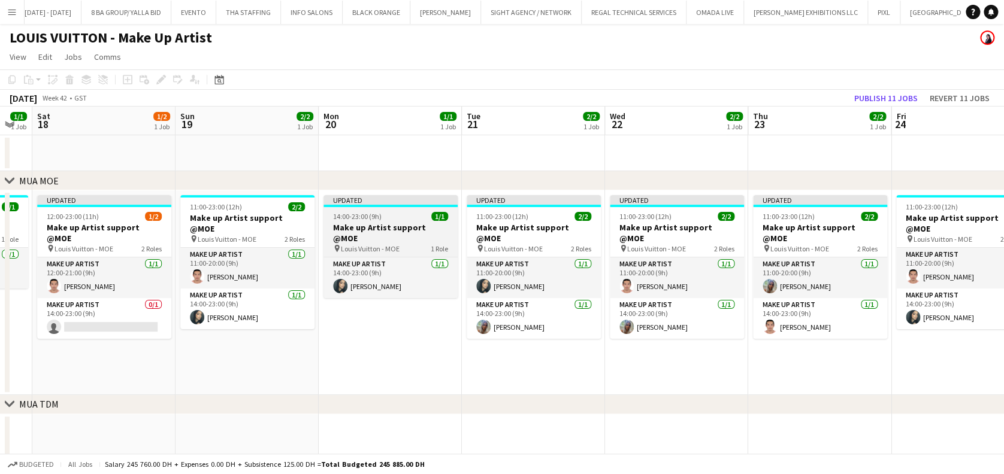
click at [349, 218] on span "14:00-23:00 (9h)" at bounding box center [357, 216] width 49 height 9
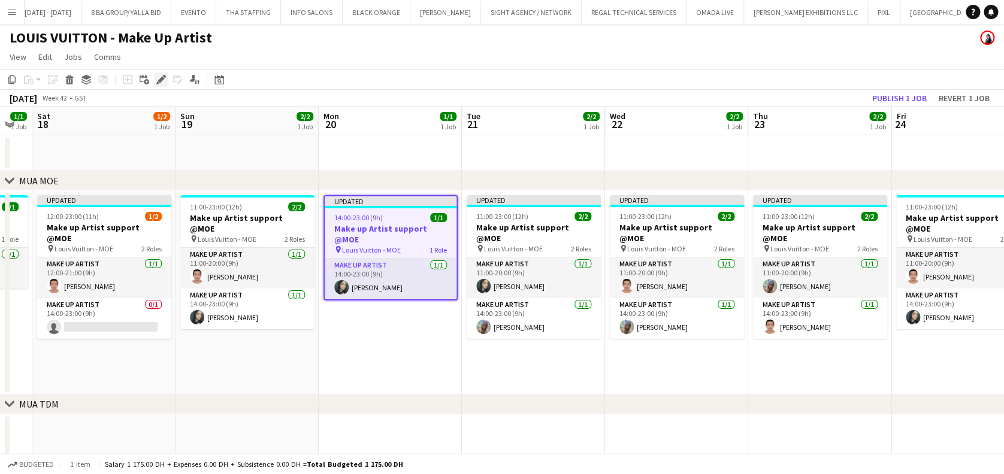
click at [156, 78] on icon "Edit" at bounding box center [161, 80] width 10 height 10
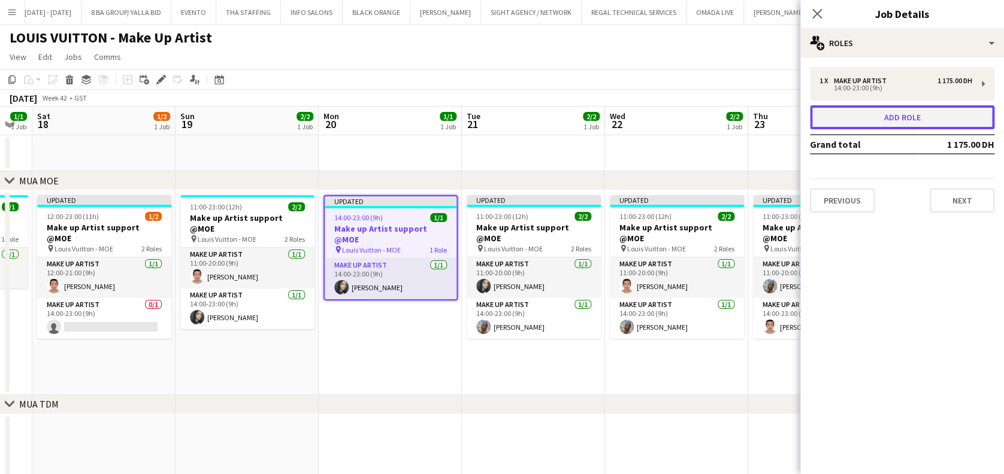
click at [833, 120] on button "Add role" at bounding box center [902, 117] width 184 height 24
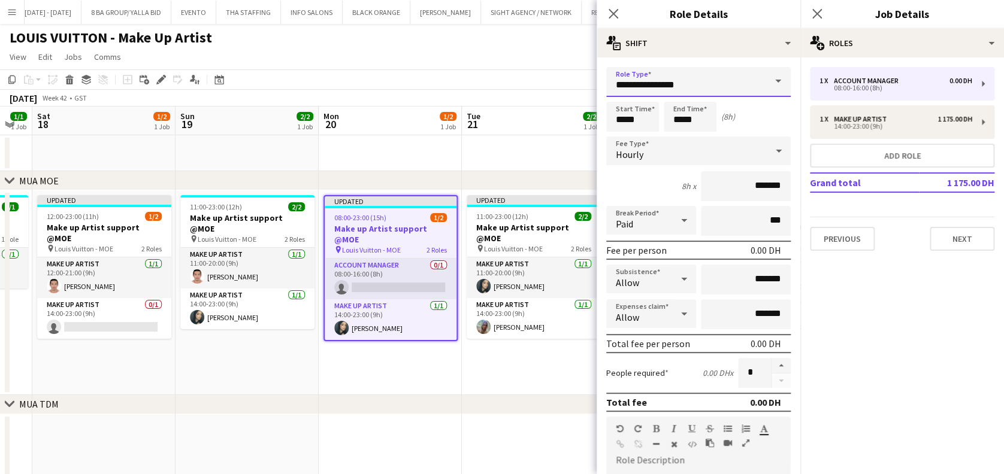
drag, startPoint x: 679, startPoint y: 76, endPoint x: 515, endPoint y: 10, distance: 176.3
click at [521, 30] on body "Menu Boards Boards Boards All jobs Status Workforce Workforce My Workforce Recr…" at bounding box center [502, 411] width 1004 height 822
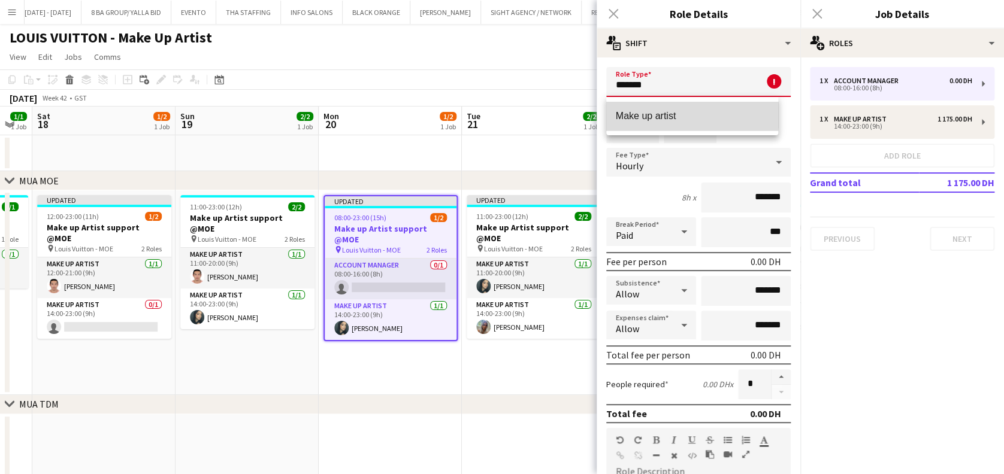
click at [671, 112] on span "Make up artist" at bounding box center [692, 115] width 153 height 11
type input "**********"
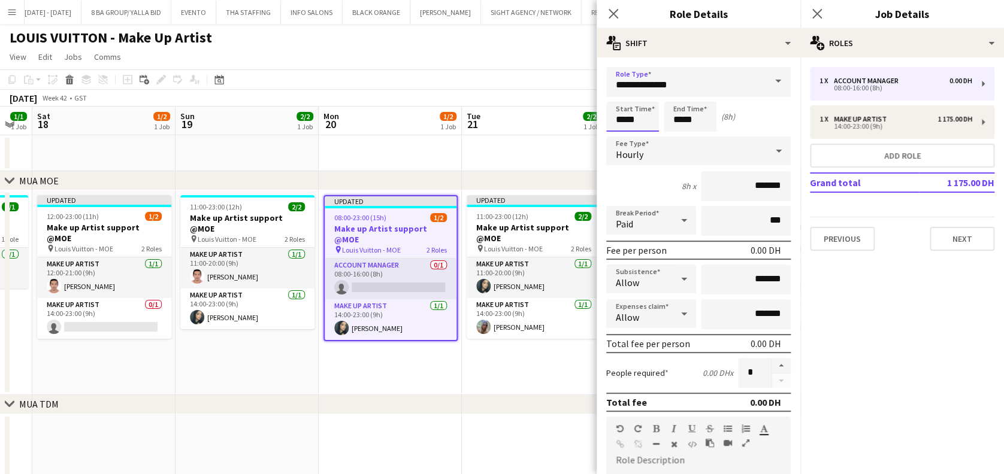
click at [606, 113] on input "*****" at bounding box center [632, 117] width 53 height 30
type input "*****"
drag, startPoint x: 700, startPoint y: 123, endPoint x: 620, endPoint y: 123, distance: 79.7
click at [620, 123] on div "Start Time ***** End Time ***** (5h)" at bounding box center [698, 117] width 184 height 30
type input "*****"
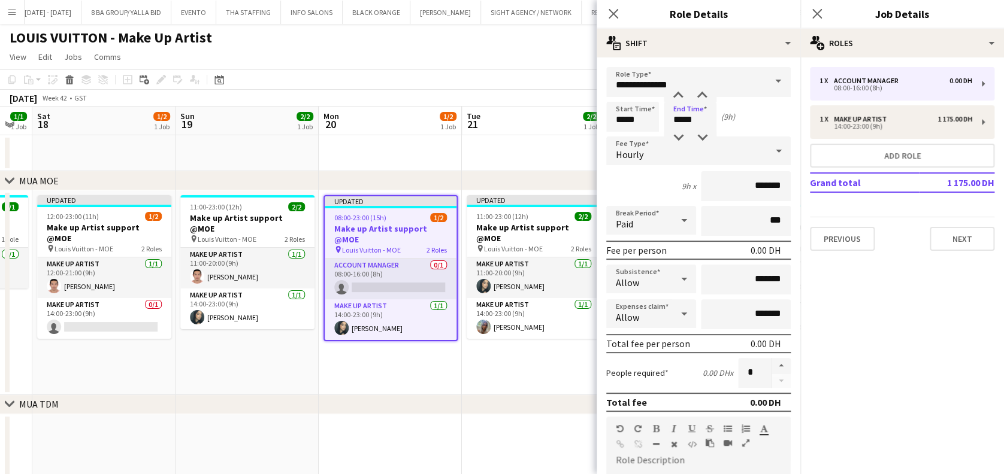
click at [740, 151] on div "Hourly" at bounding box center [686, 151] width 161 height 29
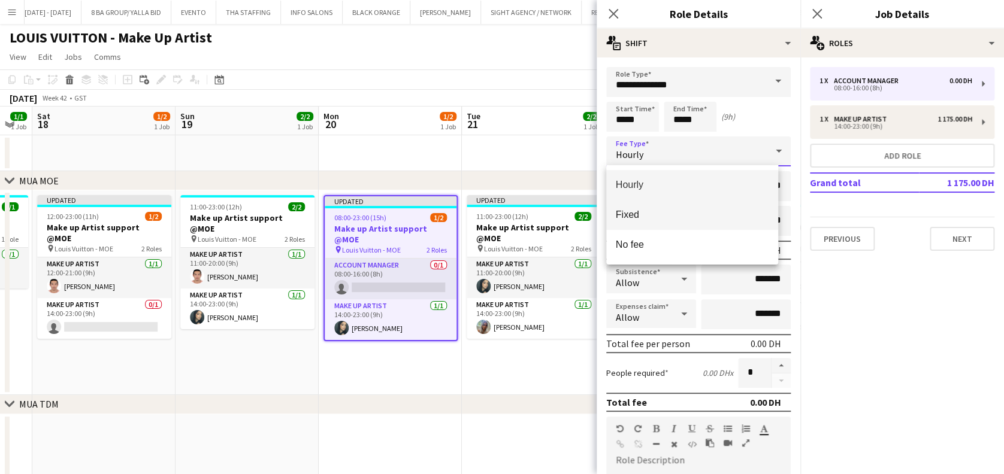
click at [694, 215] on span "Fixed" at bounding box center [692, 214] width 153 height 11
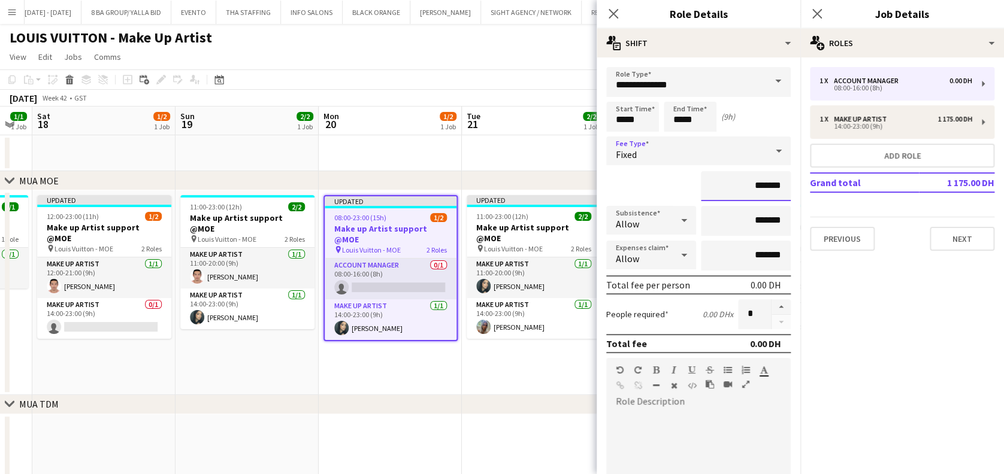
click at [705, 192] on input "*******" at bounding box center [746, 186] width 90 height 30
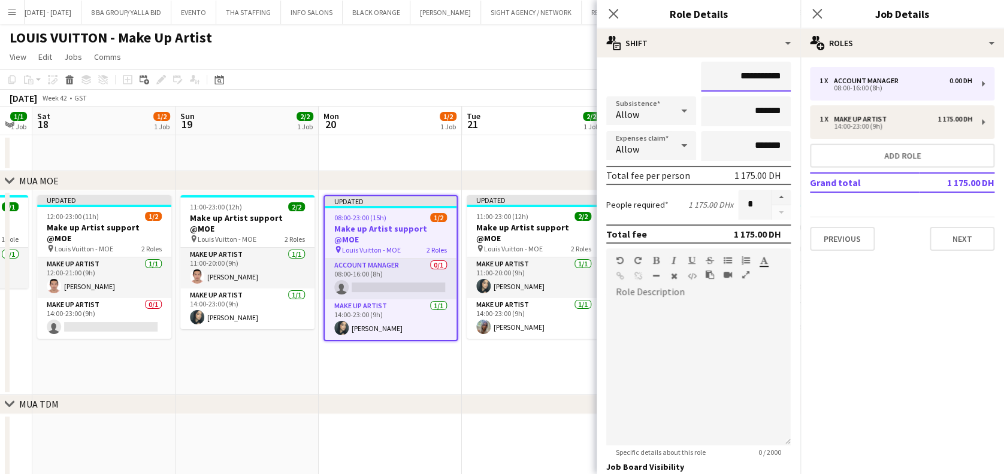
scroll to position [216, 0]
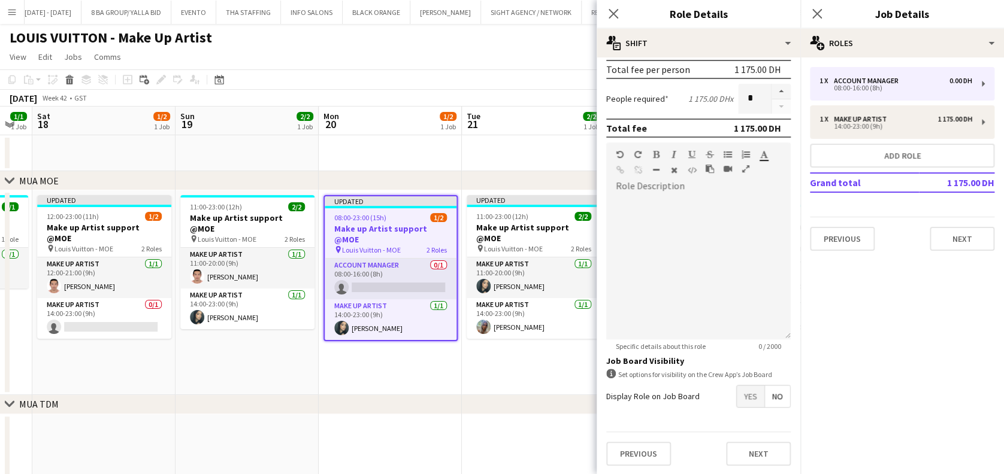
type input "**********"
click at [752, 449] on button "Next" at bounding box center [758, 454] width 65 height 24
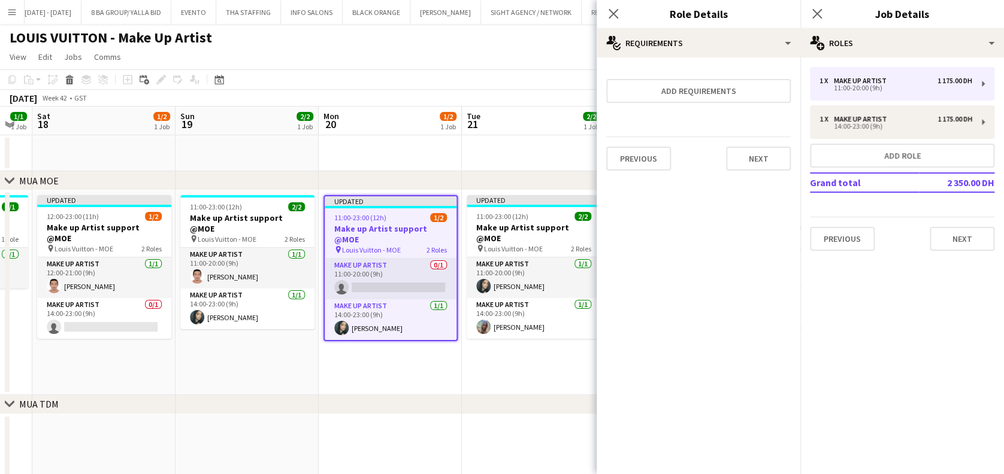
click at [528, 358] on app-date-cell "Updated 11:00-23:00 (12h) 2/2 Make up Artist support @MOE pin Louis Vuitton - M…" at bounding box center [533, 292] width 143 height 205
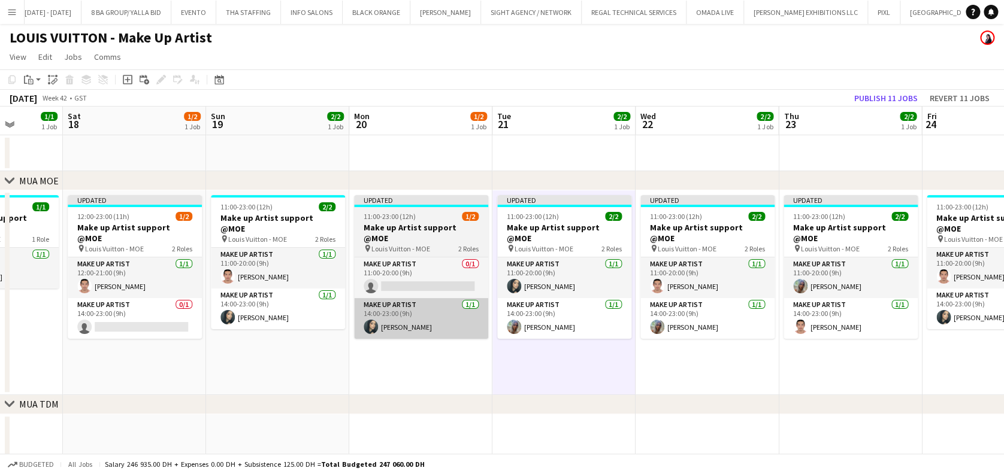
drag, startPoint x: 339, startPoint y: 331, endPoint x: 355, endPoint y: 324, distance: 17.5
click at [358, 325] on app-calendar-viewport "Wed 15 1/1 1 Job Thu 16 0/1 1 Job Fri 17 1/1 1 Job Sat 18 1/2 1 Job Sun 19 2/2 …" at bounding box center [502, 454] width 1004 height 695
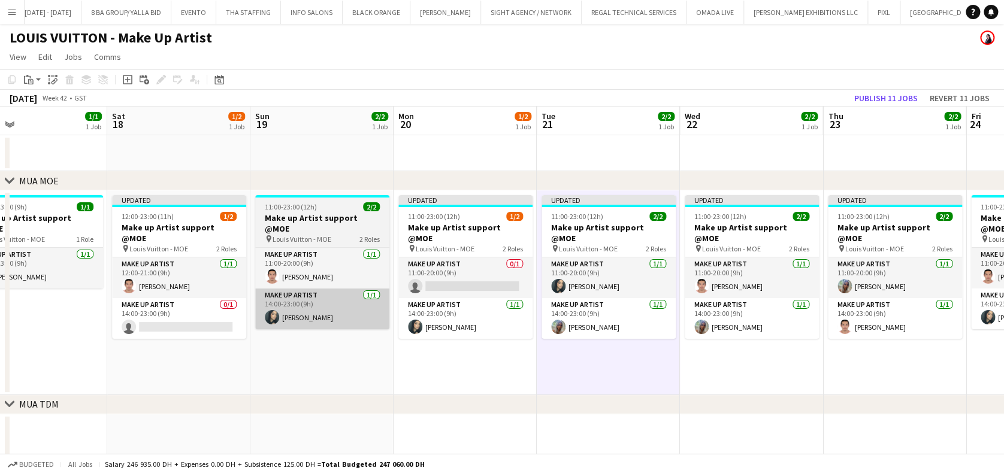
drag, startPoint x: 350, startPoint y: 323, endPoint x: 343, endPoint y: 316, distance: 10.2
click at [346, 320] on app-calendar-viewport "Wed 15 1/1 1 Job Thu 16 0/1 1 Job Fri 17 1/1 1 Job Sat 18 1/2 1 Job Sun 19 2/2 …" at bounding box center [502, 454] width 1004 height 695
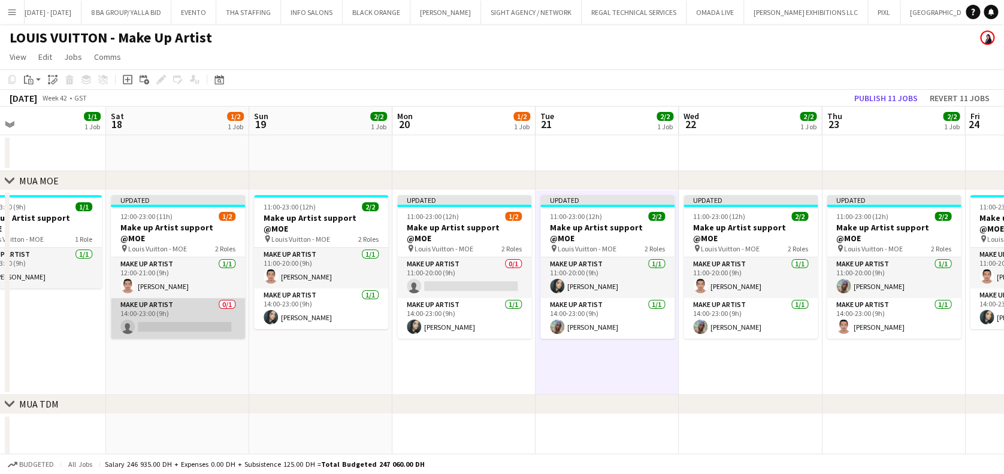
click at [212, 305] on app-card-role "Make up artist 0/1 14:00-23:00 (9h) single-neutral-actions" at bounding box center [178, 318] width 134 height 41
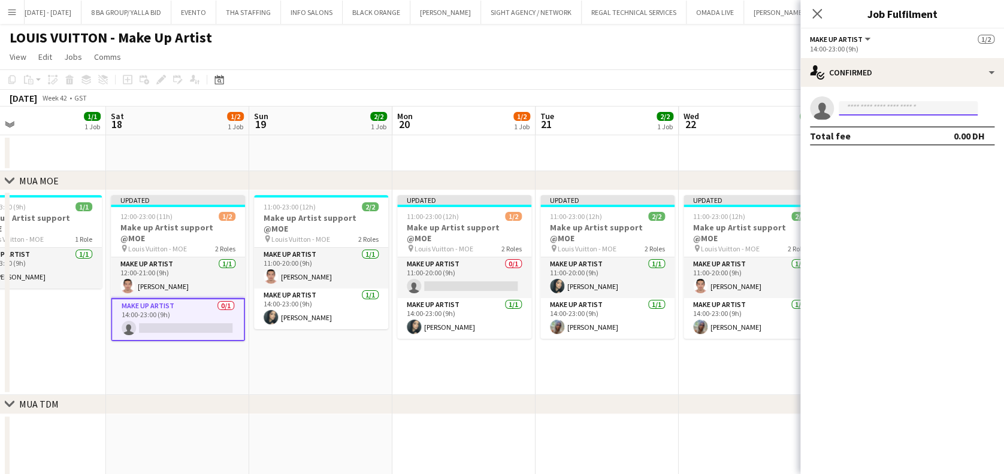
click at [919, 105] on input at bounding box center [908, 108] width 139 height 14
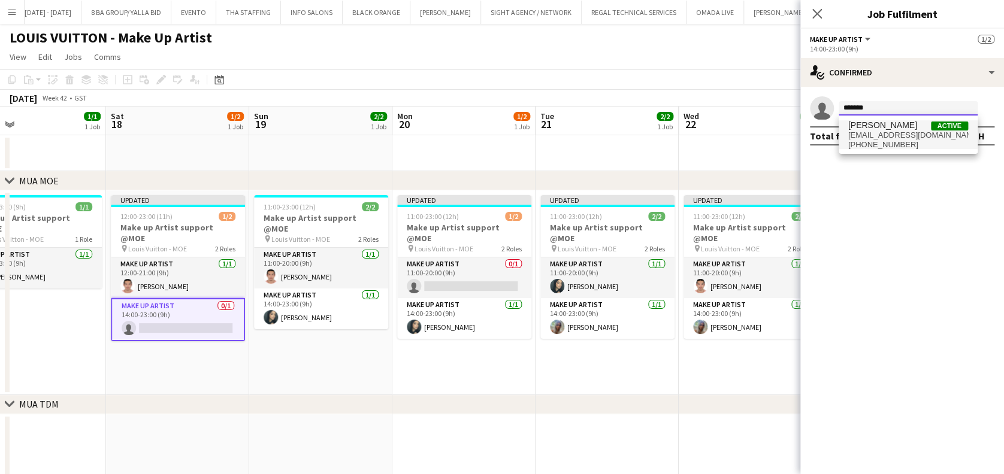
type input "*******"
click at [871, 137] on span "valerielopezmua@gmail.com" at bounding box center [908, 136] width 120 height 10
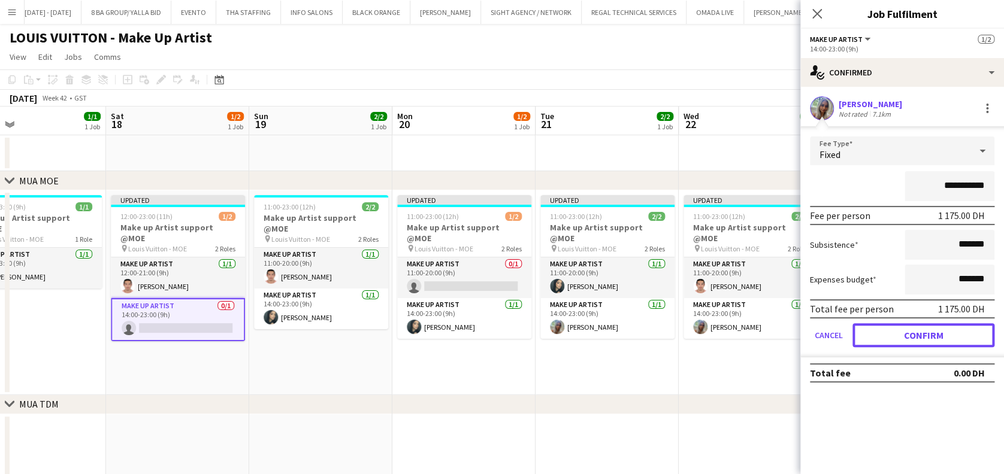
drag, startPoint x: 924, startPoint y: 333, endPoint x: 891, endPoint y: 329, distance: 33.8
click at [921, 332] on button "Confirm" at bounding box center [923, 335] width 142 height 24
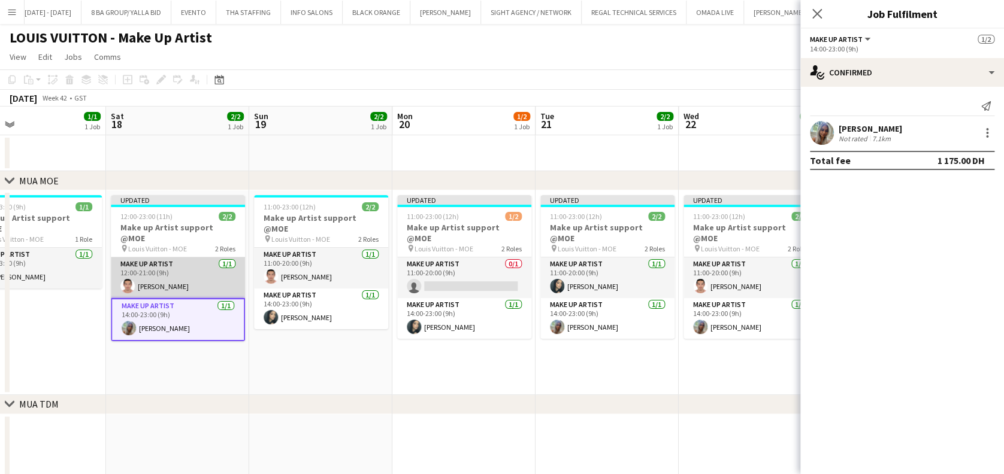
click at [209, 268] on app-card-role "Make up artist 1/1 12:00-21:00 (9h) Miguel Gabriel Trinidad" at bounding box center [178, 278] width 134 height 41
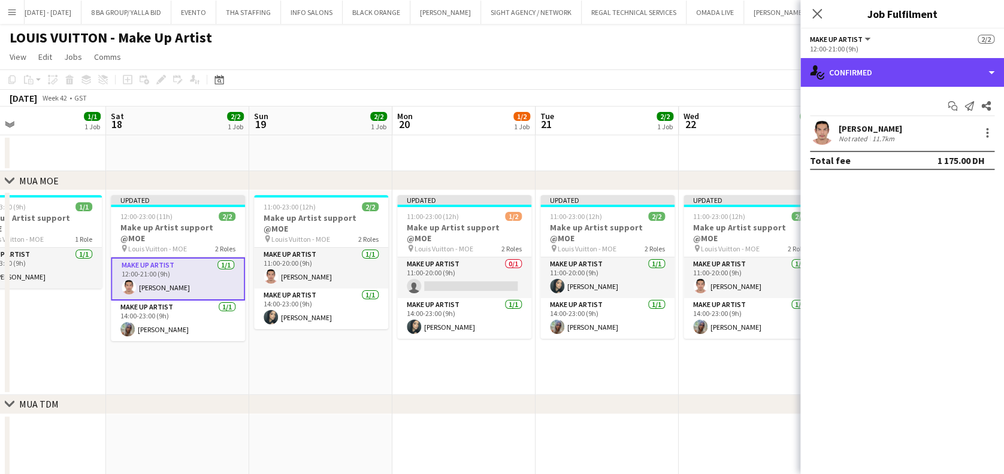
drag, startPoint x: 920, startPoint y: 69, endPoint x: 941, endPoint y: 226, distance: 157.7
click at [920, 72] on div "single-neutral-actions-check-2 Confirmed" at bounding box center [902, 72] width 204 height 29
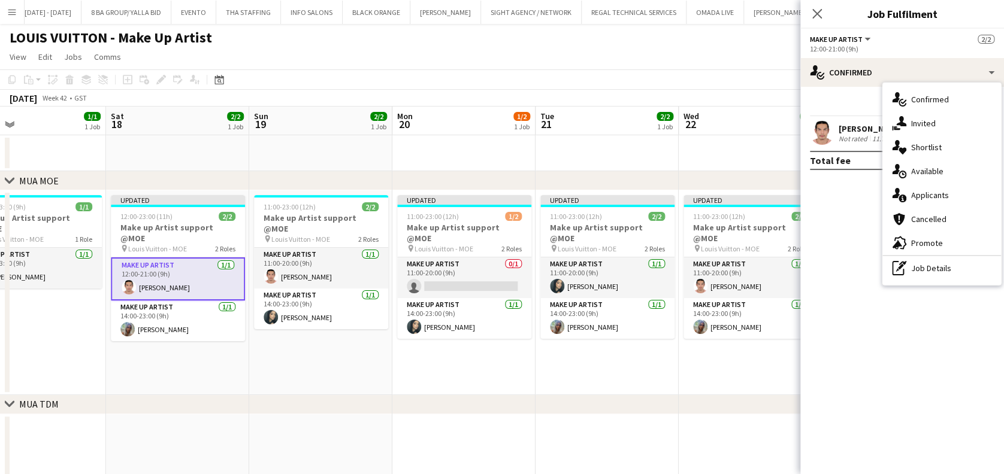
click at [957, 266] on div "pen-write Job Details" at bounding box center [941, 268] width 119 height 24
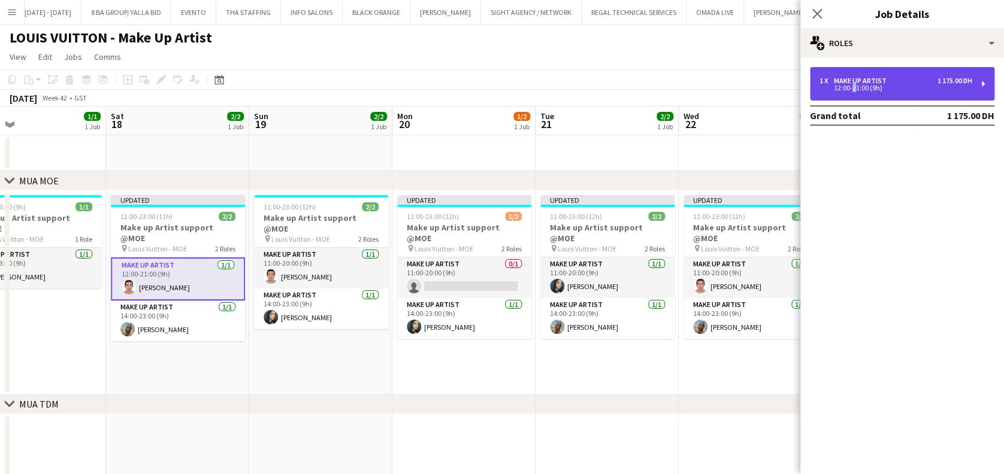
click at [852, 85] on div "12:00-21:00 (9h)" at bounding box center [895, 88] width 153 height 6
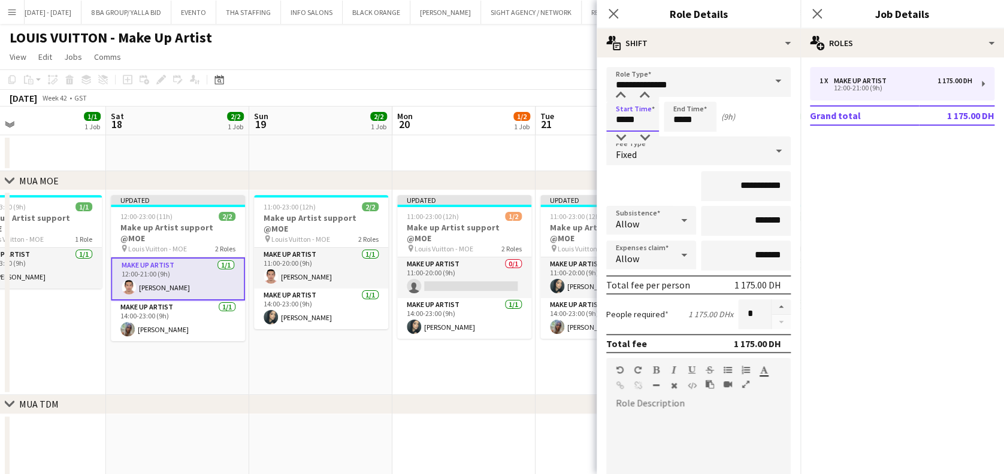
click at [623, 120] on input "*****" at bounding box center [632, 117] width 53 height 30
type input "*****"
click at [684, 115] on input "*****" at bounding box center [690, 117] width 53 height 30
click at [706, 119] on input "*****" at bounding box center [690, 117] width 53 height 30
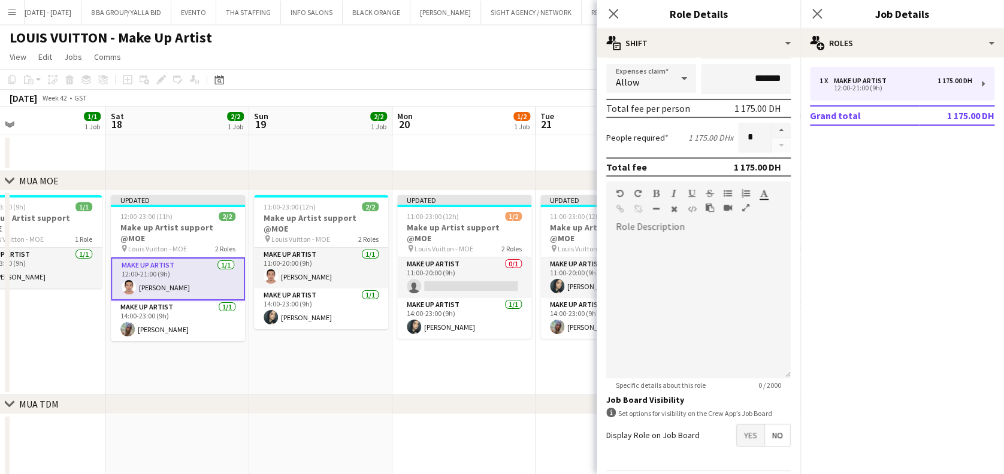
scroll to position [216, 0]
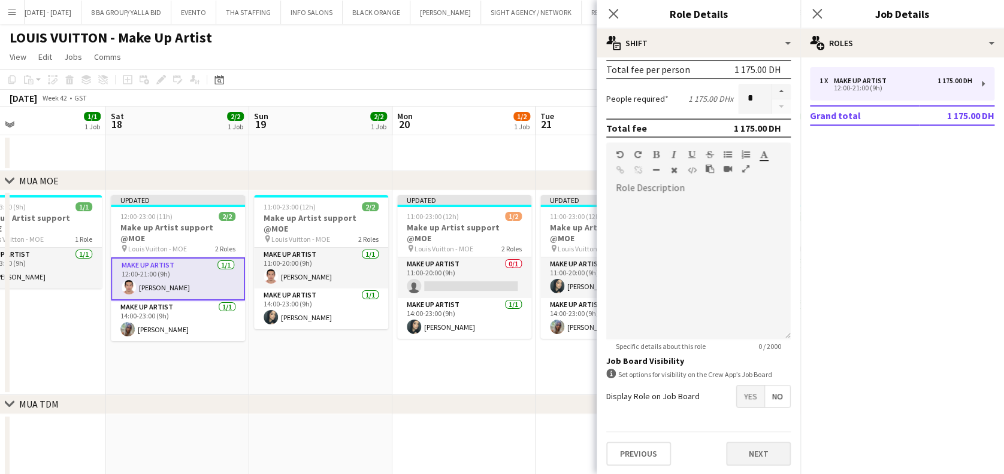
type input "*****"
drag, startPoint x: 754, startPoint y: 453, endPoint x: 512, endPoint y: 398, distance: 248.0
click at [754, 453] on button "Next" at bounding box center [758, 454] width 65 height 24
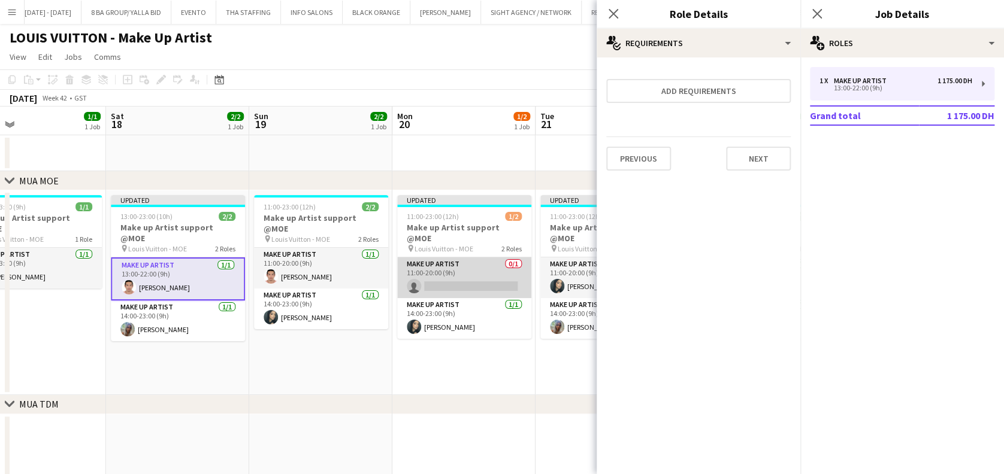
click at [446, 270] on app-card-role "Make up artist 0/1 11:00-20:00 (9h) single-neutral-actions" at bounding box center [464, 278] width 134 height 41
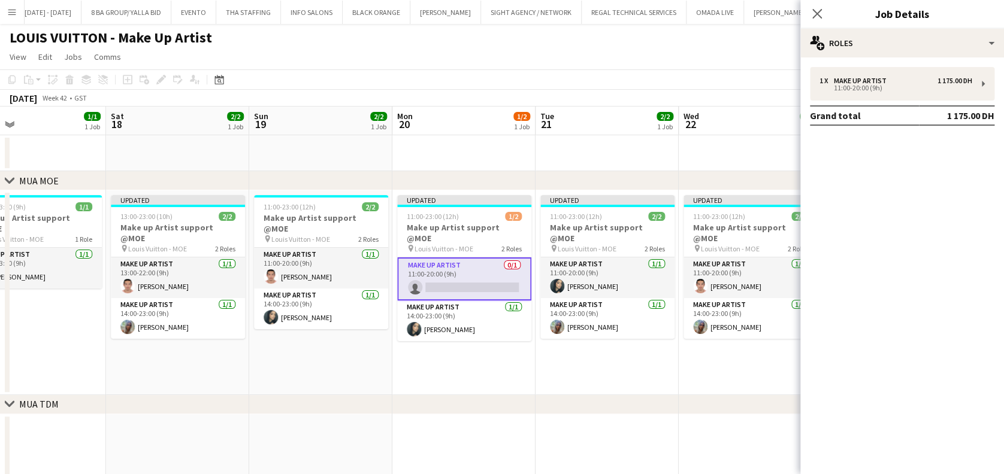
drag, startPoint x: 550, startPoint y: 365, endPoint x: 546, endPoint y: 359, distance: 7.0
click at [549, 363] on app-date-cell "Updated 11:00-23:00 (12h) 2/2 Make up Artist support @MOE pin Louis Vuitton - M…" at bounding box center [606, 292] width 143 height 205
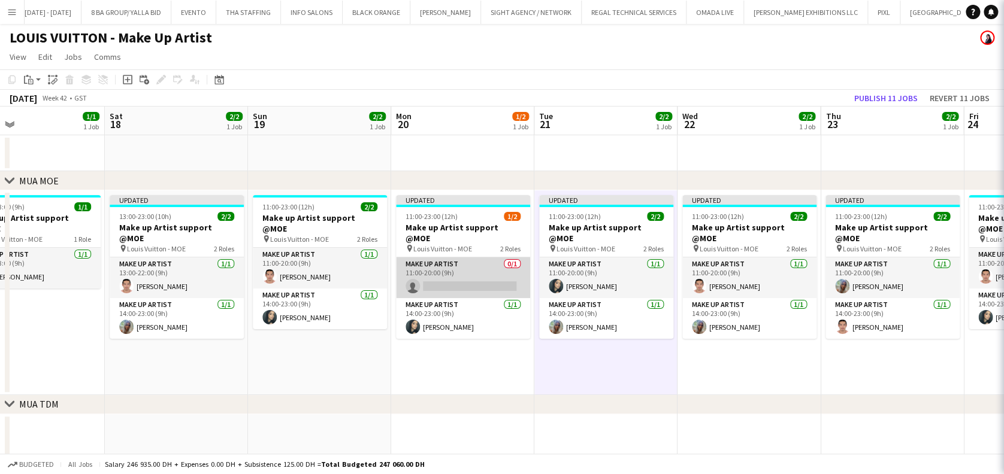
click at [488, 282] on app-card-role "Make up artist 0/1 11:00-20:00 (9h) single-neutral-actions" at bounding box center [463, 278] width 134 height 41
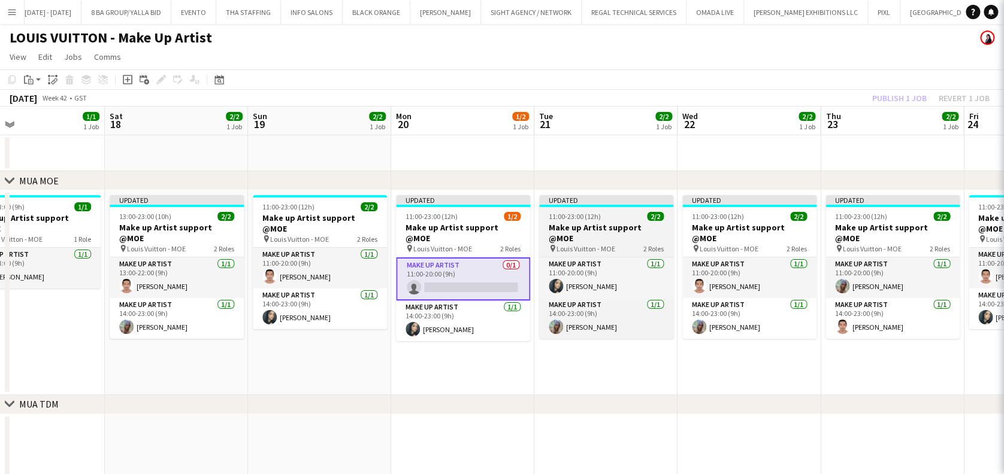
scroll to position [0, 324]
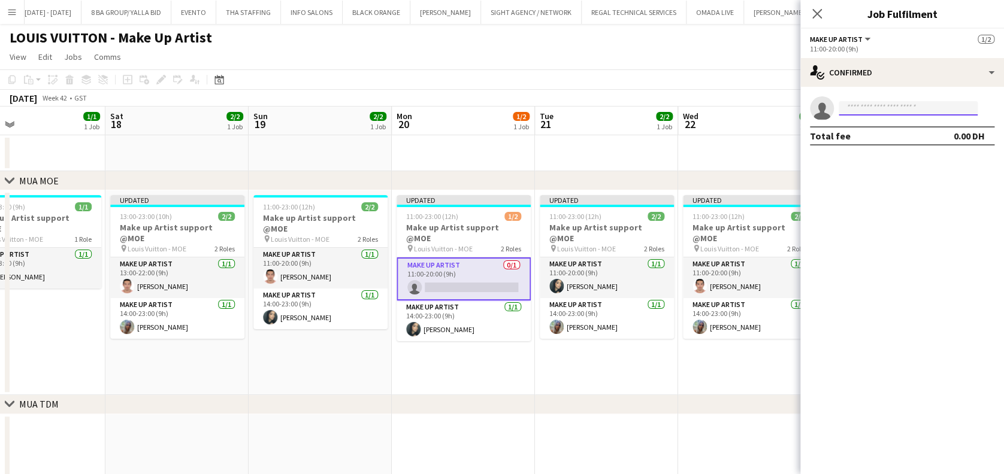
click at [886, 111] on input at bounding box center [908, 108] width 139 height 14
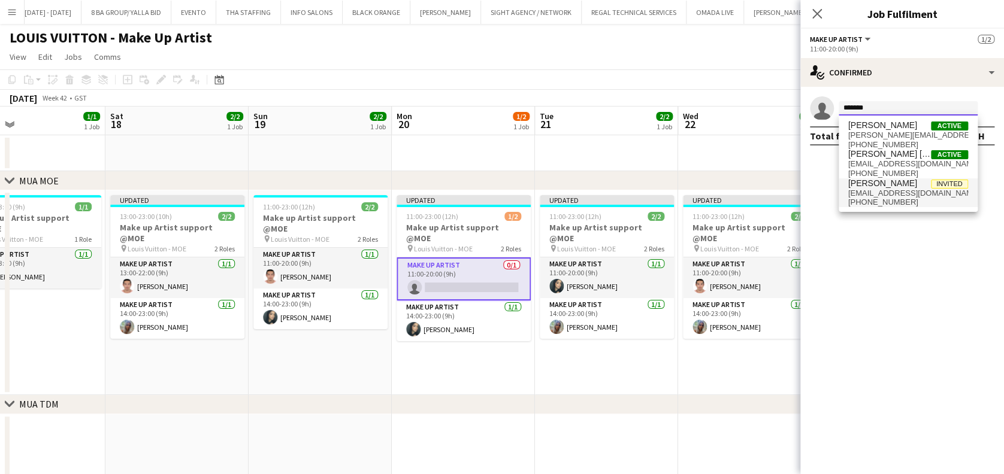
type input "******"
click at [913, 198] on span "+971522759753" at bounding box center [908, 203] width 120 height 10
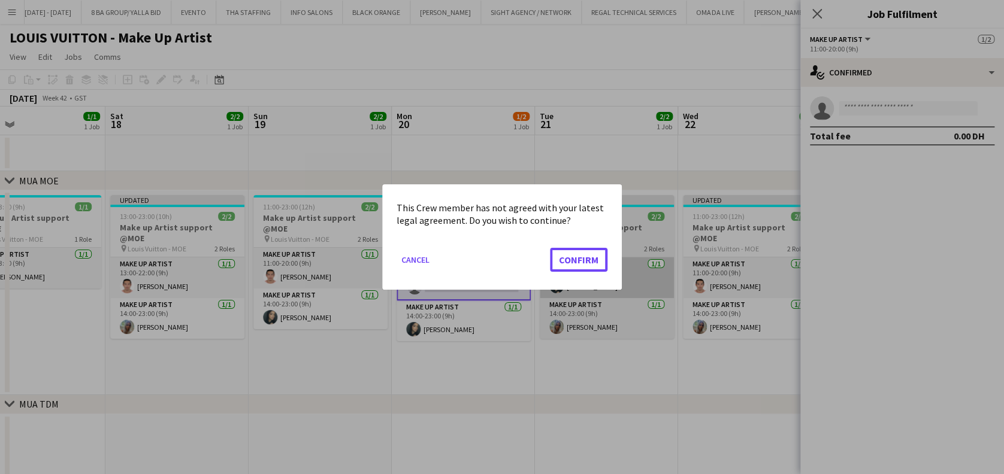
drag, startPoint x: 595, startPoint y: 264, endPoint x: 621, endPoint y: 264, distance: 25.2
click at [597, 264] on button "Confirm" at bounding box center [578, 260] width 57 height 24
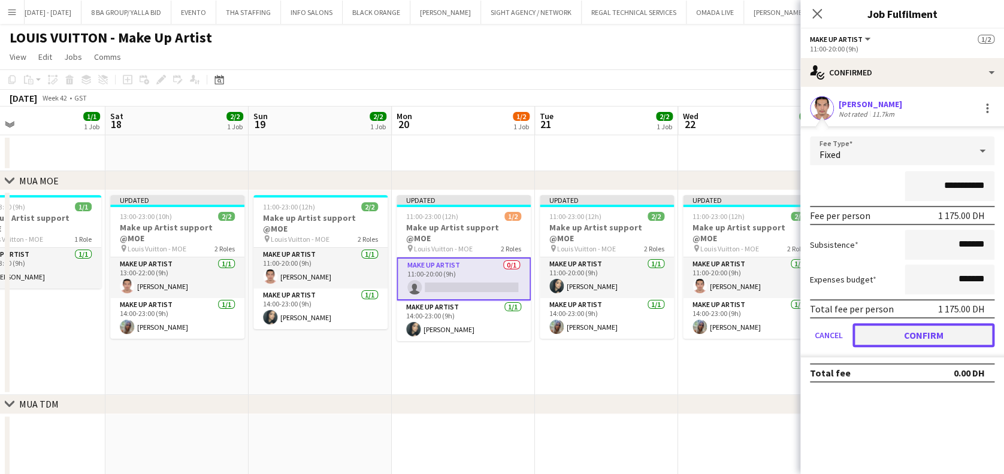
click at [961, 332] on button "Confirm" at bounding box center [923, 335] width 142 height 24
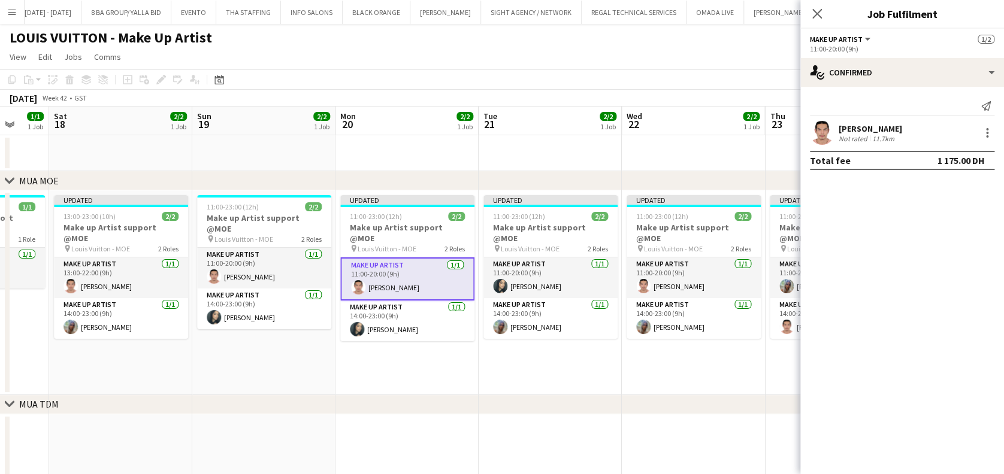
drag, startPoint x: 394, startPoint y: 297, endPoint x: 470, endPoint y: 297, distance: 75.5
click at [470, 297] on app-calendar-viewport "Wed 15 1/1 1 Job Thu 16 0/1 1 Job Fri 17 1/1 1 Job Sat 18 2/2 1 Job Sun 19 2/2 …" at bounding box center [502, 454] width 1004 height 695
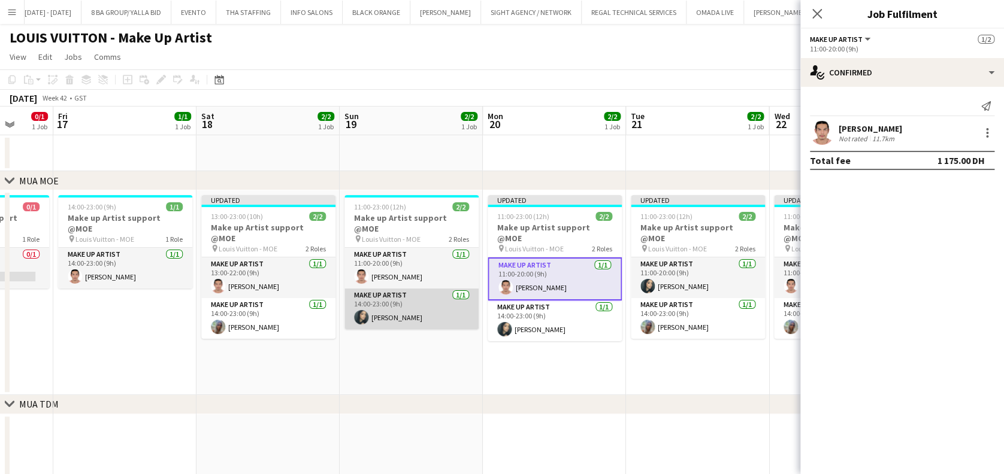
click at [401, 299] on app-card-role "Make up artist 1/1 14:00-23:00 (9h) Meryem Osman" at bounding box center [411, 309] width 134 height 41
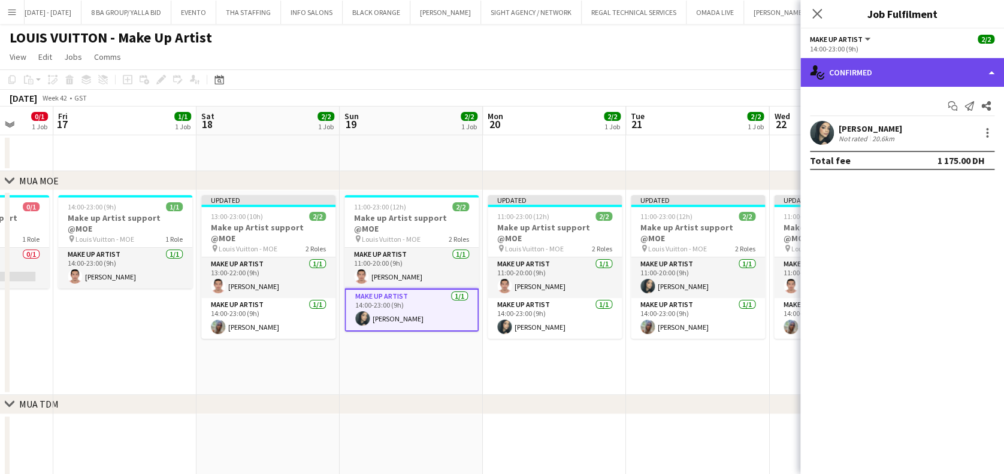
drag, startPoint x: 867, startPoint y: 70, endPoint x: 859, endPoint y: 79, distance: 11.5
click at [865, 71] on div "single-neutral-actions-check-2 Confirmed" at bounding box center [902, 72] width 204 height 29
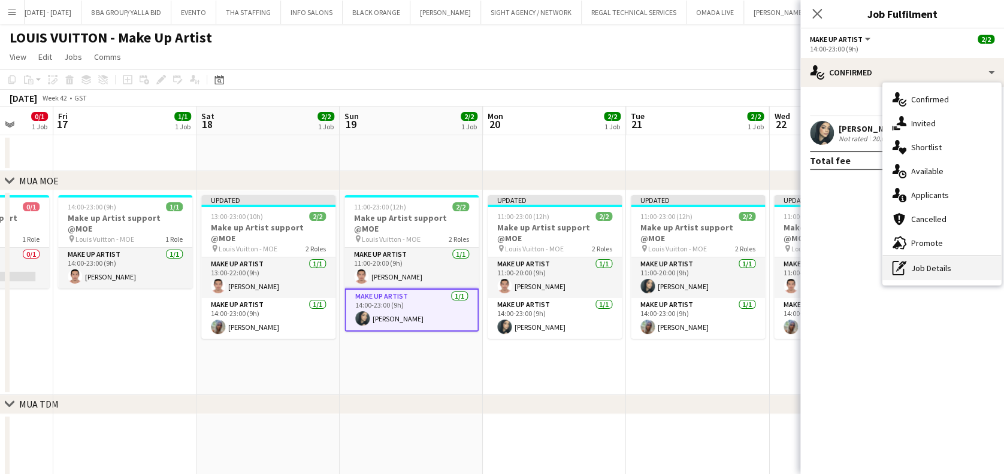
click at [912, 268] on div "pen-write Job Details" at bounding box center [941, 268] width 119 height 24
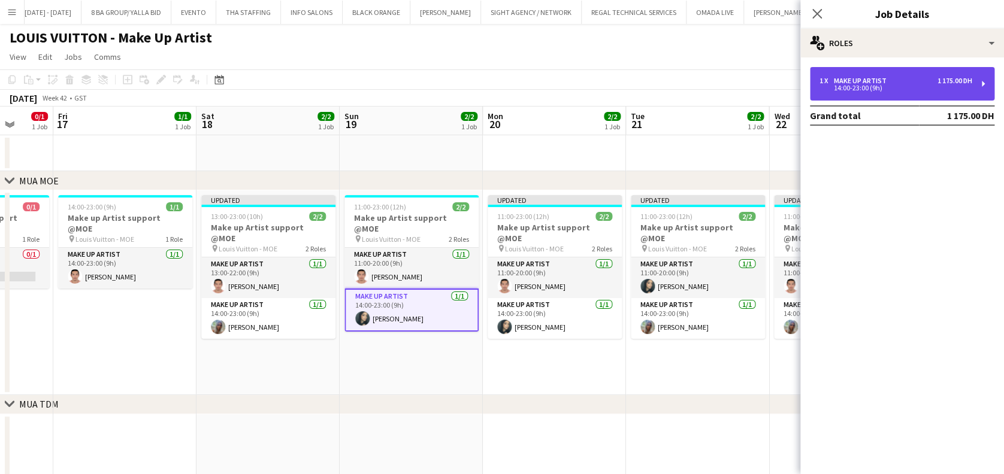
click at [873, 89] on div "14:00-23:00 (9h)" at bounding box center [895, 88] width 153 height 6
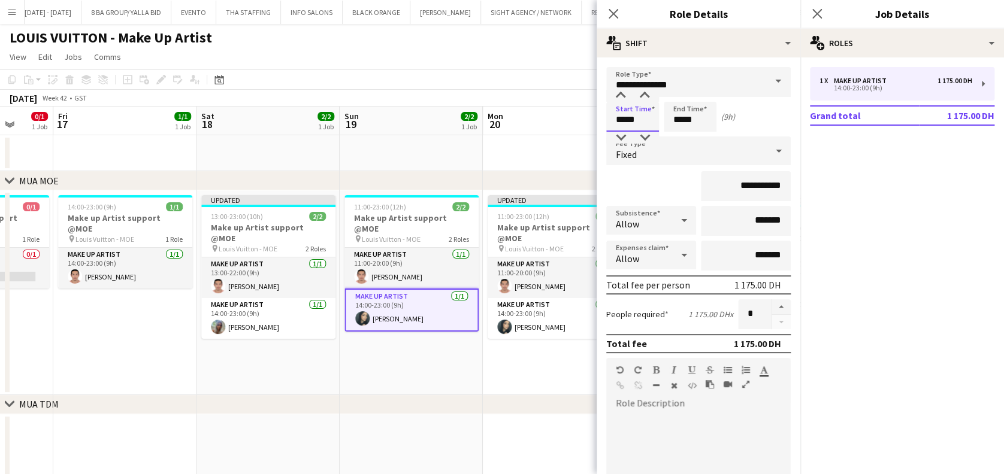
click at [625, 118] on input "*****" at bounding box center [632, 117] width 53 height 30
type input "*****"
drag, startPoint x: 685, startPoint y: 116, endPoint x: 659, endPoint y: 121, distance: 26.3
click at [659, 121] on div "Start Time ***** End Time ***** (10h)" at bounding box center [698, 117] width 184 height 30
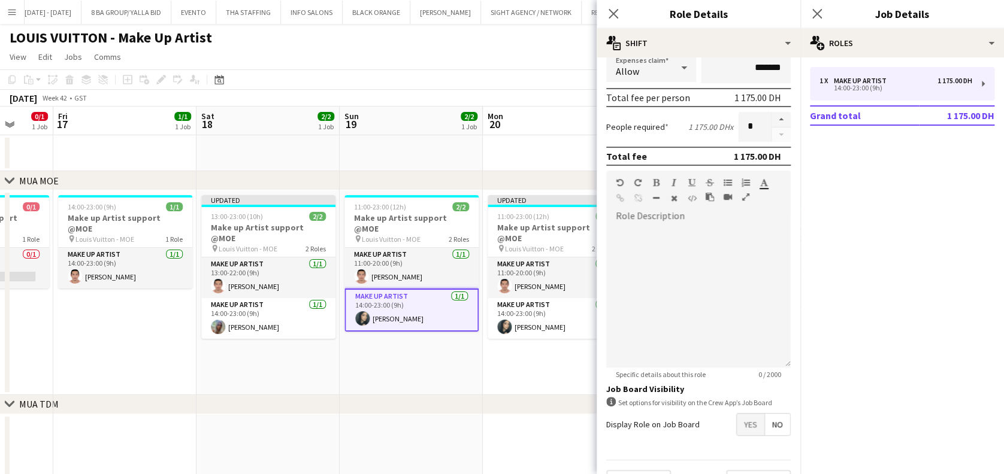
scroll to position [216, 0]
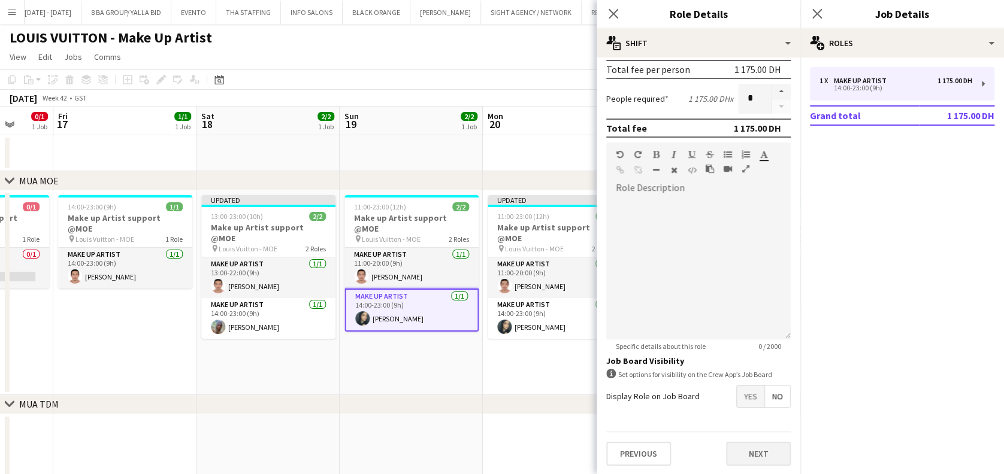
type input "*****"
drag, startPoint x: 741, startPoint y: 446, endPoint x: 558, endPoint y: 408, distance: 187.2
click at [741, 446] on button "Next" at bounding box center [758, 454] width 65 height 24
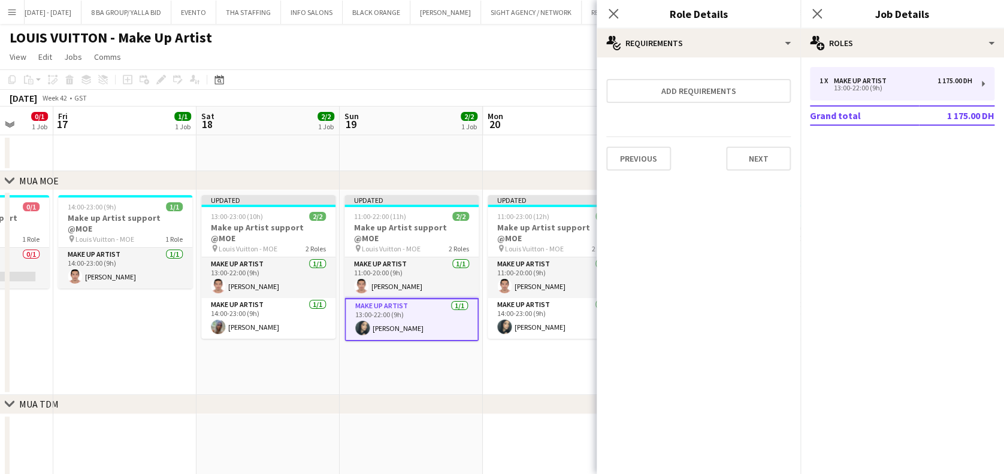
click at [449, 369] on app-date-cell "Updated 11:00-22:00 (11h) 2/2 Make up Artist support @MOE pin Louis Vuitton - M…" at bounding box center [411, 292] width 143 height 205
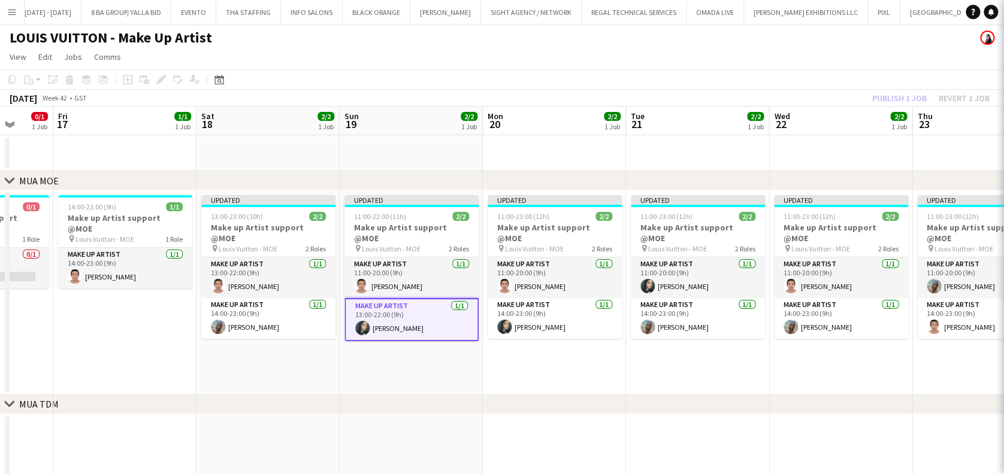
scroll to position [0, 376]
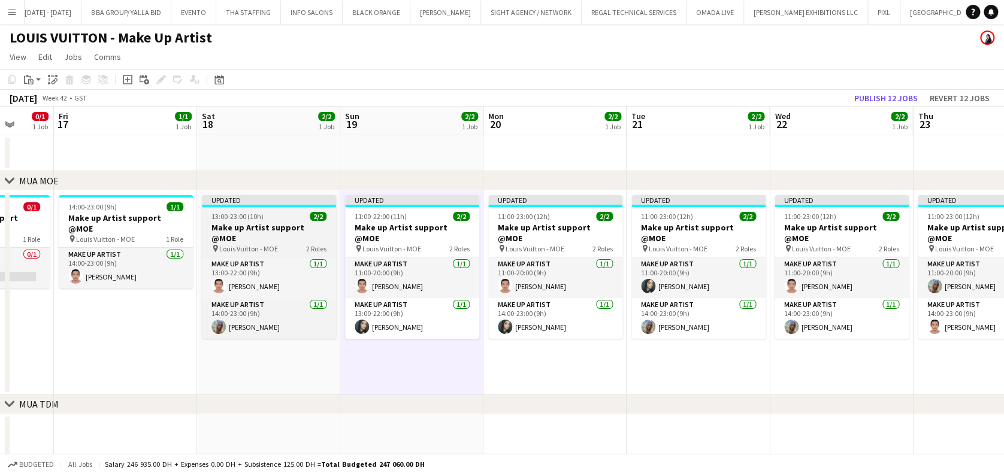
click at [278, 244] on div "pin Louis Vuitton - MOE 2 Roles" at bounding box center [269, 249] width 134 height 10
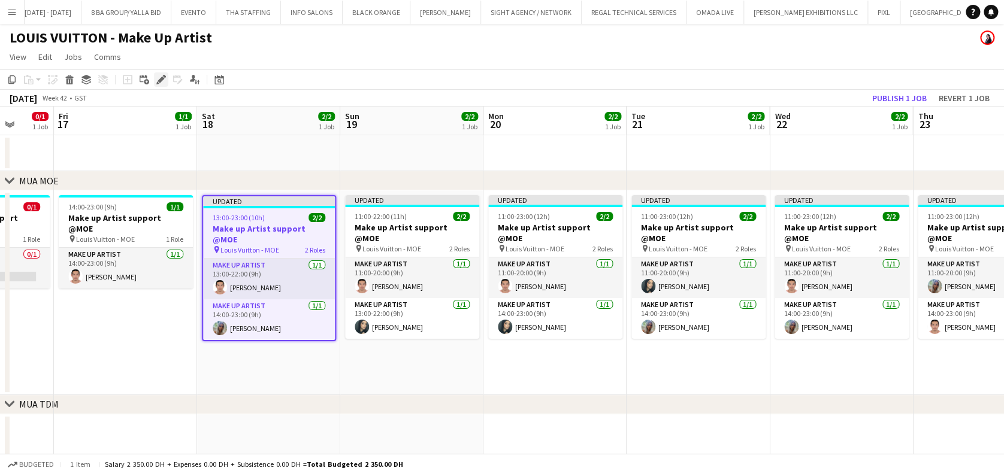
click at [165, 77] on div "Edit" at bounding box center [161, 79] width 14 height 14
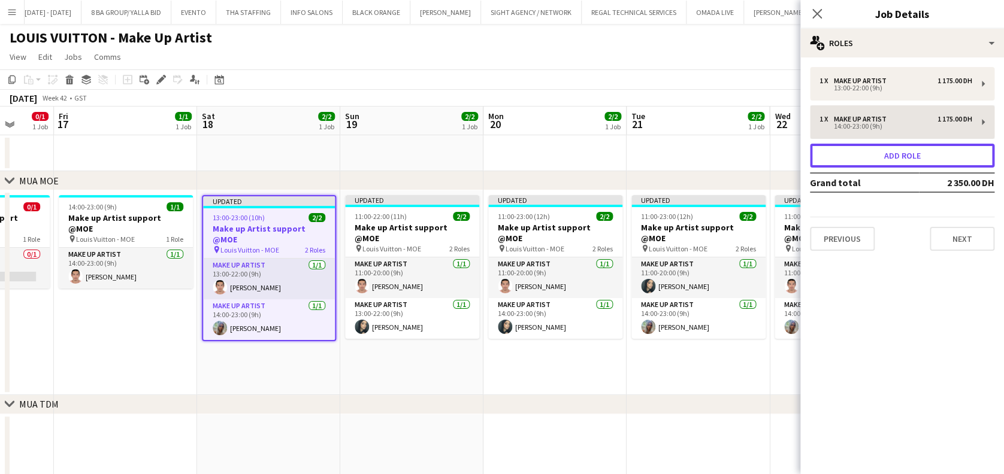
click at [869, 158] on button "Add role" at bounding box center [902, 156] width 184 height 24
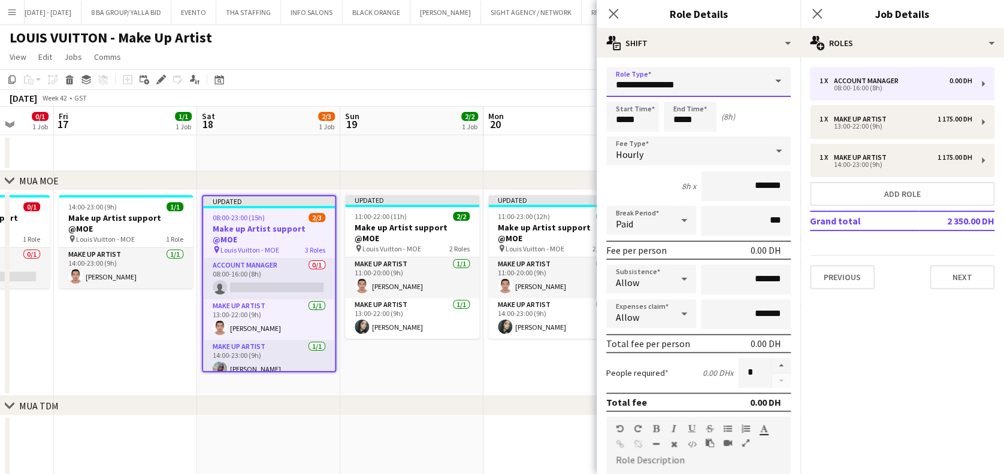
drag, startPoint x: 700, startPoint y: 83, endPoint x: 382, endPoint y: 40, distance: 320.3
click at [383, 45] on body "Menu Boards Boards Boards All jobs Status Workforce Workforce My Workforce Recr…" at bounding box center [502, 412] width 1004 height 824
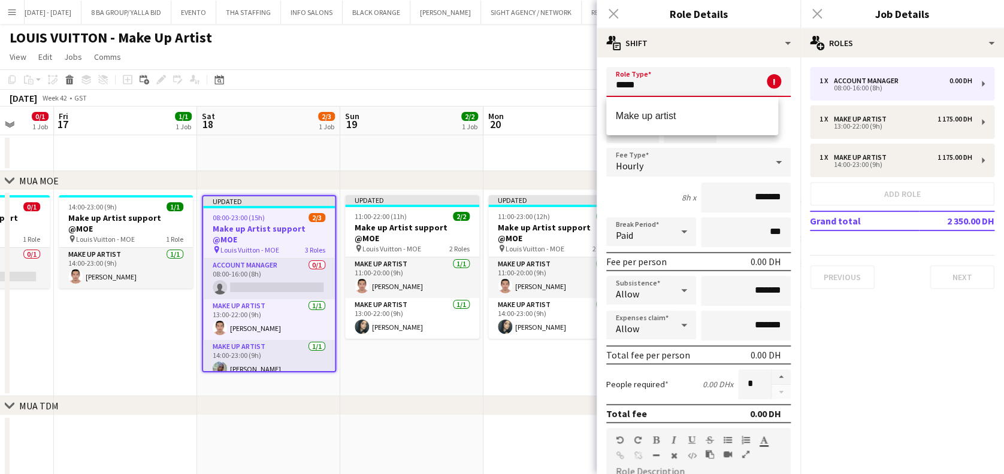
click at [731, 113] on span "Make up artist" at bounding box center [692, 115] width 153 height 11
type input "**********"
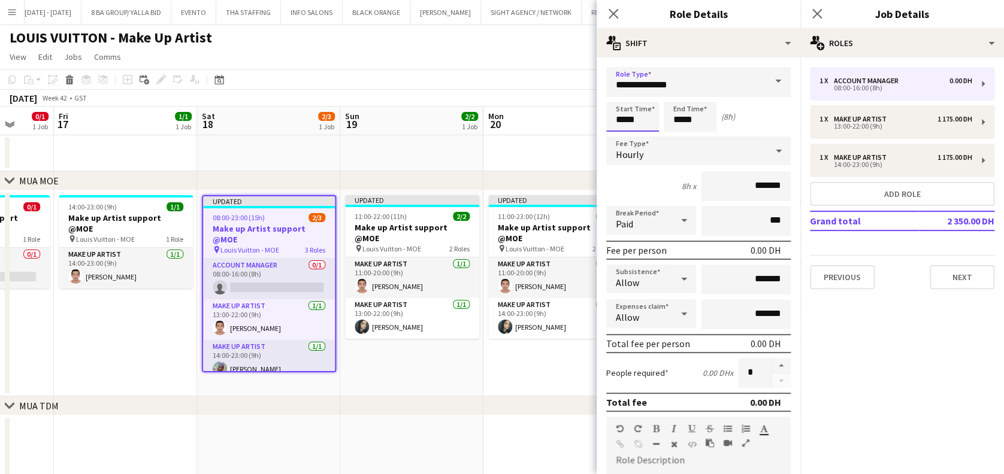
drag, startPoint x: 645, startPoint y: 115, endPoint x: 551, endPoint y: 84, distance: 98.9
click at [591, 115] on body "Menu Boards Boards Boards All jobs Status Workforce Workforce My Workforce Recr…" at bounding box center [502, 412] width 1004 height 824
type input "*****"
click at [647, 118] on div "Start Time ***** End Time ***** (4h)" at bounding box center [698, 117] width 184 height 30
type input "*****"
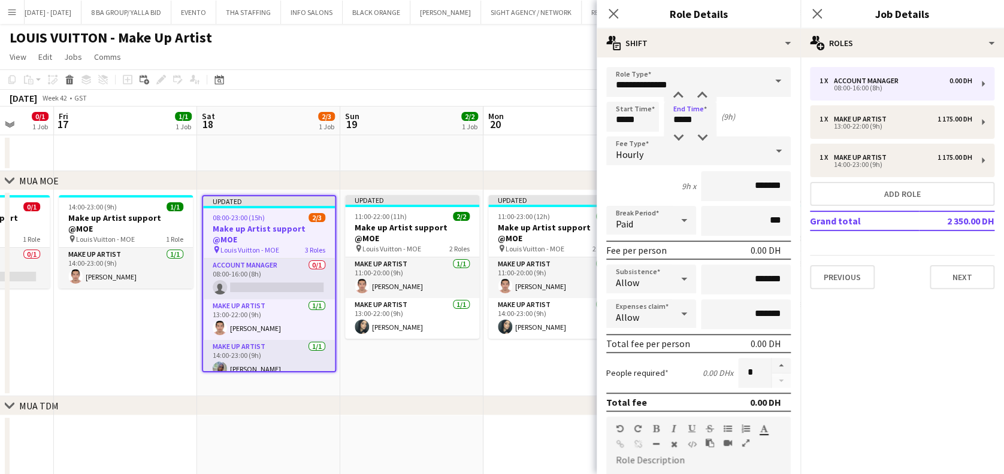
click at [727, 155] on div "Hourly" at bounding box center [686, 151] width 161 height 29
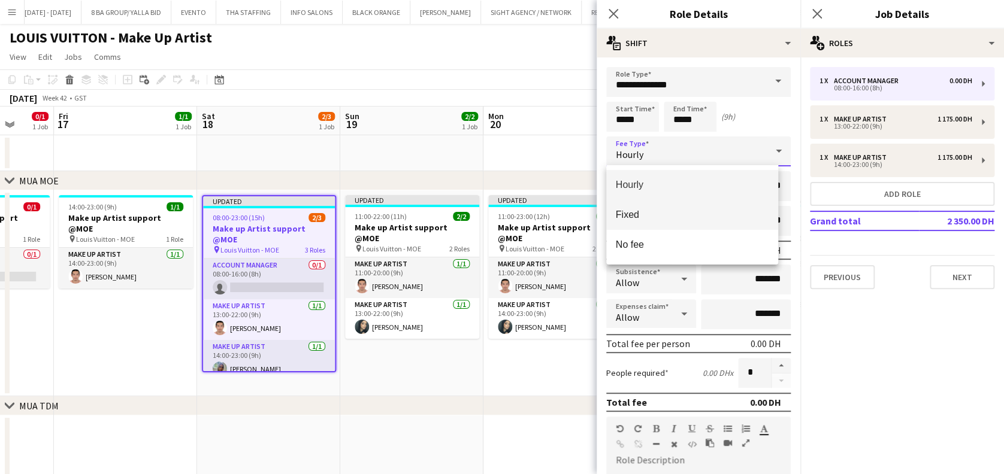
click at [702, 216] on span "Fixed" at bounding box center [692, 214] width 153 height 11
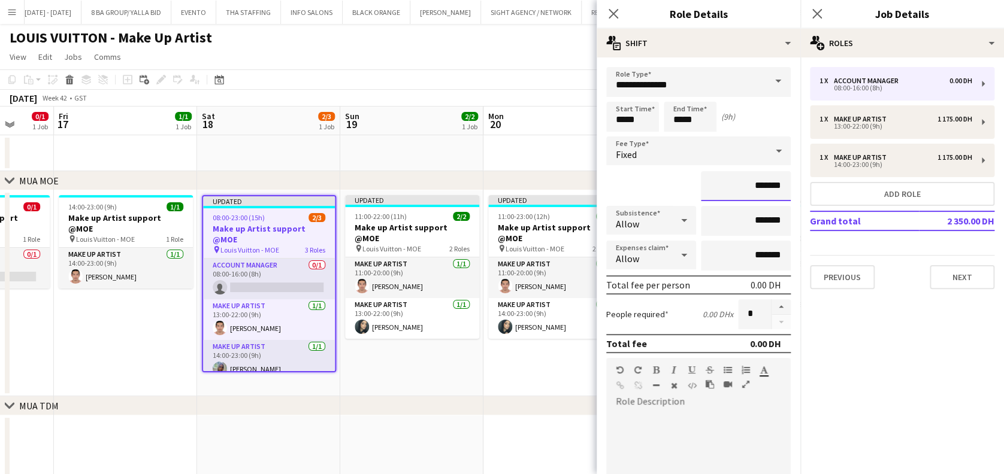
drag, startPoint x: 704, startPoint y: 187, endPoint x: 707, endPoint y: 178, distance: 8.9
click at [706, 187] on input "*******" at bounding box center [746, 186] width 90 height 30
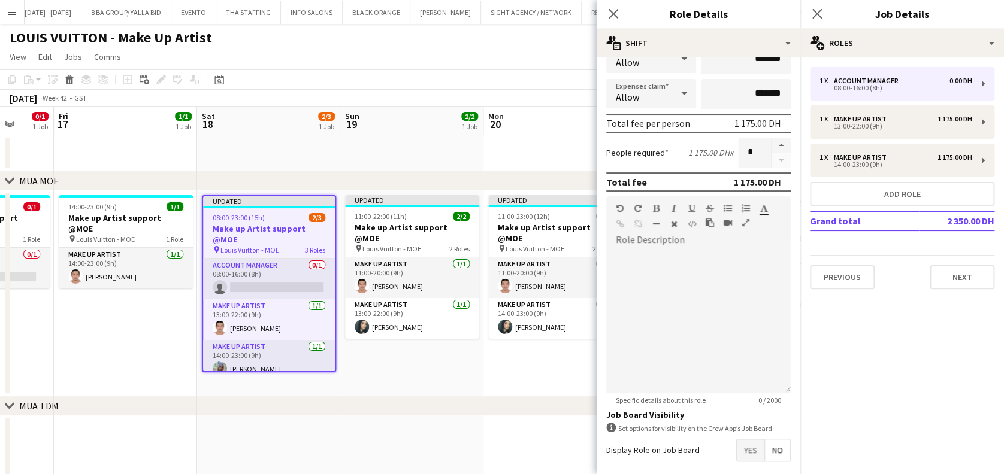
scroll to position [216, 0]
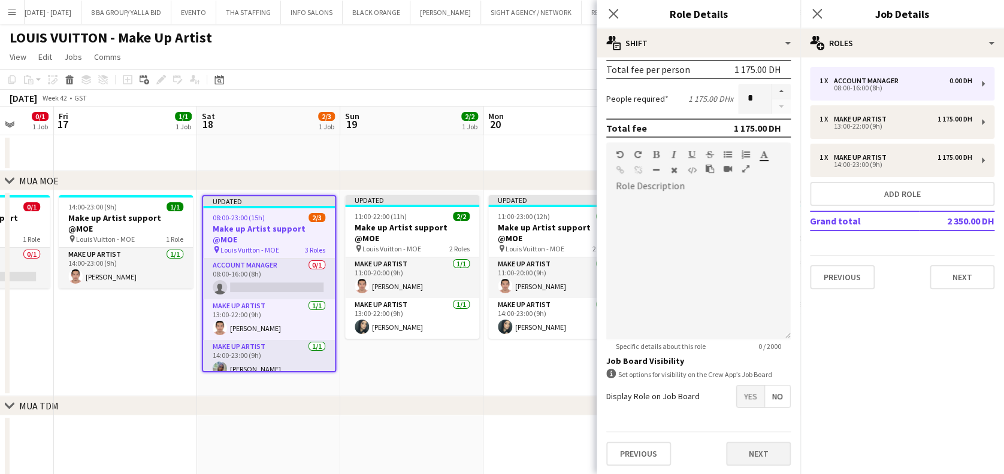
type input "**********"
click at [749, 451] on button "Next" at bounding box center [758, 454] width 65 height 24
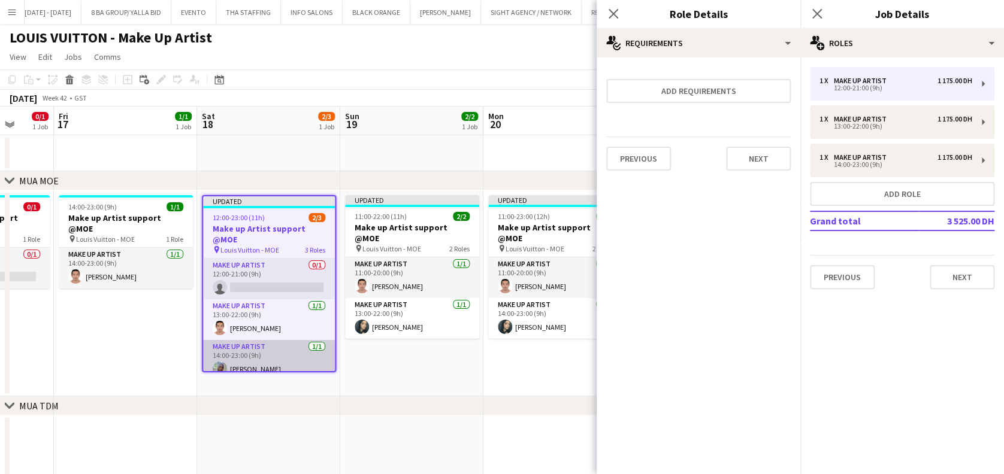
click at [320, 355] on app-card-role "Make up artist 1/1 14:00-23:00 (9h) Valerie Lopez" at bounding box center [269, 360] width 132 height 41
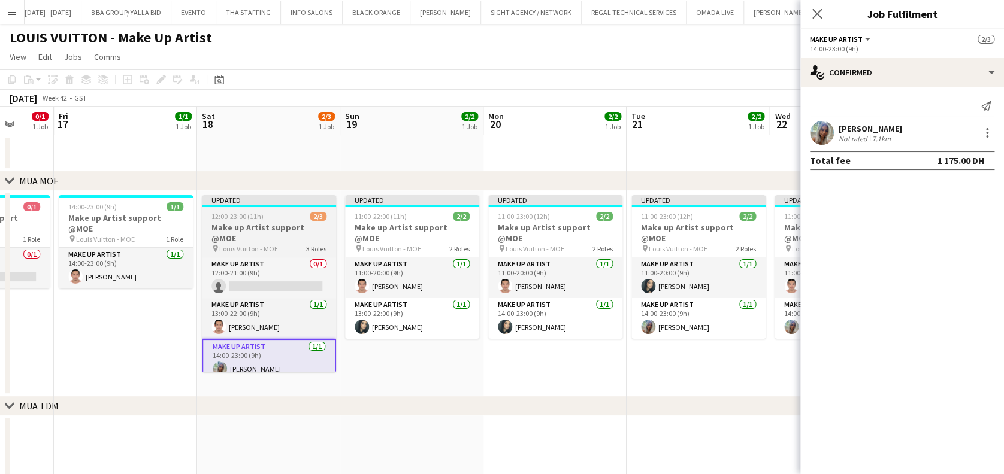
click at [289, 257] on div "Make up artist 0/1 12:00-21:00 (9h) single-neutral-actions Make up artist 1/1 1…" at bounding box center [269, 315] width 134 height 116
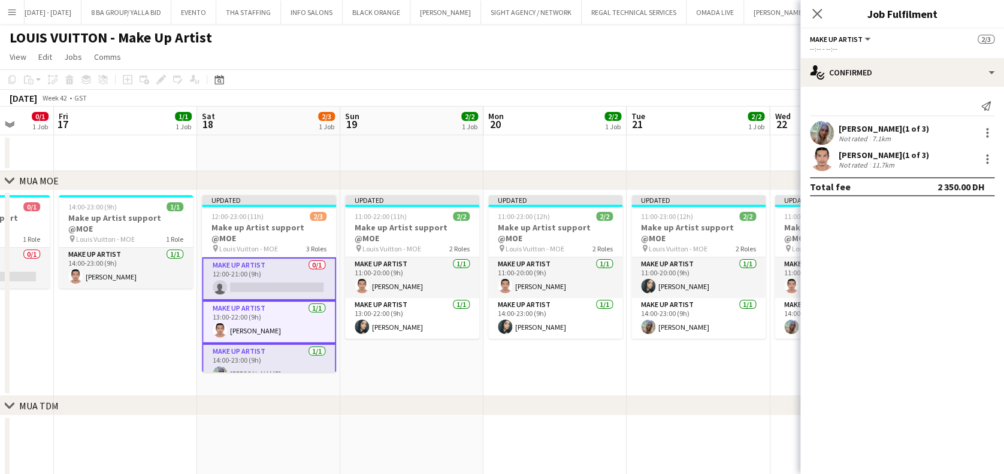
click at [425, 376] on app-date-cell "Updated 11:00-22:00 (11h) 2/2 Make up Artist support @MOE pin Louis Vuitton - M…" at bounding box center [411, 293] width 143 height 206
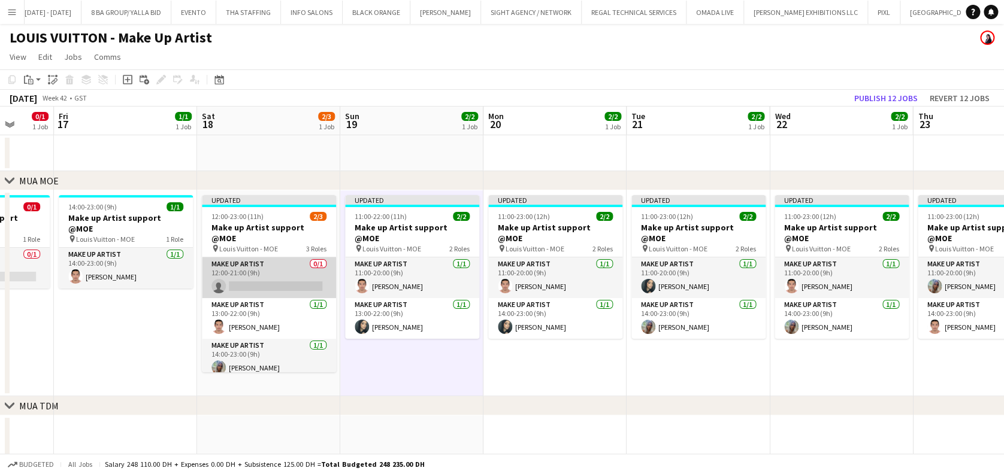
click at [285, 262] on app-card-role "Make up artist 0/1 12:00-21:00 (9h) single-neutral-actions" at bounding box center [269, 278] width 134 height 41
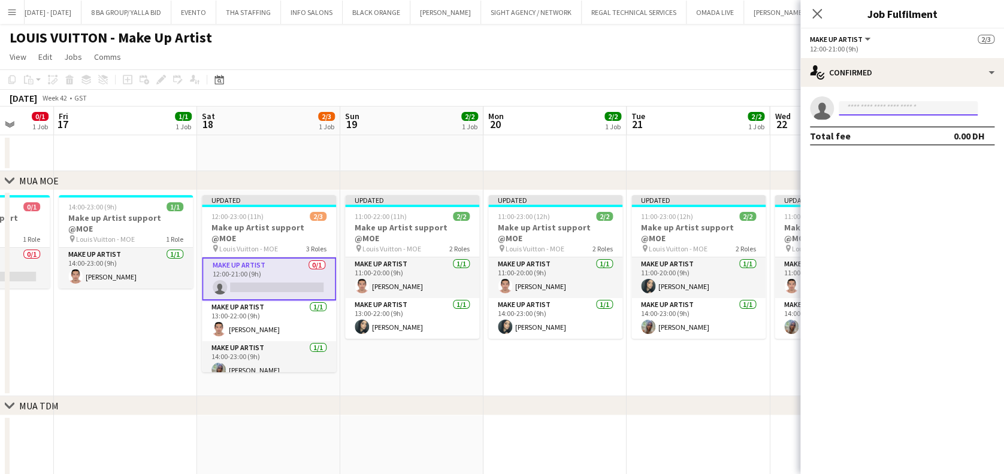
click at [877, 104] on input at bounding box center [908, 108] width 139 height 14
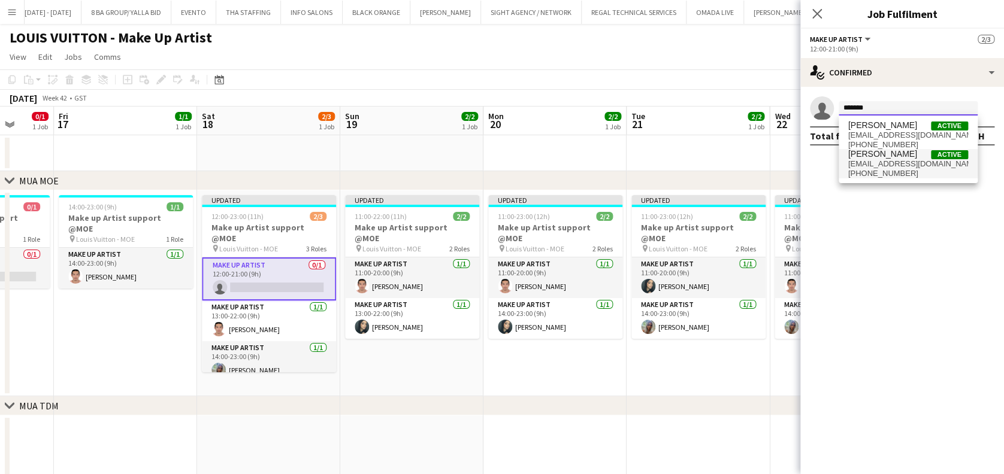
type input "******"
click at [892, 167] on span "[EMAIL_ADDRESS][DOMAIN_NAME]" at bounding box center [908, 164] width 120 height 10
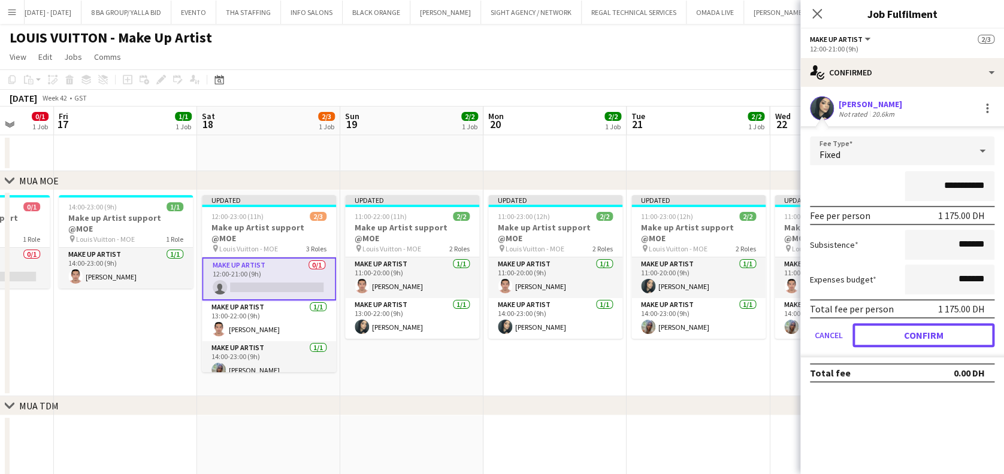
click at [921, 329] on button "Confirm" at bounding box center [923, 335] width 142 height 24
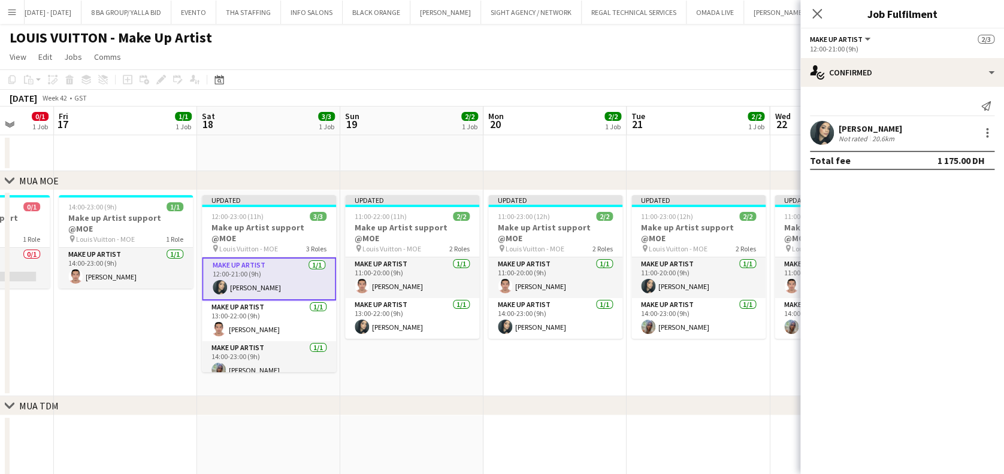
scroll to position [0, 352]
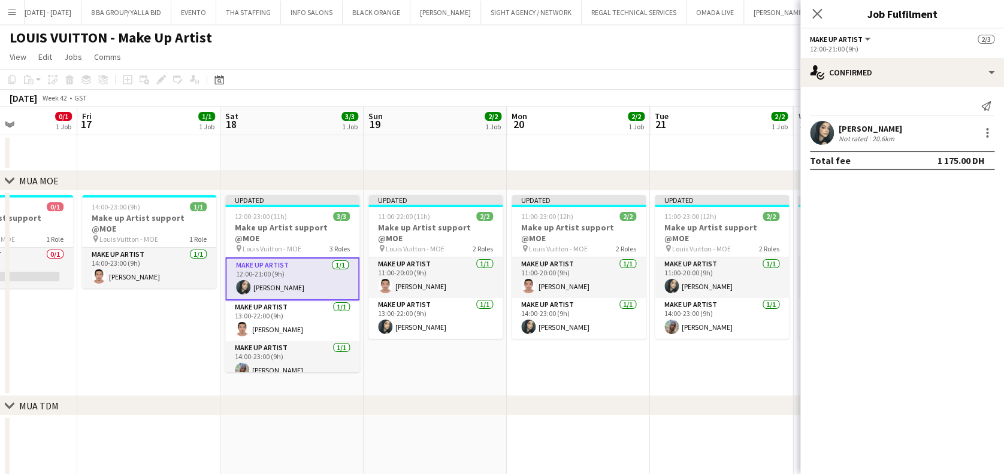
click at [616, 351] on app-calendar-viewport "Tue 14 1/2 1 Job Wed 15 1/1 1 Job Thu 16 0/1 1 Job Fri 17 1/1 1 Job Sat 18 3/3 …" at bounding box center [502, 455] width 1004 height 697
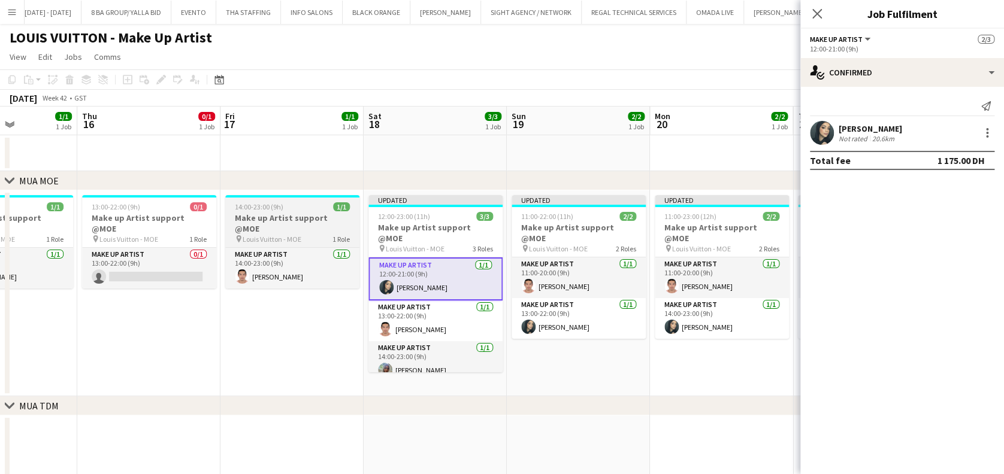
click at [294, 220] on h3 "Make up Artist support @MOE" at bounding box center [292, 224] width 134 height 22
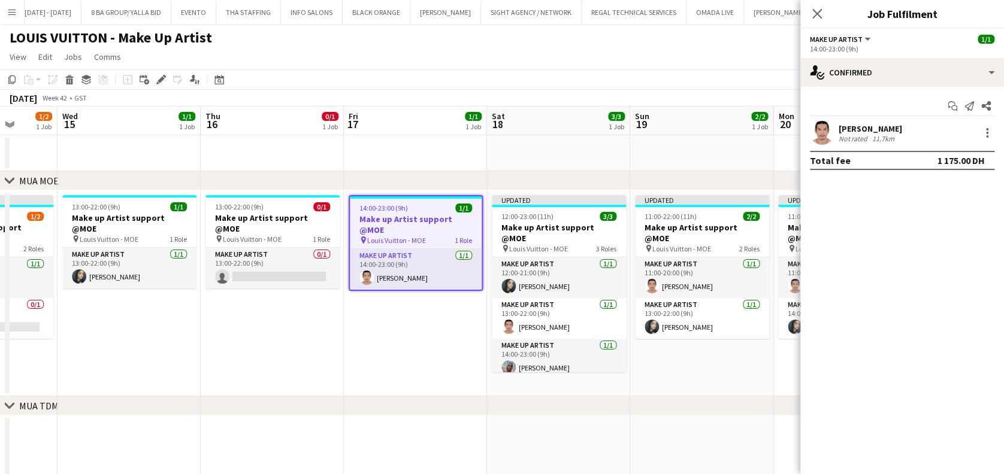
scroll to position [0, 371]
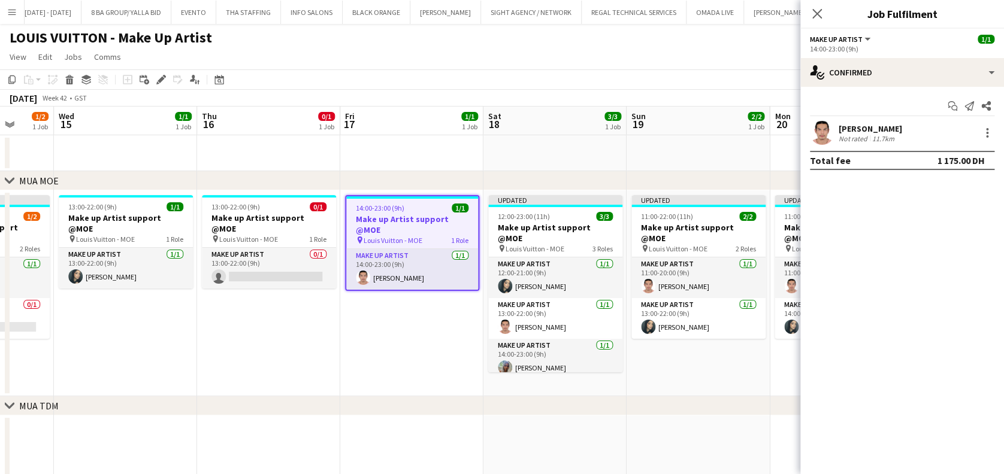
drag, startPoint x: 294, startPoint y: 220, endPoint x: 413, endPoint y: 222, distance: 119.2
click at [413, 222] on app-calendar-viewport "Sun 12 3/3 2 Jobs Mon 13 1/1 1 Job Tue 14 1/2 1 Job Wed 15 1/1 1 Job Thu 16 0/1…" at bounding box center [502, 455] width 1004 height 697
click at [413, 222] on h3 "Make up Artist support @MOE" at bounding box center [412, 225] width 132 height 22
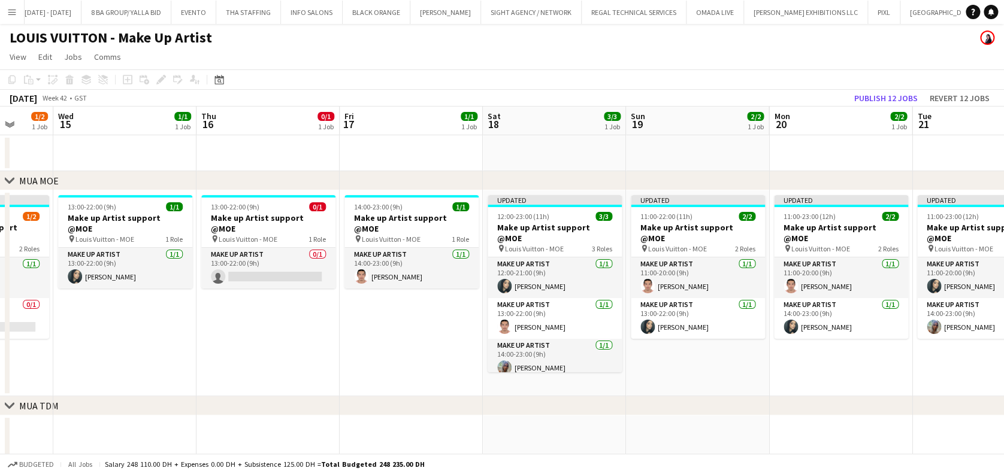
click at [373, 311] on app-date-cell "14:00-23:00 (9h) 1/1 Make up Artist support @MOE pin [PERSON_NAME] - [PERSON_NA…" at bounding box center [411, 293] width 143 height 206
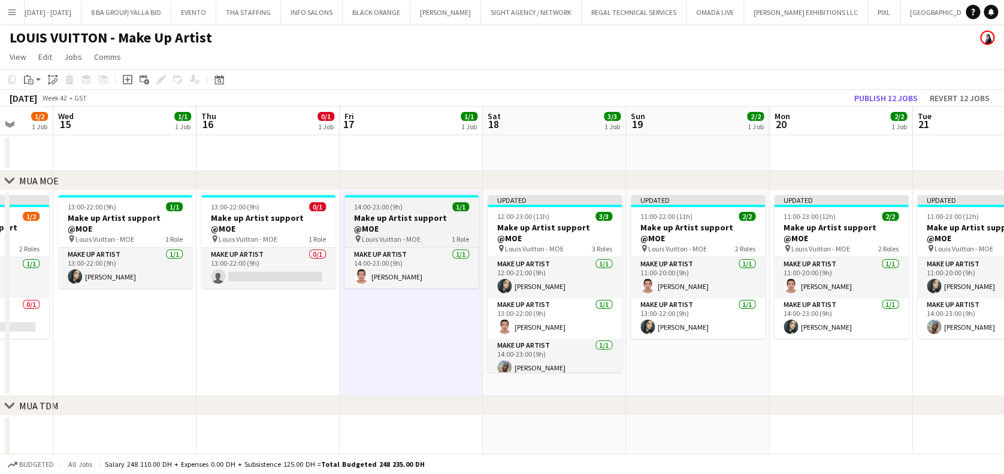
click at [384, 235] on span "Louis Vuitton - MOE" at bounding box center [391, 239] width 59 height 9
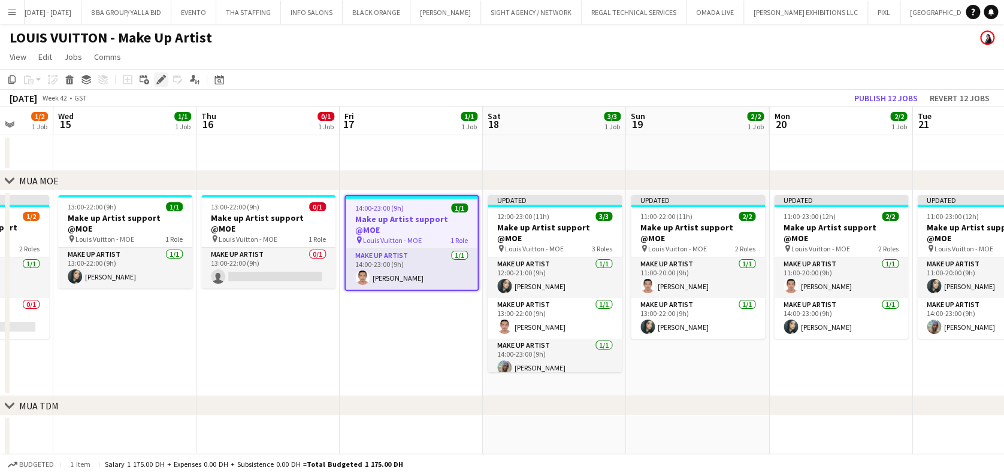
click at [162, 77] on icon at bounding box center [161, 80] width 7 height 7
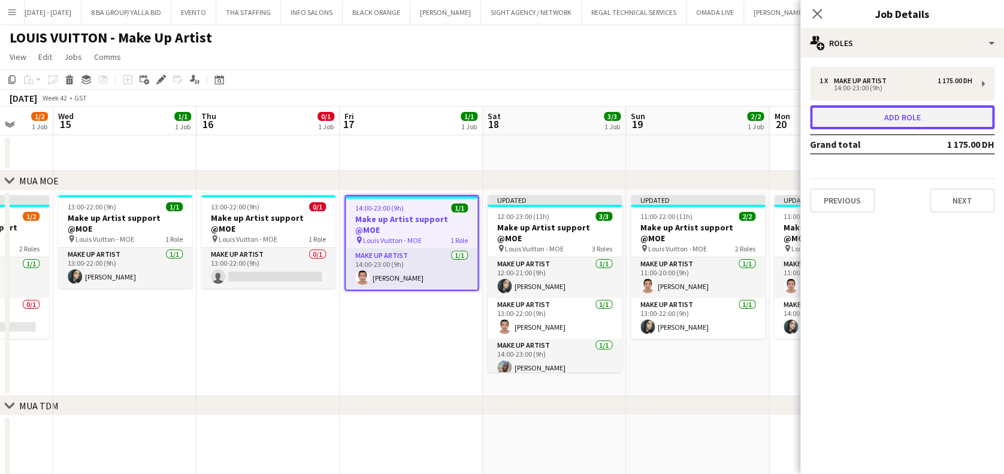
click at [912, 124] on button "Add role" at bounding box center [902, 117] width 184 height 24
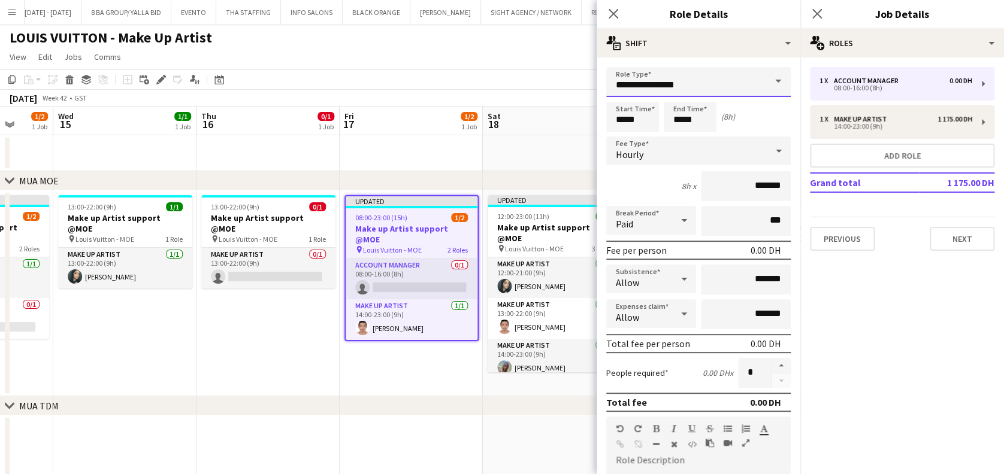
click at [541, 95] on body "Menu Boards Boards Boards All jobs Status Workforce Workforce My Workforce Recr…" at bounding box center [502, 412] width 1004 height 824
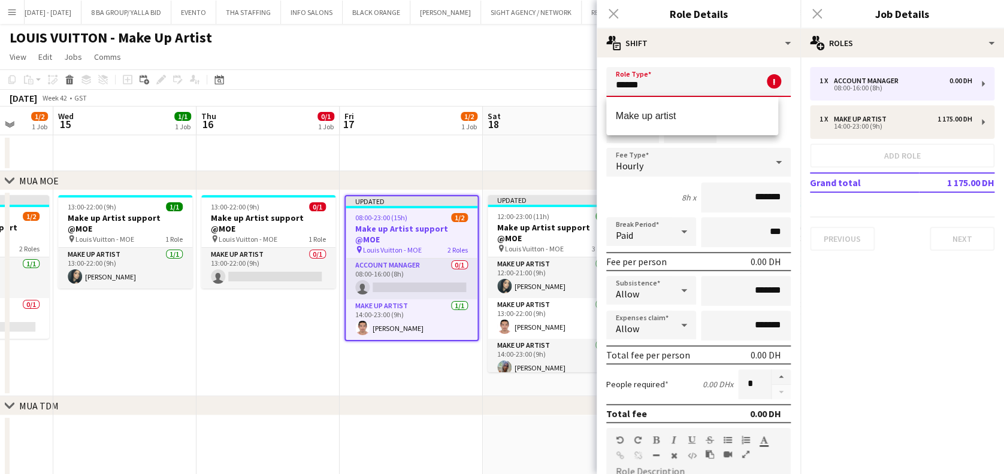
drag, startPoint x: 663, startPoint y: 112, endPoint x: 652, endPoint y: 116, distance: 11.6
click at [664, 112] on span "Make up artist" at bounding box center [692, 115] width 153 height 11
type input "**********"
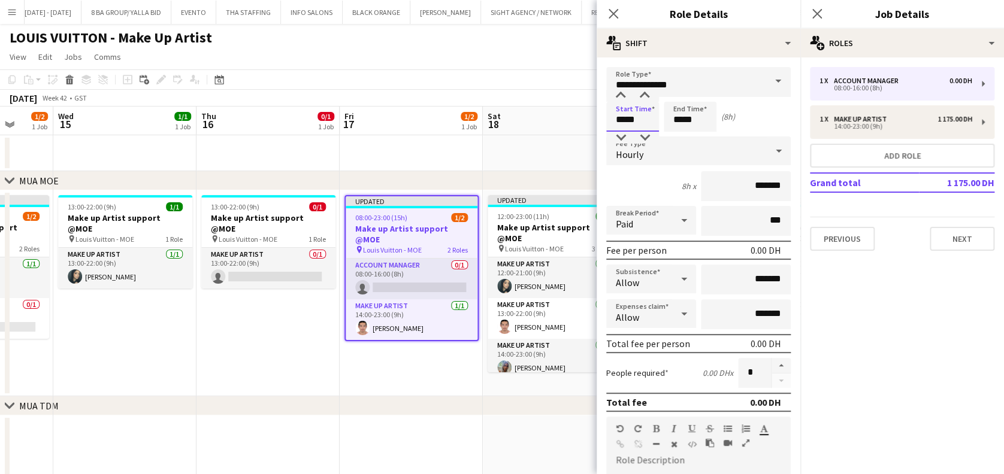
drag, startPoint x: 606, startPoint y: 119, endPoint x: 592, endPoint y: 119, distance: 13.8
click at [594, 119] on body "Menu Boards Boards Boards All jobs Status Workforce Workforce My Workforce Recr…" at bounding box center [502, 412] width 1004 height 824
type input "*****"
drag, startPoint x: 707, startPoint y: 120, endPoint x: 673, endPoint y: 121, distance: 34.2
click at [673, 121] on input "*****" at bounding box center [690, 117] width 53 height 30
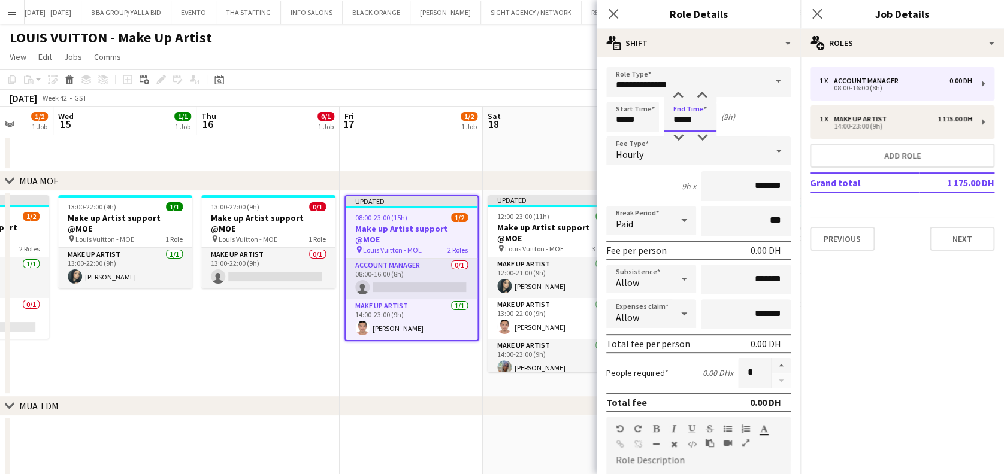
type input "*****"
drag, startPoint x: 758, startPoint y: 147, endPoint x: 753, endPoint y: 152, distance: 6.8
click at [767, 147] on div at bounding box center [779, 151] width 24 height 24
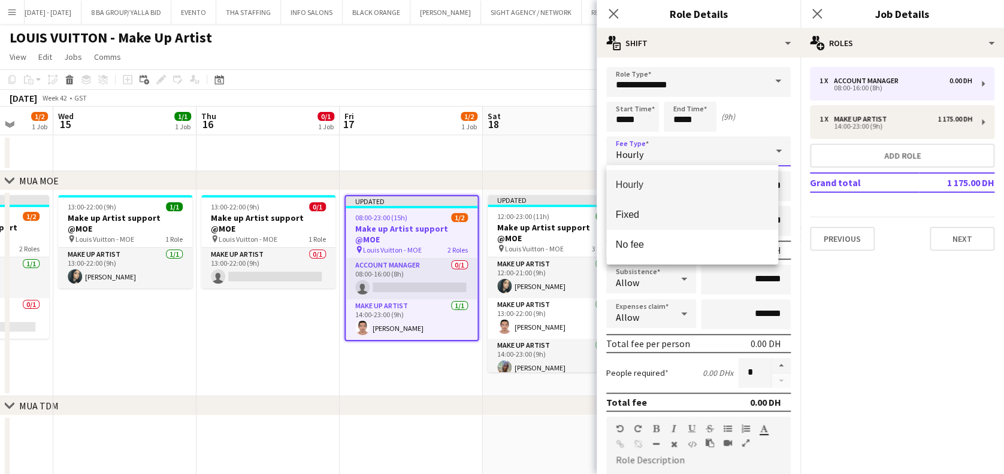
click at [739, 211] on span "Fixed" at bounding box center [692, 214] width 153 height 11
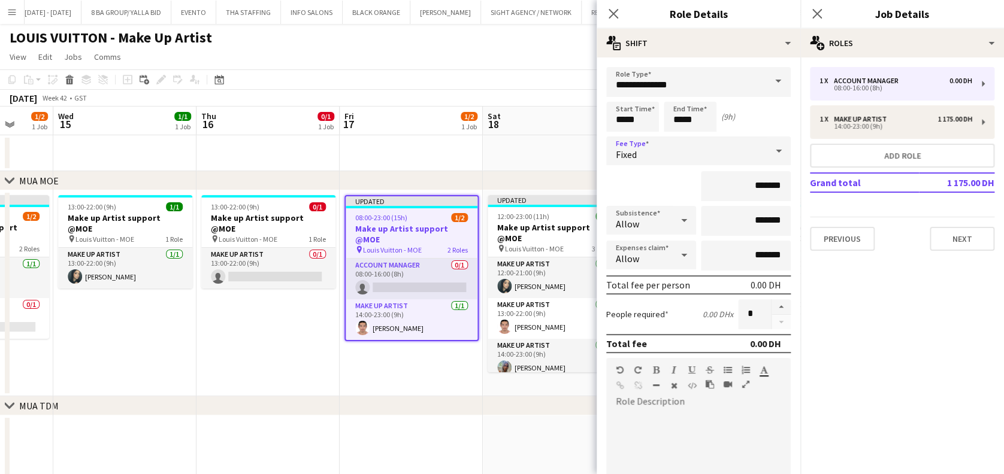
click at [722, 164] on div "Fixed" at bounding box center [686, 151] width 161 height 29
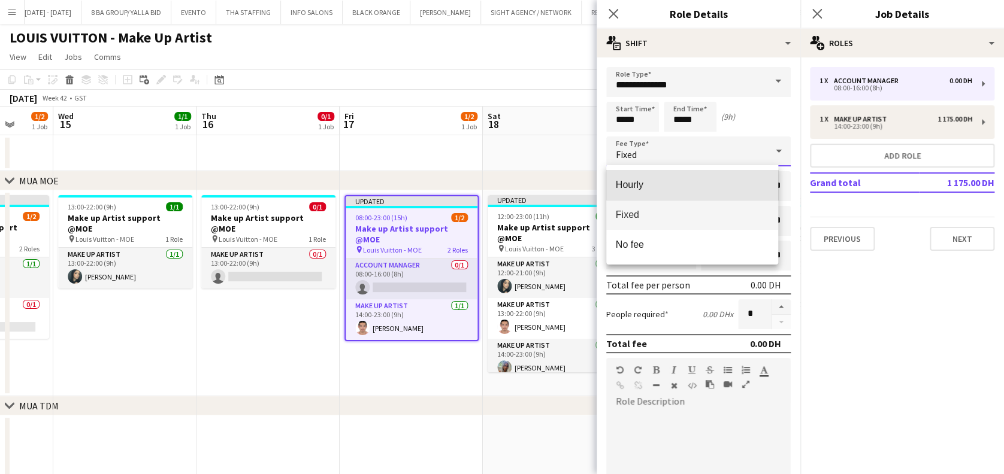
click at [718, 172] on mat-option "Hourly" at bounding box center [692, 185] width 172 height 30
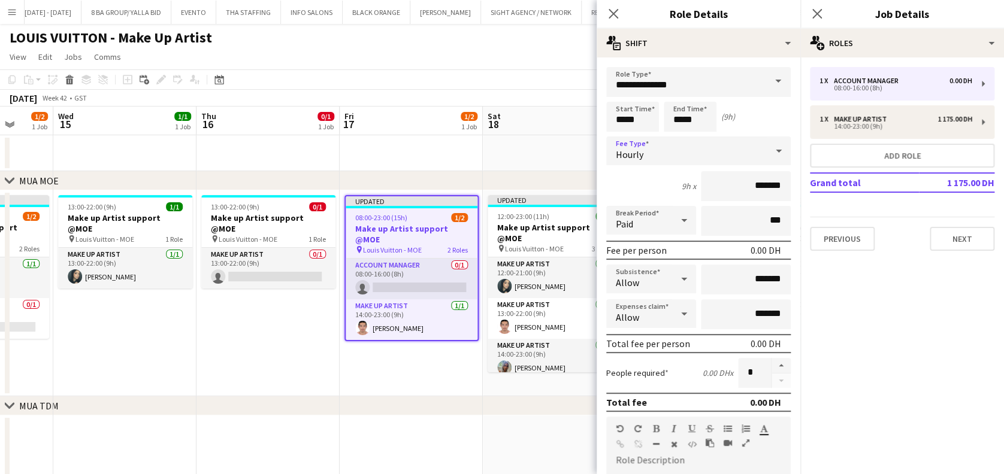
click at [744, 153] on div "Hourly" at bounding box center [686, 151] width 161 height 29
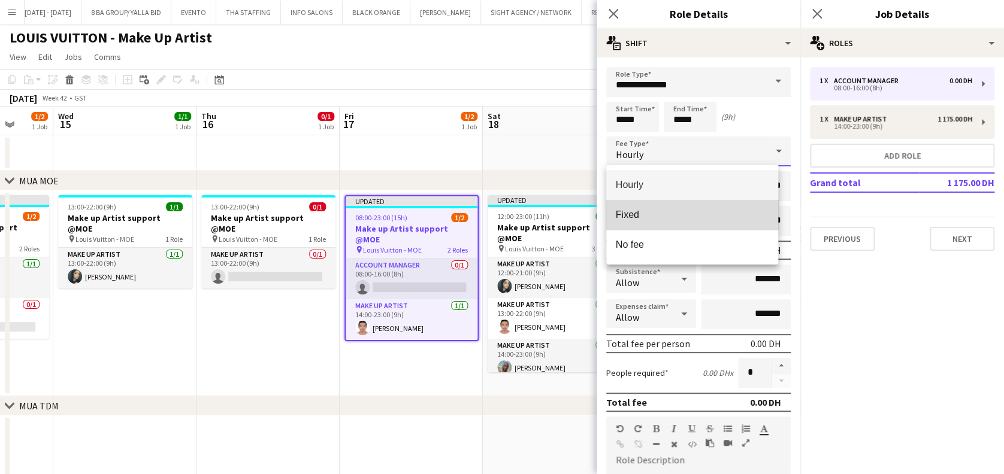
click at [703, 201] on mat-option "Fixed" at bounding box center [692, 215] width 172 height 30
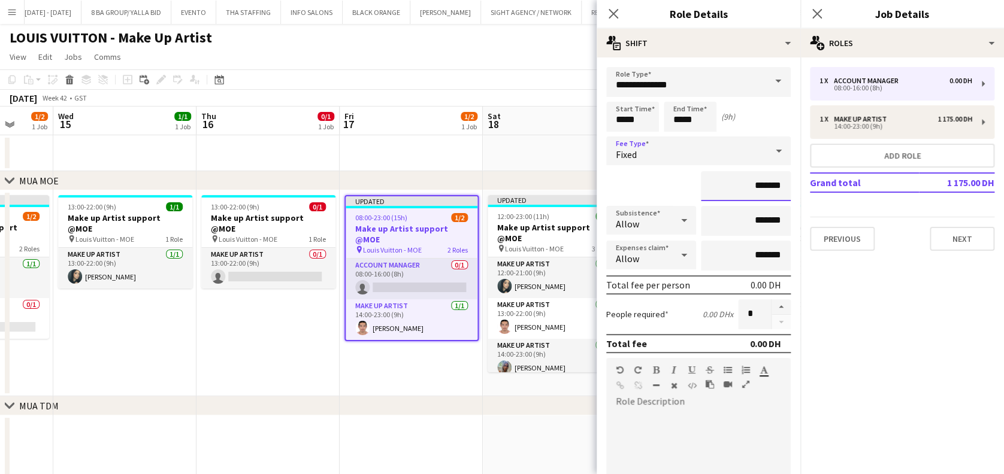
click at [701, 182] on input "*******" at bounding box center [746, 186] width 90 height 30
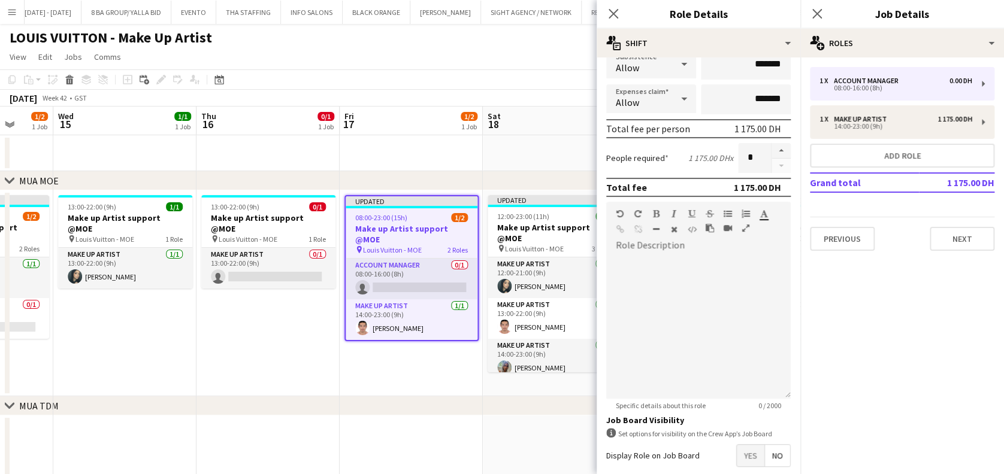
scroll to position [216, 0]
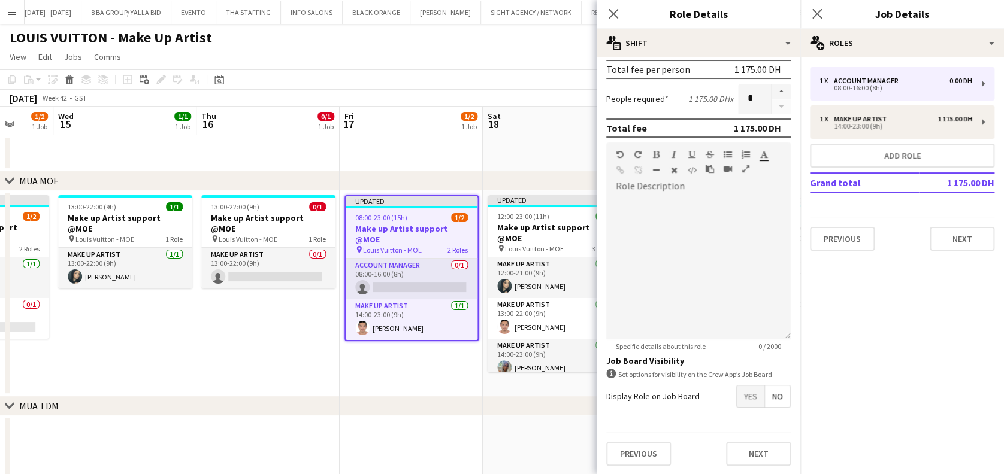
type input "**********"
click at [750, 438] on div "Previous Next" at bounding box center [698, 454] width 184 height 44
click at [468, 368] on app-date-cell "Updated 08:00-23:00 (15h) 1/2 Make up Artist support @MOE pin Louis Vuitton - M…" at bounding box center [411, 293] width 143 height 206
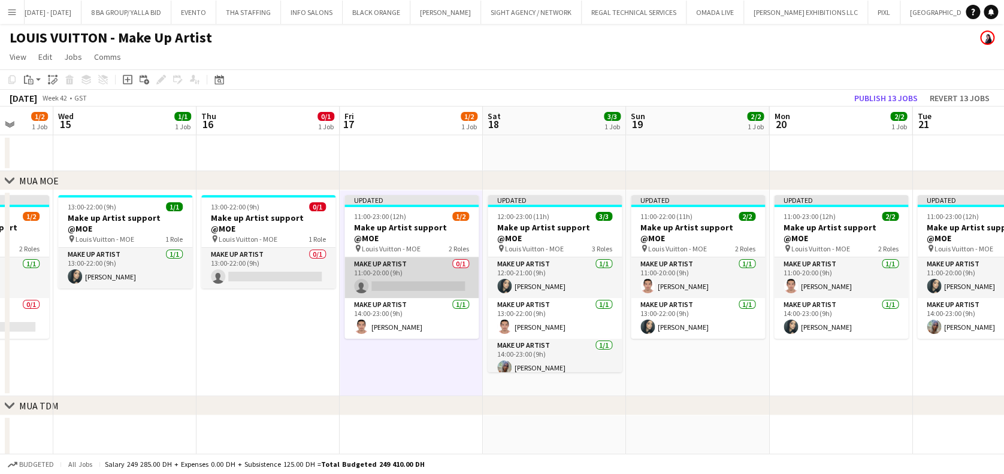
click at [382, 259] on app-card-role "Make up artist 0/1 11:00-20:00 (9h) single-neutral-actions" at bounding box center [411, 278] width 134 height 41
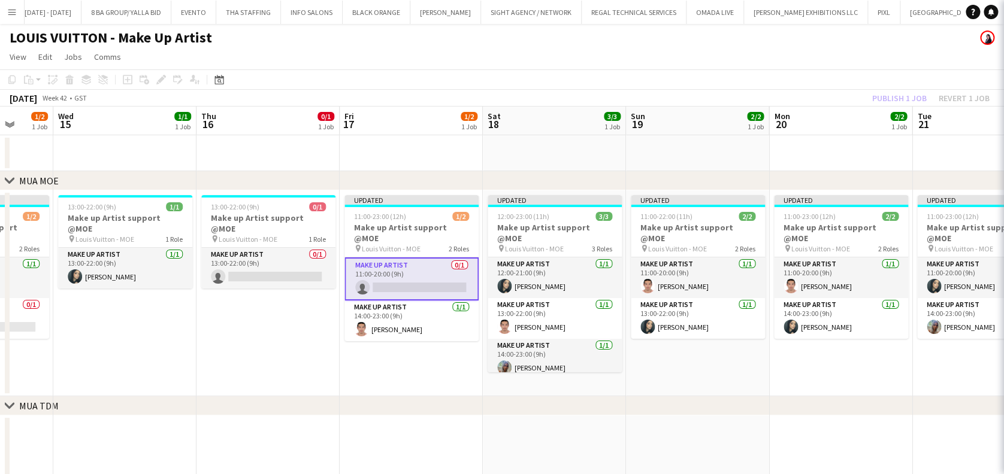
scroll to position [0, 377]
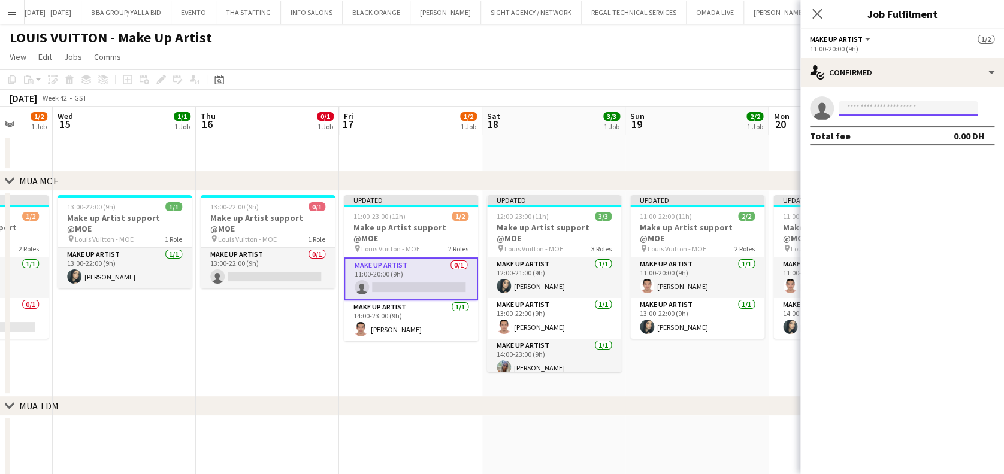
click at [862, 105] on input at bounding box center [908, 108] width 139 height 14
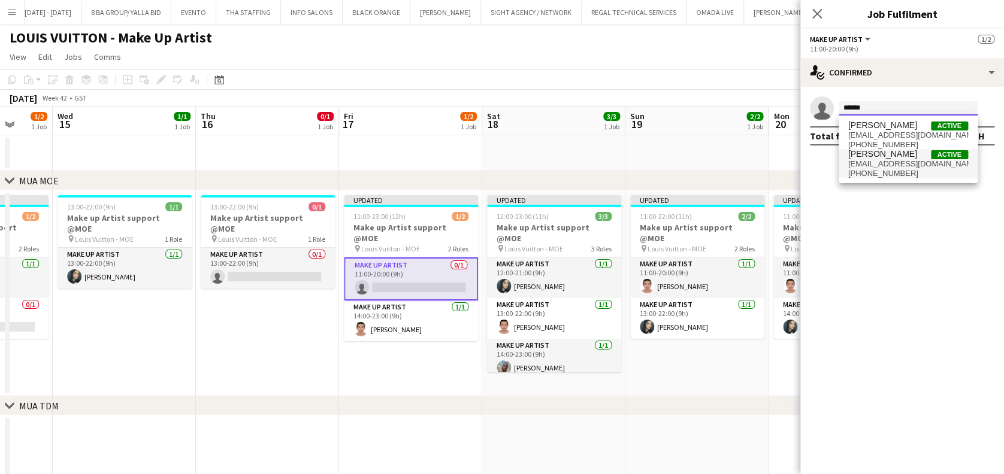
type input "******"
click at [918, 164] on span "[EMAIL_ADDRESS][DOMAIN_NAME]" at bounding box center [908, 164] width 120 height 10
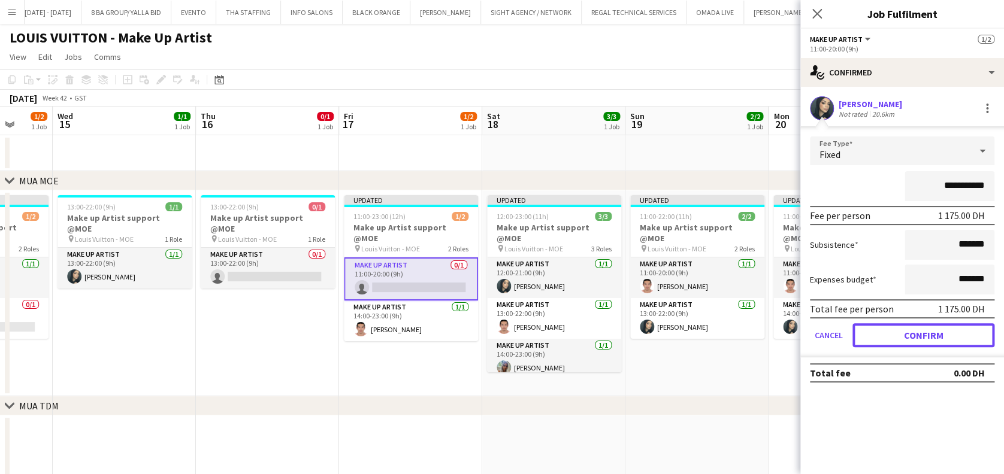
click at [933, 340] on button "Confirm" at bounding box center [923, 335] width 142 height 24
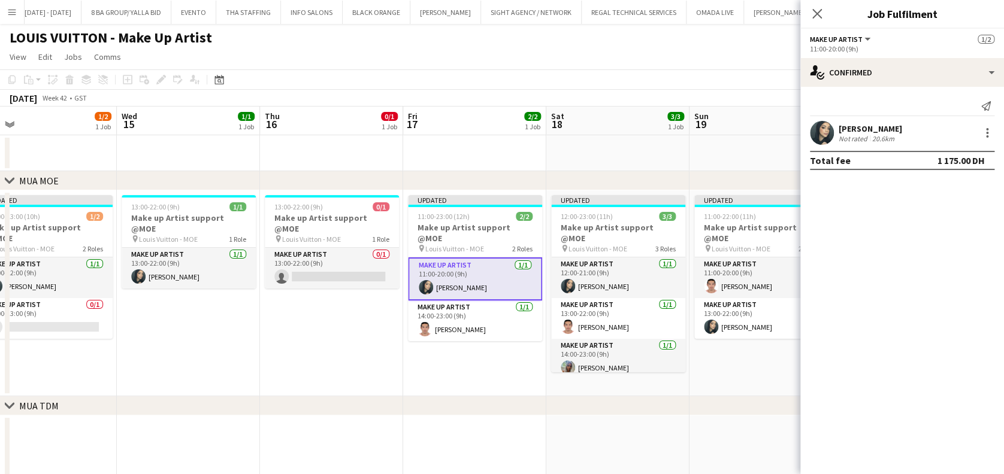
scroll to position [0, 280]
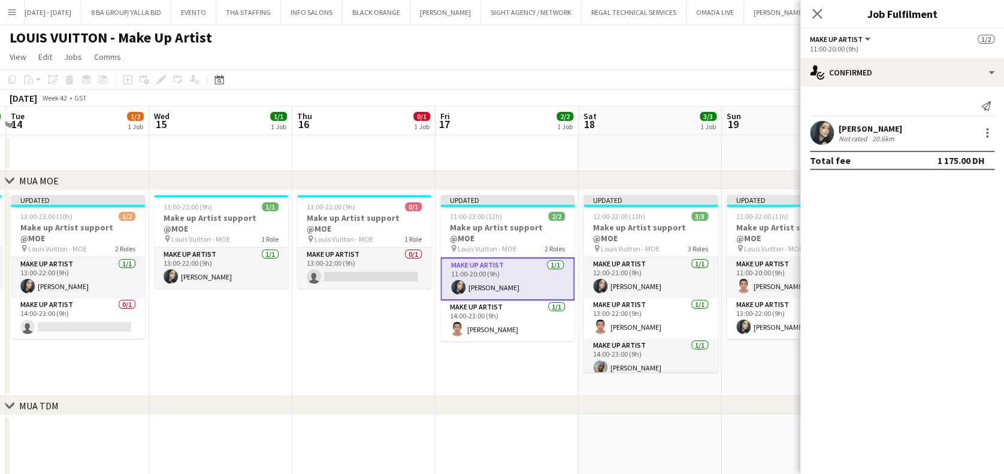
drag, startPoint x: 247, startPoint y: 280, endPoint x: 343, endPoint y: 271, distance: 96.8
click at [343, 271] on app-calendar-viewport "Sun 12 3/3 2 Jobs Mon 13 1/1 1 Job Tue 14 1/2 1 Job Wed 15 1/1 1 Job Thu 16 0/1…" at bounding box center [502, 455] width 1004 height 697
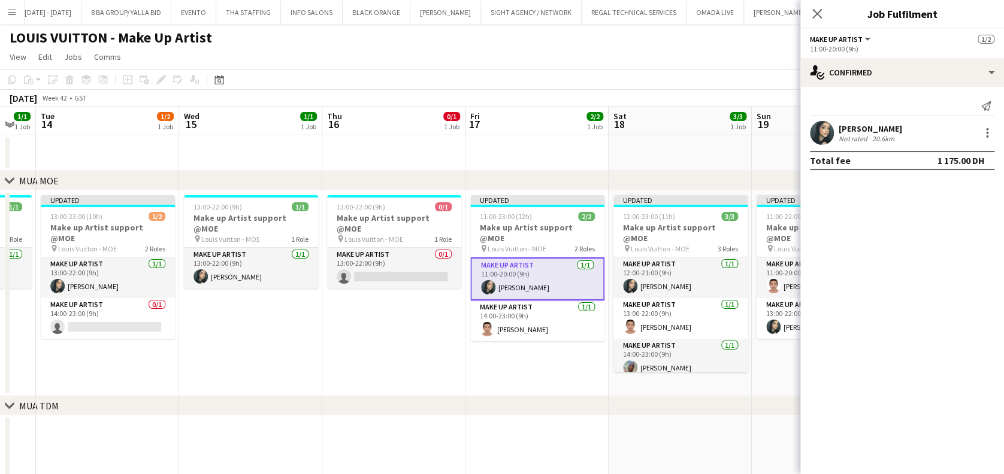
scroll to position [0, 361]
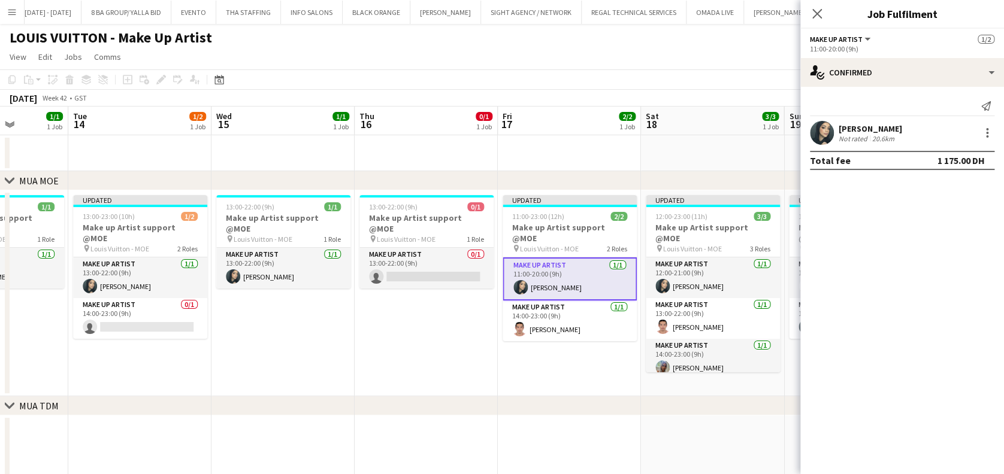
drag, startPoint x: 199, startPoint y: 278, endPoint x: 262, endPoint y: 286, distance: 62.8
click at [262, 286] on app-calendar-viewport "Sat 11 3/3 2 Jobs Sun 12 3/3 2 Jobs Mon 13 1/1 1 Job Tue 14 1/2 1 Job Wed 15 1/…" at bounding box center [502, 455] width 1004 height 697
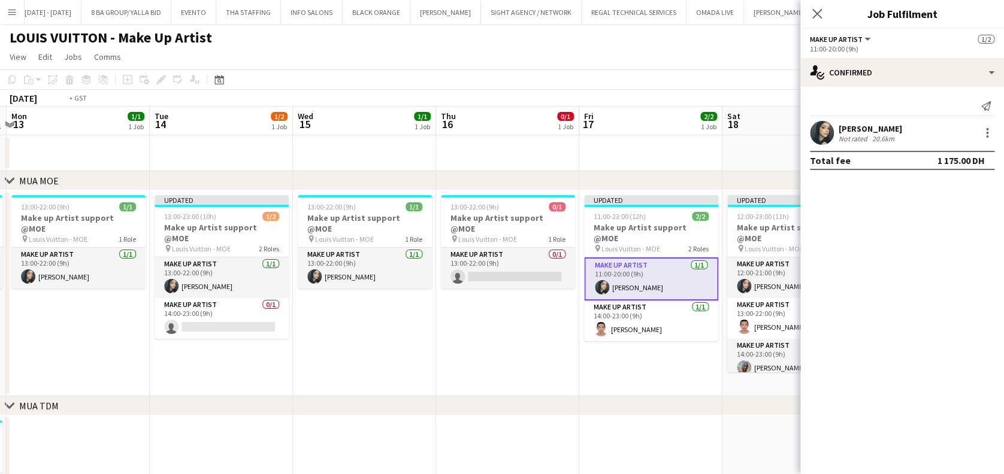
drag, startPoint x: 264, startPoint y: 295, endPoint x: 346, endPoint y: 329, distance: 89.7
click at [346, 305] on app-calendar-viewport "Sat 11 3/3 2 Jobs Sun 12 3/3 2 Jobs Mon 13 1/1 1 Job Tue 14 1/2 1 Job Wed 15 1/…" at bounding box center [502, 455] width 1004 height 697
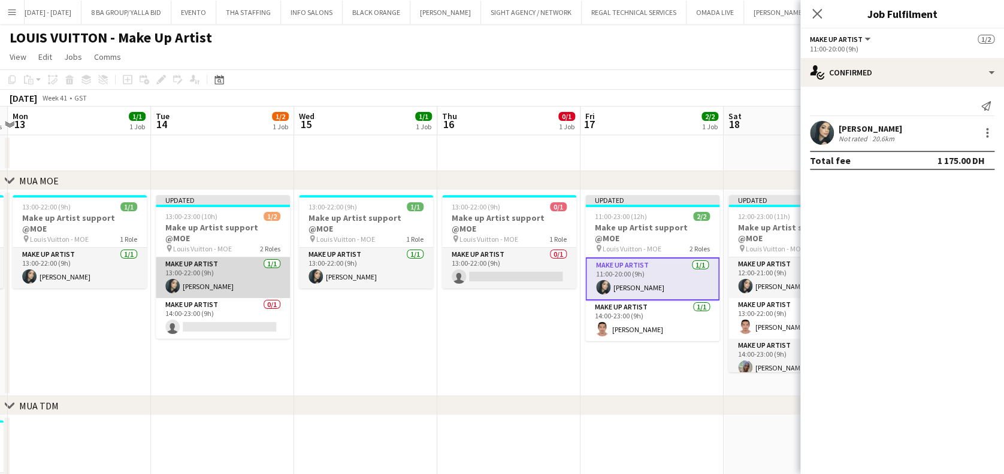
click at [240, 279] on app-card-role "Make up artist [DATE] 13:00-22:00 (9h) [PERSON_NAME]" at bounding box center [223, 278] width 134 height 41
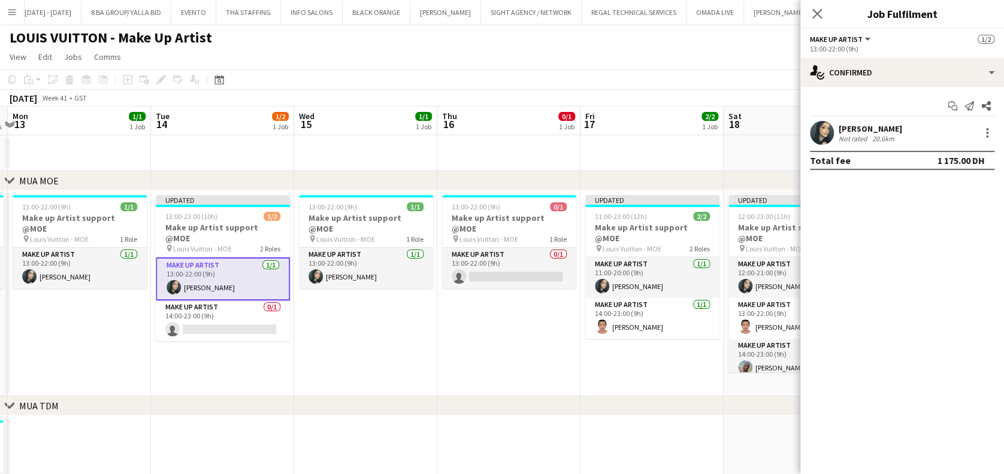
scroll to position [0, 278]
click at [992, 139] on div at bounding box center [987, 133] width 14 height 14
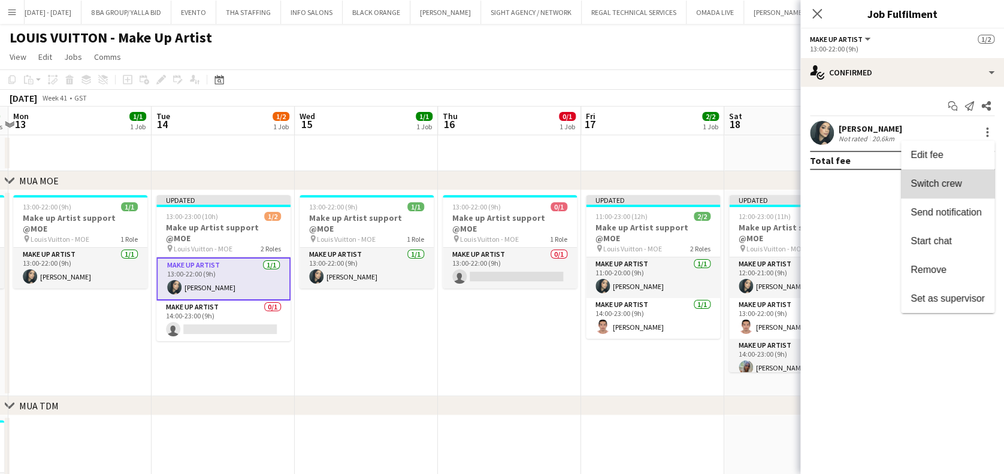
click at [960, 186] on span "Switch crew" at bounding box center [935, 183] width 51 height 10
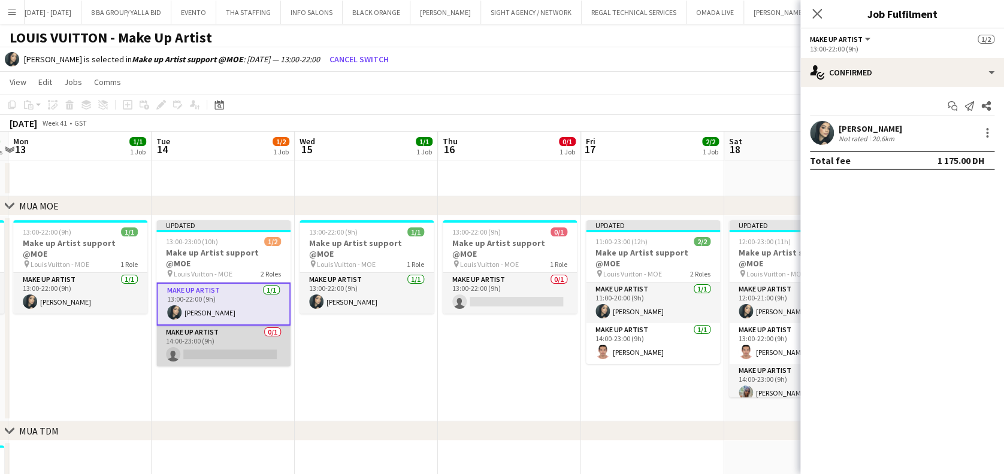
click at [240, 330] on app-card-role "Make up artist 0/1 14:00-23:00 (9h) single-neutral-actions" at bounding box center [223, 346] width 134 height 41
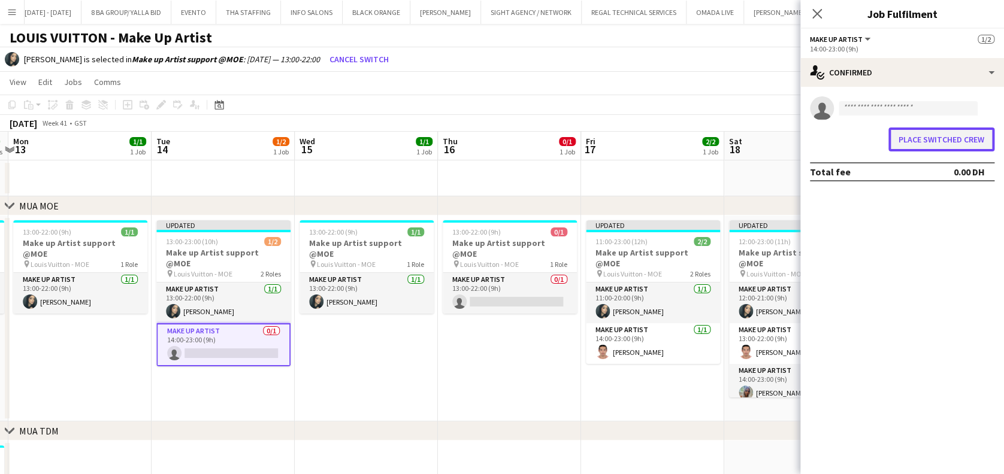
click at [976, 140] on button "Place switched crew" at bounding box center [941, 140] width 106 height 24
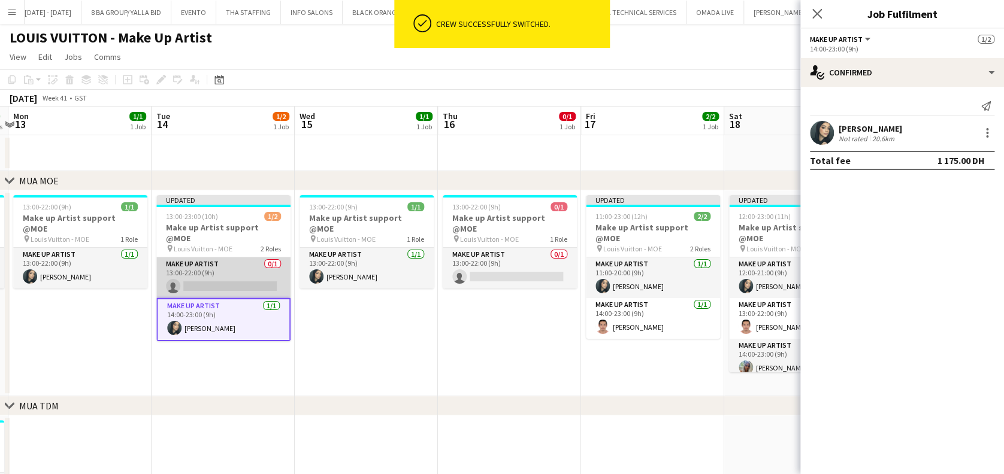
drag, startPoint x: 244, startPoint y: 261, endPoint x: 270, endPoint y: 247, distance: 28.9
click at [246, 261] on app-card-role "Make up artist 0/1 13:00-22:00 (9h) single-neutral-actions" at bounding box center [223, 278] width 134 height 41
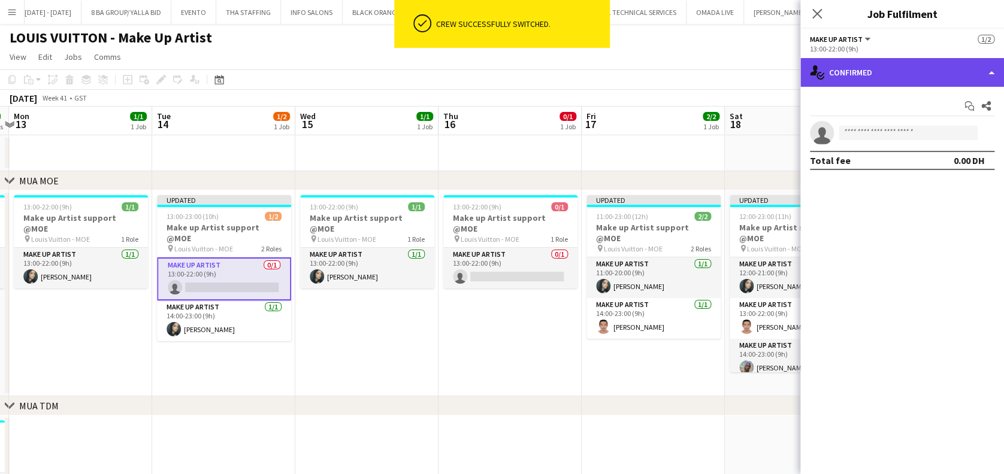
click at [952, 72] on div "single-neutral-actions-check-2 Confirmed" at bounding box center [902, 72] width 204 height 29
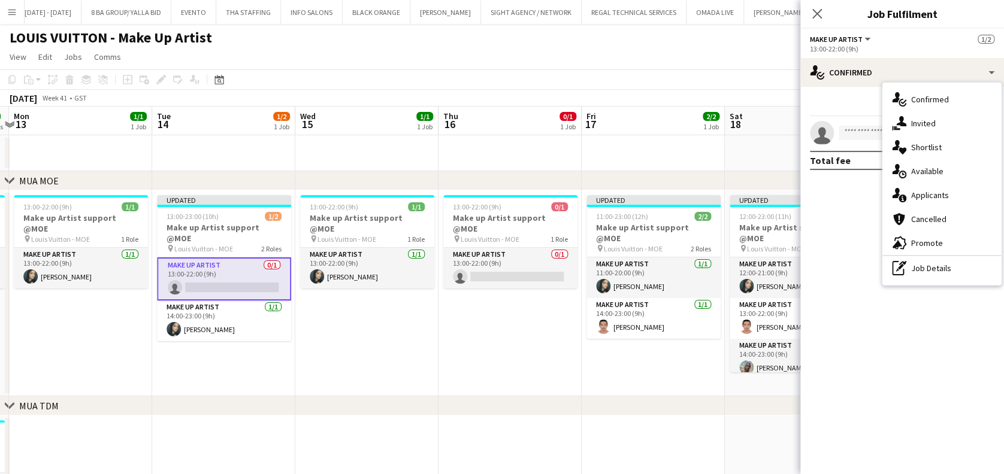
drag, startPoint x: 957, startPoint y: 267, endPoint x: 933, endPoint y: 175, distance: 94.9
click at [953, 265] on div "pen-write Job Details" at bounding box center [941, 268] width 119 height 24
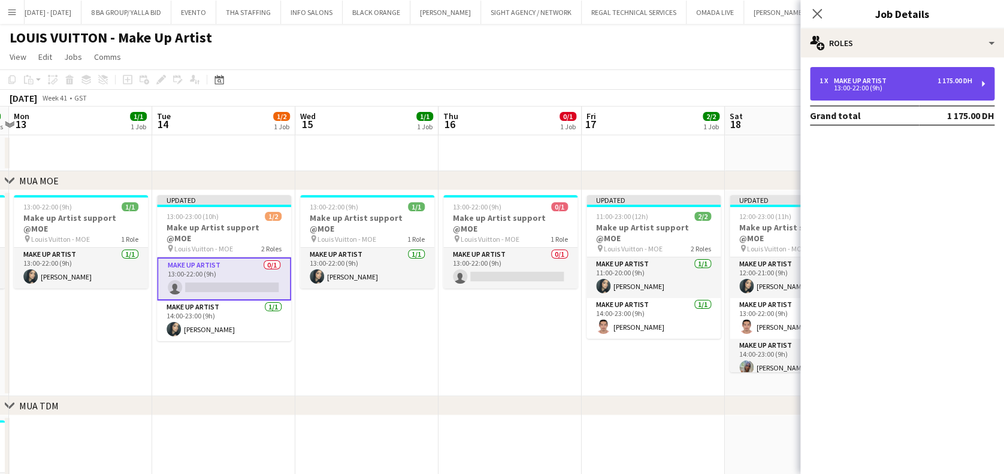
click at [930, 91] on div "1 x Make up artist 1 175.00 DH 13:00-22:00 (9h)" at bounding box center [902, 84] width 184 height 34
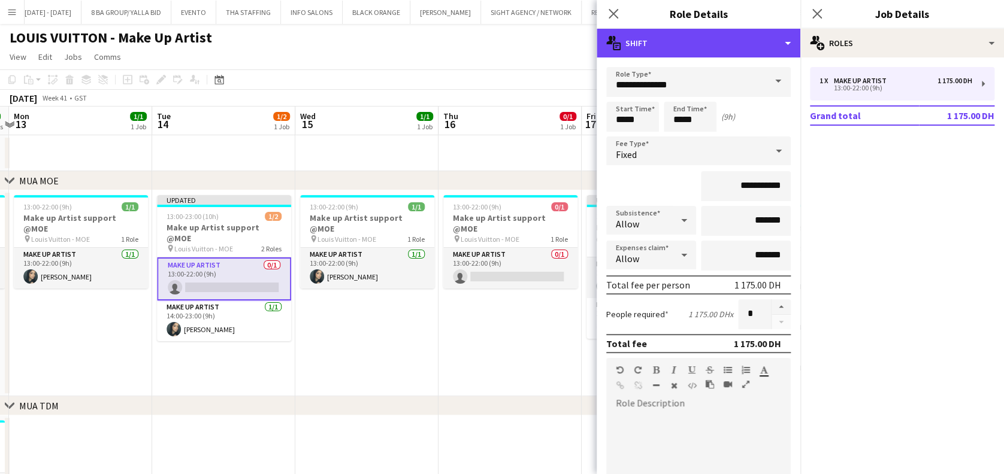
drag, startPoint x: 767, startPoint y: 49, endPoint x: 767, endPoint y: 60, distance: 11.4
click at [768, 49] on div "multiple-actions-text Shift" at bounding box center [699, 43] width 204 height 29
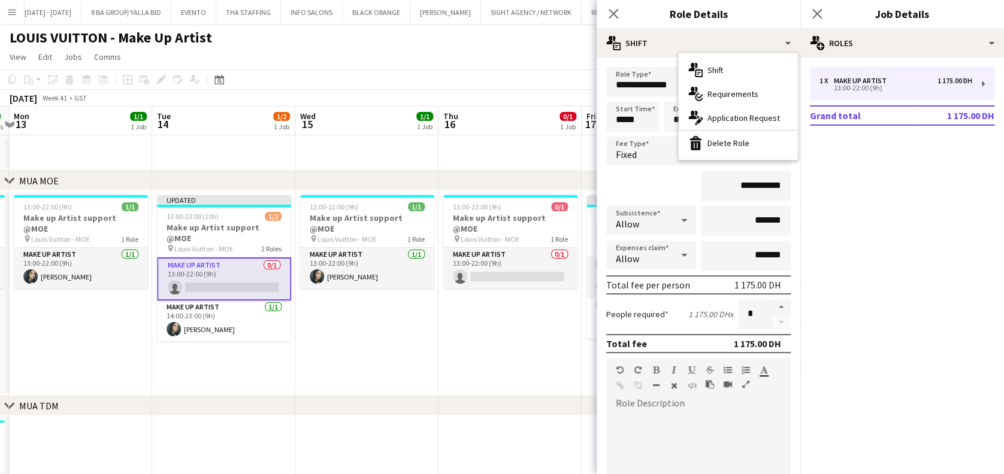
click at [766, 134] on div "bin-2 Delete Role" at bounding box center [738, 143] width 119 height 24
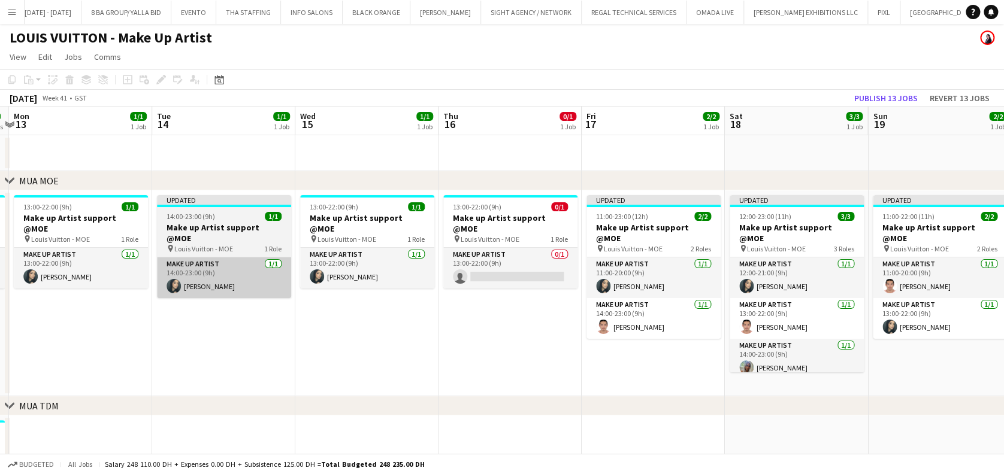
click at [206, 268] on app-card-role "Make up artist 1/1 14:00-23:00 (9h) Meryem Osman" at bounding box center [224, 278] width 134 height 41
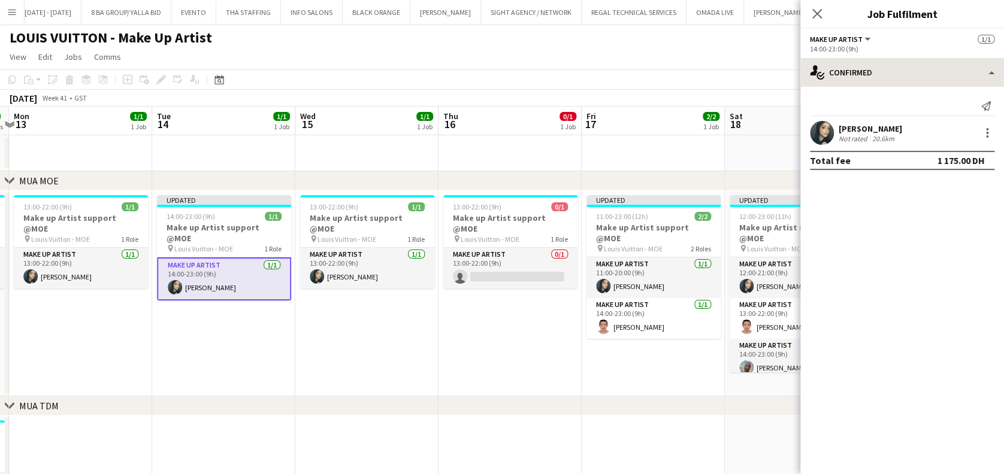
drag, startPoint x: 910, startPoint y: 54, endPoint x: 911, endPoint y: 74, distance: 20.4
click at [910, 55] on app-options-switcher "Make up artist All roles Make up artist 1/1 14:00-23:00 (9h)" at bounding box center [902, 43] width 204 height 29
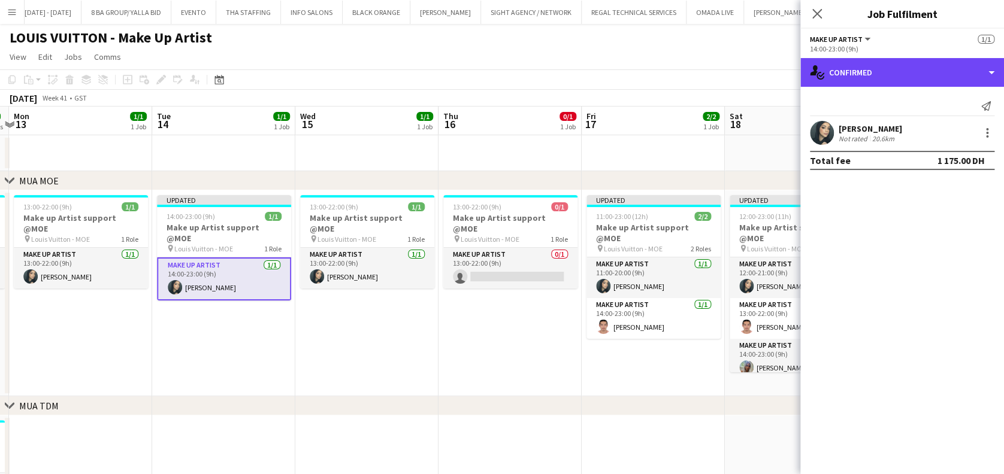
drag, startPoint x: 920, startPoint y: 77, endPoint x: 925, endPoint y: 160, distance: 83.4
click at [921, 75] on div "single-neutral-actions-check-2 Confirmed" at bounding box center [902, 72] width 204 height 29
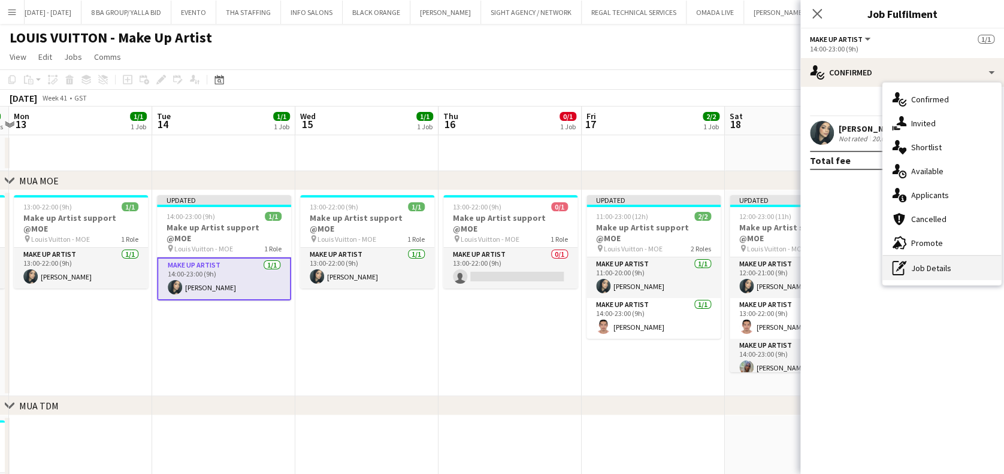
drag, startPoint x: 928, startPoint y: 261, endPoint x: 901, endPoint y: 124, distance: 139.7
click at [928, 261] on div "pen-write Job Details" at bounding box center [941, 268] width 119 height 24
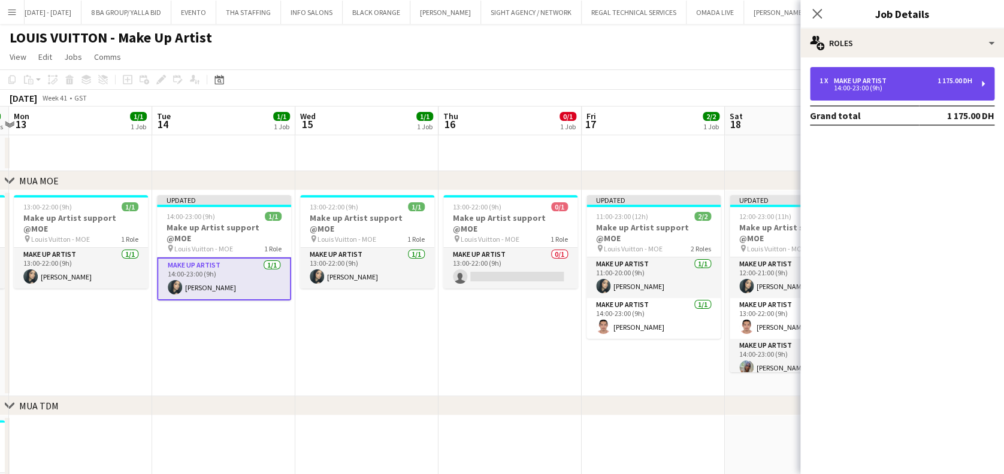
click at [896, 81] on div "1 x Make up artist 1 175.00 DH" at bounding box center [895, 81] width 153 height 8
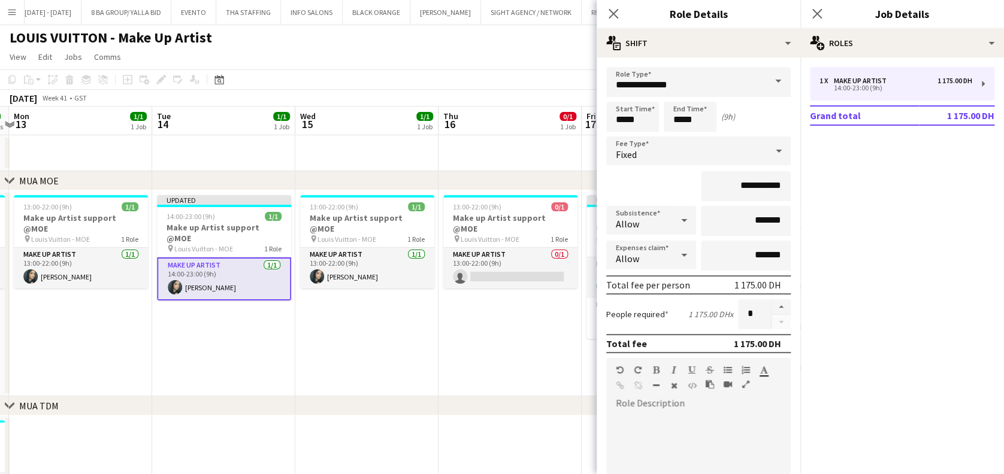
click at [771, 306] on button "button" at bounding box center [780, 307] width 19 height 16
type input "*"
drag, startPoint x: 276, startPoint y: 291, endPoint x: 226, endPoint y: 277, distance: 51.7
click at [275, 291] on app-date-cell "Updated 14:00-23:00 (9h) 1/1 Make up Artist support @MOE pin Louis Vuitton - MO…" at bounding box center [223, 293] width 143 height 206
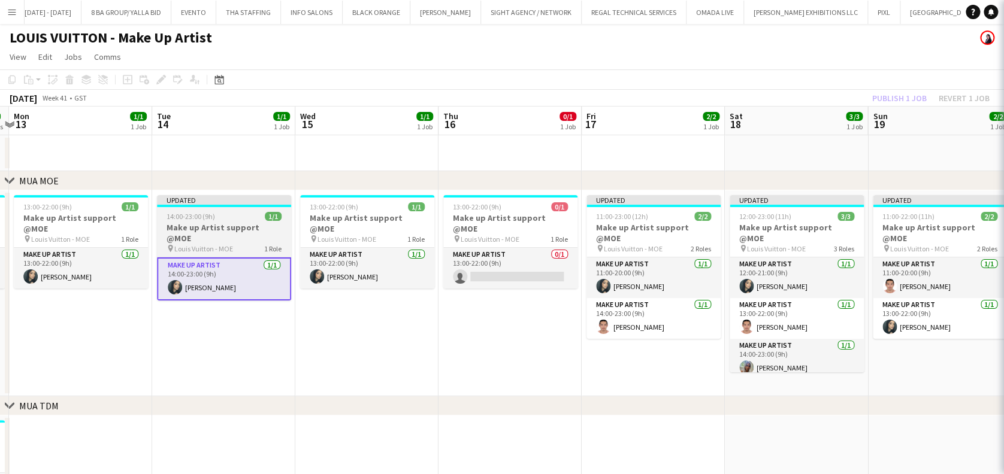
scroll to position [0, 277]
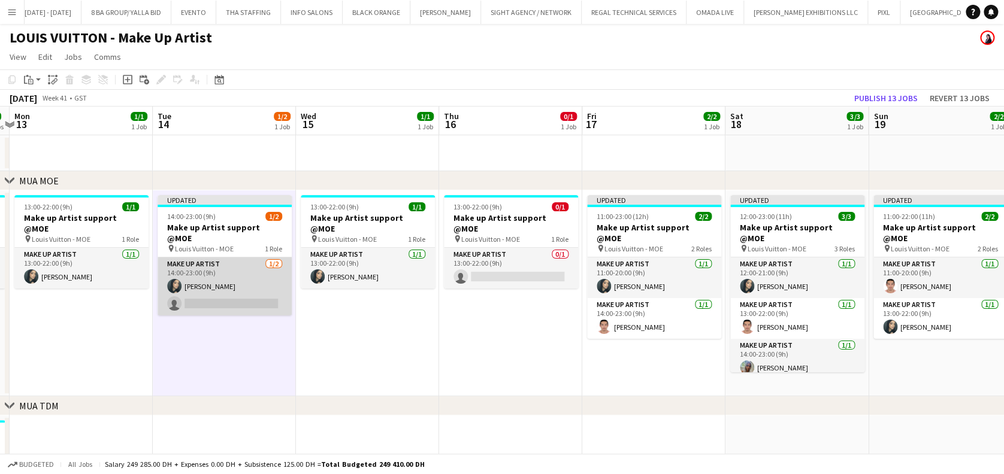
click at [214, 268] on app-card-role "Make up artist 1/2 14:00-23:00 (9h) Meryem Osman single-neutral-actions" at bounding box center [225, 287] width 134 height 58
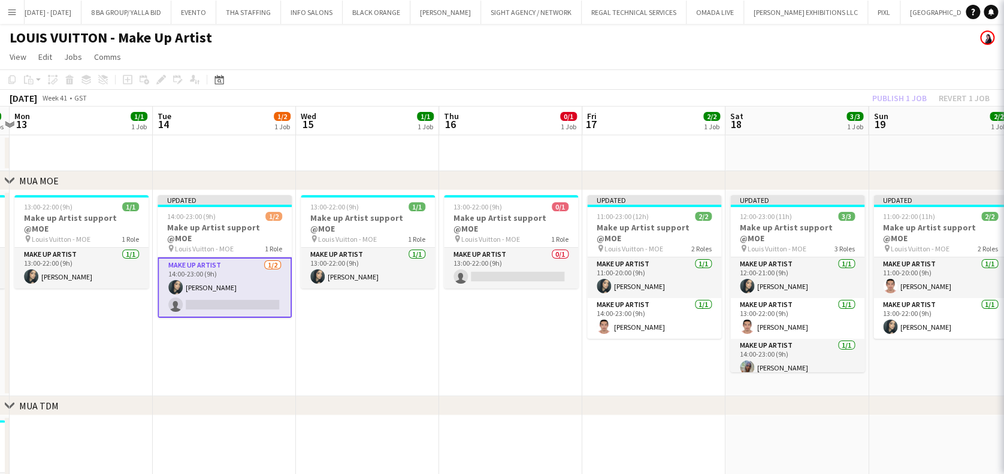
scroll to position [0, 278]
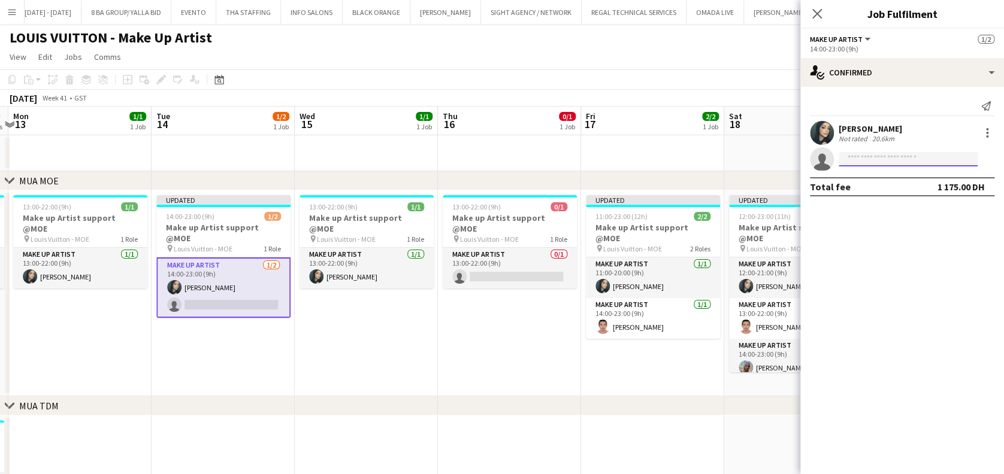
click at [888, 163] on input at bounding box center [908, 159] width 139 height 14
type input "*******"
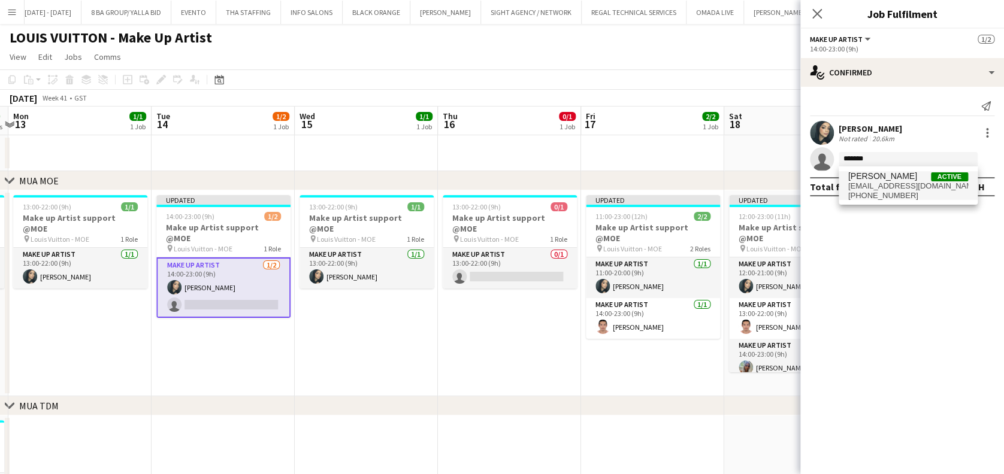
click at [877, 180] on span "[PERSON_NAME]" at bounding box center [882, 176] width 69 height 10
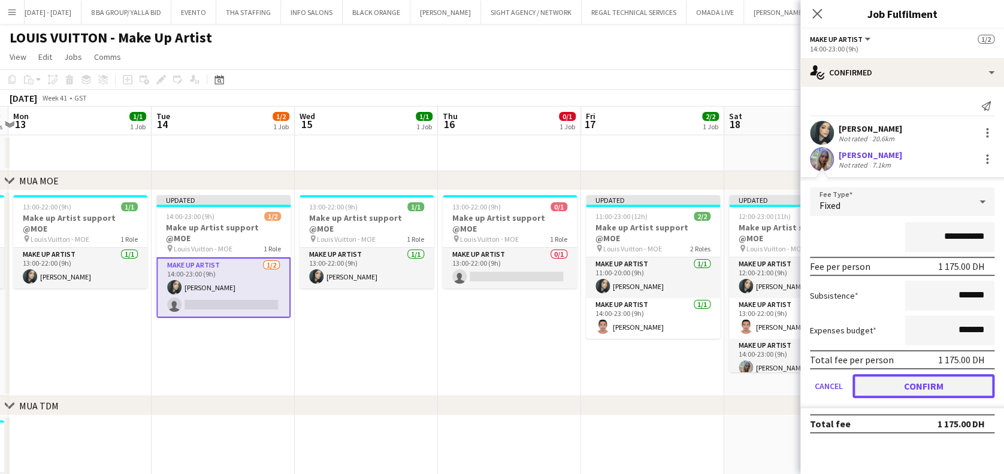
click at [915, 389] on button "Confirm" at bounding box center [923, 386] width 142 height 24
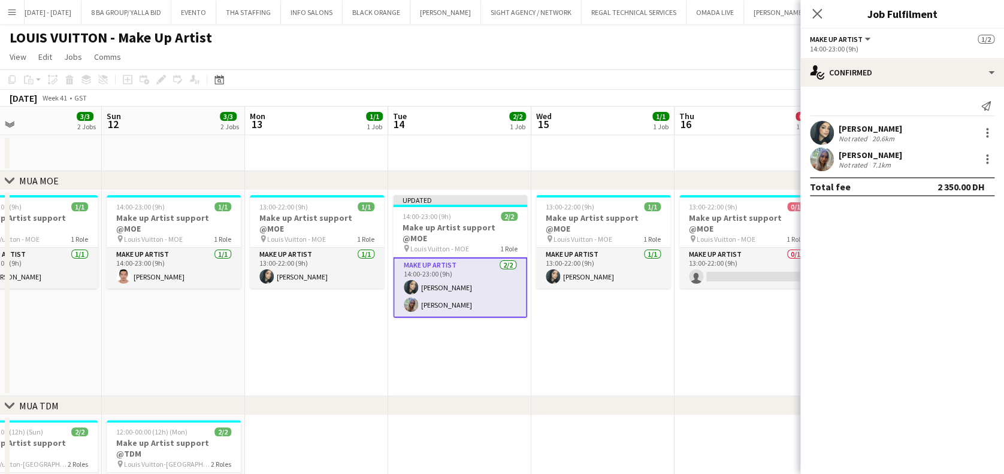
scroll to position [0, 323]
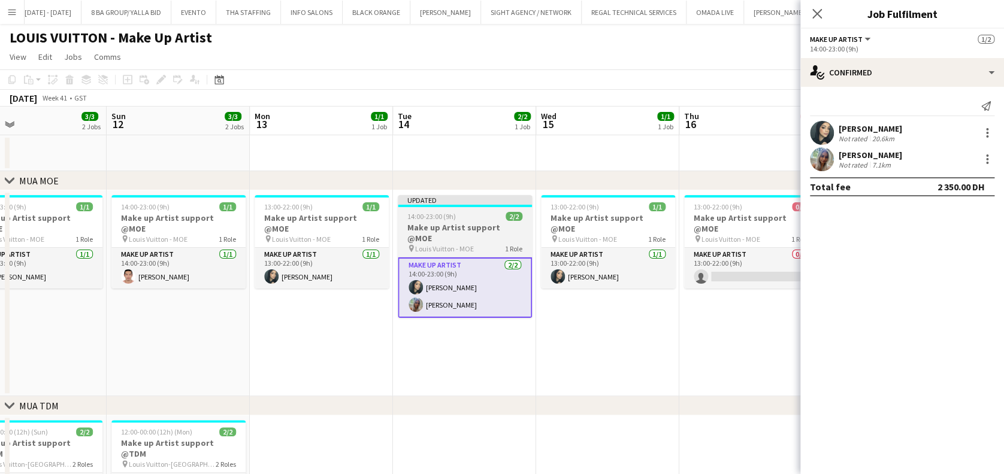
drag, startPoint x: 243, startPoint y: 271, endPoint x: 436, endPoint y: 283, distance: 193.9
click at [459, 279] on app-calendar-viewport "Thu 9 3/3 2 Jobs Fri 10 2/2 2 Jobs Sat 11 3/3 2 Jobs Sun 12 3/3 2 Jobs Mon 13 1…" at bounding box center [502, 455] width 1004 height 697
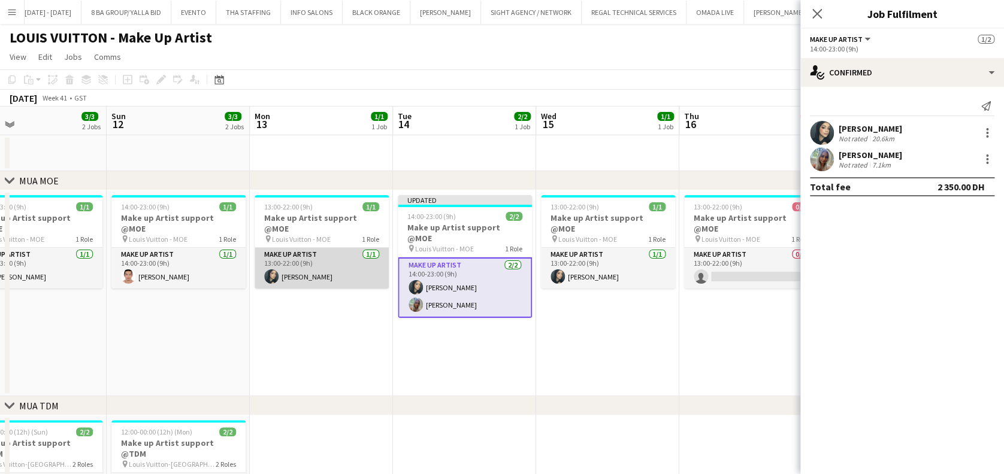
click at [283, 256] on app-card-role "Make up artist [DATE] 13:00-22:00 (9h) [PERSON_NAME]" at bounding box center [322, 268] width 134 height 41
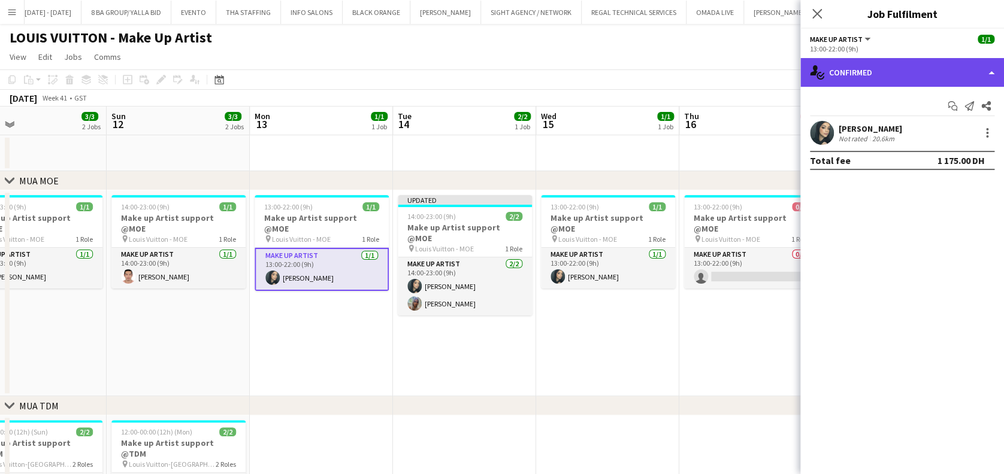
click at [904, 70] on div "single-neutral-actions-check-2 Confirmed" at bounding box center [902, 72] width 204 height 29
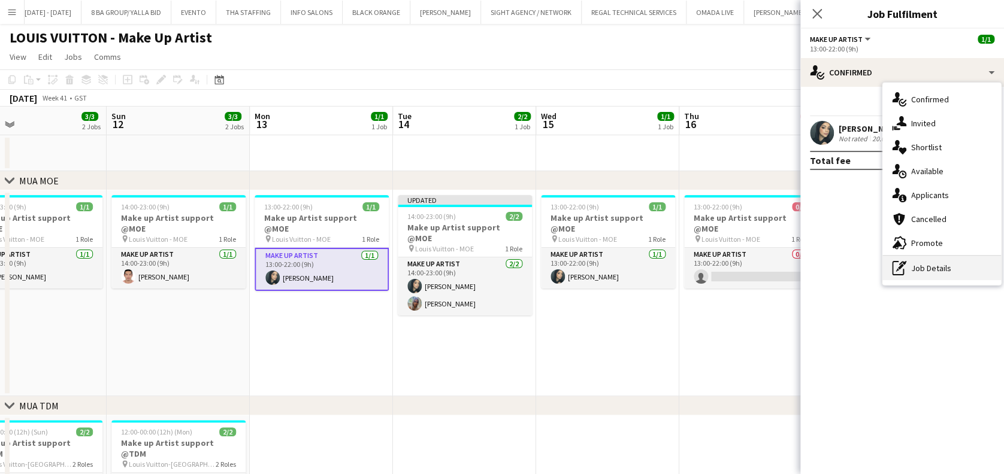
click at [944, 264] on div "pen-write Job Details" at bounding box center [941, 268] width 119 height 24
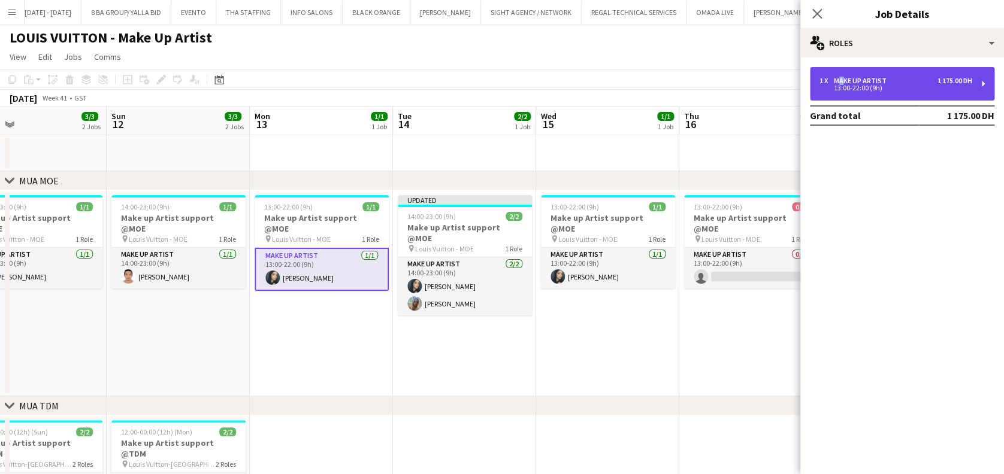
click at [837, 82] on div "Make up artist" at bounding box center [862, 81] width 57 height 8
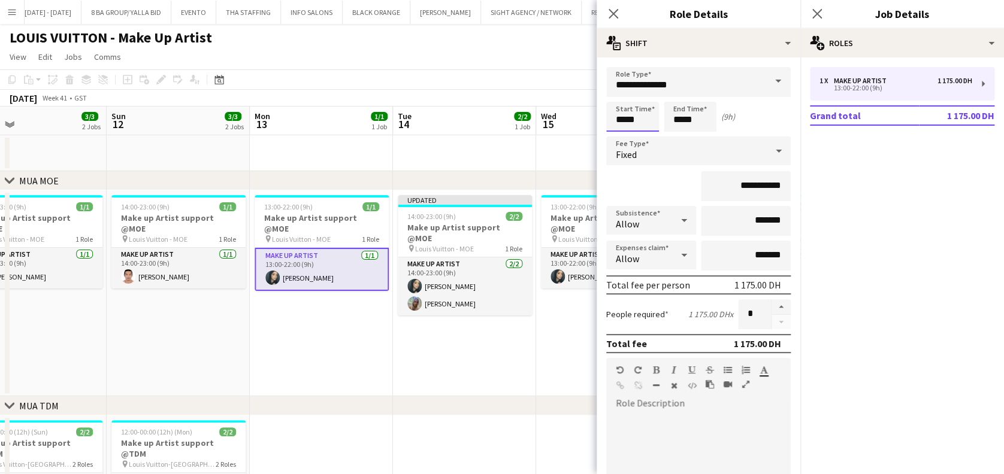
click at [625, 125] on input "*****" at bounding box center [632, 117] width 53 height 30
type input "*****"
drag, startPoint x: 700, startPoint y: 119, endPoint x: 681, endPoint y: 120, distance: 19.2
click at [681, 120] on input "*****" at bounding box center [690, 117] width 53 height 30
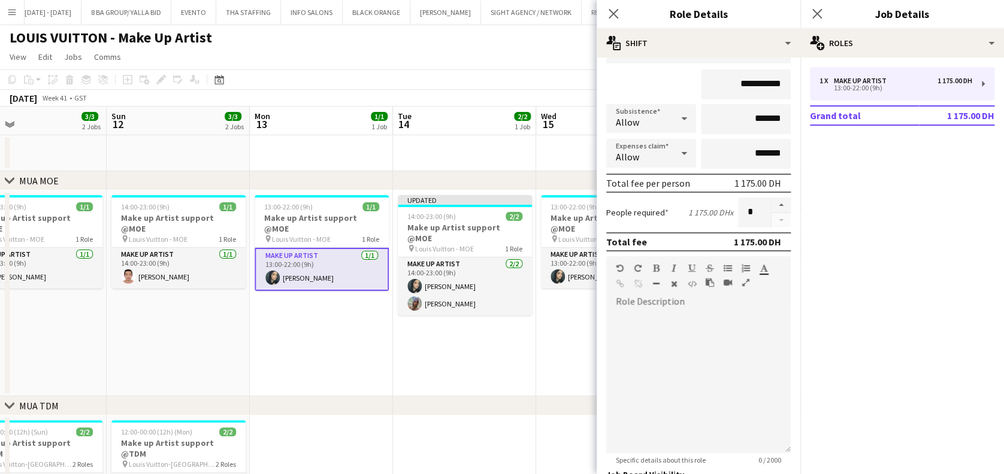
scroll to position [216, 0]
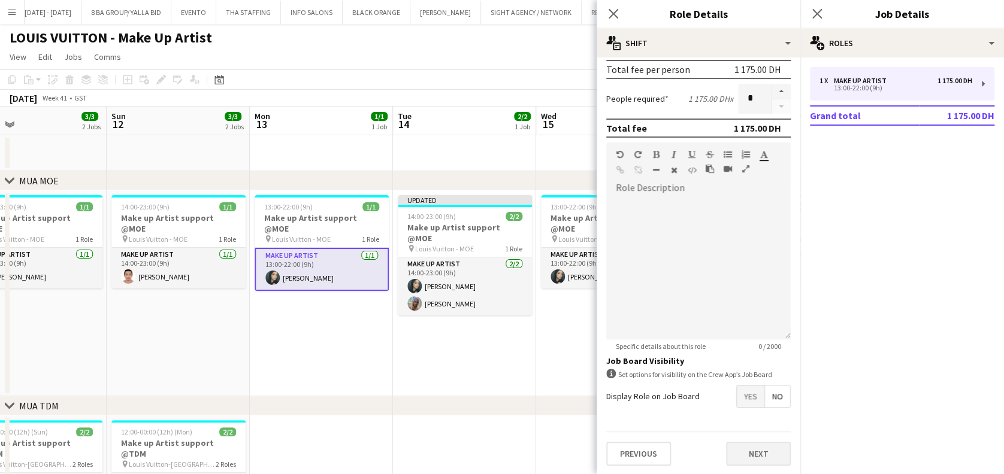
type input "*****"
drag, startPoint x: 749, startPoint y: 461, endPoint x: 743, endPoint y: 459, distance: 6.3
click at [749, 460] on button "Next" at bounding box center [758, 454] width 65 height 24
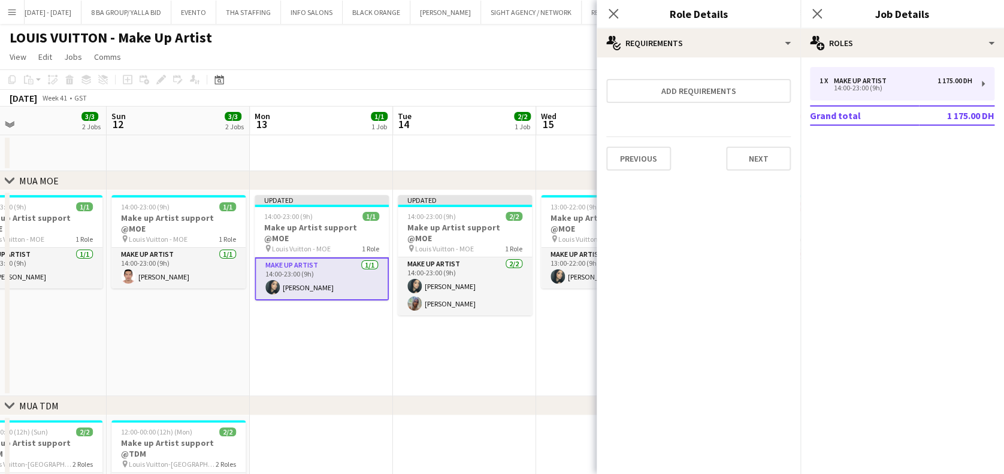
drag, startPoint x: 447, startPoint y: 377, endPoint x: 321, endPoint y: 310, distance: 142.8
click at [447, 376] on app-date-cell "Updated 14:00-23:00 (9h) 2/2 Make up Artist support @MOE pin Louis Vuitton - MO…" at bounding box center [464, 293] width 143 height 206
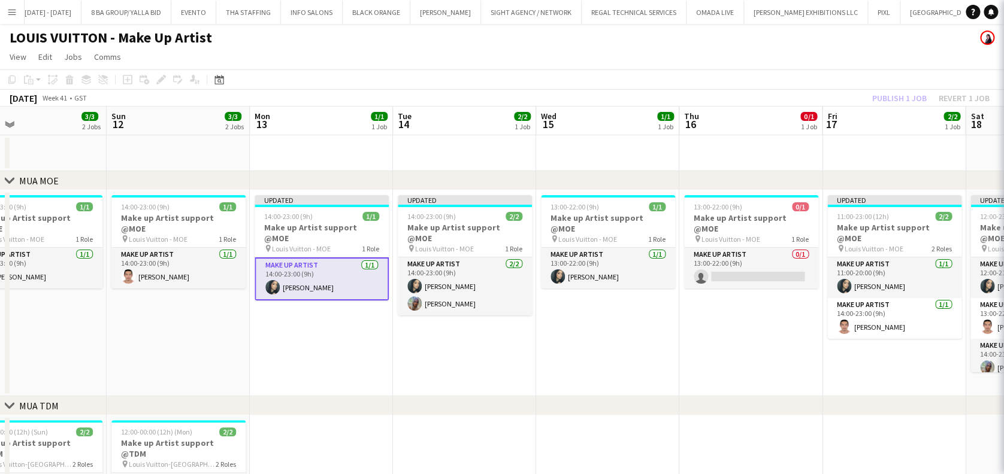
scroll to position [0, 323]
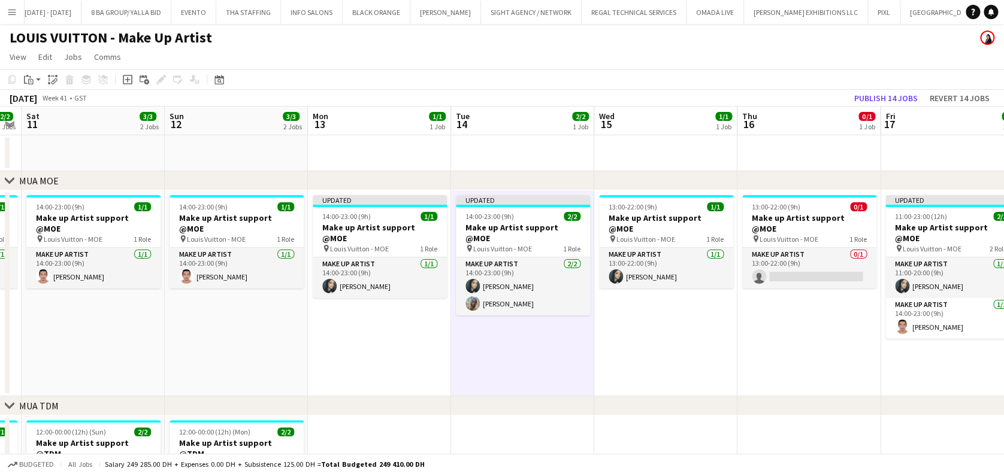
drag, startPoint x: 356, startPoint y: 291, endPoint x: 369, endPoint y: 292, distance: 13.2
click at [369, 292] on app-calendar-viewport "Thu 9 3/3 2 Jobs Fri 10 2/2 2 Jobs Sat 11 3/3 2 Jobs Sun 12 3/3 2 Jobs Mon 13 1…" at bounding box center [502, 455] width 1004 height 697
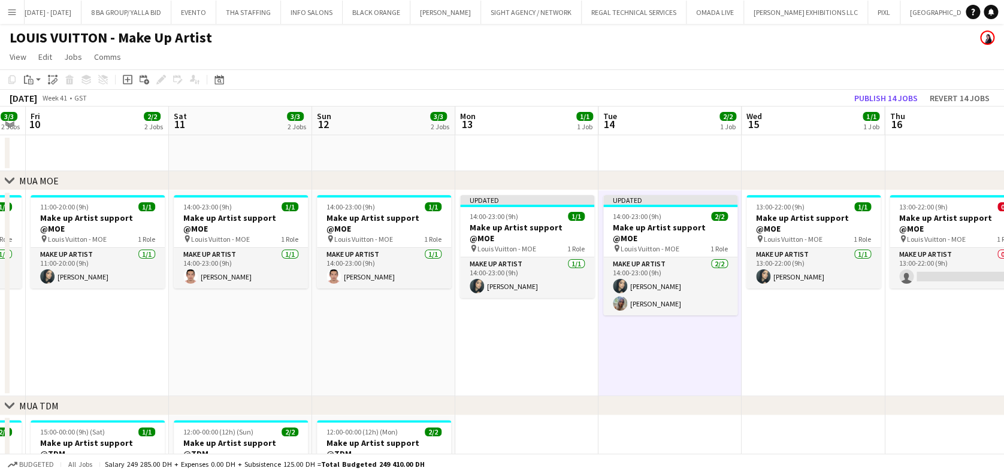
drag, startPoint x: 219, startPoint y: 282, endPoint x: 365, endPoint y: 282, distance: 146.1
click at [365, 282] on app-calendar-viewport "Wed 8 3/3 2 Jobs Thu 9 3/3 2 Jobs Fri 10 2/2 2 Jobs Sat 11 3/3 2 Jobs Sun 12 3/…" at bounding box center [502, 455] width 1004 height 697
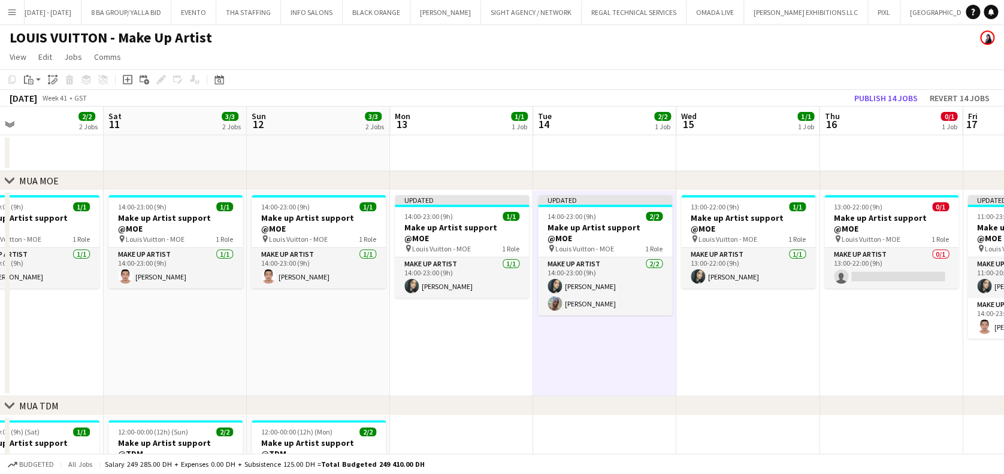
click at [413, 296] on app-calendar-viewport "Wed 8 3/3 2 Jobs Thu 9 3/3 2 Jobs Fri 10 2/2 2 Jobs Sat 11 3/3 2 Jobs Sun 12 3/…" at bounding box center [502, 455] width 1004 height 697
click at [870, 98] on button "Publish 14 jobs" at bounding box center [885, 98] width 73 height 16
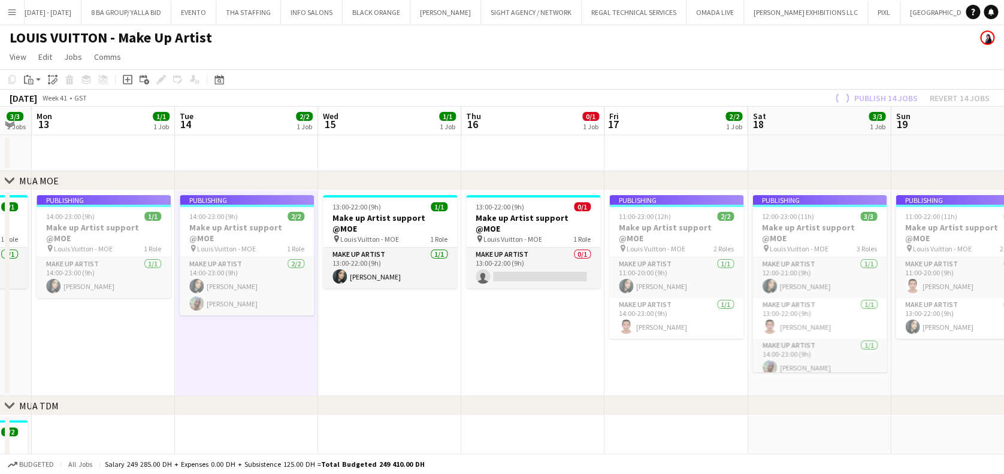
drag, startPoint x: 858, startPoint y: 316, endPoint x: 500, endPoint y: 317, distance: 358.8
click at [500, 317] on app-calendar-viewport "Fri 10 2/2 2 Jobs Sat 11 3/3 2 Jobs Sun 12 3/3 2 Jobs Mon 13 1/1 1 Job Tue 14 2…" at bounding box center [502, 455] width 1004 height 697
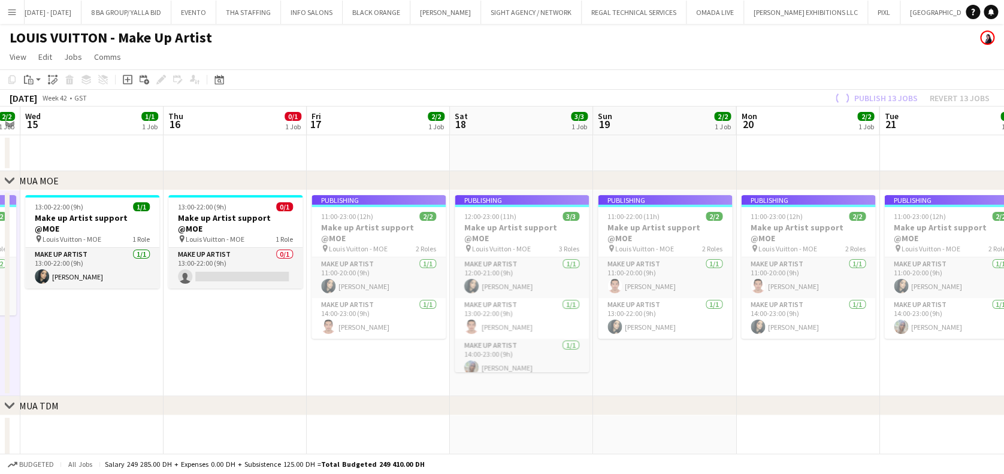
drag, startPoint x: 374, startPoint y: 333, endPoint x: 544, endPoint y: 314, distance: 171.8
click at [364, 334] on app-calendar-viewport "Sun 12 3/3 2 Jobs Mon 13 1/1 1 Job Tue 14 2/2 1 Job Wed 15 1/1 1 Job Thu 16 0/1…" at bounding box center [502, 455] width 1004 height 697
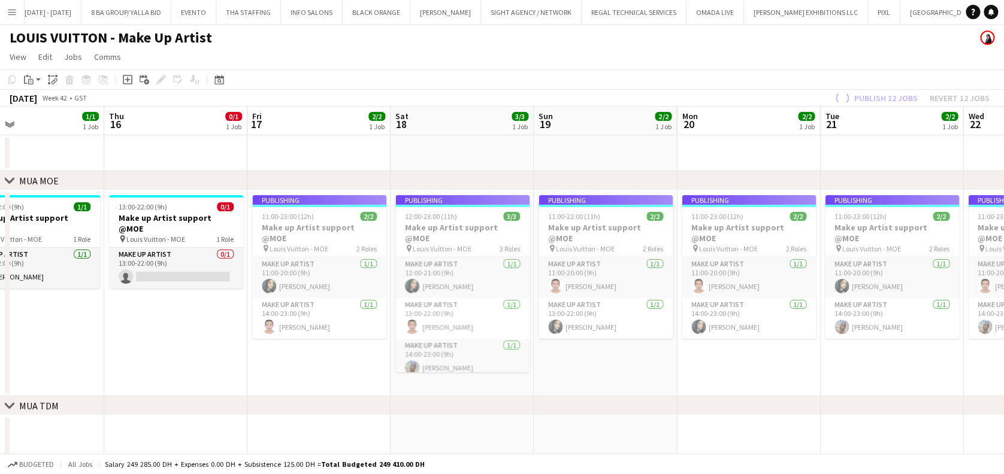
drag, startPoint x: 840, startPoint y: 326, endPoint x: 375, endPoint y: 346, distance: 465.8
click at [356, 346] on app-calendar-viewport "Sun 12 3/3 2 Jobs Mon 13 1/1 1 Job Tue 14 2/2 1 Job Wed 15 1/1 1 Job Thu 16 0/1…" at bounding box center [502, 455] width 1004 height 697
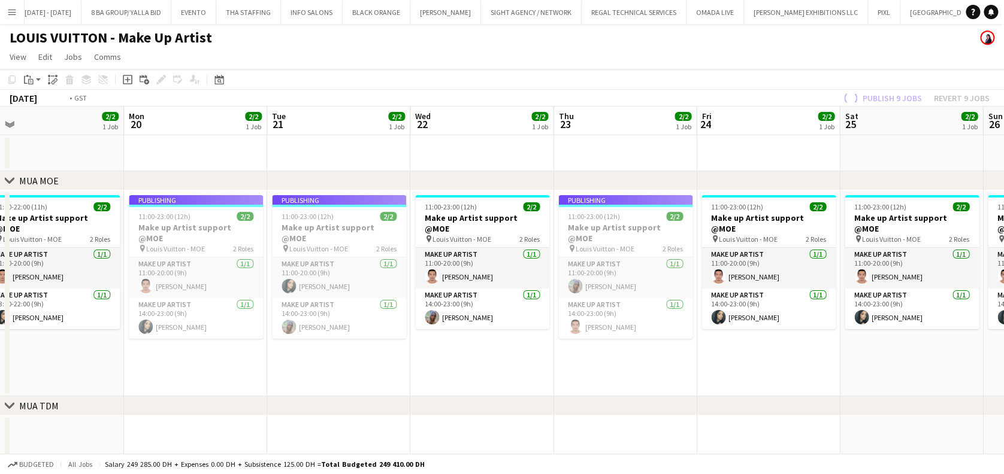
drag, startPoint x: 526, startPoint y: 368, endPoint x: 506, endPoint y: 322, distance: 50.7
click at [252, 332] on app-calendar-viewport "Wed 15 1/1 1 Job Thu 16 0/1 1 Job Fri 17 2/2 1 Job Sat 18 3/3 1 Job Sun 19 2/2 …" at bounding box center [502, 455] width 1004 height 697
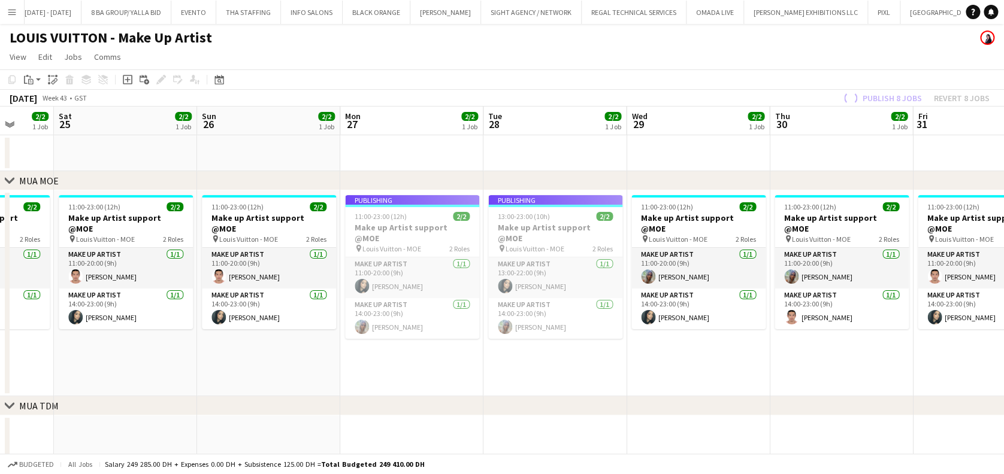
drag, startPoint x: 713, startPoint y: 338, endPoint x: 213, endPoint y: 283, distance: 503.1
click at [213, 283] on app-calendar-viewport "Tue 21 2/2 1 Job Wed 22 2/2 1 Job Thu 23 2/2 1 Job Fri 24 2/2 1 Job Sat 25 2/2 …" at bounding box center [502, 455] width 1004 height 697
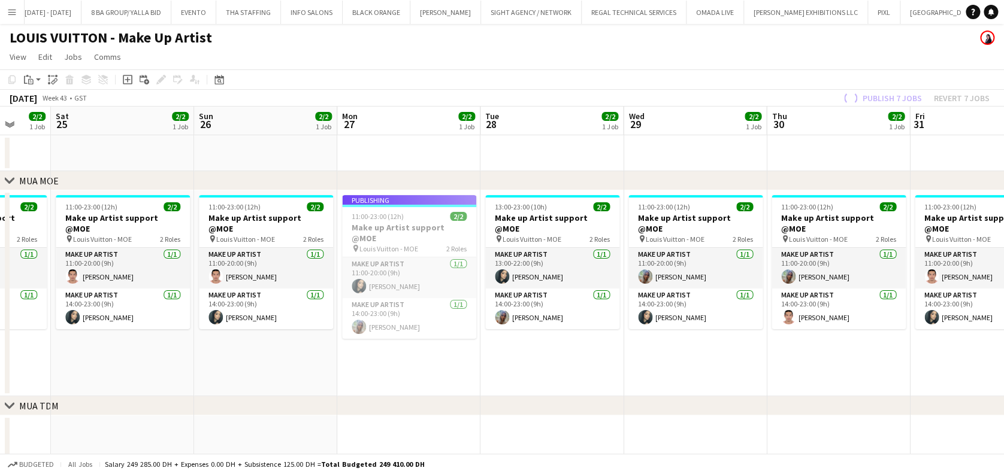
click at [296, 276] on app-calendar-viewport "Tue 21 2/2 1 Job Wed 22 2/2 1 Job Thu 23 2/2 1 Job Fri 24 2/2 1 Job Sat 25 2/2 …" at bounding box center [502, 455] width 1004 height 697
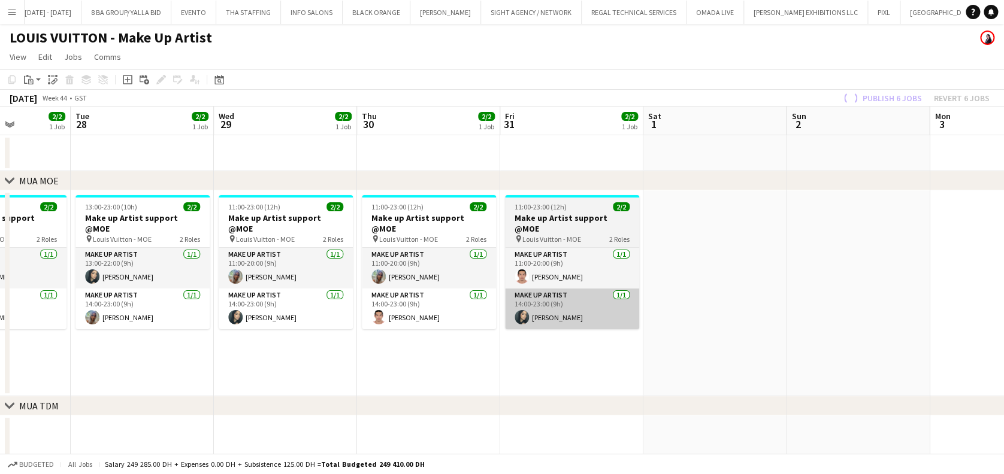
drag, startPoint x: 604, startPoint y: 307, endPoint x: 533, endPoint y: 309, distance: 71.3
click at [536, 308] on app-calendar-viewport "Sat 25 2/2 1 Job Sun 26 2/2 1 Job Mon 27 2/2 1 Job Tue 28 2/2 1 Job Wed 29 2/2 …" at bounding box center [502, 455] width 1004 height 697
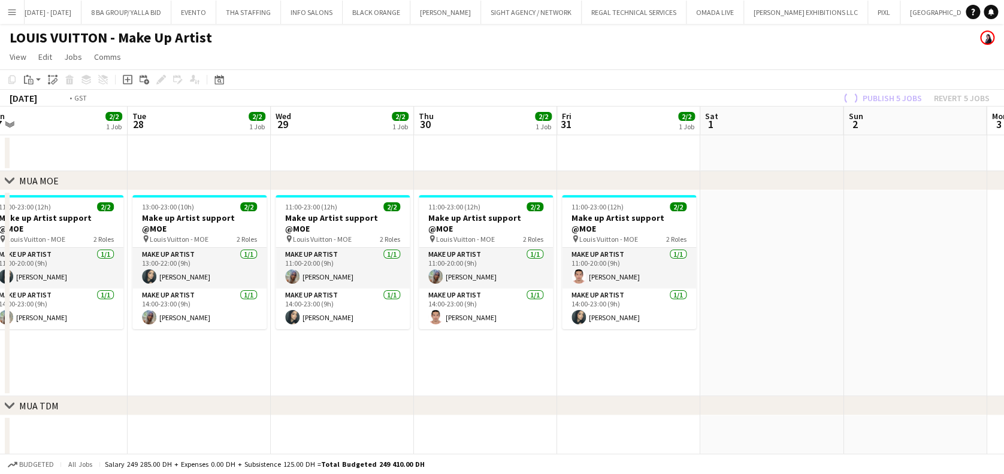
drag, startPoint x: 429, startPoint y: 395, endPoint x: 969, endPoint y: 395, distance: 540.3
click at [961, 395] on app-calendar-viewport "Sat 25 2/2 1 Job Sun 26 2/2 1 Job Mon 27 2/2 1 Job Tue 28 2/2 1 Job Wed 29 2/2 …" at bounding box center [502, 455] width 1004 height 697
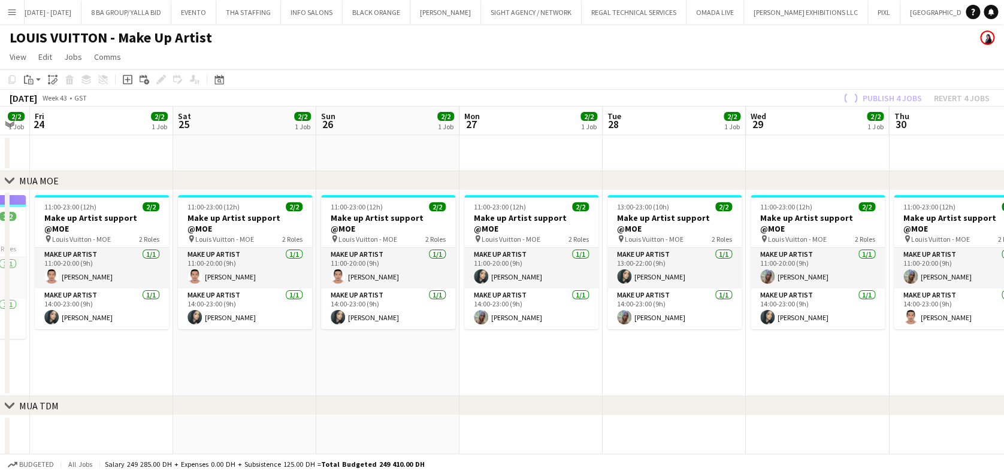
click at [564, 374] on div "chevron-right MUA MOE chevron-right MUA TDM chevron-right CA Makeup Wed 22 2/2 …" at bounding box center [502, 455] width 1004 height 697
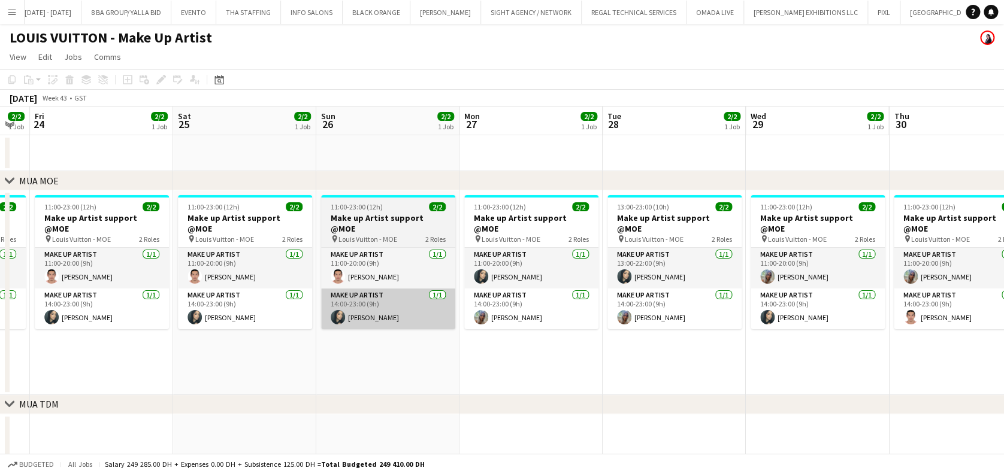
drag, startPoint x: 647, startPoint y: 278, endPoint x: 779, endPoint y: 278, distance: 131.8
click at [780, 278] on app-calendar-viewport "Wed 22 2/2 1 Job Thu 23 2/2 1 Job Fri 24 2/2 1 Job Sat 25 2/2 1 Job Sun 26 2/2 …" at bounding box center [502, 454] width 1004 height 695
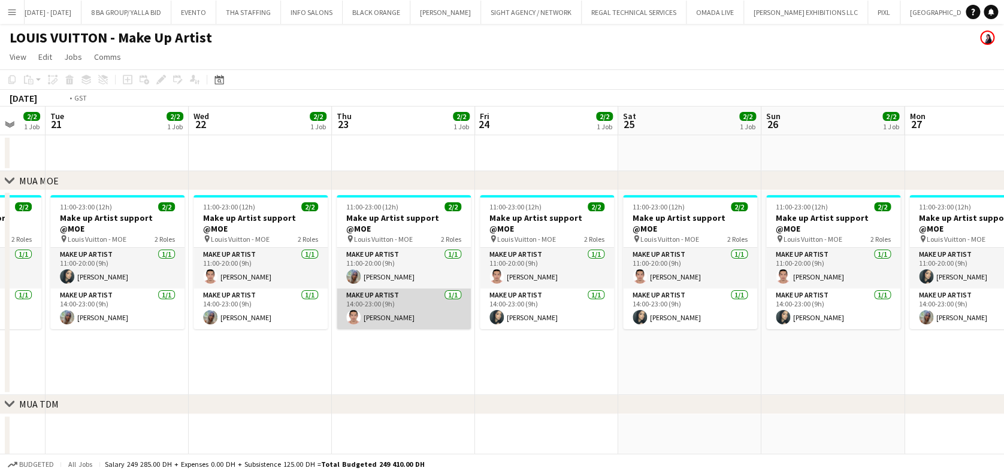
drag, startPoint x: 668, startPoint y: 282, endPoint x: 723, endPoint y: 282, distance: 55.1
click at [728, 282] on app-calendar-viewport "Sun 19 2/2 1 Job Mon 20 2/2 1 Job Tue 21 2/2 1 Job Wed 22 2/2 1 Job Thu 23 2/2 …" at bounding box center [502, 454] width 1004 height 695
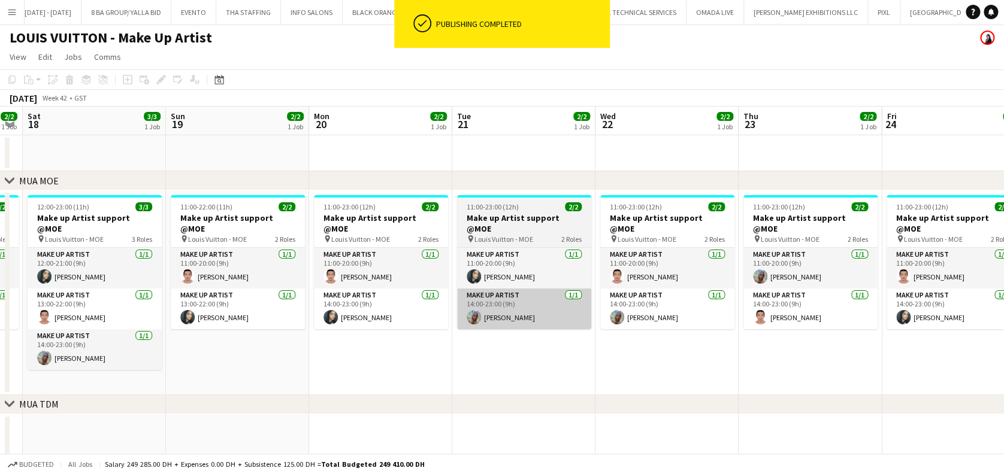
drag, startPoint x: 463, startPoint y: 284, endPoint x: 626, endPoint y: 283, distance: 162.9
click at [725, 284] on app-calendar-viewport "Thu 16 0/1 1 Job Fri 17 2/2 1 Job Sat 18 3/3 1 Job Sun 19 2/2 1 Job Mon 20 2/2 …" at bounding box center [502, 454] width 1004 height 695
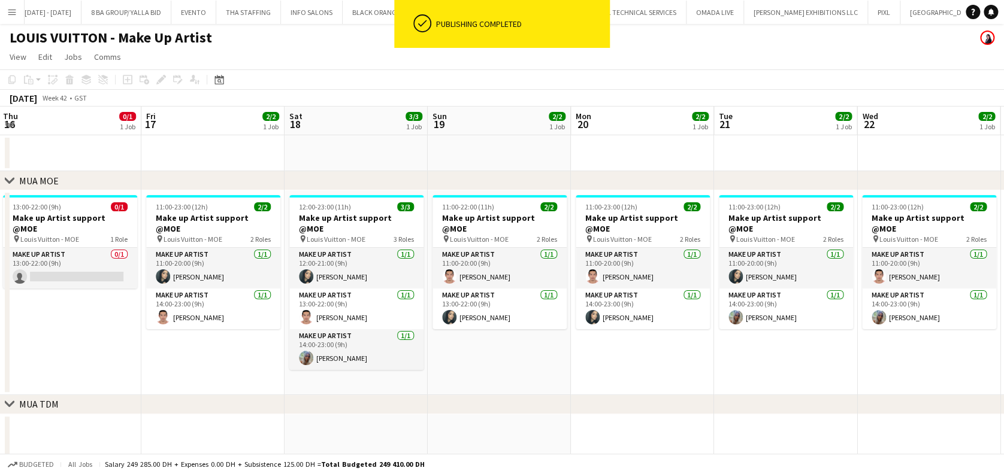
drag, startPoint x: 557, startPoint y: 290, endPoint x: 668, endPoint y: 289, distance: 110.8
click at [668, 290] on app-calendar-viewport "Tue 14 2/2 1 Job Wed 15 1/1 1 Job Thu 16 0/1 1 Job Fri 17 2/2 1 Job Sat 18 3/3 …" at bounding box center [502, 454] width 1004 height 695
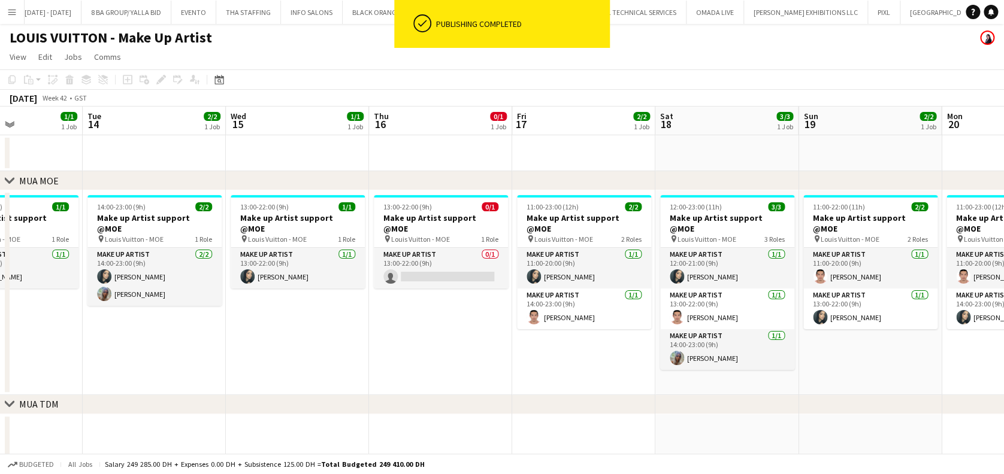
drag, startPoint x: 410, startPoint y: 289, endPoint x: 522, endPoint y: 289, distance: 111.4
click at [522, 289] on app-calendar-viewport "Sat 11 3/3 2 Jobs Sun 12 3/3 2 Jobs Mon 13 1/1 1 Job Tue 14 2/2 1 Job Wed 15 1/…" at bounding box center [502, 454] width 1004 height 695
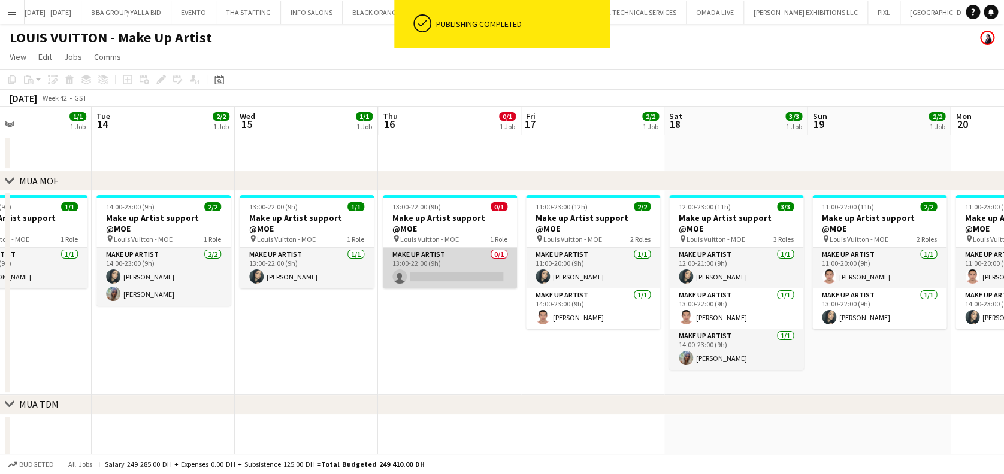
click at [438, 262] on app-card-role "Make up artist 0/1 13:00-22:00 (9h) single-neutral-actions" at bounding box center [450, 268] width 134 height 41
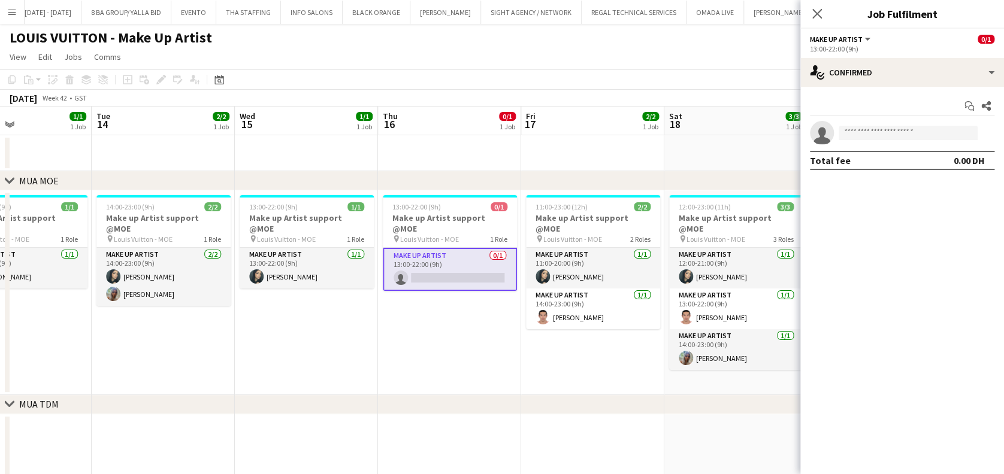
click at [417, 341] on app-date-cell "13:00-22:00 (9h) 0/1 Make up Artist support @MOE pin Louis Vuitton - MOE 1 Role…" at bounding box center [449, 292] width 143 height 205
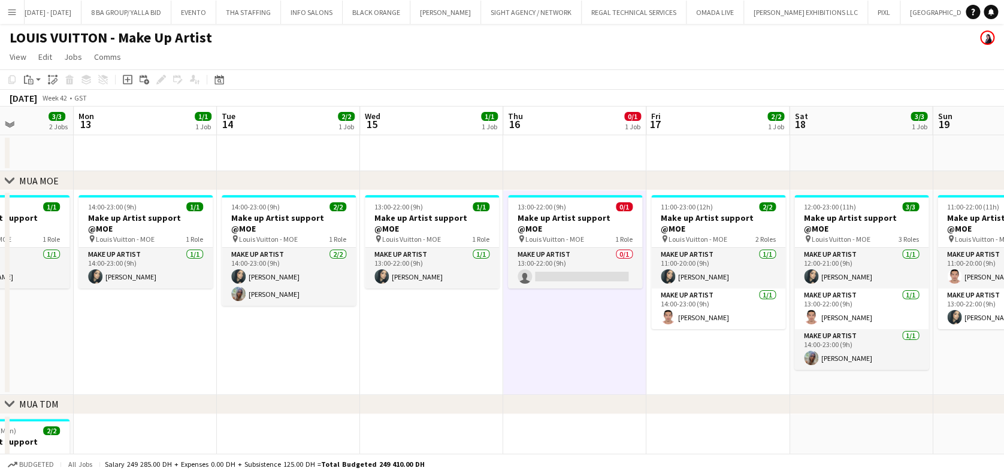
drag, startPoint x: 338, startPoint y: 331, endPoint x: 419, endPoint y: 330, distance: 80.9
click at [419, 330] on app-calendar-viewport "Fri 10 2/2 2 Jobs Sat 11 3/3 2 Jobs Sun 12 3/3 2 Jobs Mon 13 1/1 1 Job Tue 14 2…" at bounding box center [502, 454] width 1004 height 695
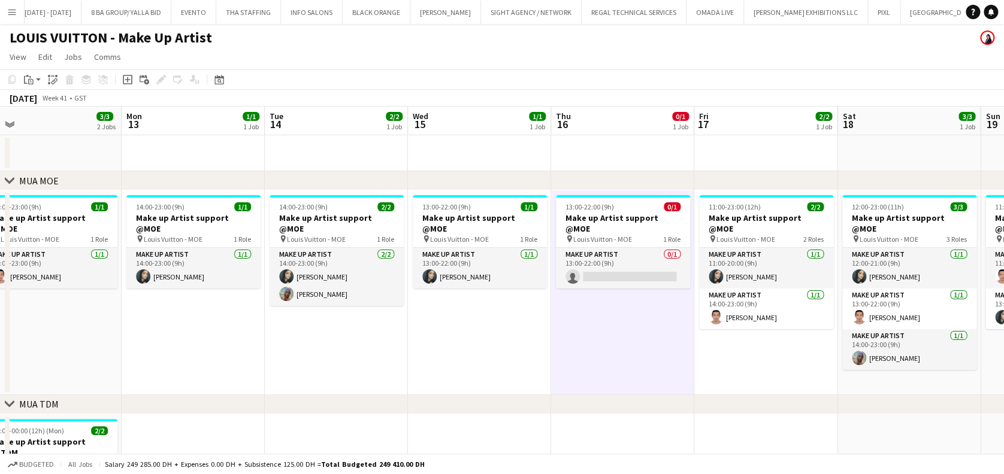
drag, startPoint x: 435, startPoint y: 316, endPoint x: 549, endPoint y: 316, distance: 114.4
click at [549, 316] on app-calendar-viewport "Fri 10 2/2 2 Jobs Sat 11 3/3 2 Jobs Sun 12 3/3 2 Jobs Mon 13 1/1 1 Job Tue 14 2…" at bounding box center [502, 454] width 1004 height 695
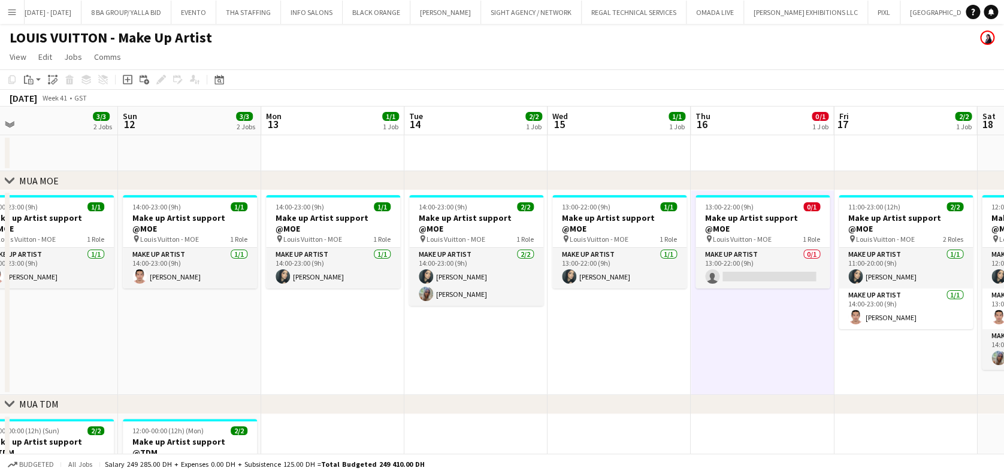
click at [437, 324] on app-calendar-viewport "Thu 9 3/3 2 Jobs Fri 10 2/2 2 Jobs Sat 11 3/3 2 Jobs Sun 12 3/3 2 Jobs Mon 13 1…" at bounding box center [502, 454] width 1004 height 695
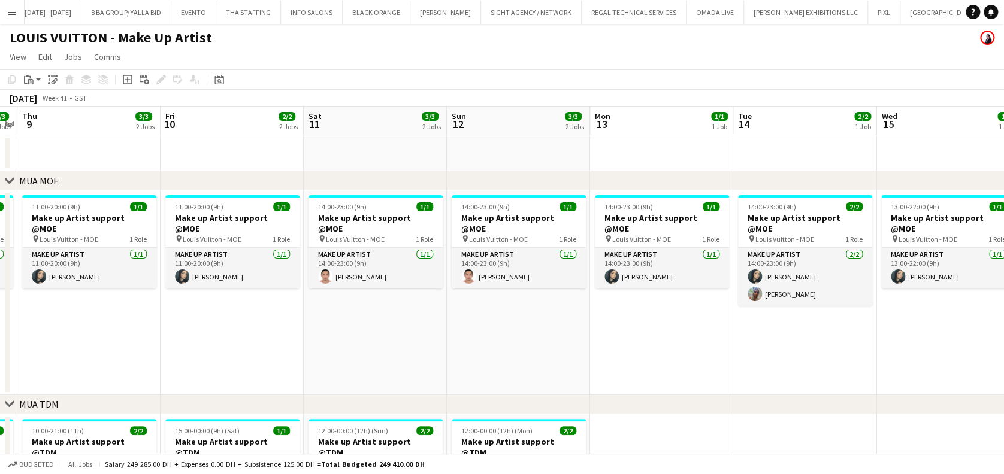
drag, startPoint x: 369, startPoint y: 331, endPoint x: 159, endPoint y: 330, distance: 209.6
click at [377, 330] on app-calendar-viewport "Tue 7 3/3 2 Jobs Wed 8 3/3 2 Jobs Thu 9 3/3 2 Jobs Fri 10 2/2 2 Jobs Sat 11 3/3…" at bounding box center [502, 454] width 1004 height 695
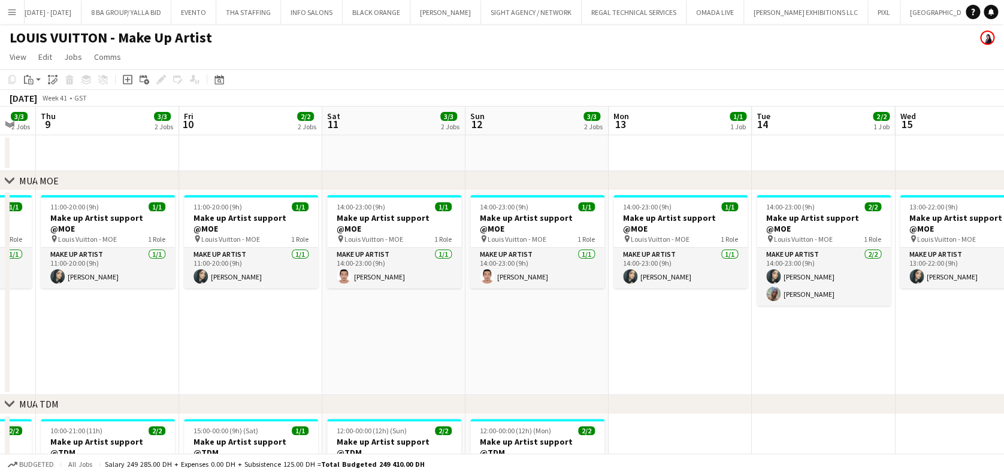
drag, startPoint x: 561, startPoint y: 338, endPoint x: 383, endPoint y: 311, distance: 179.8
click at [559, 334] on app-calendar-viewport "Tue 7 3/3 2 Jobs Wed 8 3/3 2 Jobs Thu 9 3/3 2 Jobs Fri 10 2/2 2 Jobs Sat 11 3/3…" at bounding box center [502, 454] width 1004 height 695
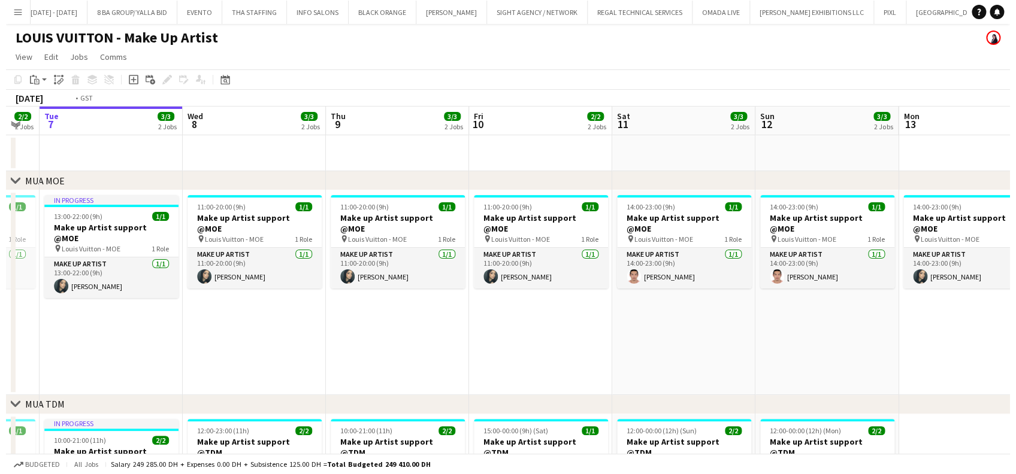
scroll to position [0, 317]
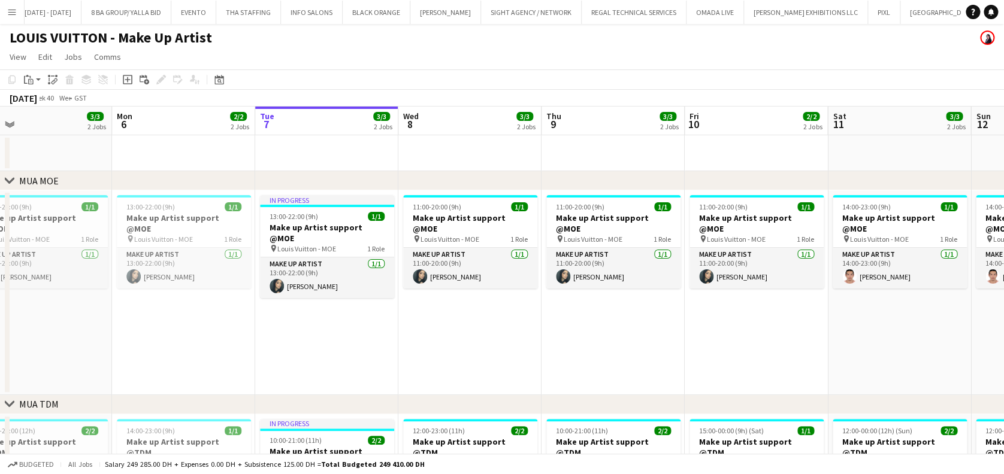
drag, startPoint x: 287, startPoint y: 292, endPoint x: 423, endPoint y: 292, distance: 136.0
click at [423, 292] on app-calendar-viewport "Fri 3 3/3 2 Jobs Sat 4 4/4 2 Jobs Sun 5 3/3 2 Jobs Mon 6 2/2 2 Jobs Tue 7 3/3 2…" at bounding box center [502, 454] width 1004 height 695
click at [19, 17] on button "Menu" at bounding box center [12, 12] width 24 height 24
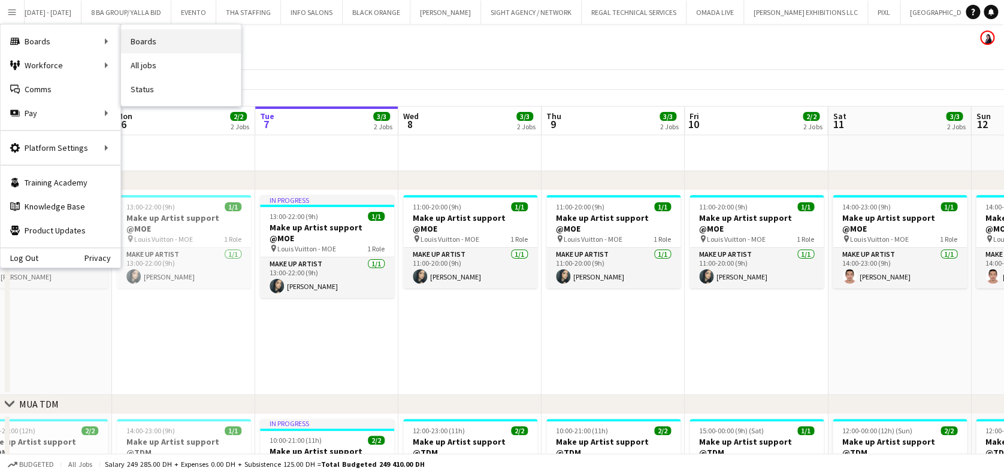
click at [196, 37] on link "Boards" at bounding box center [181, 41] width 120 height 24
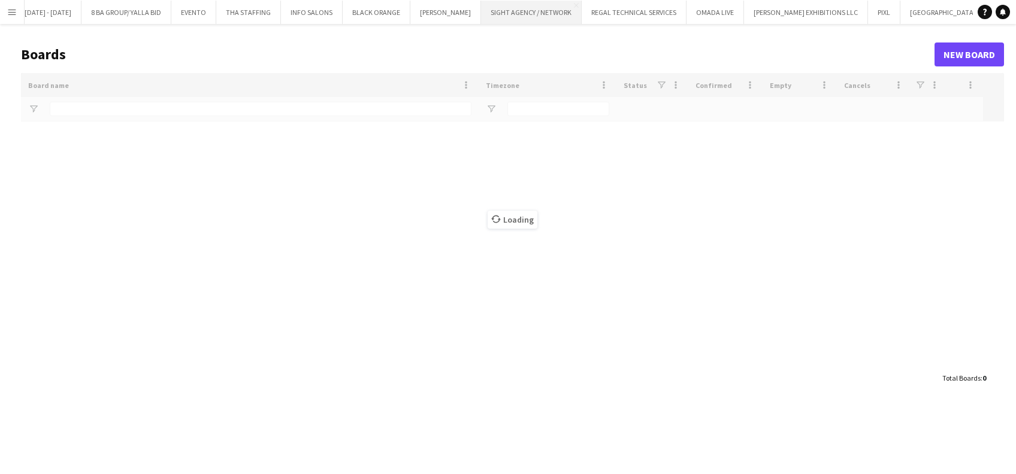
type input "****"
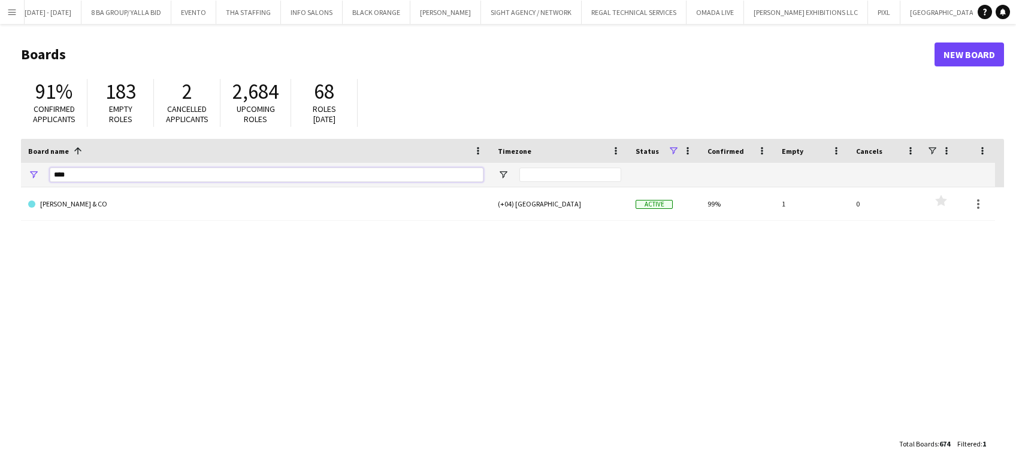
drag, startPoint x: 88, startPoint y: 178, endPoint x: -15, endPoint y: 175, distance: 103.0
click at [0, 175] on html "Menu Boards Boards Boards All jobs Status Workforce Workforce My Workforce Recr…" at bounding box center [508, 237] width 1016 height 474
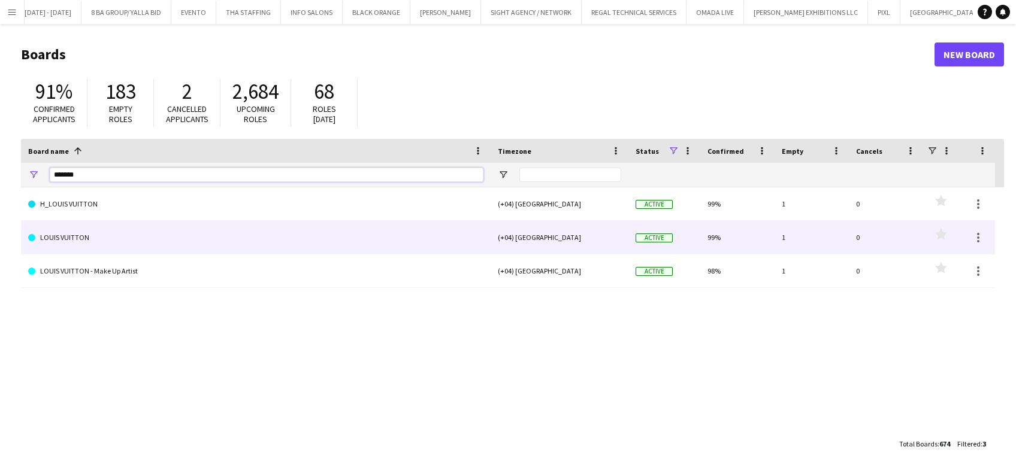
type input "*******"
click at [148, 234] on link "LOUIS VUITTON" at bounding box center [255, 238] width 455 height 34
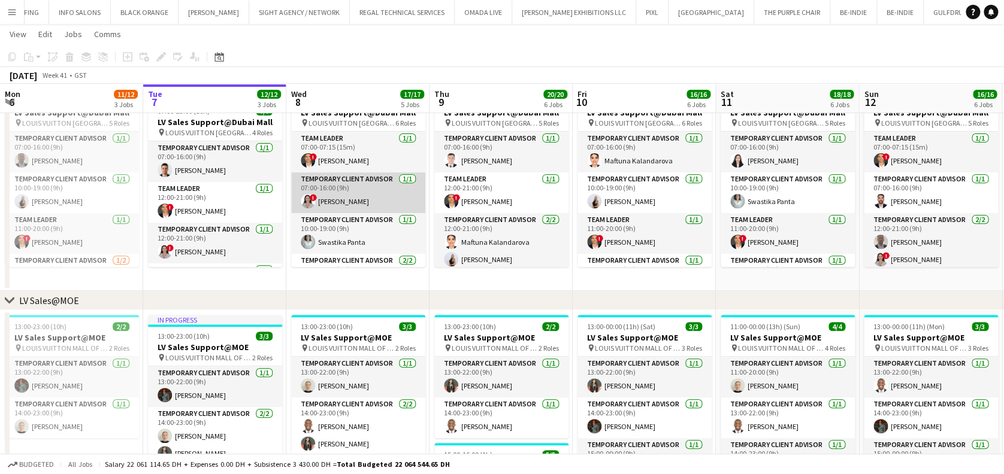
scroll to position [80, 0]
click at [361, 211] on app-card-role "Temporary Client Advisor 2/2 12:00-21:00 (9h) Bogdan Nakonechnyy Kai Deng" at bounding box center [358, 203] width 134 height 58
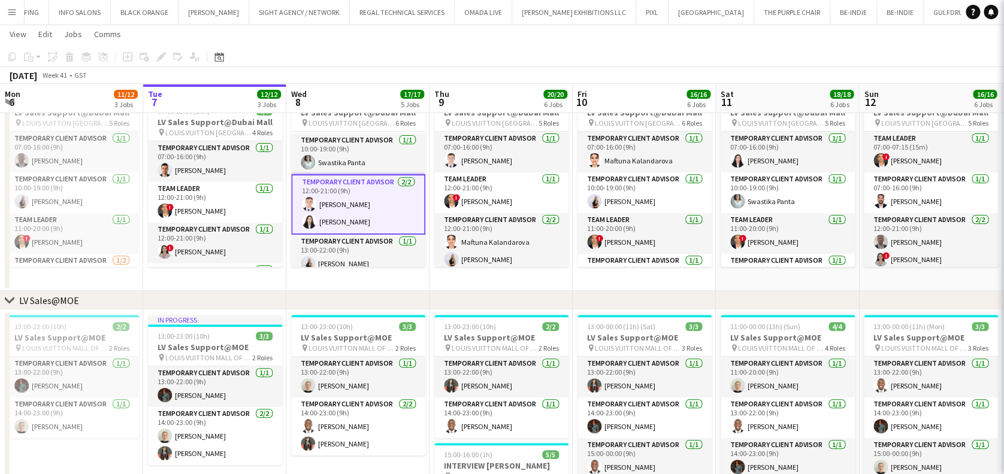
scroll to position [0, 287]
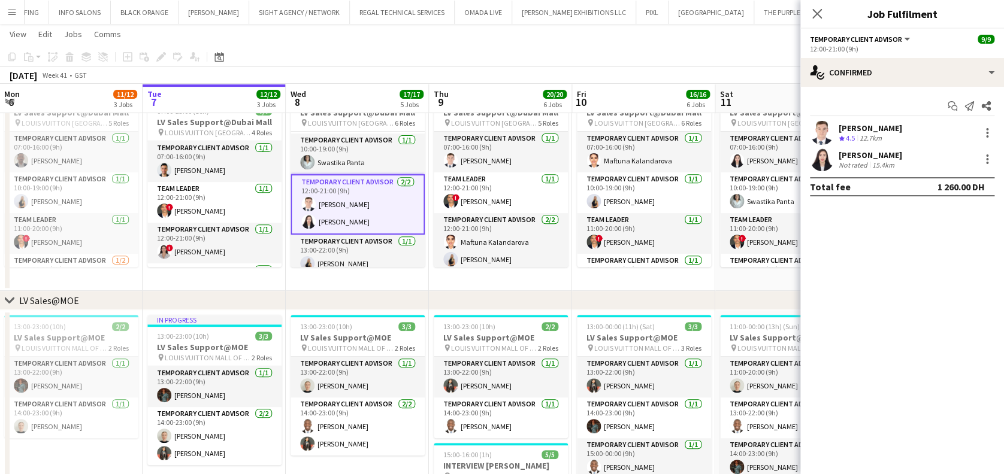
click at [975, 156] on div "Kai Deng Not rated 15.4km" at bounding box center [902, 159] width 204 height 24
click at [986, 163] on div at bounding box center [987, 163] width 2 height 2
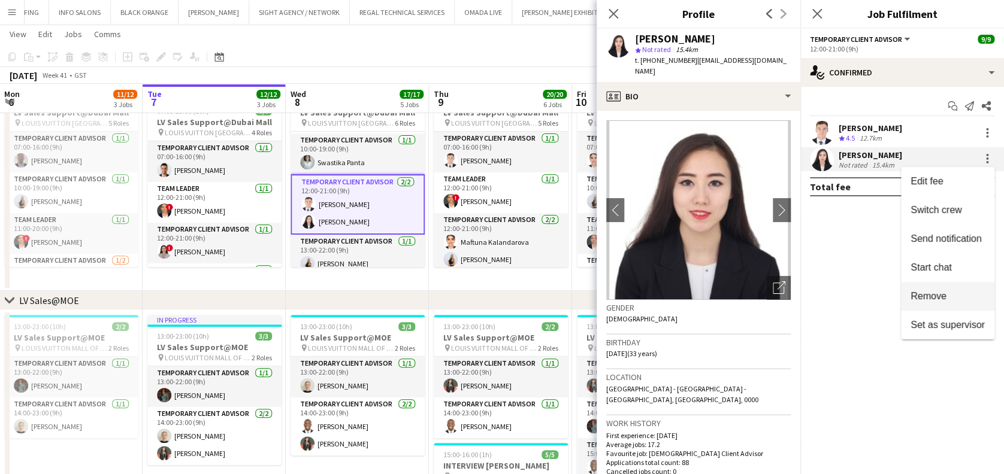
click at [949, 287] on button "Remove" at bounding box center [947, 296] width 93 height 29
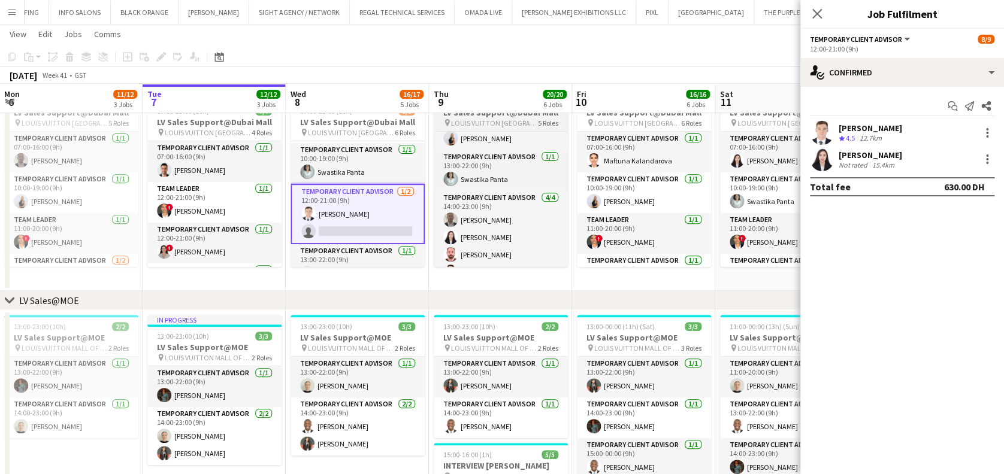
scroll to position [138, 0]
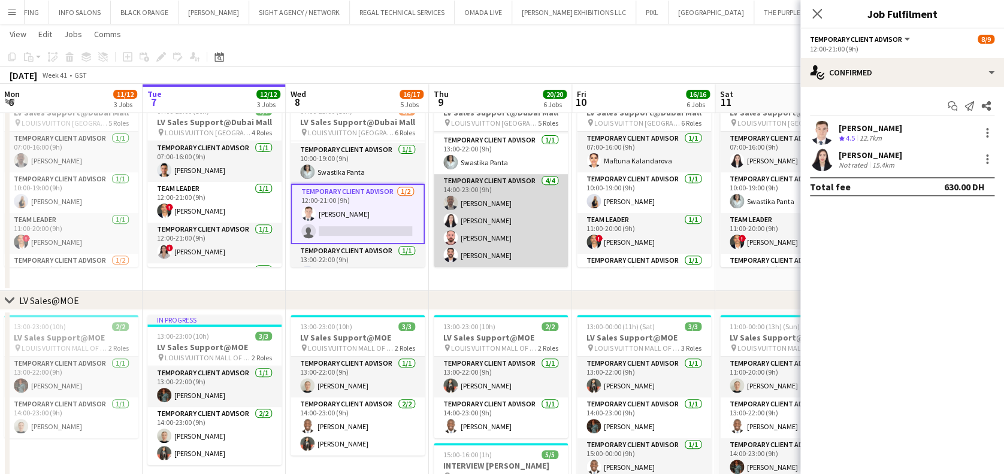
click at [508, 223] on app-card-role "Temporary Client Advisor 4/4 14:00-23:00 (9h) Ahmed Amer Kai Deng Anas Mohamed …" at bounding box center [501, 220] width 134 height 93
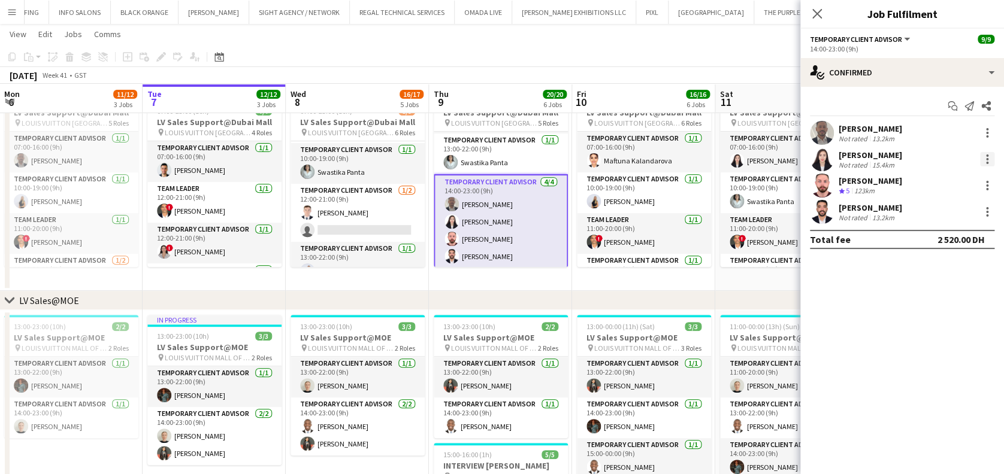
click at [989, 160] on div at bounding box center [987, 159] width 14 height 14
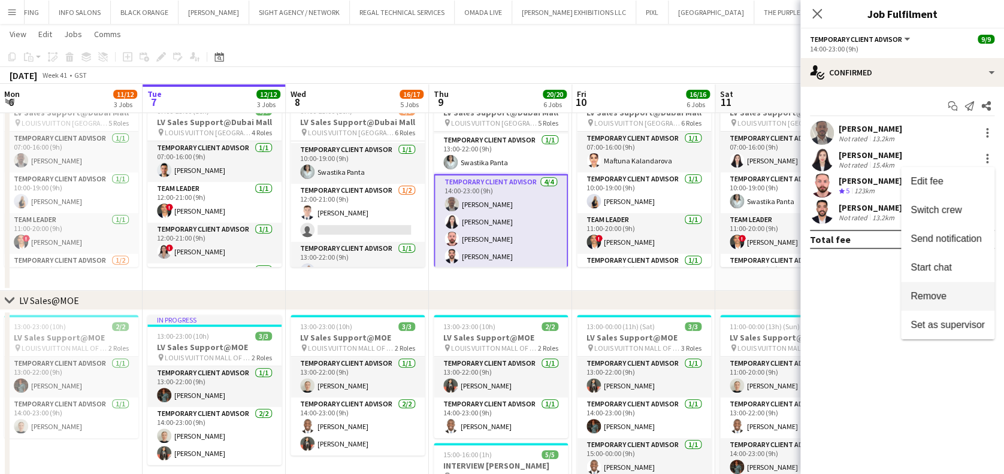
click at [960, 287] on button "Remove" at bounding box center [947, 296] width 93 height 29
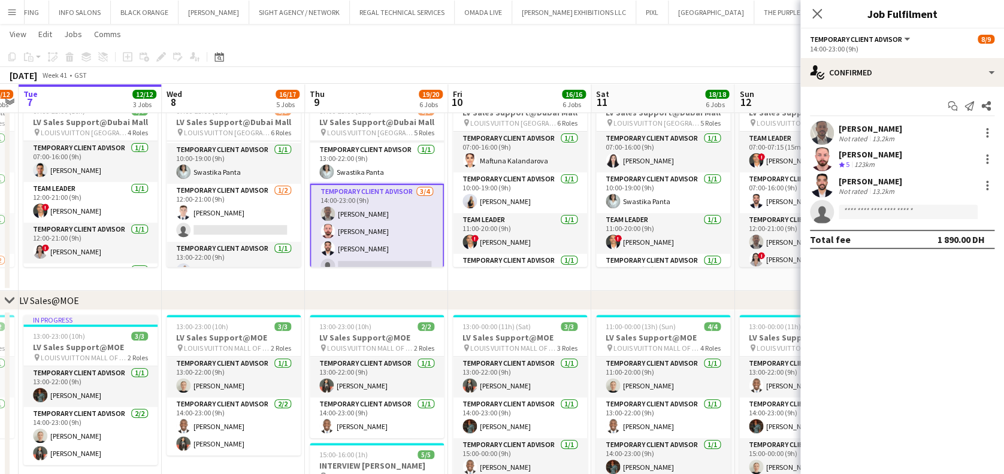
drag, startPoint x: 618, startPoint y: 206, endPoint x: 490, endPoint y: 211, distance: 128.3
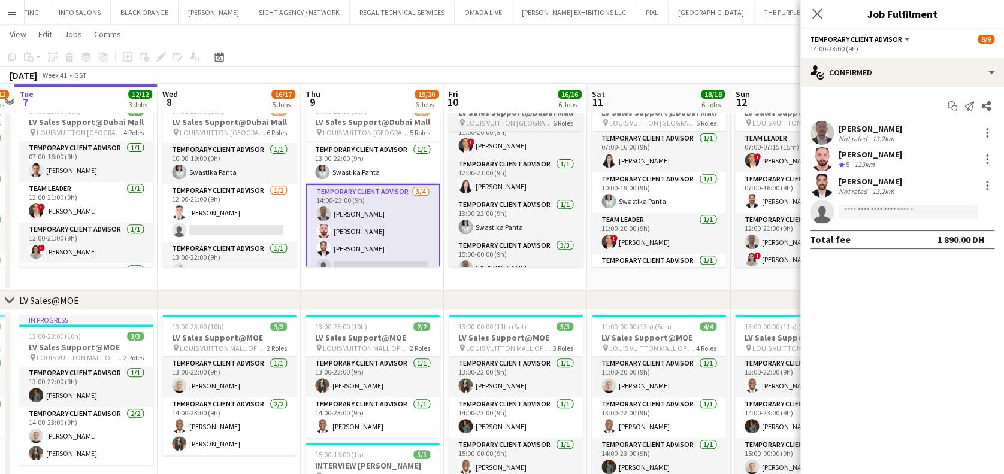
scroll to position [103, 0]
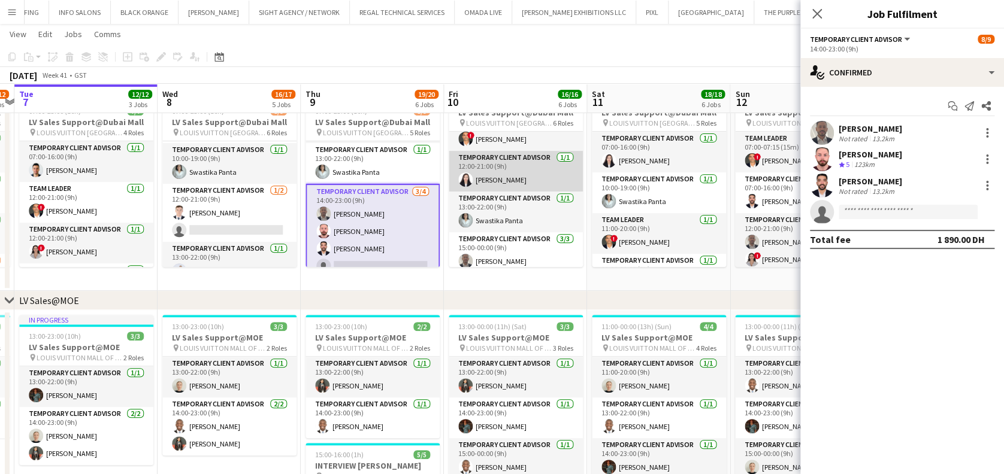
click at [540, 174] on app-card-role "Temporary Client Advisor 1/1 12:00-21:00 (9h) Kai Deng" at bounding box center [516, 171] width 134 height 41
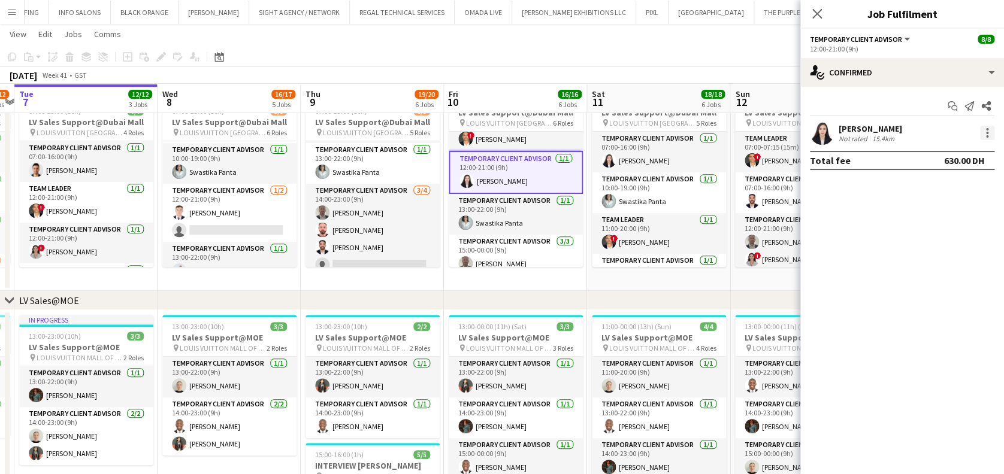
click at [983, 139] on div at bounding box center [987, 133] width 14 height 14
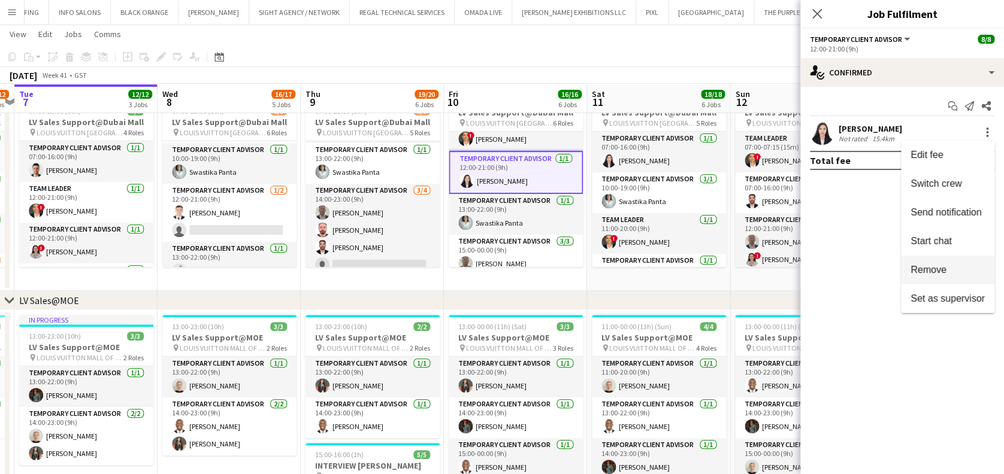
click at [959, 278] on button "Remove" at bounding box center [947, 270] width 93 height 29
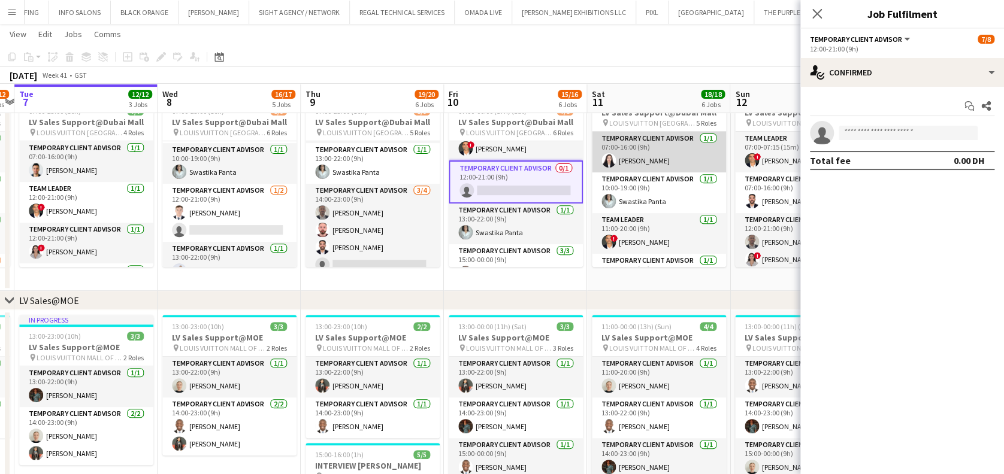
click at [709, 158] on app-card-role "Temporary Client Advisor 1/1 07:00-16:00 (9h) Kai Deng" at bounding box center [659, 152] width 134 height 41
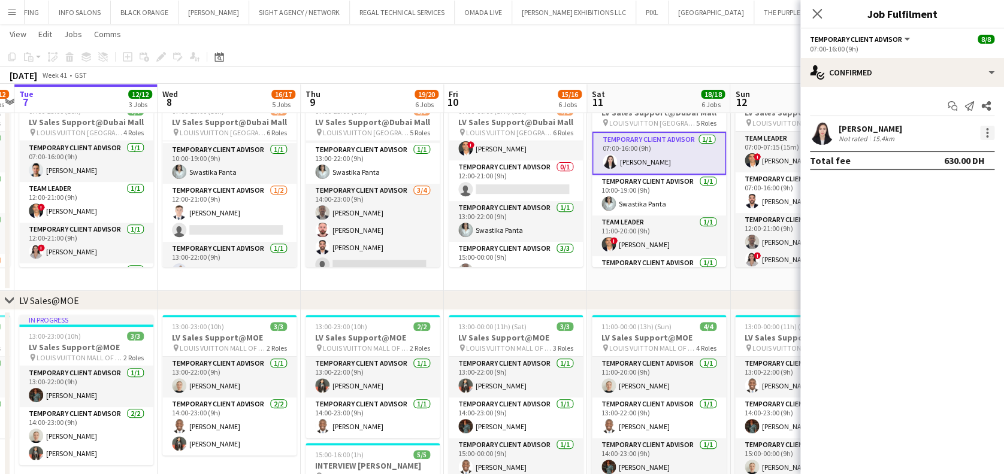
click at [985, 133] on div at bounding box center [987, 133] width 14 height 14
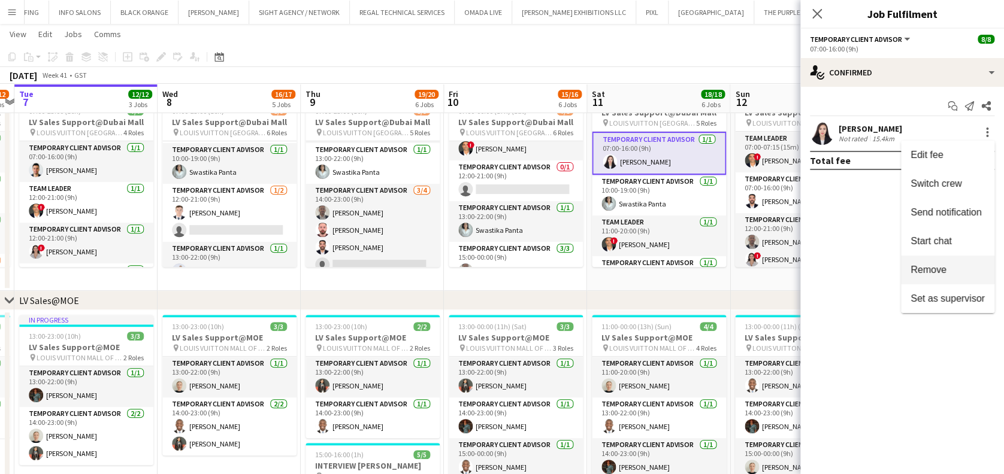
click at [963, 267] on span "Remove" at bounding box center [947, 270] width 74 height 11
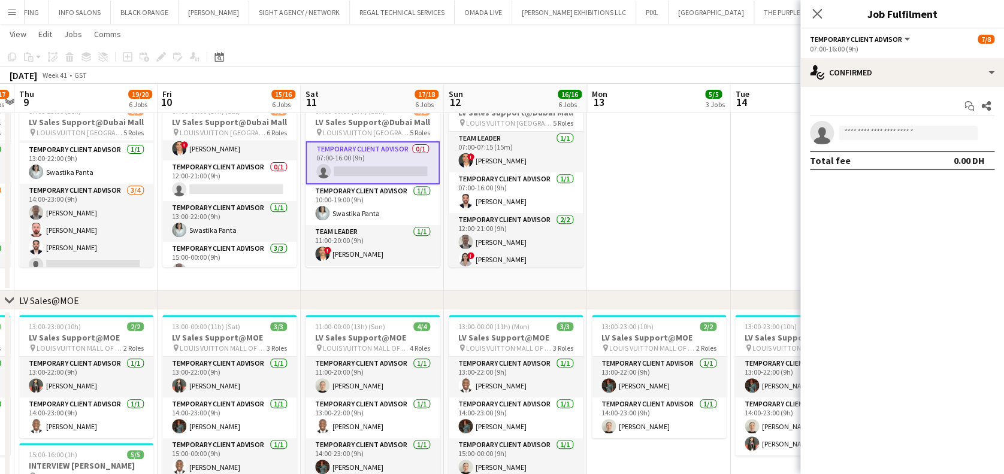
scroll to position [0, 345]
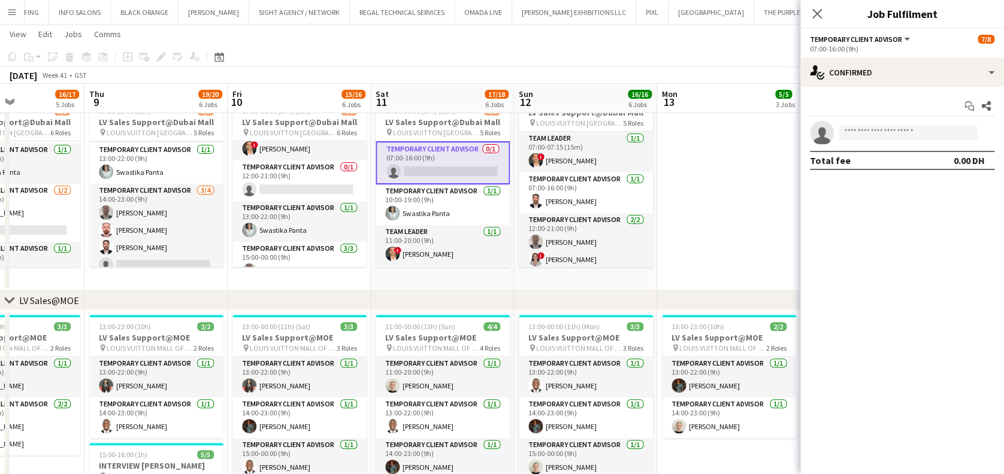
drag, startPoint x: 632, startPoint y: 216, endPoint x: 538, endPoint y: 216, distance: 94.6
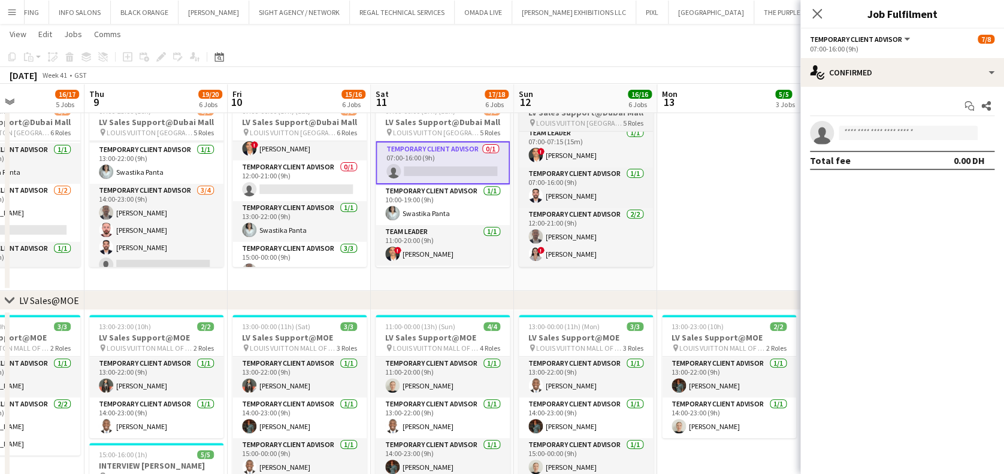
scroll to position [0, 0]
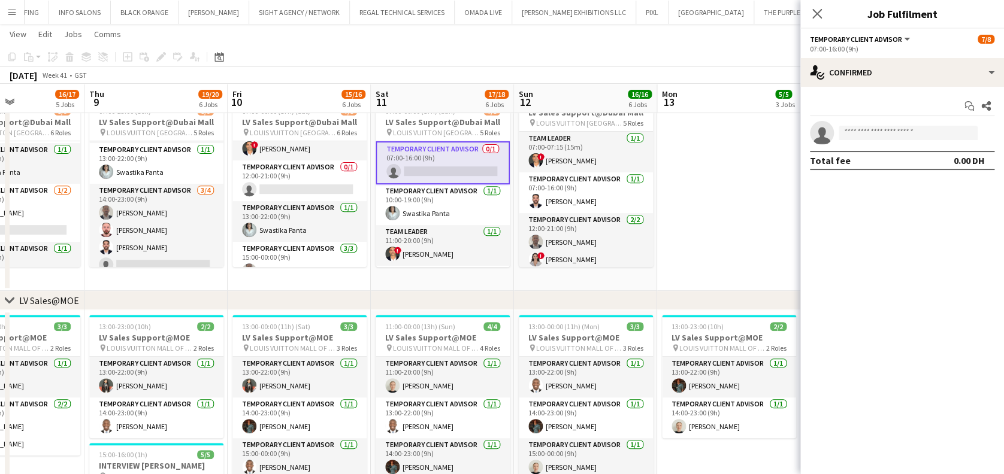
click at [710, 169] on app-date-cell at bounding box center [728, 188] width 143 height 206
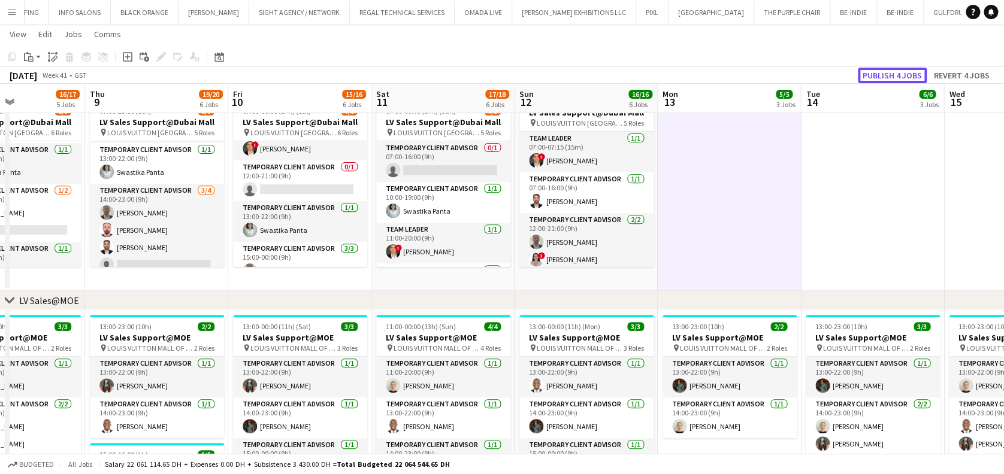
drag, startPoint x: 865, startPoint y: 78, endPoint x: 859, endPoint y: 81, distance: 6.2
click at [866, 78] on button "Publish 4 jobs" at bounding box center [892, 76] width 69 height 16
